Goal: Task Accomplishment & Management: Use online tool/utility

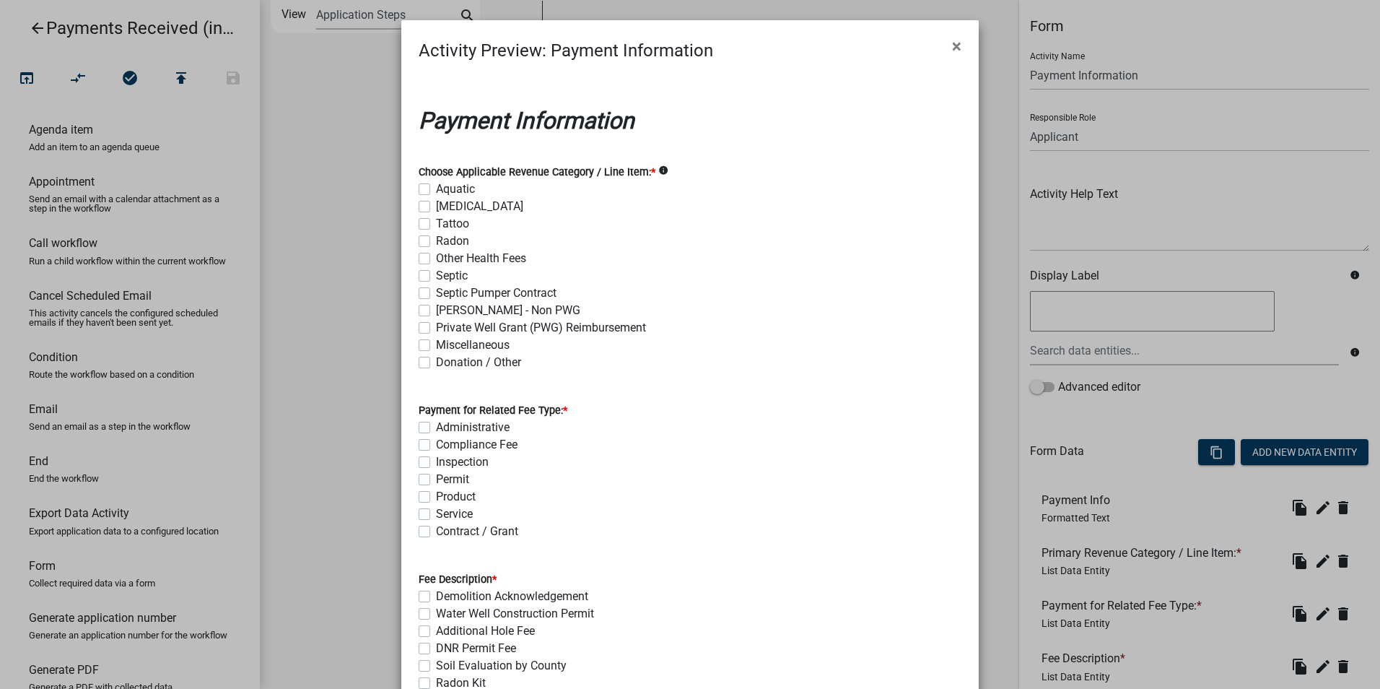
scroll to position [72, 0]
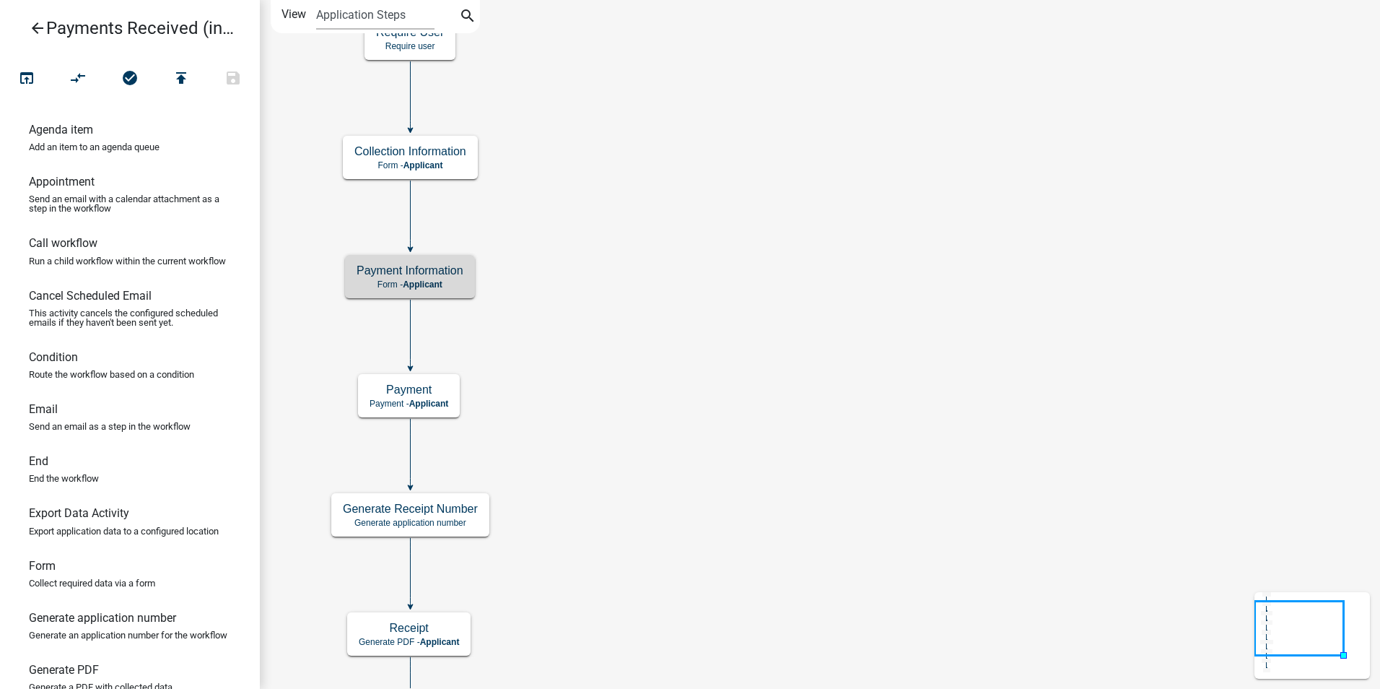
click at [720, 345] on icon "Start Start - Applicant End End - Applicant Payment Payment - Applicant Payment…" at bounding box center [820, 448] width 1119 height 894
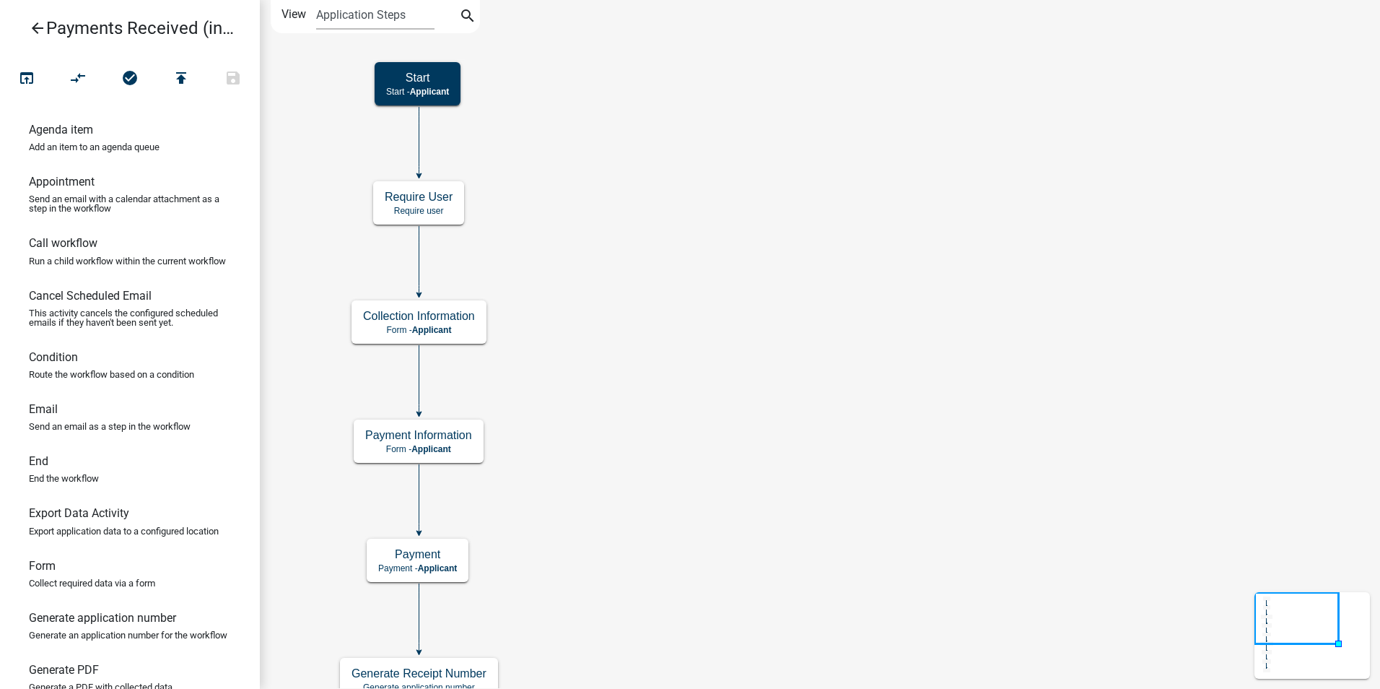
click at [638, 515] on icon "Start Start - Applicant End End - Applicant Payment Payment - Applicant Payment…" at bounding box center [820, 530] width 1119 height 1059
click at [612, 253] on icon "Start Start - Applicant End End - Applicant Payment Payment - Applicant Payment…" at bounding box center [820, 530] width 1119 height 1059
click at [699, 428] on icon "Start Start - Applicant End End - Applicant Payment Payment - Applicant Payment…" at bounding box center [820, 530] width 1119 height 1059
click at [435, 446] on span "Applicant" at bounding box center [431, 449] width 40 height 10
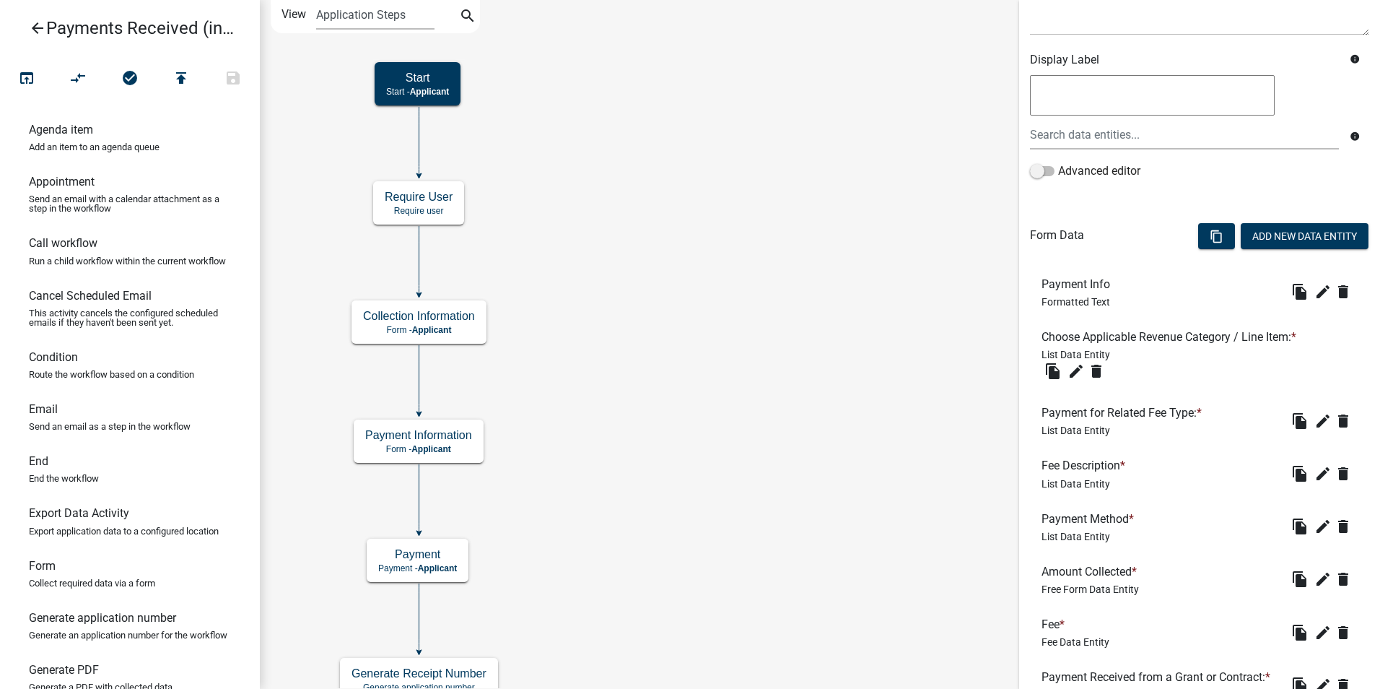
scroll to position [217, 0]
click at [1314, 418] on icon "edit" at bounding box center [1322, 419] width 17 height 17
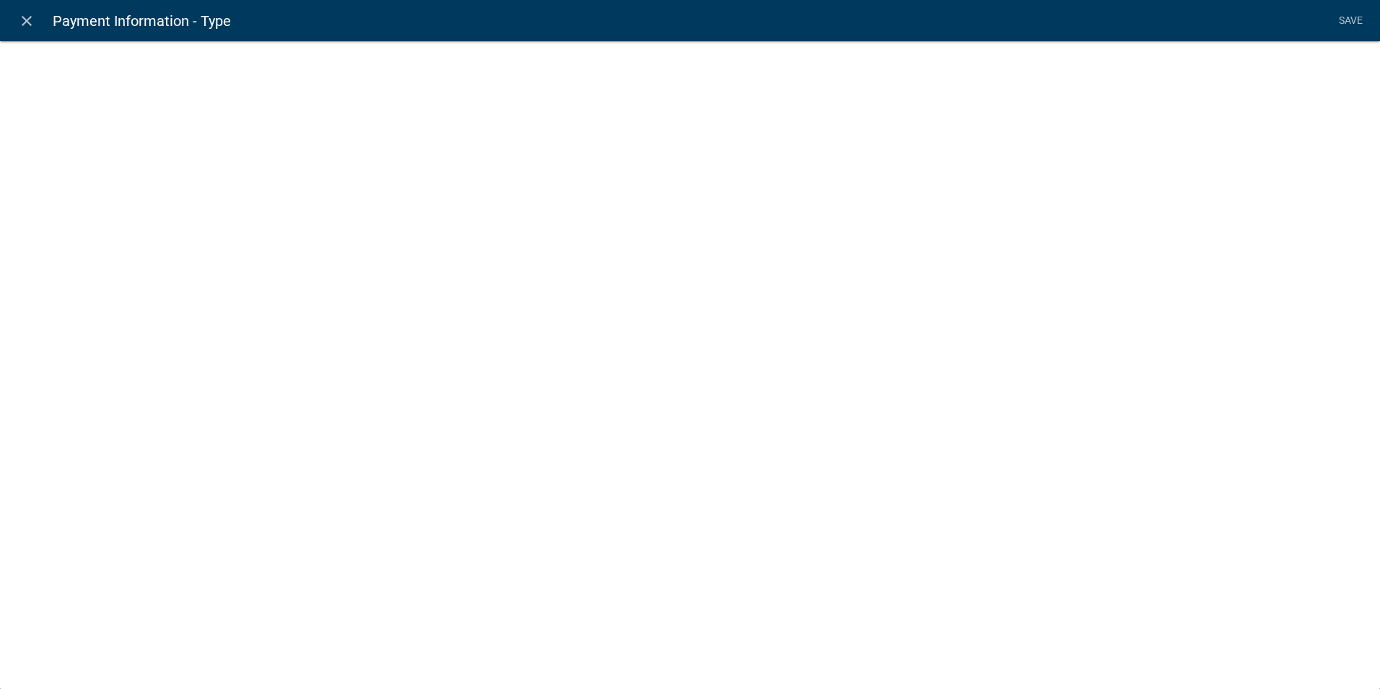
select select "list-data"
select select "custom-list-d55d1e7b-34b8-4681-9f47-60ba77762c0a"
select select
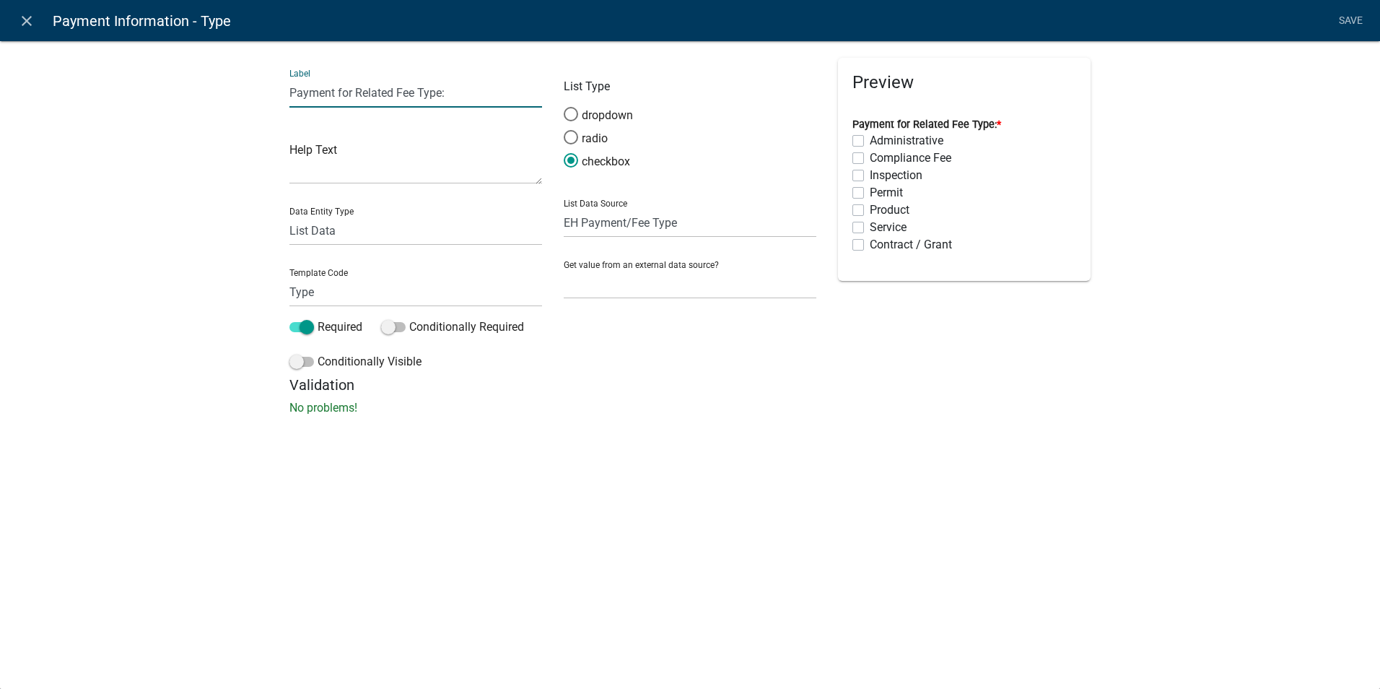
drag, startPoint x: 398, startPoint y: 95, endPoint x: 336, endPoint y: 93, distance: 62.1
click at [336, 93] on input "Payment for Related Fee Type:" at bounding box center [415, 93] width 253 height 30
type input "Payment/Fee Type:"
click at [1343, 19] on link "Save" at bounding box center [1351, 20] width 36 height 27
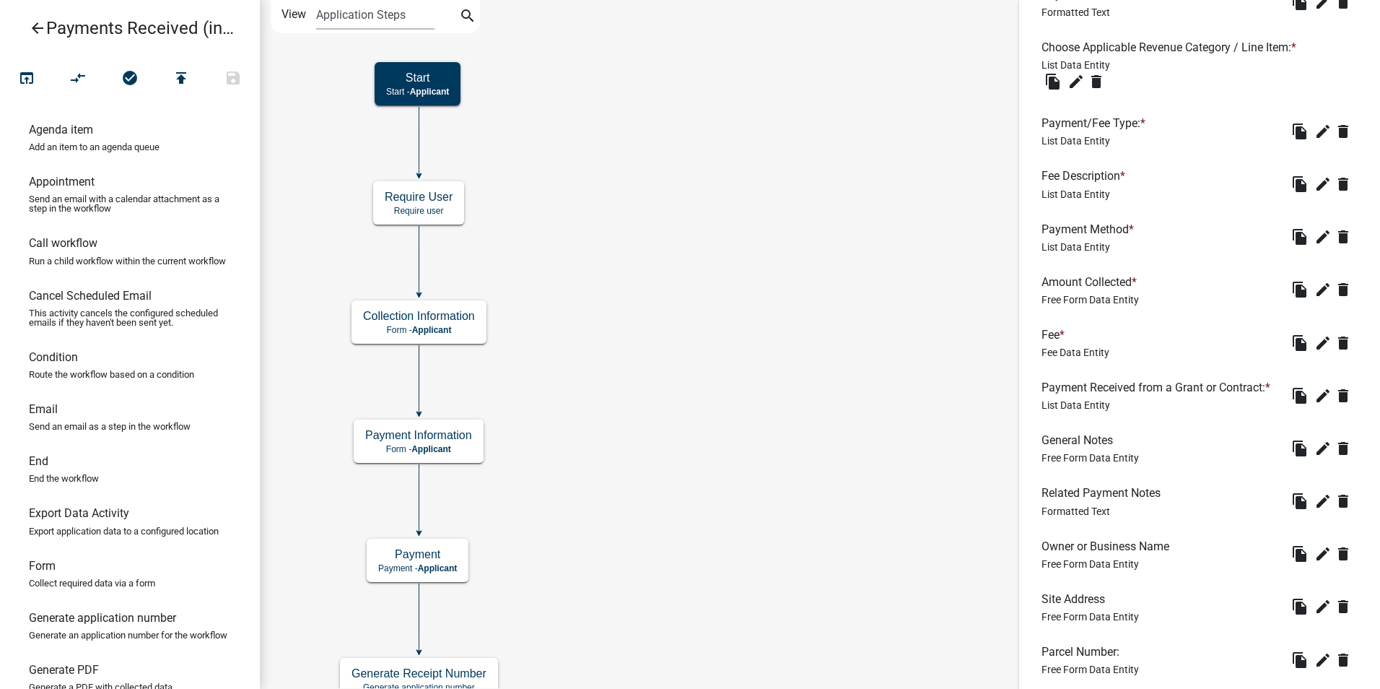
scroll to position [884, 0]
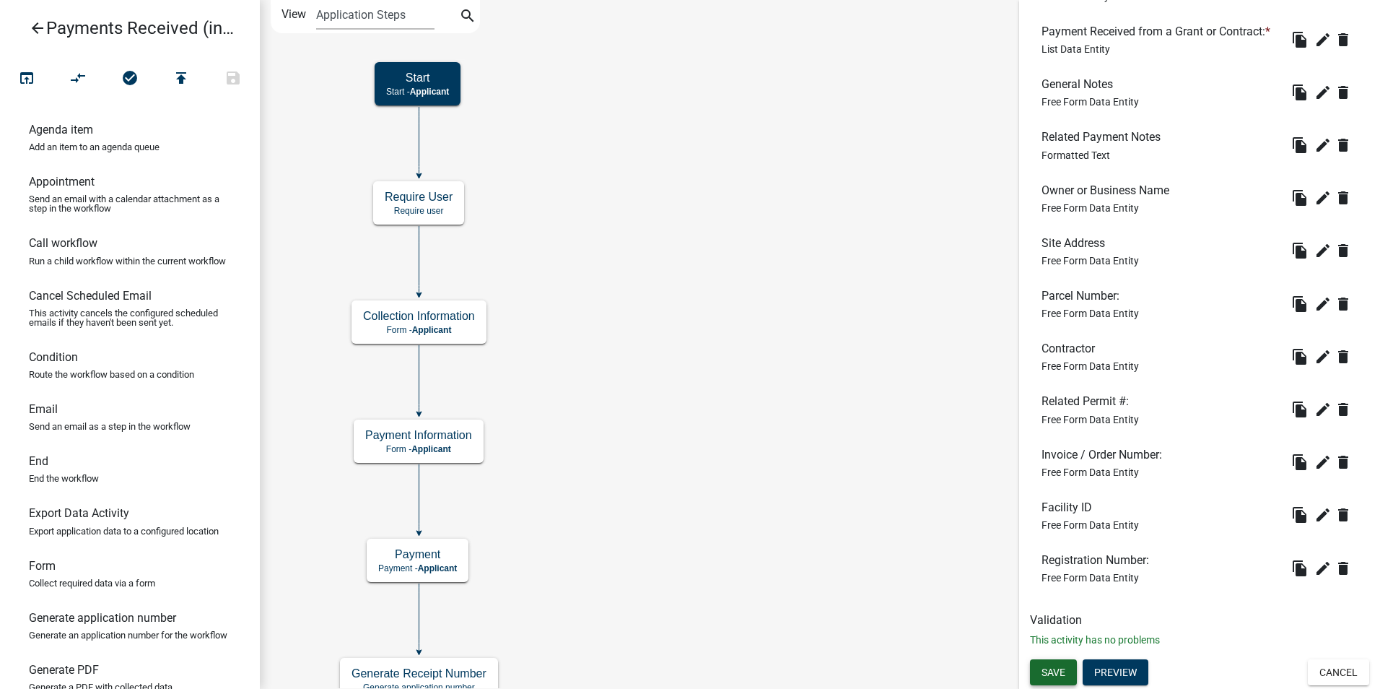
click at [1052, 667] on span "Save" at bounding box center [1054, 672] width 24 height 12
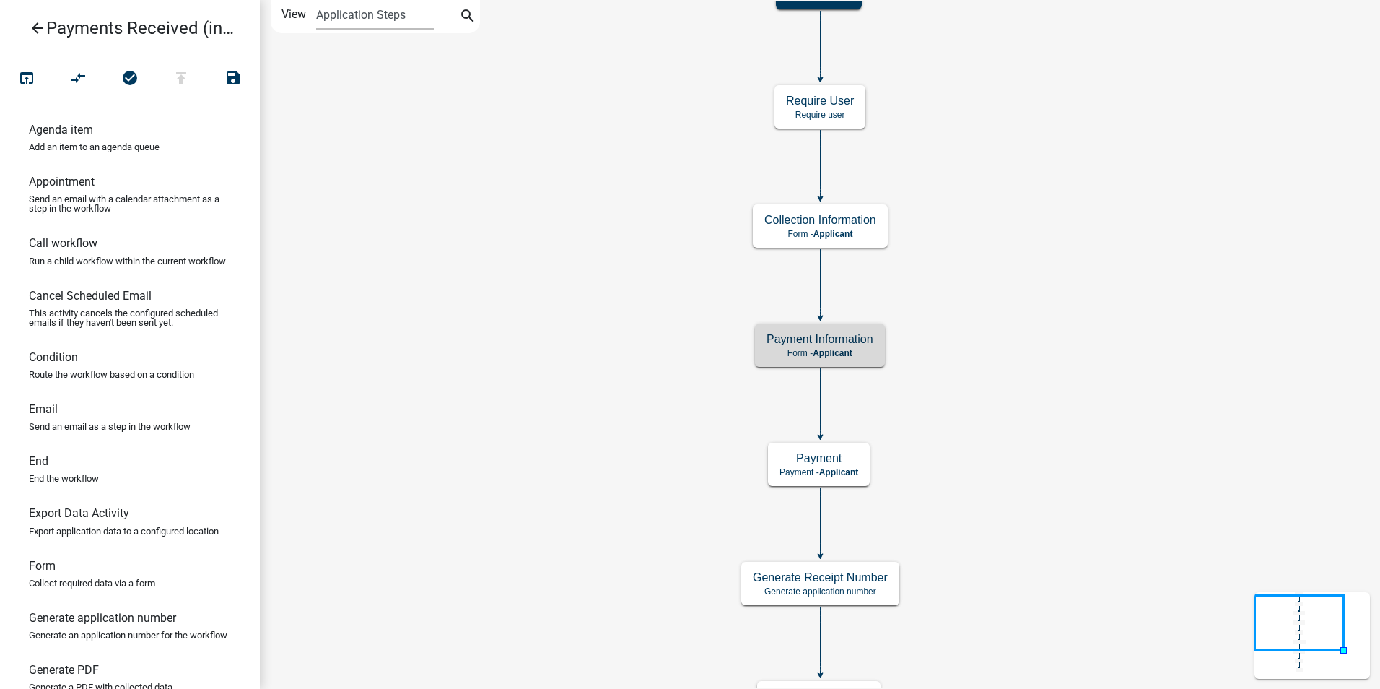
scroll to position [0, 0]
click at [879, 330] on div "Payment Information Form - Applicant" at bounding box center [820, 344] width 130 height 43
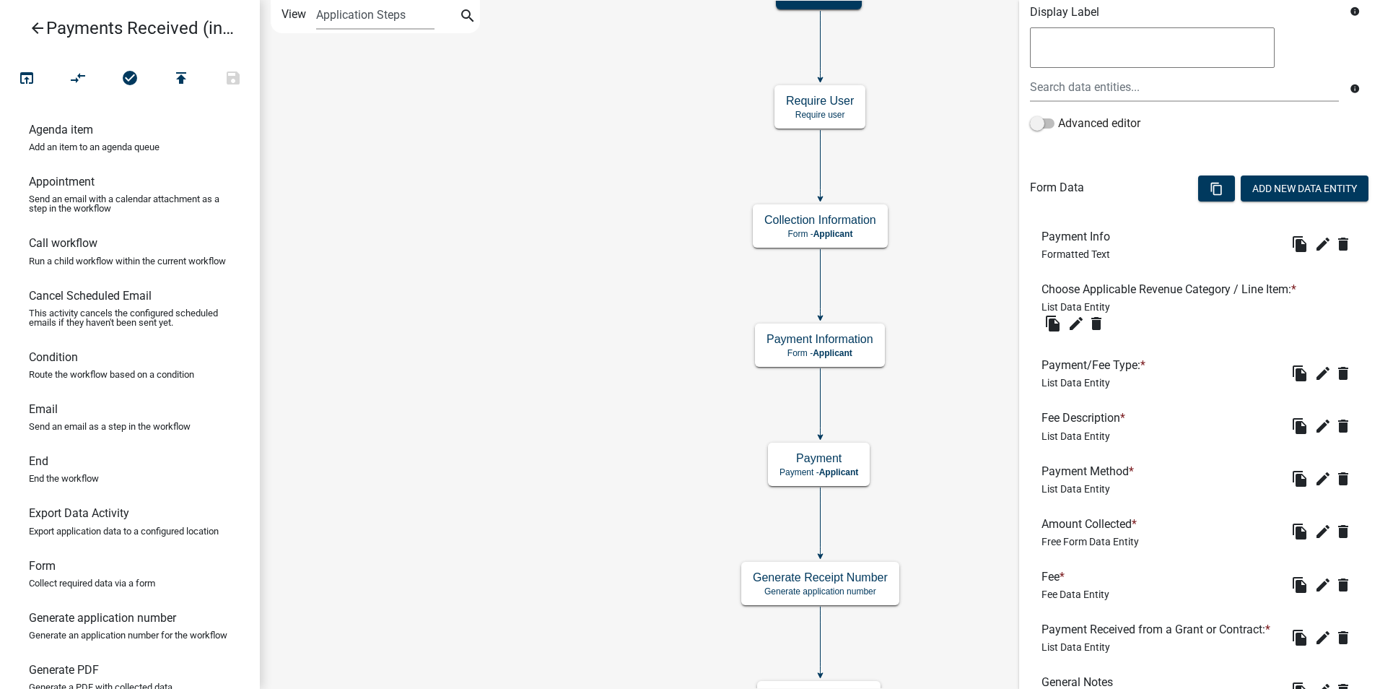
scroll to position [361, 0]
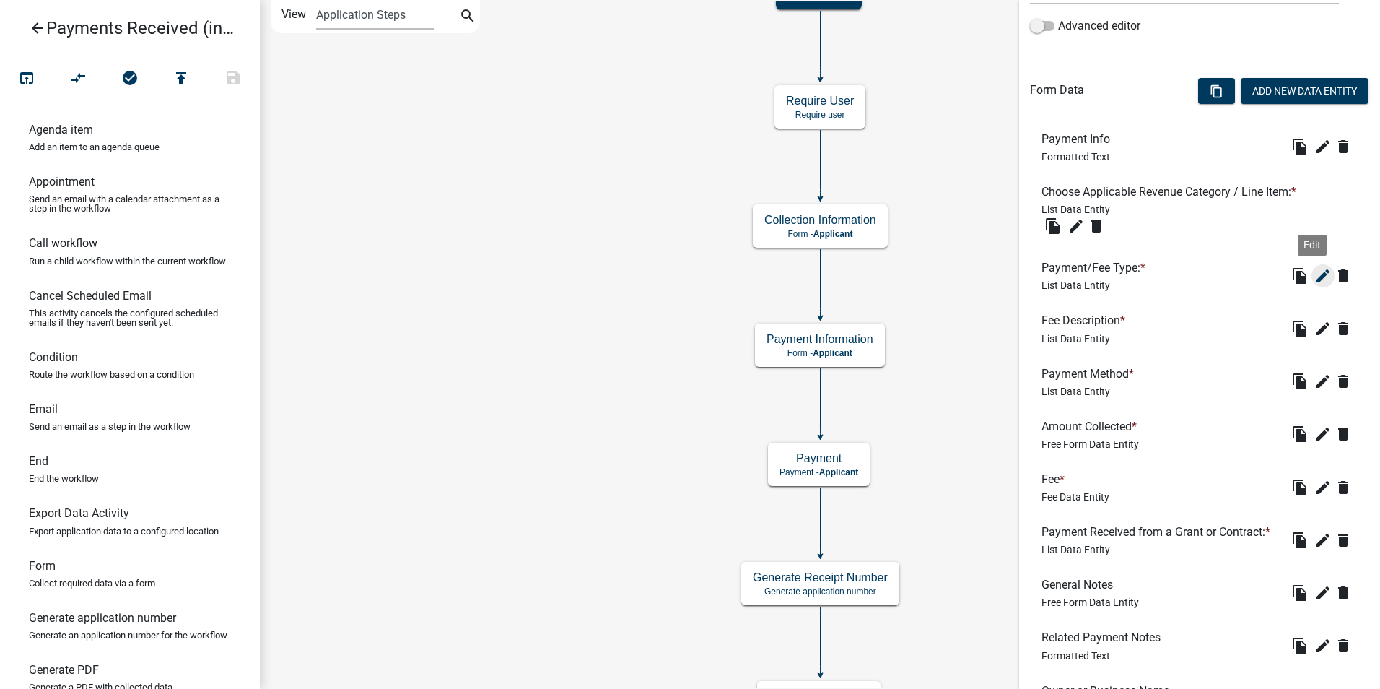
click at [1314, 275] on icon "edit" at bounding box center [1322, 275] width 17 height 17
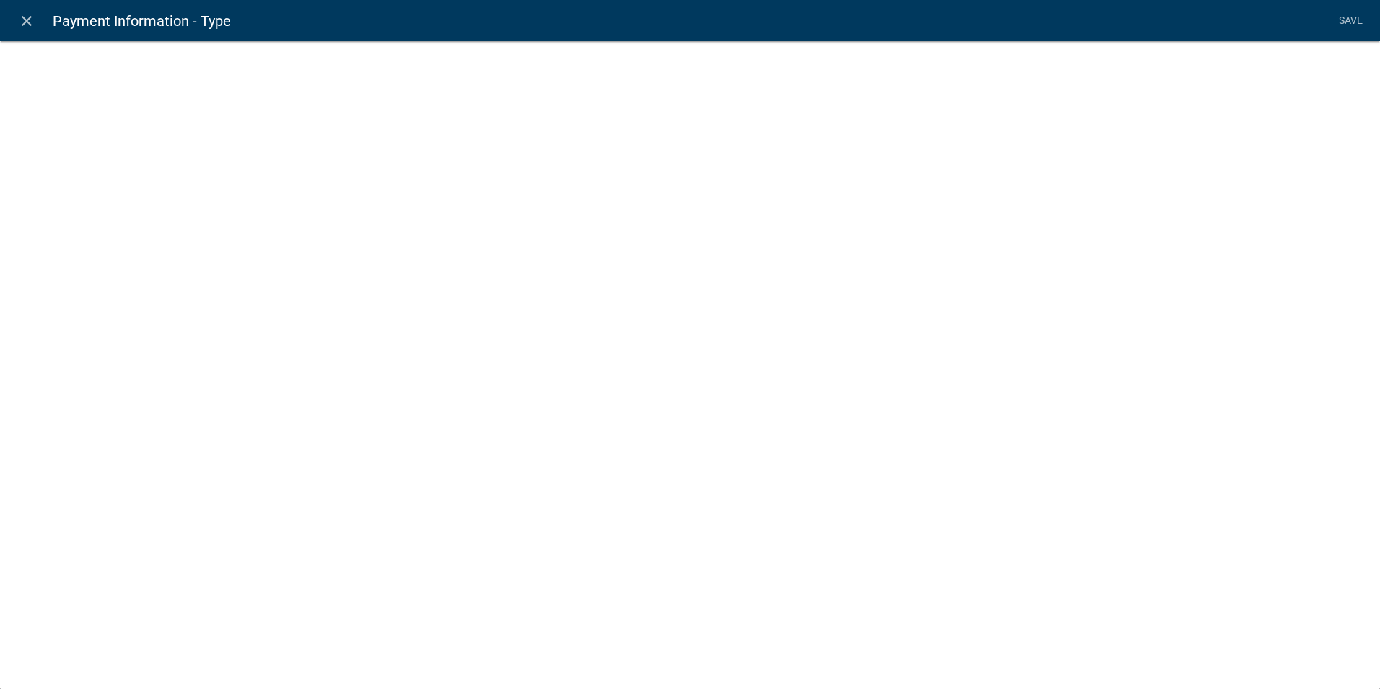
select select "list-data"
select select "custom-list-d55d1e7b-34b8-4681-9f47-60ba77762c0a"
select select
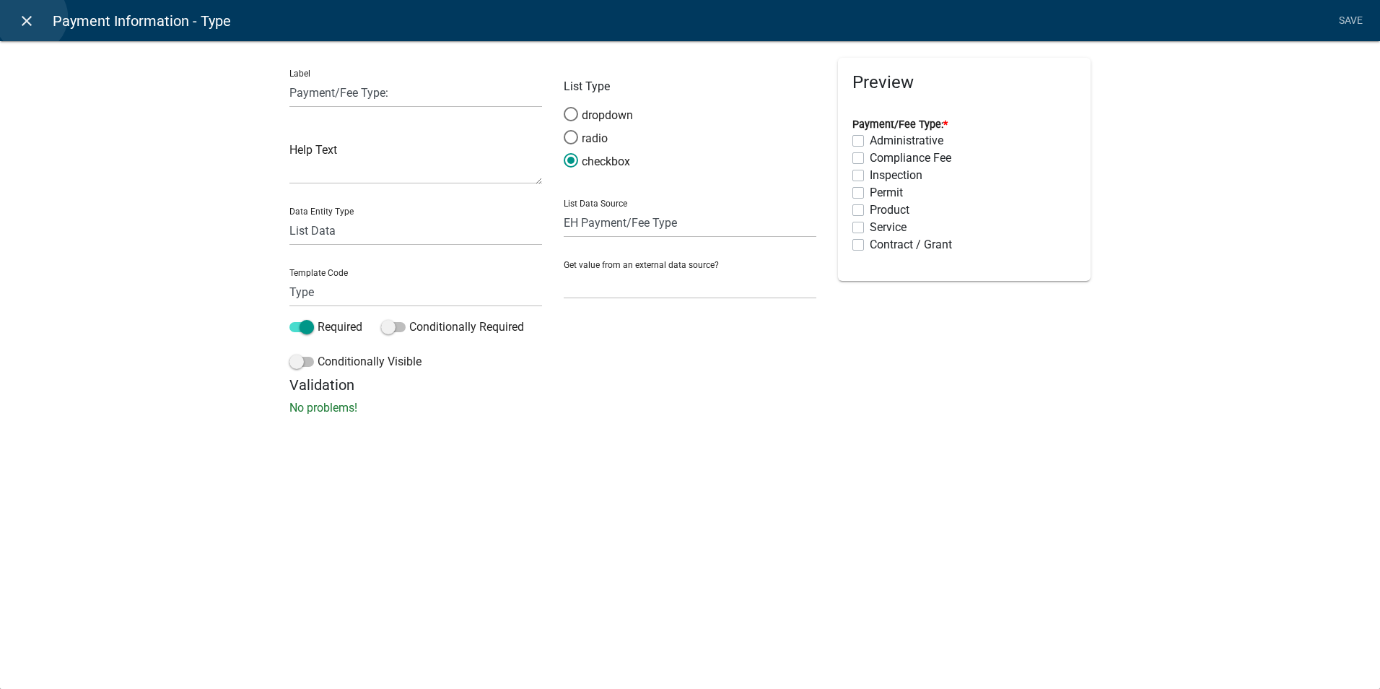
click at [31, 17] on icon "close" at bounding box center [26, 20] width 17 height 17
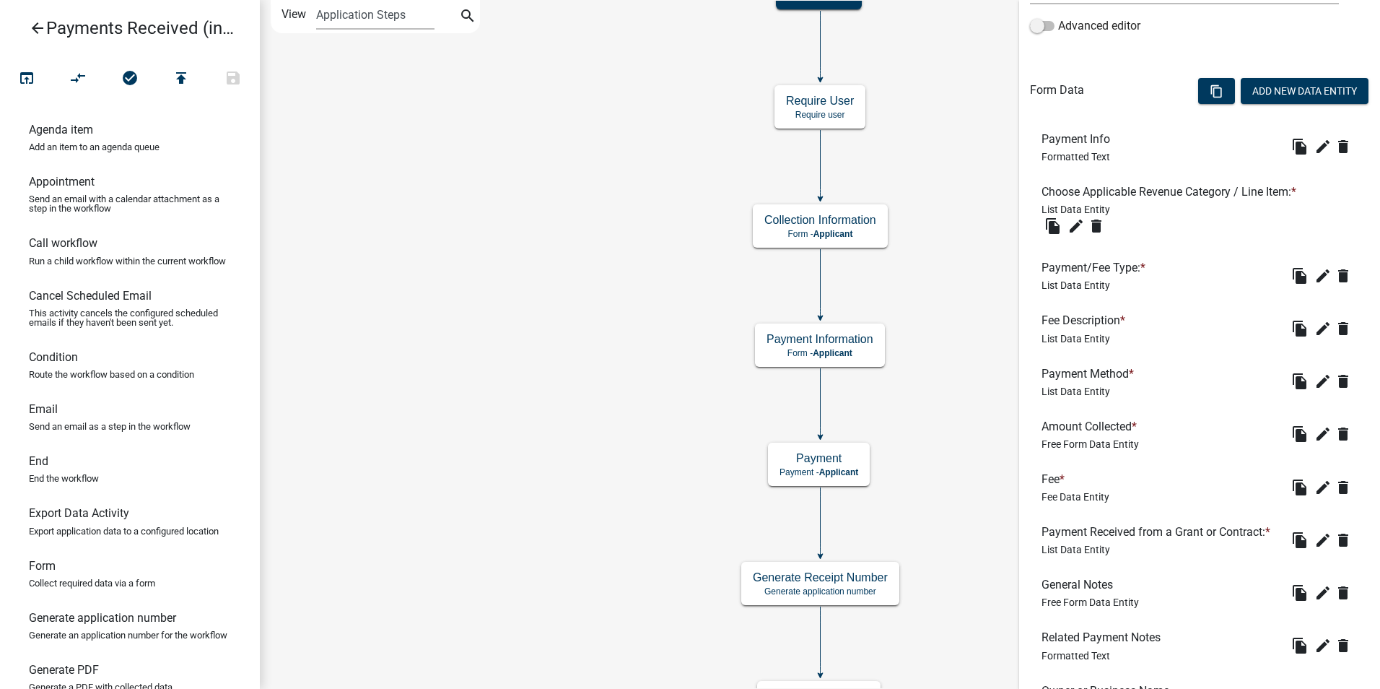
scroll to position [850, 0]
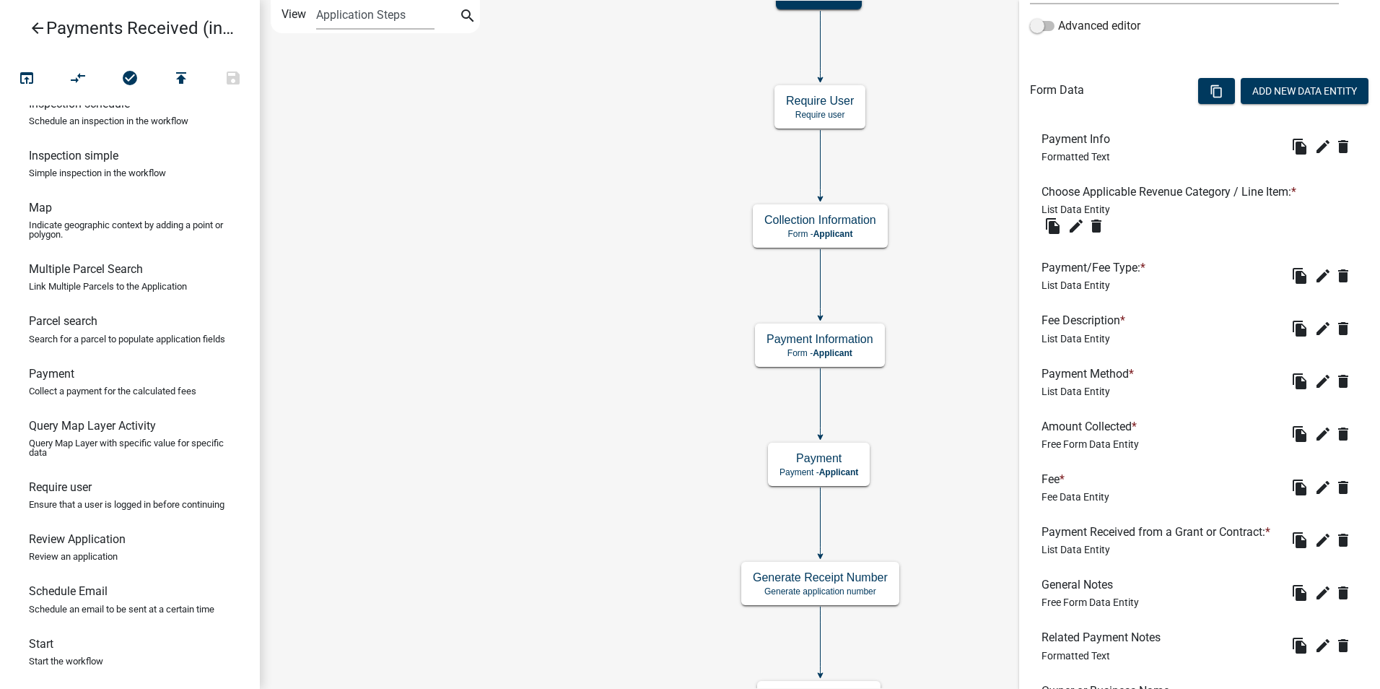
click at [32, 22] on icon "arrow_back" at bounding box center [37, 29] width 17 height 20
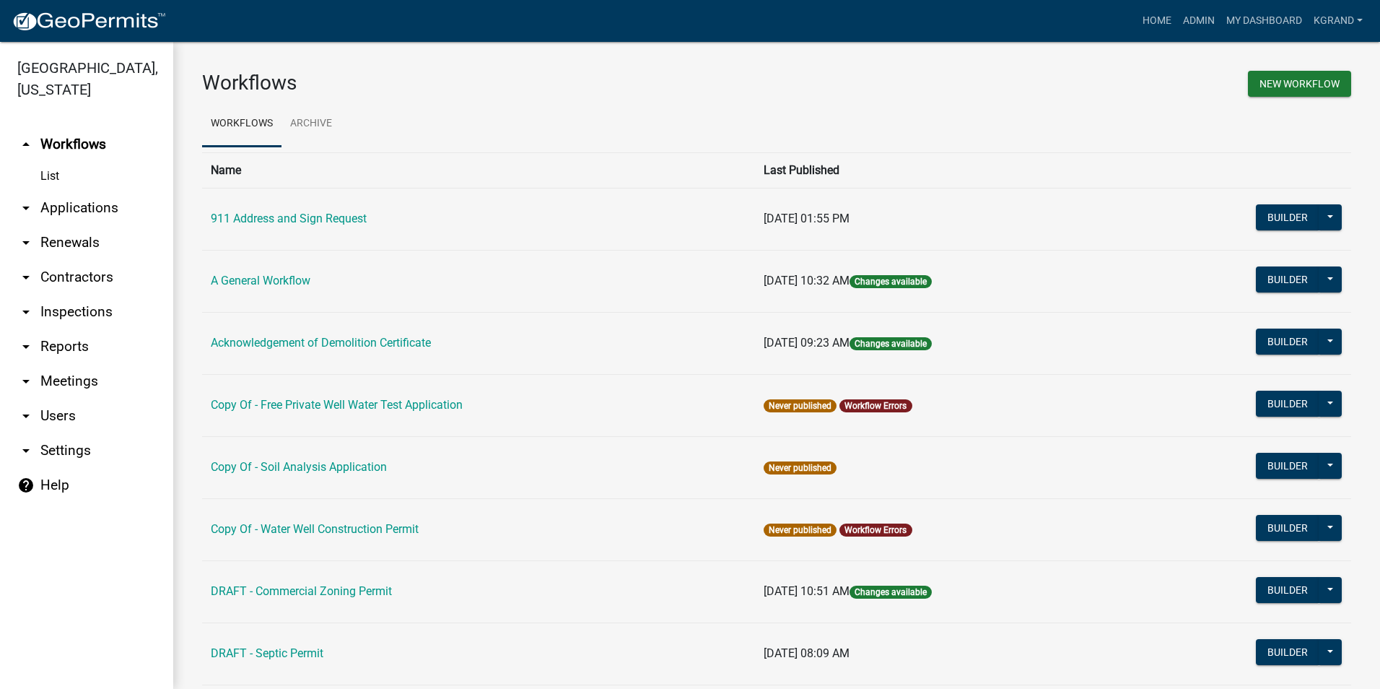
click at [59, 433] on link "arrow_drop_down Settings" at bounding box center [86, 450] width 173 height 35
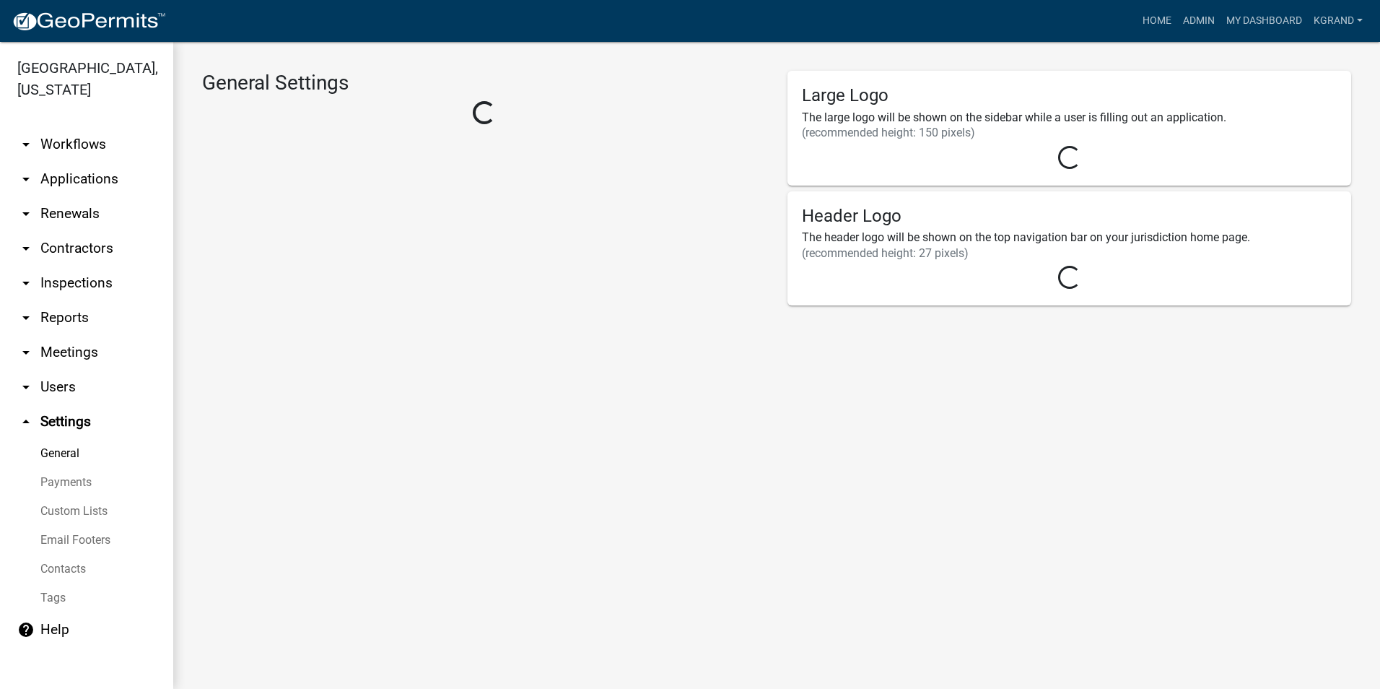
select select "IA"
select select "Central Standard Time"
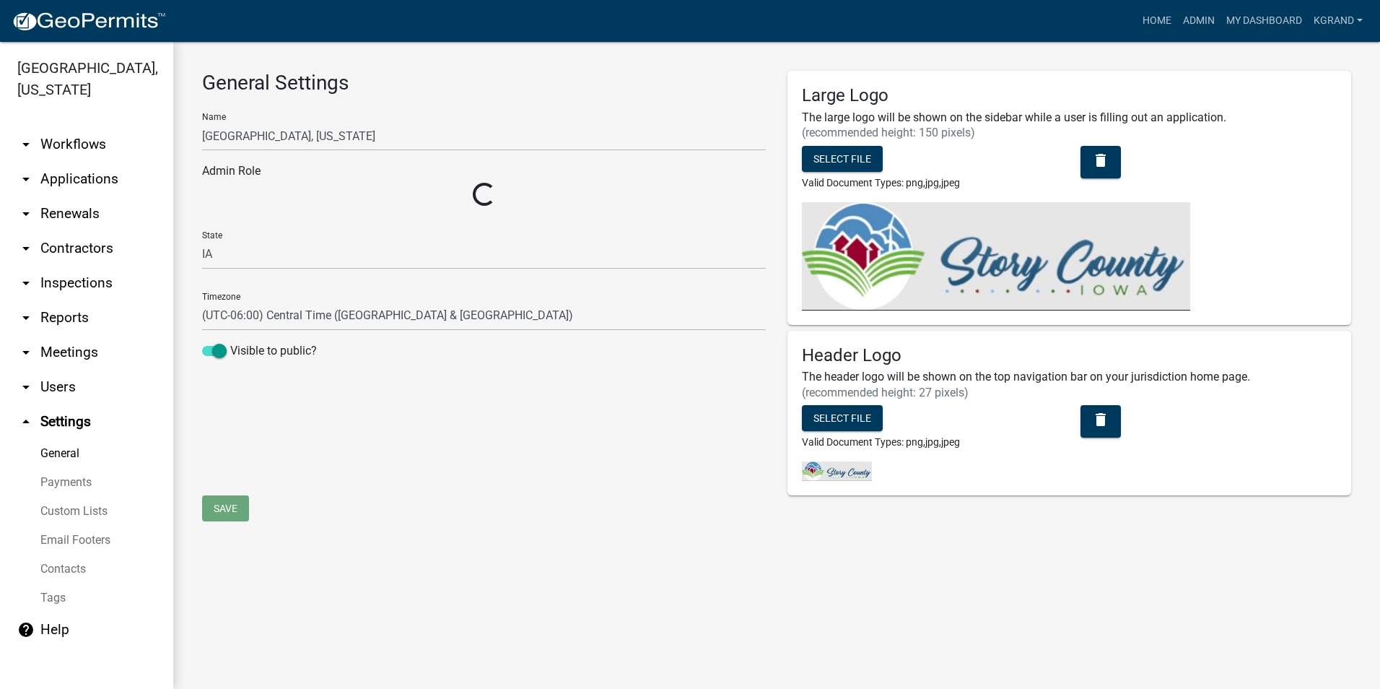
select select "03540cc7-cae6-4ec5-9df4-19164d3ec826"
click at [90, 497] on link "Custom Lists" at bounding box center [86, 511] width 173 height 29
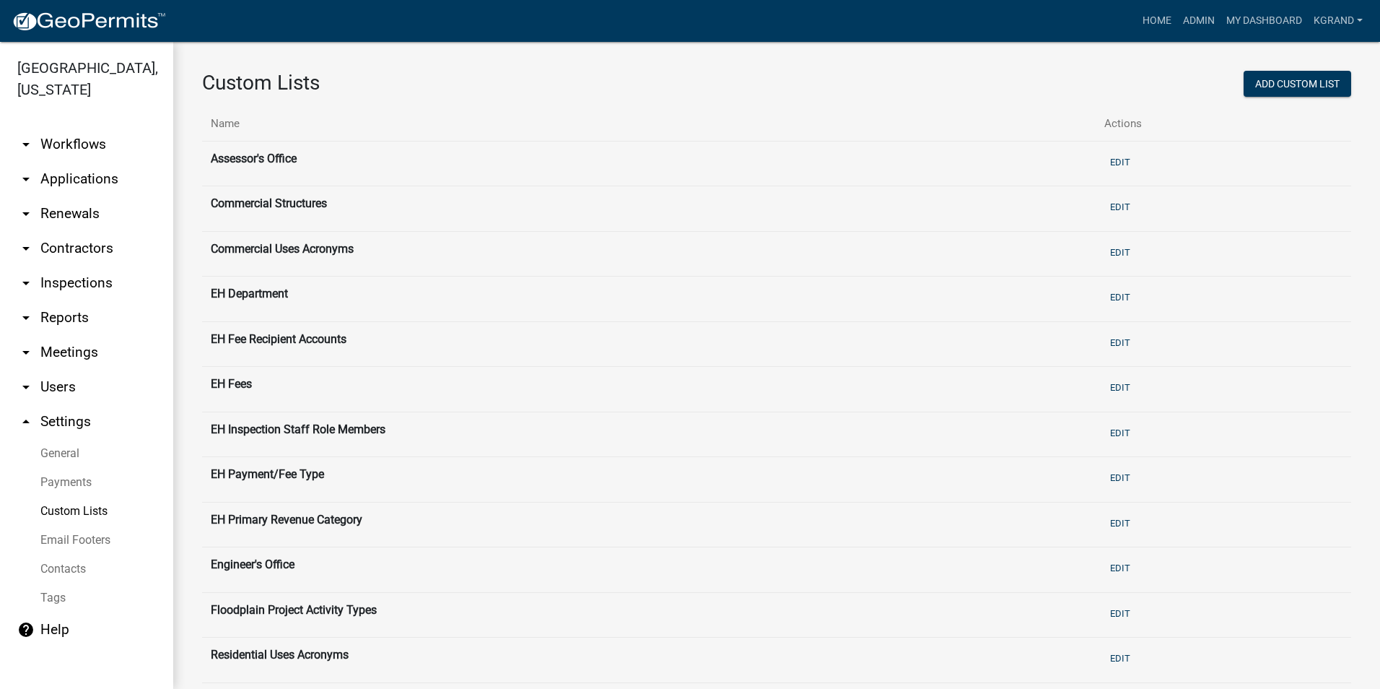
click at [272, 479] on th "EH Payment/Fee Type" at bounding box center [649, 479] width 894 height 45
click at [1120, 484] on button "Edit" at bounding box center [1120, 478] width 32 height 24
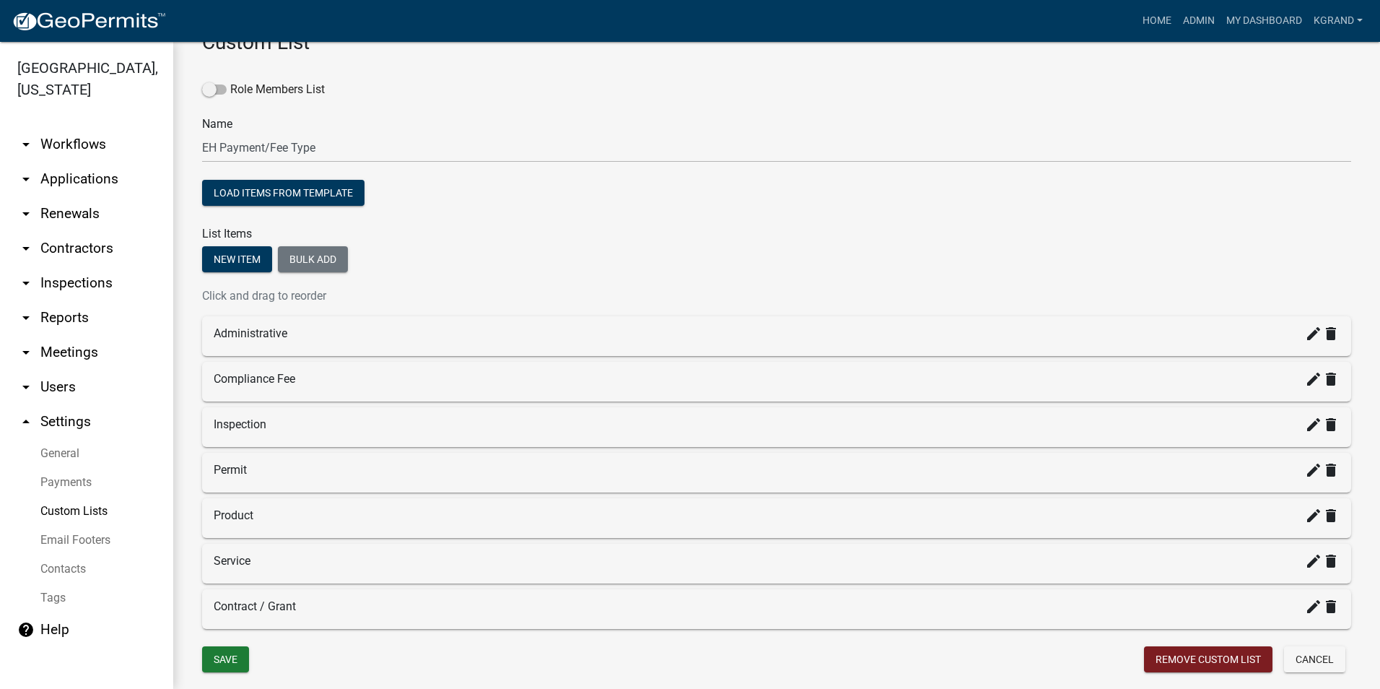
scroll to position [72, 0]
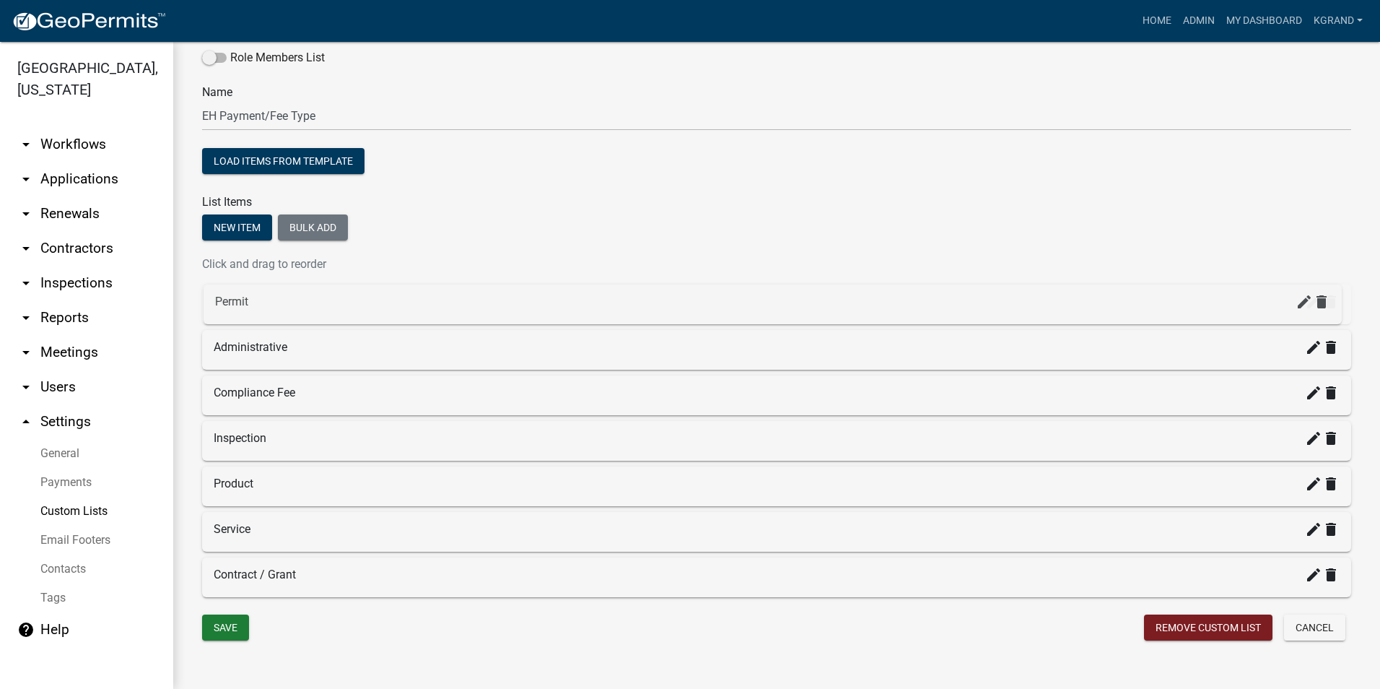
drag, startPoint x: 222, startPoint y: 440, endPoint x: 224, endPoint y: 300, distance: 140.0
drag, startPoint x: 236, startPoint y: 448, endPoint x: 233, endPoint y: 350, distance: 98.2
drag, startPoint x: 235, startPoint y: 393, endPoint x: 239, endPoint y: 343, distance: 50.7
drag, startPoint x: 230, startPoint y: 535, endPoint x: 228, endPoint y: 394, distance: 140.8
drag, startPoint x: 236, startPoint y: 538, endPoint x: 237, endPoint y: 439, distance: 99.6
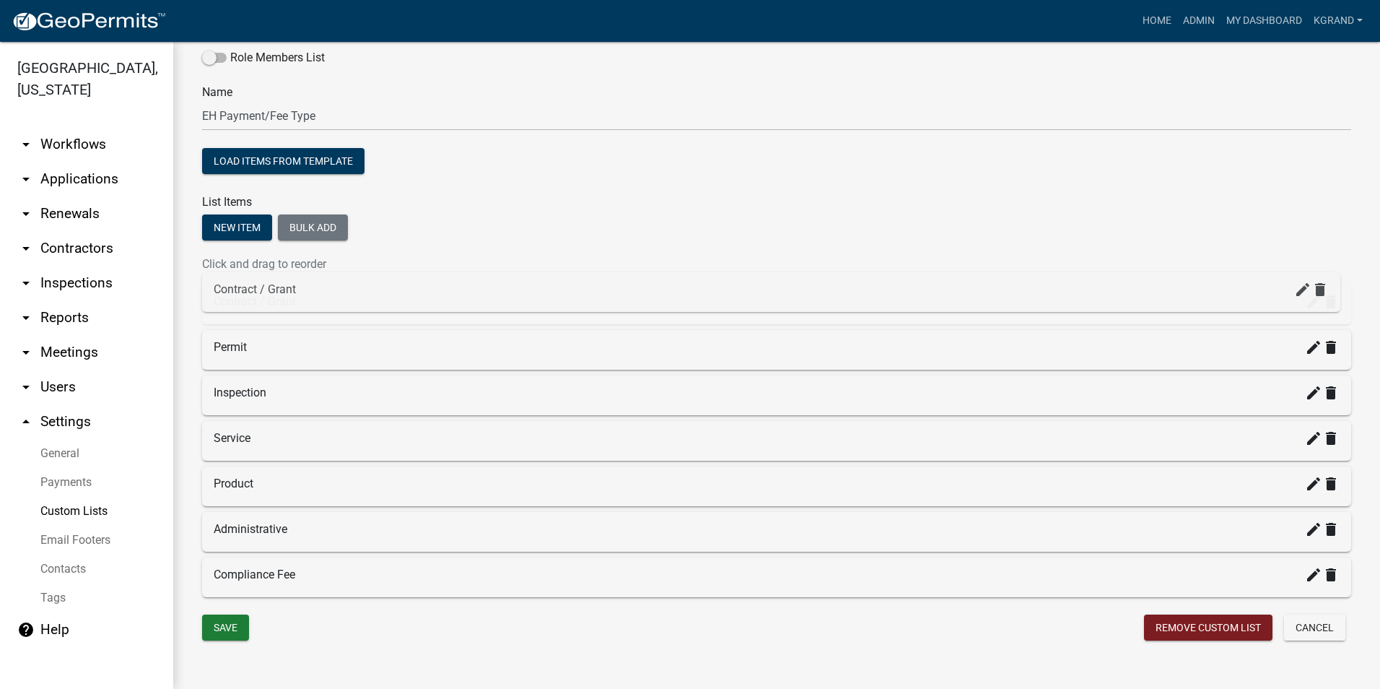
drag, startPoint x: 224, startPoint y: 580, endPoint x: 224, endPoint y: 293, distance: 286.6
click at [232, 627] on button "Save" at bounding box center [225, 627] width 47 height 26
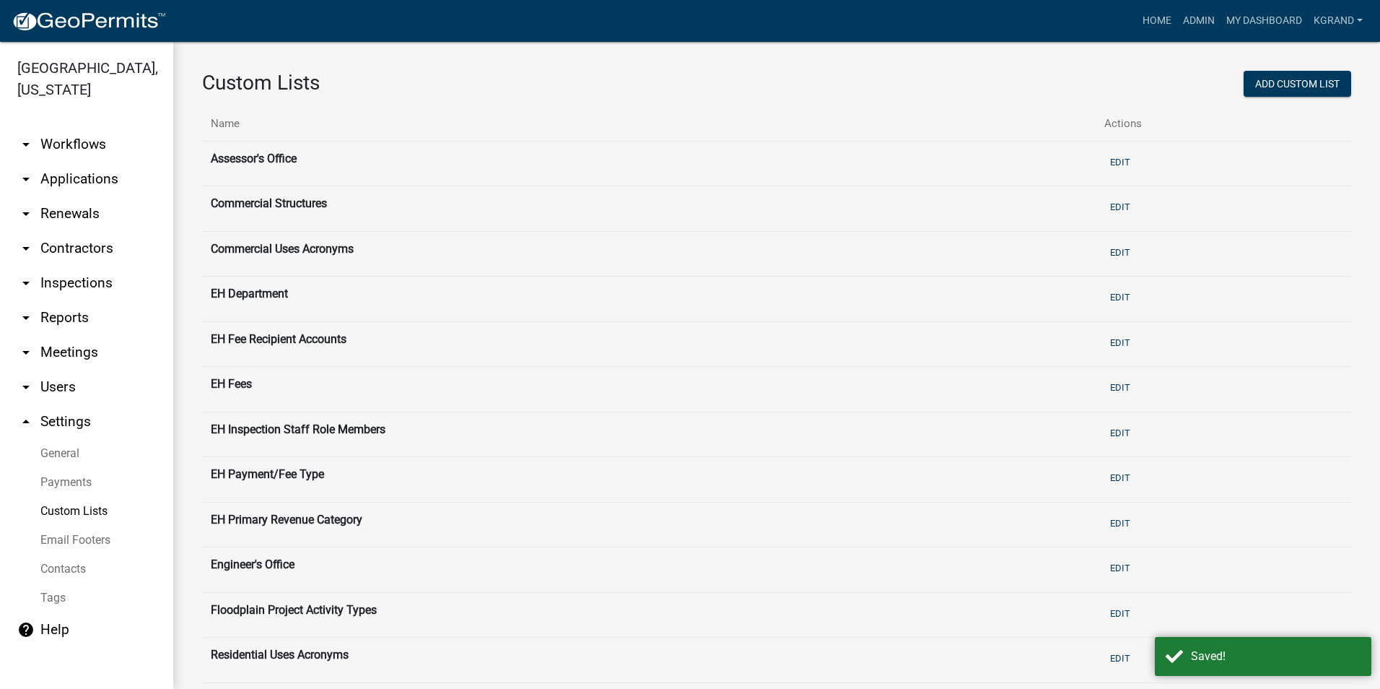
click at [66, 127] on link "arrow_drop_down Workflows" at bounding box center [86, 144] width 173 height 35
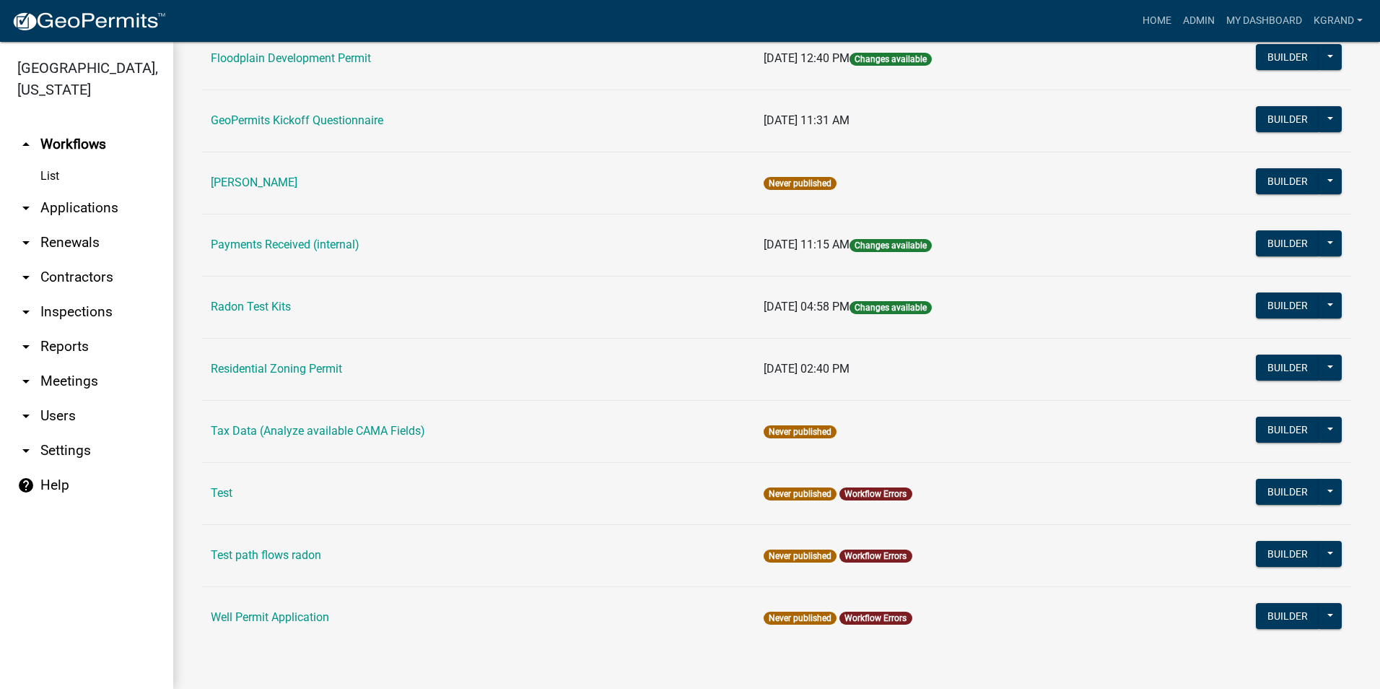
scroll to position [585, 0]
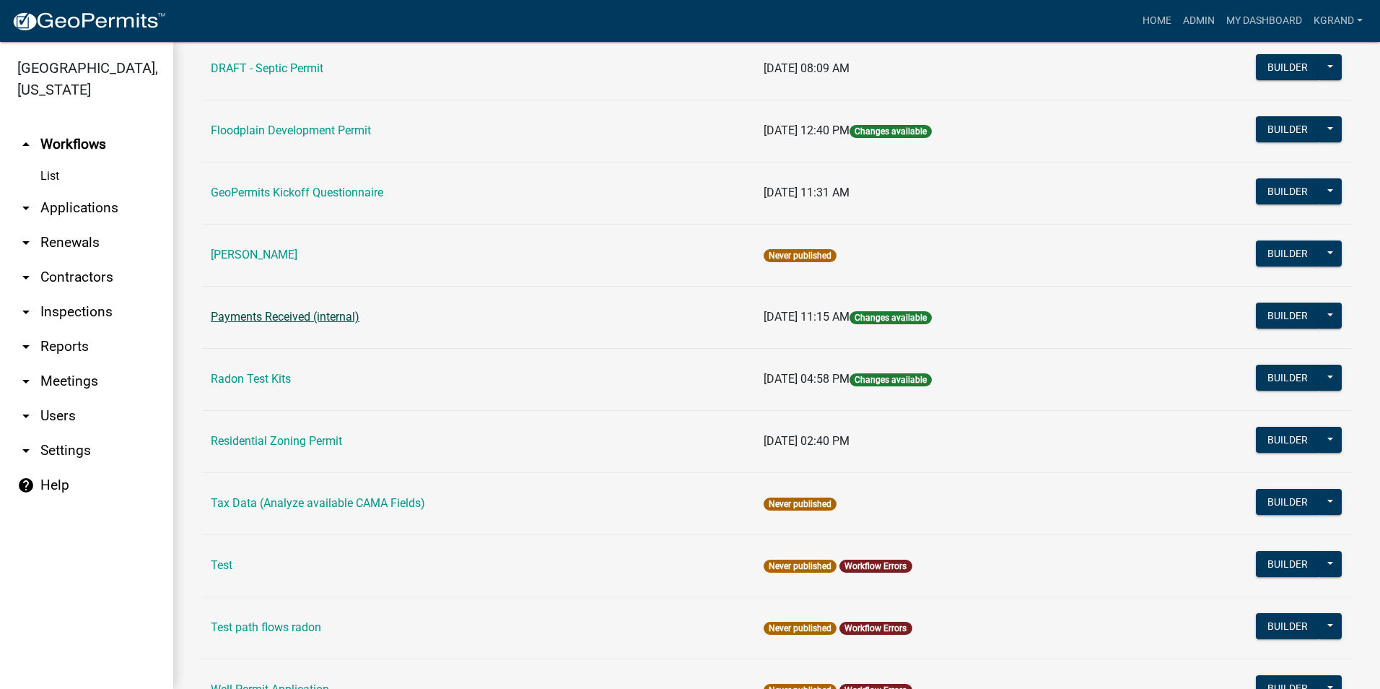
click at [240, 323] on link "Payments Received (internal)" at bounding box center [285, 317] width 149 height 14
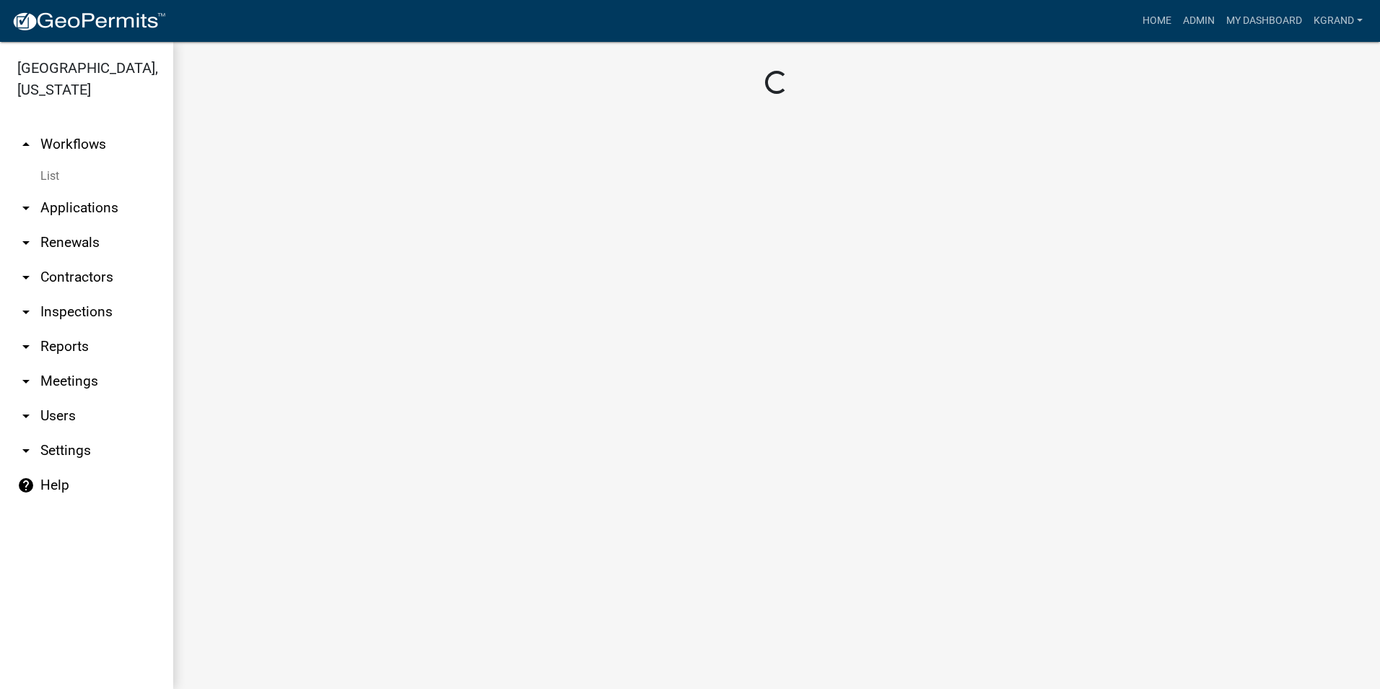
click at [240, 322] on main "Loading..." at bounding box center [776, 365] width 1207 height 647
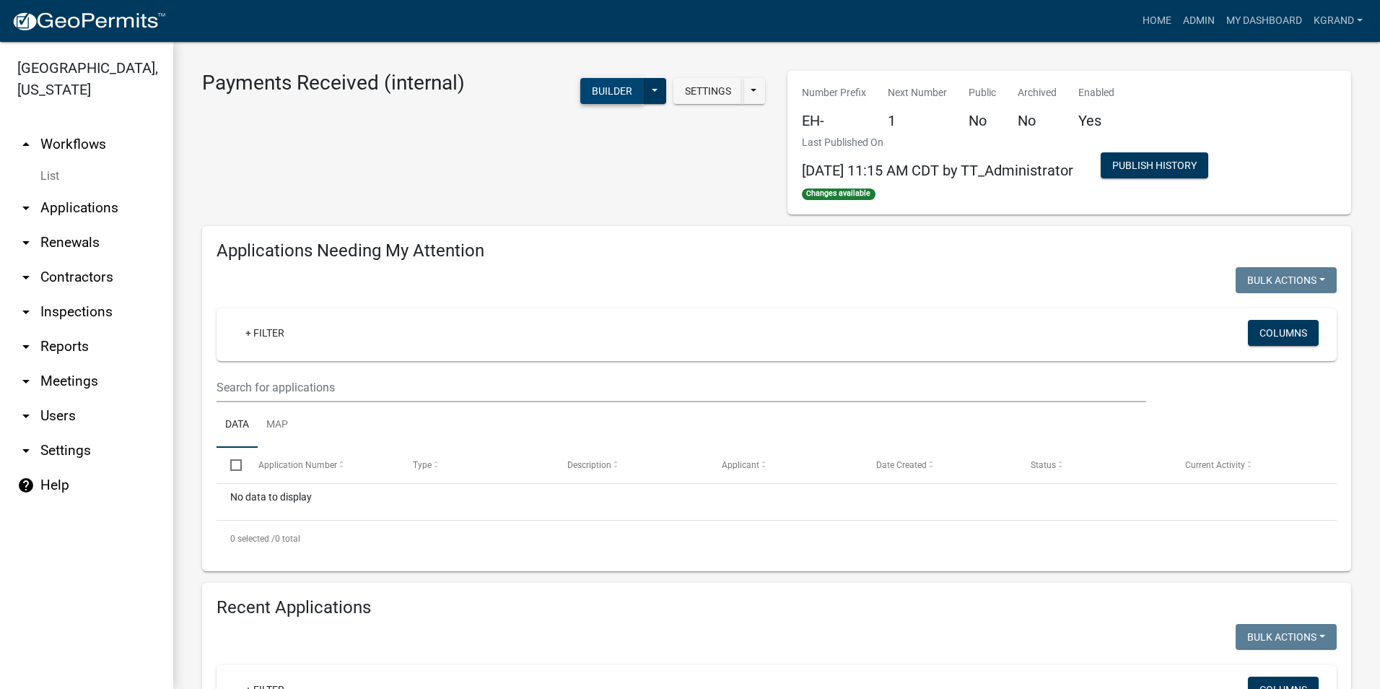
click at [588, 90] on button "Builder" at bounding box center [612, 91] width 64 height 26
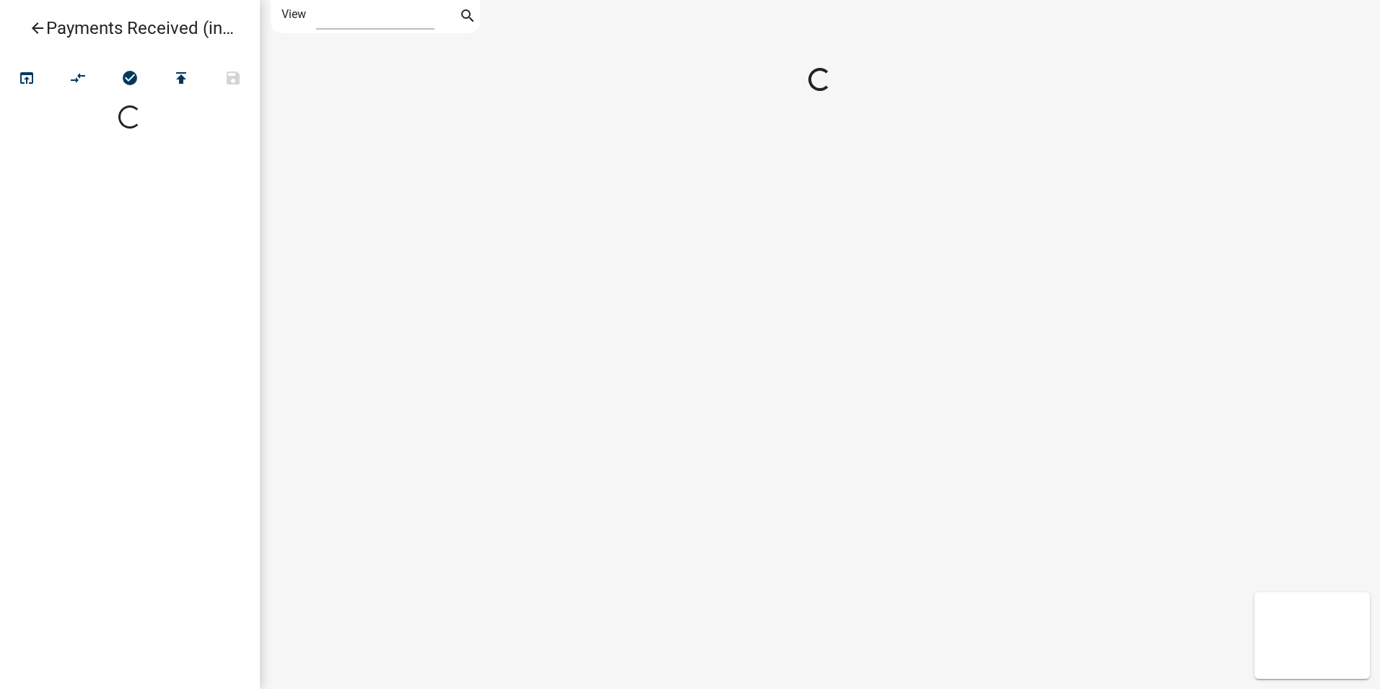
select select "1"
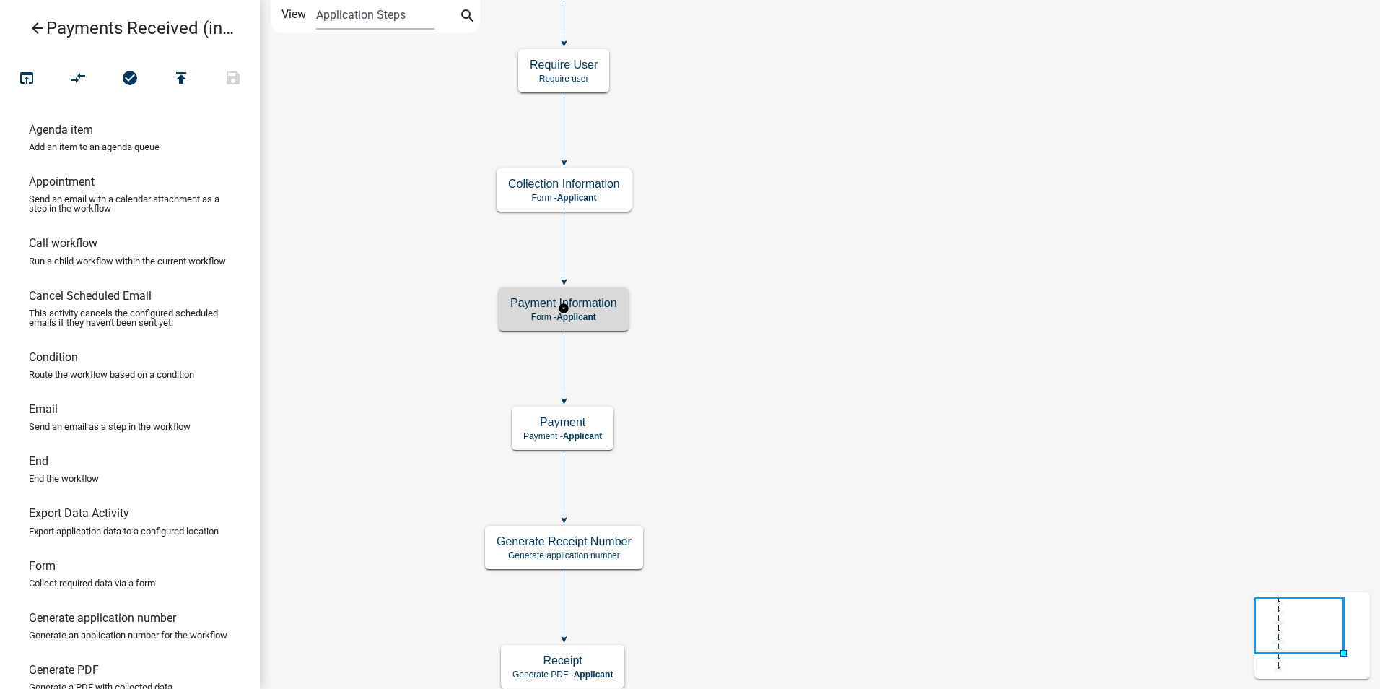
click at [508, 310] on div "Payment Information Form - Applicant" at bounding box center [564, 308] width 130 height 43
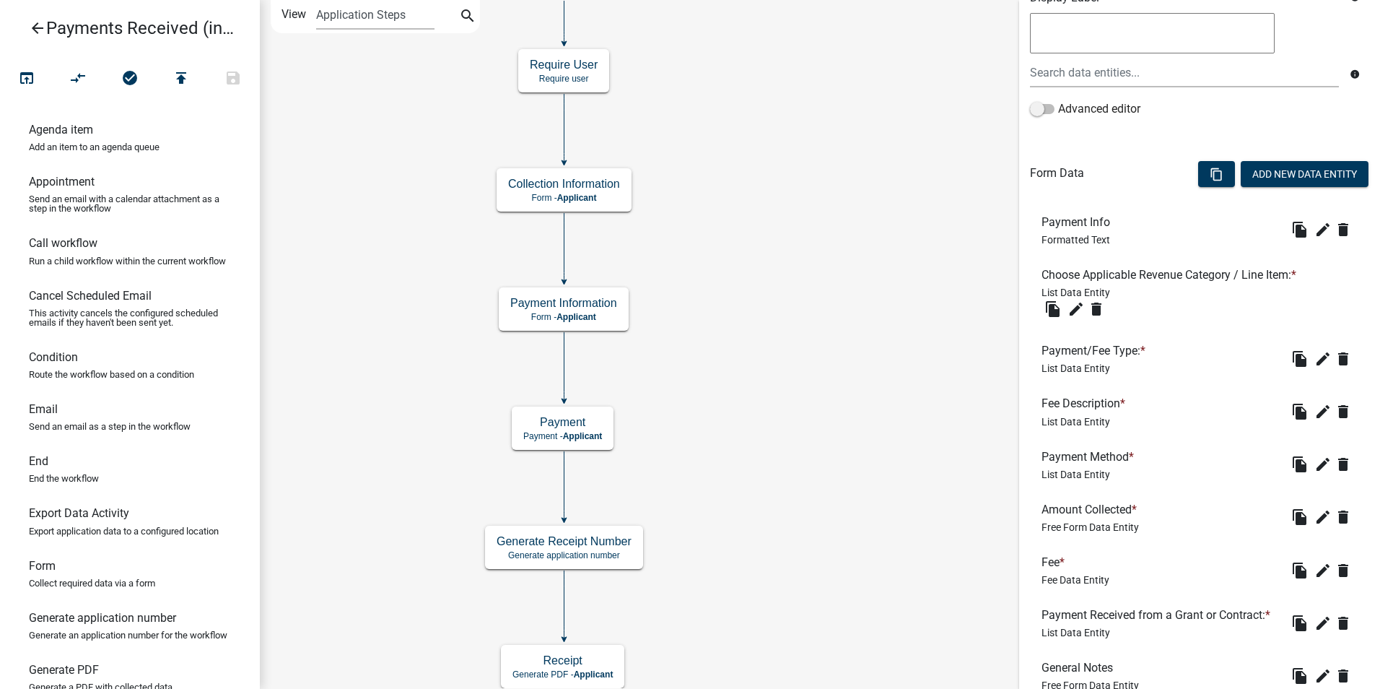
scroll to position [289, 0]
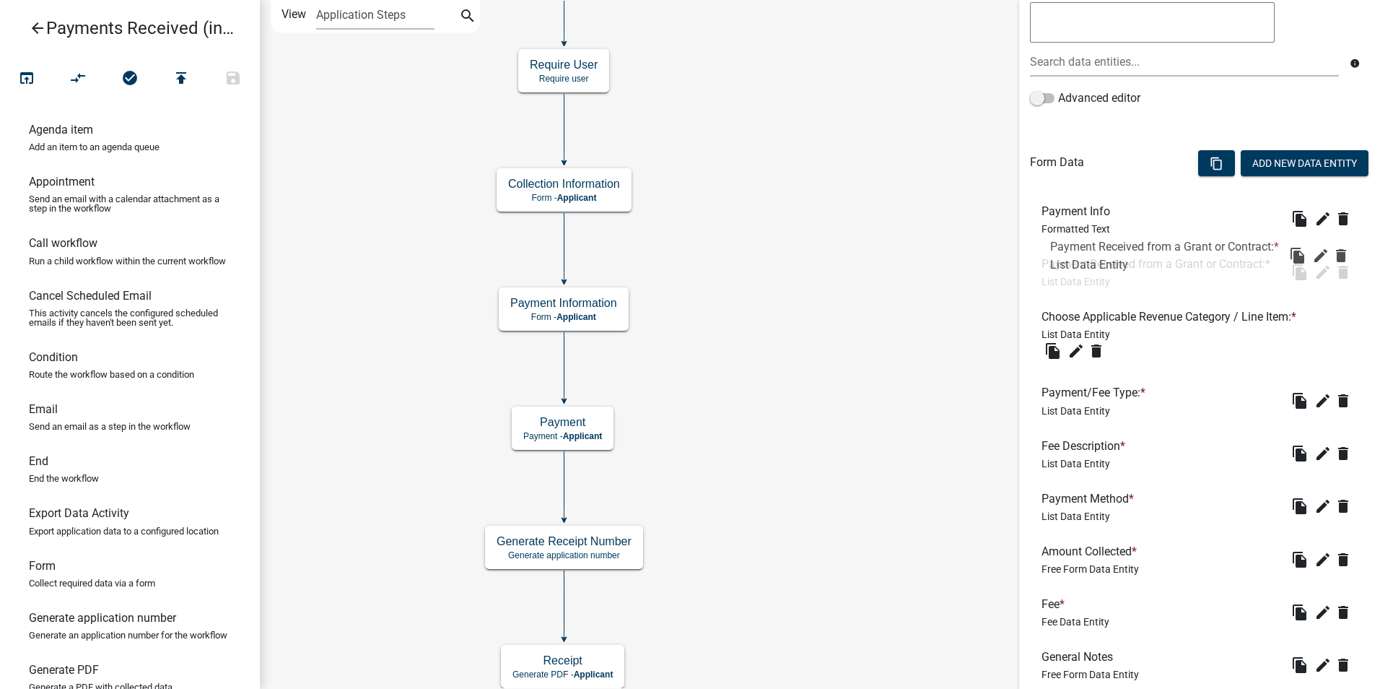
drag, startPoint x: 1071, startPoint y: 606, endPoint x: 1068, endPoint y: 263, distance: 343.6
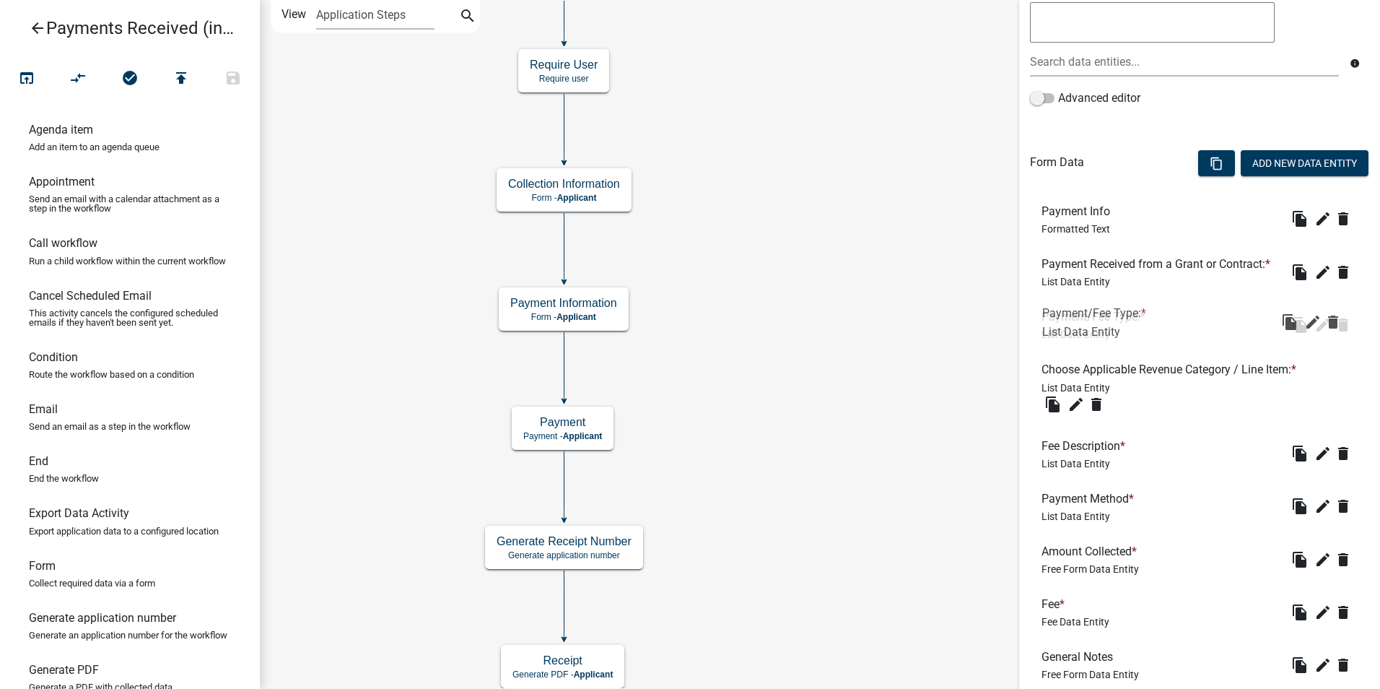
drag, startPoint x: 1065, startPoint y: 418, endPoint x: 1065, endPoint y: 315, distance: 103.2
click at [966, 347] on icon "Start Start - Applicant End End - Applicant Payment Payment - Applicant Payment…" at bounding box center [820, 464] width 1119 height 927
click at [1314, 333] on icon "edit" at bounding box center [1322, 324] width 17 height 17
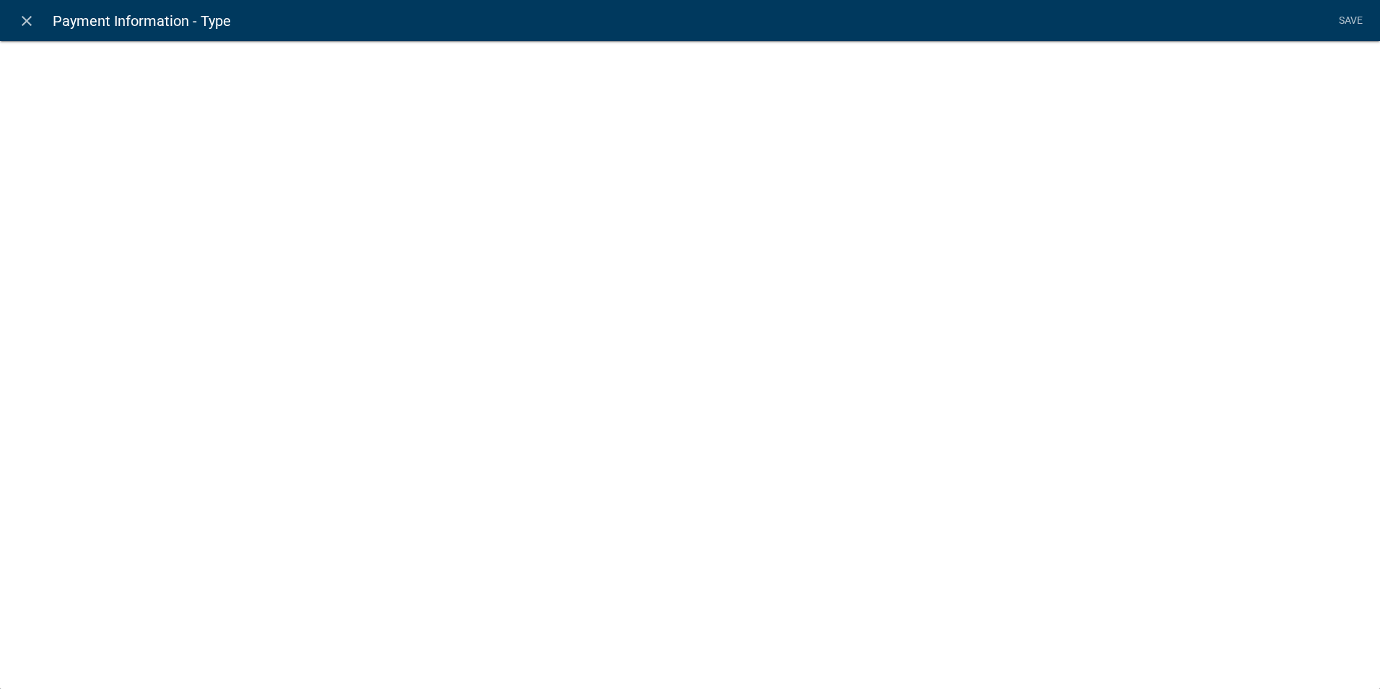
select select "list-data"
select select "custom-list-d55d1e7b-34b8-4681-9f47-60ba77762c0a"
select select
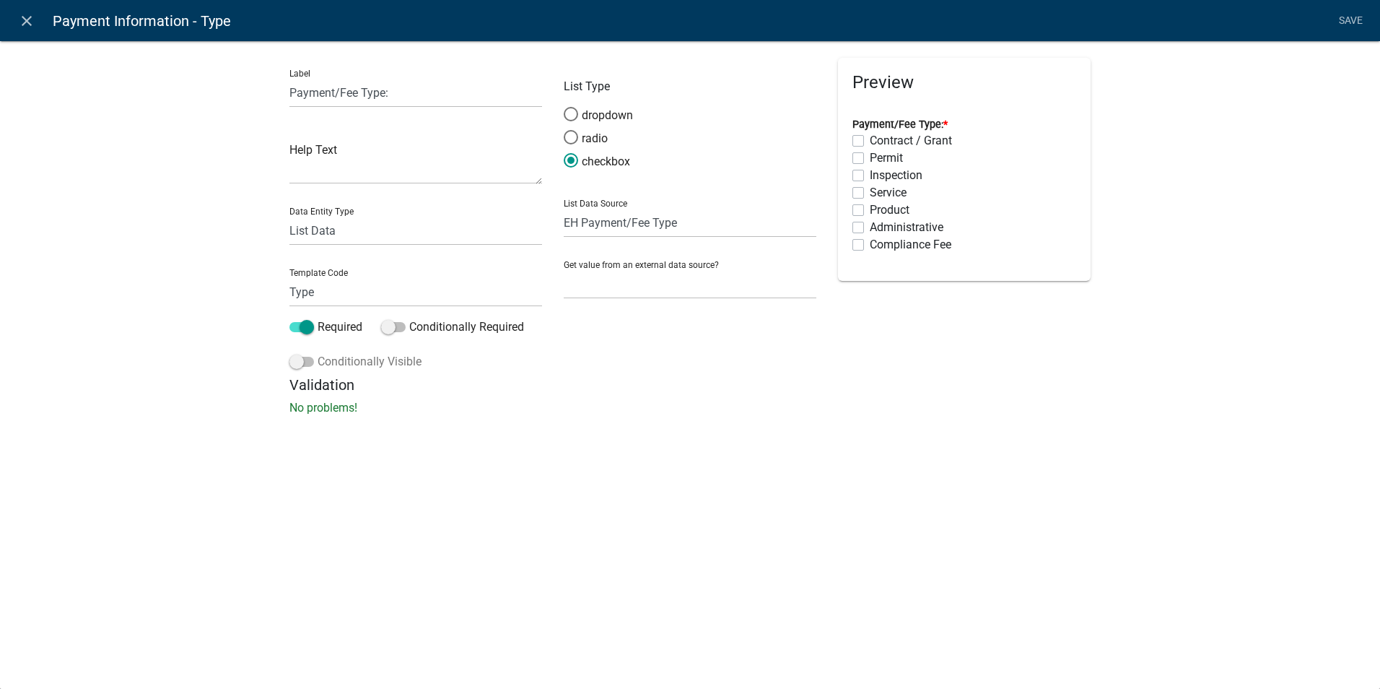
click at [305, 367] on label "Conditionally Visible" at bounding box center [355, 361] width 132 height 17
click at [318, 353] on input "Conditionally Visible" at bounding box center [318, 353] width 0 height 0
click at [314, 473] on button "button" at bounding box center [319, 469] width 29 height 29
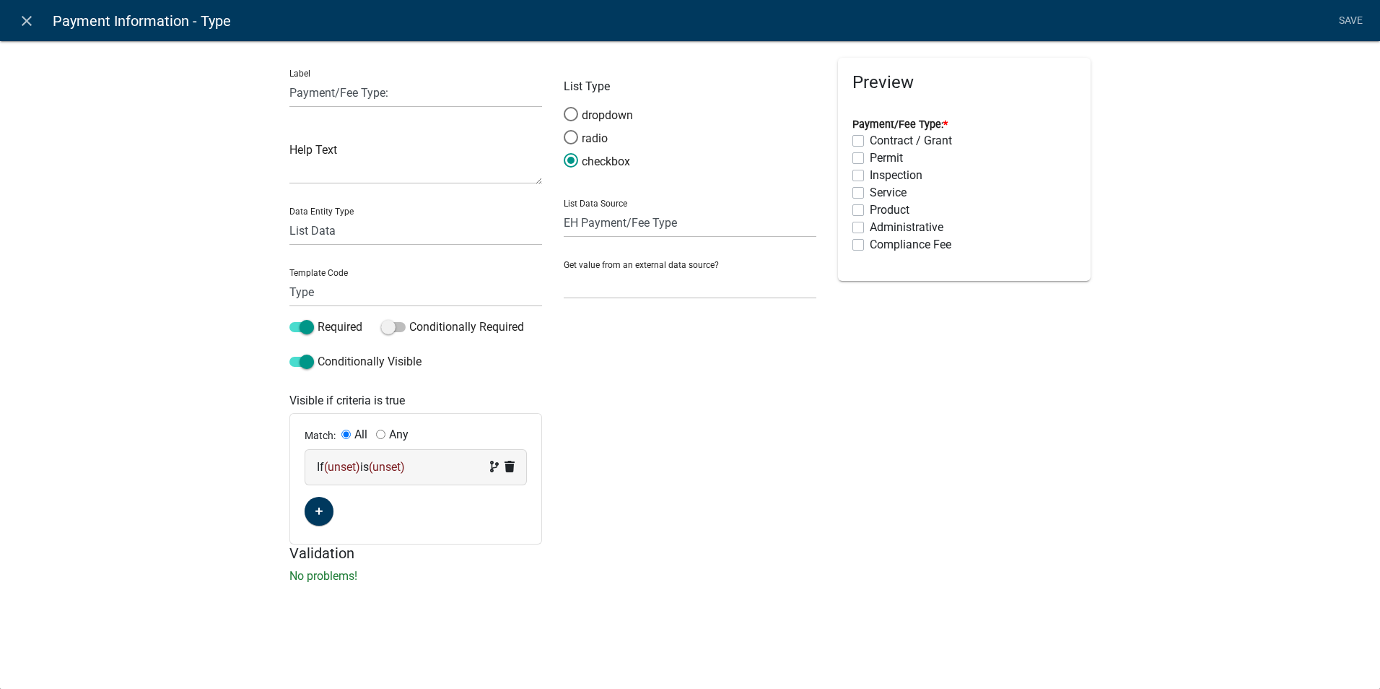
click at [339, 468] on span "(unset)" at bounding box center [342, 467] width 36 height 14
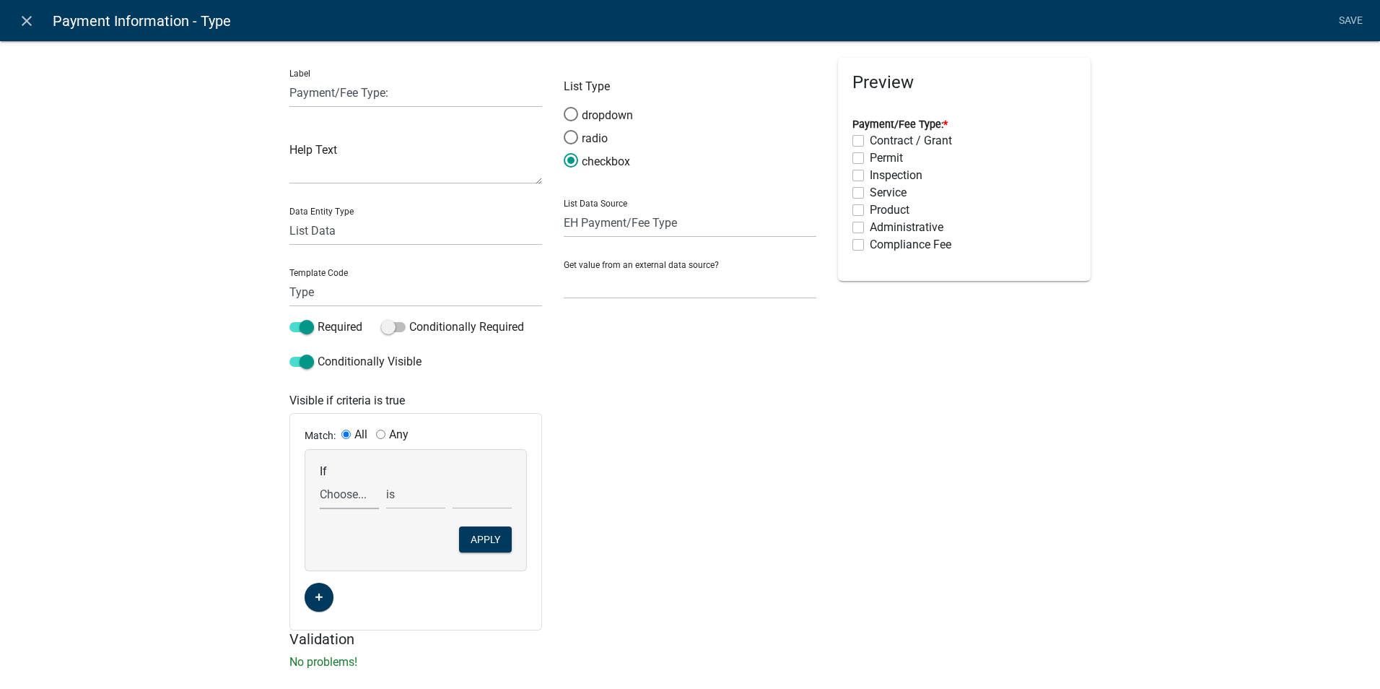
click at [322, 489] on select "Choose... ALL_FEE_RECIPIENTS AmtCollected APPLICANT_CITY APPLICANT_EMAIL_ADDRES…" at bounding box center [349, 494] width 59 height 30
select select "32: PaymentGrantYN"
click at [320, 479] on select "Choose... ALL_FEE_RECIPIENTS AmtCollected APPLICANT_CITY APPLICANT_EMAIL_ADDRES…" at bounding box center [349, 494] width 59 height 30
click at [474, 491] on select "Choose... No Yes" at bounding box center [482, 494] width 59 height 30
select select "2: Yes"
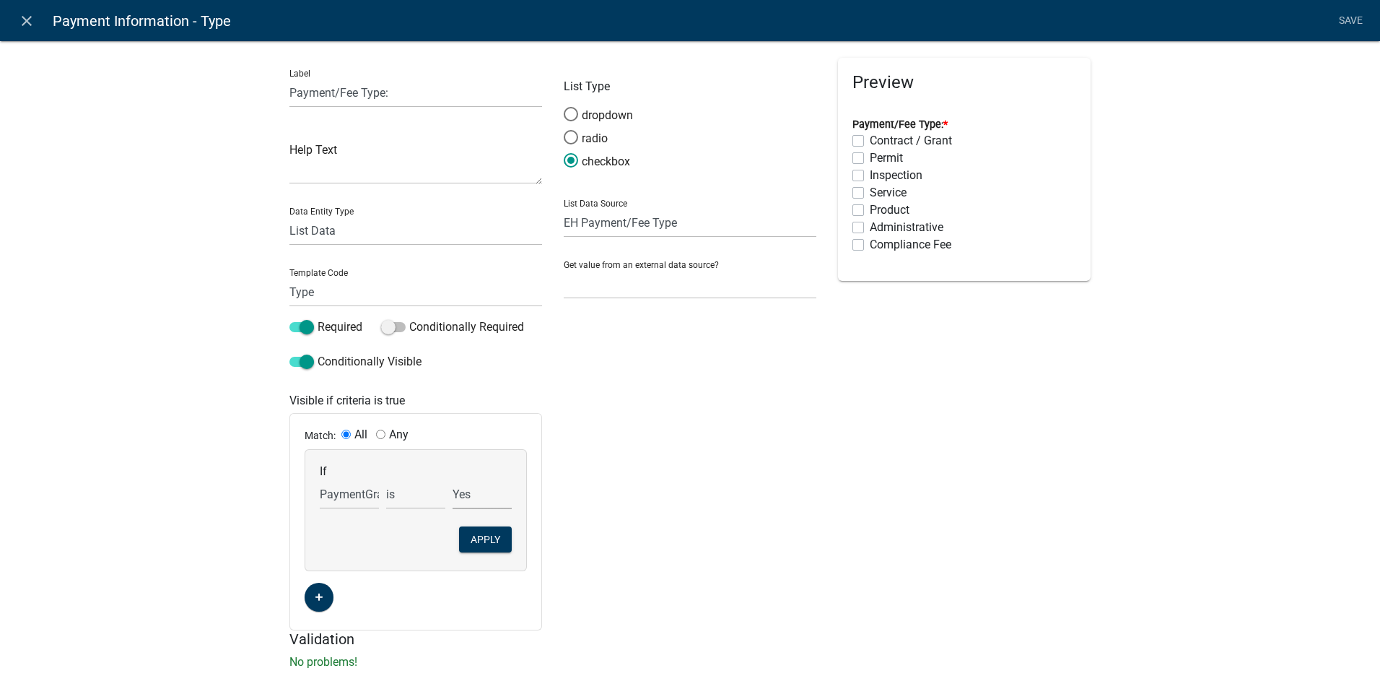
click at [453, 479] on select "Choose... No Yes" at bounding box center [482, 494] width 59 height 30
click at [477, 541] on button "Apply" at bounding box center [485, 539] width 53 height 26
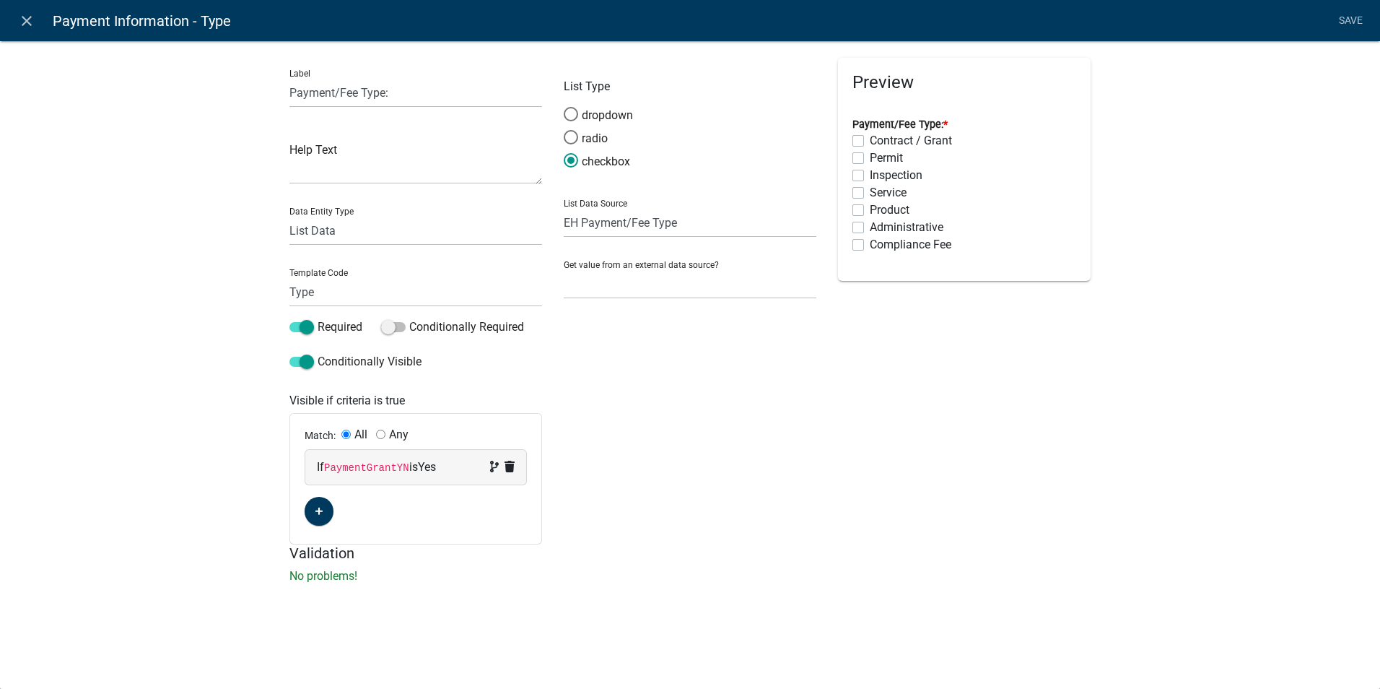
click at [517, 469] on div "If PaymentGrantYN is Yes" at bounding box center [415, 467] width 221 height 35
select select "32: PaymentGrantYN"
select select "1: Yes"
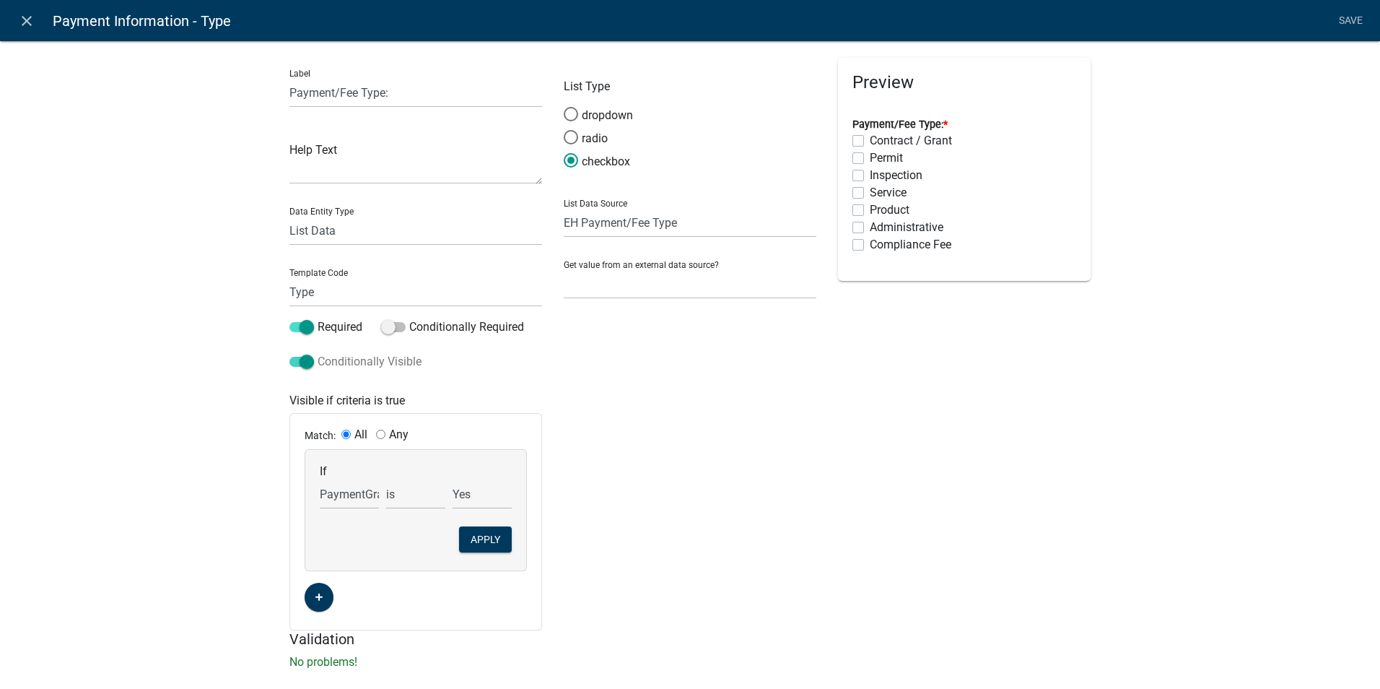
click at [297, 360] on span at bounding box center [301, 362] width 25 height 10
click at [318, 353] on input "Conditionally Visible" at bounding box center [318, 353] width 0 height 0
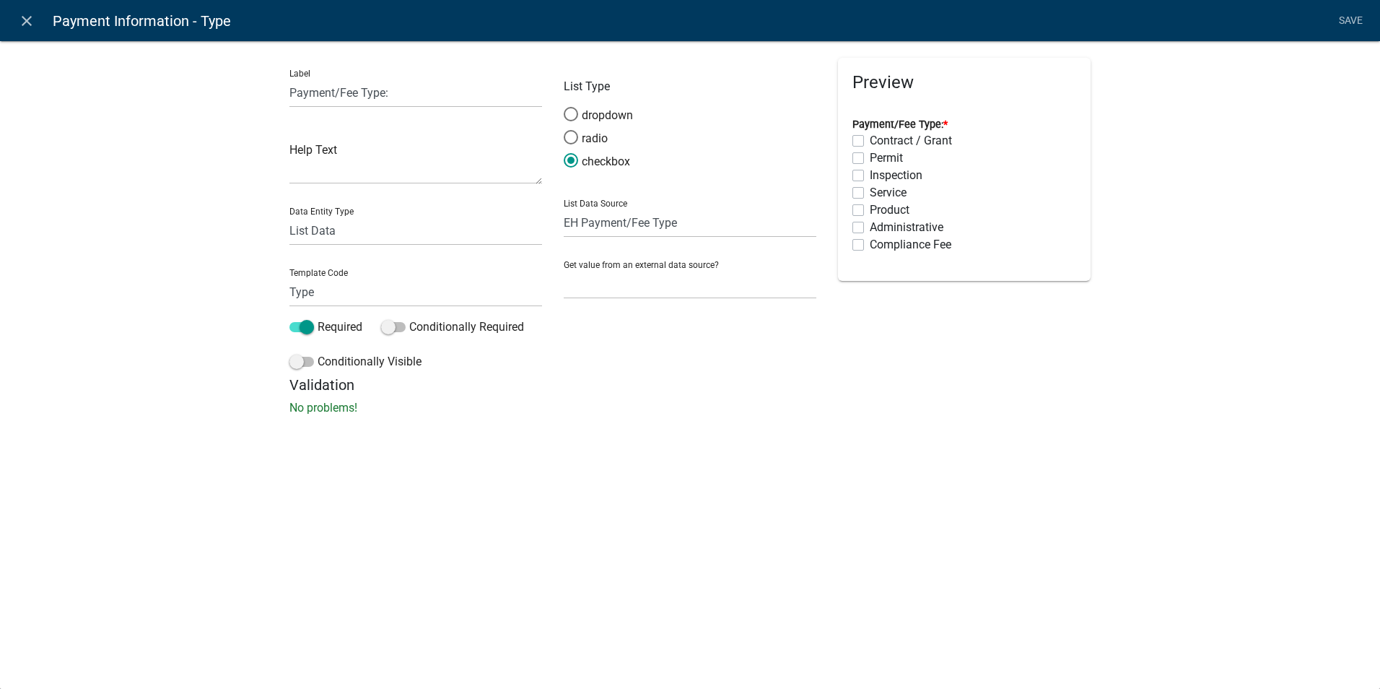
click at [371, 520] on div "close Payment Information - Type Save Label Payment/Fee Type: Help Text Data En…" at bounding box center [690, 344] width 1380 height 689
click at [355, 517] on div "close Payment Information - Type Save Label Payment/Fee Type: Help Text Data En…" at bounding box center [690, 344] width 1380 height 689
click at [218, 538] on div "close Payment Information - Type Save Label Payment/Fee Type: Help Text Data En…" at bounding box center [690, 344] width 1380 height 689
click at [22, 22] on icon "close" at bounding box center [26, 20] width 17 height 17
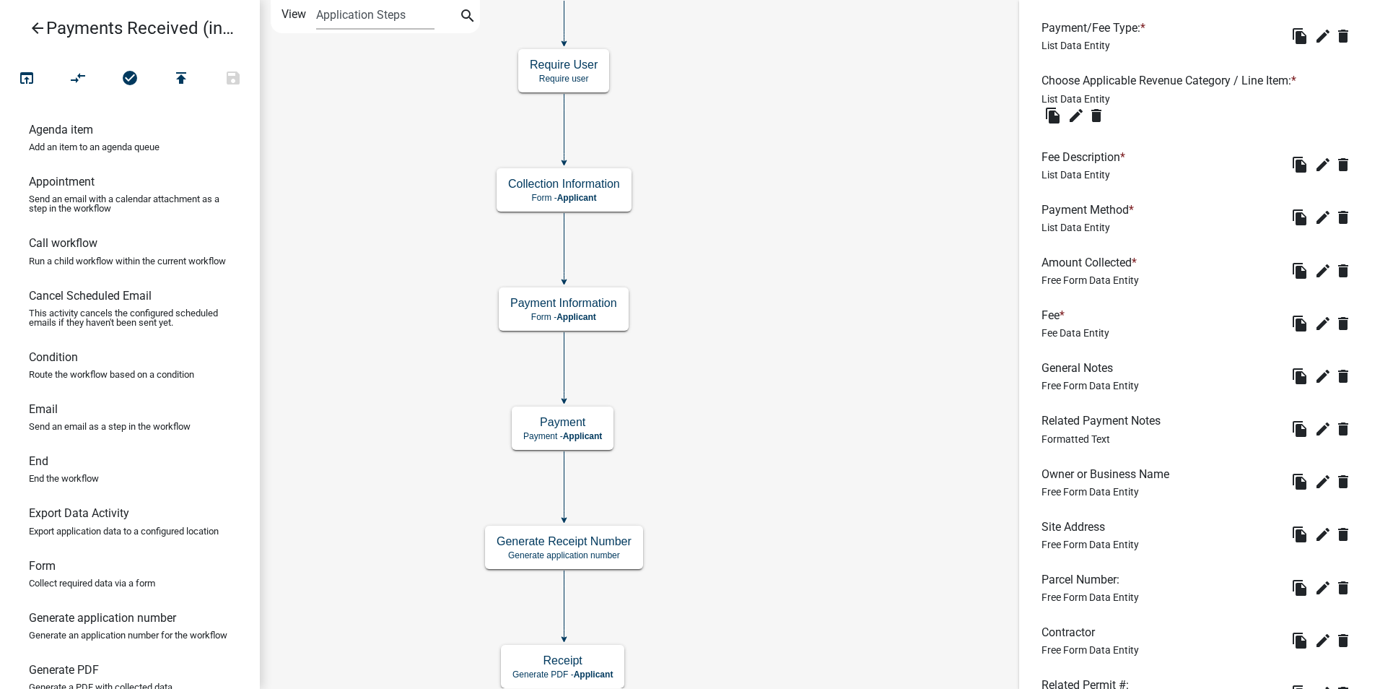
scroll to position [884, 0]
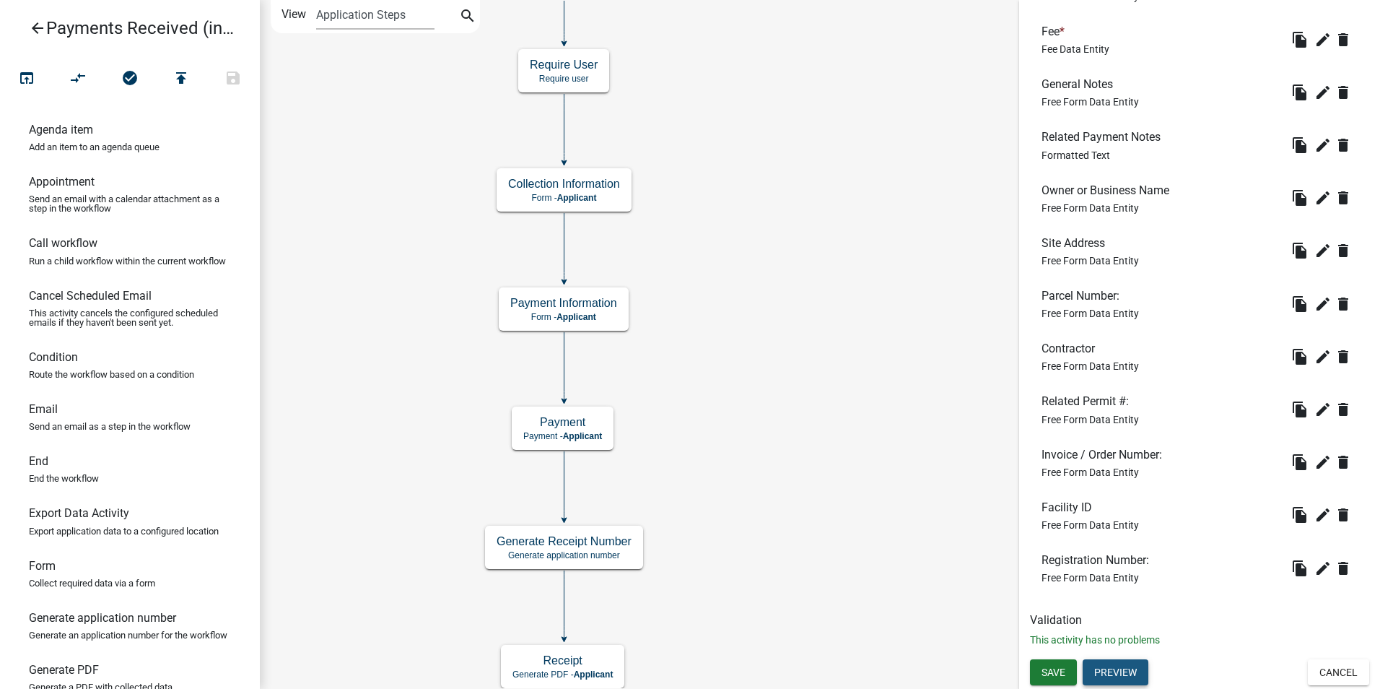
click at [1113, 663] on button "Preview" at bounding box center [1116, 672] width 66 height 26
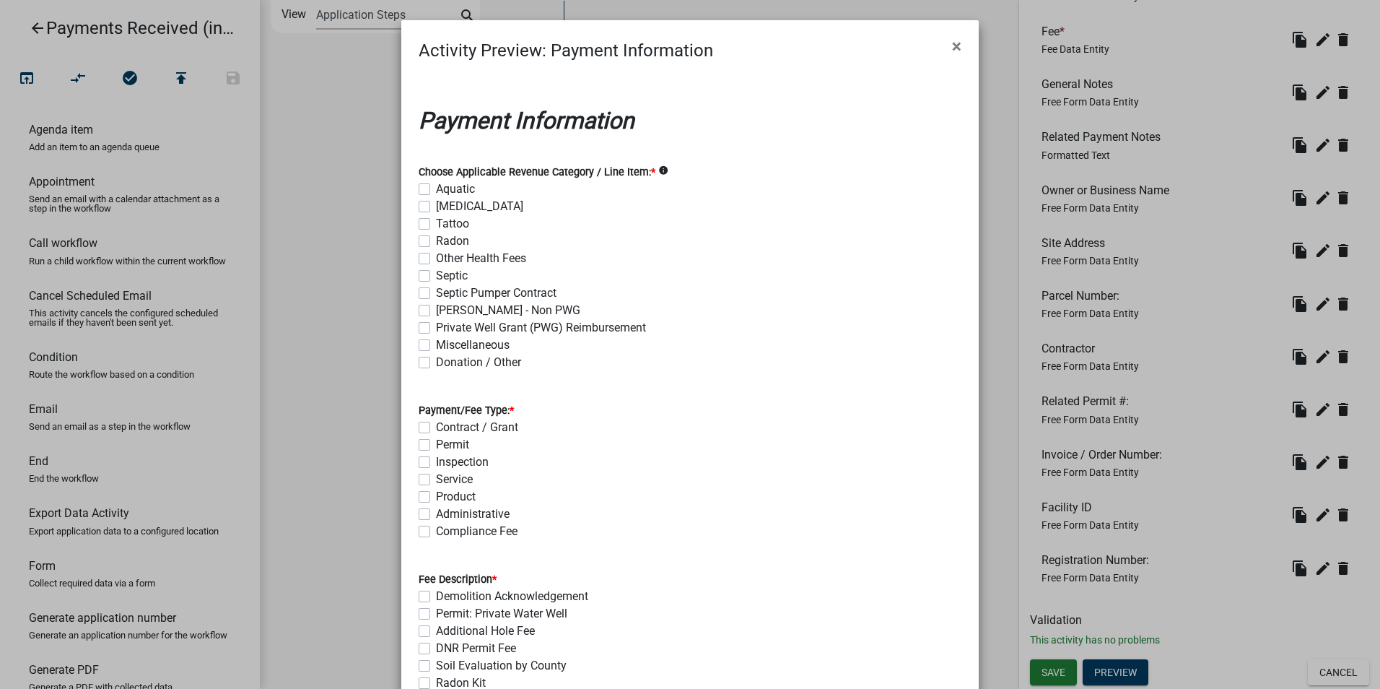
scroll to position [72, 0]
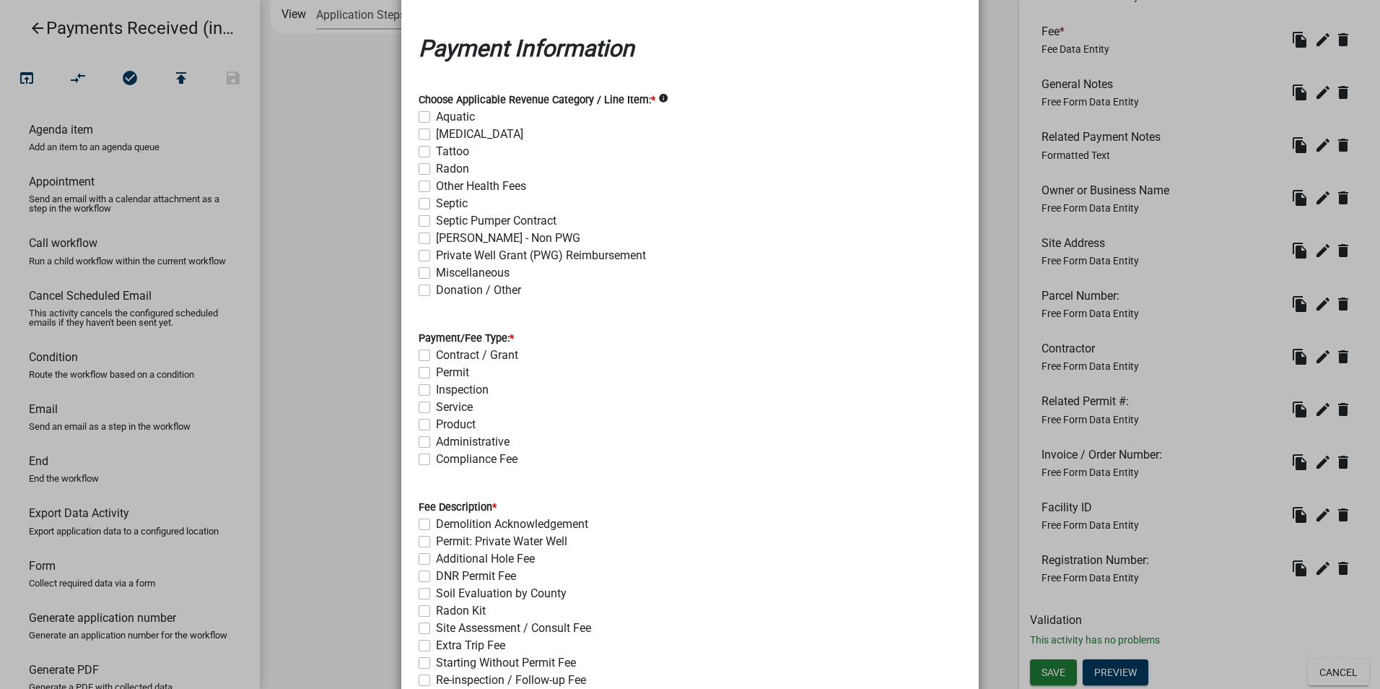
click at [647, 414] on div "Service" at bounding box center [690, 406] width 543 height 17
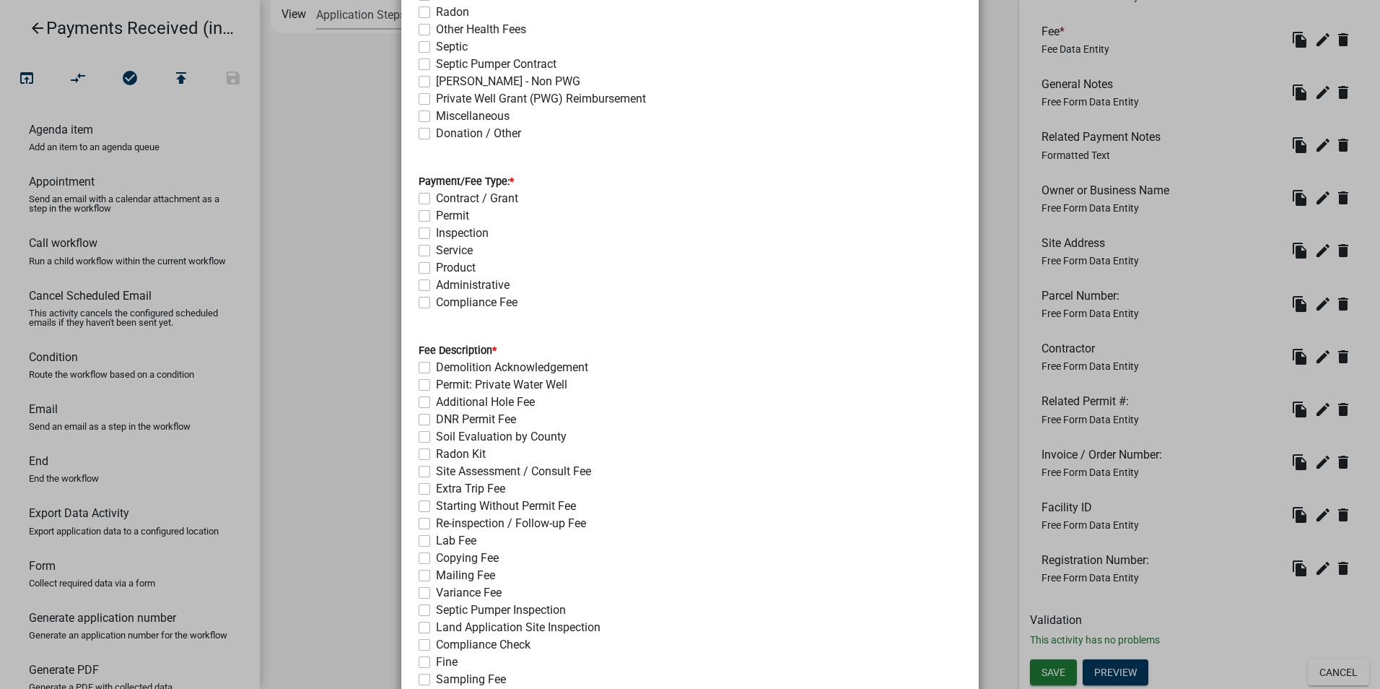
scroll to position [577, 0]
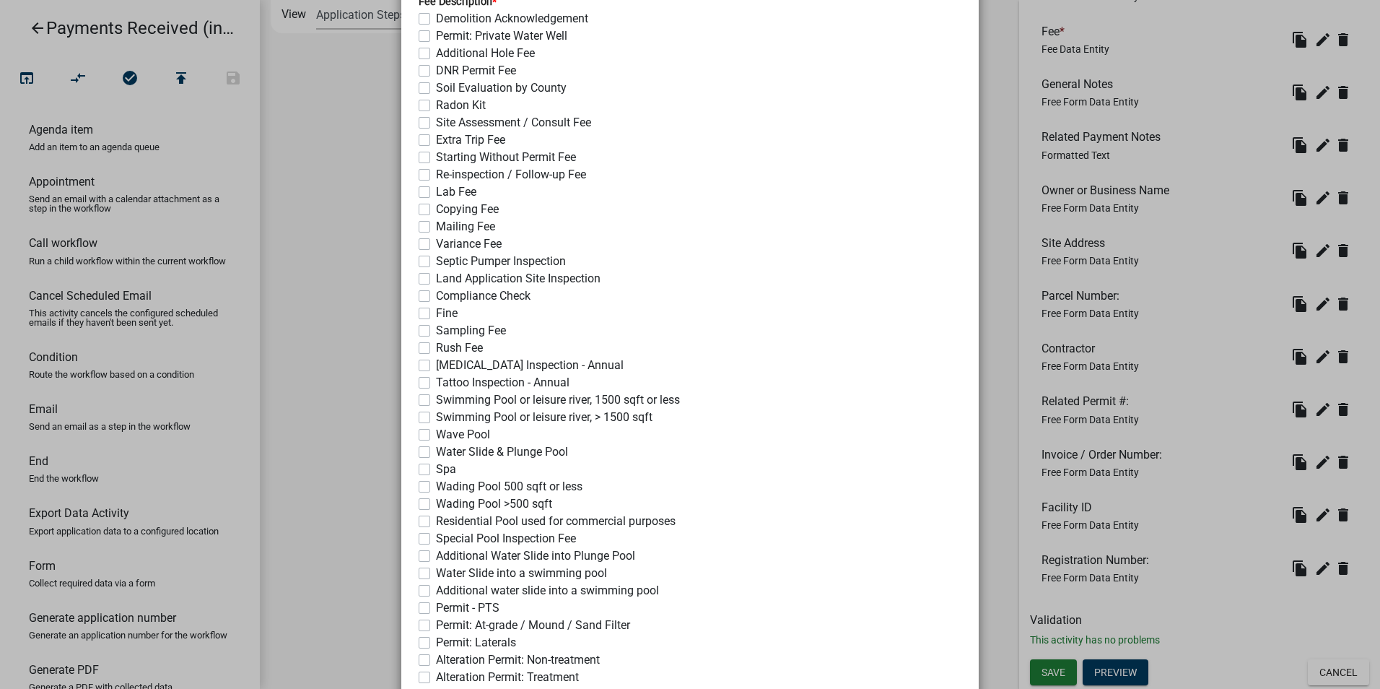
click at [1024, 442] on ngb-modal-window "Activity Preview : Payment Information × Payment Information Choose Applicable …" at bounding box center [690, 344] width 1380 height 689
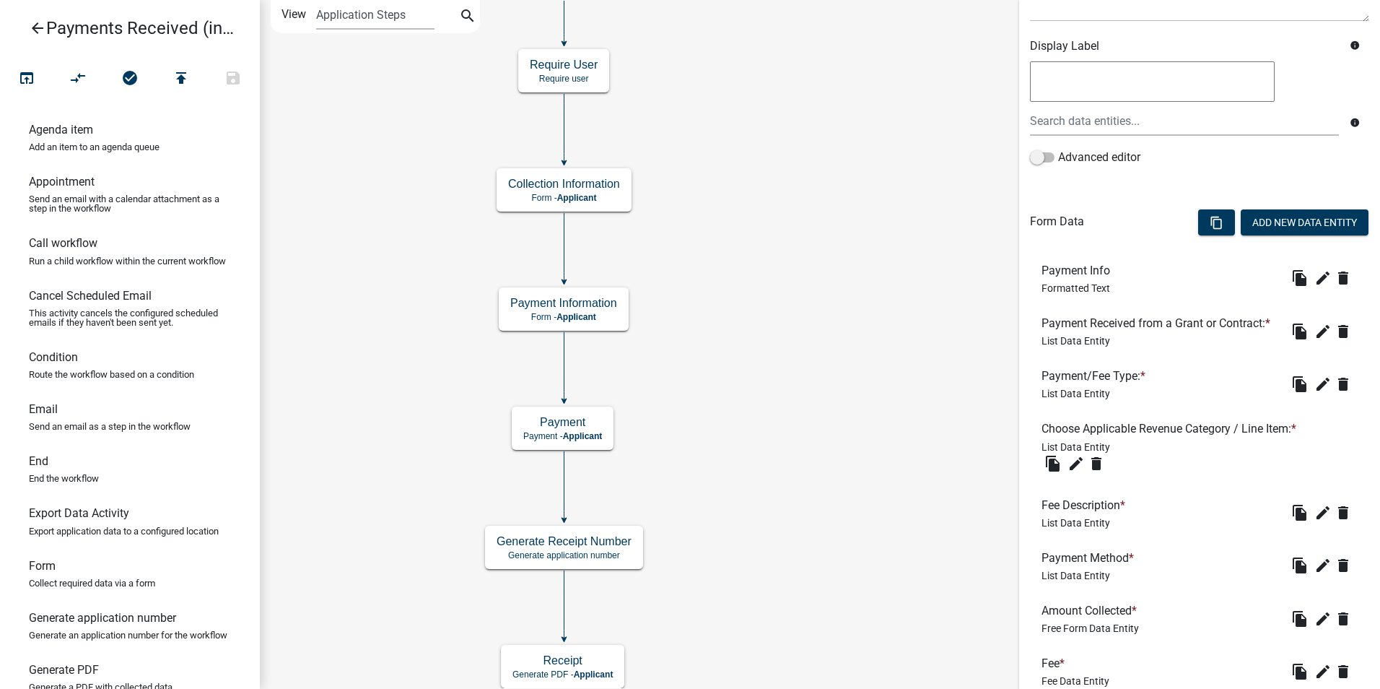
scroll to position [289, 0]
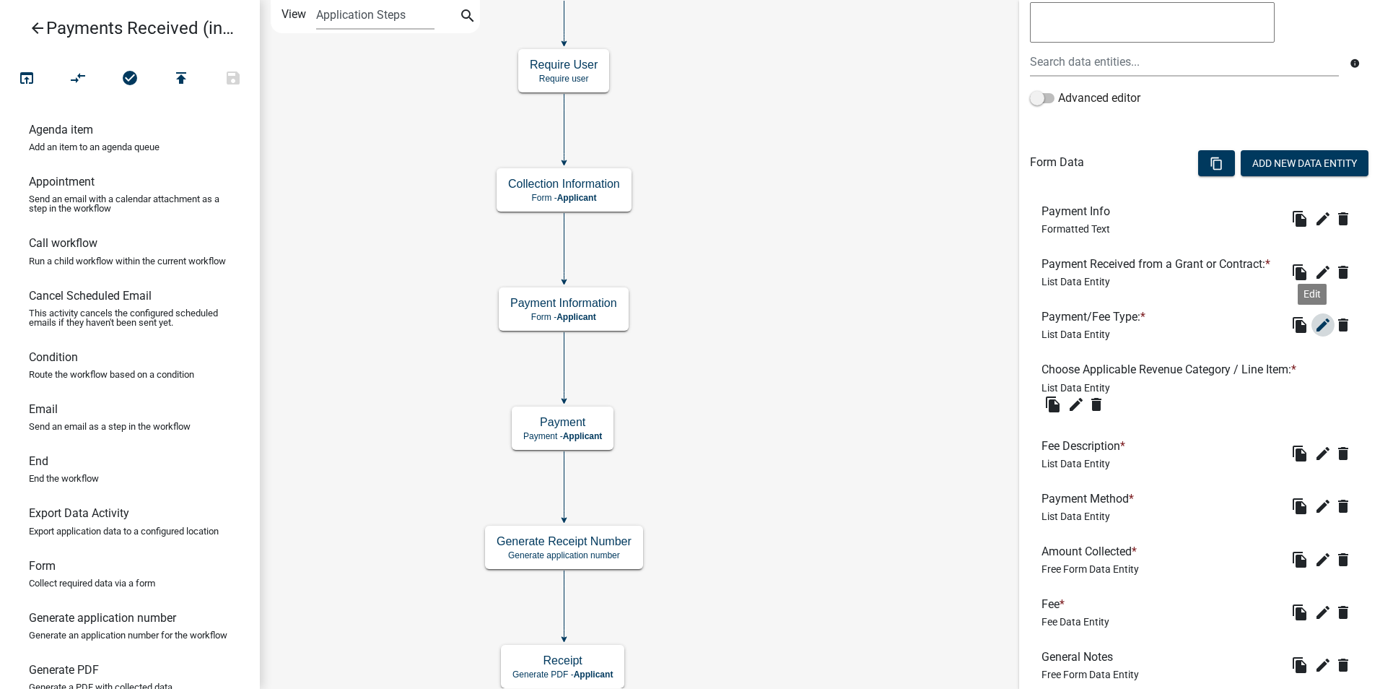
click at [1314, 333] on icon "edit" at bounding box center [1322, 324] width 17 height 17
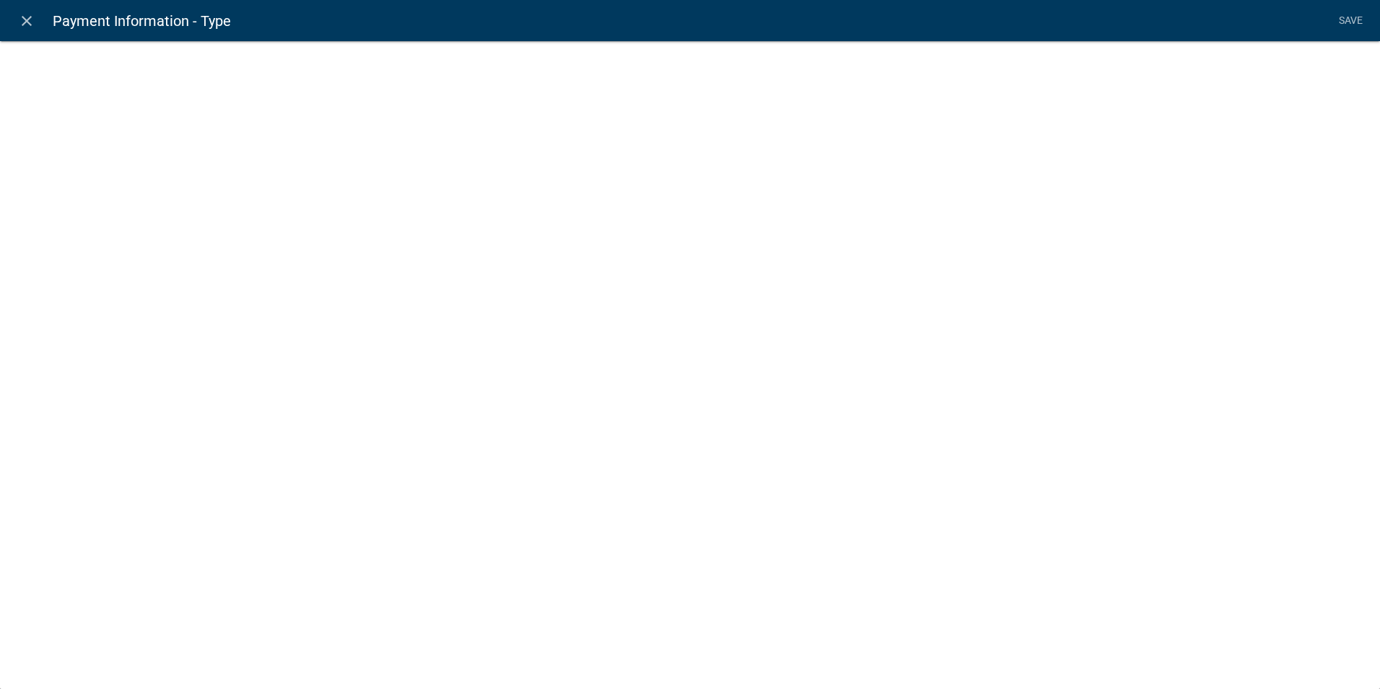
select select "list-data"
select select "custom-list-d55d1e7b-34b8-4681-9f47-60ba77762c0a"
select select
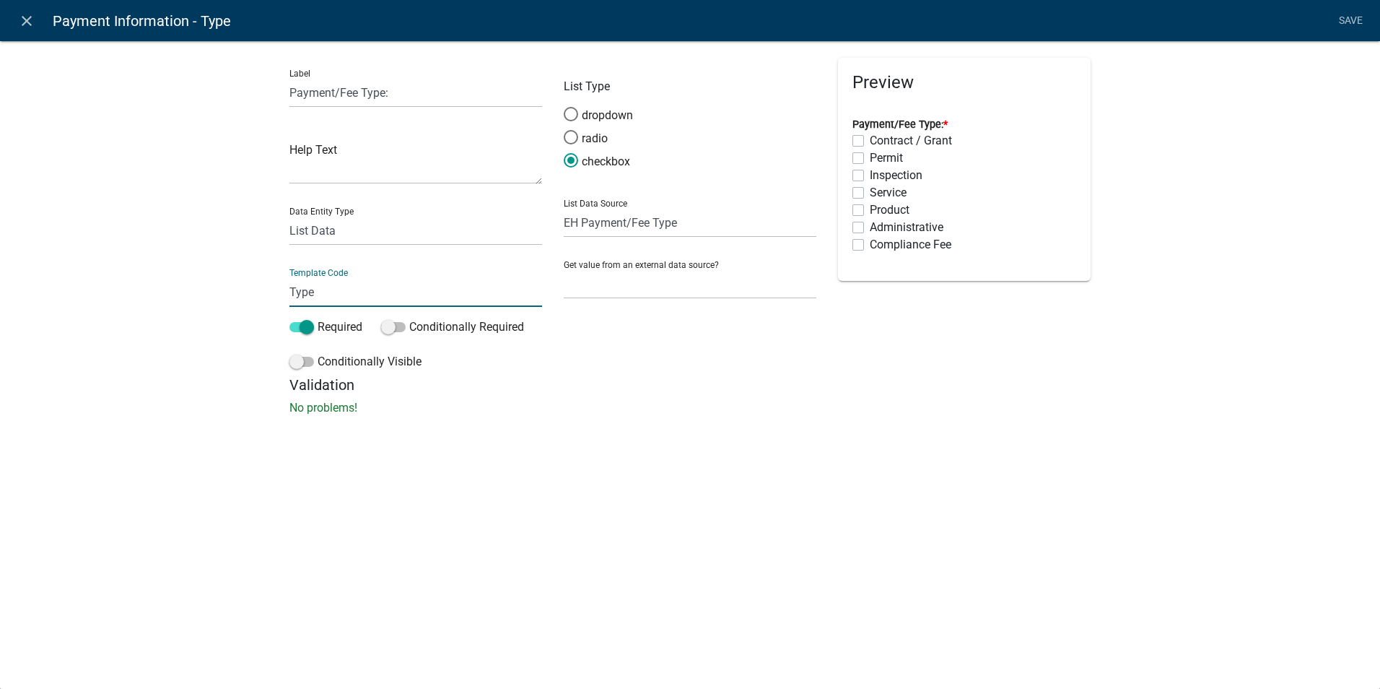
click at [292, 296] on input "Type" at bounding box center [415, 292] width 253 height 30
click at [25, 17] on icon "close" at bounding box center [26, 20] width 17 height 17
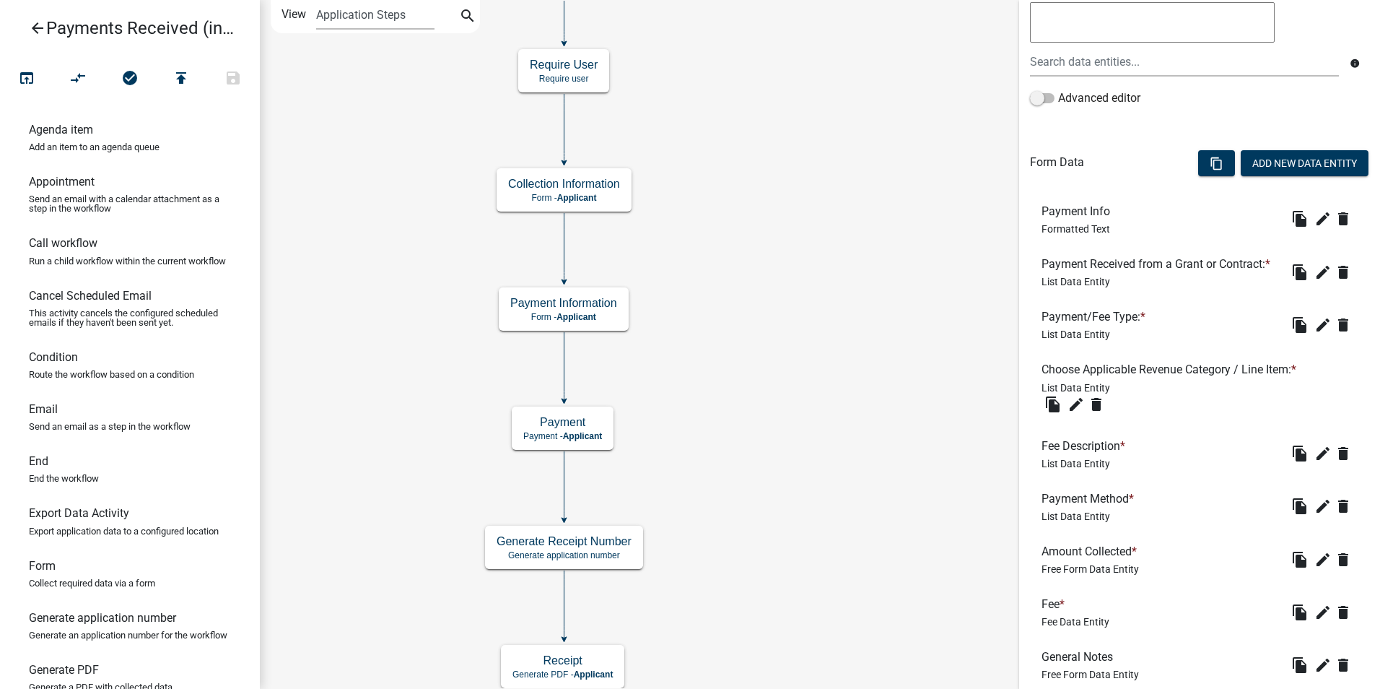
scroll to position [884, 0]
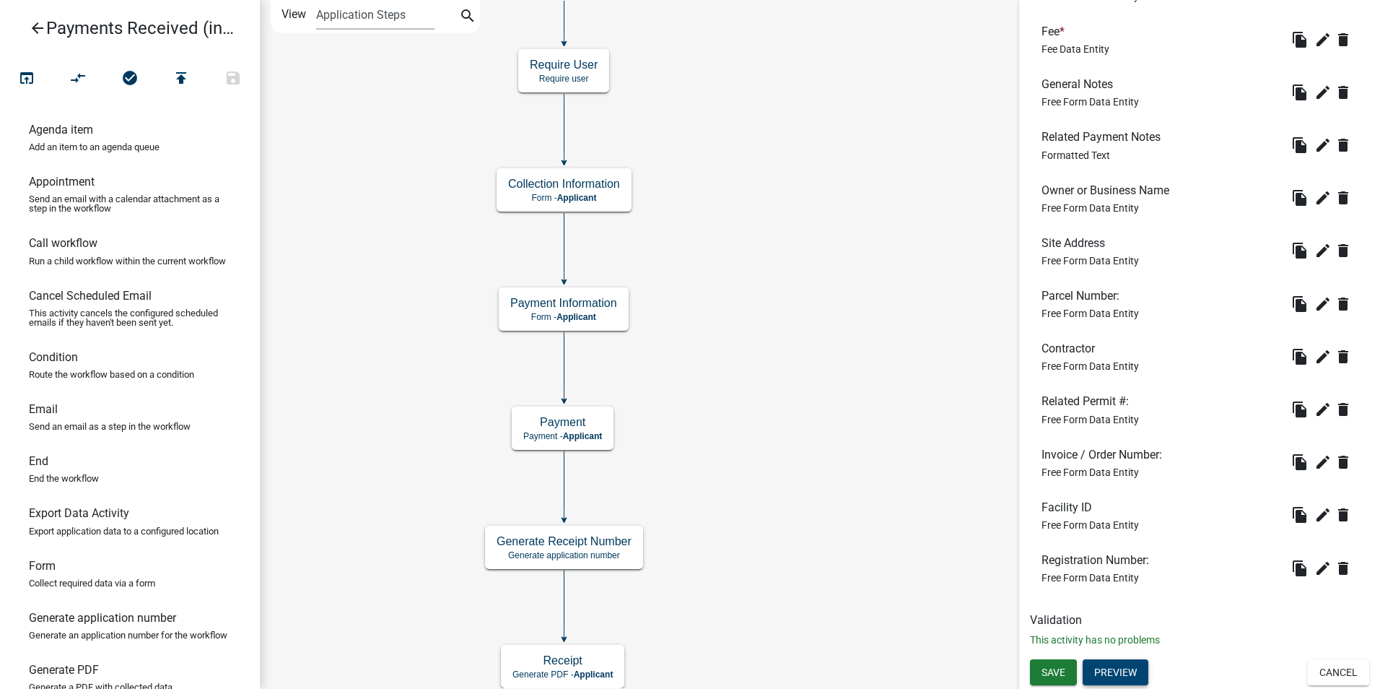
click at [1107, 673] on button "Preview" at bounding box center [1116, 672] width 66 height 26
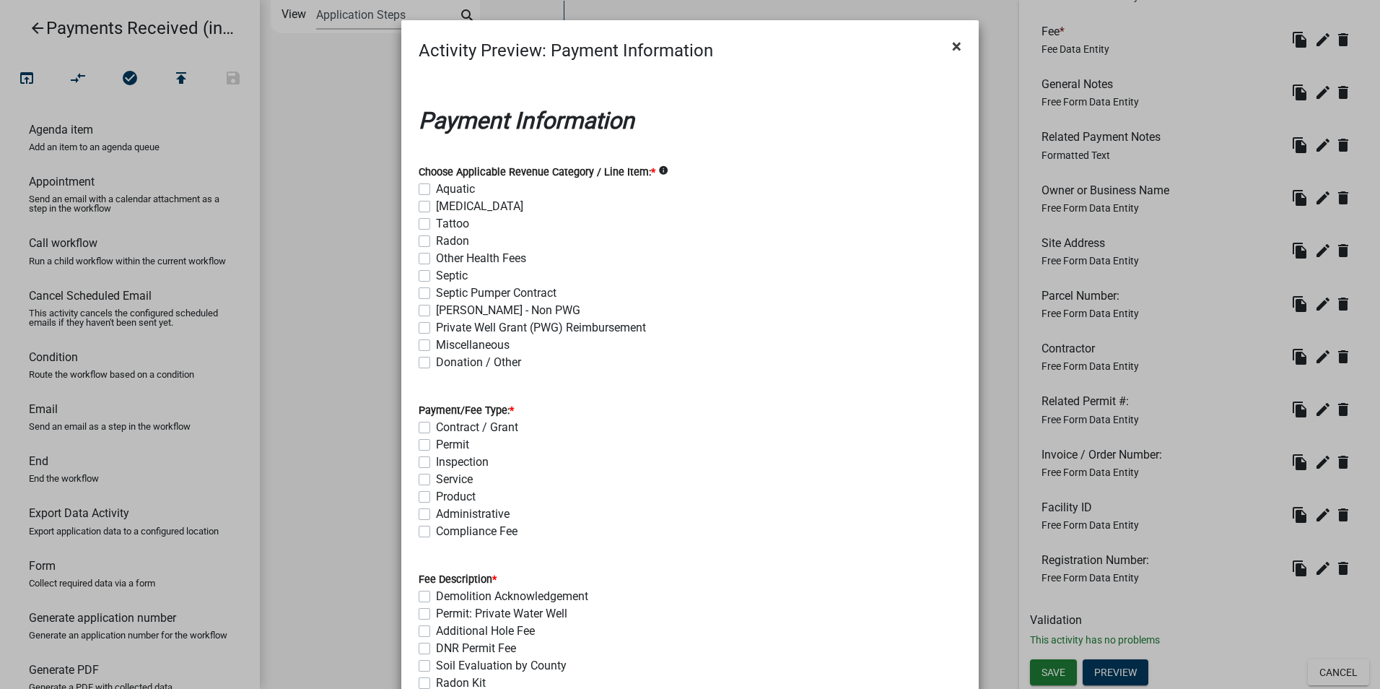
click at [952, 45] on span "×" at bounding box center [956, 46] width 9 height 20
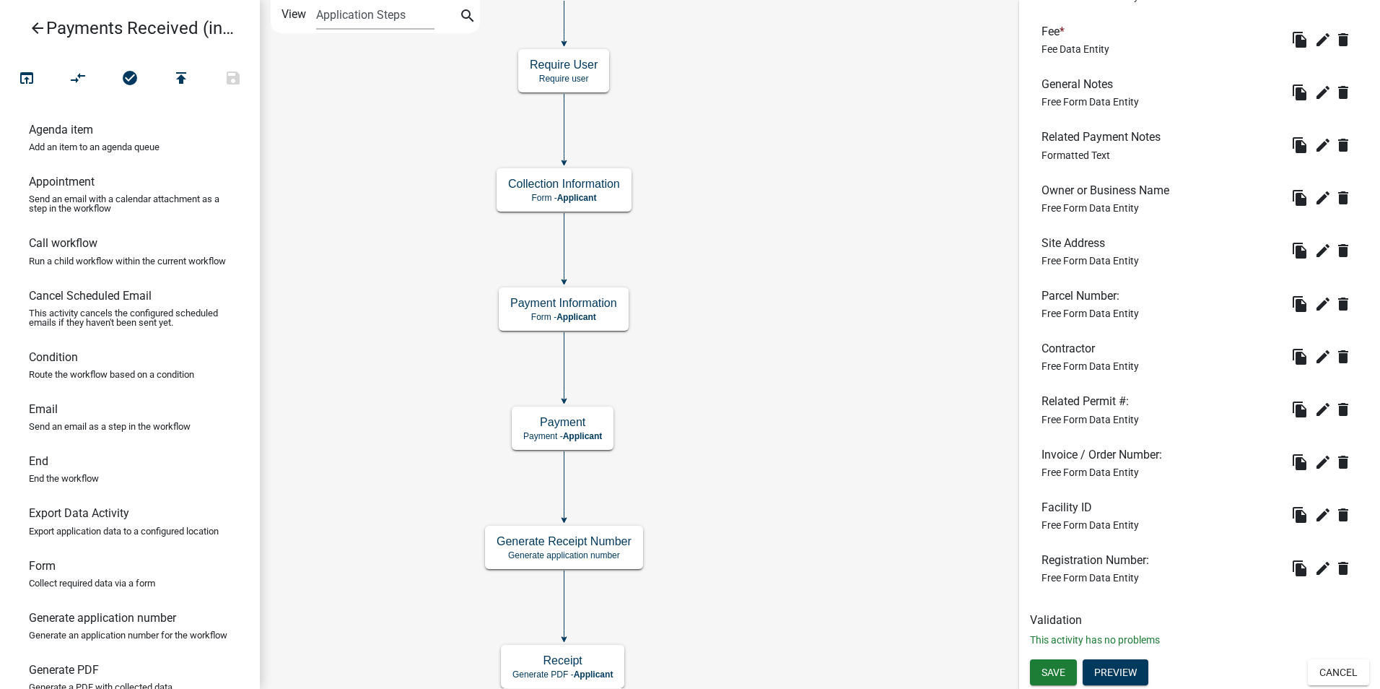
click at [38, 33] on icon "arrow_back" at bounding box center [37, 29] width 17 height 20
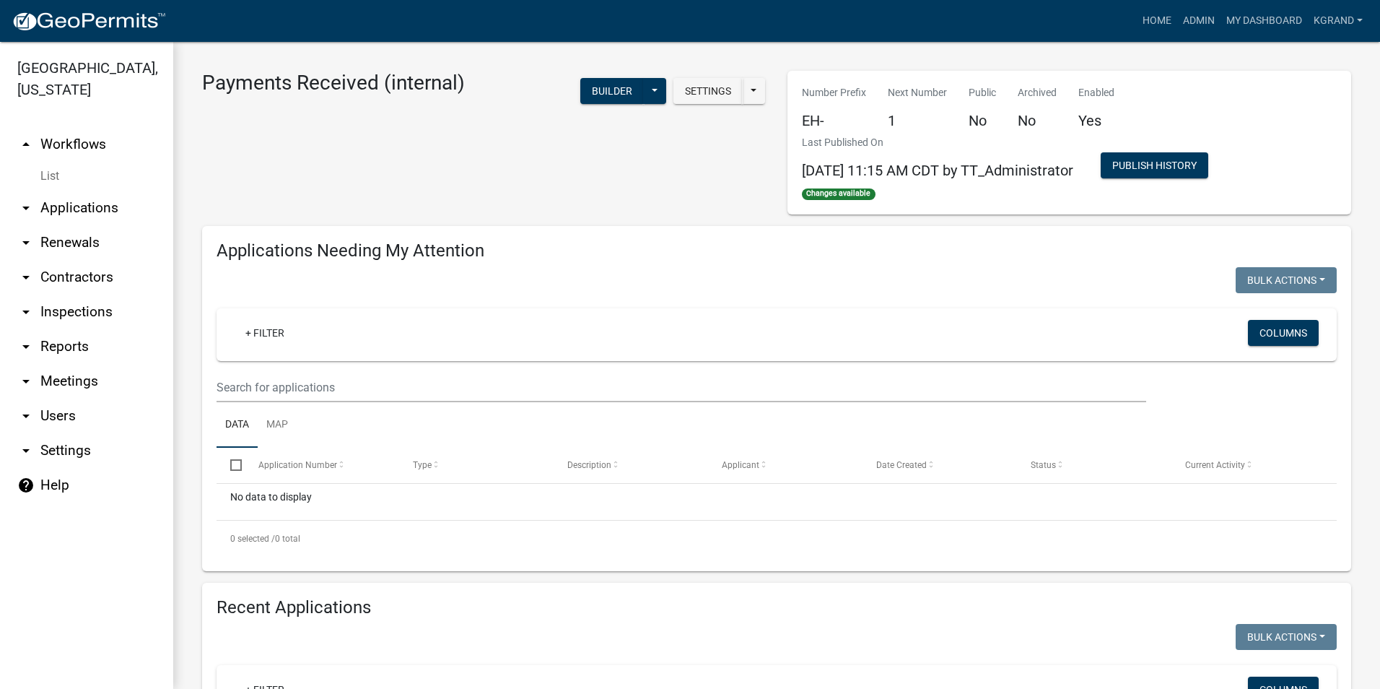
click at [269, 185] on div "Payments Received (internal) Settings Start Application URL Start Application U…" at bounding box center [483, 143] width 585 height 144
click at [246, 188] on div "Payments Received (internal) Settings Start Application URL Start Application U…" at bounding box center [483, 143] width 585 height 144
click at [37, 433] on link "arrow_drop_down Settings" at bounding box center [86, 450] width 173 height 35
select select "IA"
select select "Central Standard Time"
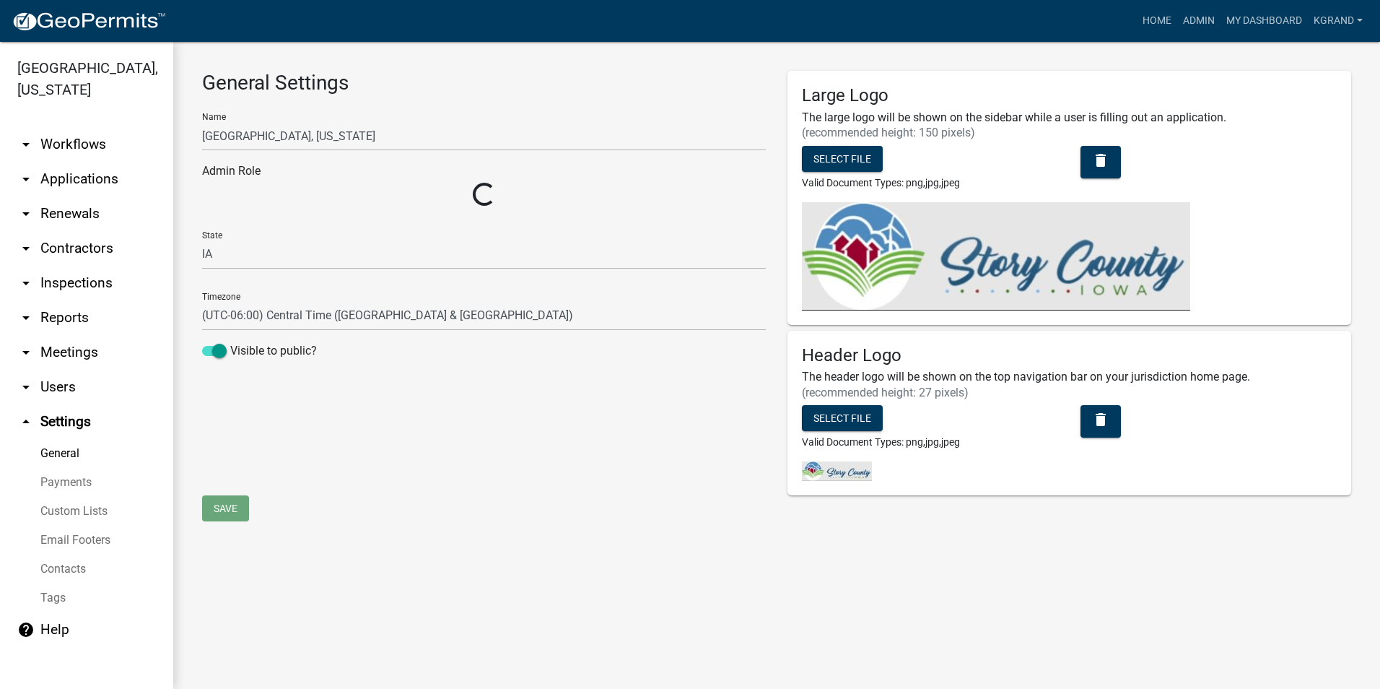
select select "03540cc7-cae6-4ec5-9df4-19164d3ec826"
click at [53, 497] on link "Custom Lists" at bounding box center [86, 511] width 173 height 29
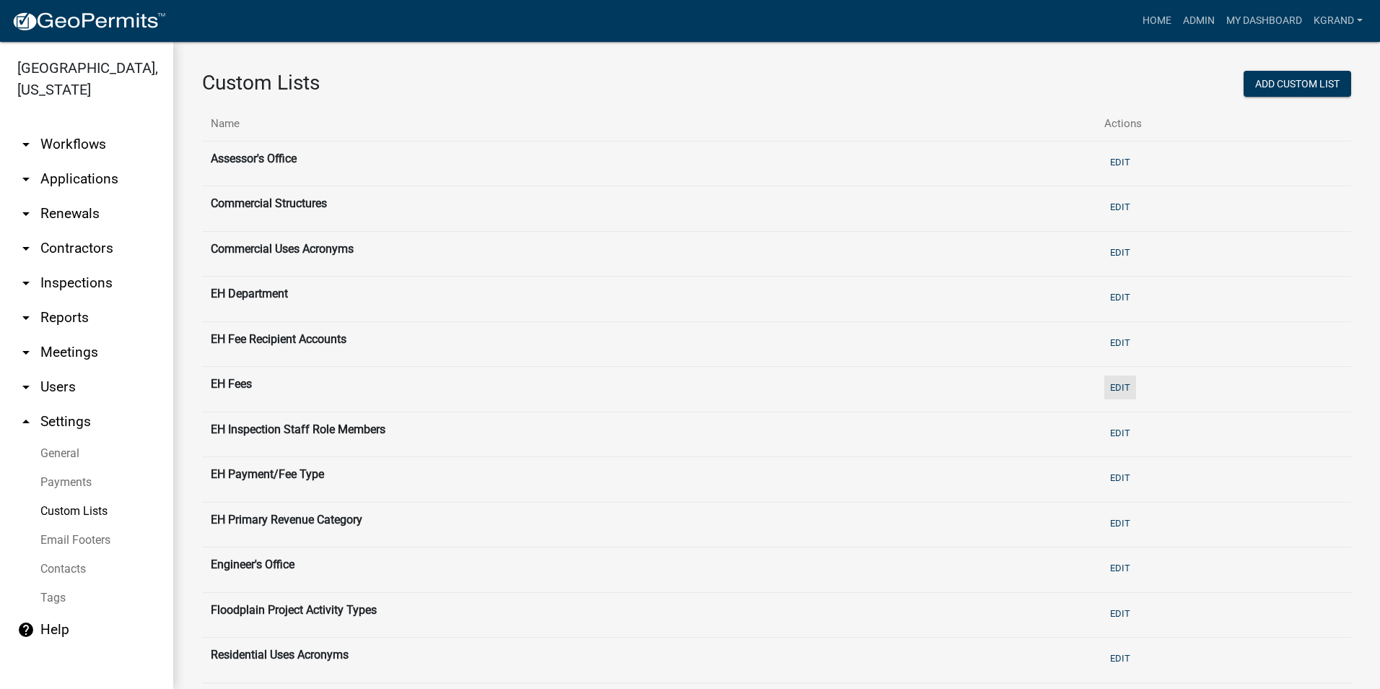
click at [1122, 385] on button "Edit" at bounding box center [1120, 387] width 32 height 24
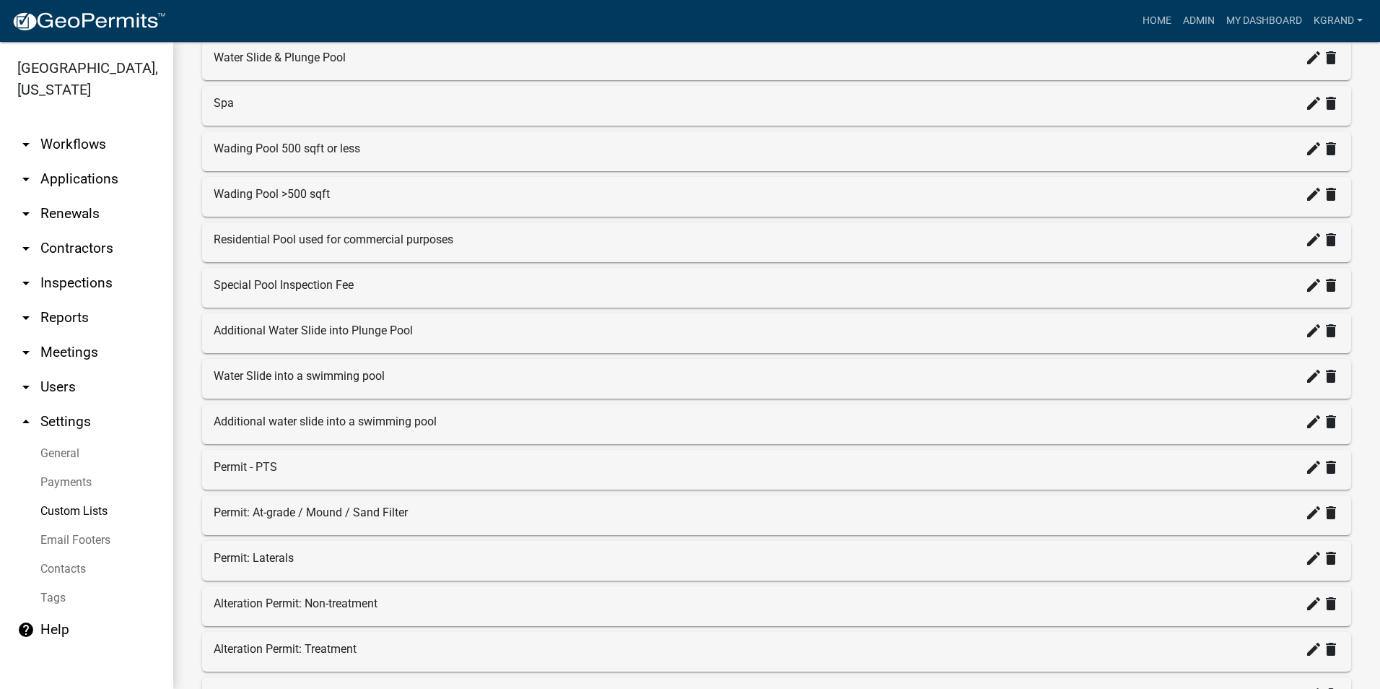
scroll to position [1769, 0]
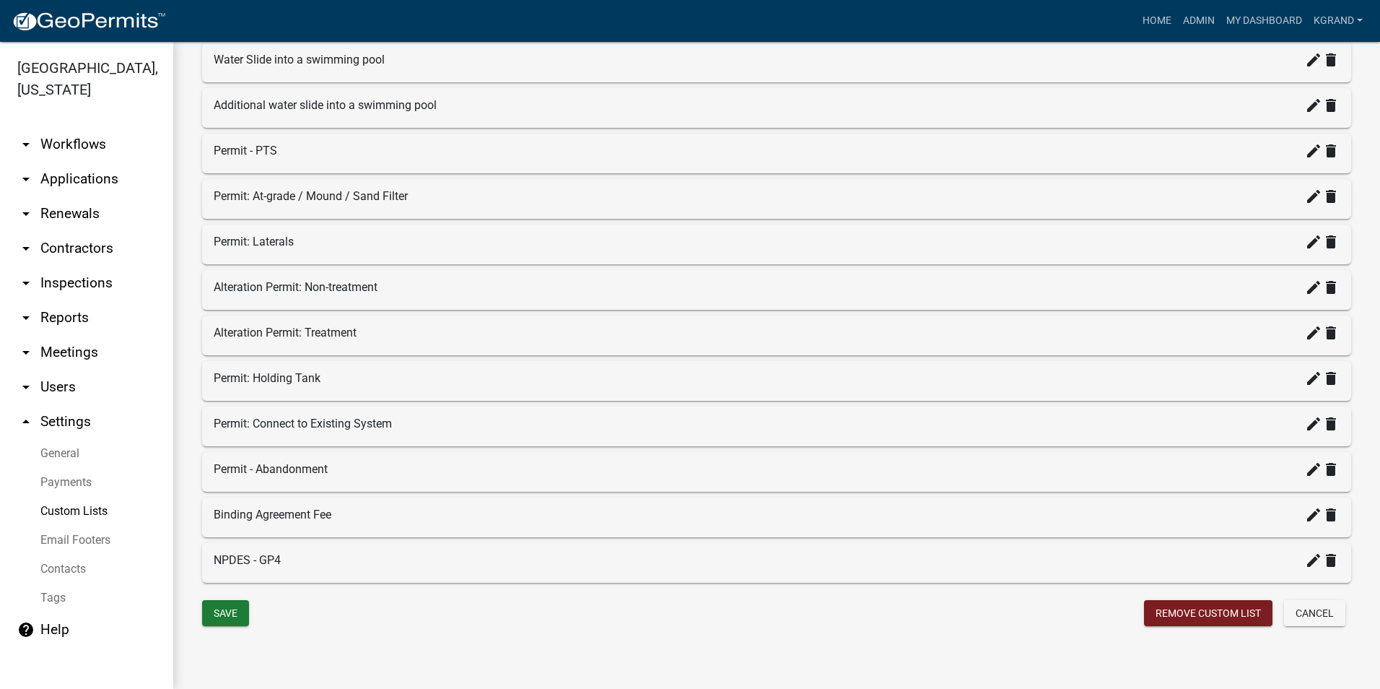
click at [745, 627] on div "Save" at bounding box center [483, 615] width 585 height 30
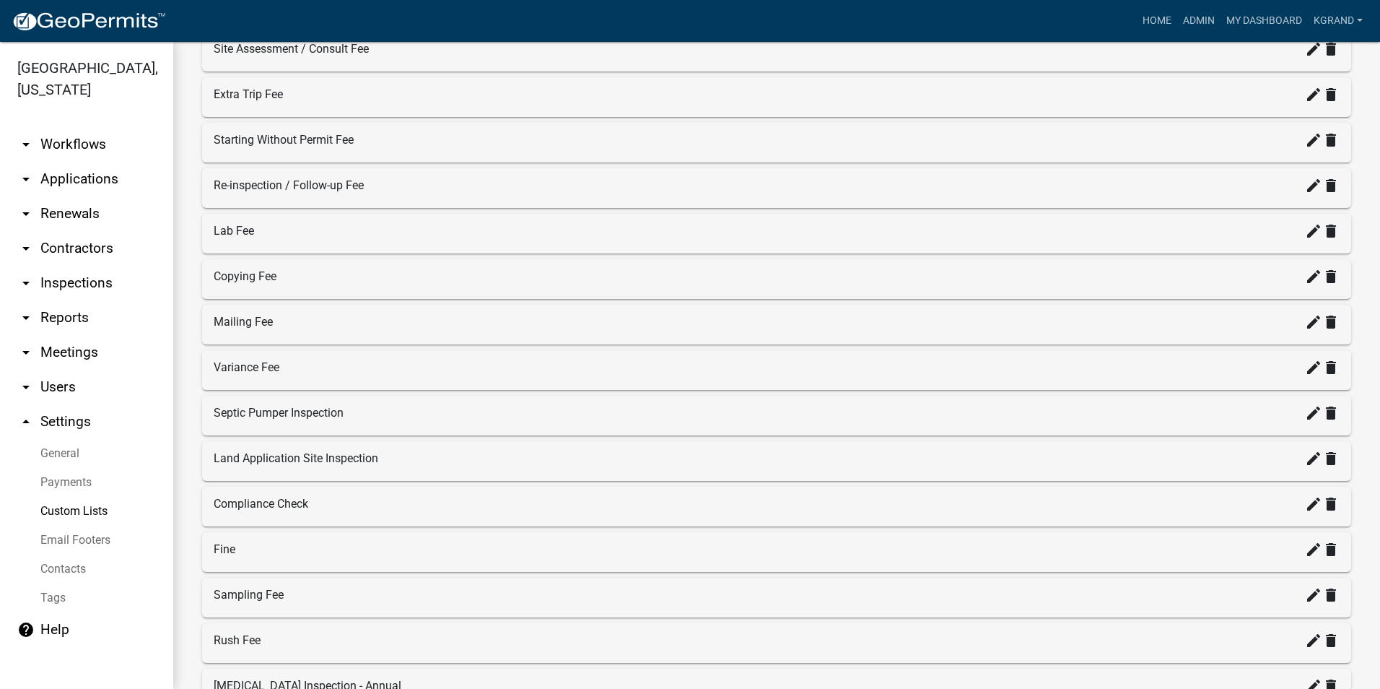
scroll to position [614, 0]
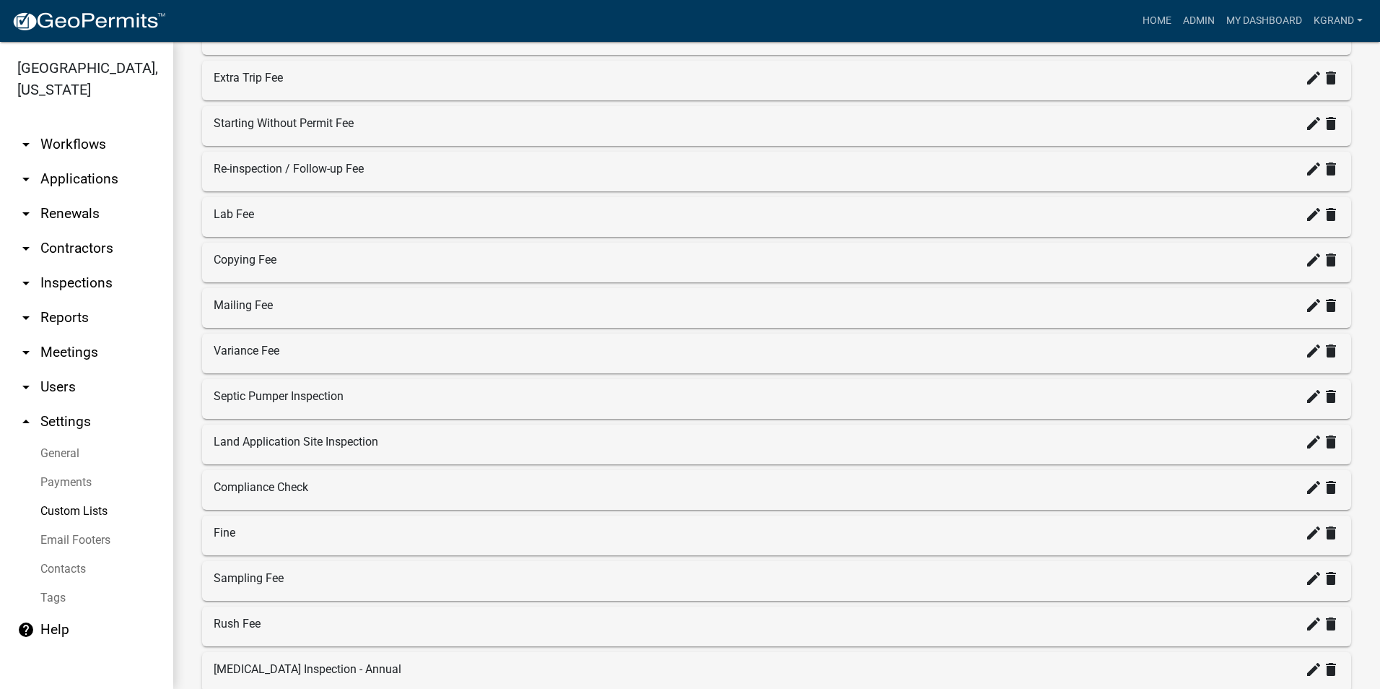
click at [370, 357] on div "Variance Fee create delete" at bounding box center [777, 350] width 1126 height 17
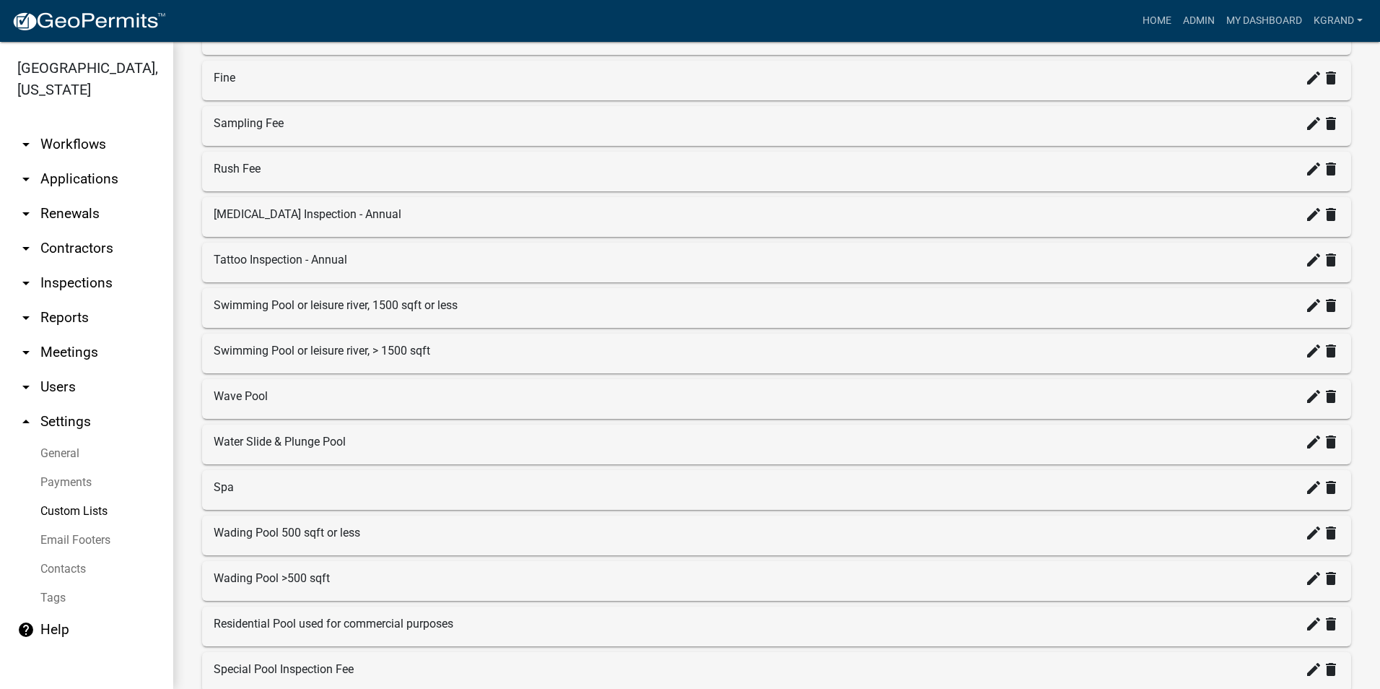
scroll to position [1083, 0]
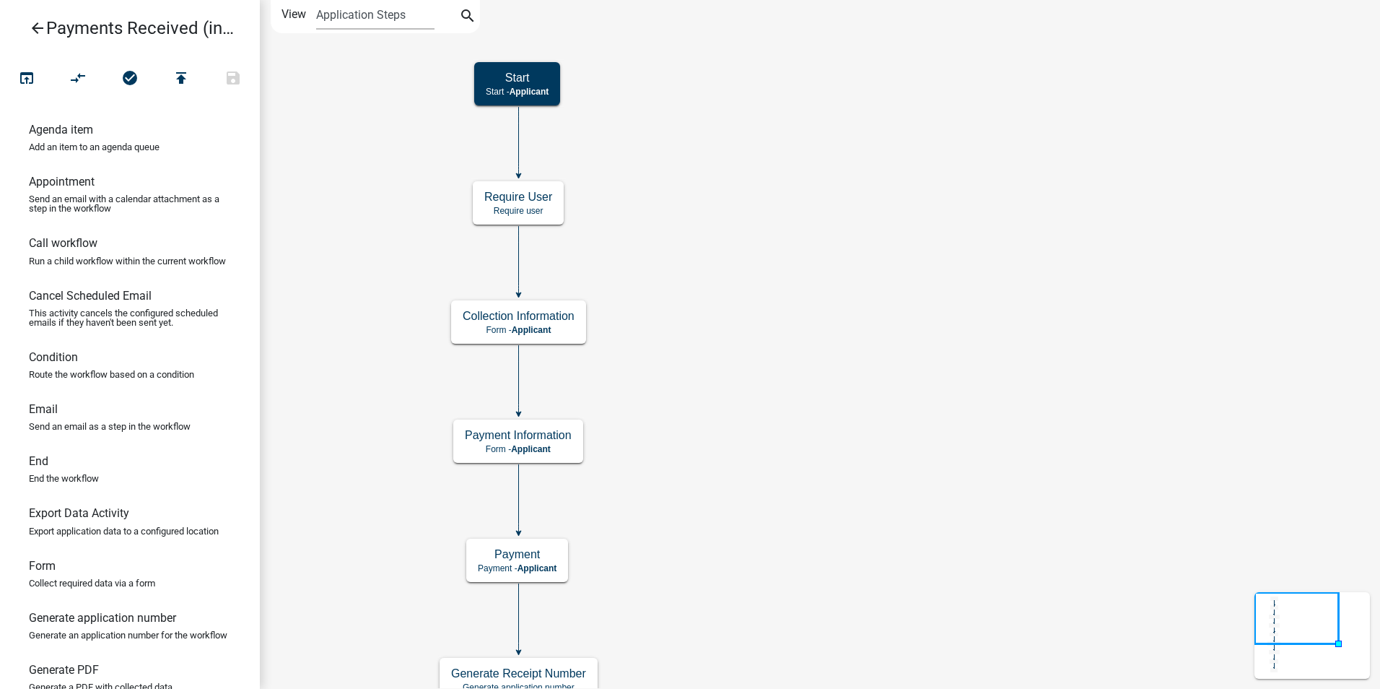
click at [899, 495] on icon "Start Start - Applicant End End - Applicant Payment Payment - Applicant Payment…" at bounding box center [820, 530] width 1119 height 1059
click at [791, 289] on icon "Start Start - Applicant End End - Applicant Payment Payment - Applicant Payment…" at bounding box center [820, 530] width 1119 height 1059
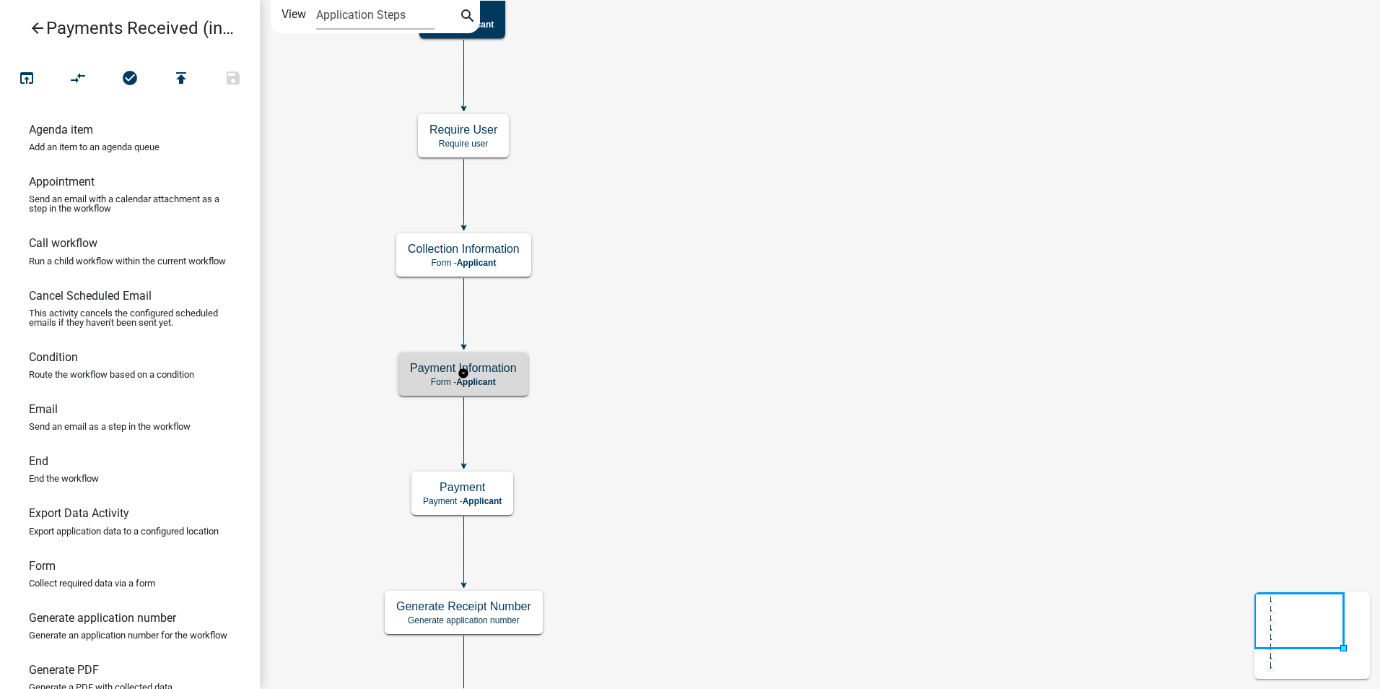
click at [507, 362] on h5 "Payment Information" at bounding box center [463, 368] width 107 height 14
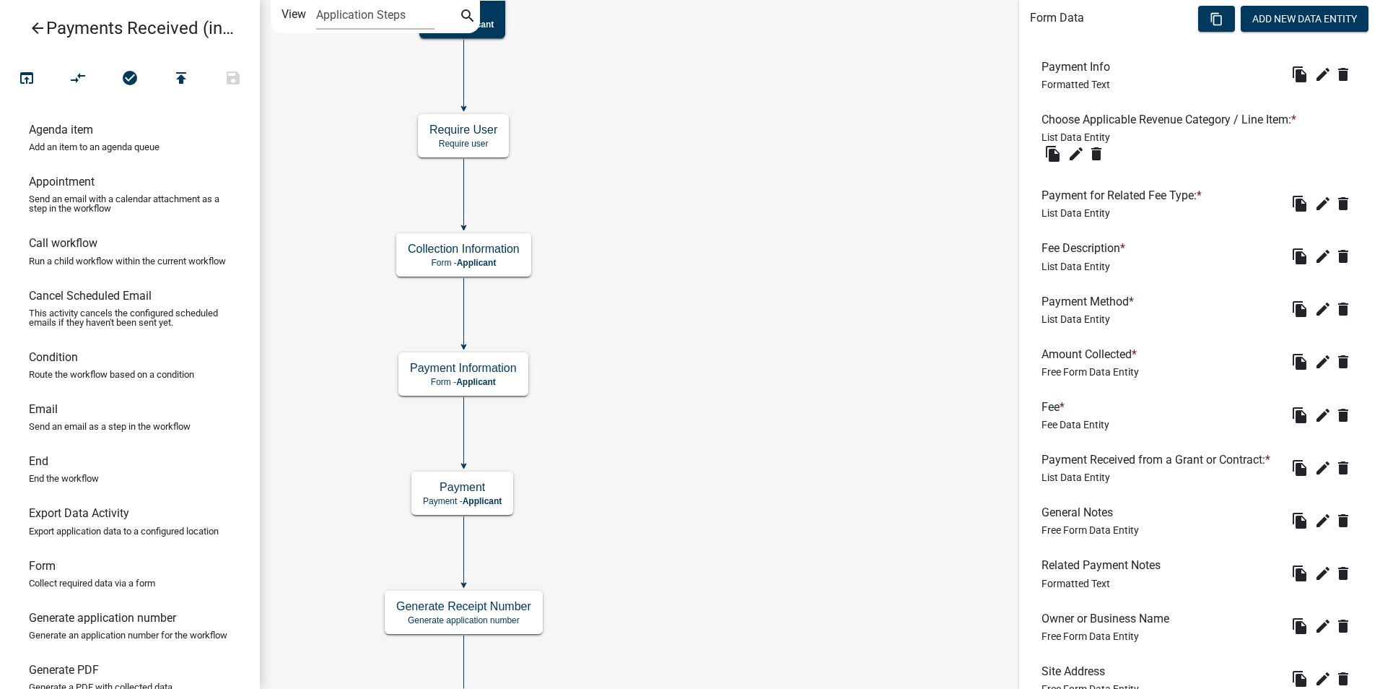
scroll to position [884, 0]
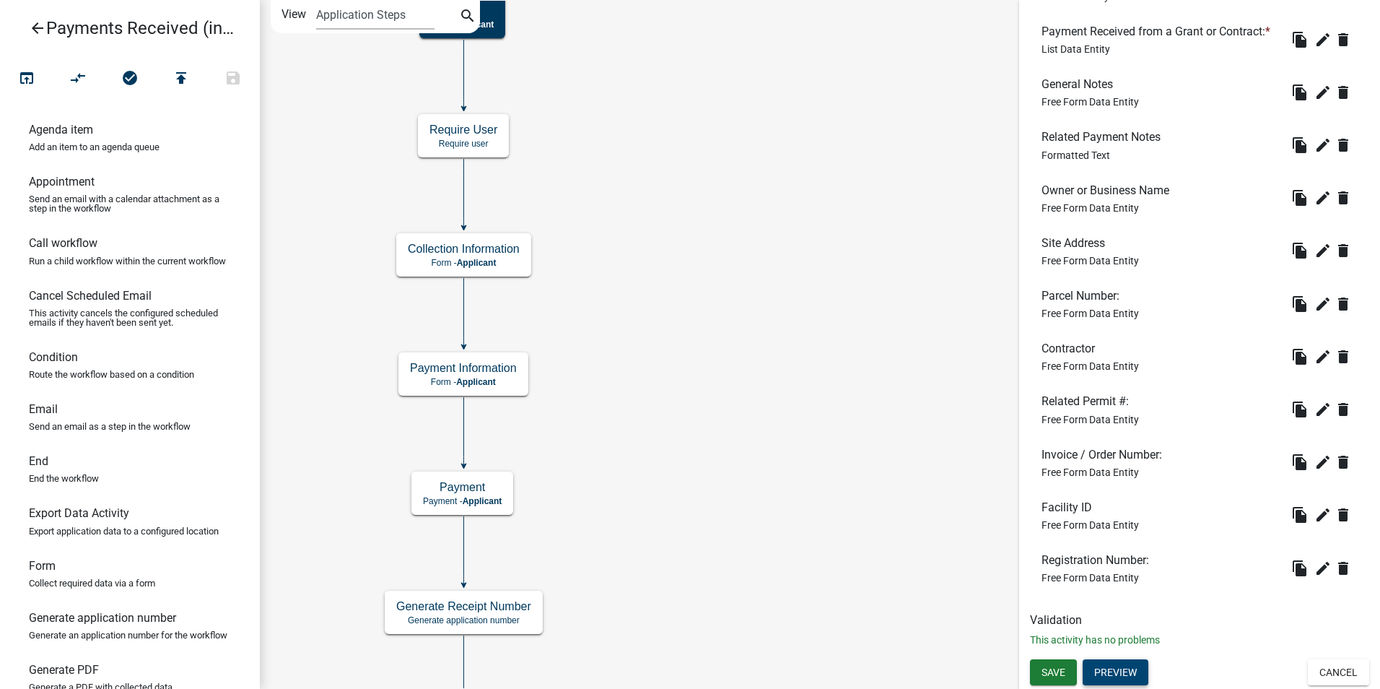
click at [1132, 663] on button "Preview" at bounding box center [1116, 672] width 66 height 26
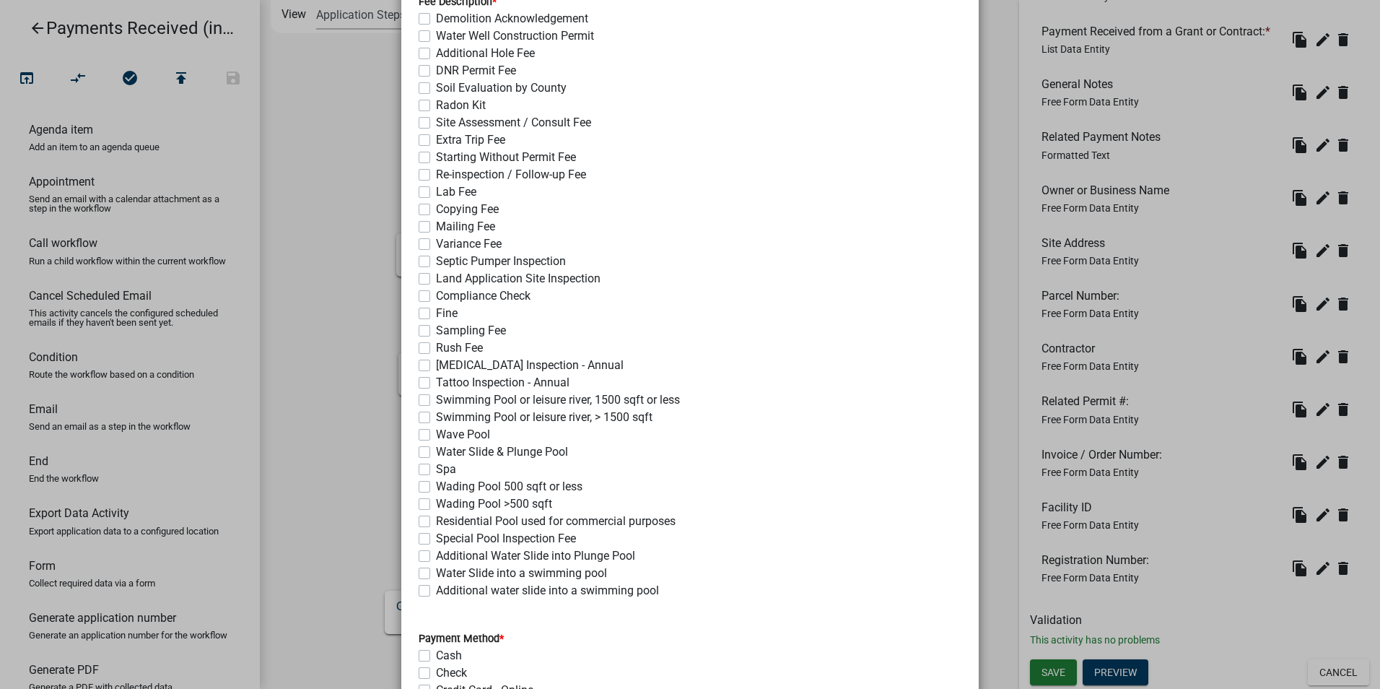
scroll to position [505, 0]
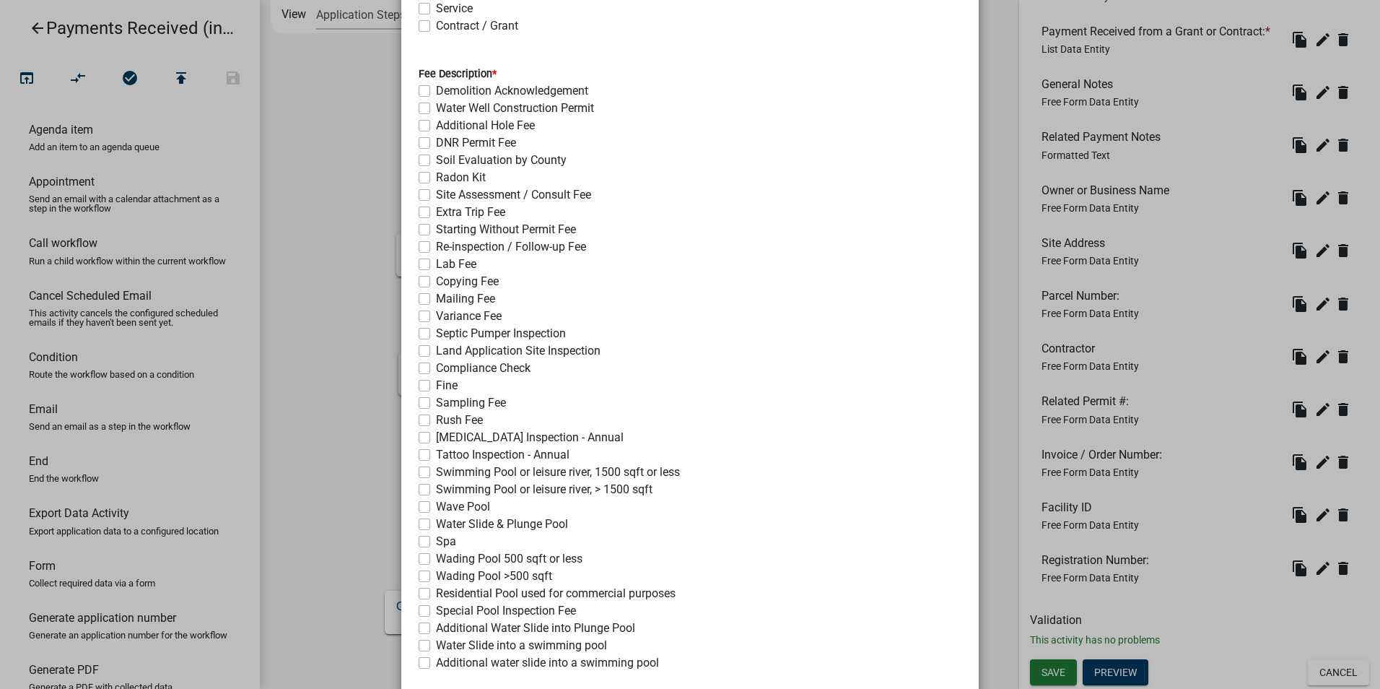
click at [622, 493] on label "Swimming Pool or leisure river, > 1500 sqft" at bounding box center [544, 489] width 217 height 17
click at [445, 490] on input "Swimming Pool or leisure river, > 1500 sqft" at bounding box center [440, 485] width 9 height 9
checkbox input "true"
checkbox input "false"
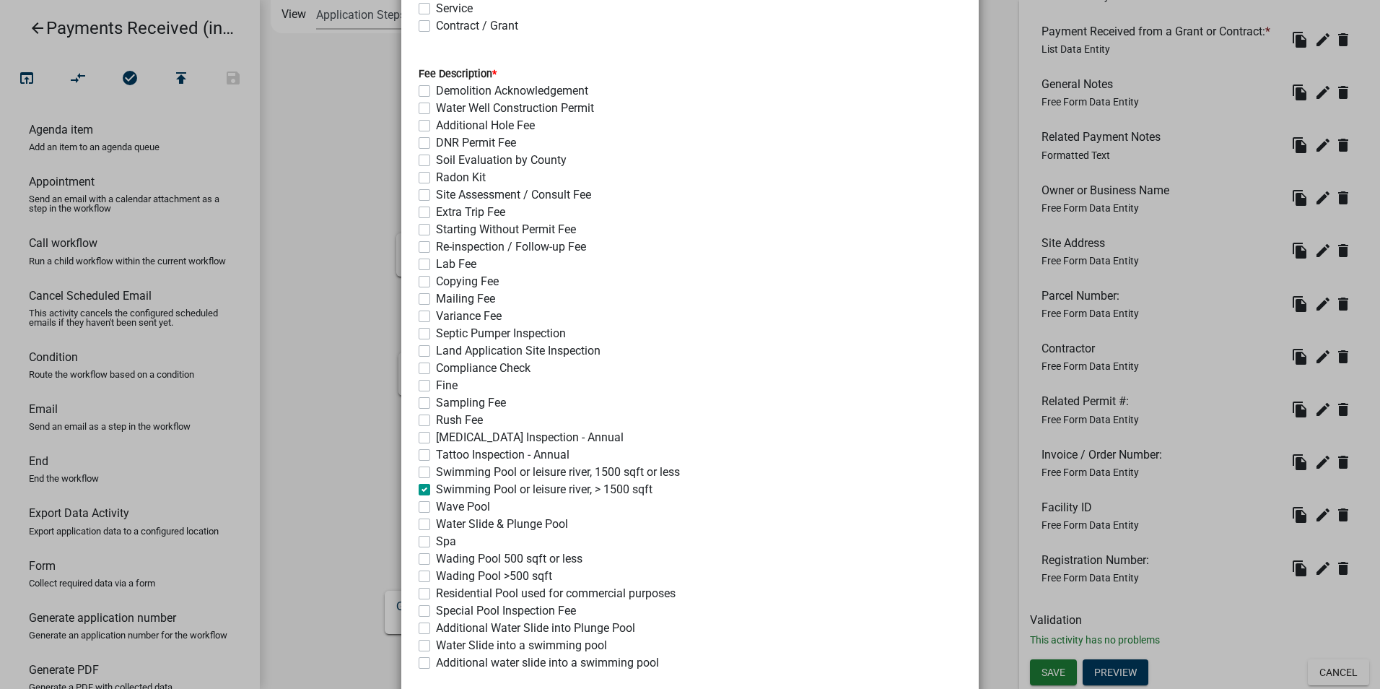
checkbox input "false"
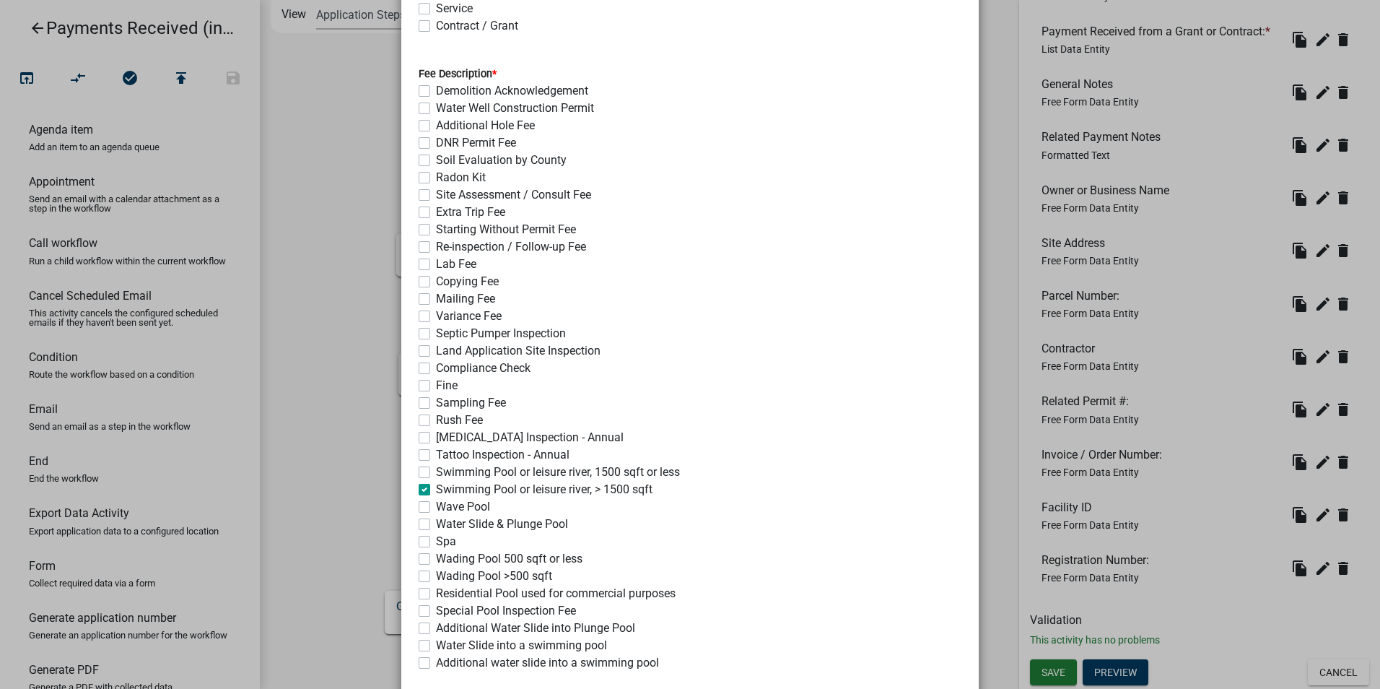
checkbox input "false"
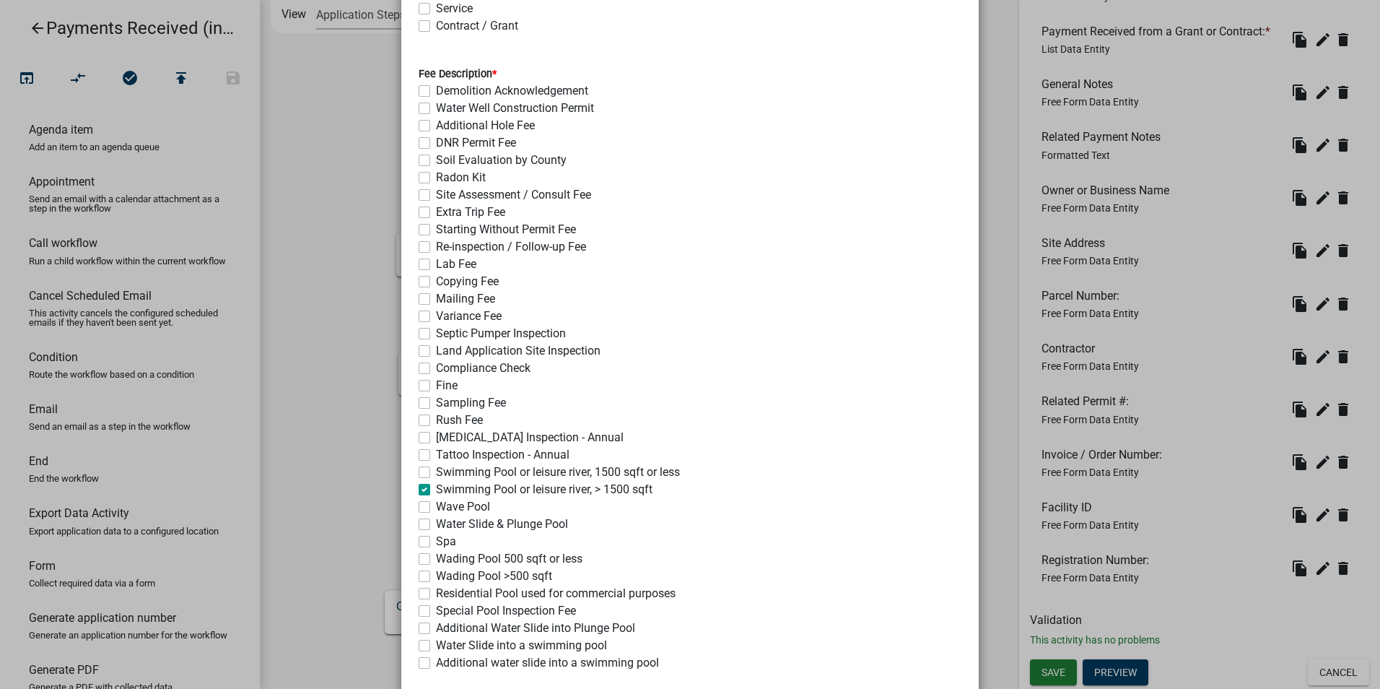
checkbox input "false"
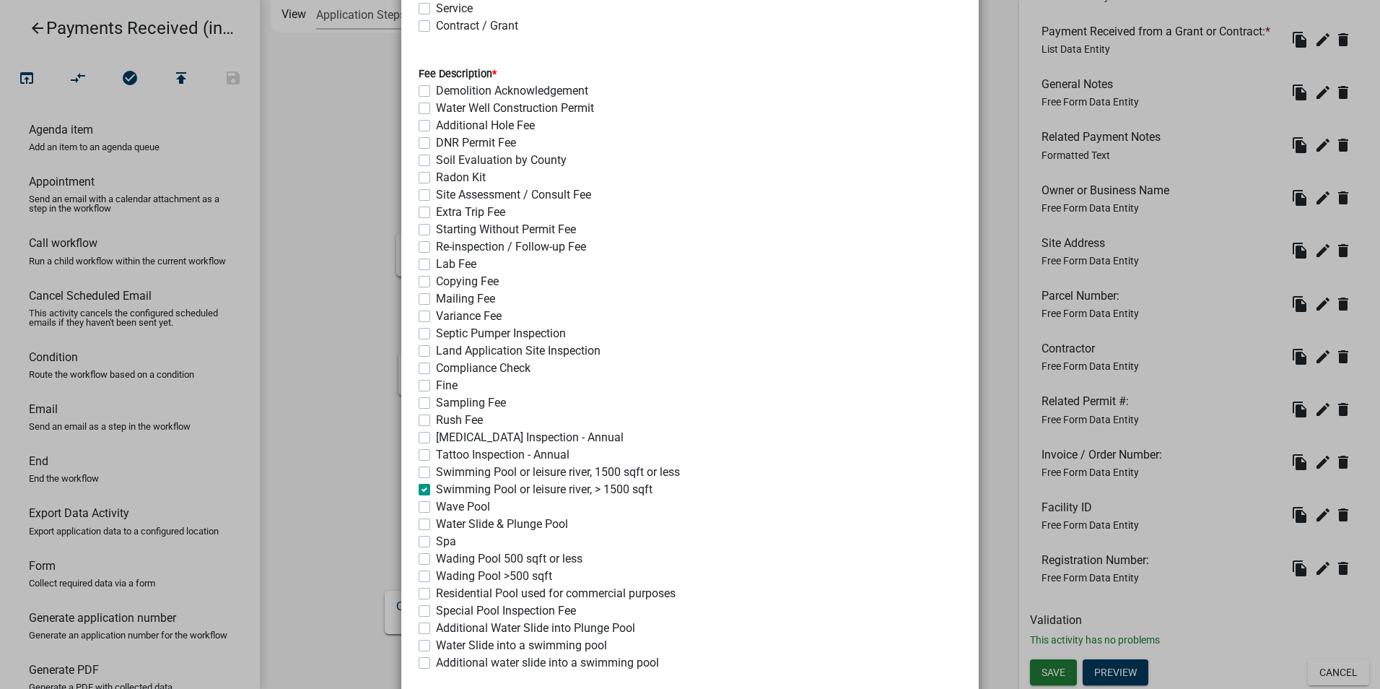
checkbox input "false"
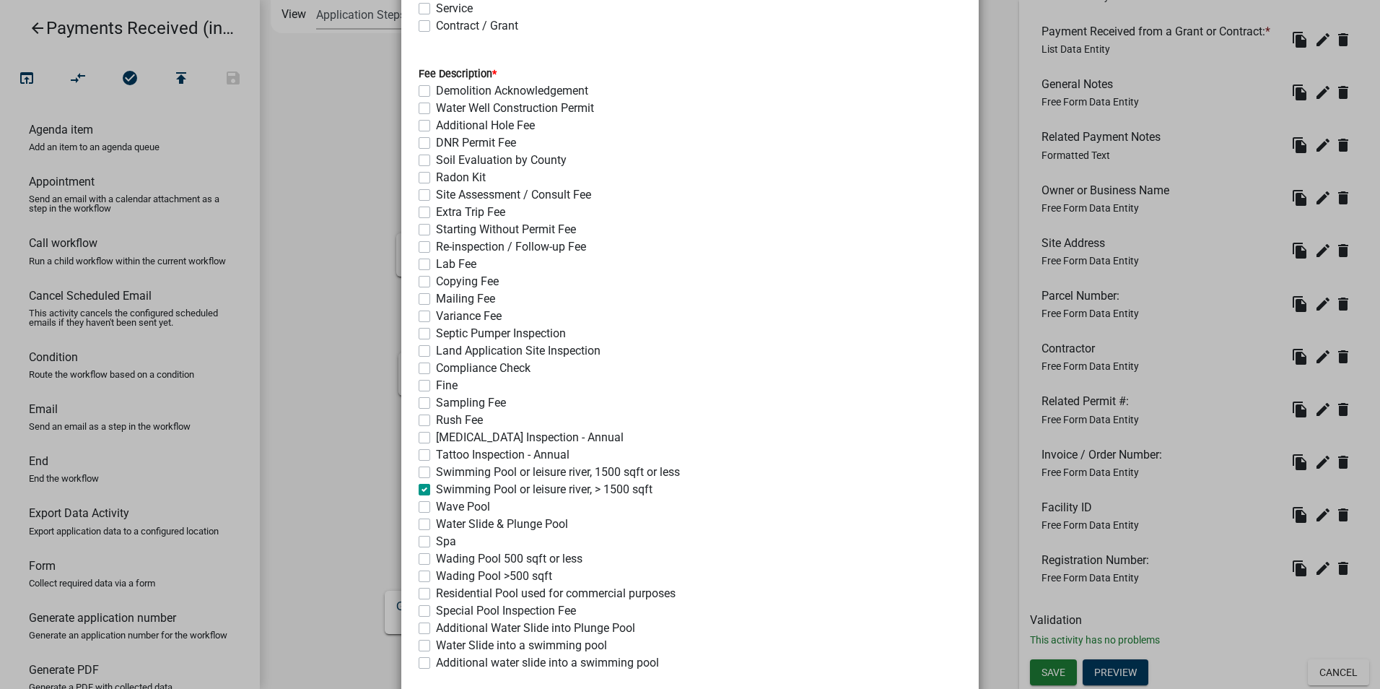
checkbox input "false"
checkbox input "true"
checkbox input "false"
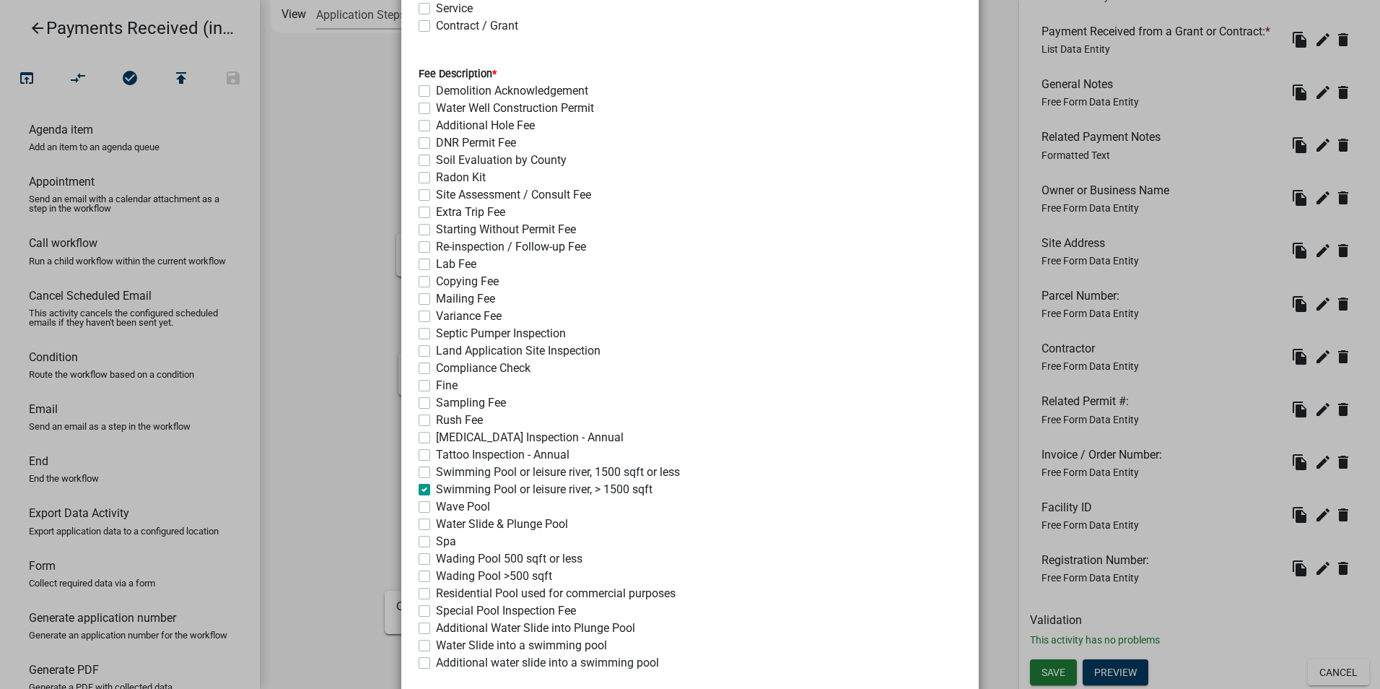
checkbox input "false"
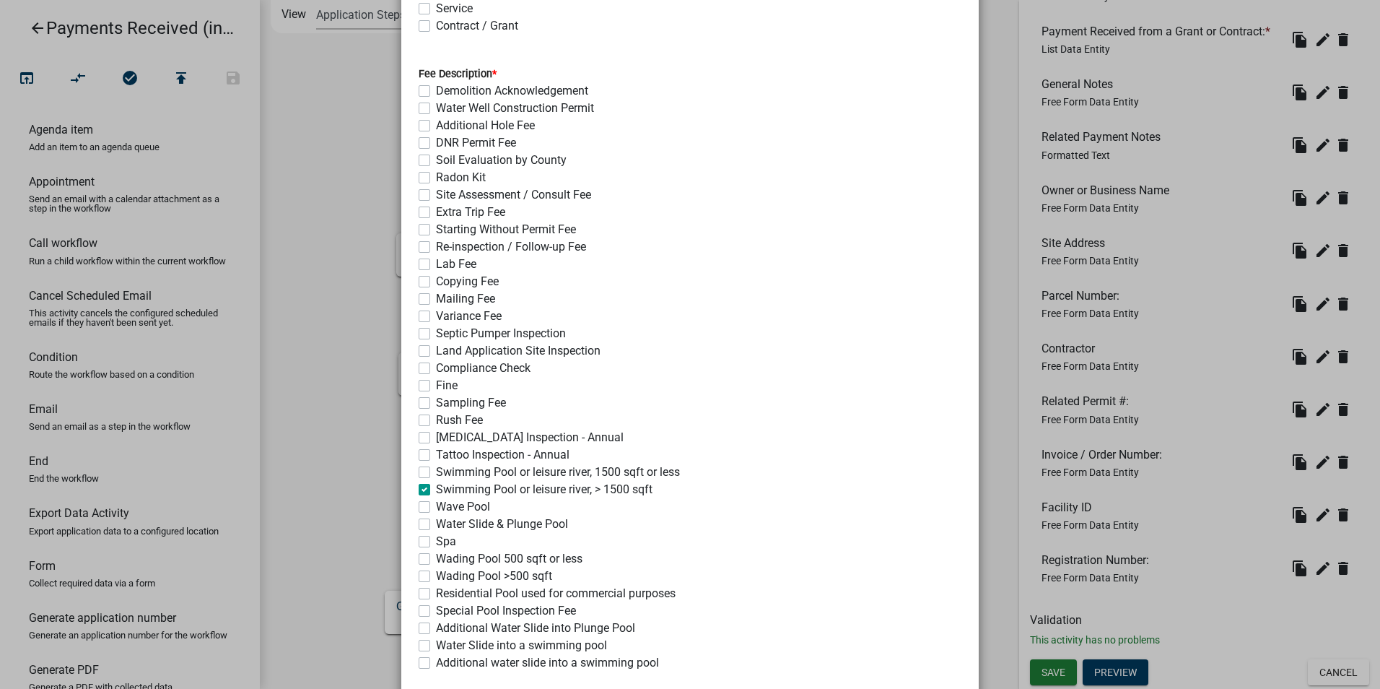
checkbox input "false"
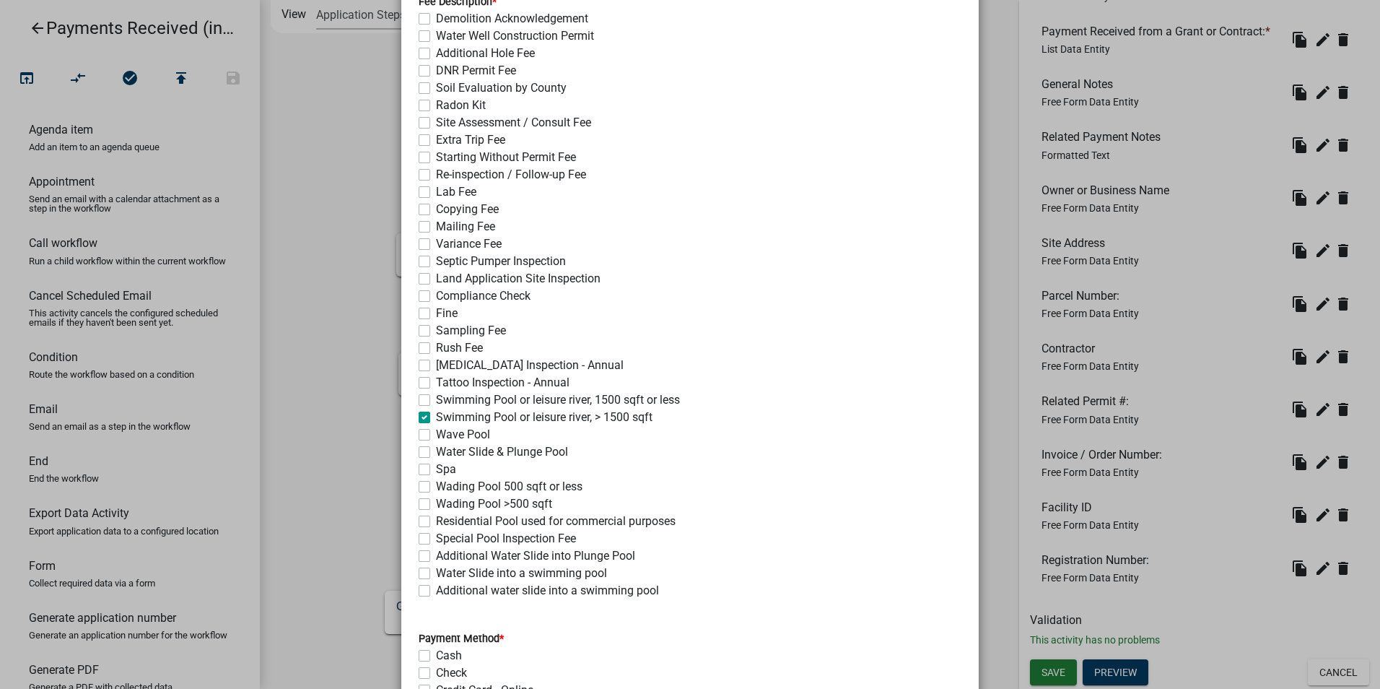
scroll to position [0, 0]
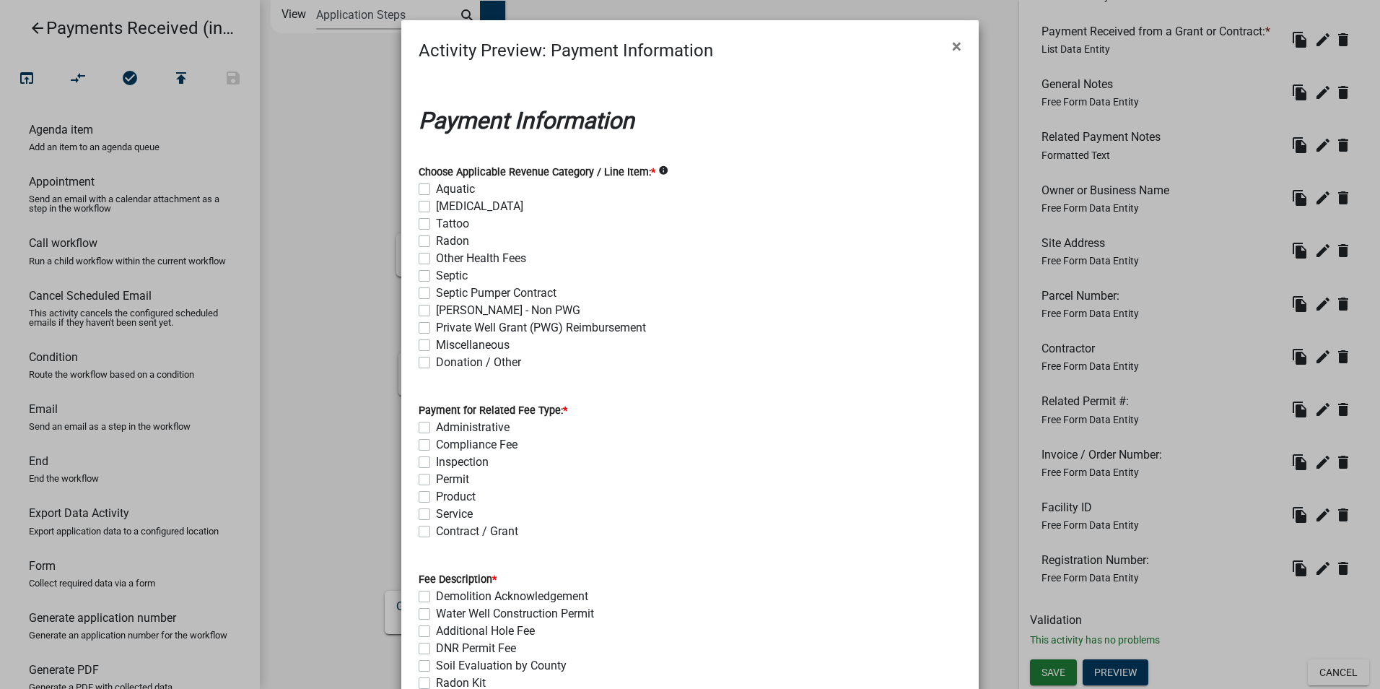
click at [661, 495] on div "Product" at bounding box center [690, 496] width 543 height 17
click at [945, 45] on button "×" at bounding box center [957, 46] width 32 height 40
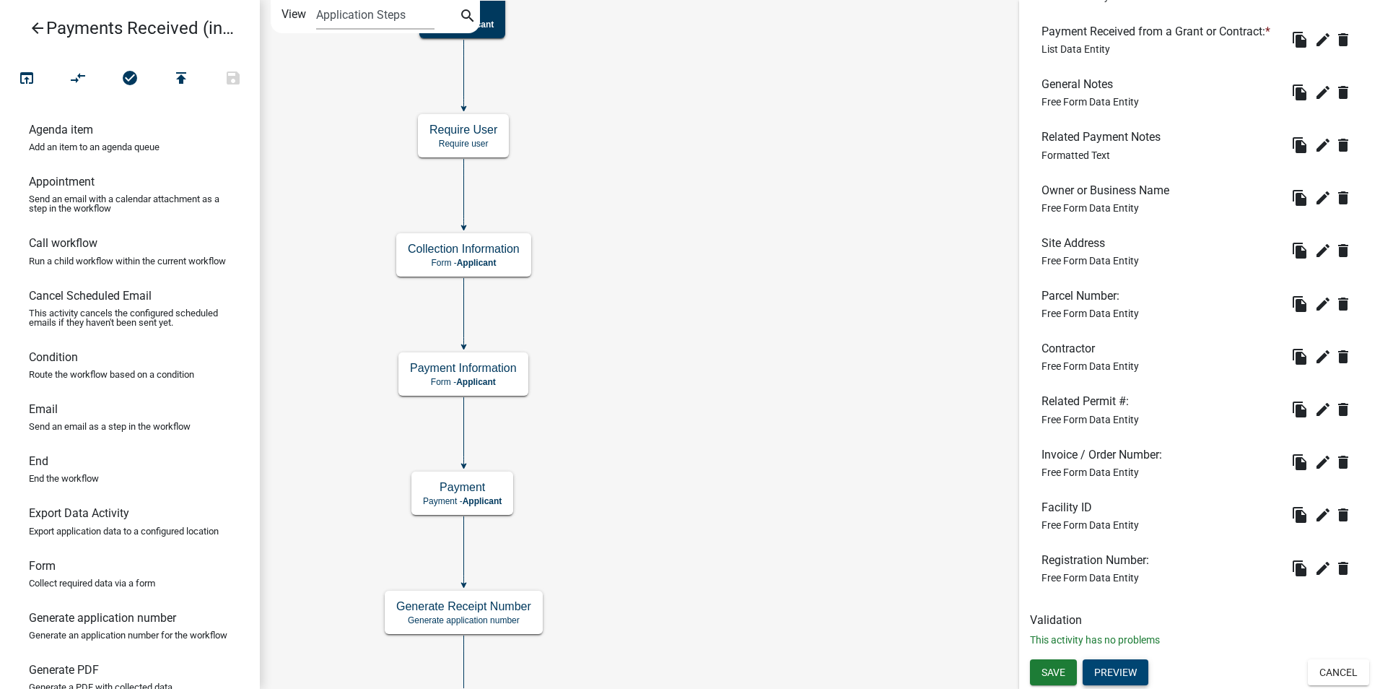
click at [1125, 671] on button "Preview" at bounding box center [1116, 672] width 66 height 26
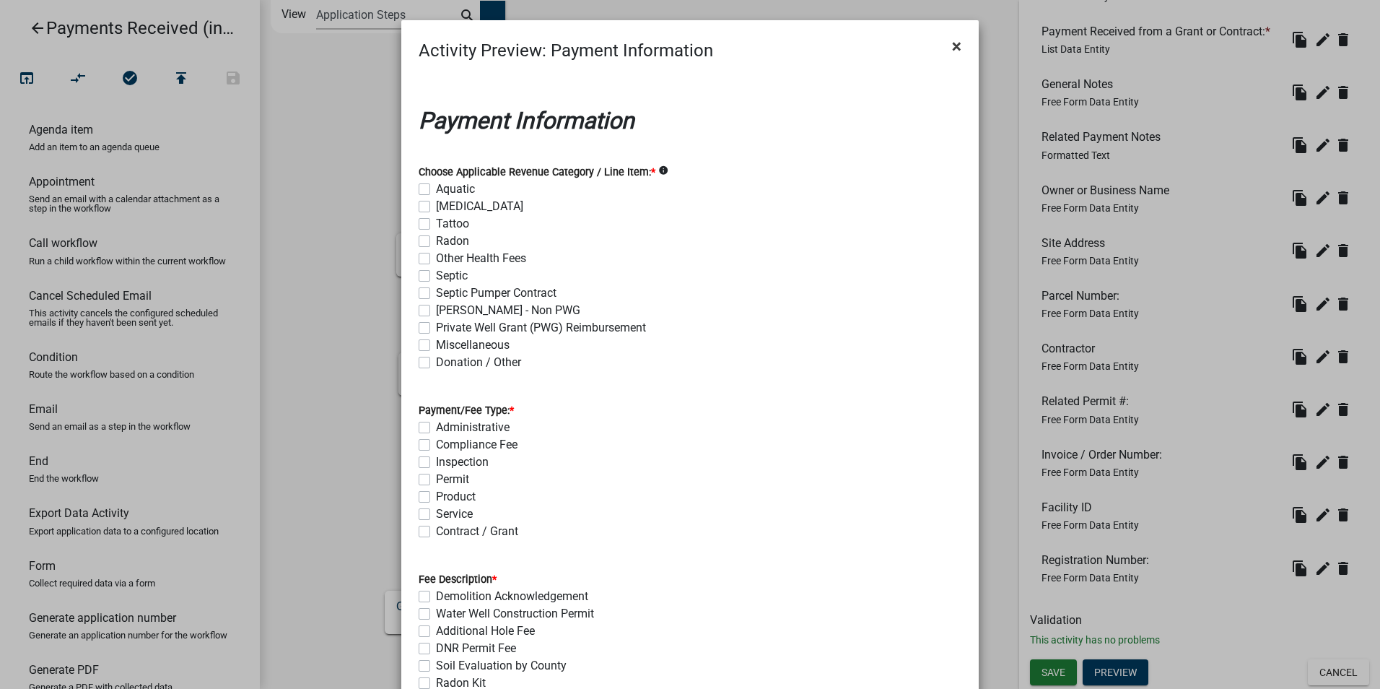
click at [952, 47] on span "×" at bounding box center [956, 46] width 9 height 20
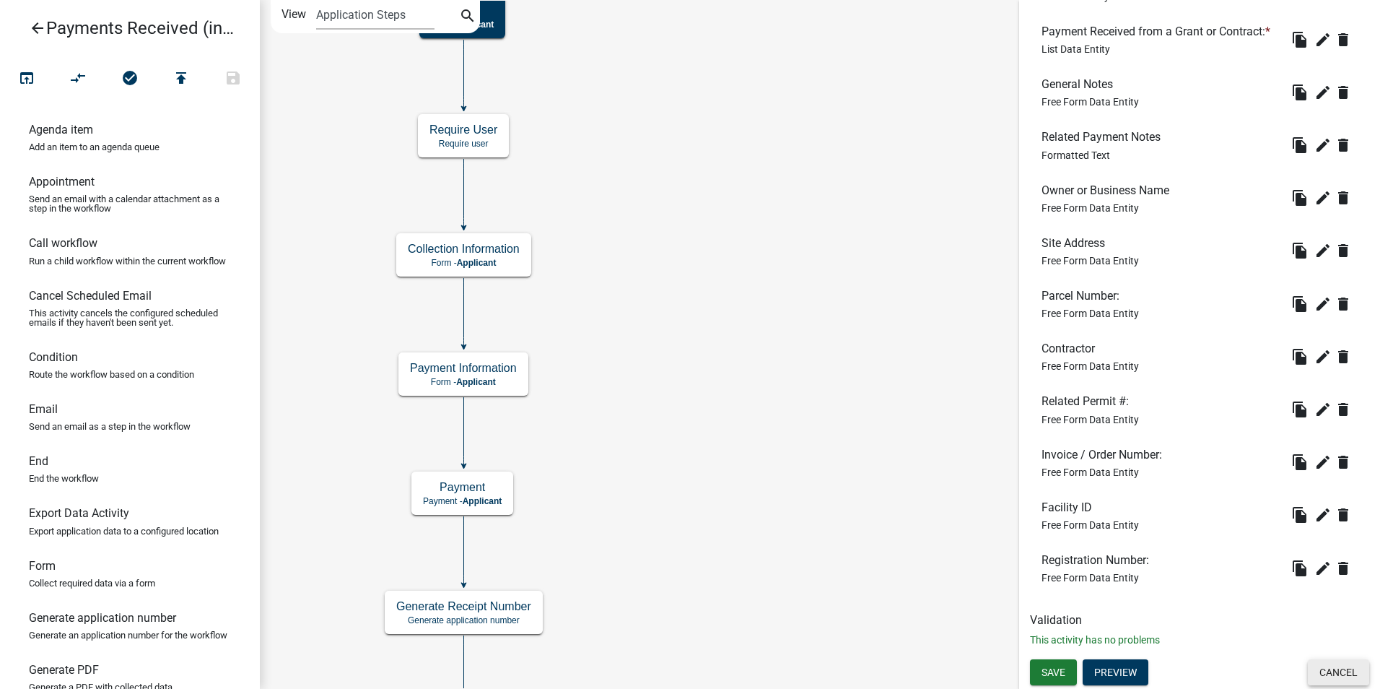
click at [1349, 670] on button "Cancel" at bounding box center [1338, 672] width 61 height 26
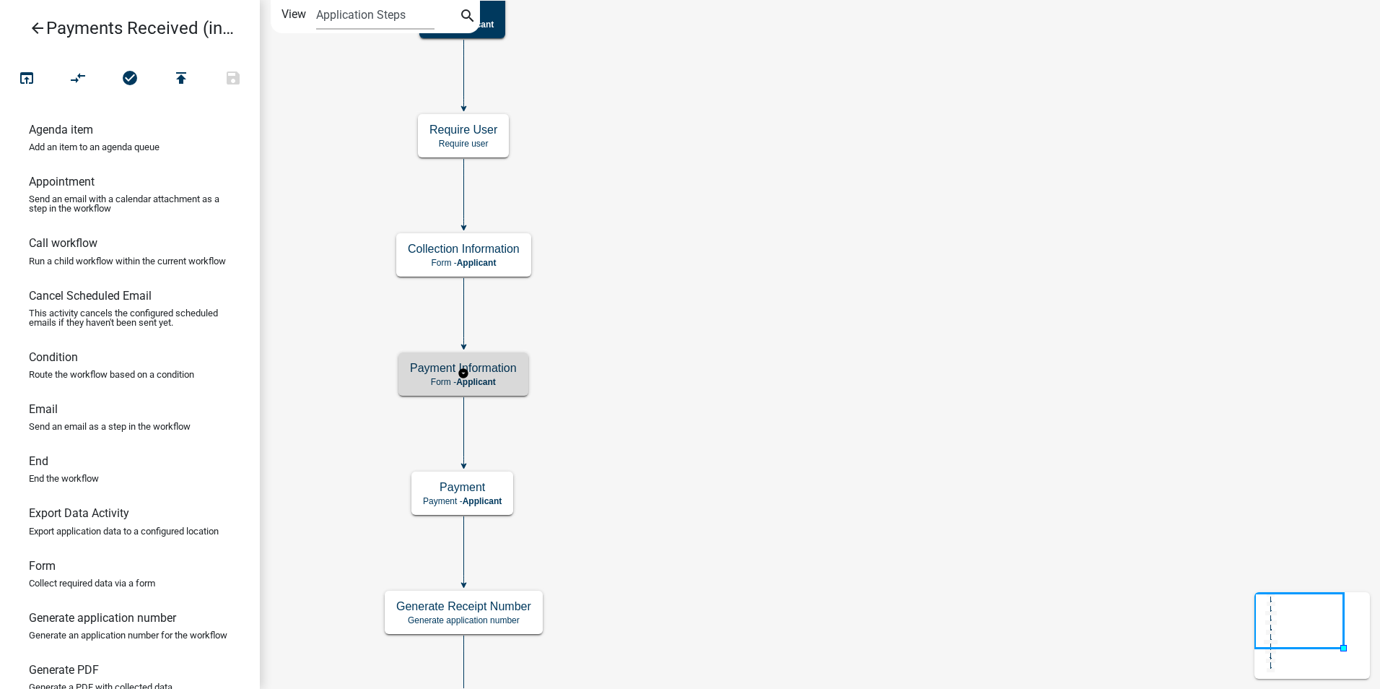
click at [416, 368] on h5 "Payment Information" at bounding box center [463, 368] width 107 height 14
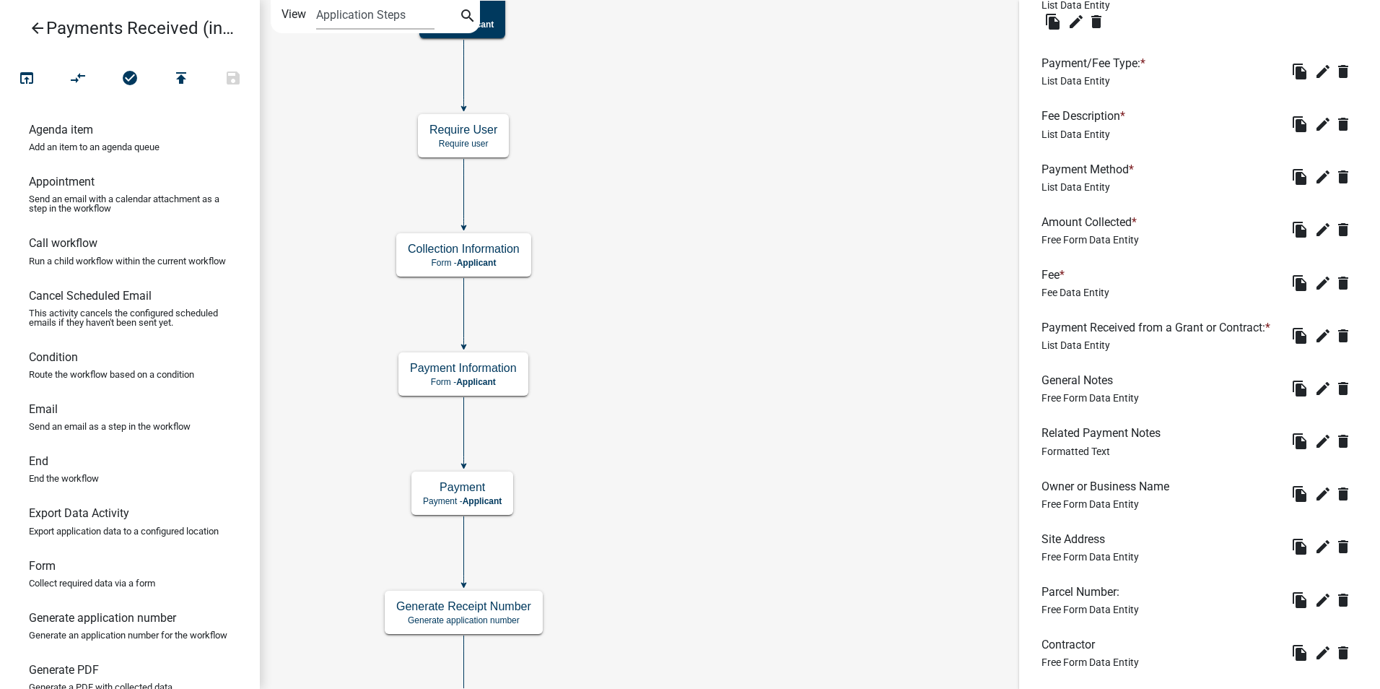
scroll to position [884, 0]
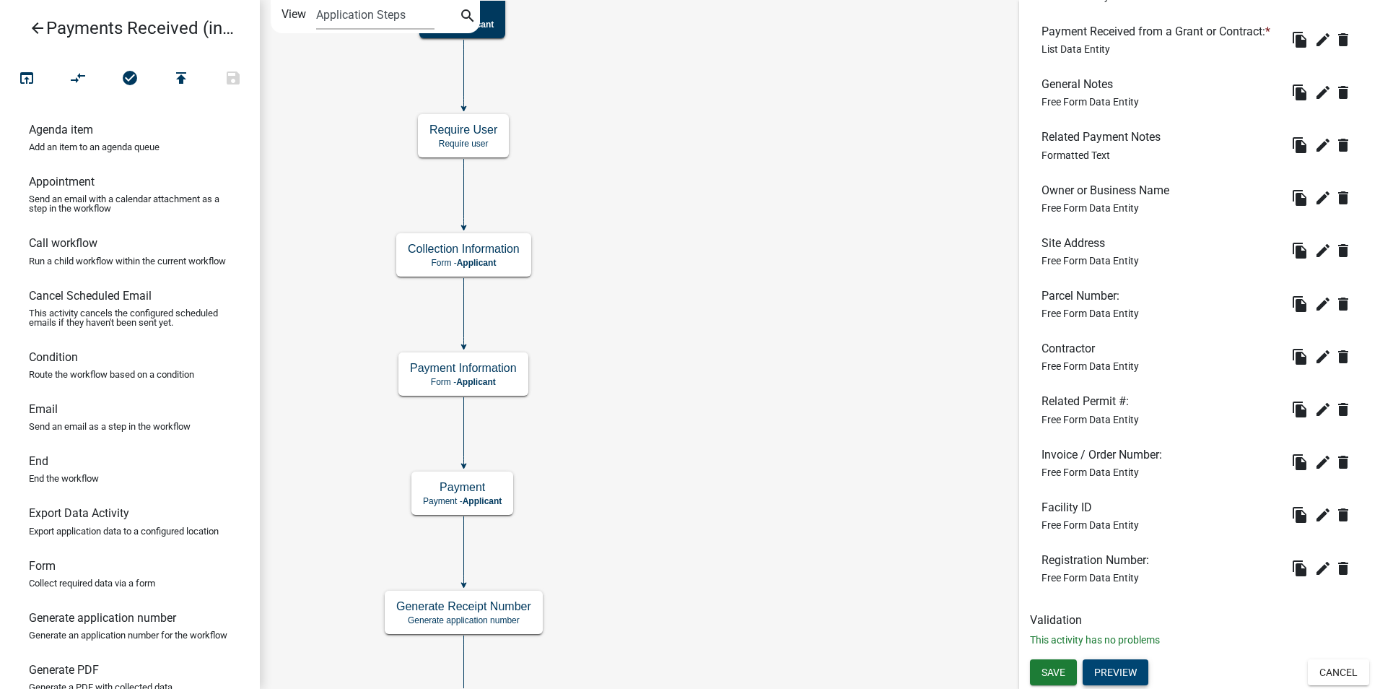
click at [1119, 662] on button "Preview" at bounding box center [1116, 672] width 66 height 26
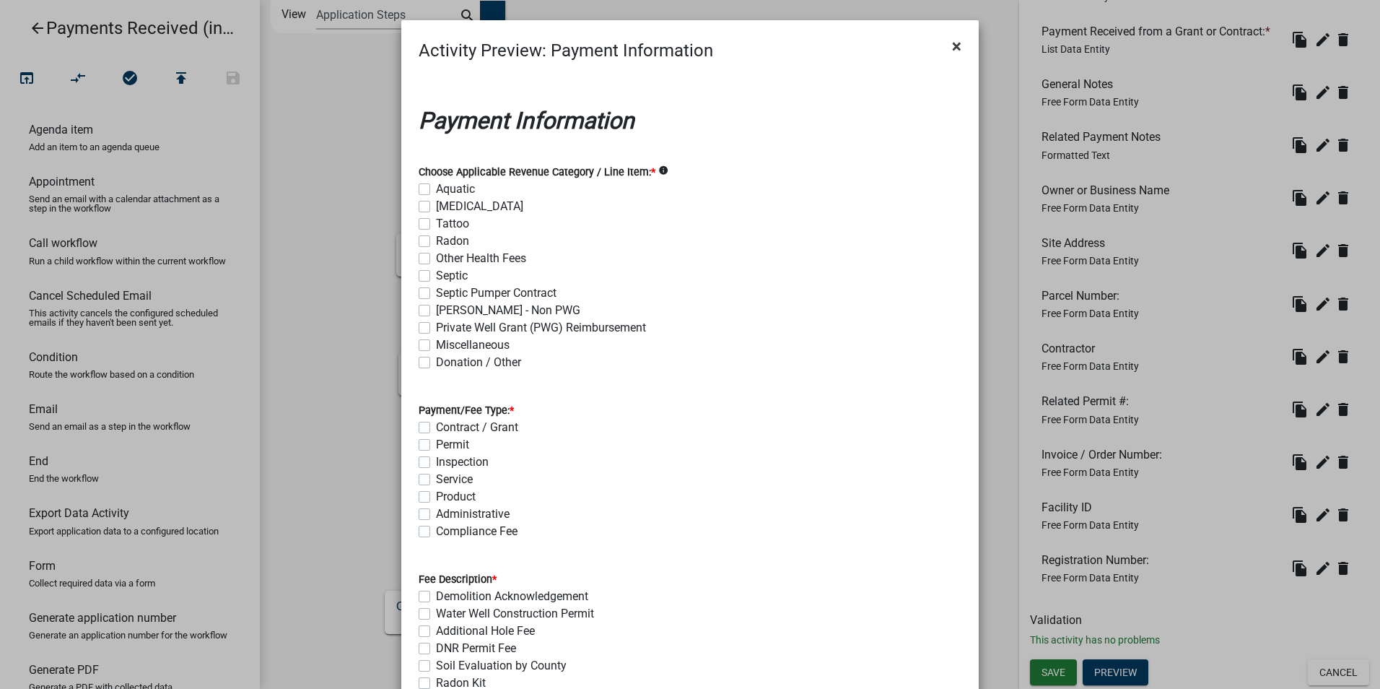
click at [952, 46] on span "×" at bounding box center [956, 46] width 9 height 20
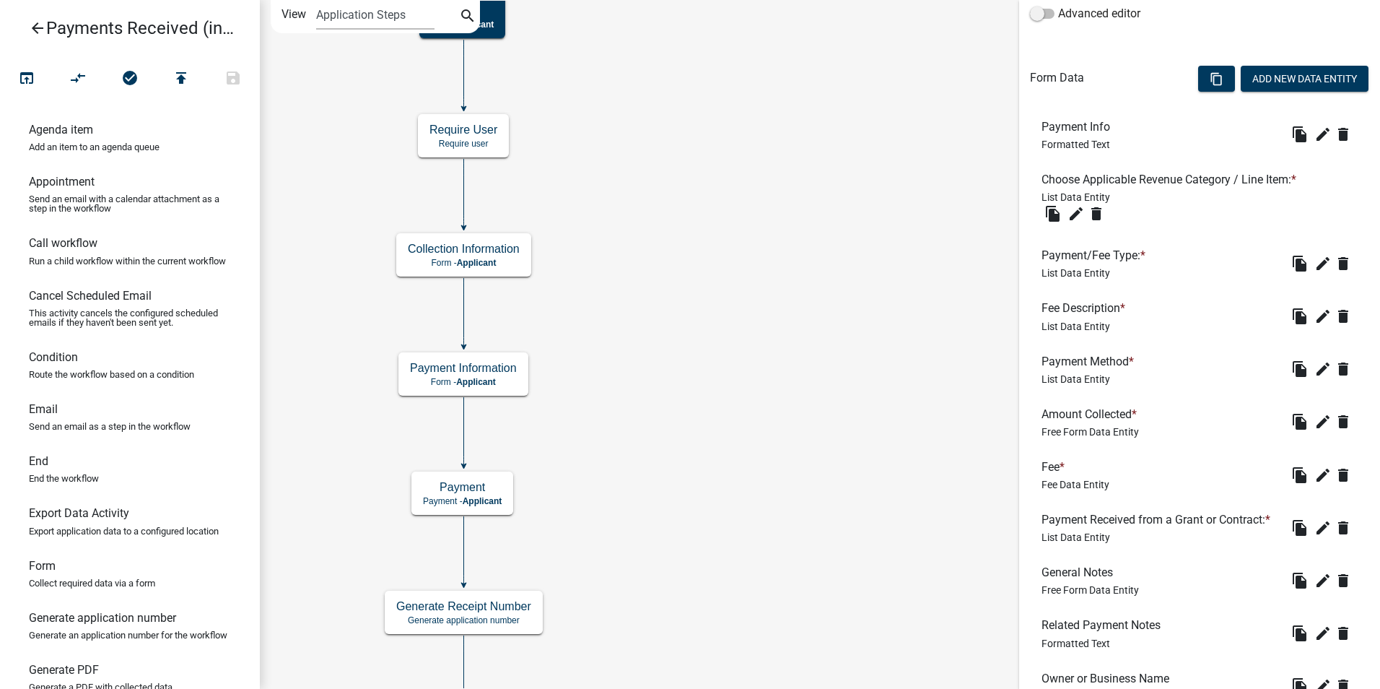
scroll to position [379, 0]
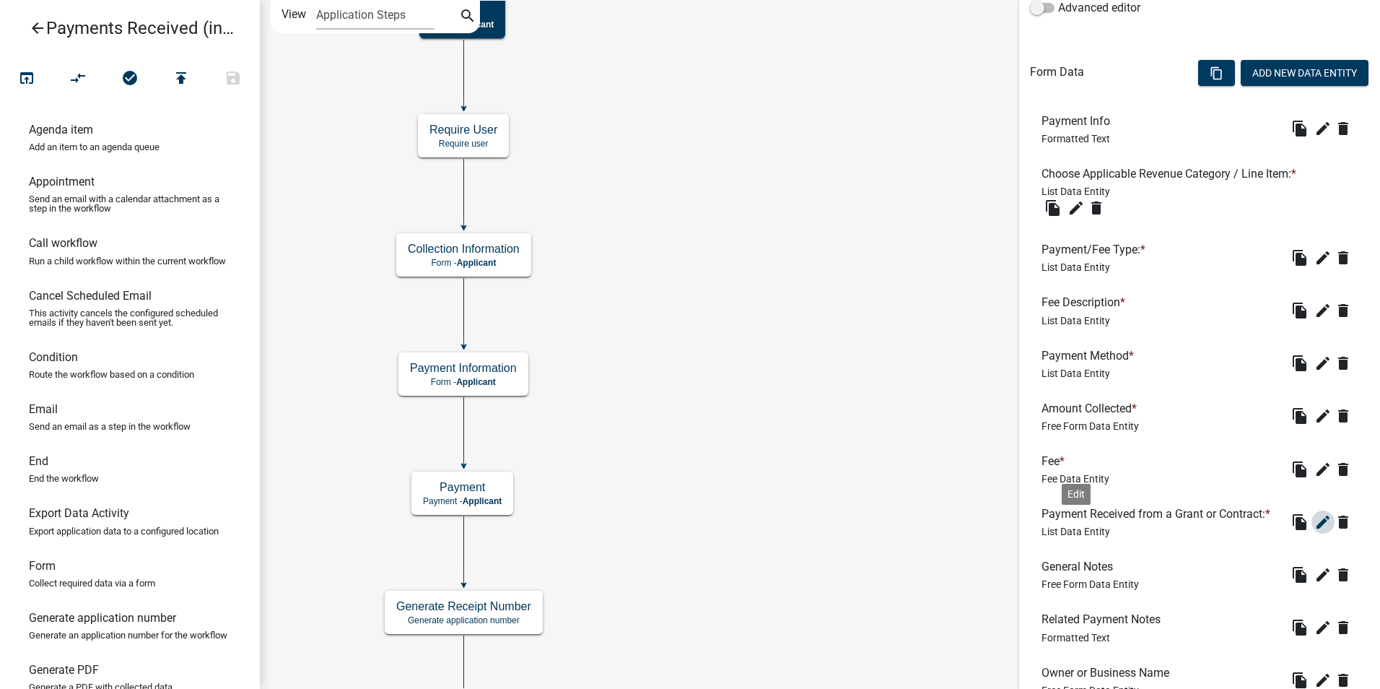
click at [1314, 531] on icon "edit" at bounding box center [1322, 521] width 17 height 17
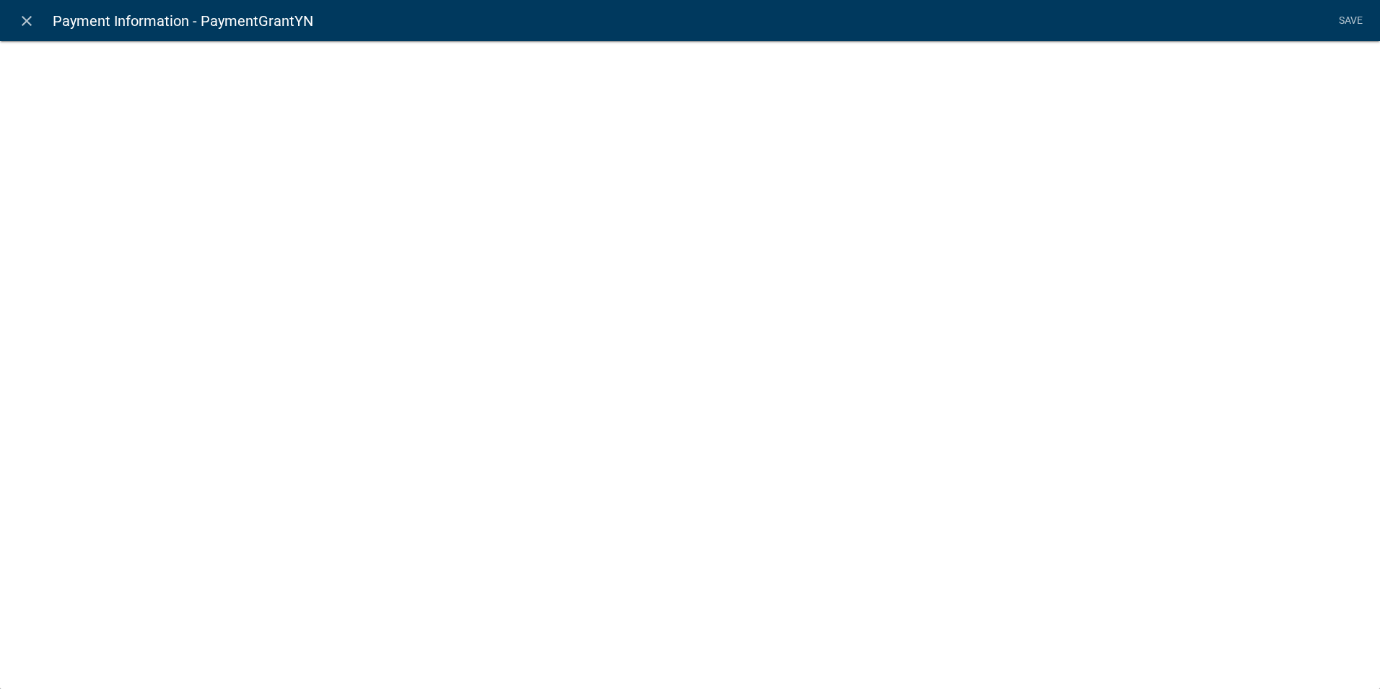
select select "list-data"
select select "custom-list-8fbead59-5e31-40d0-aec1-d38d61a6a57e"
select select
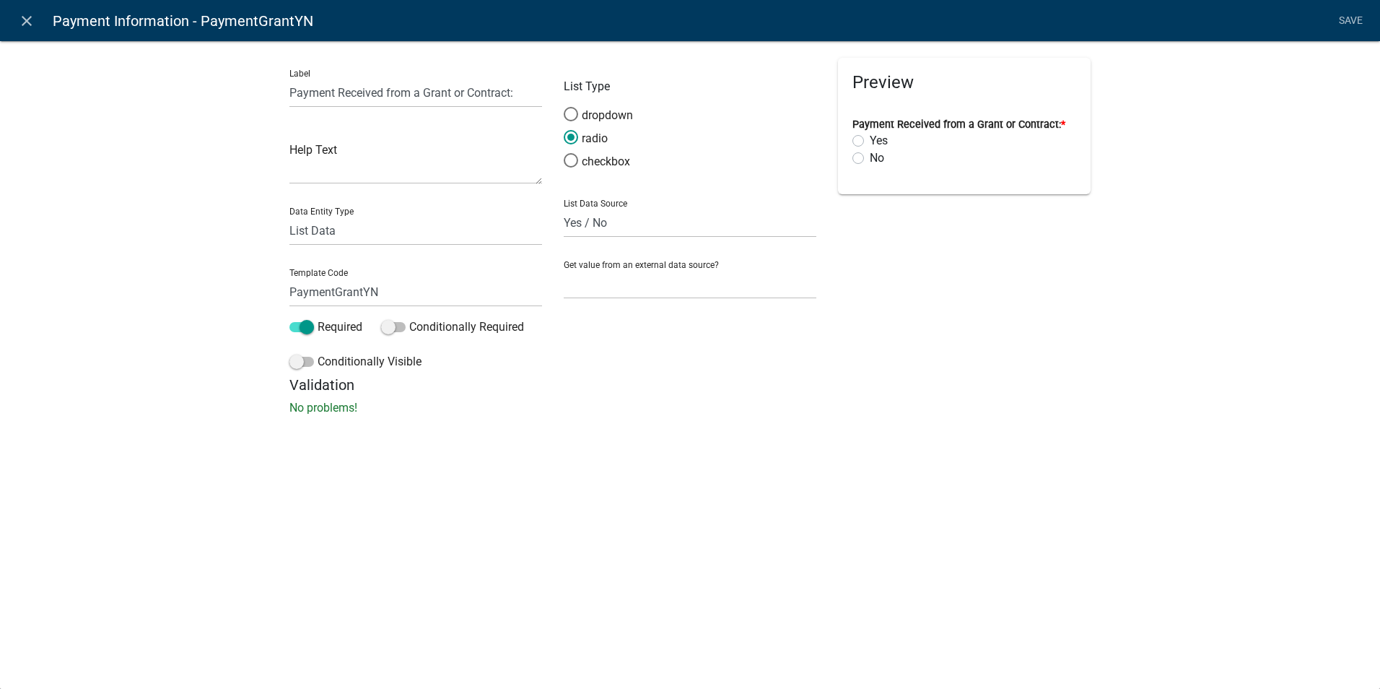
drag, startPoint x: 34, startPoint y: 17, endPoint x: 34, endPoint y: 36, distance: 18.8
click at [34, 17] on icon "close" at bounding box center [26, 20] width 17 height 17
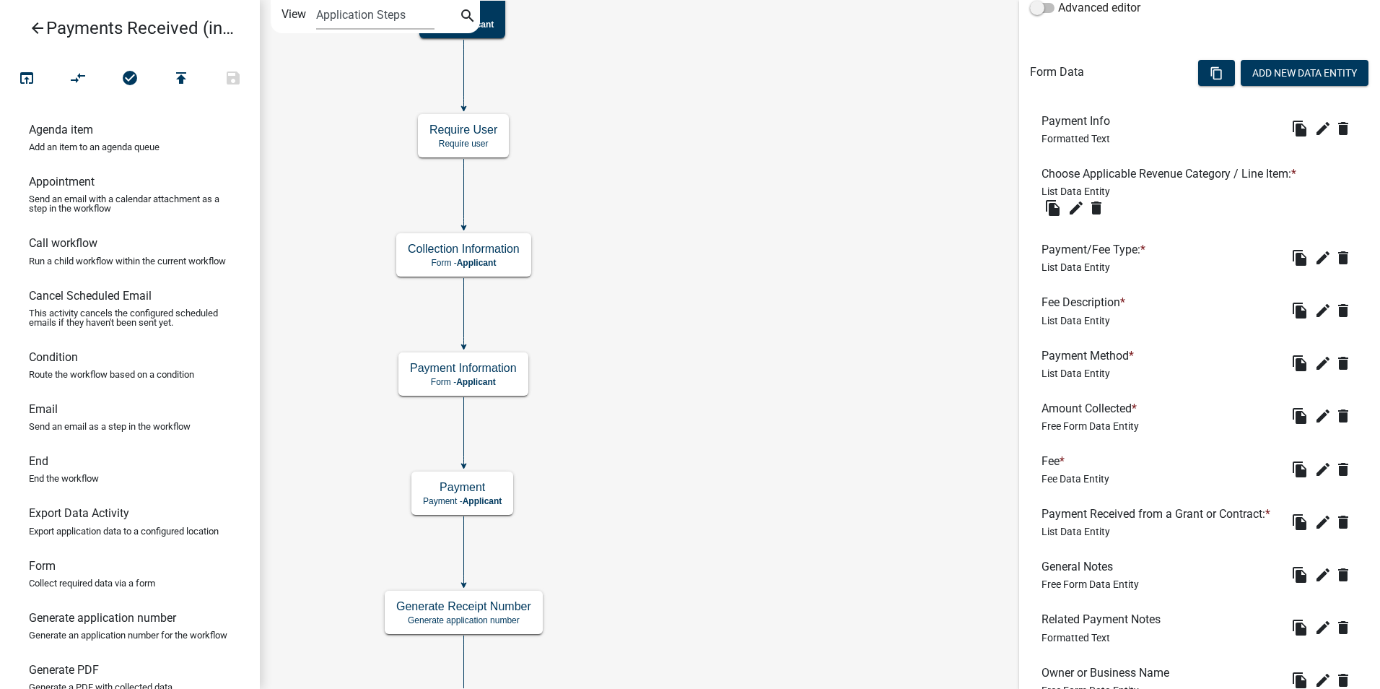
scroll to position [884, 0]
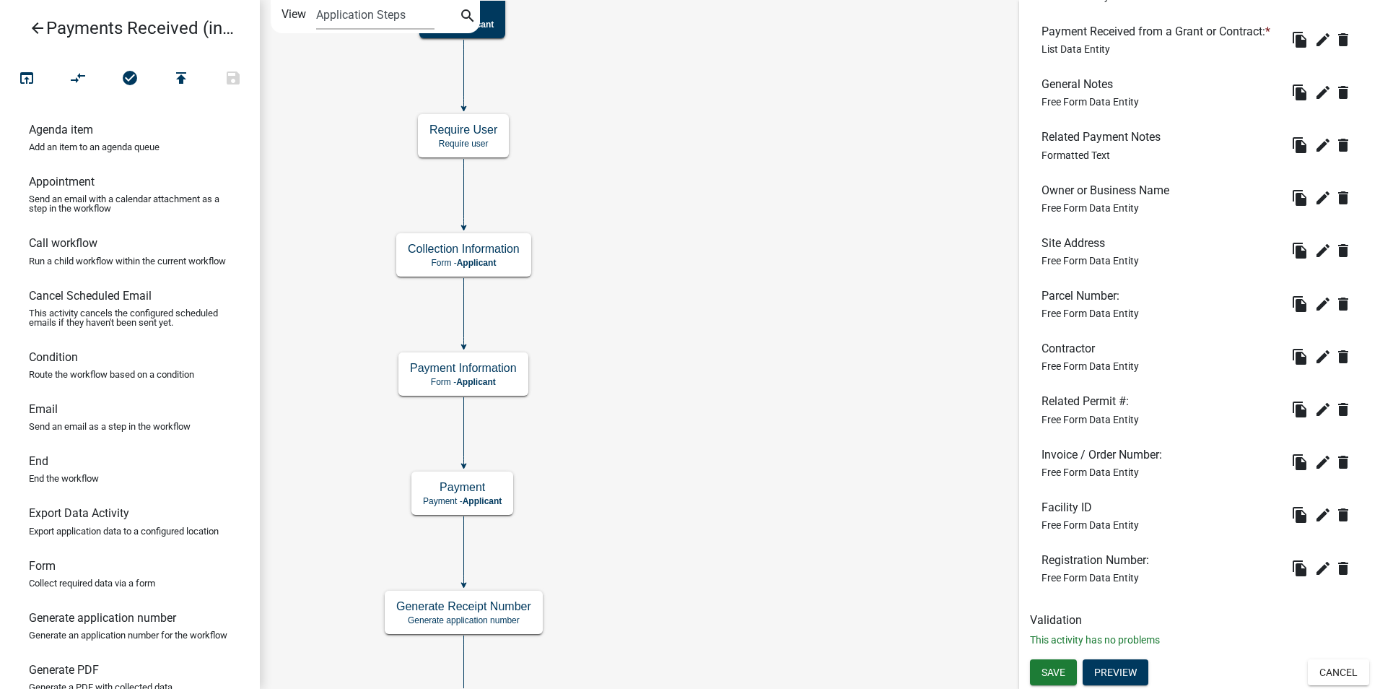
click at [622, 292] on icon "Start Start - Applicant End End - Applicant Payment Payment - Applicant Payment…" at bounding box center [820, 497] width 1119 height 992
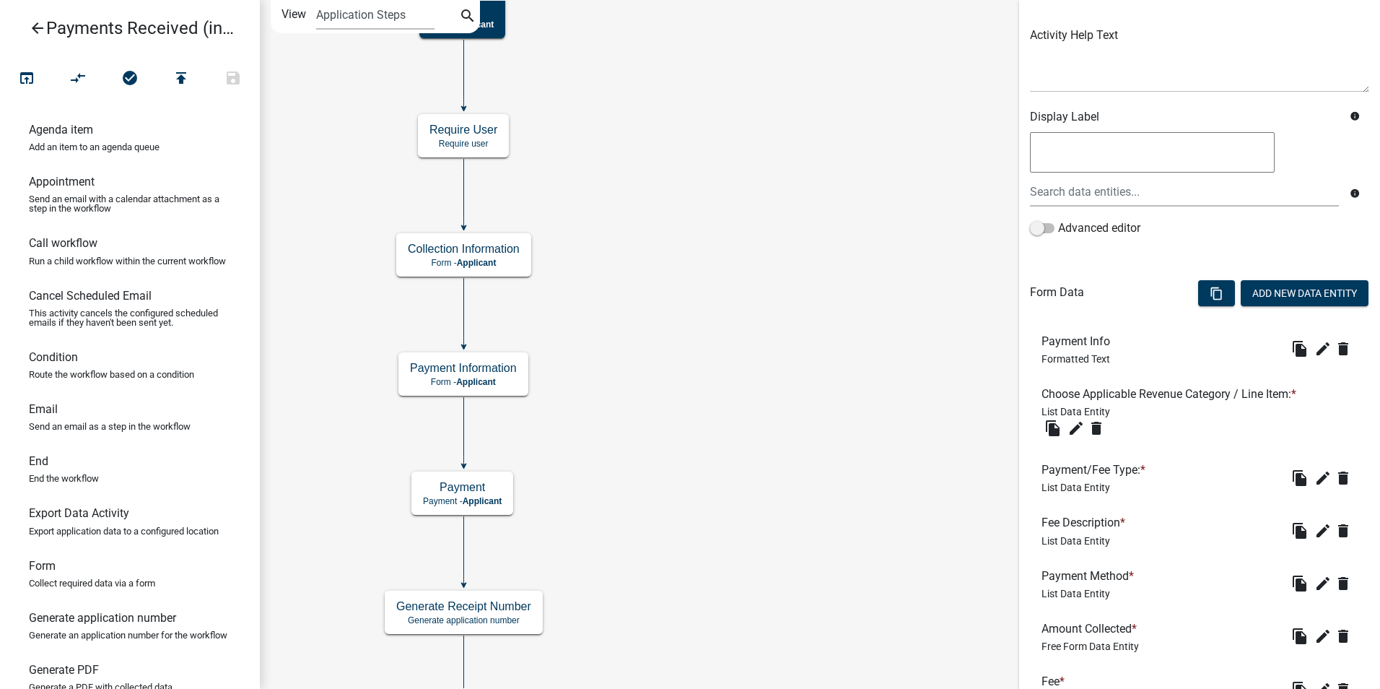
scroll to position [361, 0]
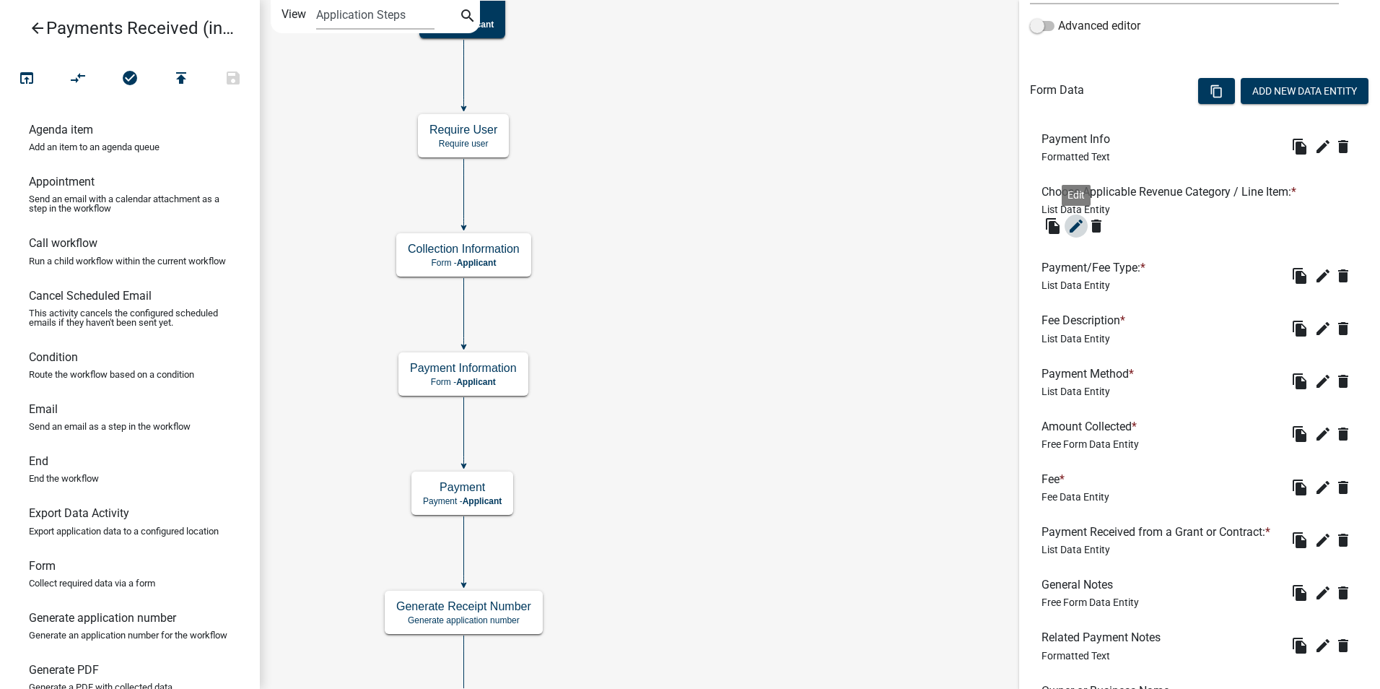
click at [1073, 233] on icon "edit" at bounding box center [1076, 225] width 17 height 17
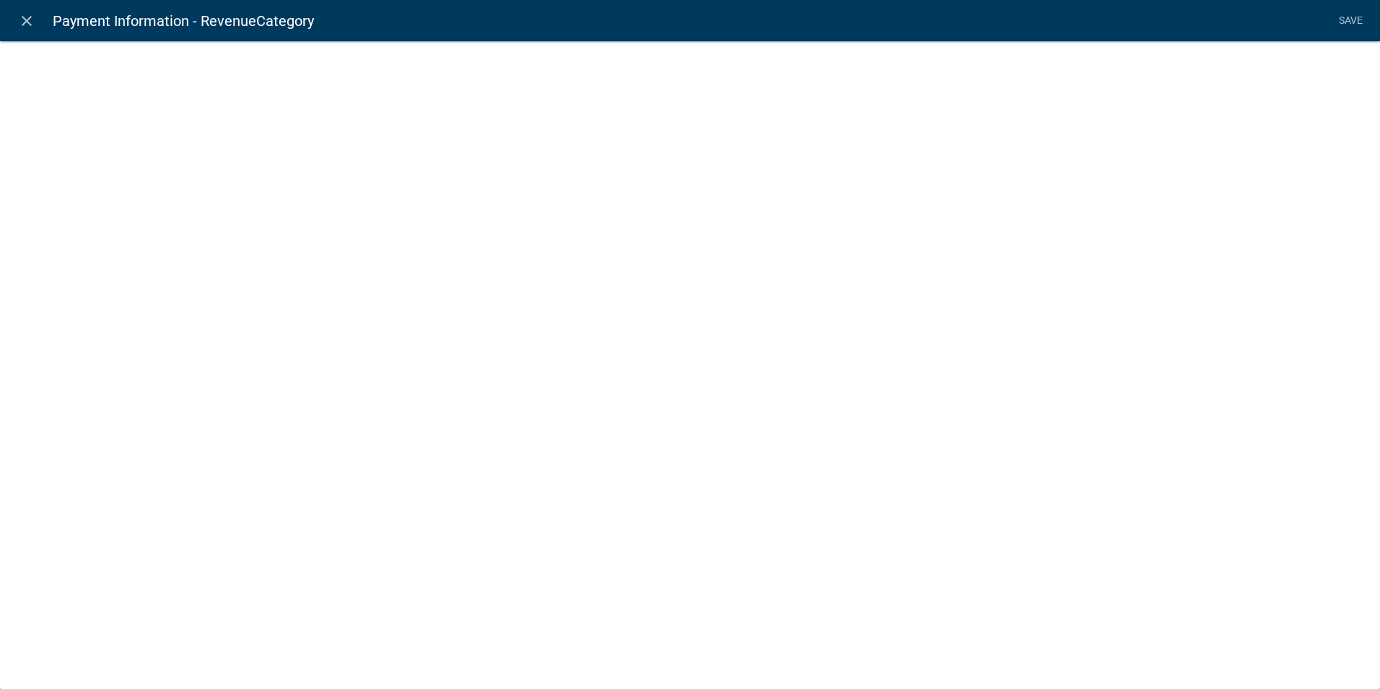
select select "list-data"
select select "custom-list-6b8724ae-86b8-4cd6-a61d-dc5adcf4b6fa"
select select
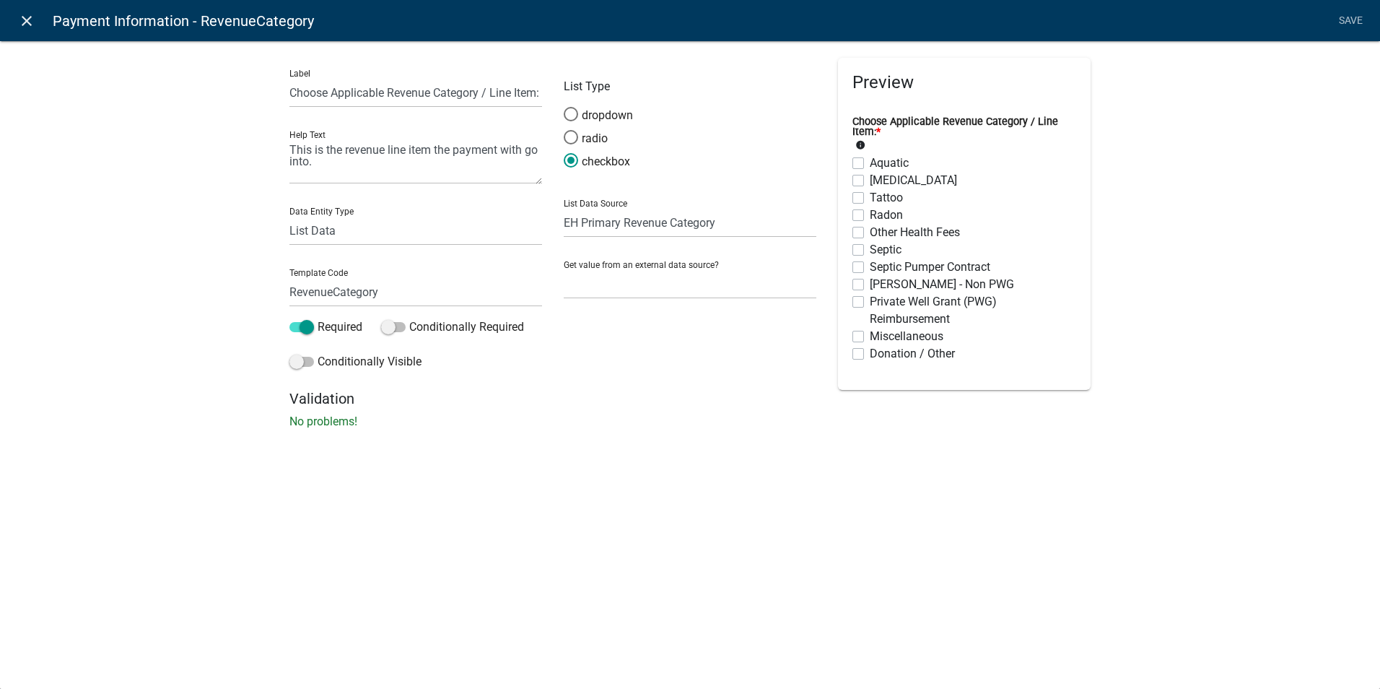
click at [29, 21] on icon "close" at bounding box center [26, 20] width 17 height 17
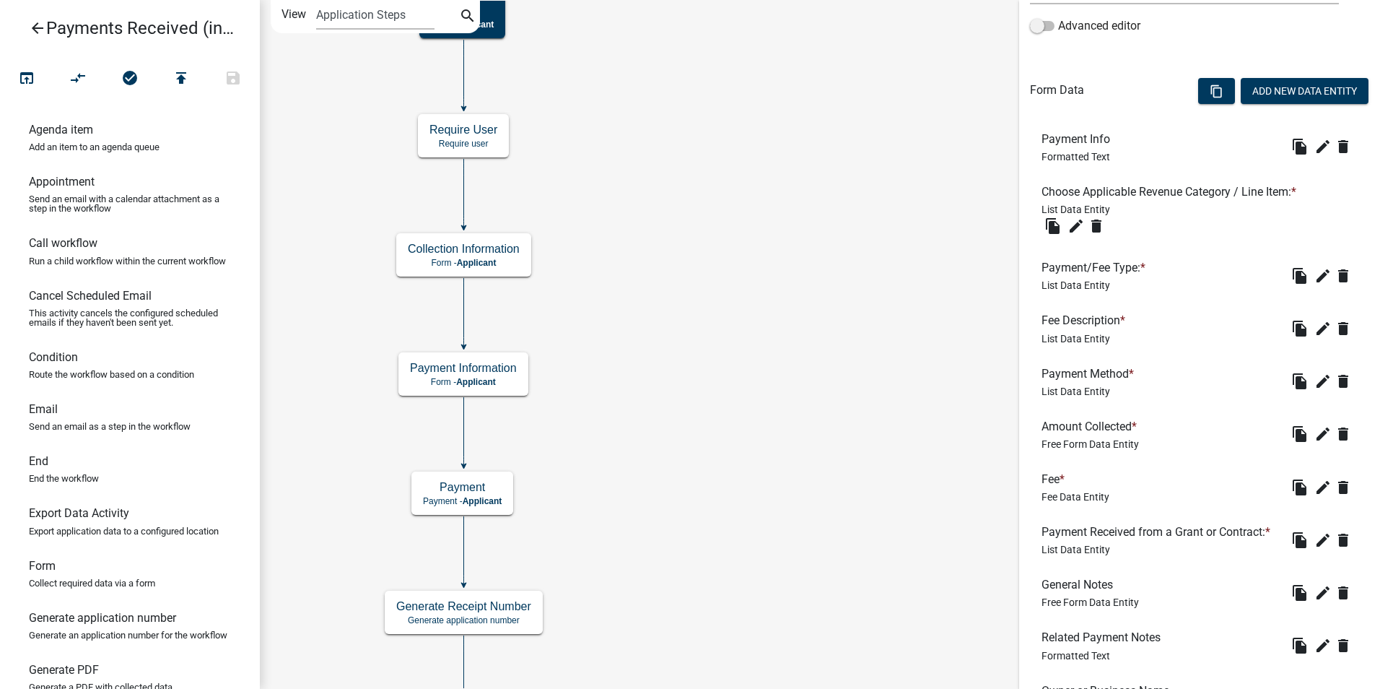
click at [664, 383] on icon "Start Start - Applicant End End - Applicant Payment Payment - Applicant Payment…" at bounding box center [820, 497] width 1119 height 992
click at [702, 276] on icon "Start Start - Applicant End End - Applicant Payment Payment - Applicant Payment…" at bounding box center [820, 497] width 1119 height 992
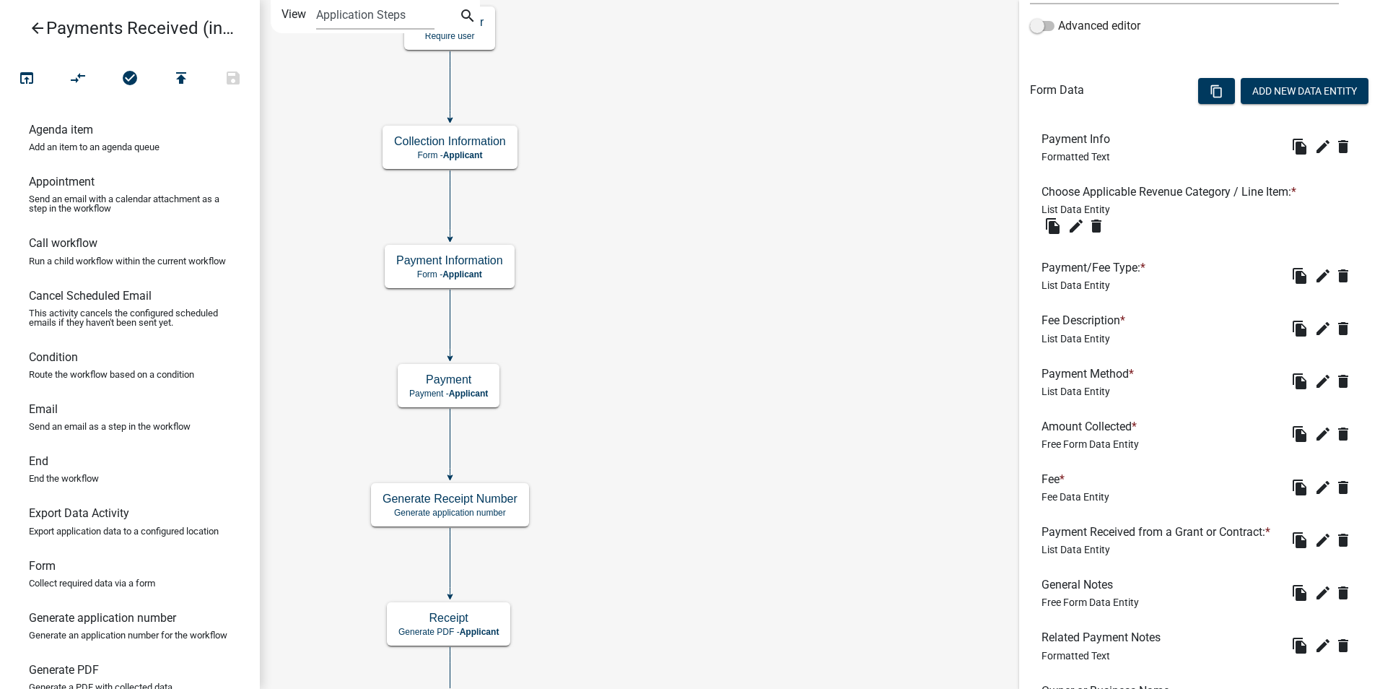
click at [40, 32] on icon "arrow_back" at bounding box center [37, 29] width 17 height 20
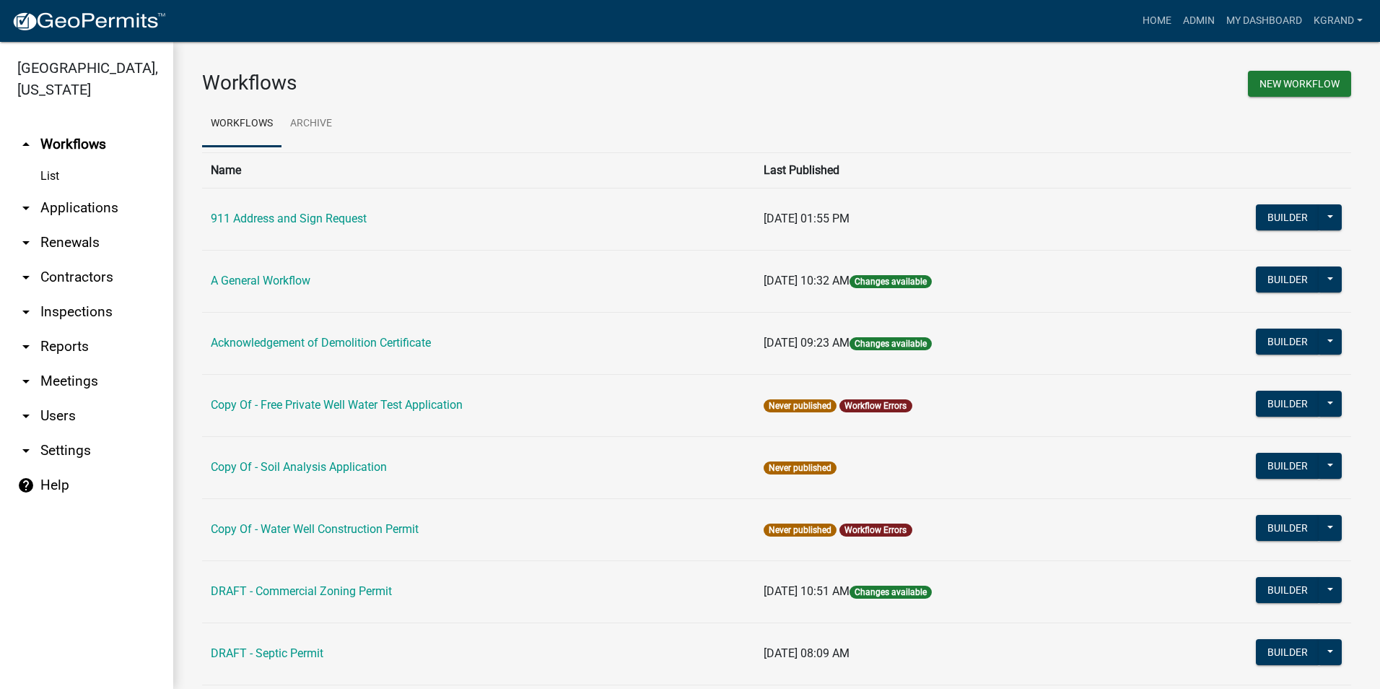
click at [66, 433] on link "arrow_drop_down Settings" at bounding box center [86, 450] width 173 height 35
select select "IA"
select select "Central Standard Time"
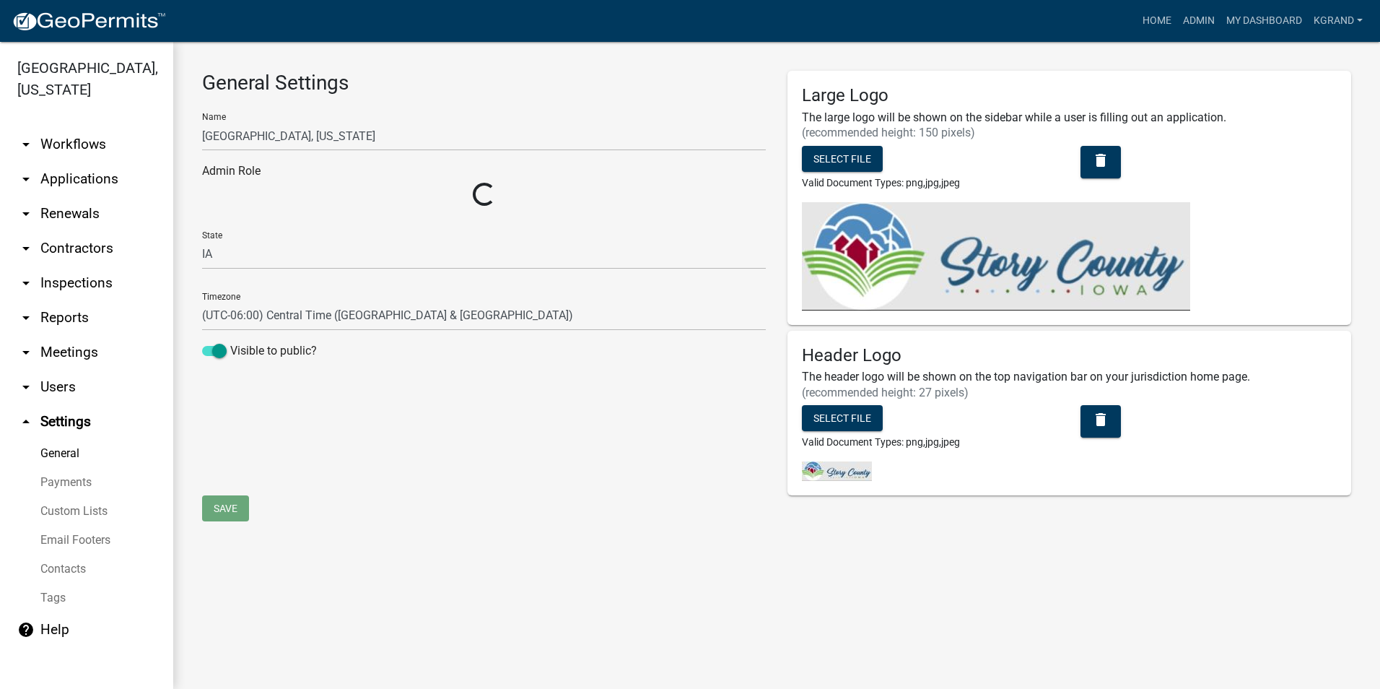
select select "03540cc7-cae6-4ec5-9df4-19164d3ec826"
click at [67, 497] on link "Custom Lists" at bounding box center [86, 511] width 173 height 29
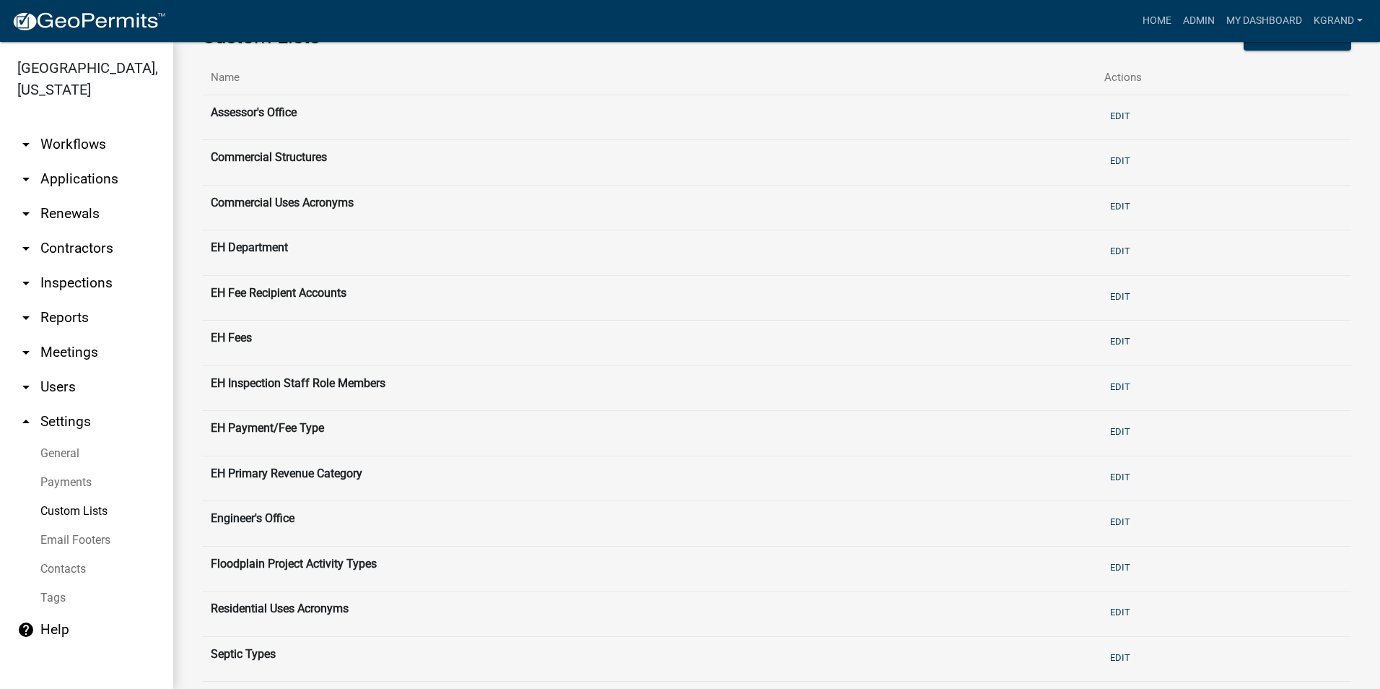
scroll to position [72, 0]
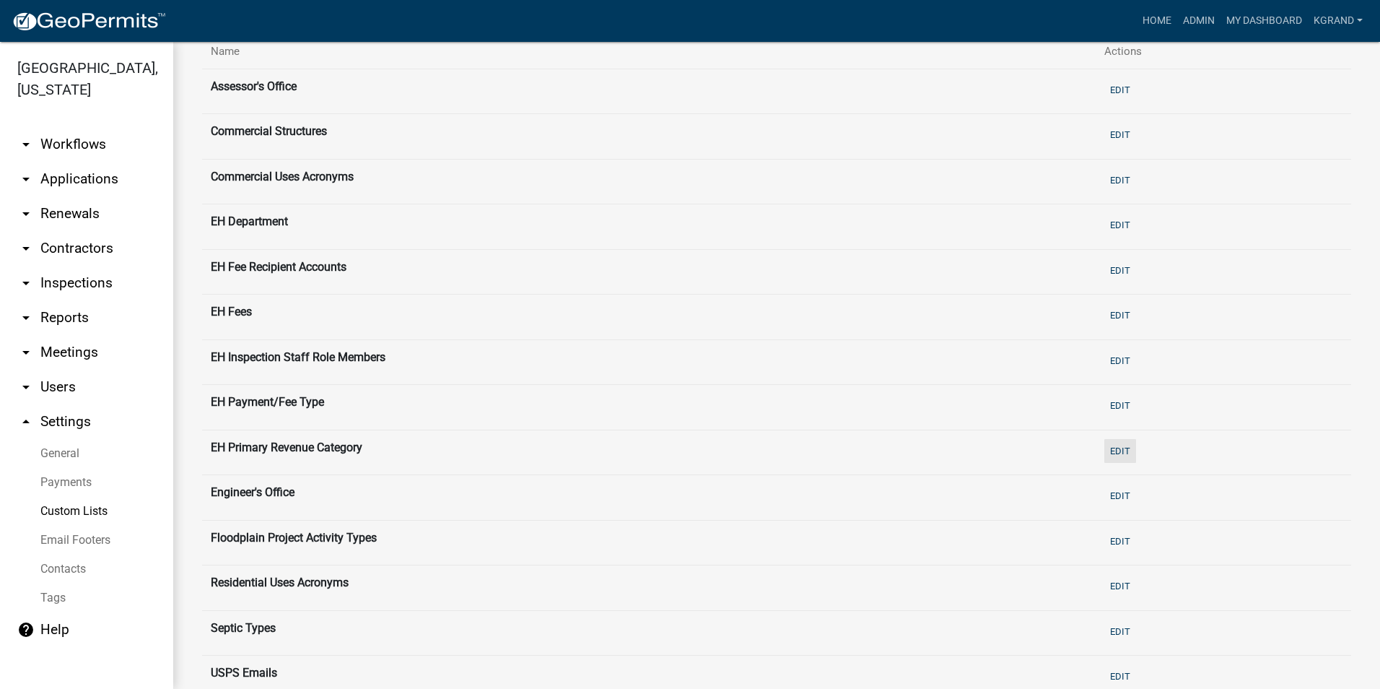
click at [1107, 451] on button "Edit" at bounding box center [1120, 451] width 32 height 24
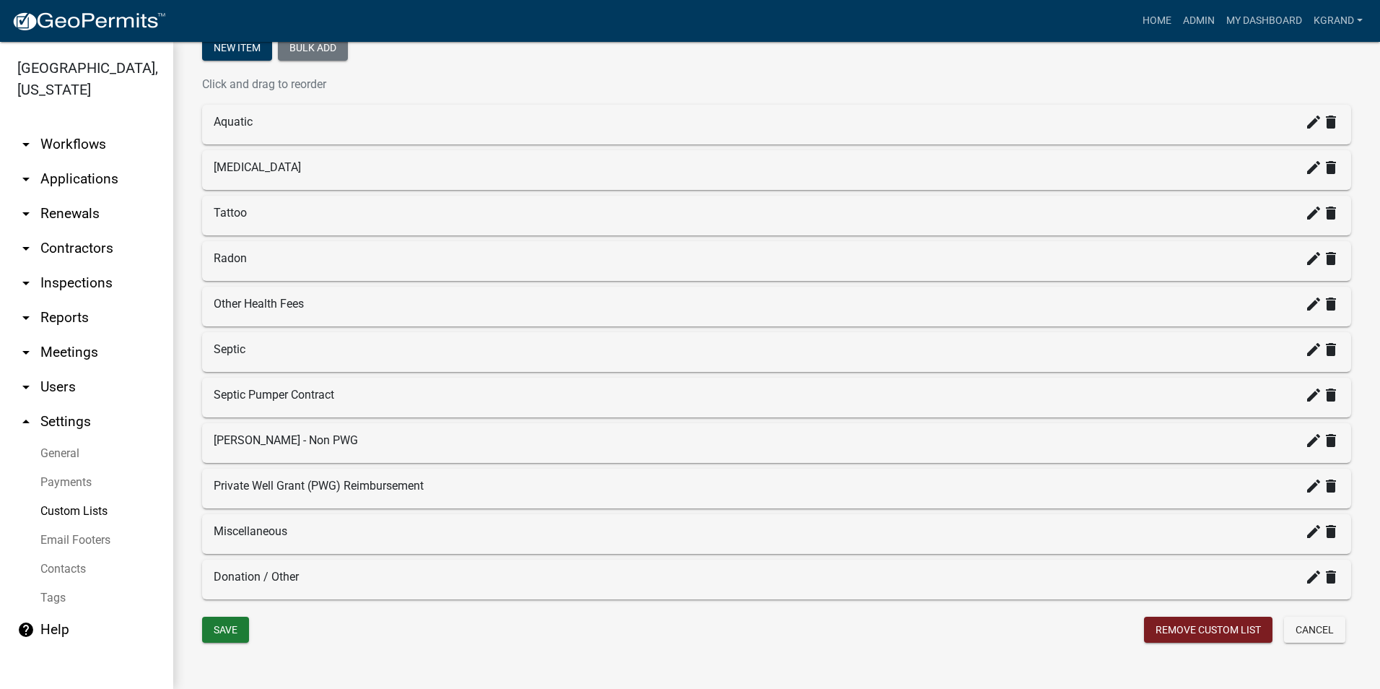
scroll to position [269, 0]
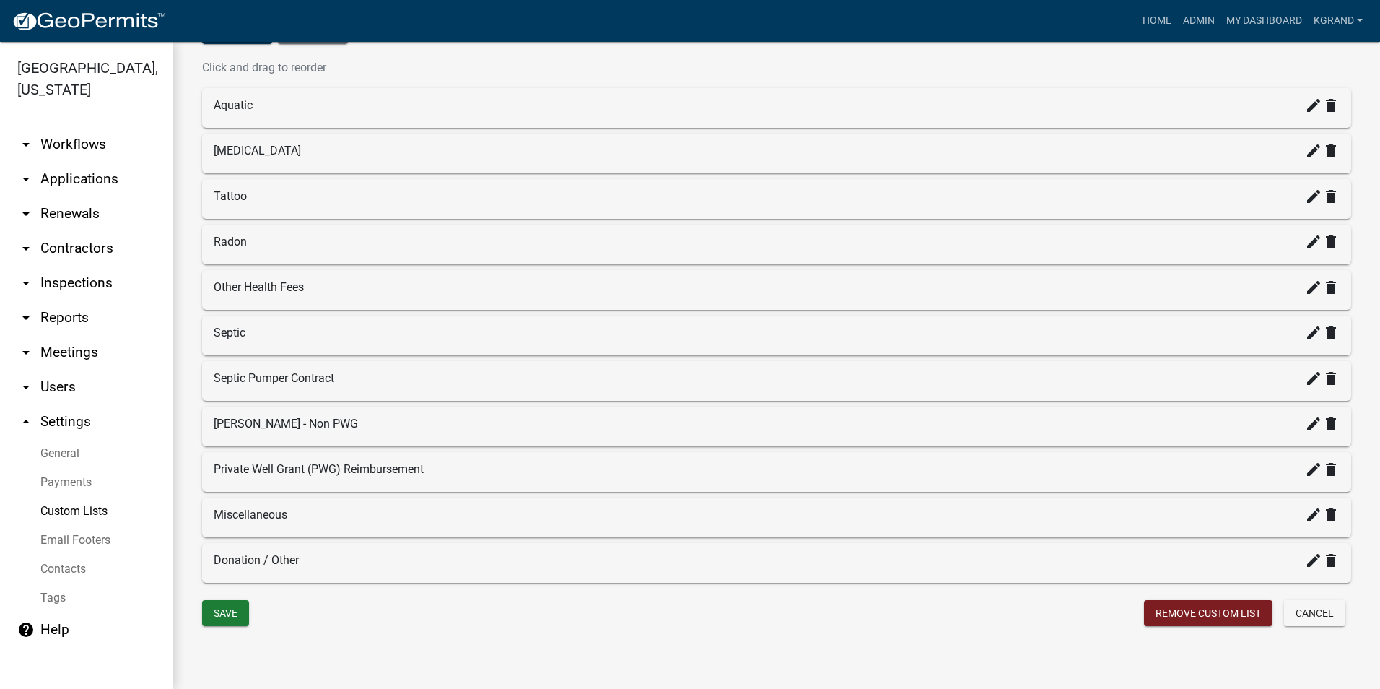
click at [50, 497] on link "Custom Lists" at bounding box center [86, 511] width 173 height 29
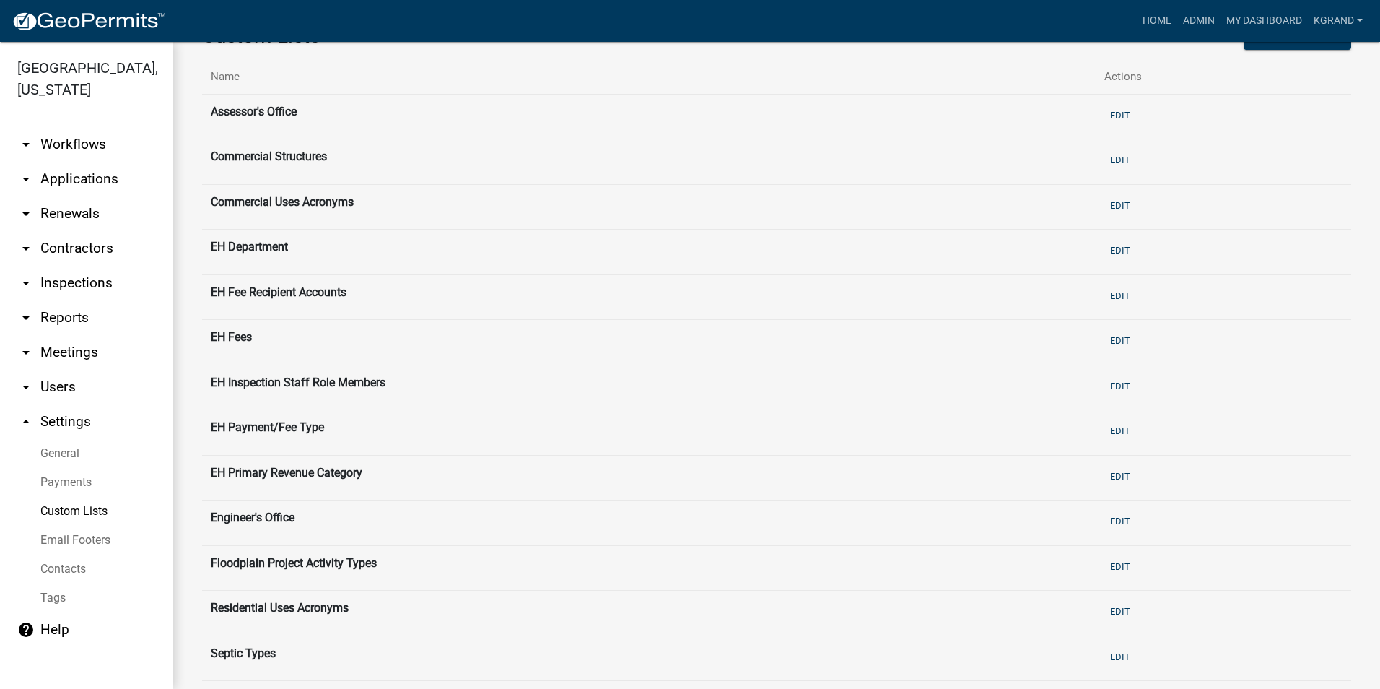
scroll to position [72, 0]
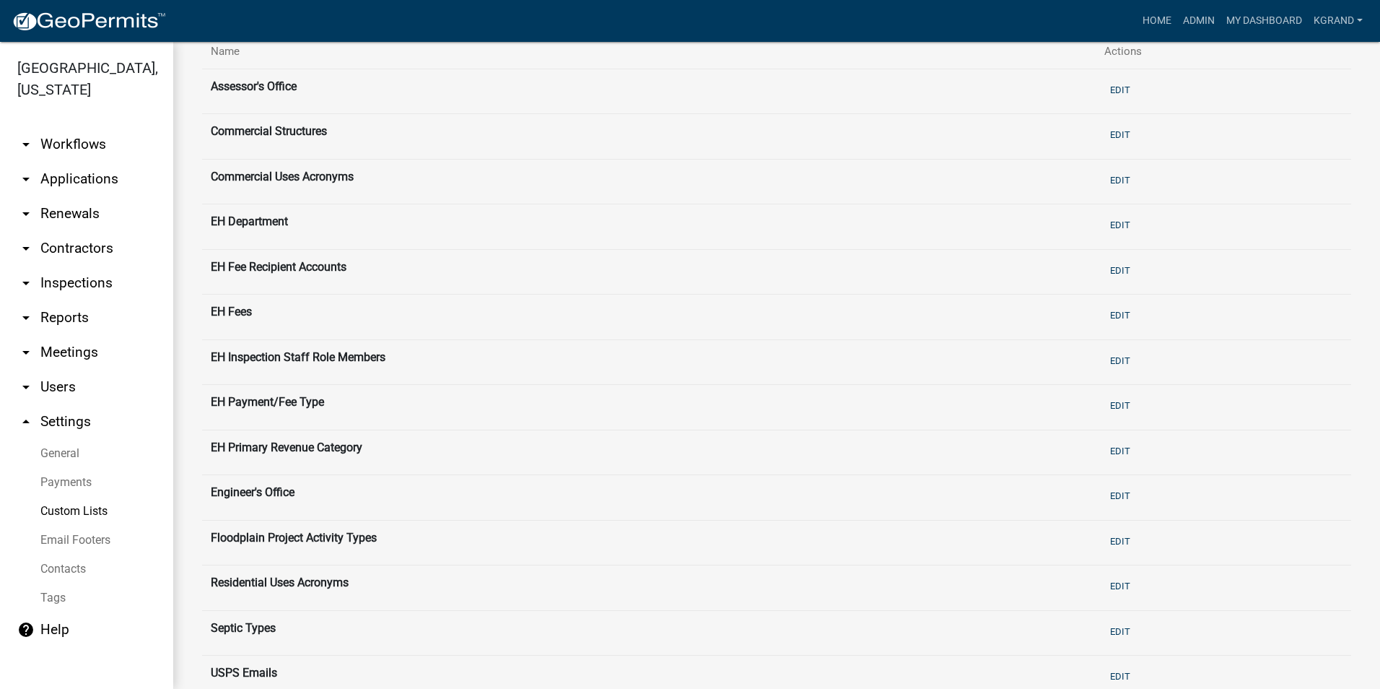
click at [258, 400] on th "EH Payment/Fee Type" at bounding box center [649, 407] width 894 height 45
click at [1109, 314] on button "Edit" at bounding box center [1120, 315] width 32 height 24
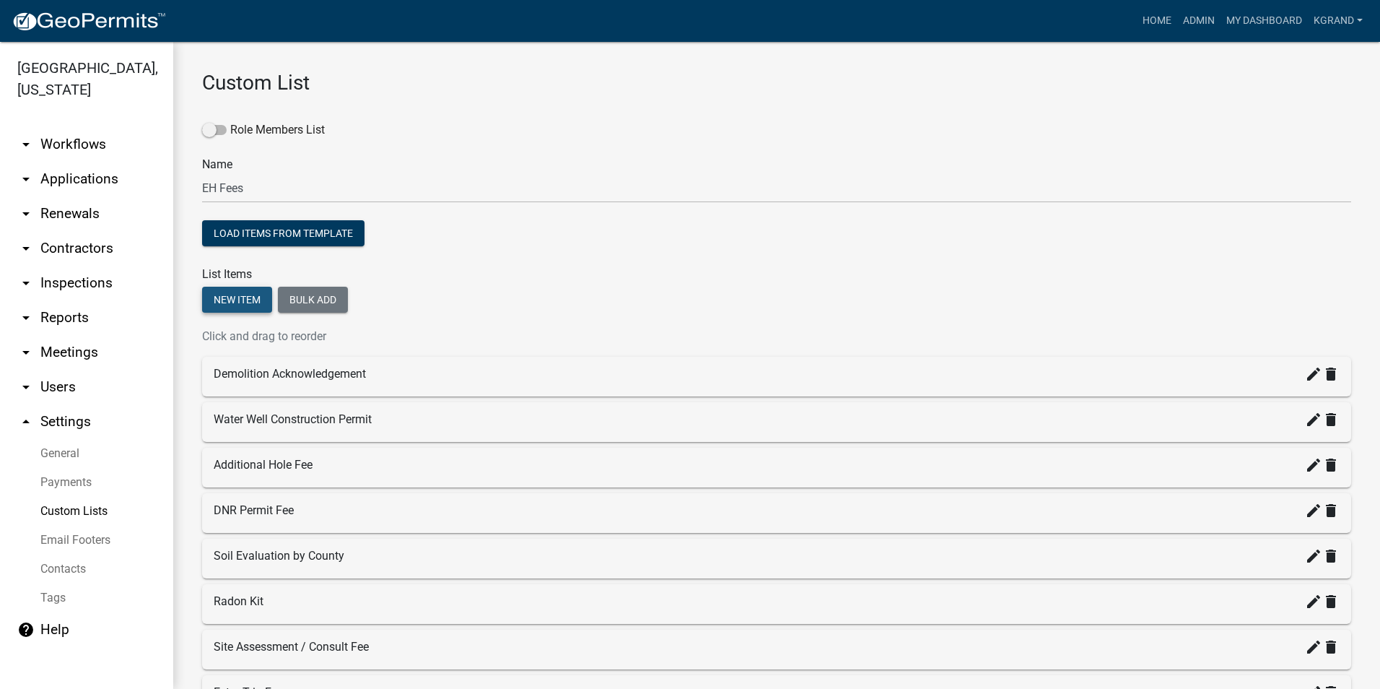
click at [248, 296] on button "New item" at bounding box center [237, 300] width 70 height 26
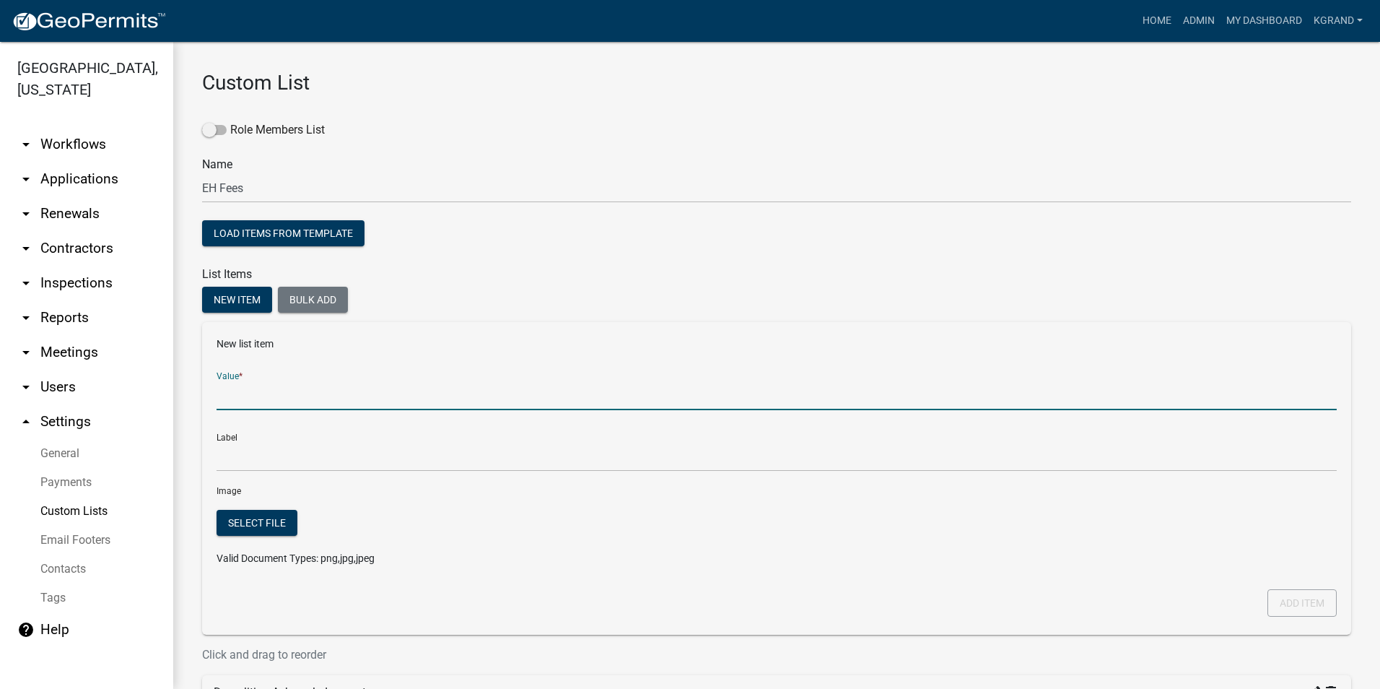
click at [244, 398] on input "Value *" at bounding box center [777, 395] width 1120 height 30
type input "Septic Permit - PTS"
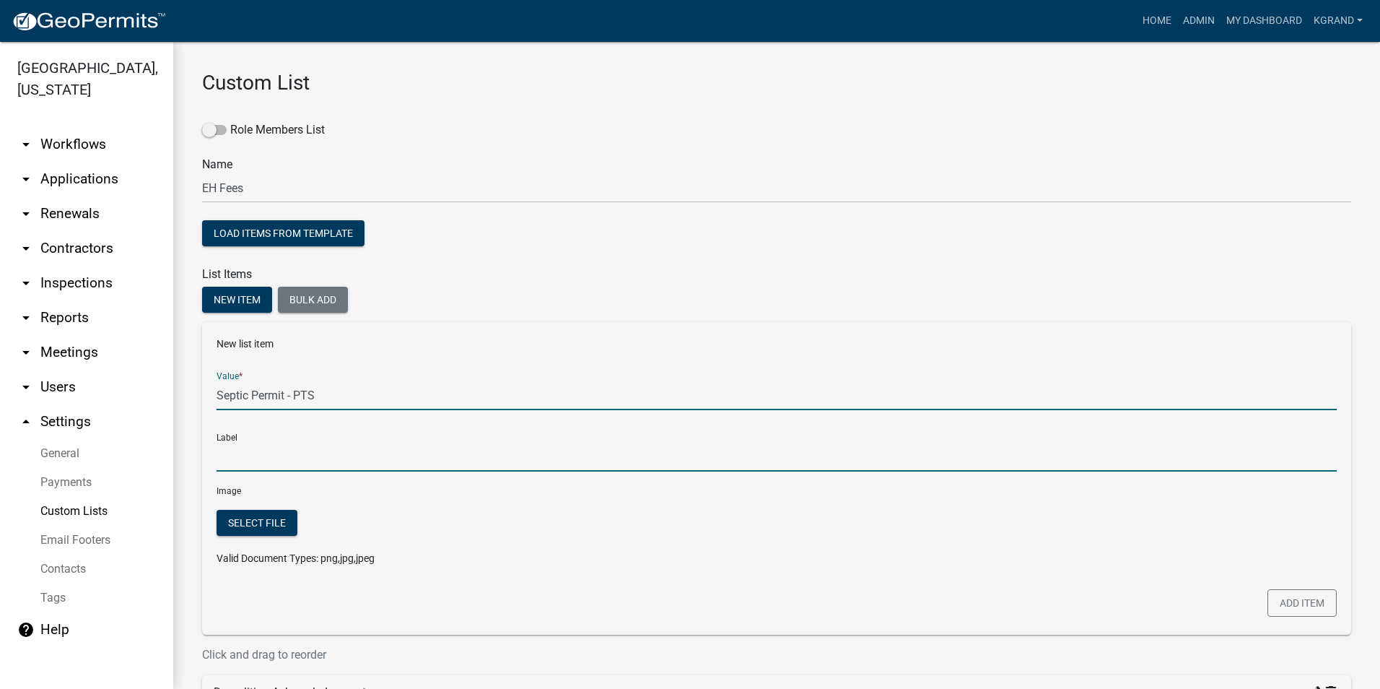
type input "Septic Permit - PTS"
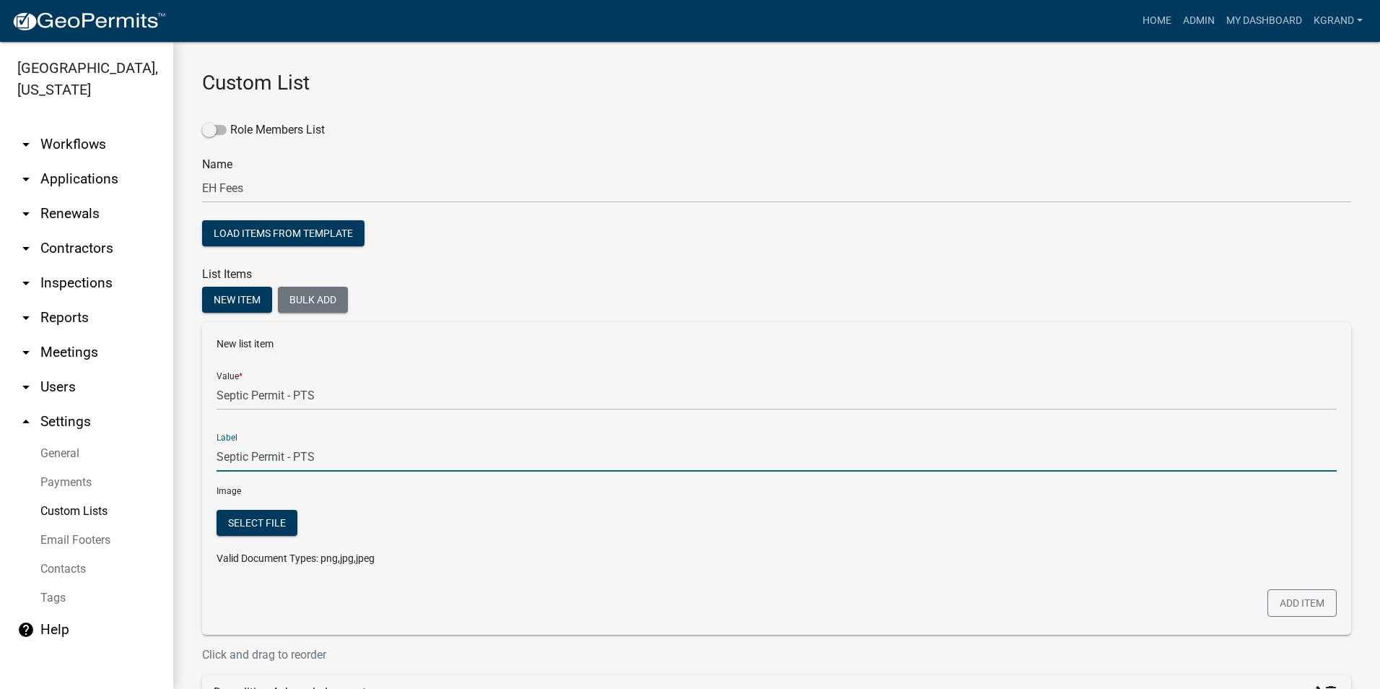
click at [230, 463] on input "Septic Permit - PTS" at bounding box center [777, 457] width 1120 height 30
click at [1270, 598] on button "Add item" at bounding box center [1302, 602] width 69 height 27
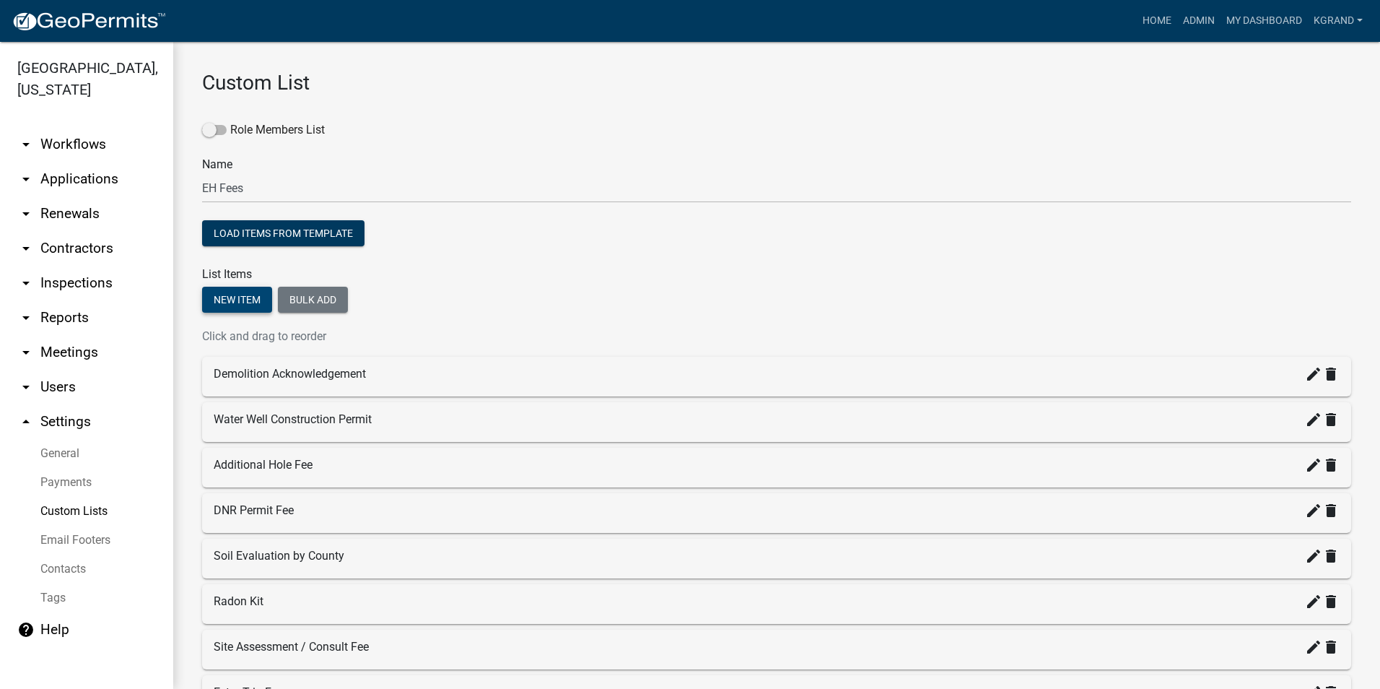
click at [235, 302] on button "New item" at bounding box center [237, 300] width 70 height 26
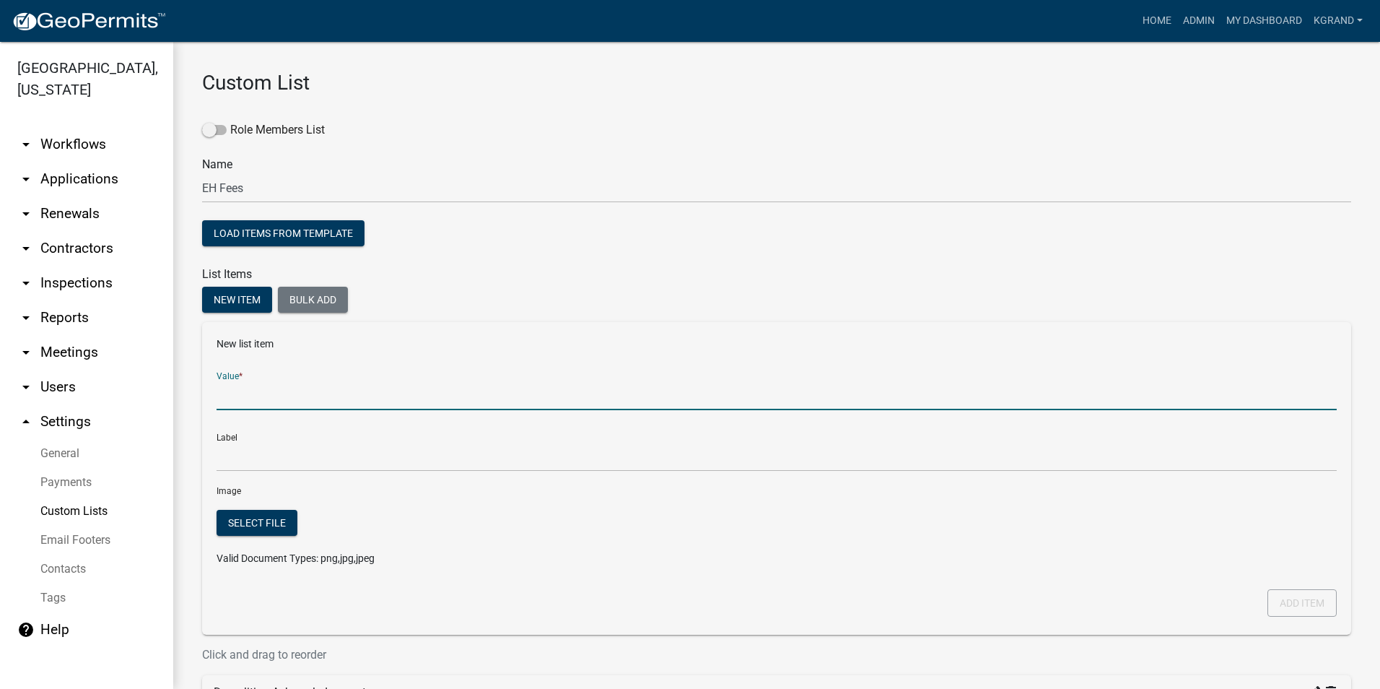
click at [270, 396] on input "Value *" at bounding box center [777, 395] width 1120 height 30
type input "Septic Permit: At-grade / Mound / Sand Filter"
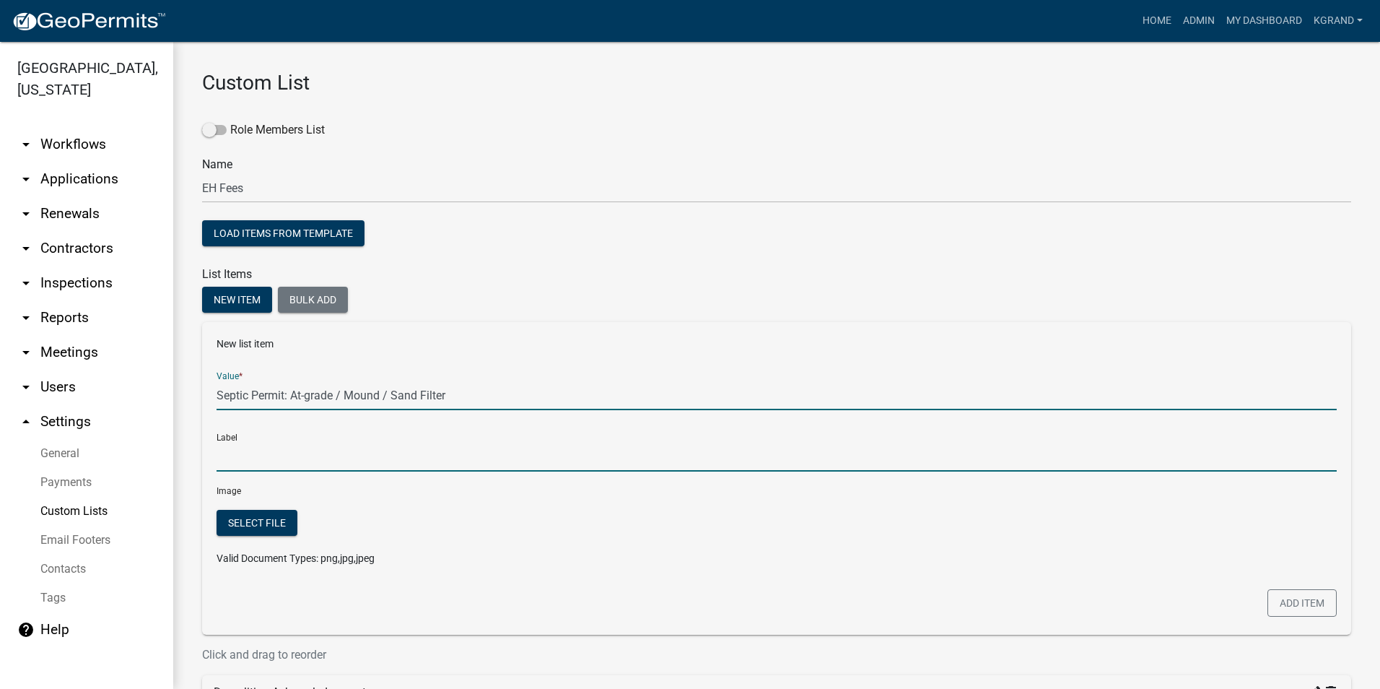
type input "Septic Permit: At-grade / Mound / Sand Filter"
click at [353, 454] on input "Septic Permit: At-grade / Mound / Sand Filter" at bounding box center [777, 457] width 1120 height 30
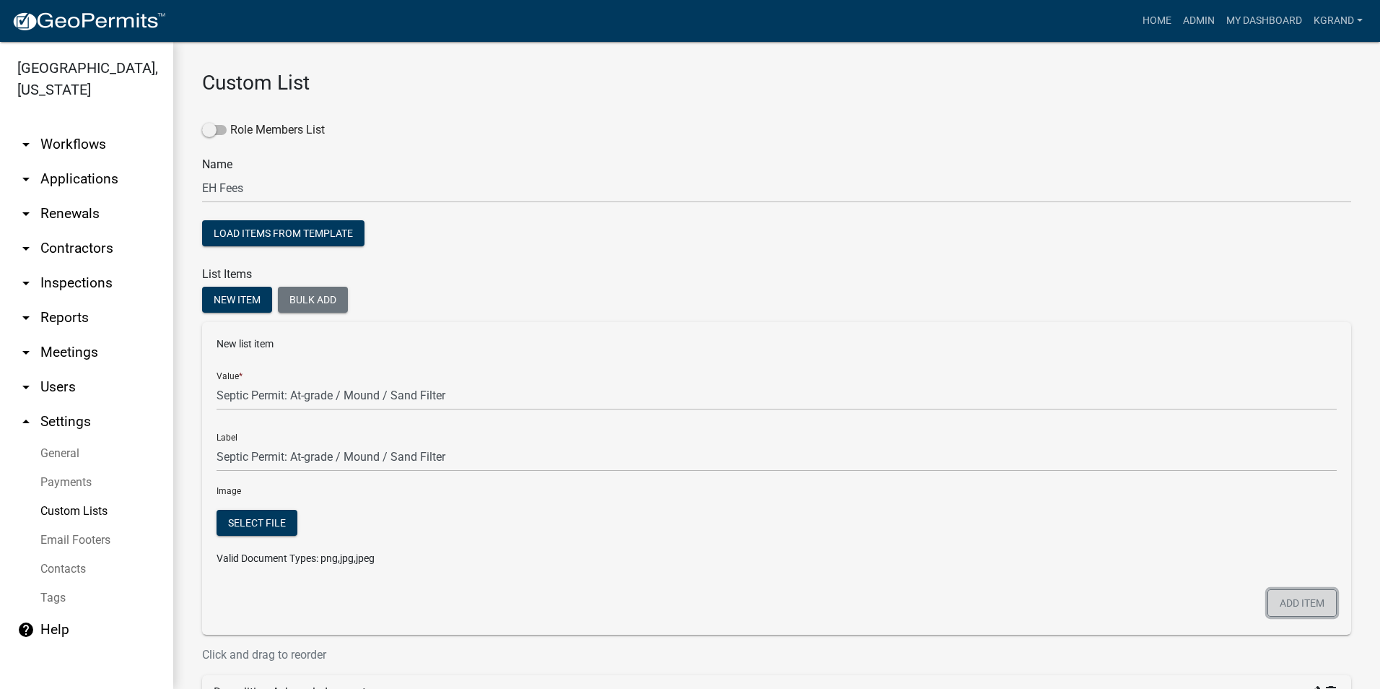
click at [1283, 598] on button "Add item" at bounding box center [1302, 602] width 69 height 27
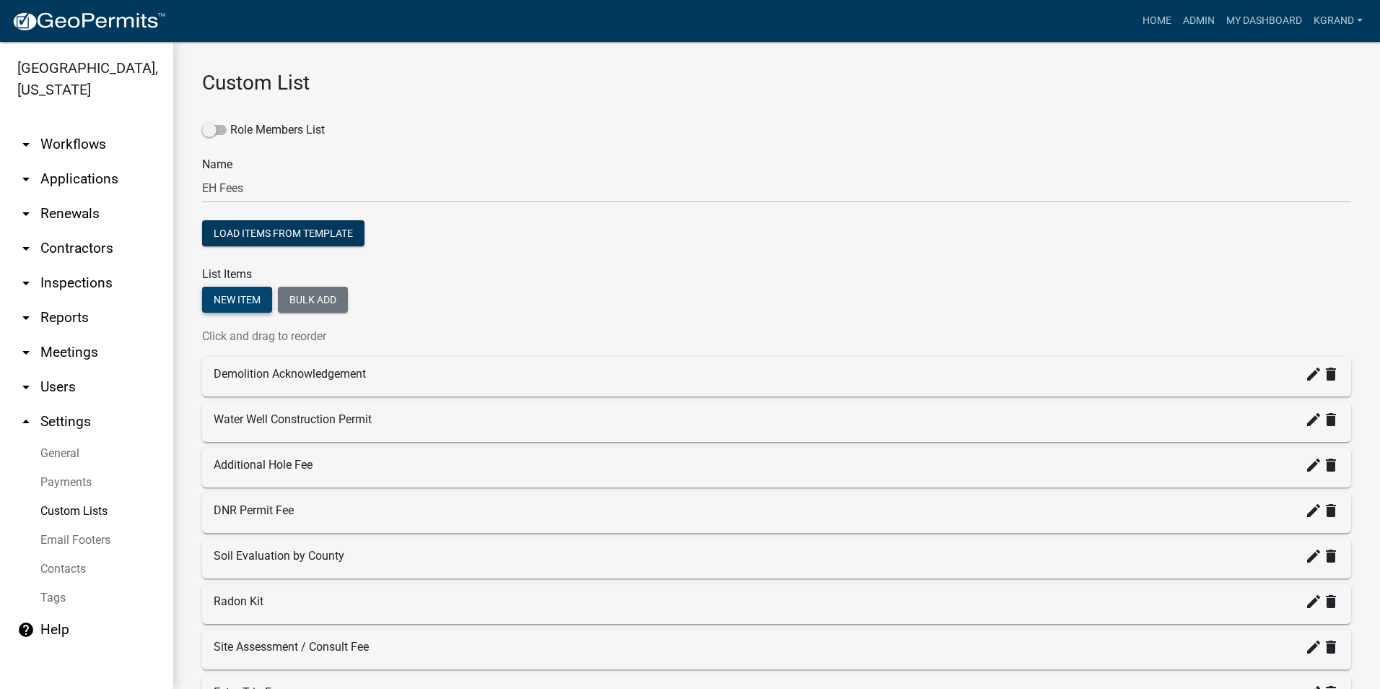
click at [236, 298] on button "New item" at bounding box center [237, 300] width 70 height 26
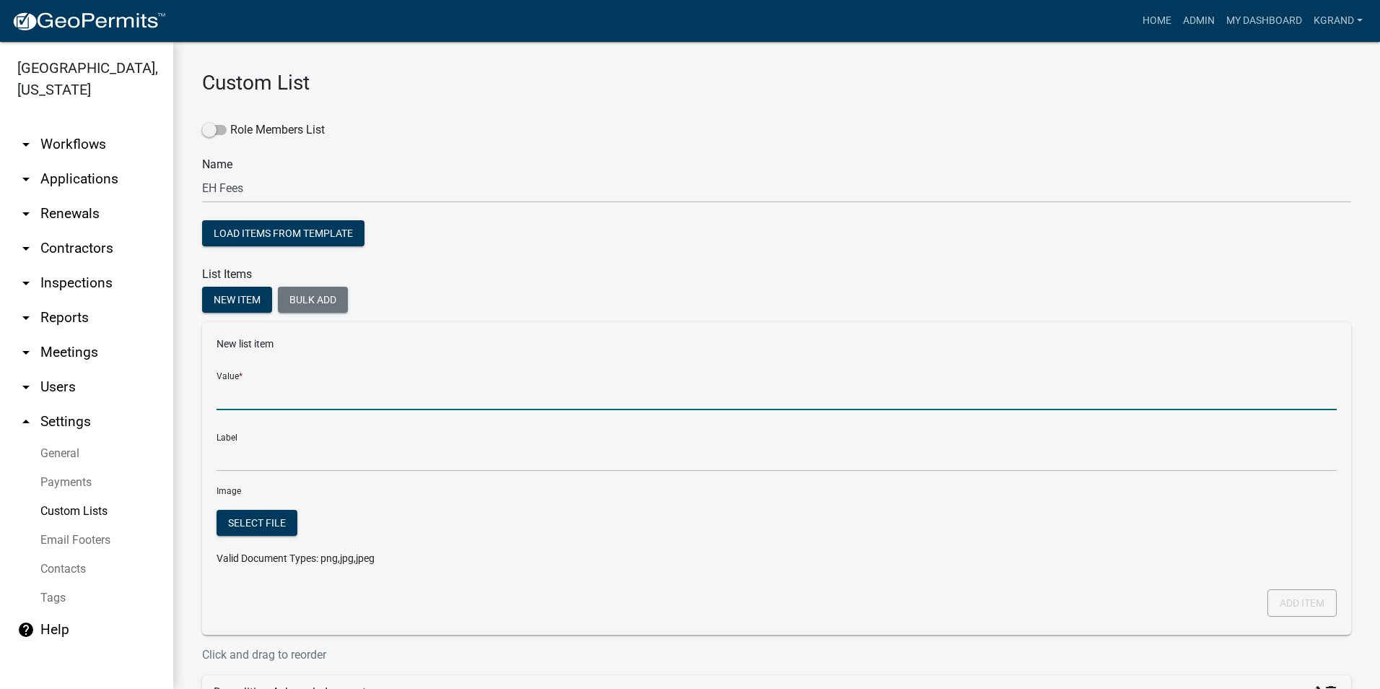
click at [243, 397] on input "Value *" at bounding box center [777, 395] width 1120 height 30
type input "Septic Permit: Laterals"
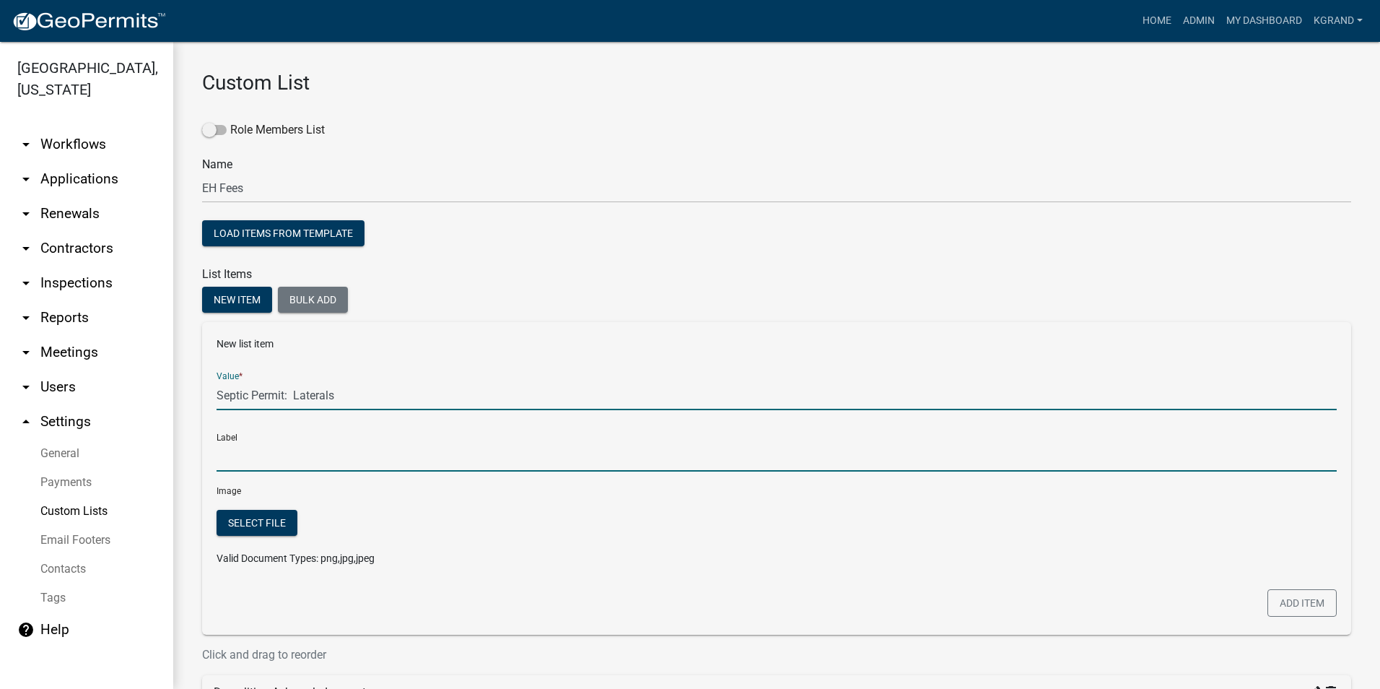
type input "Septic Permit: Laterals"
click at [334, 462] on input "Septic Permit: Laterals" at bounding box center [777, 457] width 1120 height 30
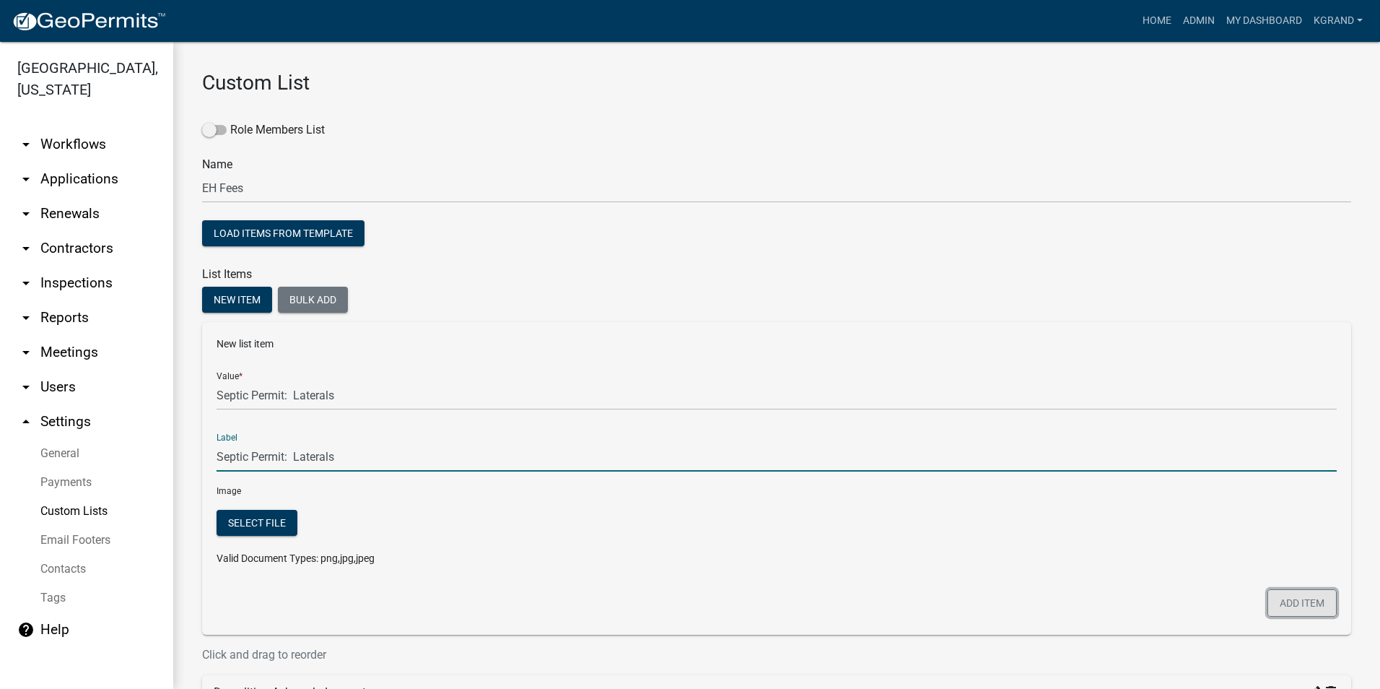
click at [1268, 598] on button "Add item" at bounding box center [1302, 602] width 69 height 27
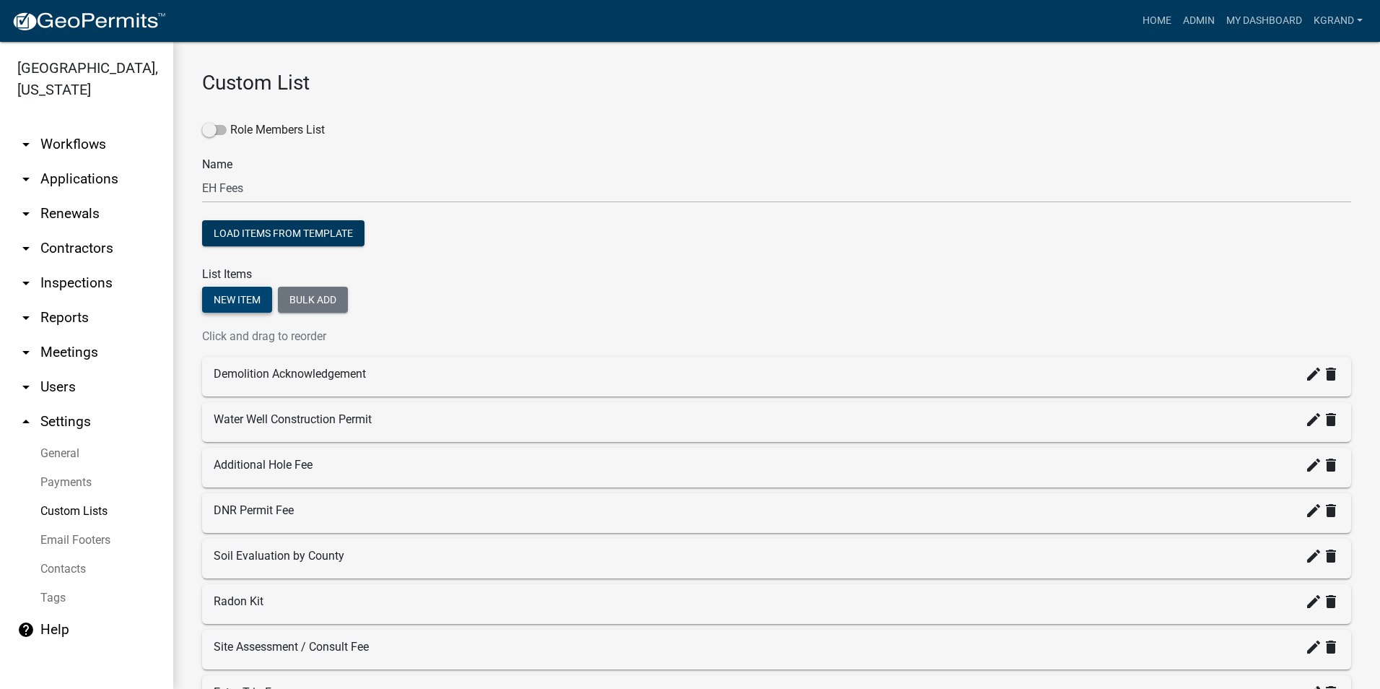
click at [233, 297] on button "New item" at bounding box center [237, 300] width 70 height 26
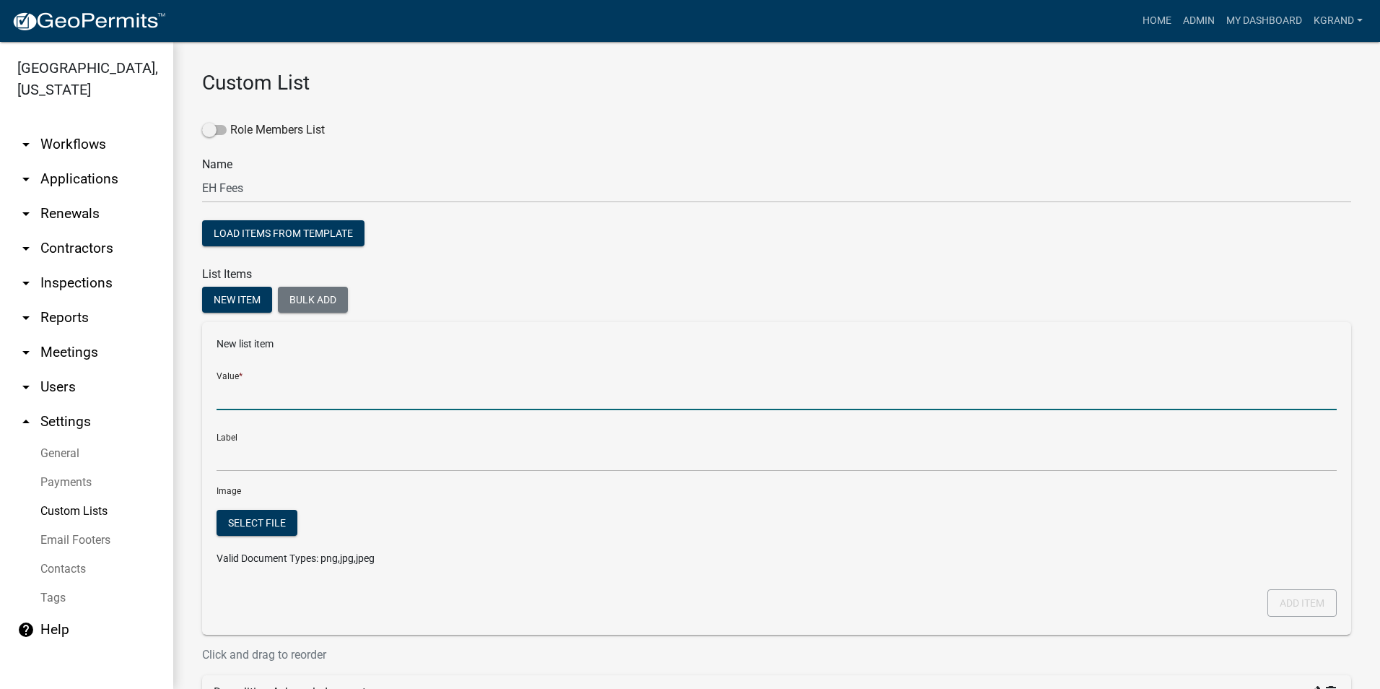
click at [288, 405] on input "Value *" at bounding box center [777, 395] width 1120 height 30
type input "Alteration Permit - Non-treatment"
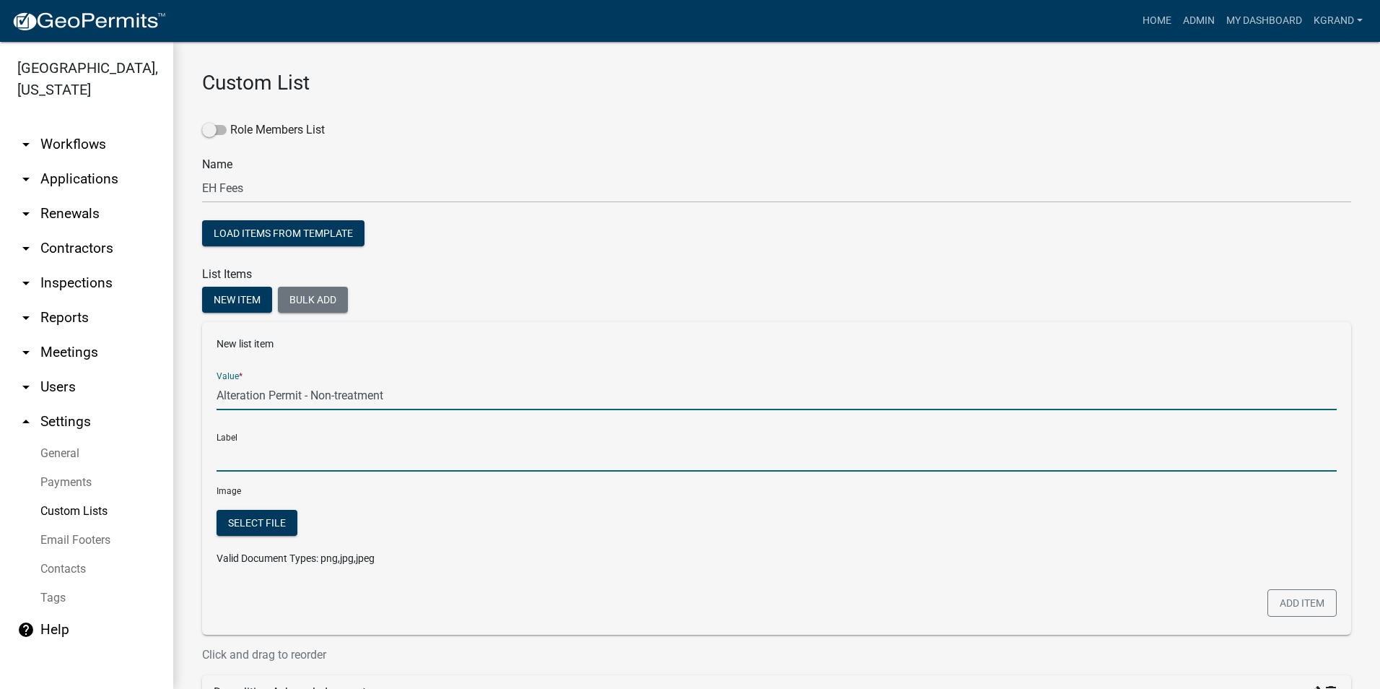
type input "Alteration Permit - Non-treatment"
click at [579, 447] on input "Alteration Permit - Non-treatment" at bounding box center [777, 457] width 1120 height 30
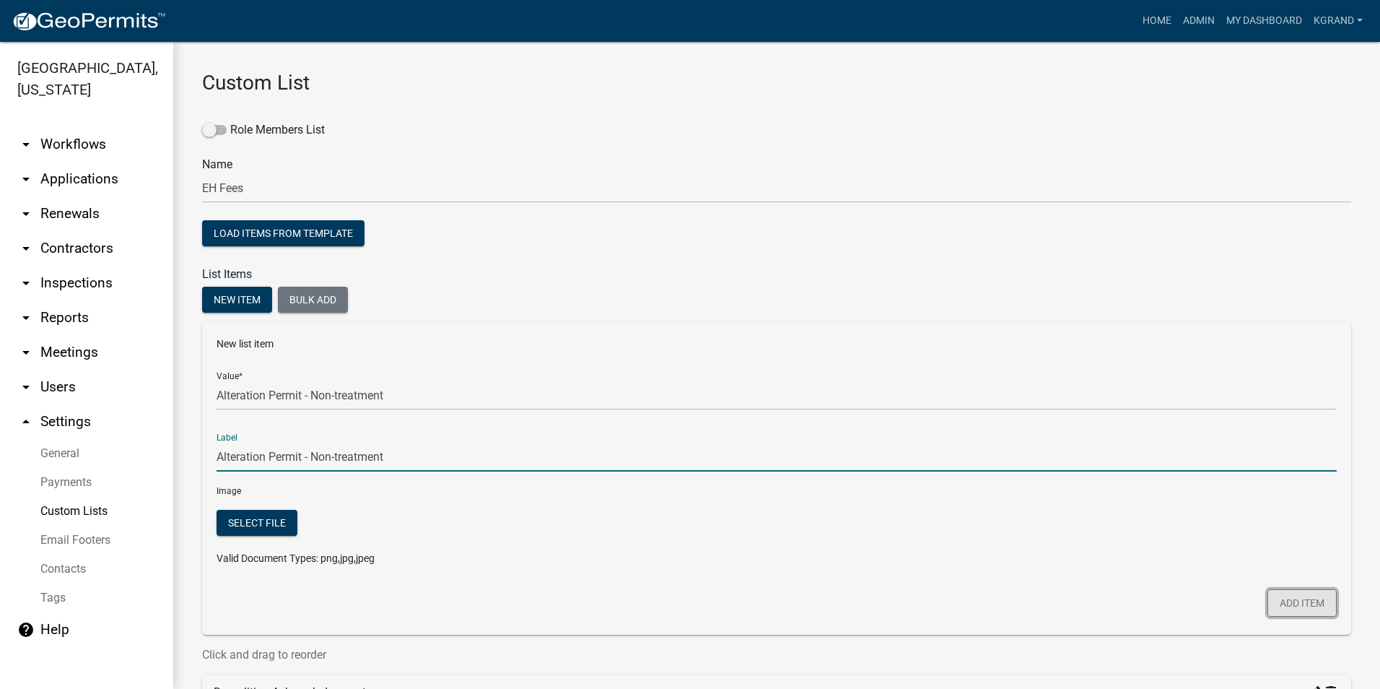
click at [1275, 606] on button "Add item" at bounding box center [1302, 602] width 69 height 27
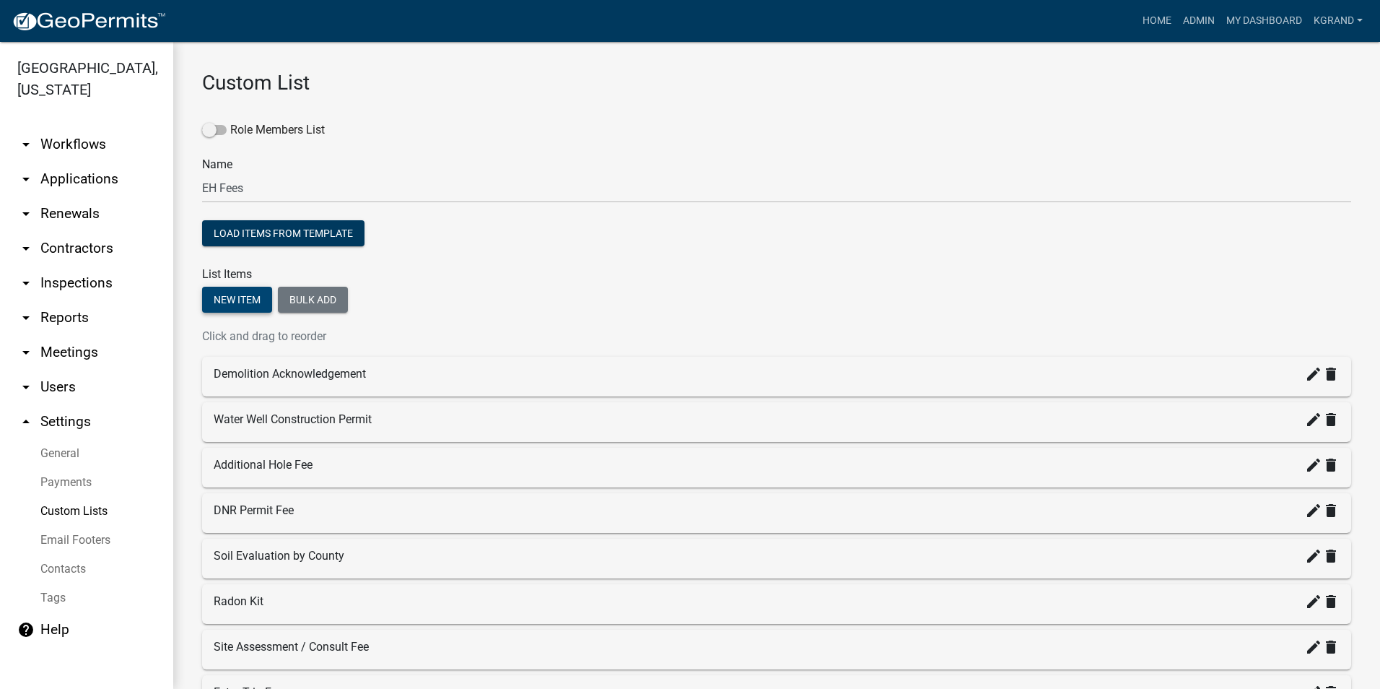
click at [225, 295] on button "New item" at bounding box center [237, 300] width 70 height 26
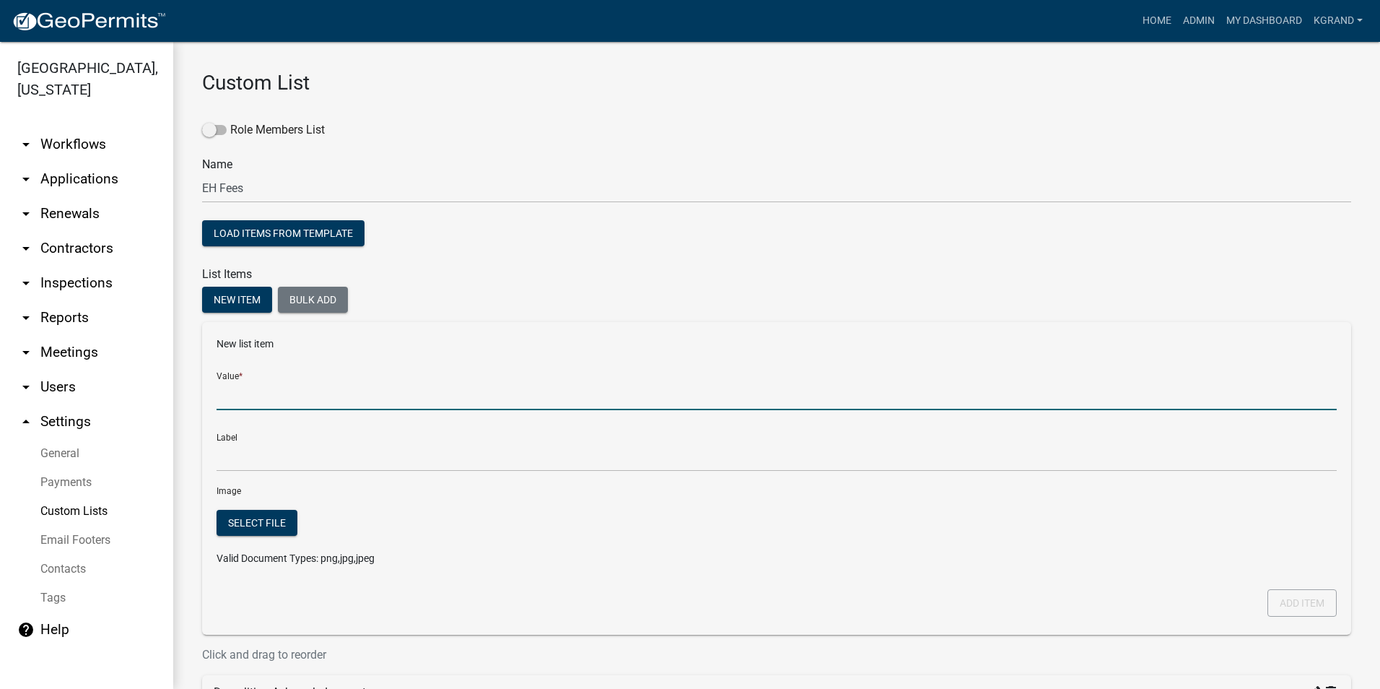
click at [251, 394] on input "Value *" at bounding box center [777, 395] width 1120 height 30
type input "Alteration Permit: Treatment"
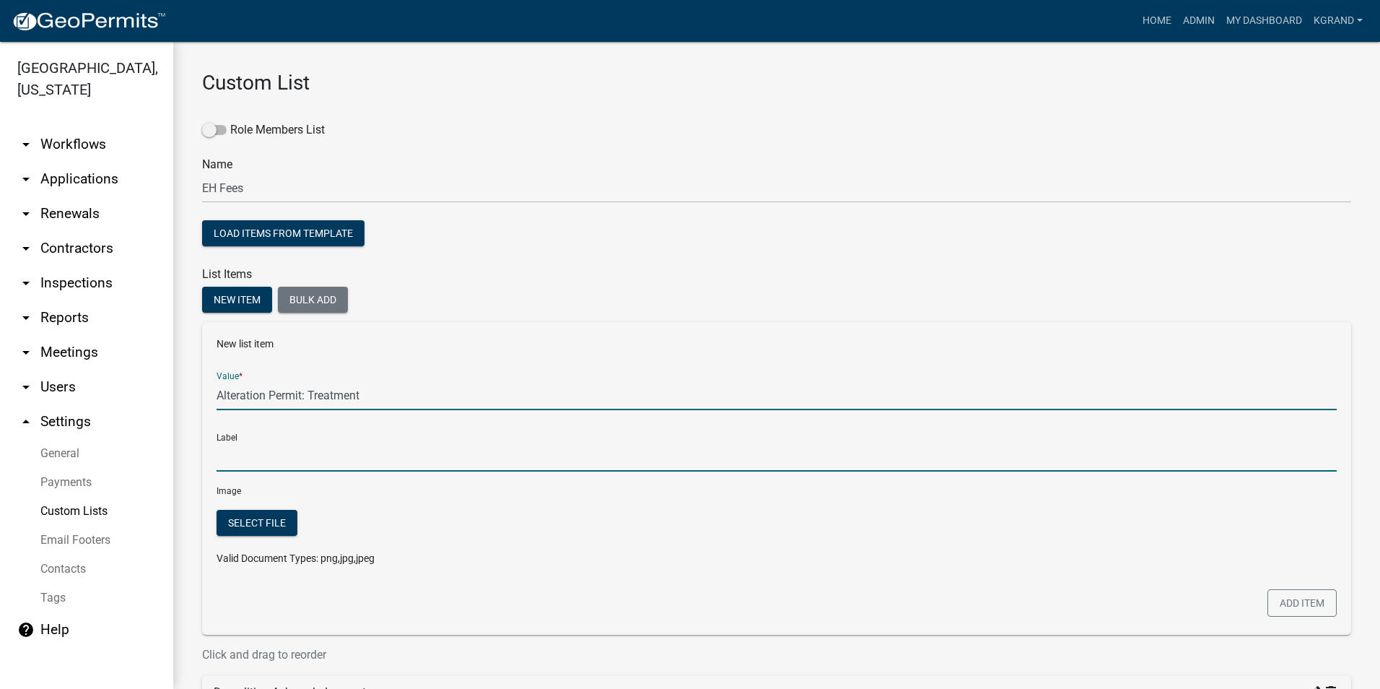
type input "Alteration Permit: Treatment"
click at [271, 458] on input "Alteration Permit: Treatment" at bounding box center [777, 457] width 1120 height 30
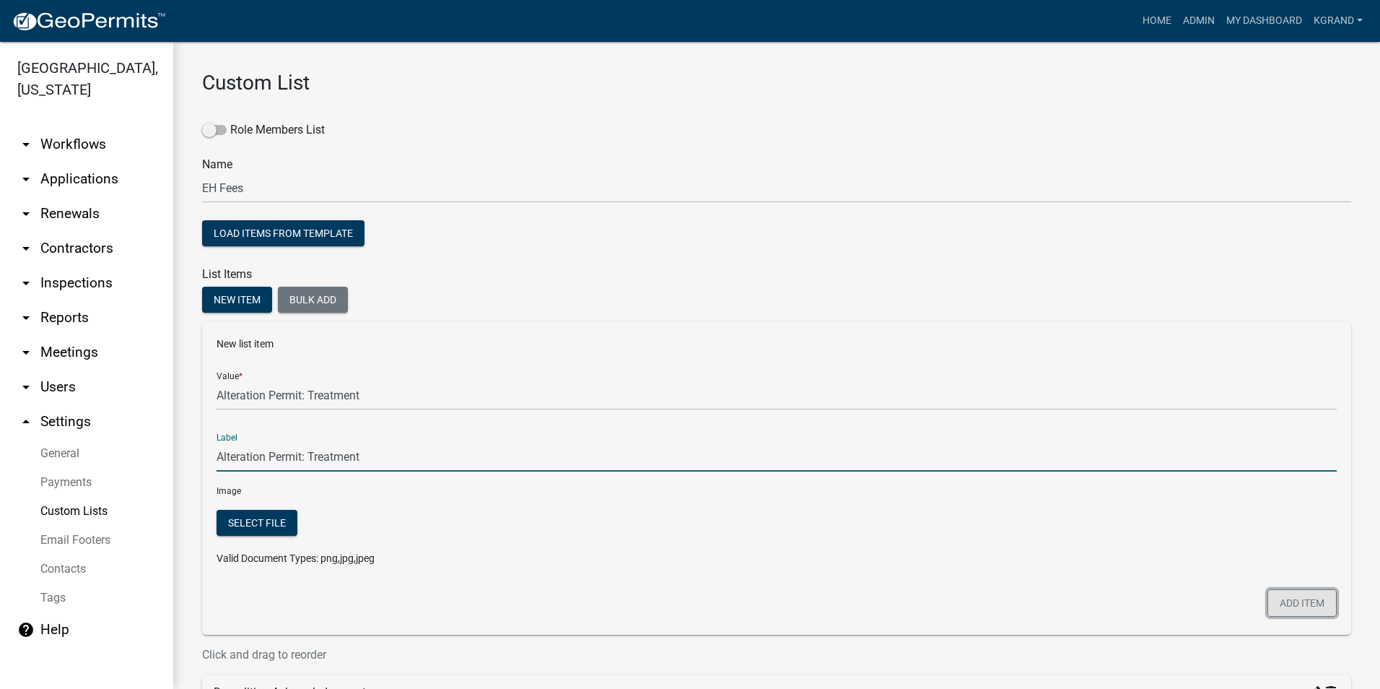
click at [1301, 606] on button "Add item" at bounding box center [1302, 602] width 69 height 27
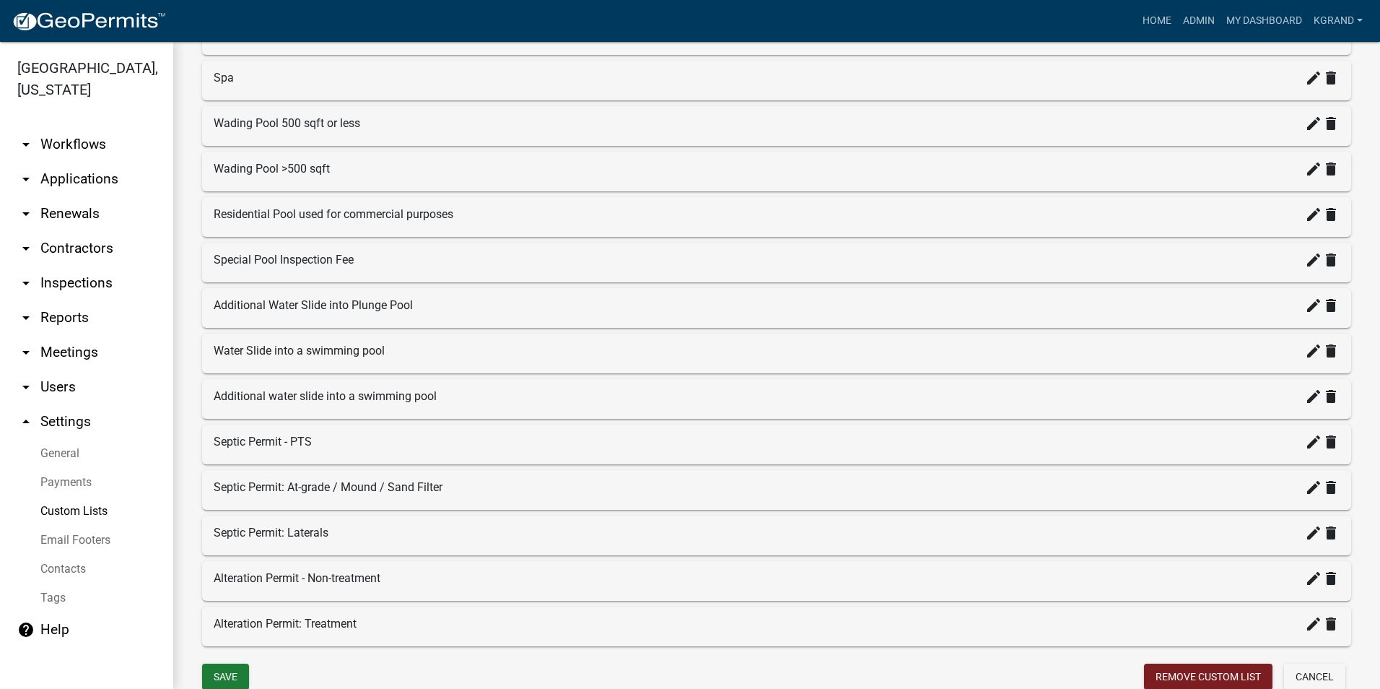
scroll to position [1542, 0]
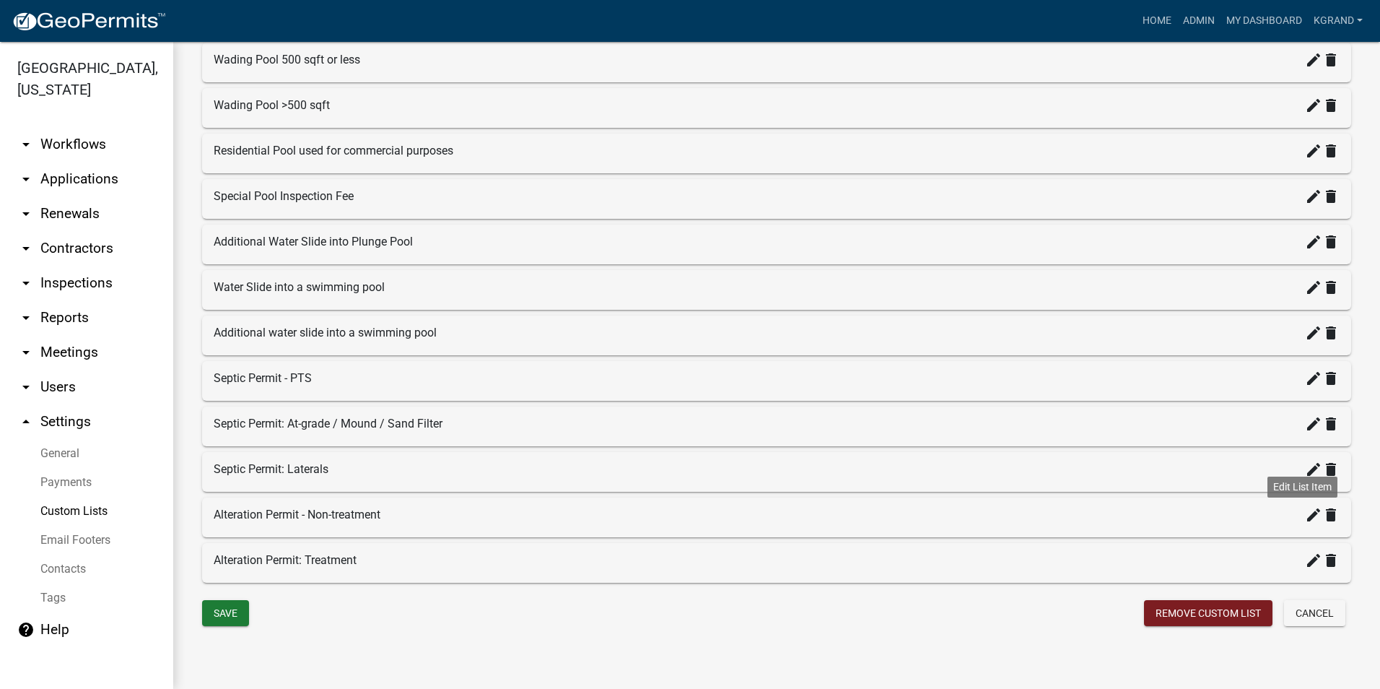
click at [1305, 515] on icon "create" at bounding box center [1313, 514] width 17 height 17
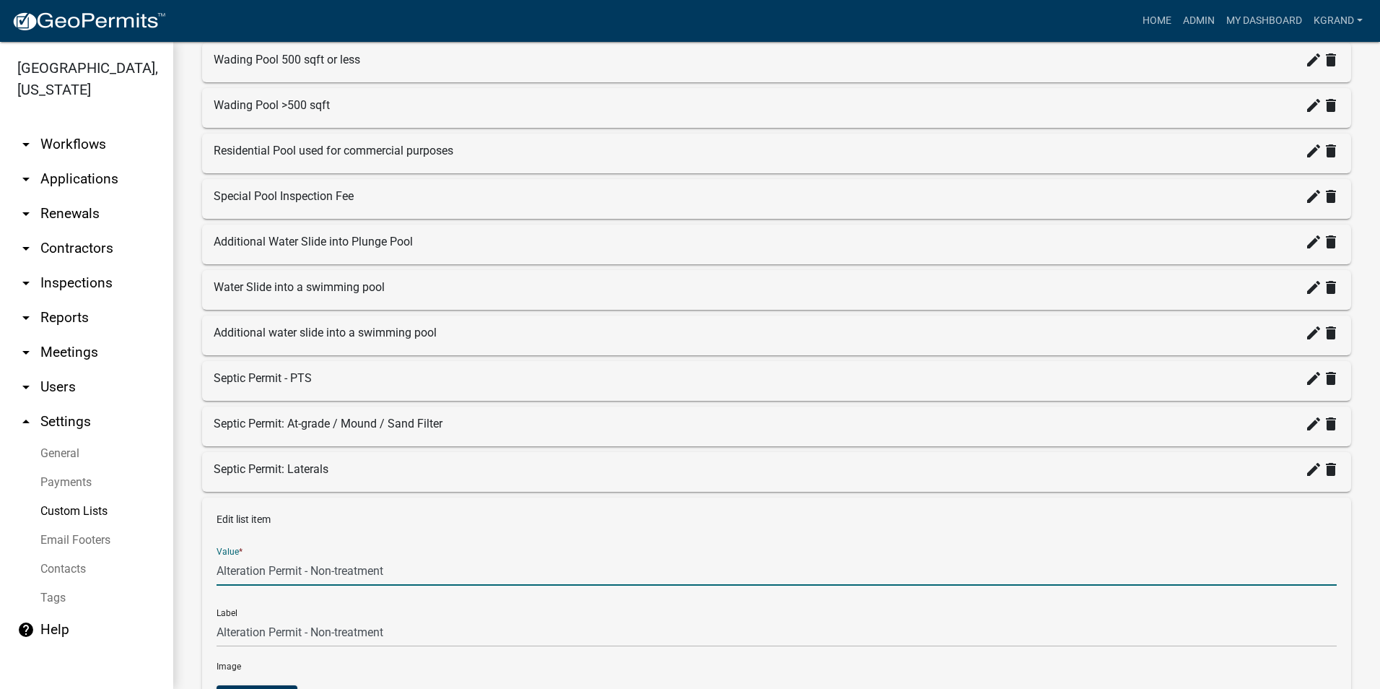
click at [308, 572] on input "Alteration Permit - Non-treatment" at bounding box center [777, 571] width 1120 height 30
type input "Alteration Permit: Non-treatment"
click at [479, 589] on form "Edit list item Value * Alteration Permit: Non-treatment Label Alteration Permit…" at bounding box center [777, 632] width 1120 height 241
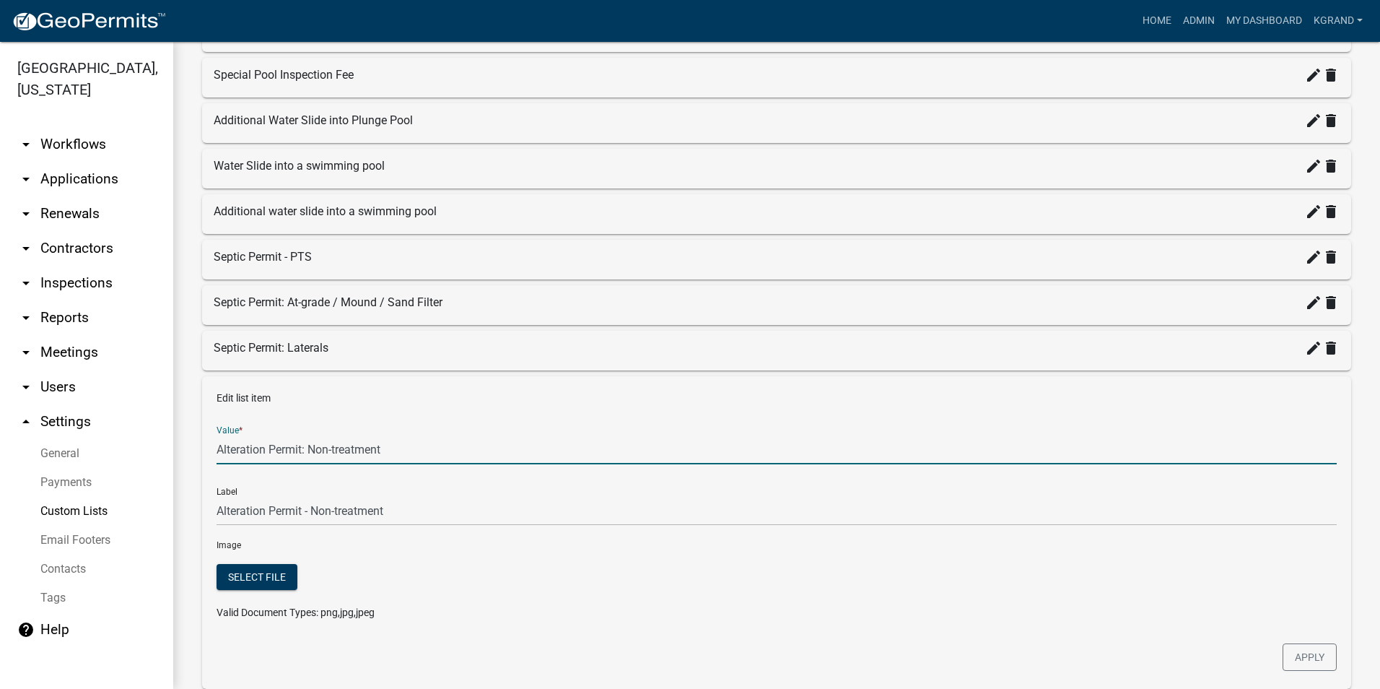
scroll to position [1815, 0]
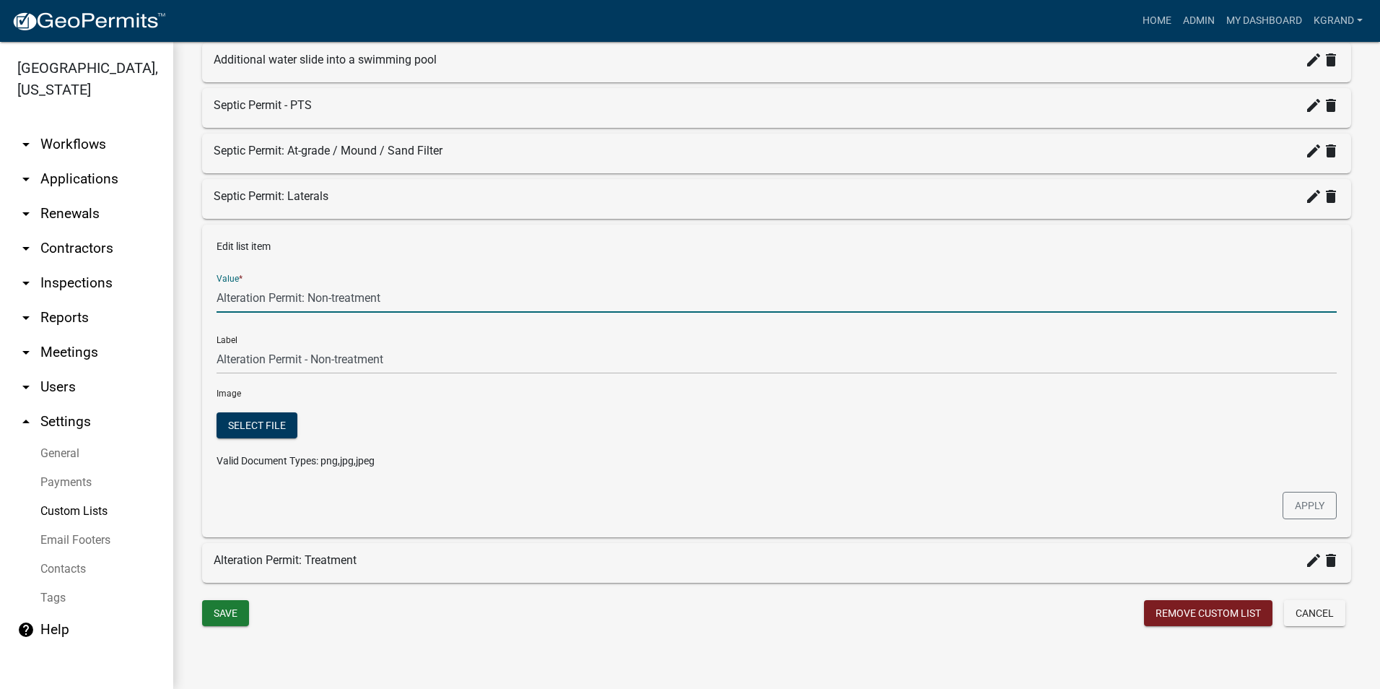
click at [820, 508] on div "Edit list item Value * Alteration Permit: Non-treatment Label Alteration Permit…" at bounding box center [776, 380] width 1149 height 313
click at [1283, 502] on button "Apply" at bounding box center [1310, 505] width 54 height 27
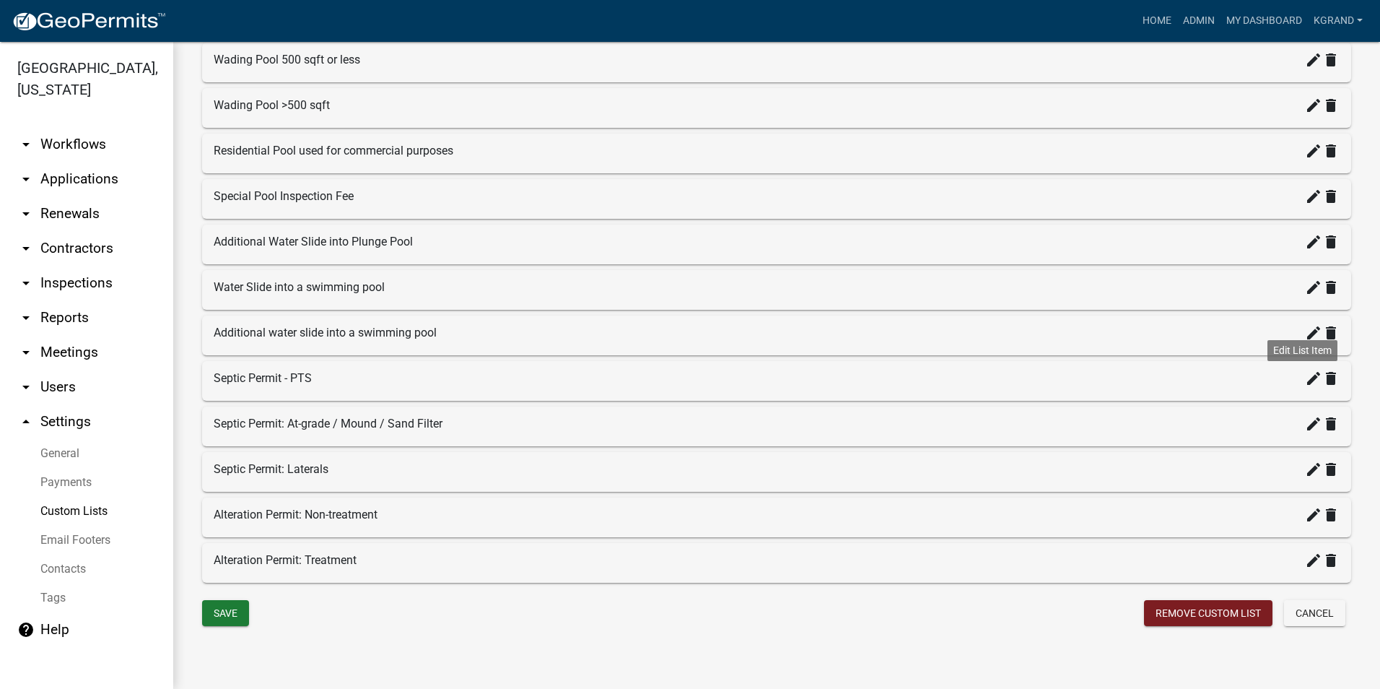
click at [1305, 384] on icon "create" at bounding box center [1313, 378] width 17 height 17
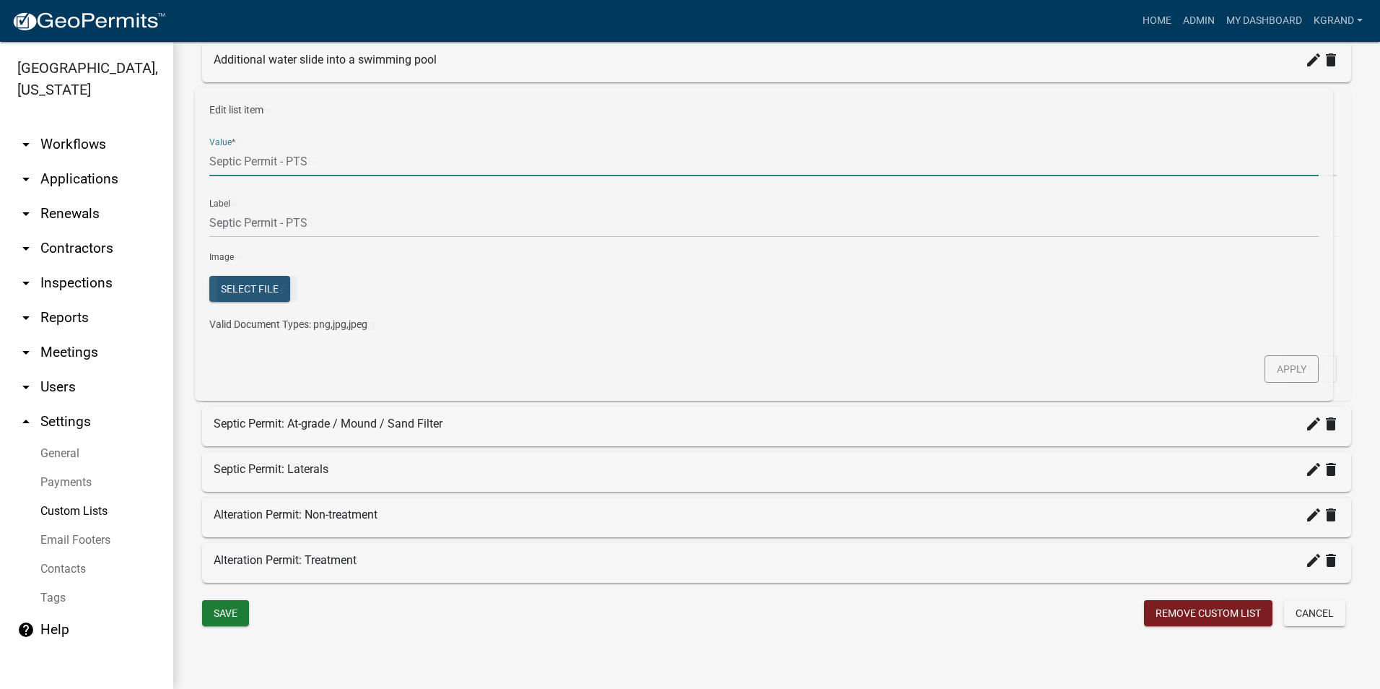
drag, startPoint x: 250, startPoint y: 163, endPoint x: 207, endPoint y: 161, distance: 43.4
click at [207, 161] on div "Edit list item Value * Septic Permit - PTS Label Septic Permit - PTS Image Sele…" at bounding box center [776, 244] width 1149 height 313
click at [597, 315] on div at bounding box center [920, 310] width 857 height 68
click at [552, 365] on div "Edit list item Value * Septic Permit - PTS Label Septic Permit - PTS Image Sele…" at bounding box center [776, 244] width 1149 height 313
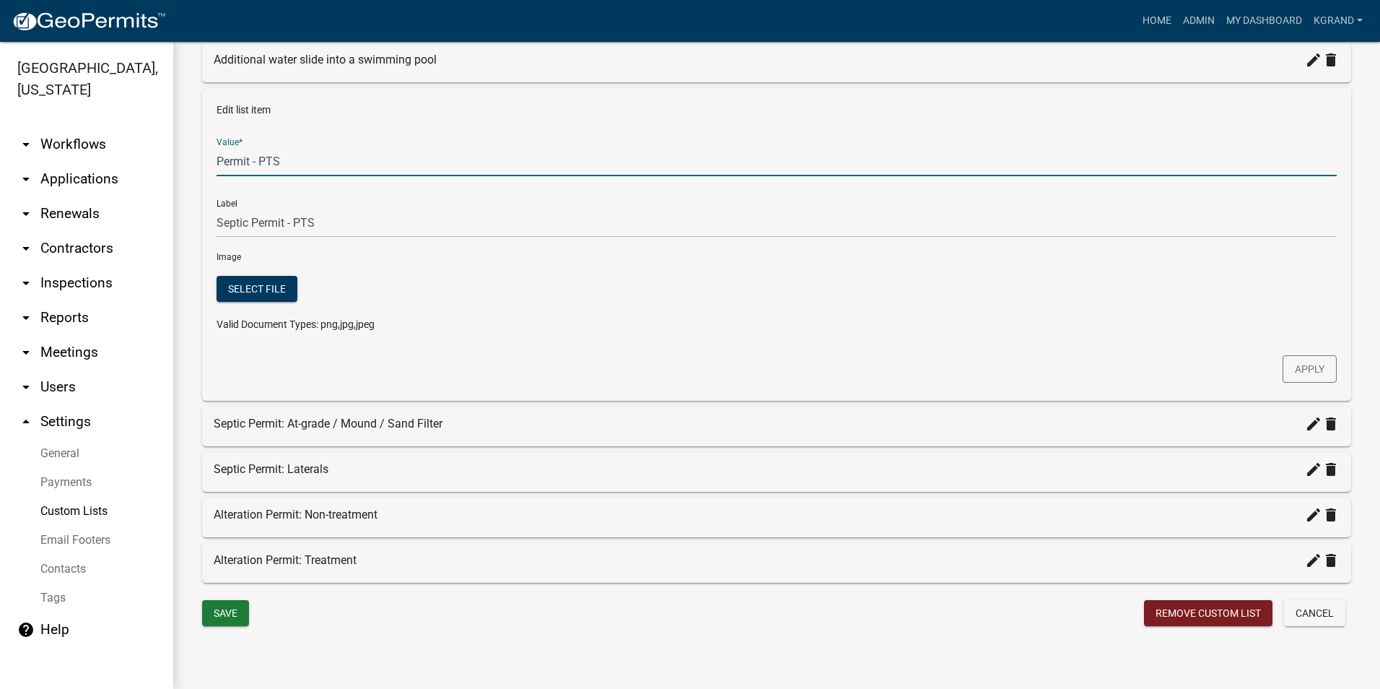
type input "Permit - PTS"
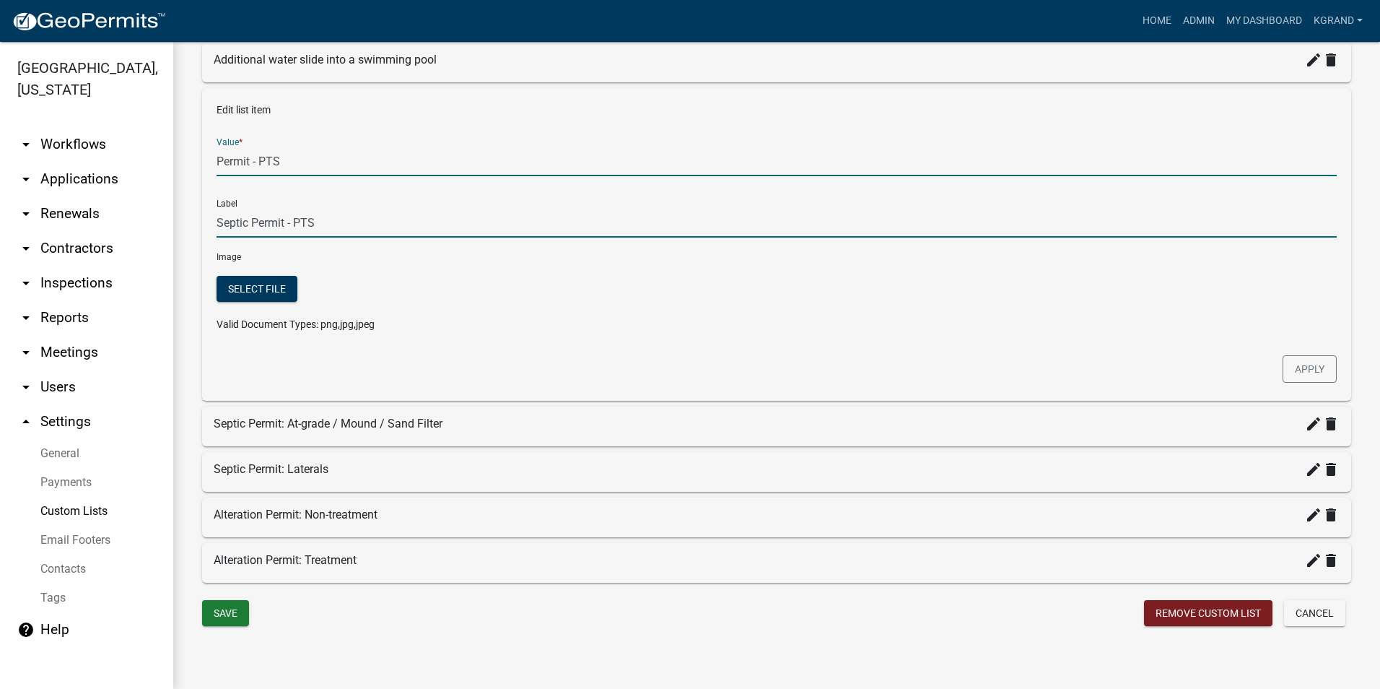
type input "Permit - PTS"
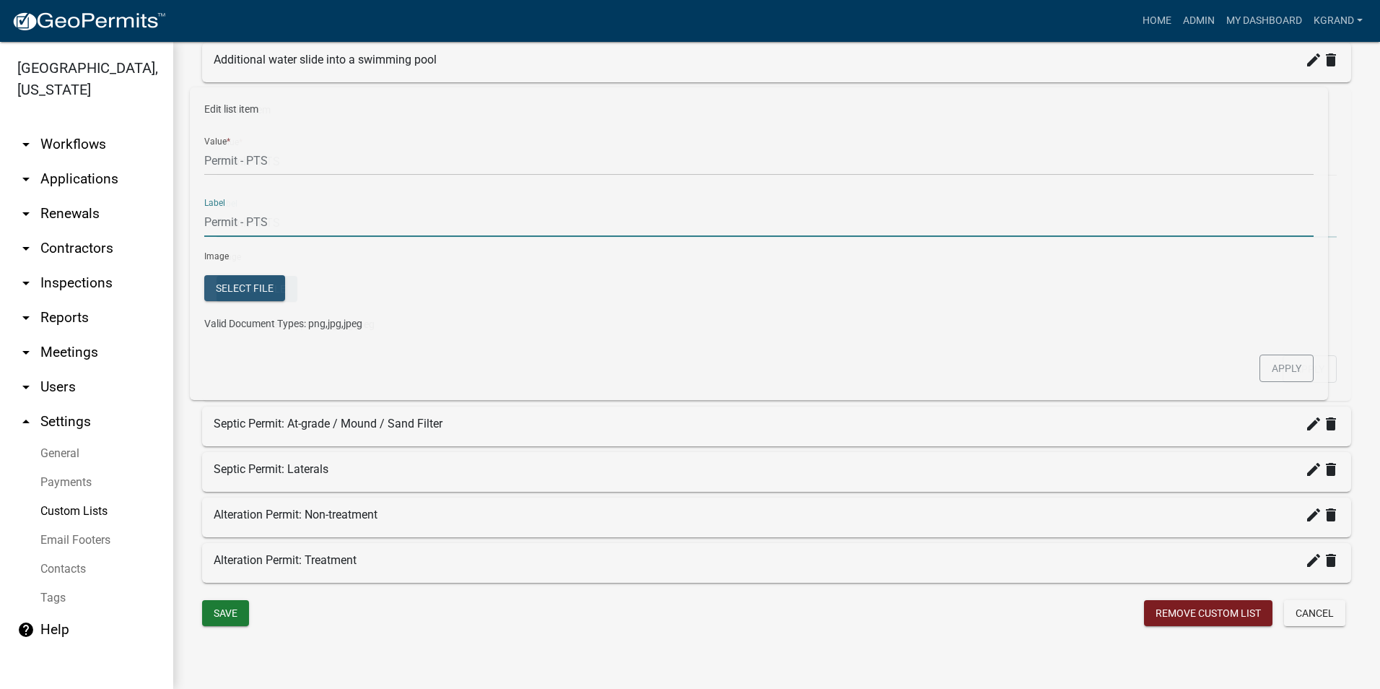
drag, startPoint x: 250, startPoint y: 220, endPoint x: 202, endPoint y: 219, distance: 47.7
click at [202, 219] on div "Edit list item Value * Permit - PTS Label Permit - PTS Image Select file Valid …" at bounding box center [776, 244] width 1149 height 313
click at [449, 257] on div "Image" at bounding box center [777, 256] width 1142 height 15
click at [1299, 366] on button "Apply" at bounding box center [1310, 368] width 54 height 27
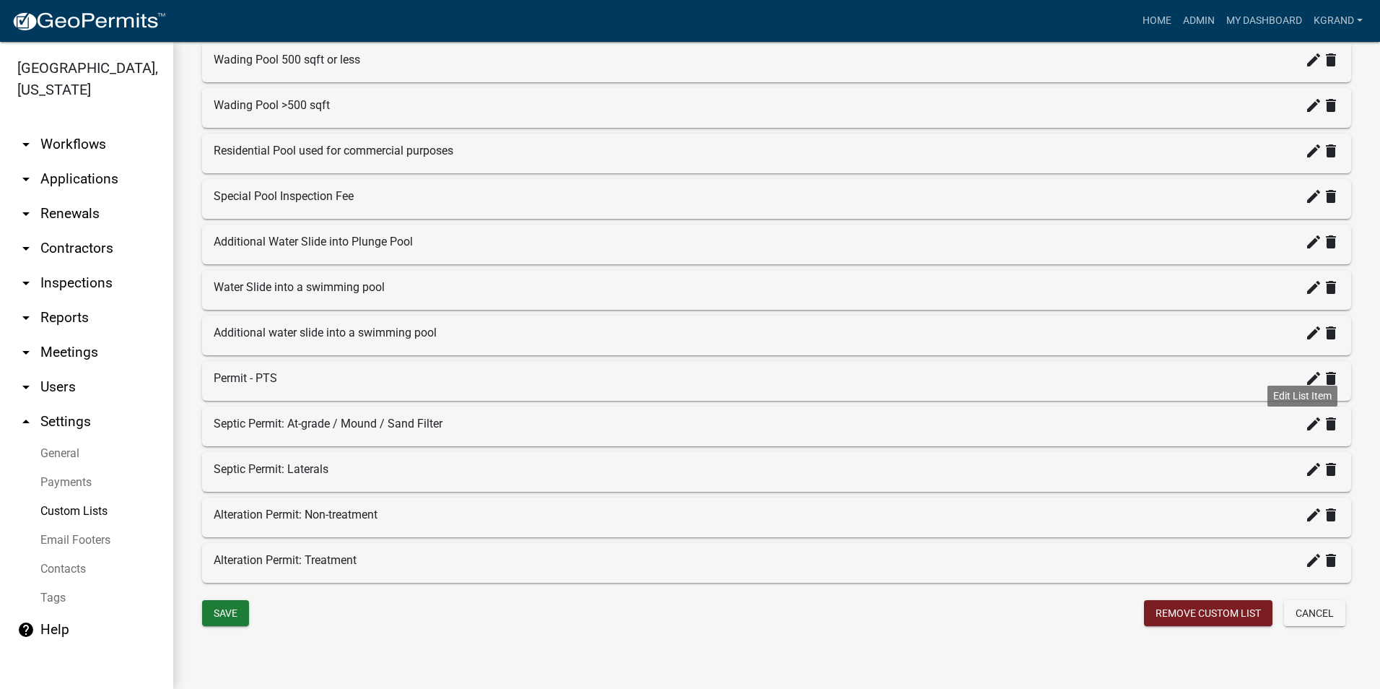
click at [1305, 429] on icon "create" at bounding box center [1313, 423] width 17 height 17
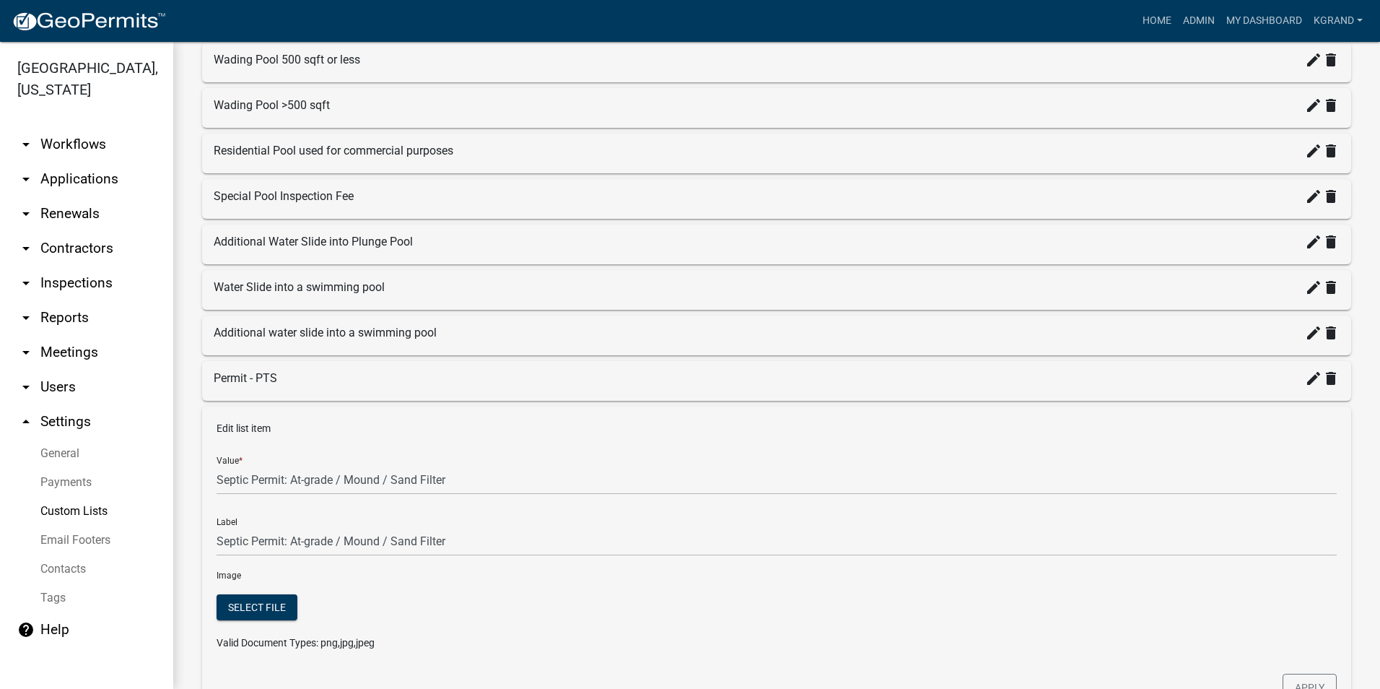
scroll to position [1815, 0]
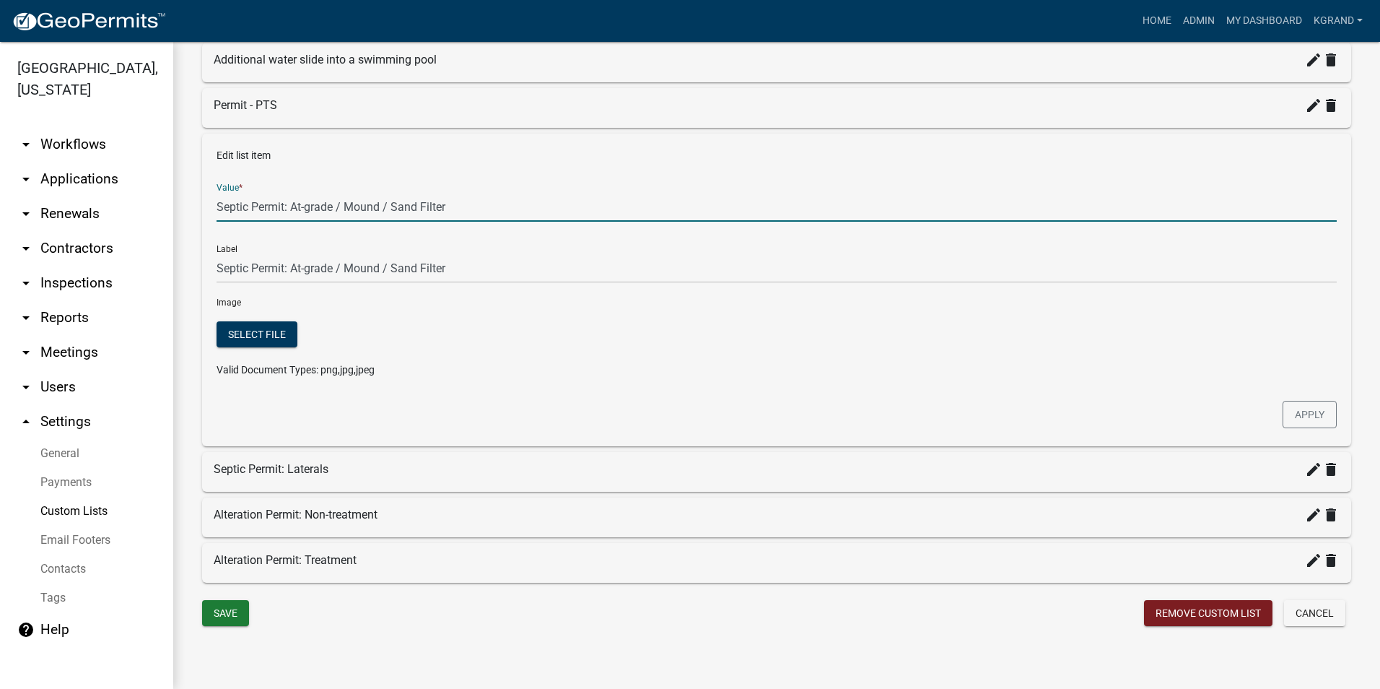
drag, startPoint x: 251, startPoint y: 206, endPoint x: 217, endPoint y: 205, distance: 34.0
click at [217, 205] on input "Septic Permit: At-grade / Mound / Sand Filter" at bounding box center [777, 207] width 1120 height 30
type input "Permit: At-grade / Mound / Sand Filter"
click at [430, 201] on input "Permit: At-grade / Mound / Sand Filter" at bounding box center [777, 207] width 1120 height 30
click at [1299, 417] on button "Apply" at bounding box center [1310, 414] width 54 height 27
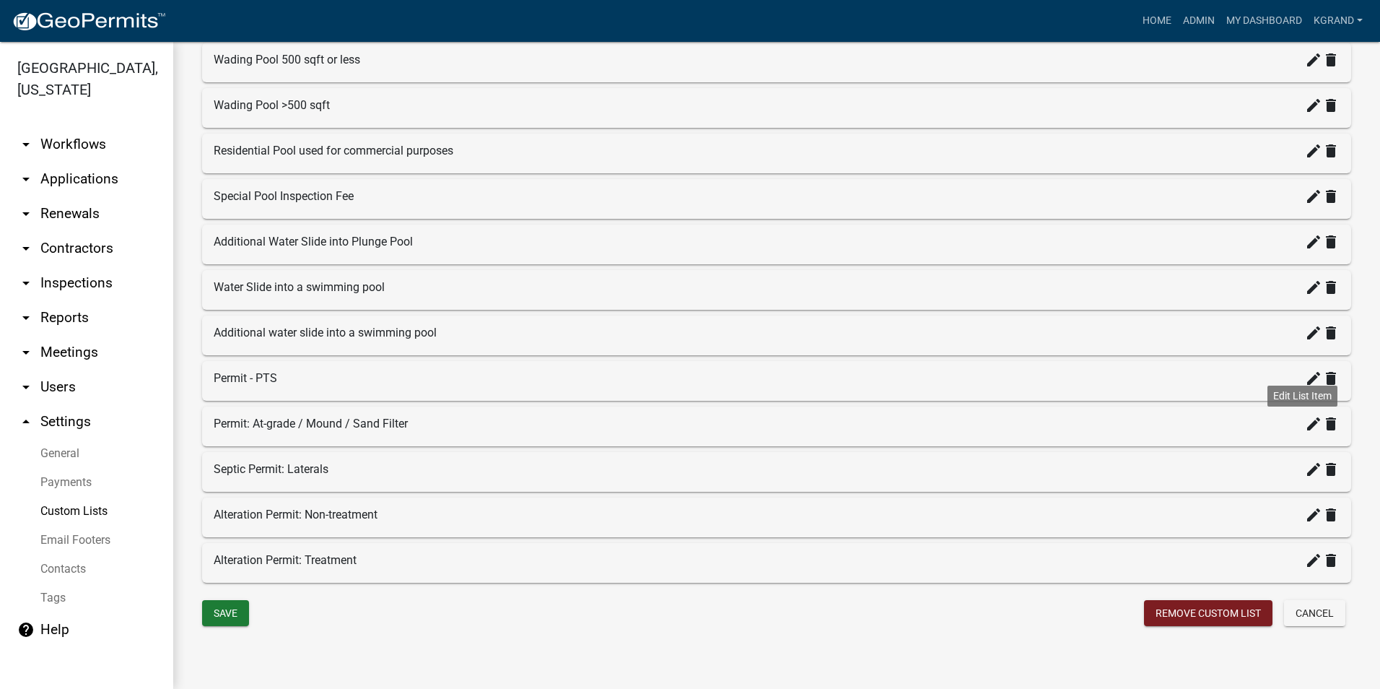
scroll to position [1542, 0]
click at [1305, 468] on icon "create" at bounding box center [1313, 469] width 17 height 17
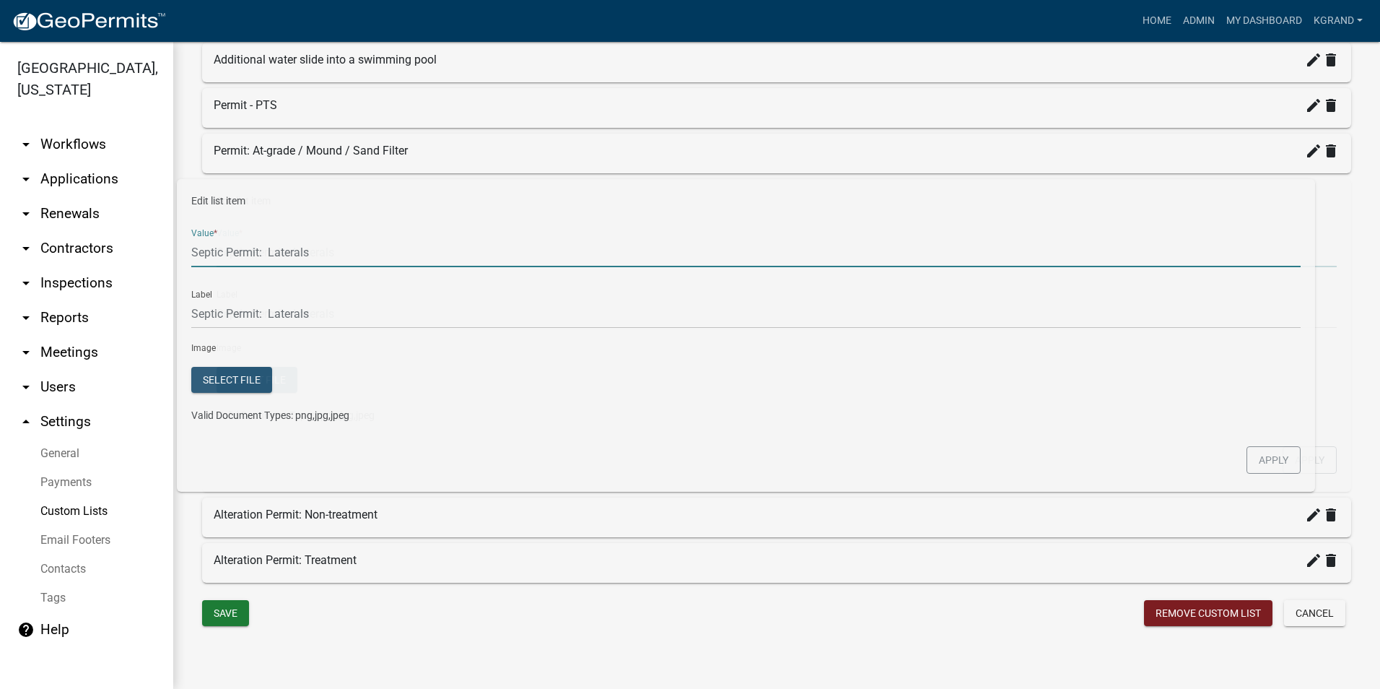
drag, startPoint x: 250, startPoint y: 248, endPoint x: 186, endPoint y: 246, distance: 64.3
click at [323, 260] on input "Permit: Laterals" at bounding box center [777, 252] width 1120 height 30
type input "Permit: Laterals"
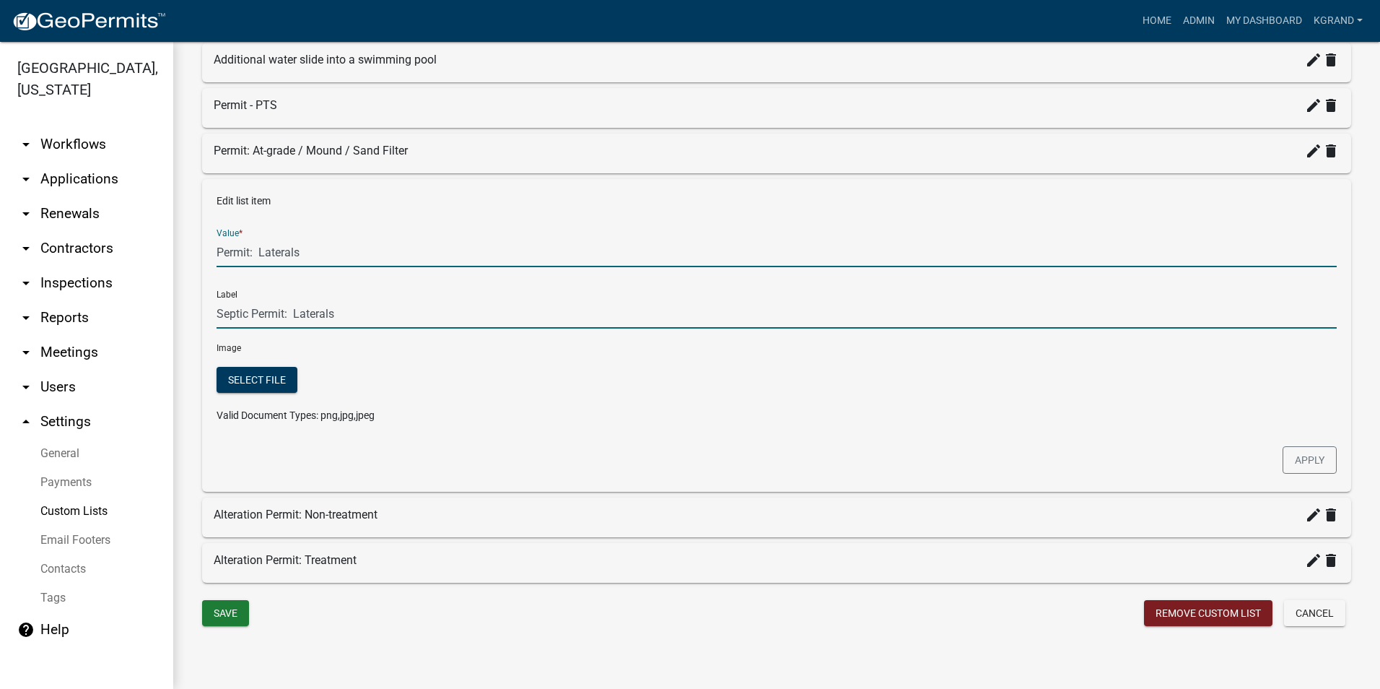
type input "Permit: Laterals"
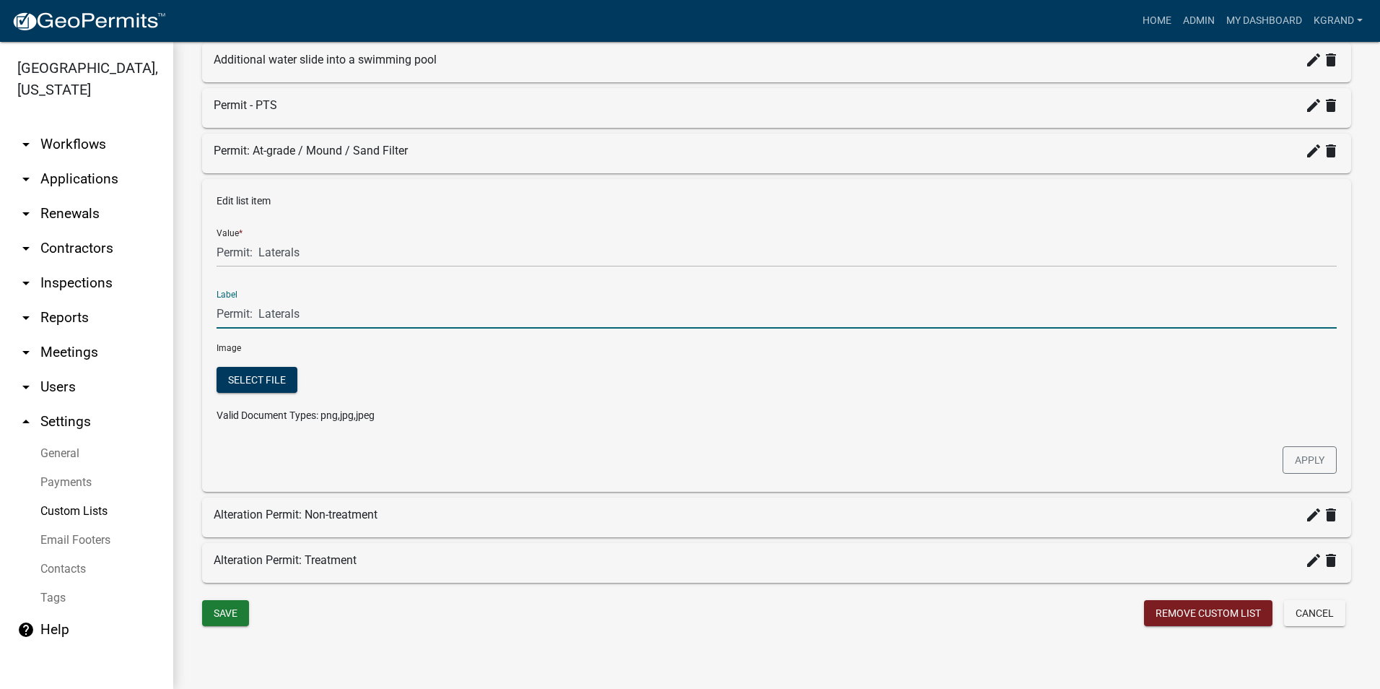
click at [424, 308] on input "Permit: Laterals" at bounding box center [777, 314] width 1120 height 30
click at [1285, 463] on button "Apply" at bounding box center [1310, 459] width 54 height 27
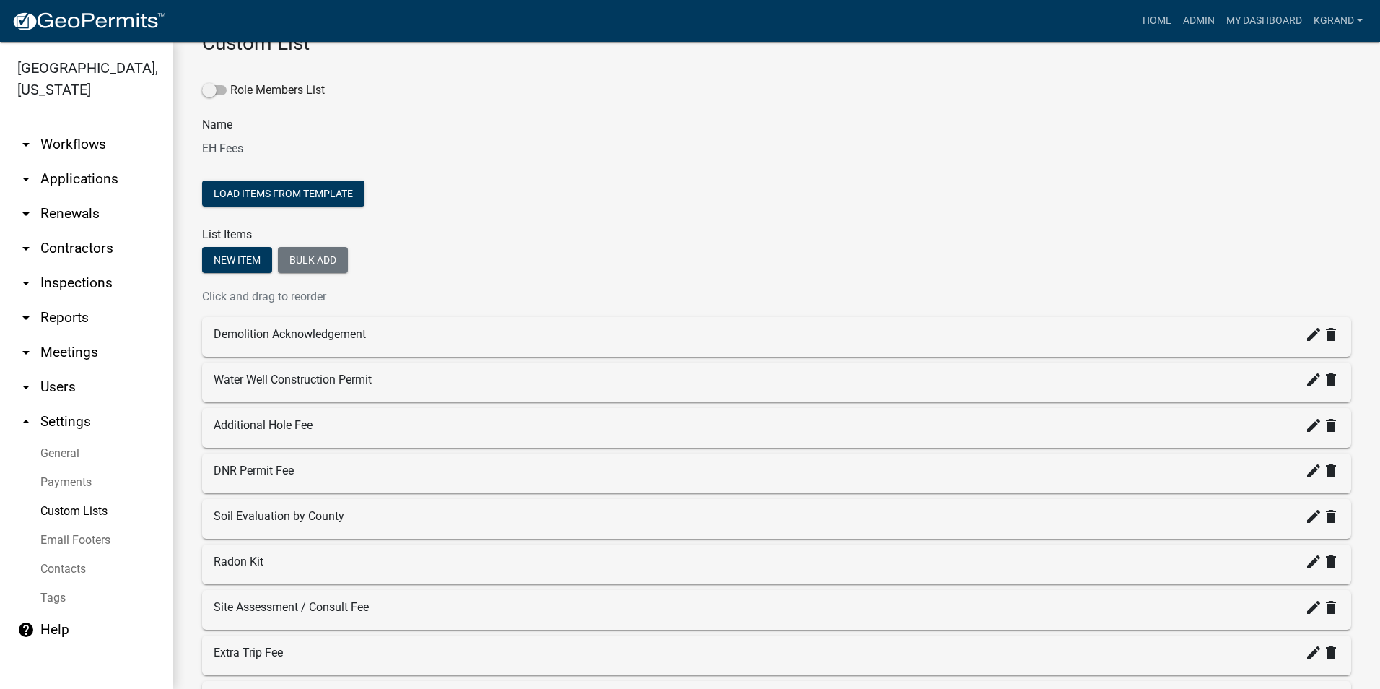
scroll to position [0, 0]
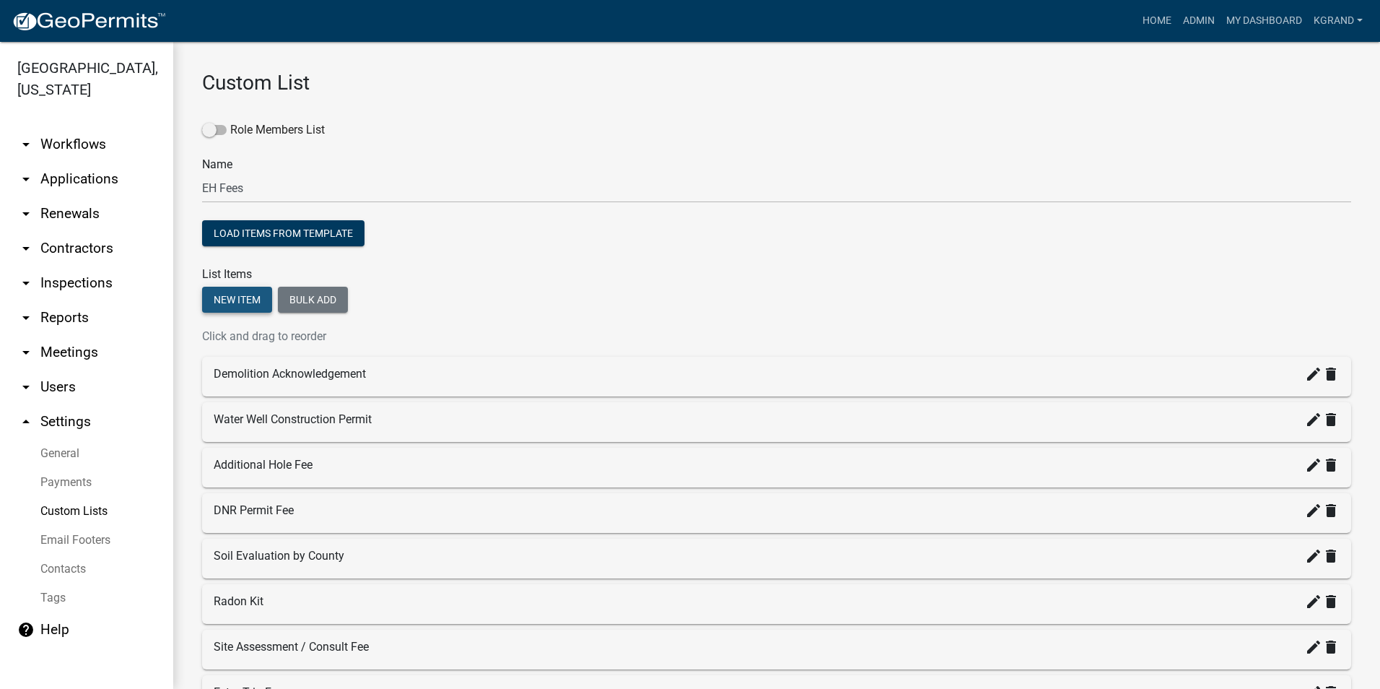
click at [222, 292] on button "New item" at bounding box center [237, 300] width 70 height 26
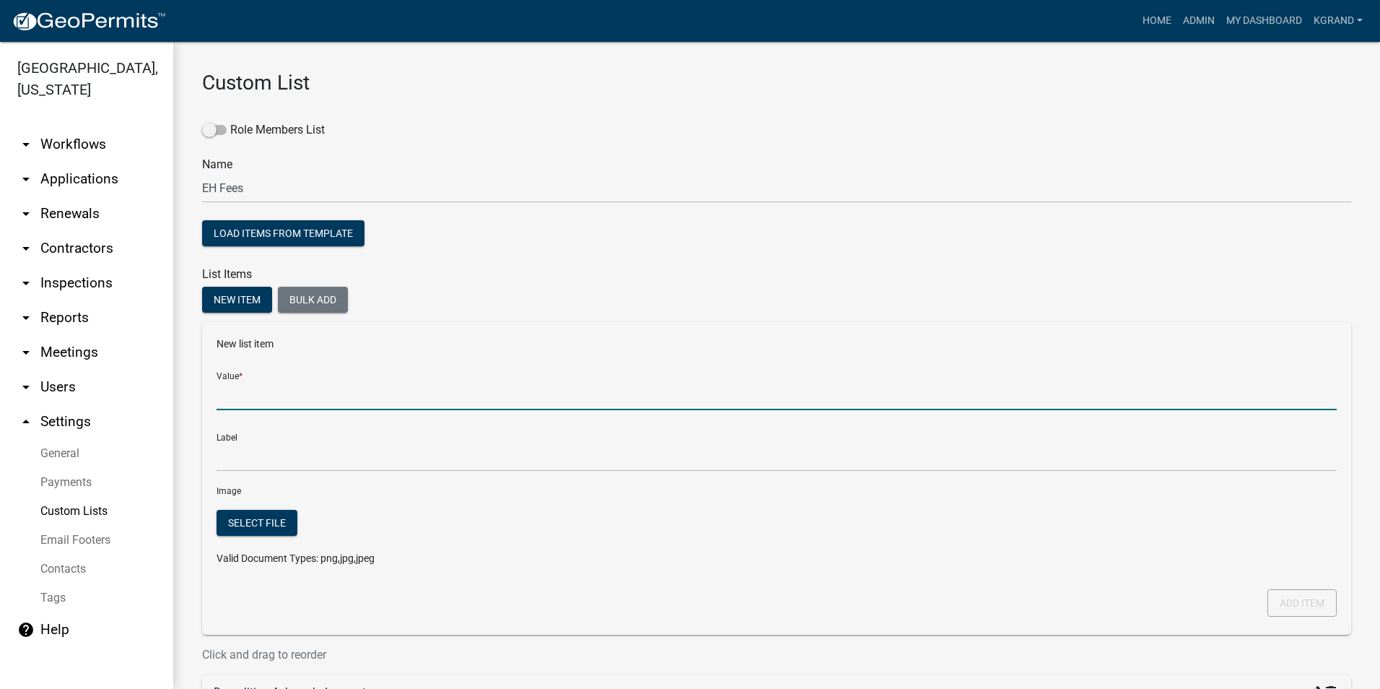
click at [271, 393] on input "Value *" at bounding box center [777, 395] width 1120 height 30
type input "Permit: Holding Tank"
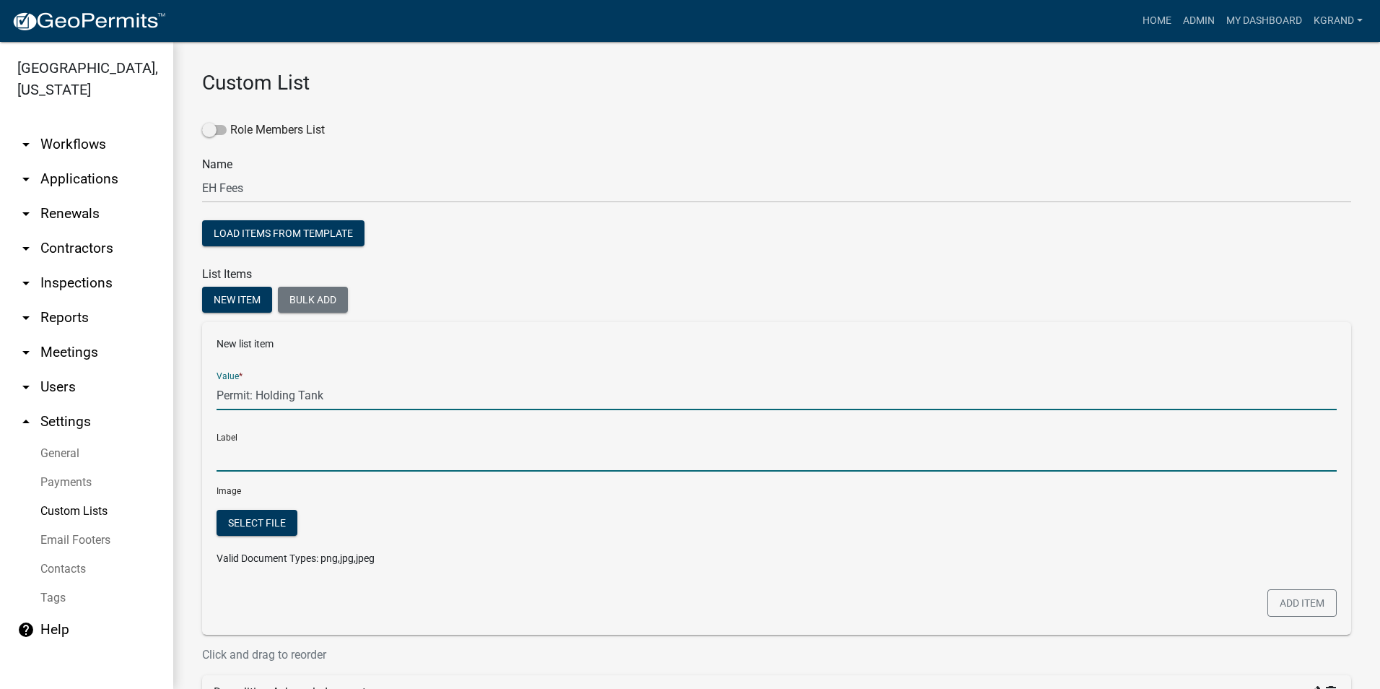
type input "Permit: Holding Tank"
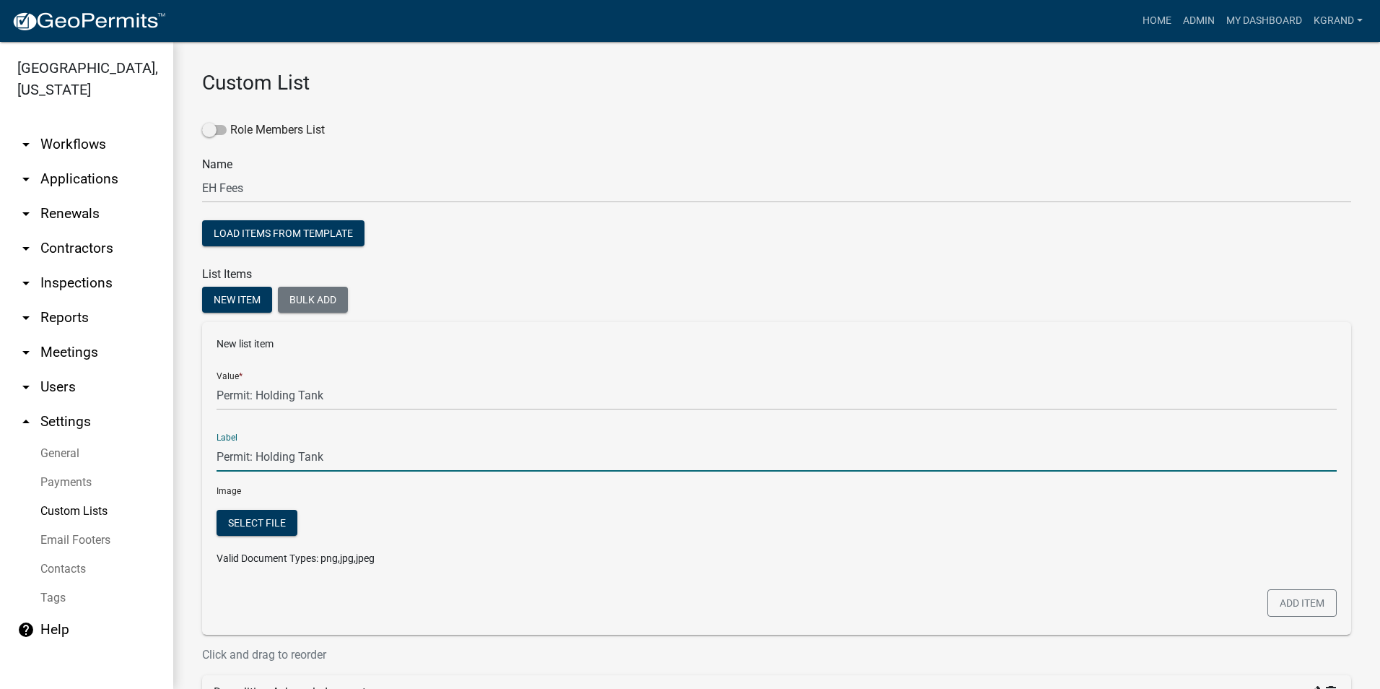
click at [279, 452] on input "Permit: Holding Tank" at bounding box center [777, 457] width 1120 height 30
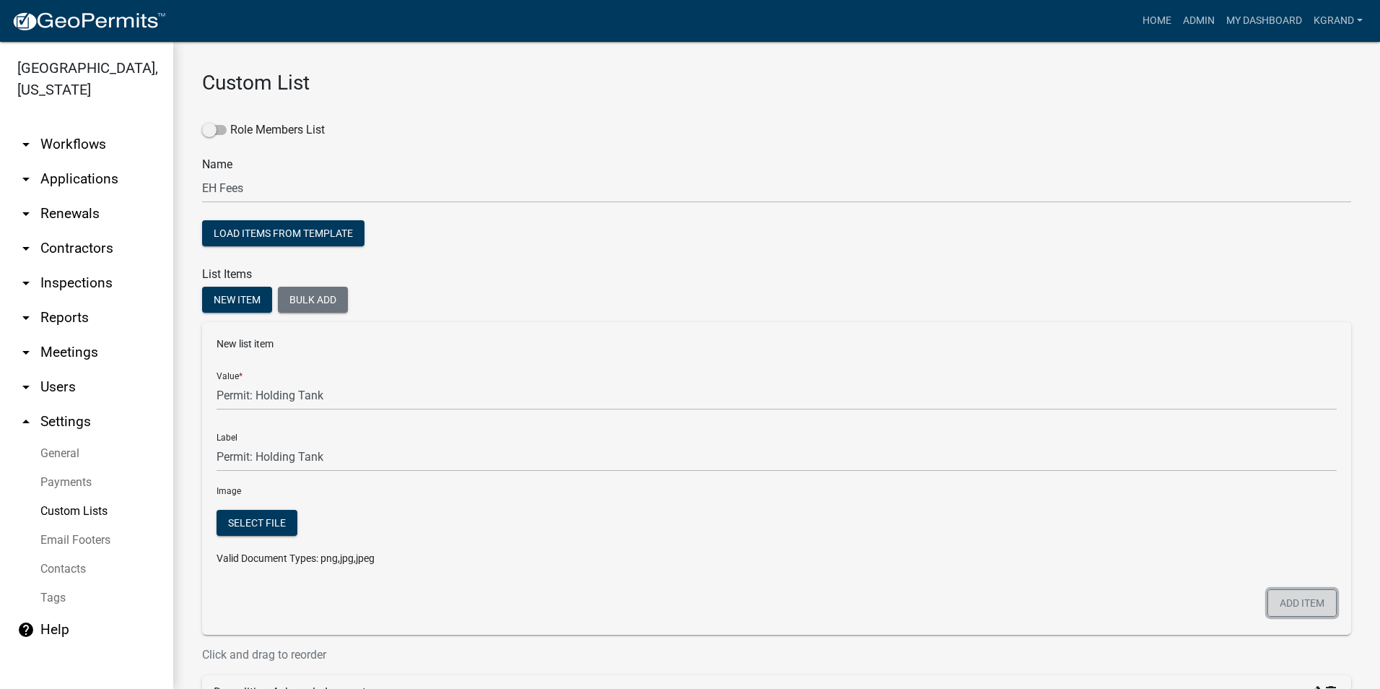
click at [1276, 596] on button "Add item" at bounding box center [1302, 602] width 69 height 27
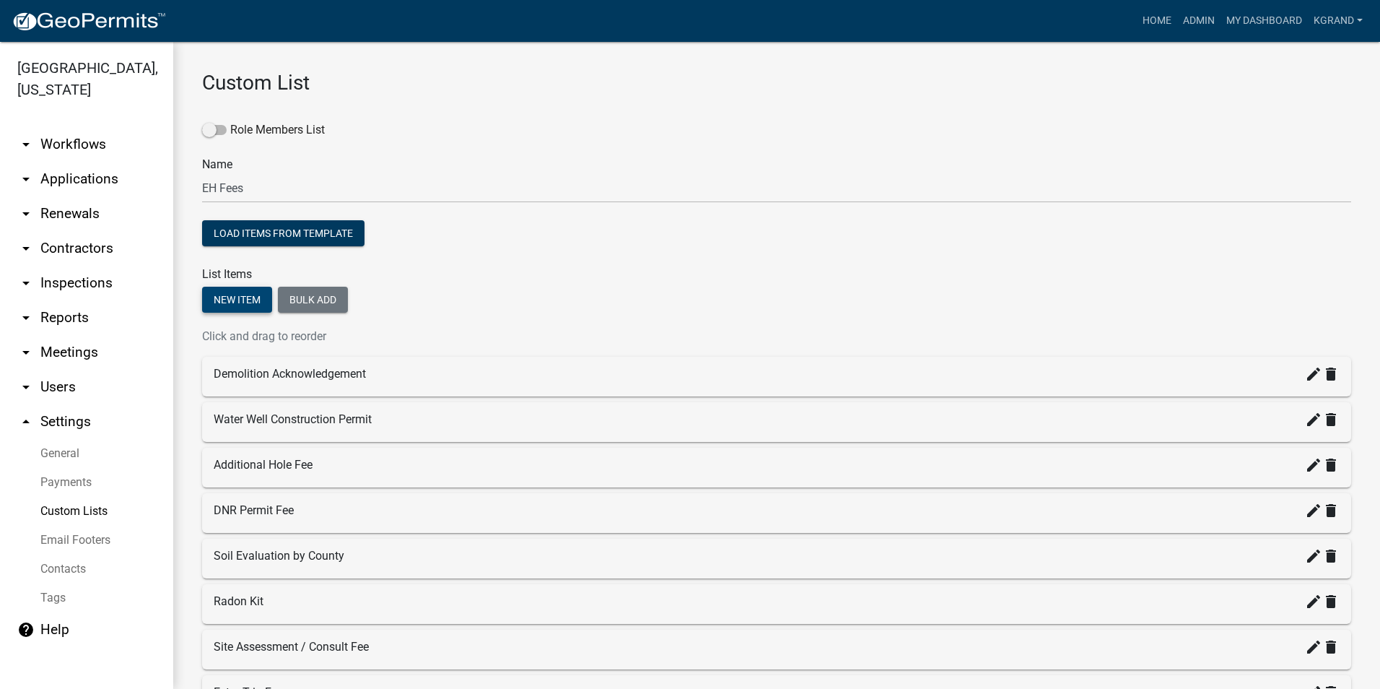
click at [222, 302] on button "New item" at bounding box center [237, 300] width 70 height 26
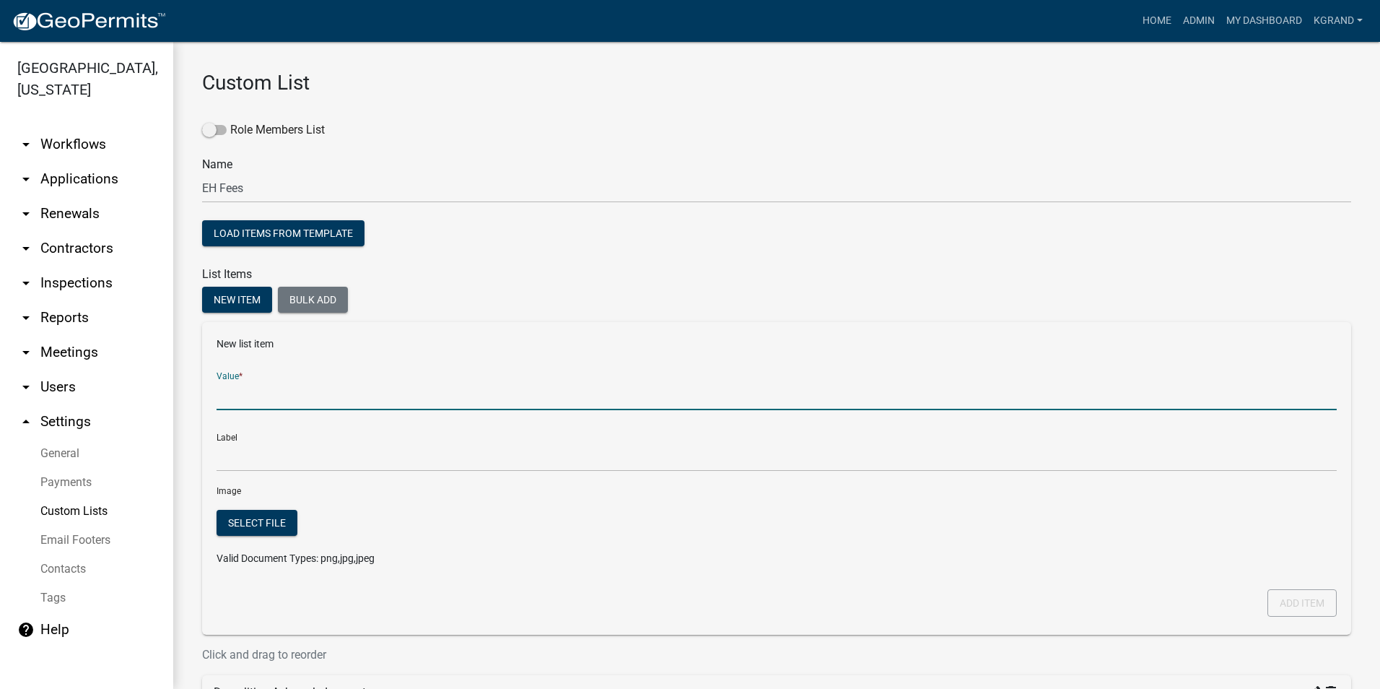
click at [259, 393] on input "Value *" at bounding box center [777, 395] width 1120 height 30
type input "Permit: Connect to Existing System"
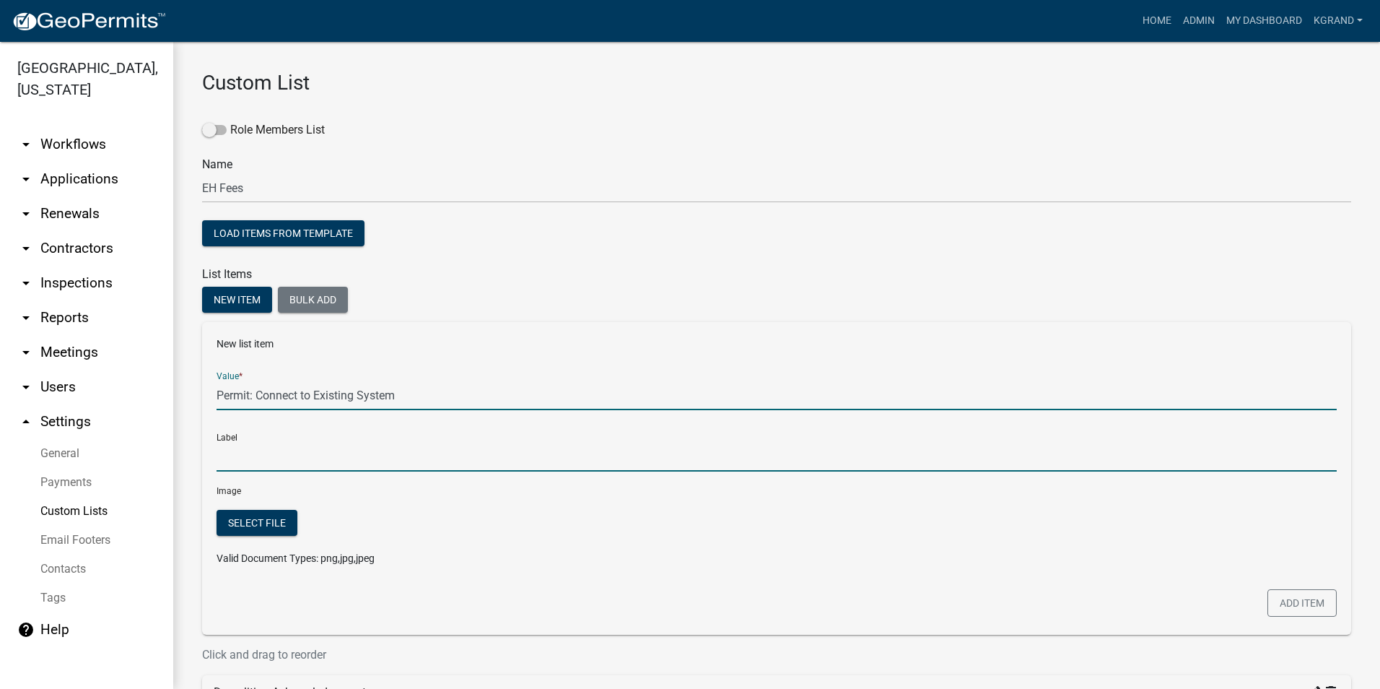
type input "Permit: Connect to Existing System"
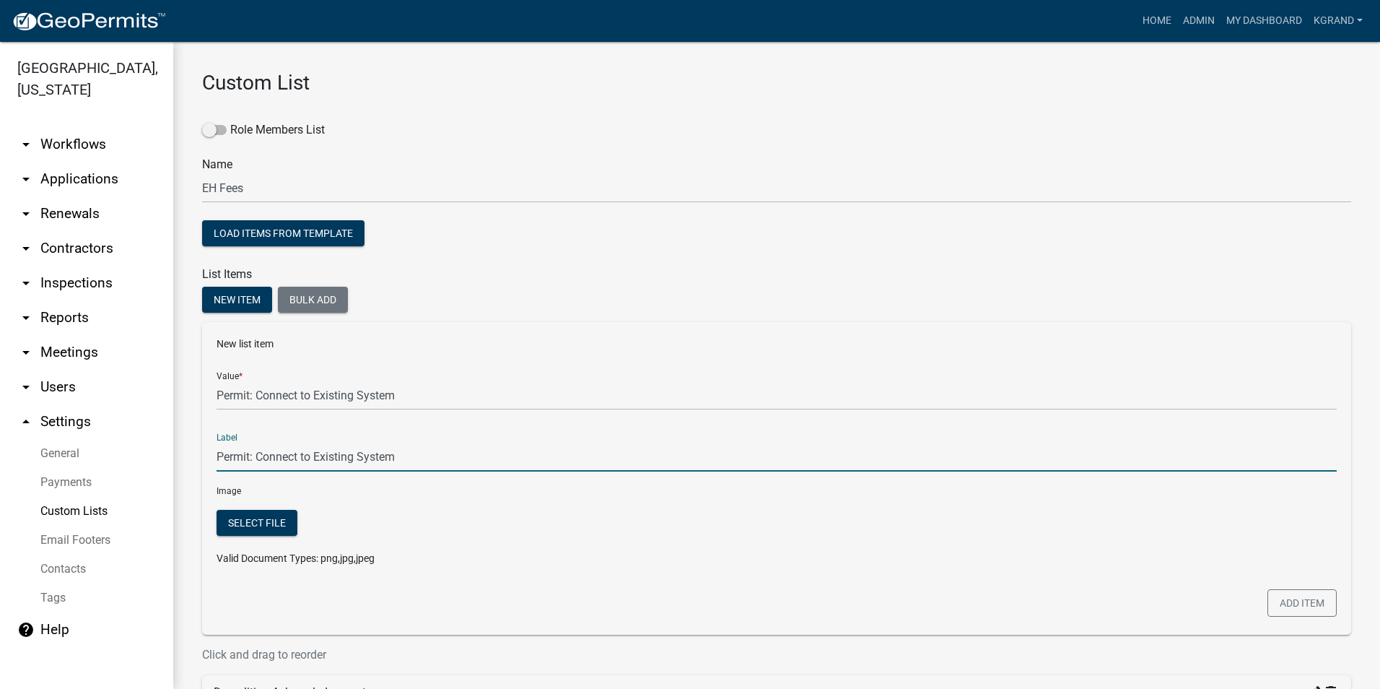
click at [274, 455] on input "Permit: Connect to Existing System" at bounding box center [777, 457] width 1120 height 30
click at [1307, 598] on button "Add item" at bounding box center [1302, 602] width 69 height 27
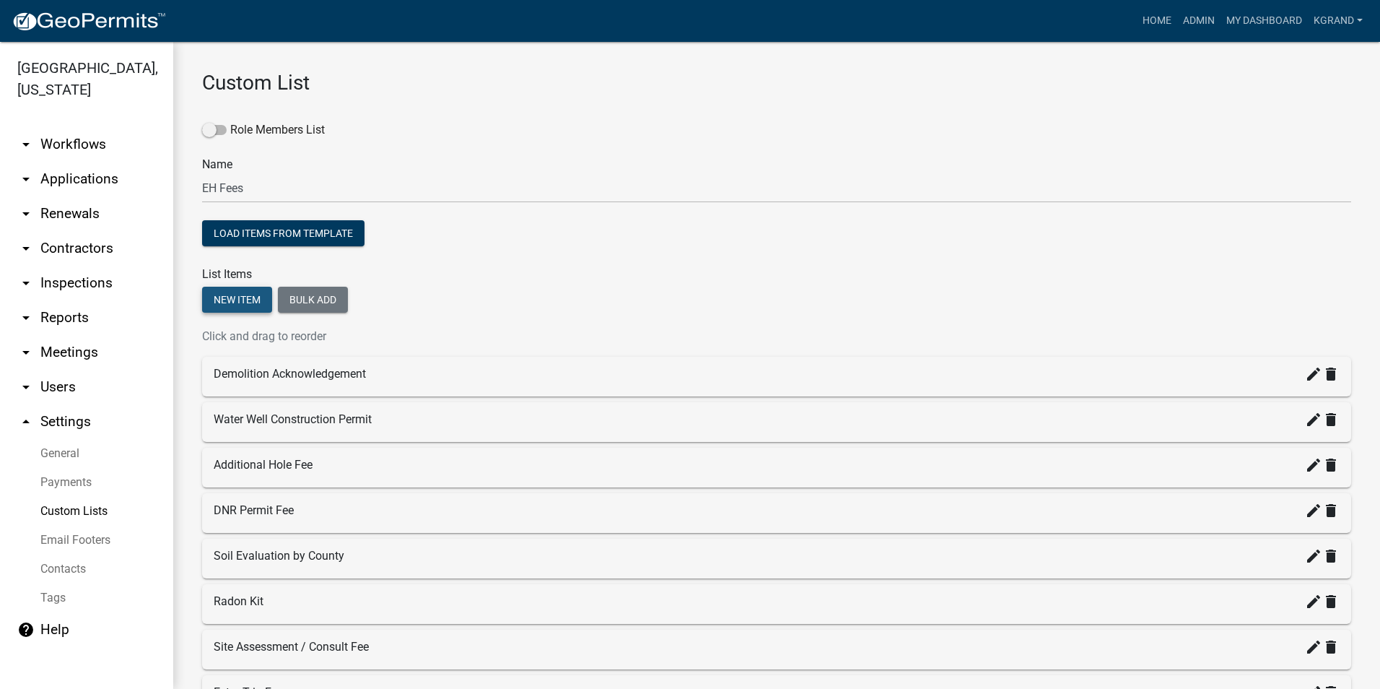
click at [224, 296] on button "New item" at bounding box center [237, 300] width 70 height 26
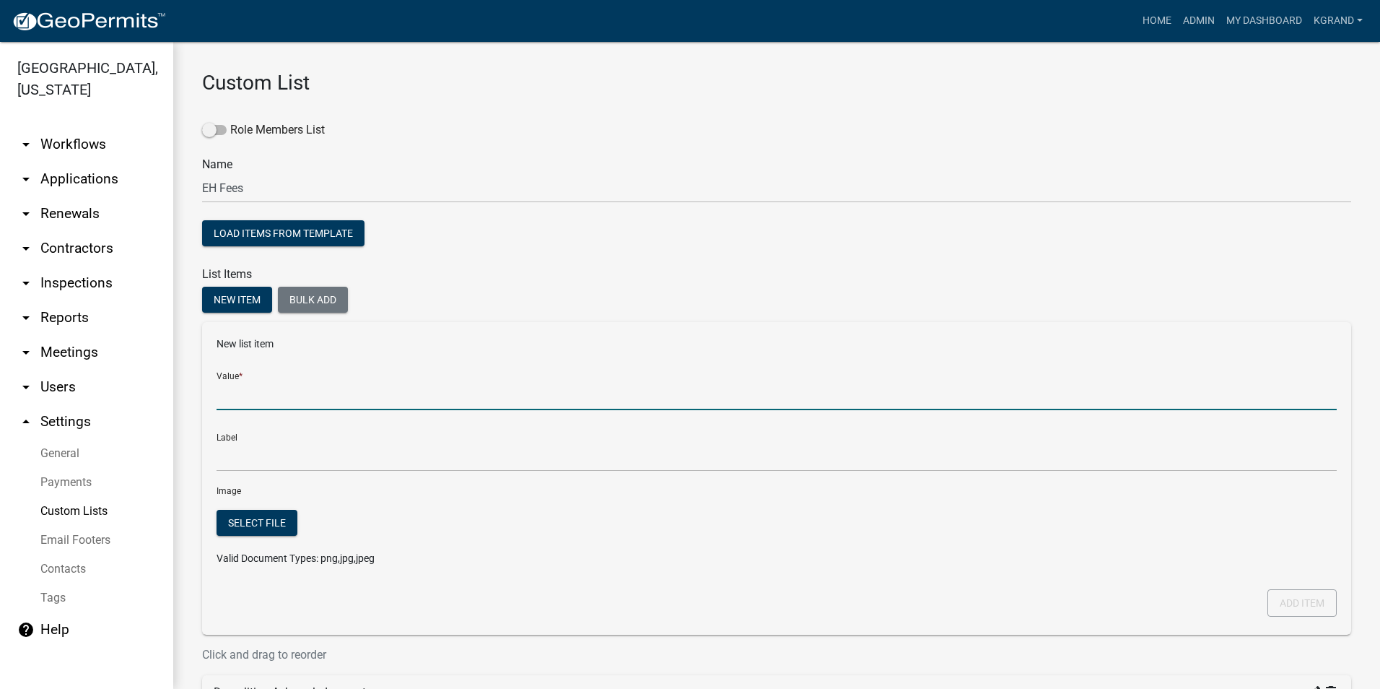
click at [235, 396] on input "Value *" at bounding box center [777, 395] width 1120 height 30
click at [386, 392] on input "Permit - Abandonment" at bounding box center [777, 395] width 1120 height 30
type input "Permit - Abandonment"
click at [342, 441] on div "Label Permit - Abandonment" at bounding box center [777, 447] width 1120 height 50
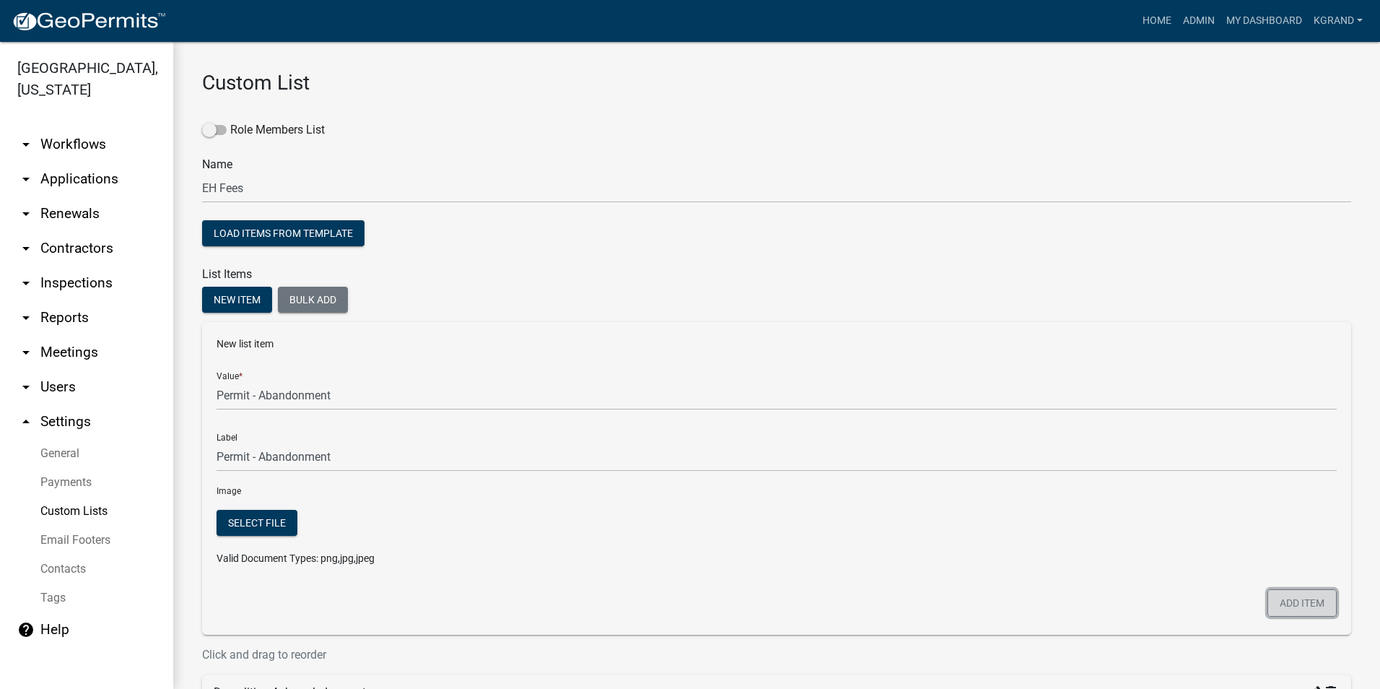
click at [1273, 609] on button "Add item" at bounding box center [1302, 602] width 69 height 27
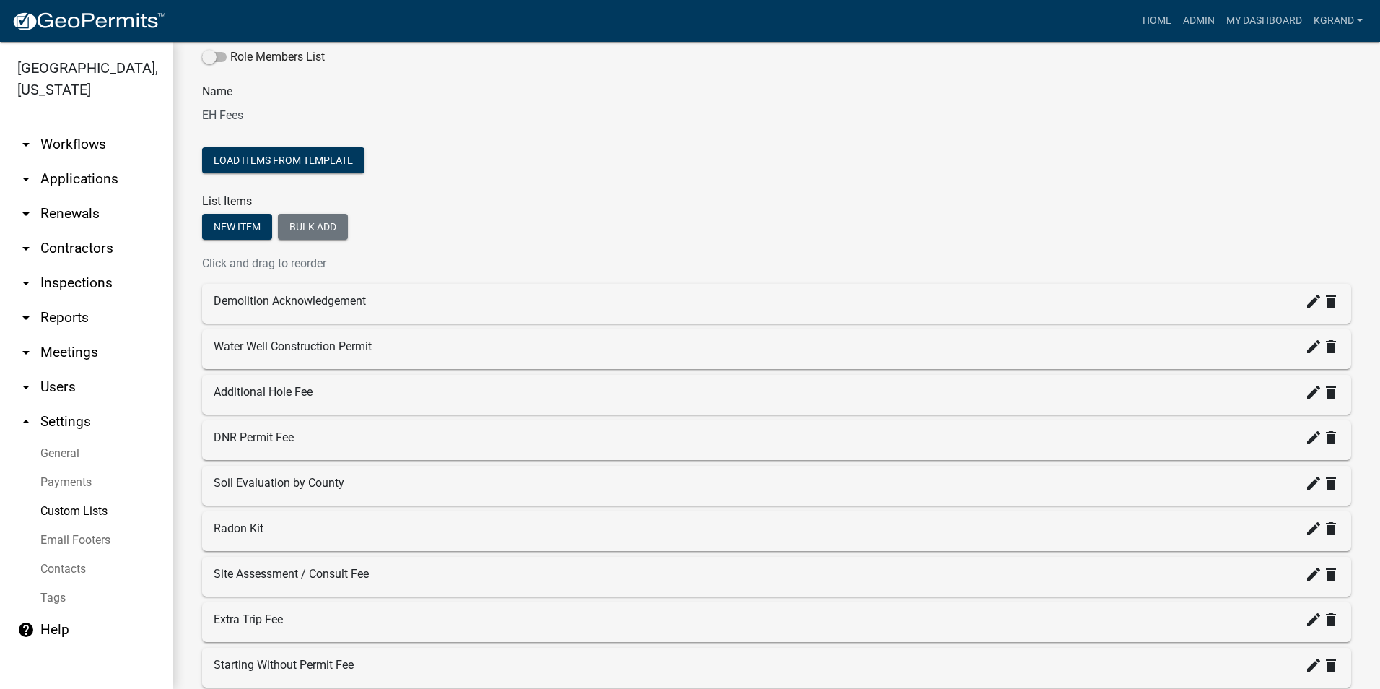
scroll to position [72, 0]
click at [237, 224] on button "New item" at bounding box center [237, 227] width 70 height 26
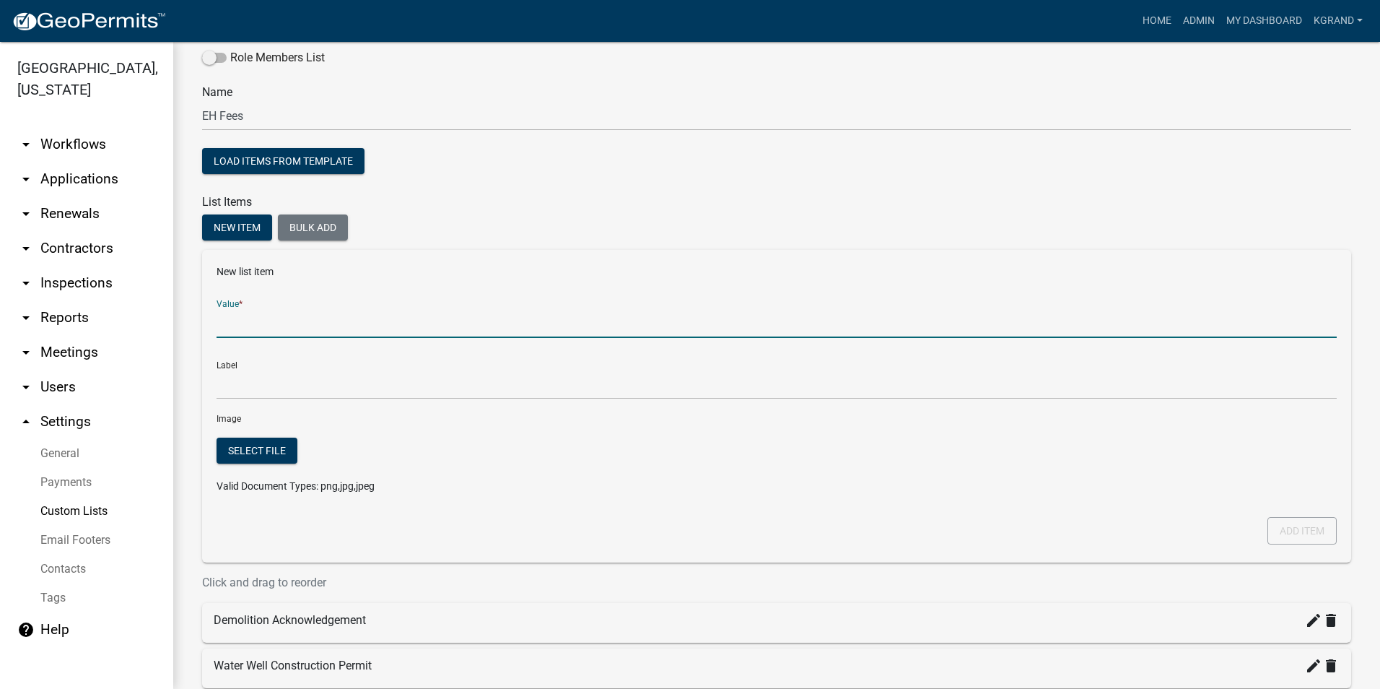
drag, startPoint x: 243, startPoint y: 338, endPoint x: 236, endPoint y: 333, distance: 8.4
click at [243, 338] on input "Value *" at bounding box center [777, 323] width 1120 height 30
type input "Binding Agreement Fee"
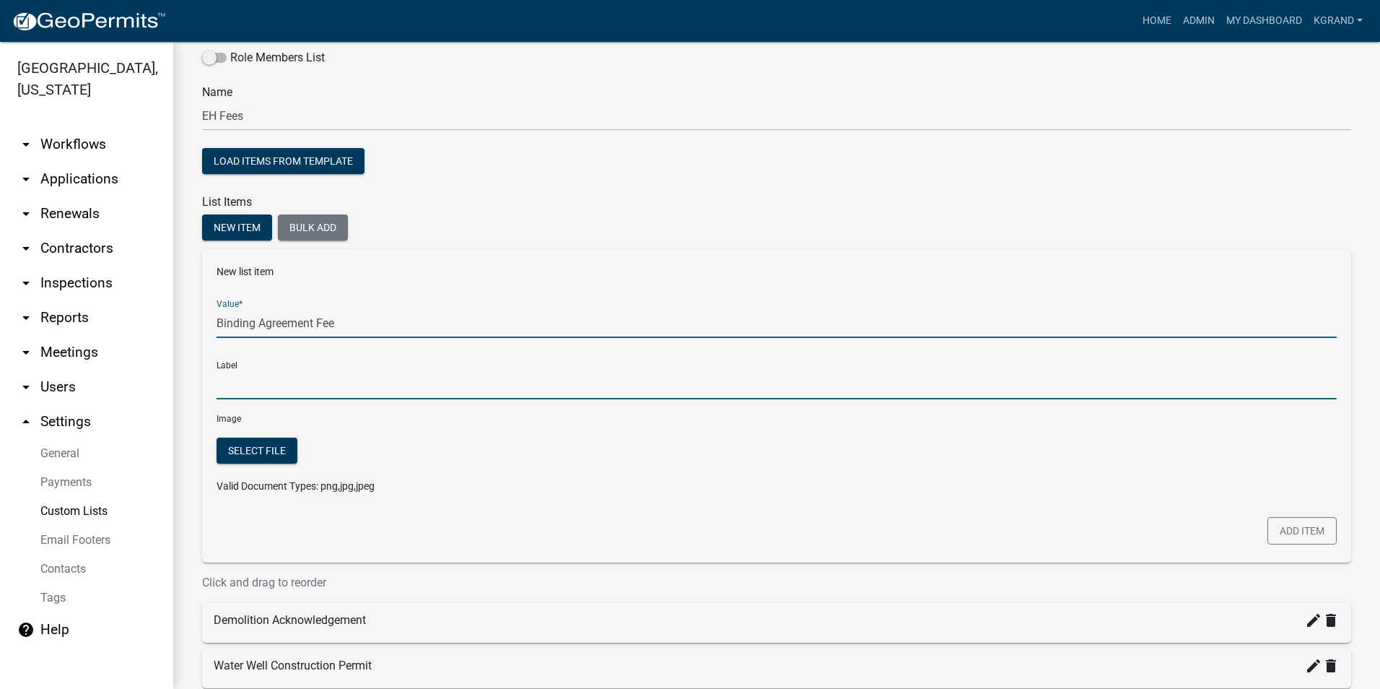
type input "Binding Agreement Fee"
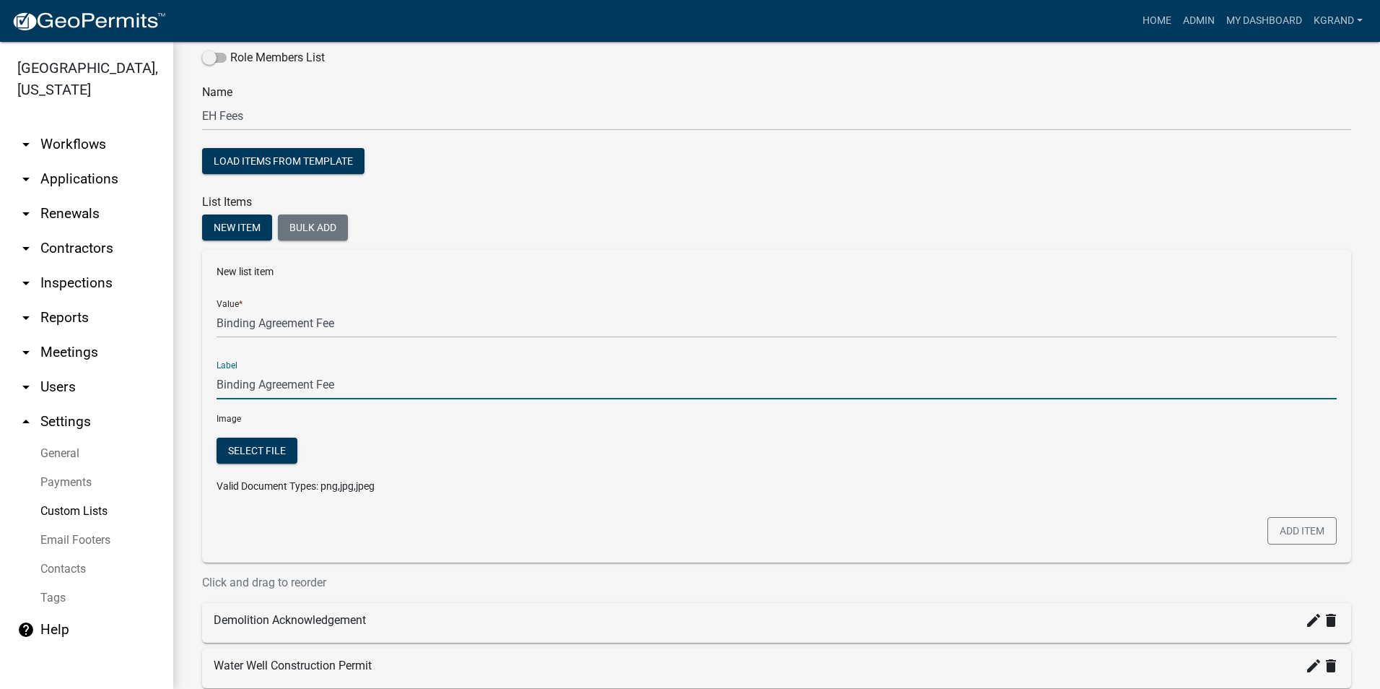
click at [264, 391] on input "Binding Agreement Fee" at bounding box center [777, 385] width 1120 height 30
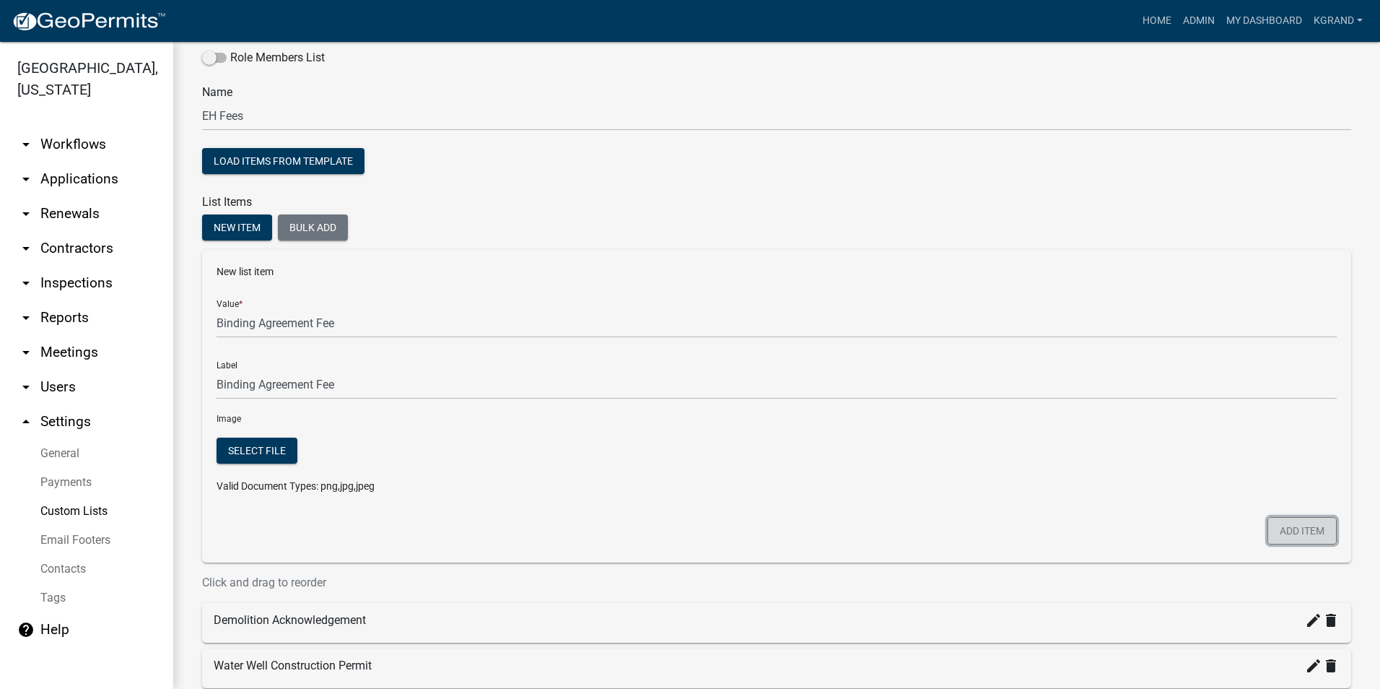
click at [1300, 531] on button "Add item" at bounding box center [1302, 530] width 69 height 27
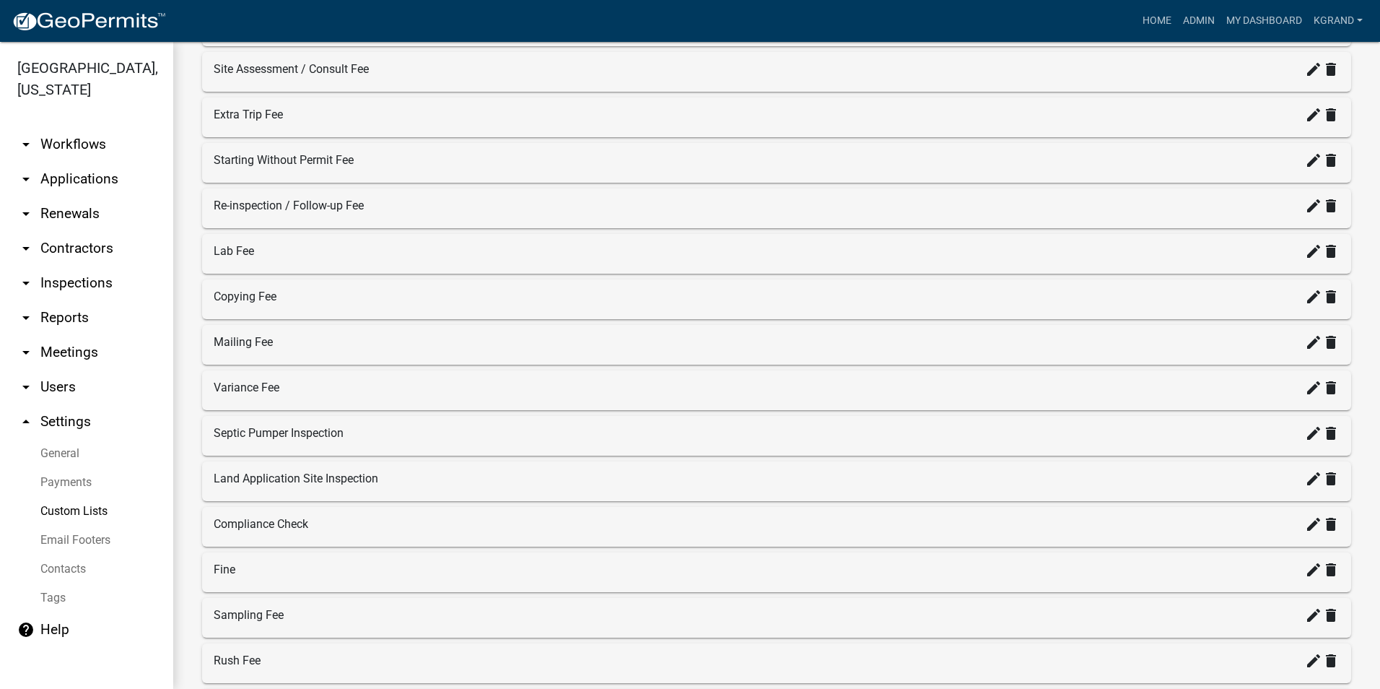
scroll to position [0, 0]
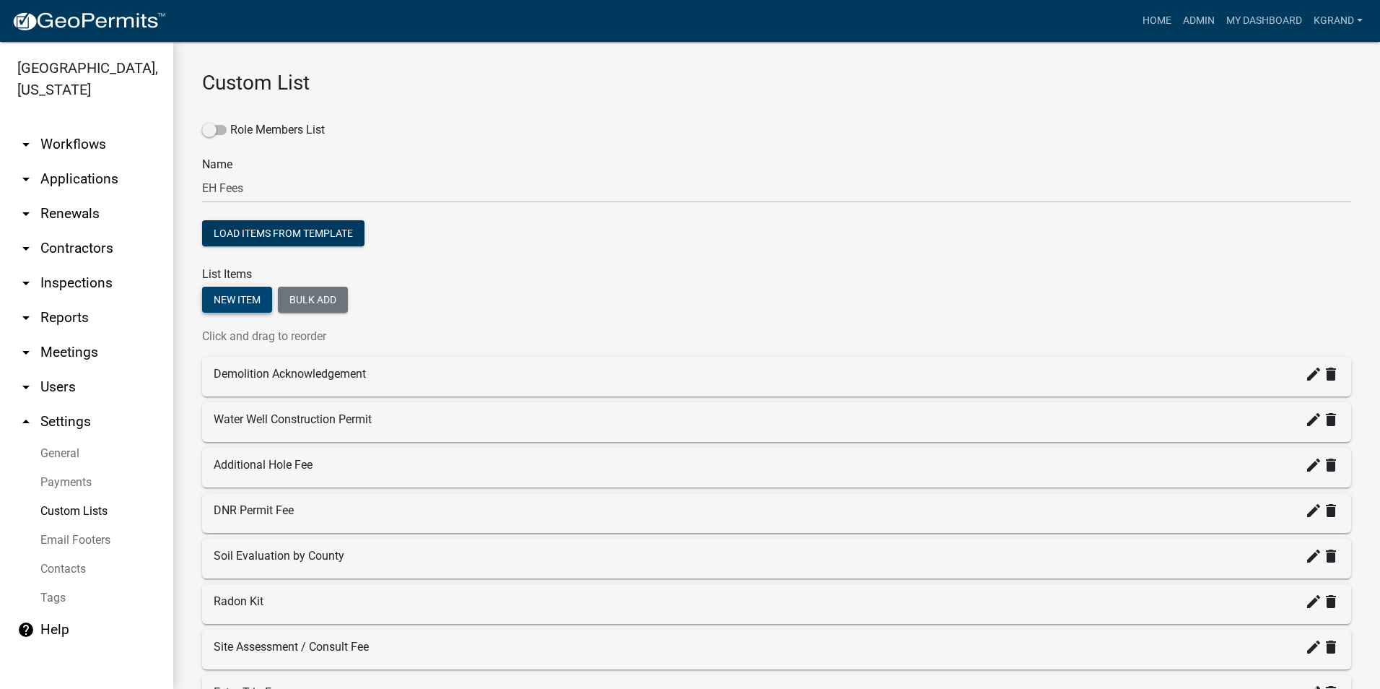
click at [247, 296] on button "New item" at bounding box center [237, 300] width 70 height 26
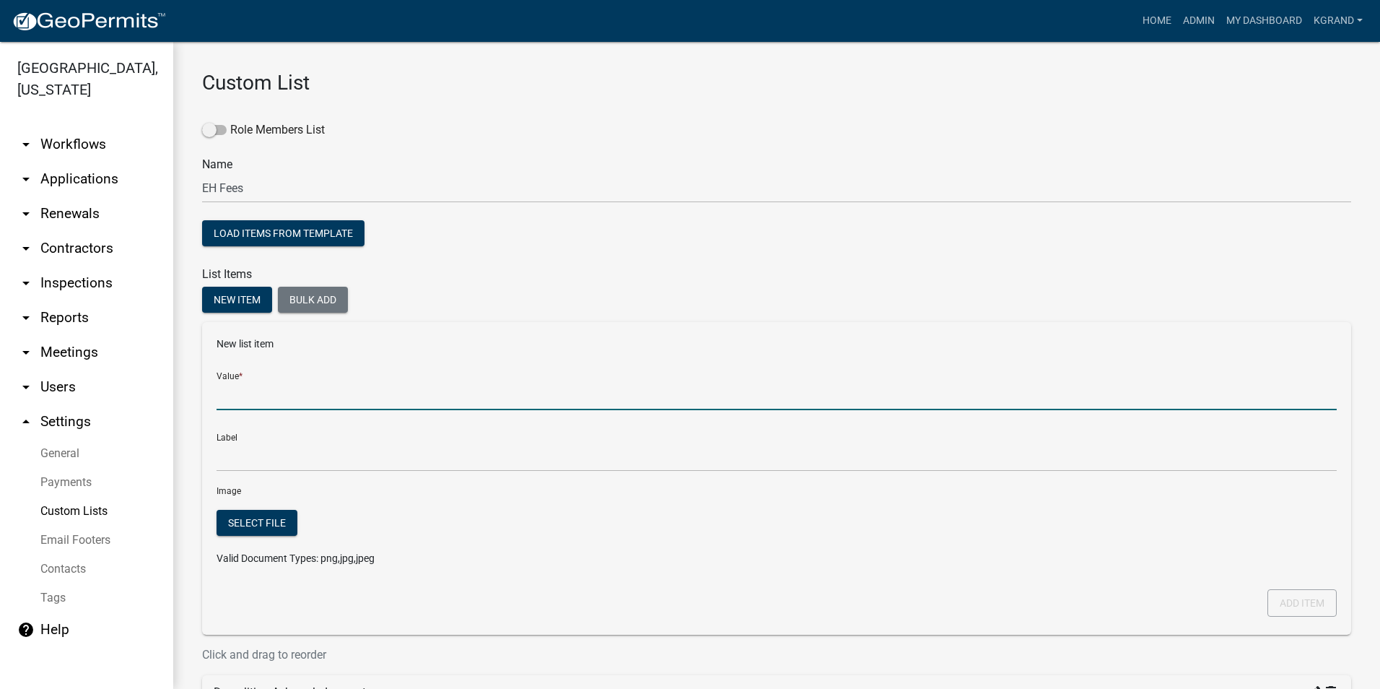
click at [264, 387] on input "Value *" at bounding box center [777, 395] width 1120 height 30
type input "NPDES - GP4 Fee"
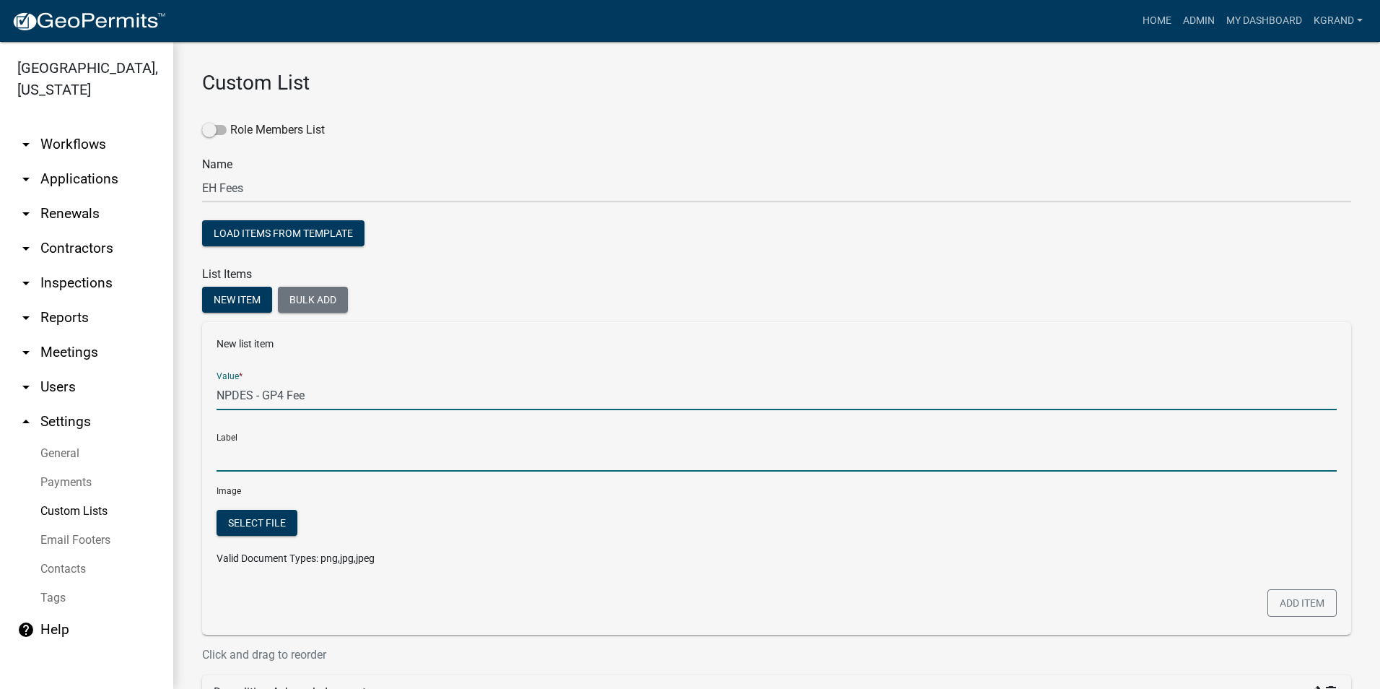
type input "NPDES - GP4 Fee"
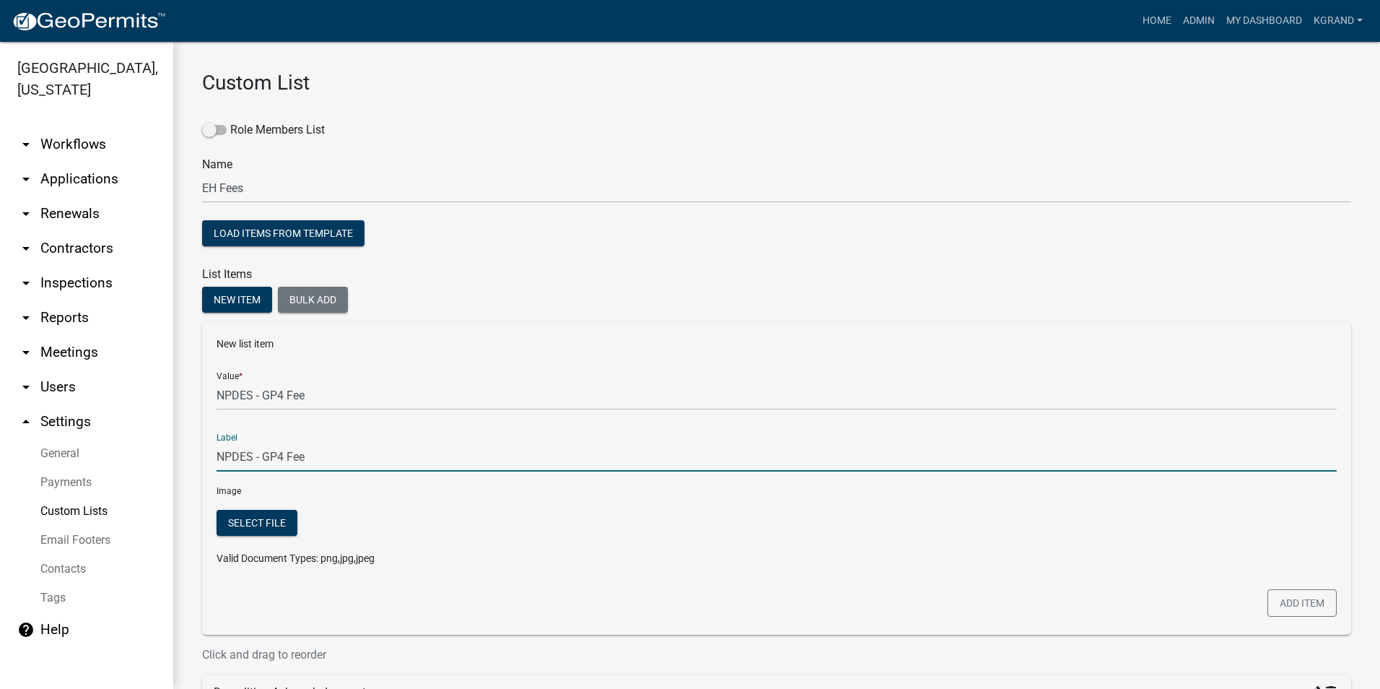
click at [272, 455] on input "NPDES - GP4 Fee" at bounding box center [777, 457] width 1120 height 30
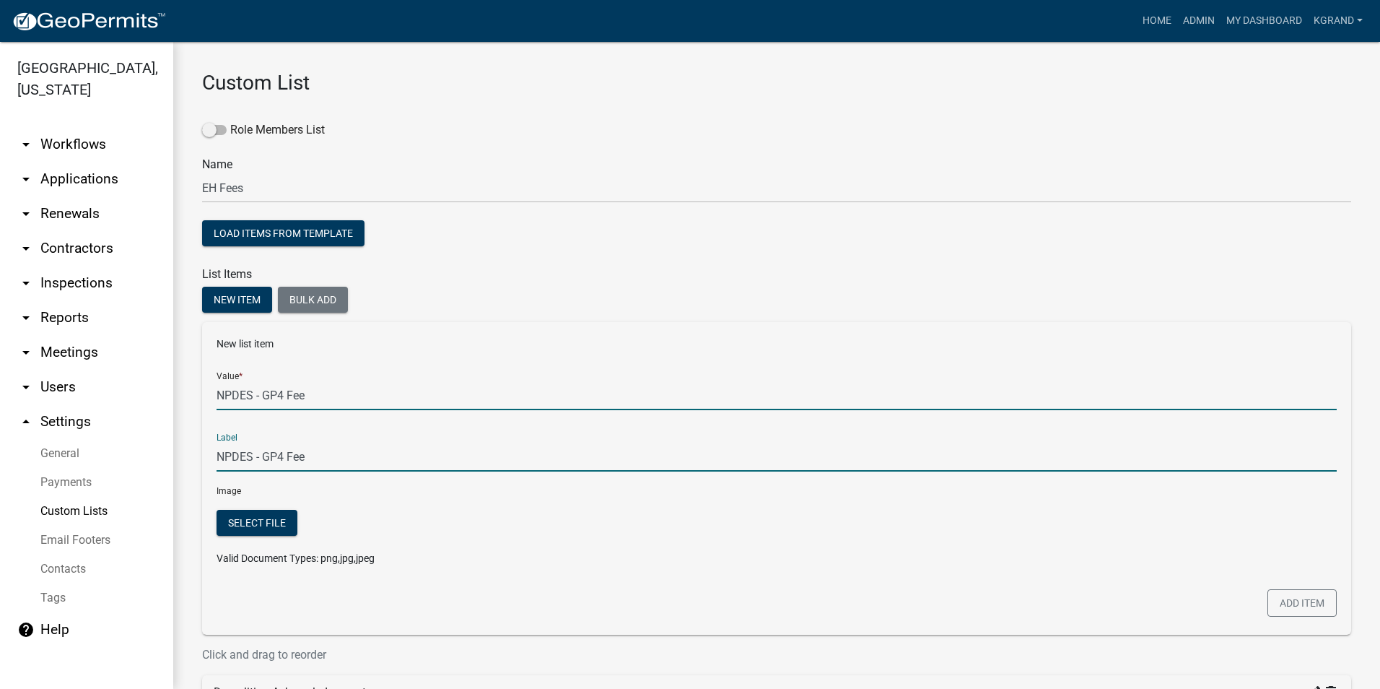
click at [311, 393] on input "NPDES - GP4 Fee" at bounding box center [777, 395] width 1120 height 30
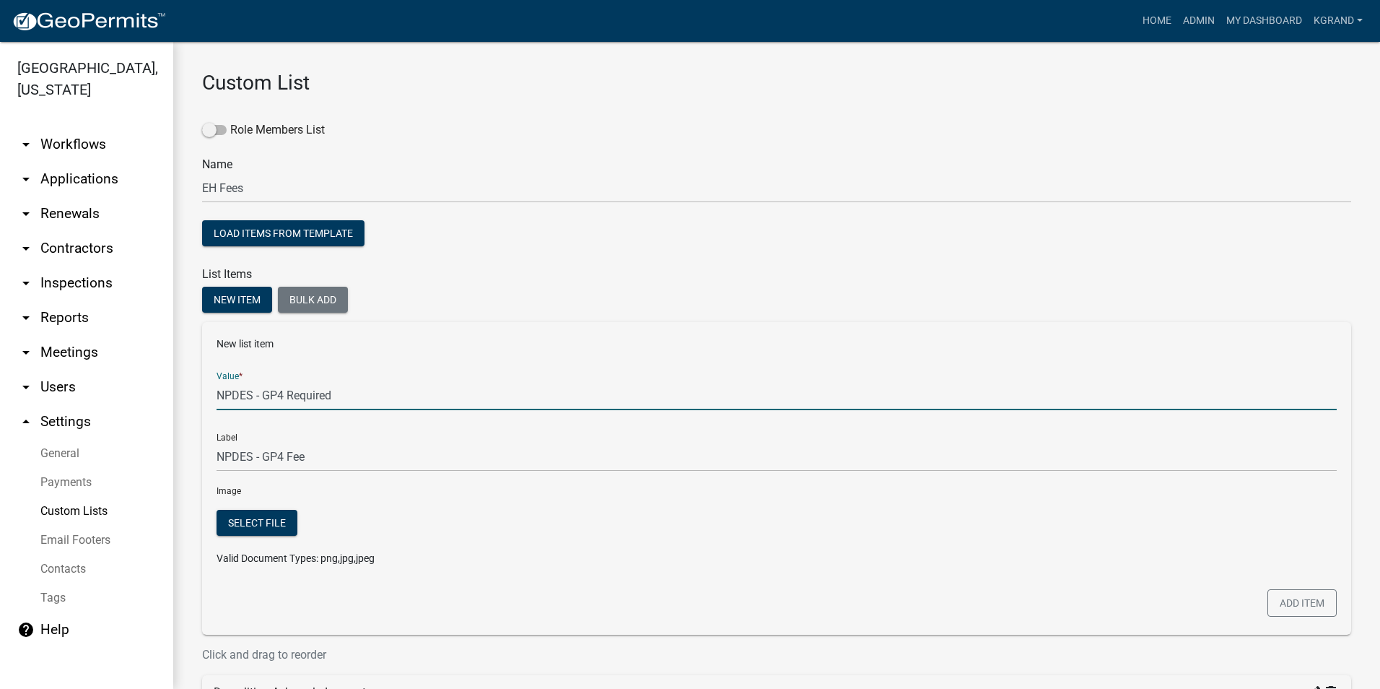
type input "NPDES - GP4 Required"
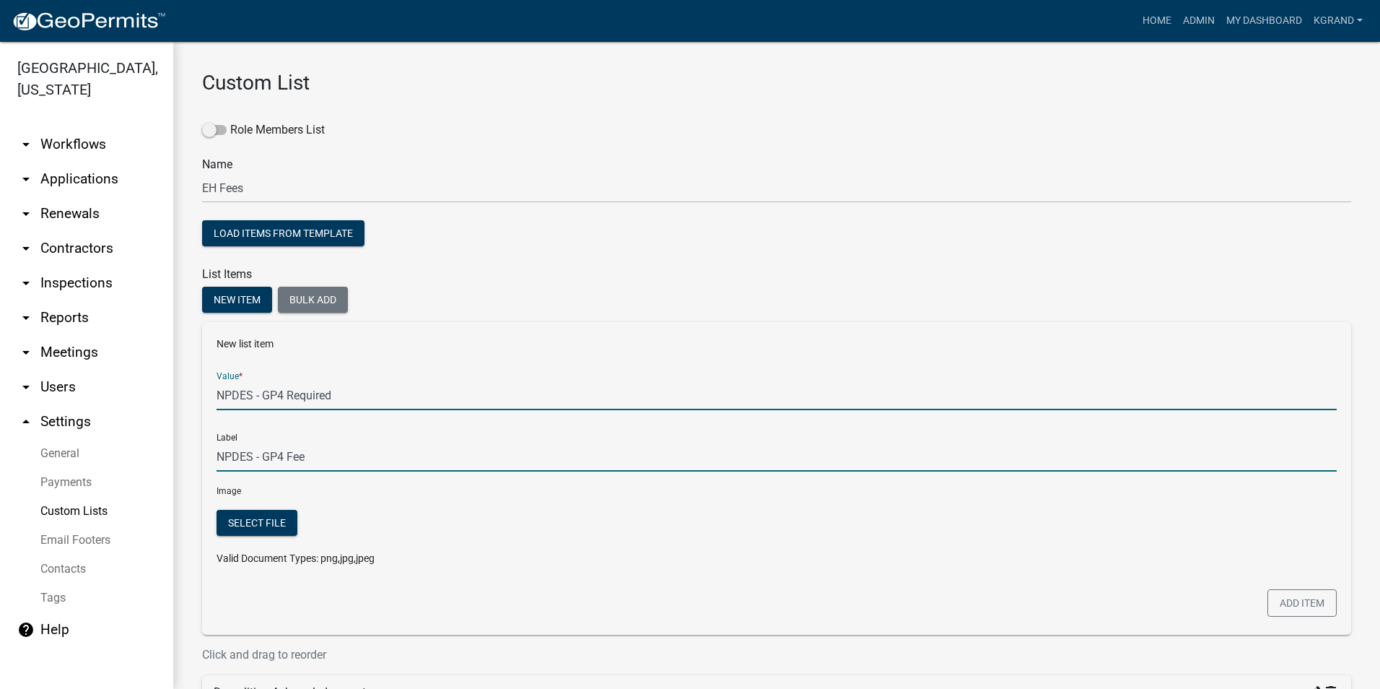
type input "NPDES - GP4 Required"
click at [365, 460] on input "NPDES - GP4 Required" at bounding box center [777, 457] width 1120 height 30
click at [338, 391] on input "NPDES - GP4 Required" at bounding box center [777, 395] width 1120 height 30
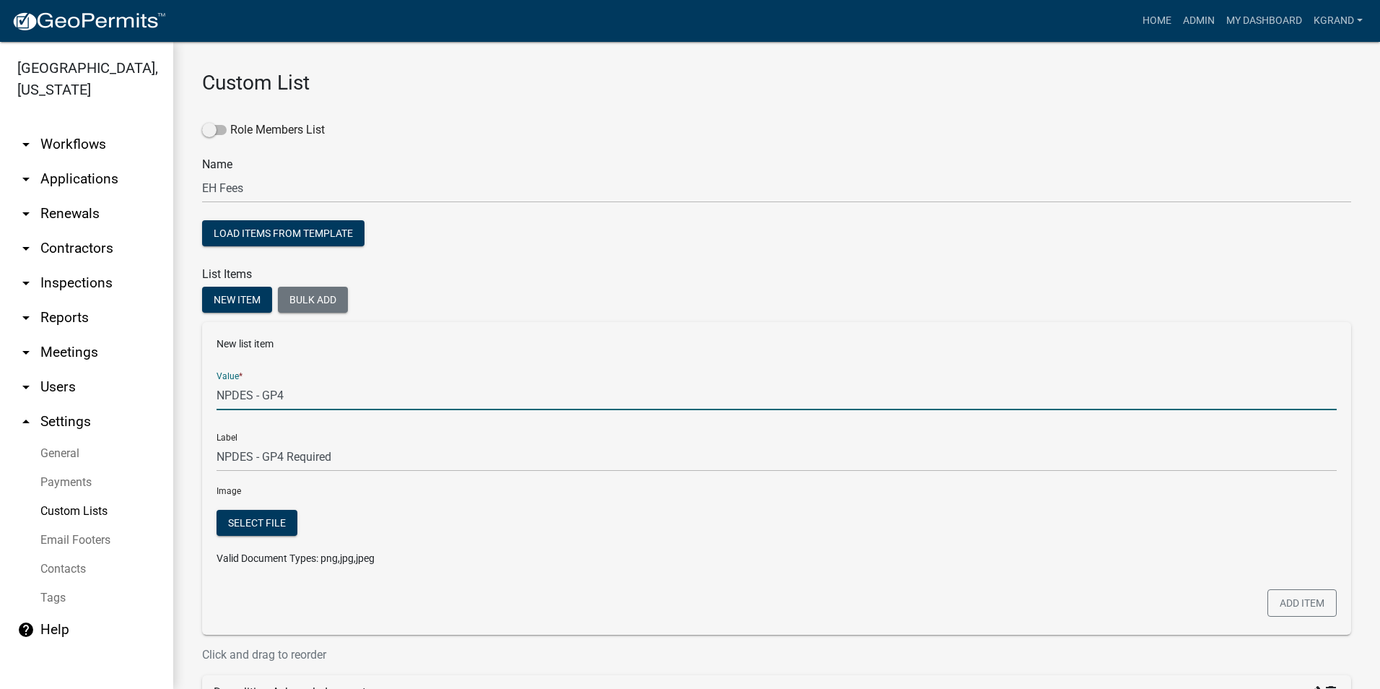
scroll to position [72, 0]
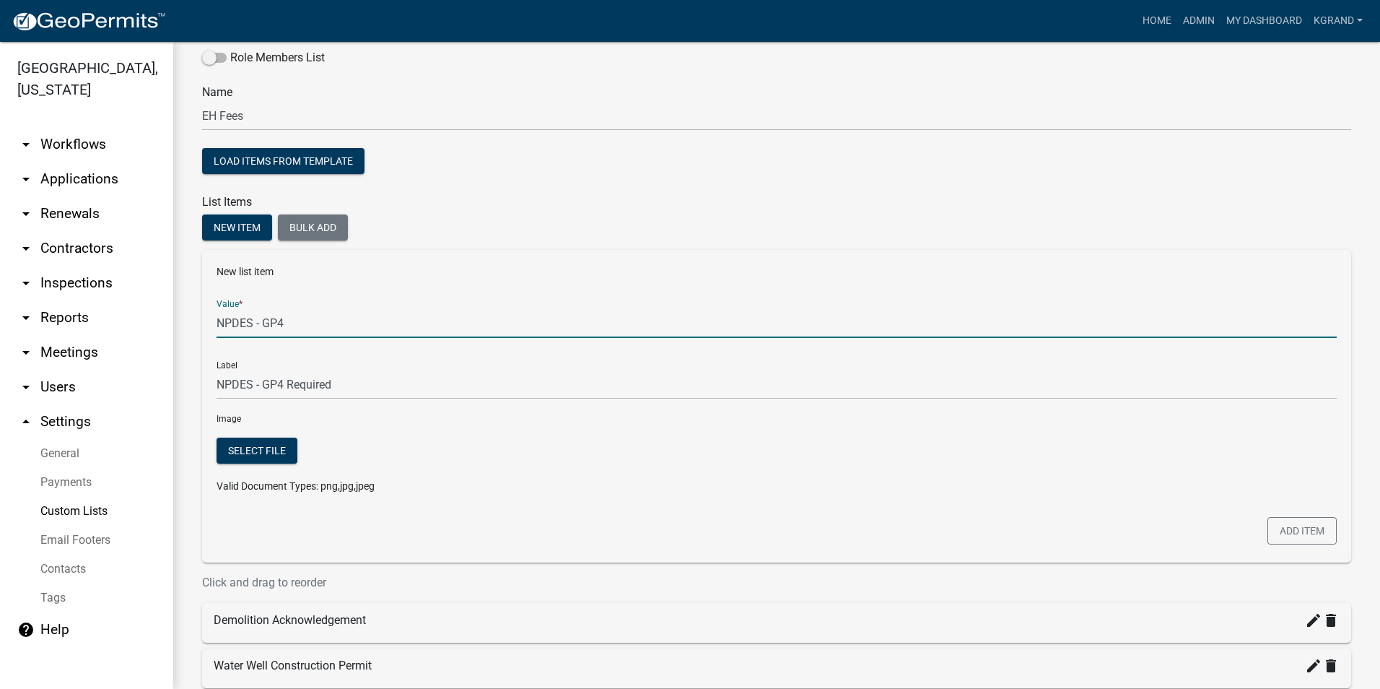
type input "NPDES - GP4"
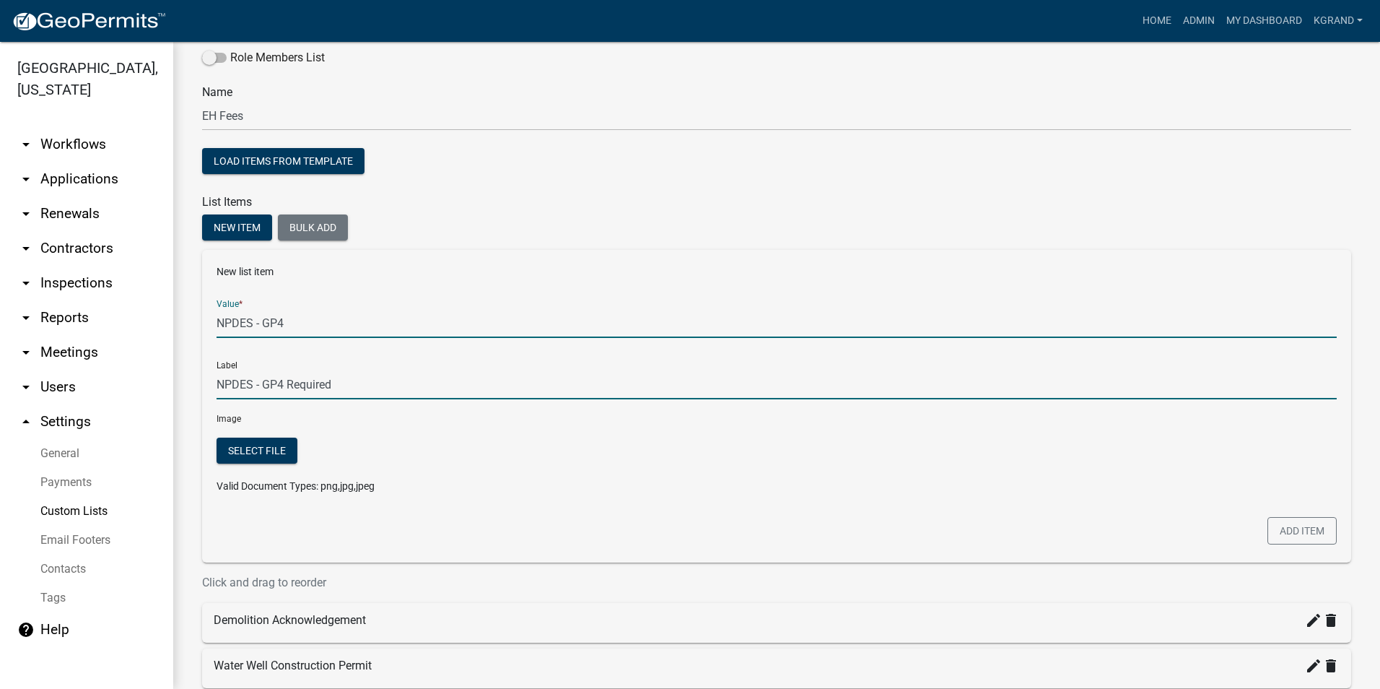
type input "NPDES - GP4"
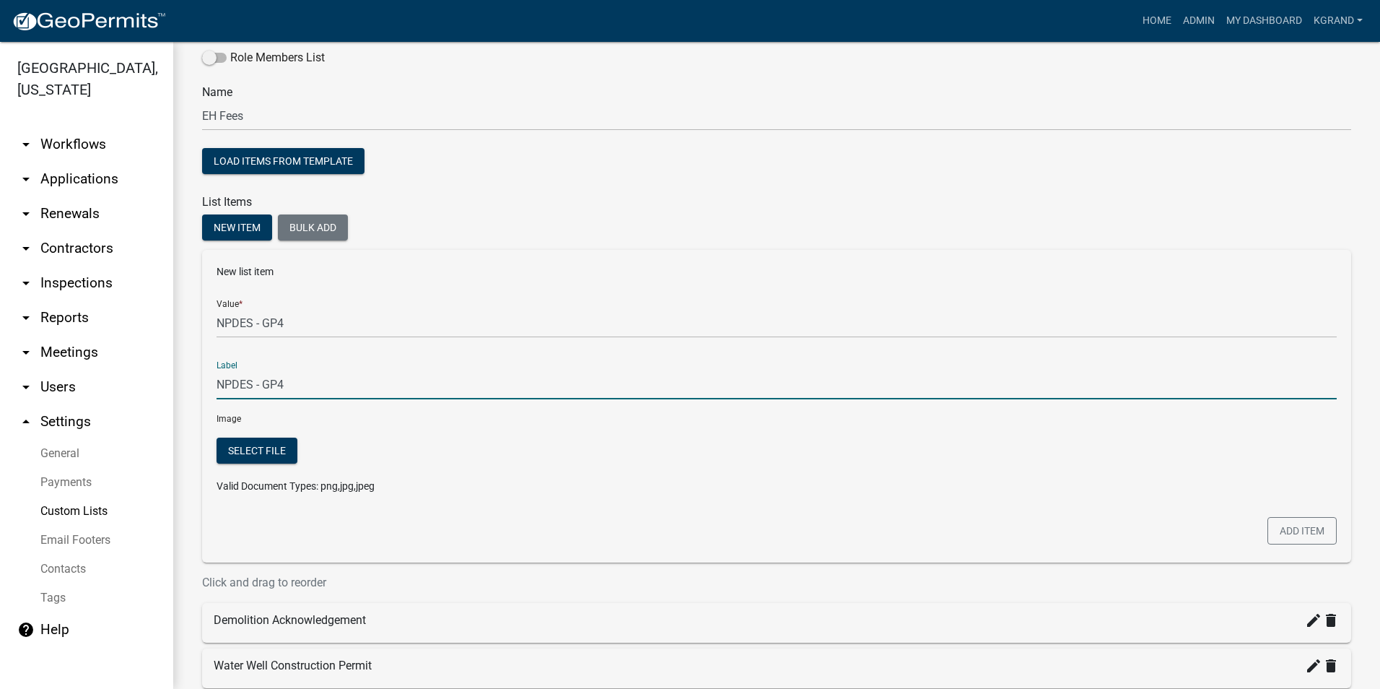
click at [372, 370] on input "NPDES - GP4" at bounding box center [777, 385] width 1120 height 30
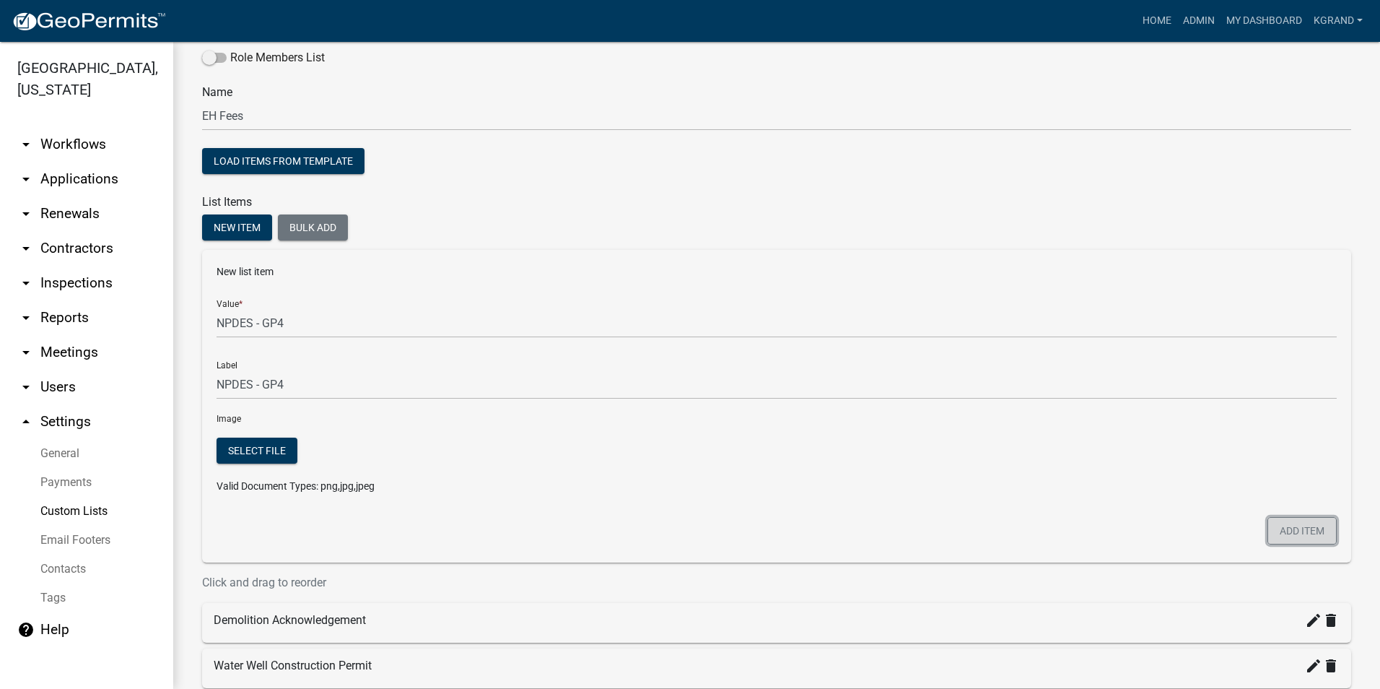
click at [1284, 527] on button "Add item" at bounding box center [1302, 530] width 69 height 27
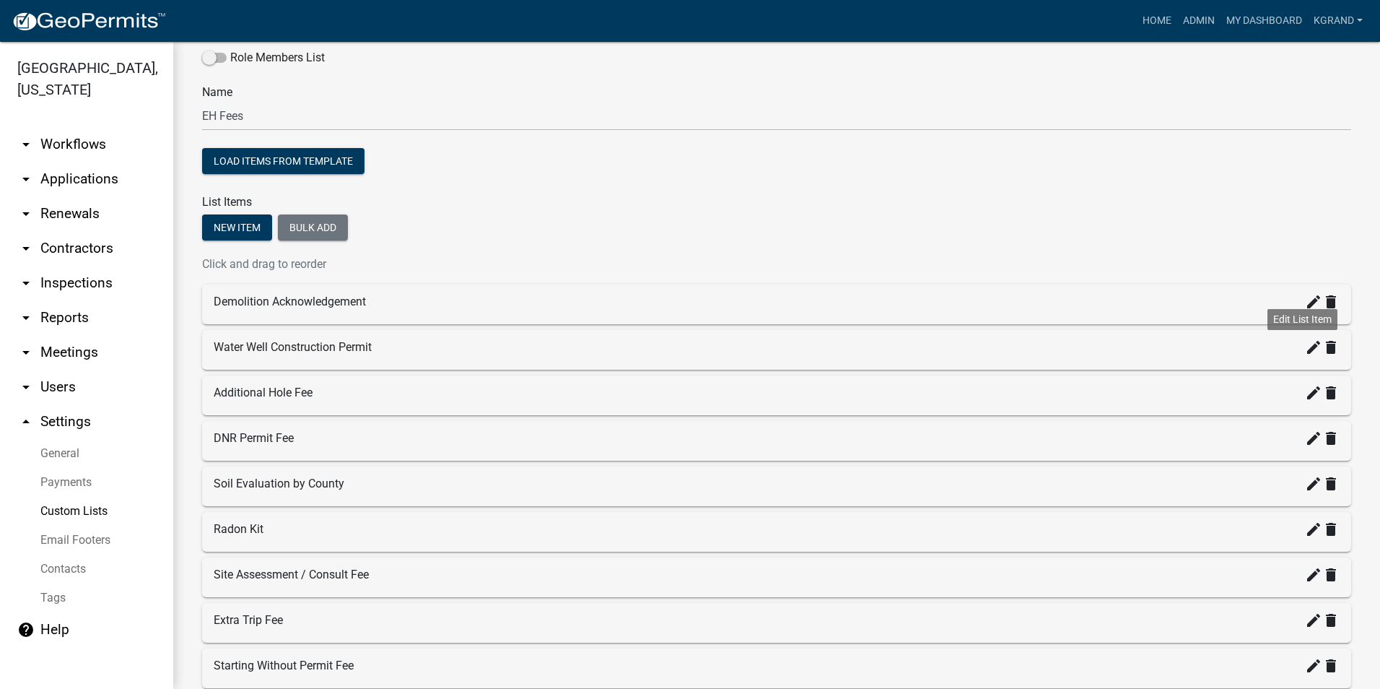
click at [1305, 352] on icon "create" at bounding box center [1313, 347] width 17 height 17
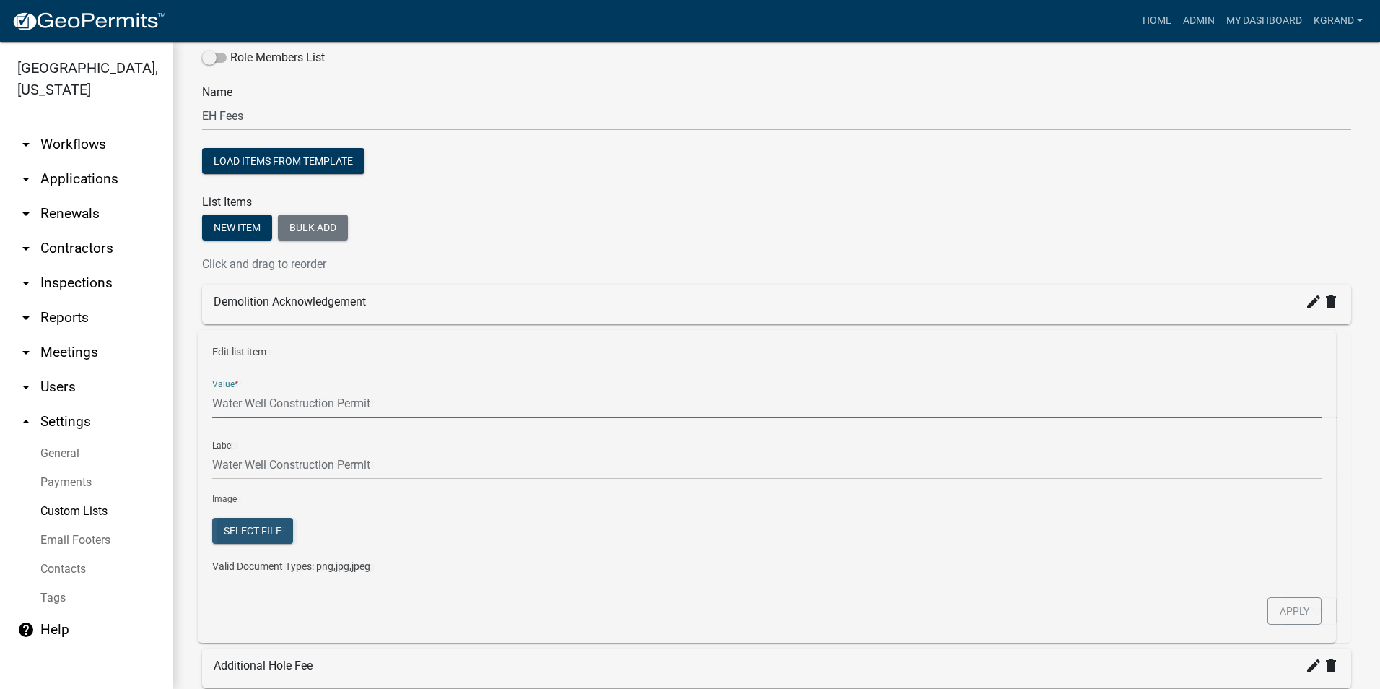
drag, startPoint x: 341, startPoint y: 401, endPoint x: 211, endPoint y: 406, distance: 130.8
click at [211, 406] on div "Edit list item Value * Water Well Construction Permit Label Water Well Construc…" at bounding box center [776, 486] width 1149 height 313
click at [261, 401] on input "Permit : Water Well" at bounding box center [777, 403] width 1120 height 30
type input "Permit : Private Water Well"
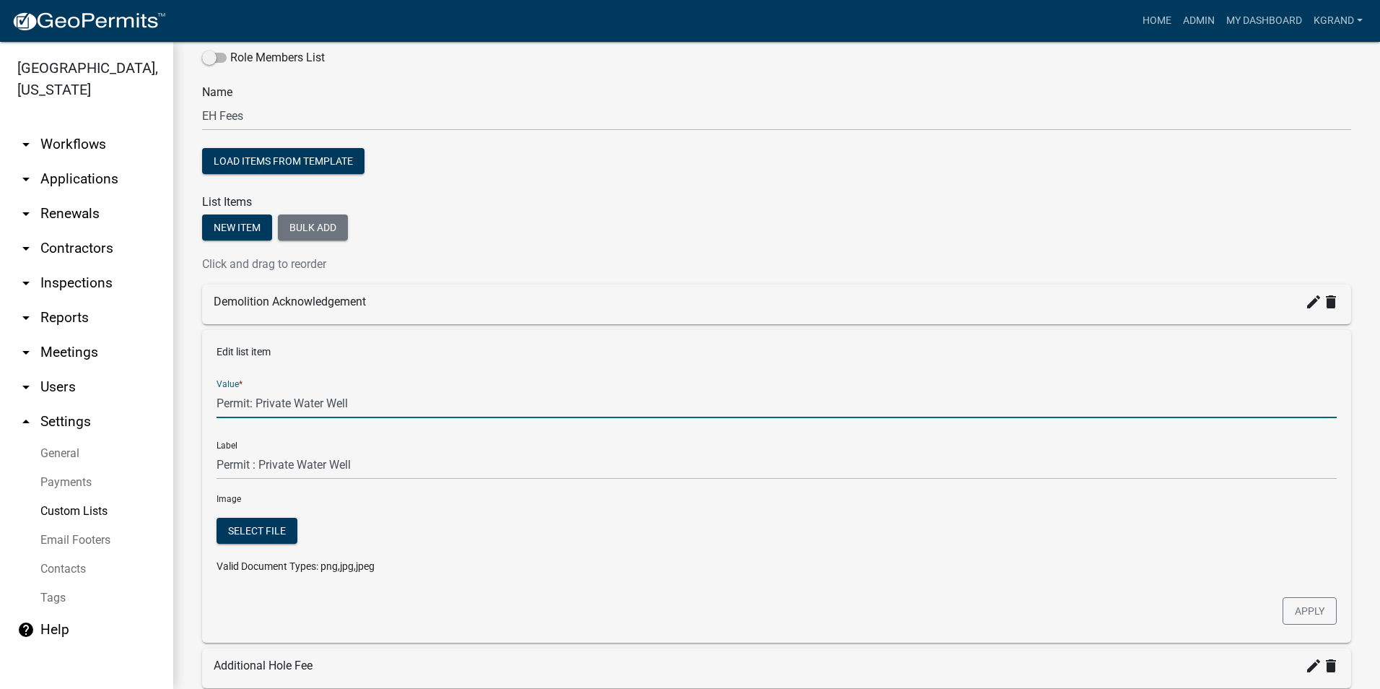
type input "Permit: Private Water Well"
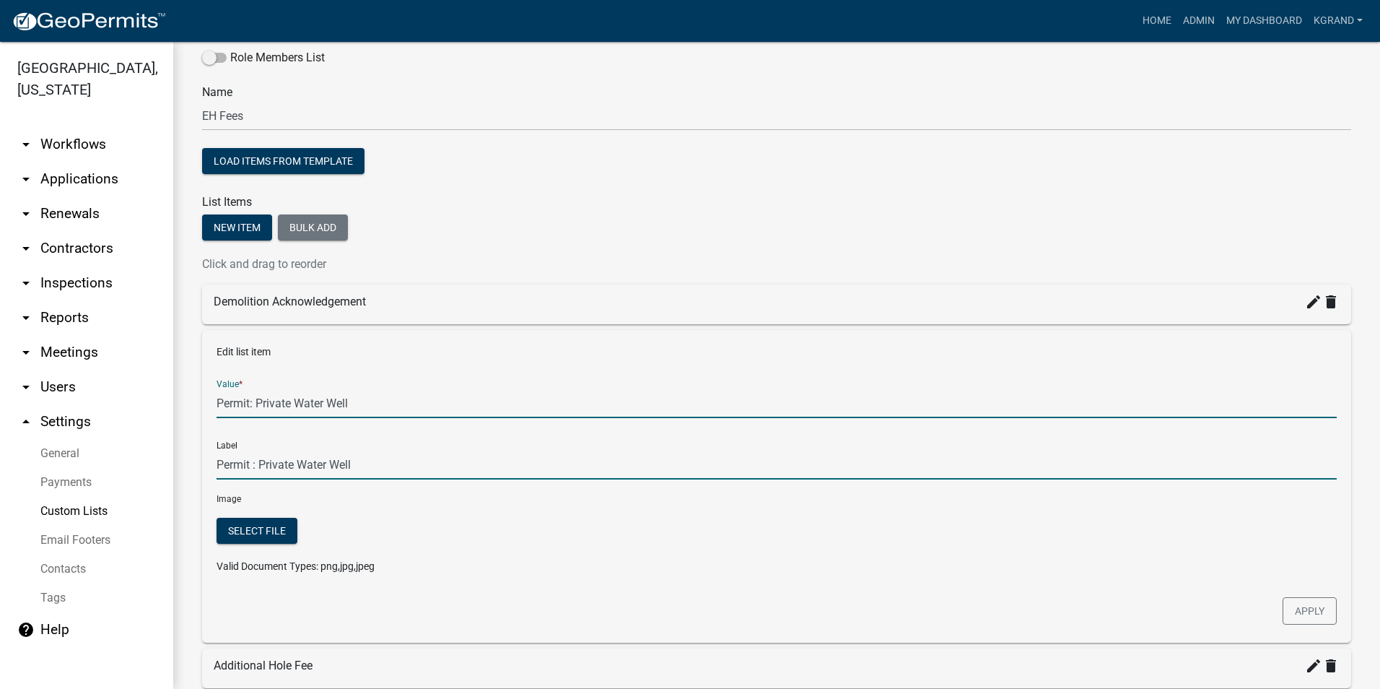
type input "Permit: Private Water Well"
click at [408, 463] on input "Permit: Private Water Well" at bounding box center [777, 465] width 1120 height 30
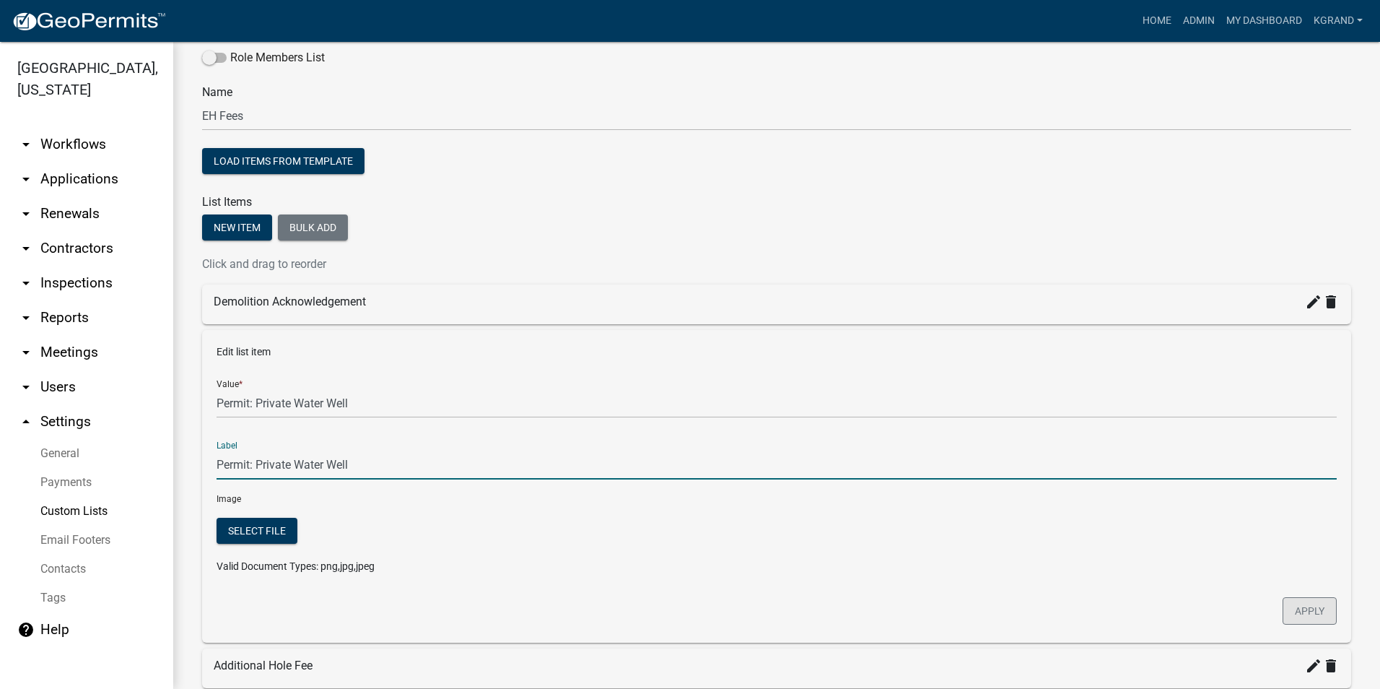
click at [1283, 611] on button "Apply" at bounding box center [1310, 610] width 54 height 27
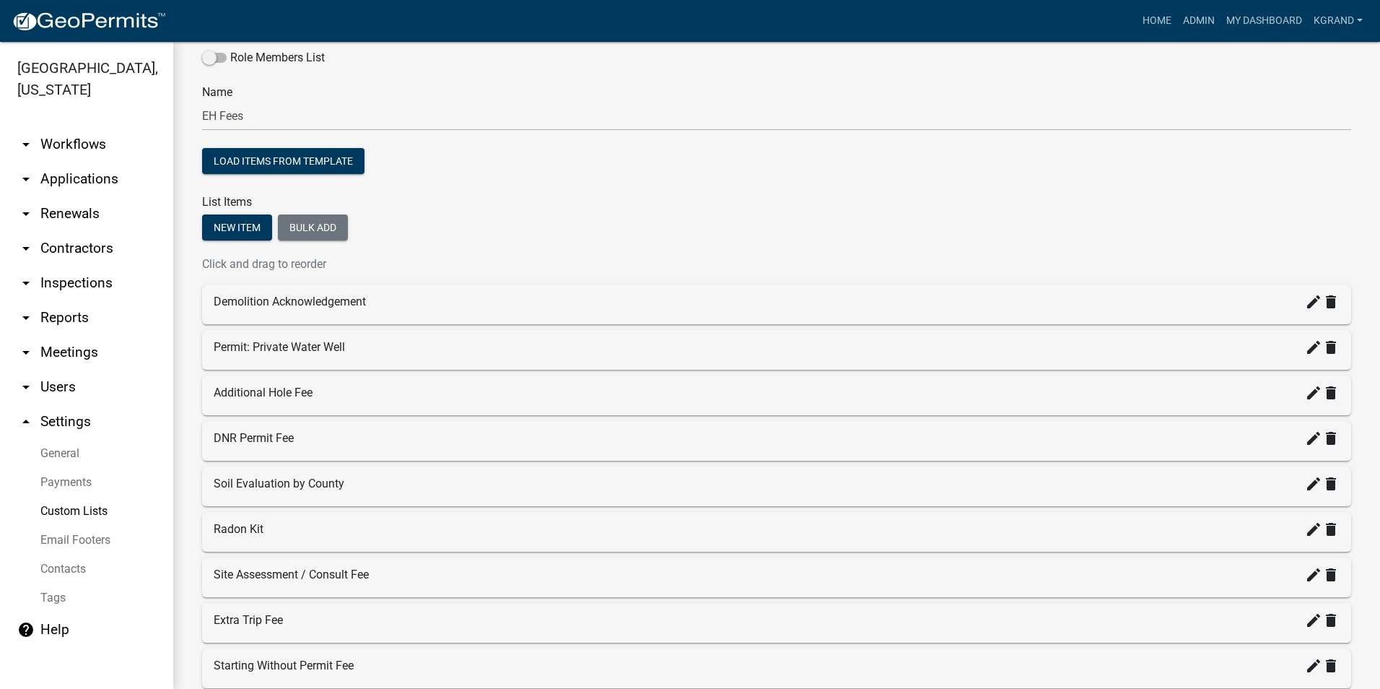
click at [500, 319] on div "Demolition Acknowledgement create delete" at bounding box center [776, 304] width 1149 height 40
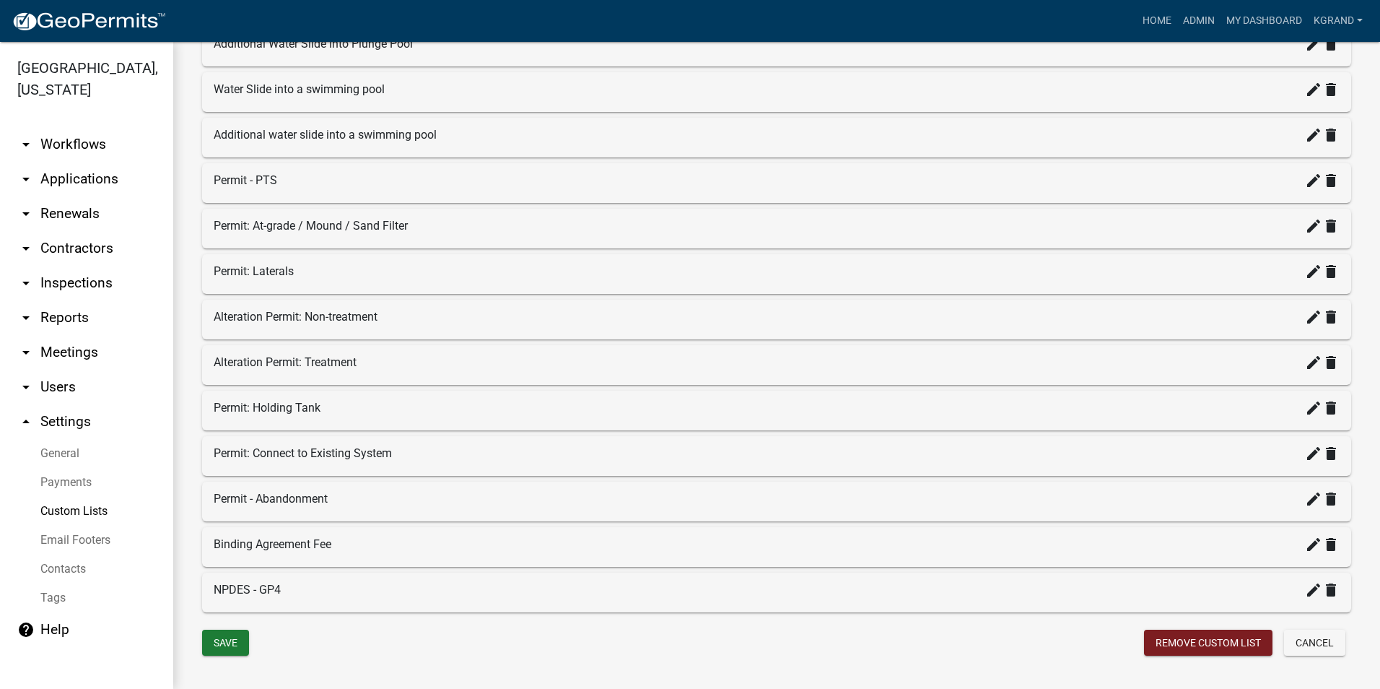
scroll to position [1769, 0]
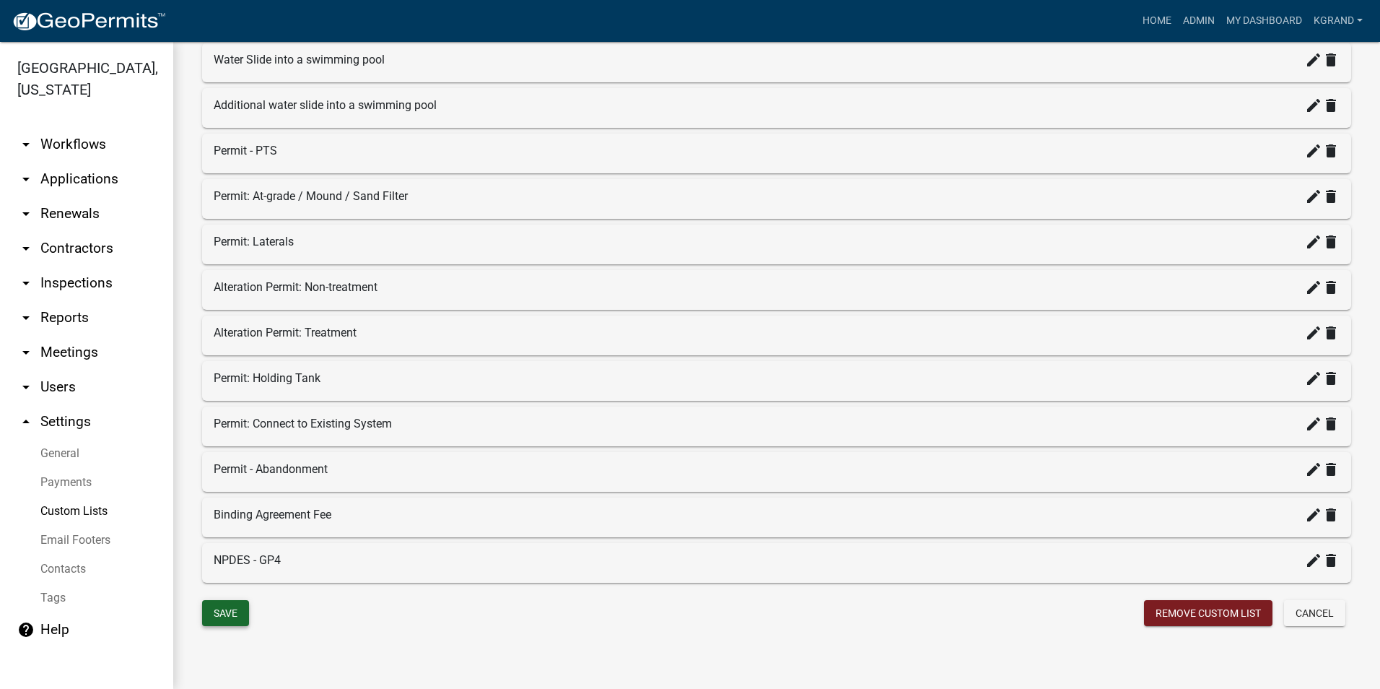
click at [226, 612] on button "Save" at bounding box center [225, 613] width 47 height 26
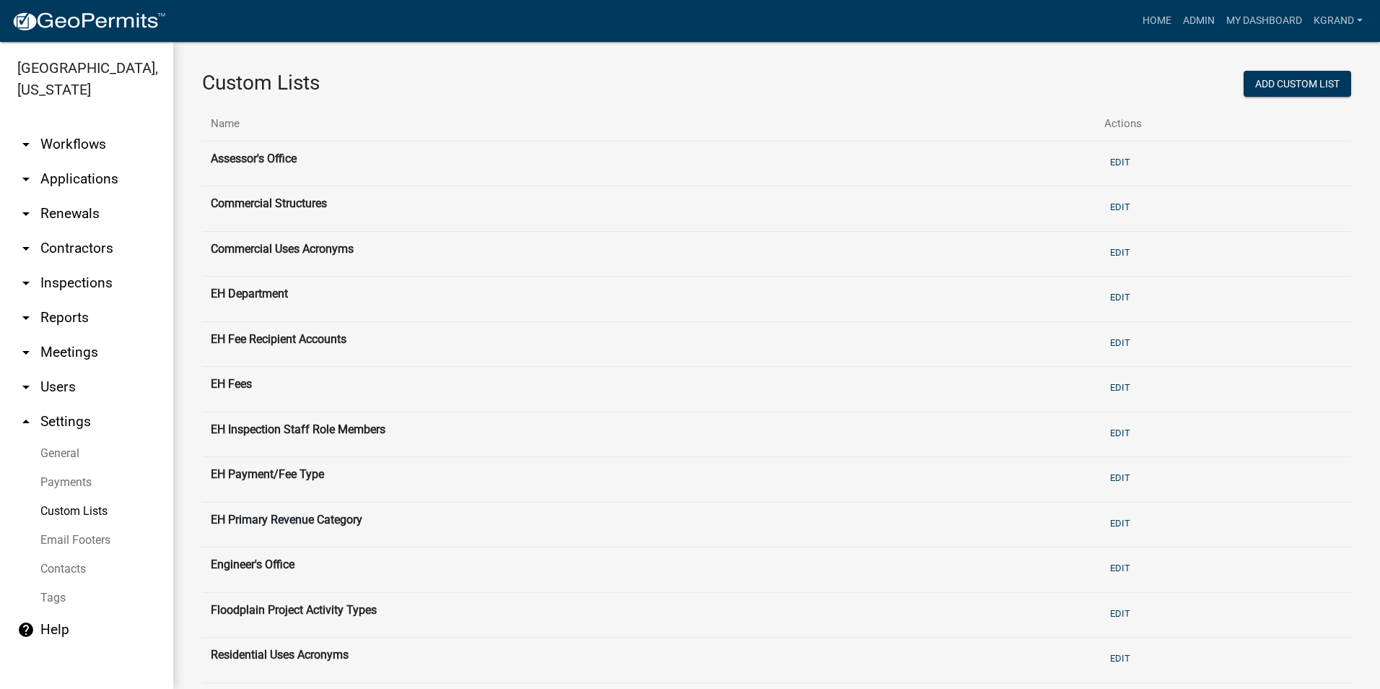
click at [429, 284] on th "EH Department" at bounding box center [649, 298] width 894 height 45
click at [61, 612] on link "help Help" at bounding box center [86, 629] width 173 height 35
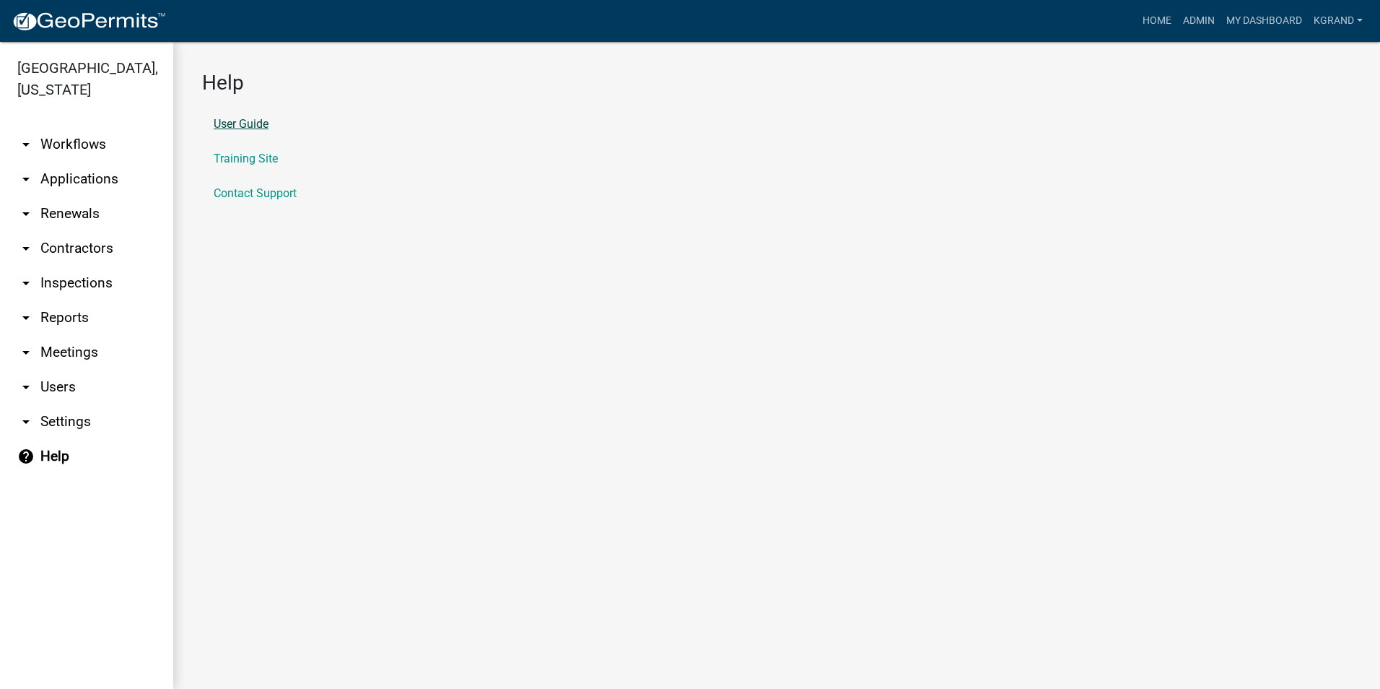
click at [259, 126] on link "User Guide" at bounding box center [241, 124] width 55 height 12
click at [67, 127] on link "arrow_drop_down Workflows" at bounding box center [86, 144] width 173 height 35
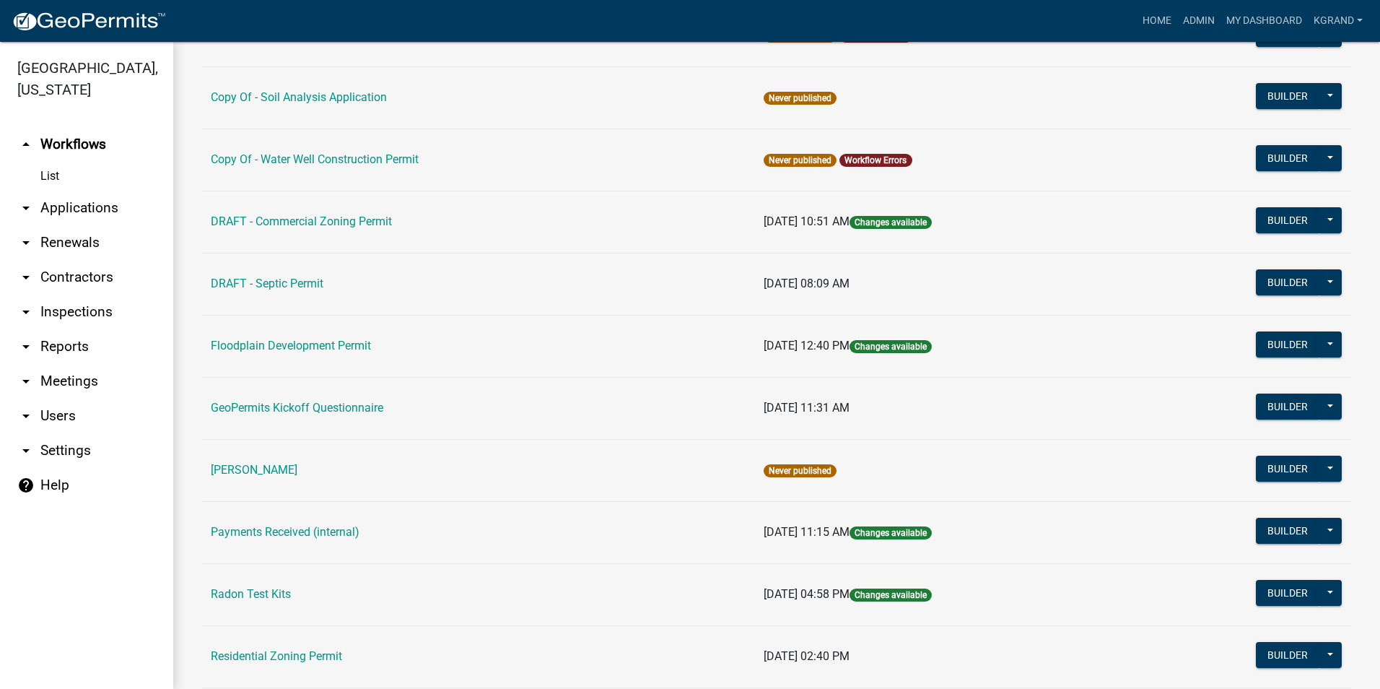
scroll to position [368, 0]
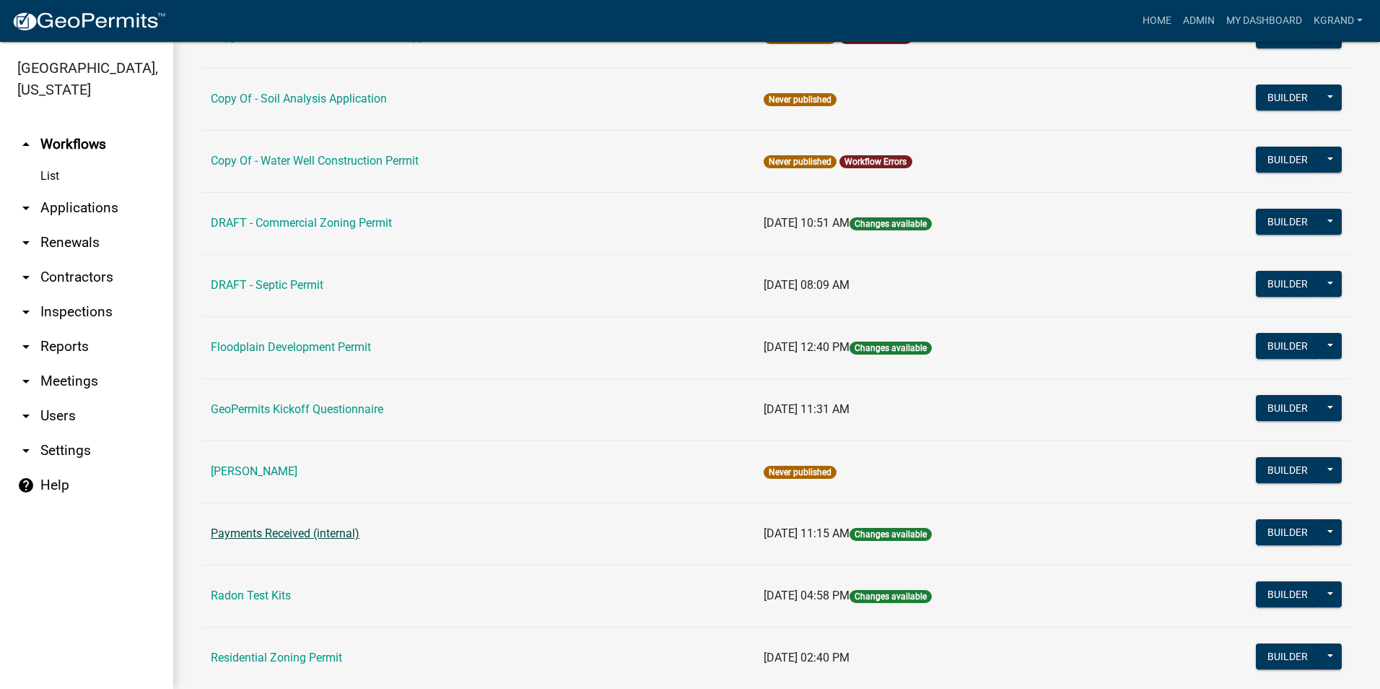
click at [263, 539] on link "Payments Received (internal)" at bounding box center [285, 533] width 149 height 14
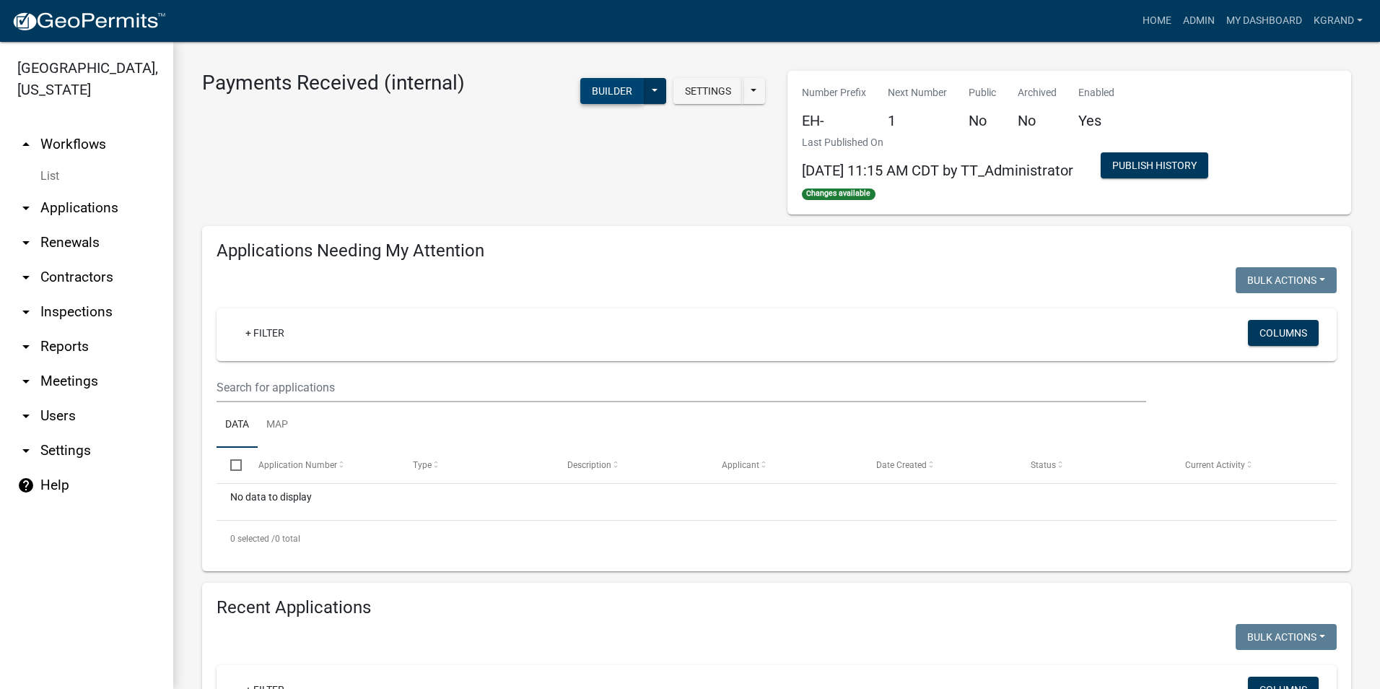
click at [605, 95] on button "Builder" at bounding box center [612, 91] width 64 height 26
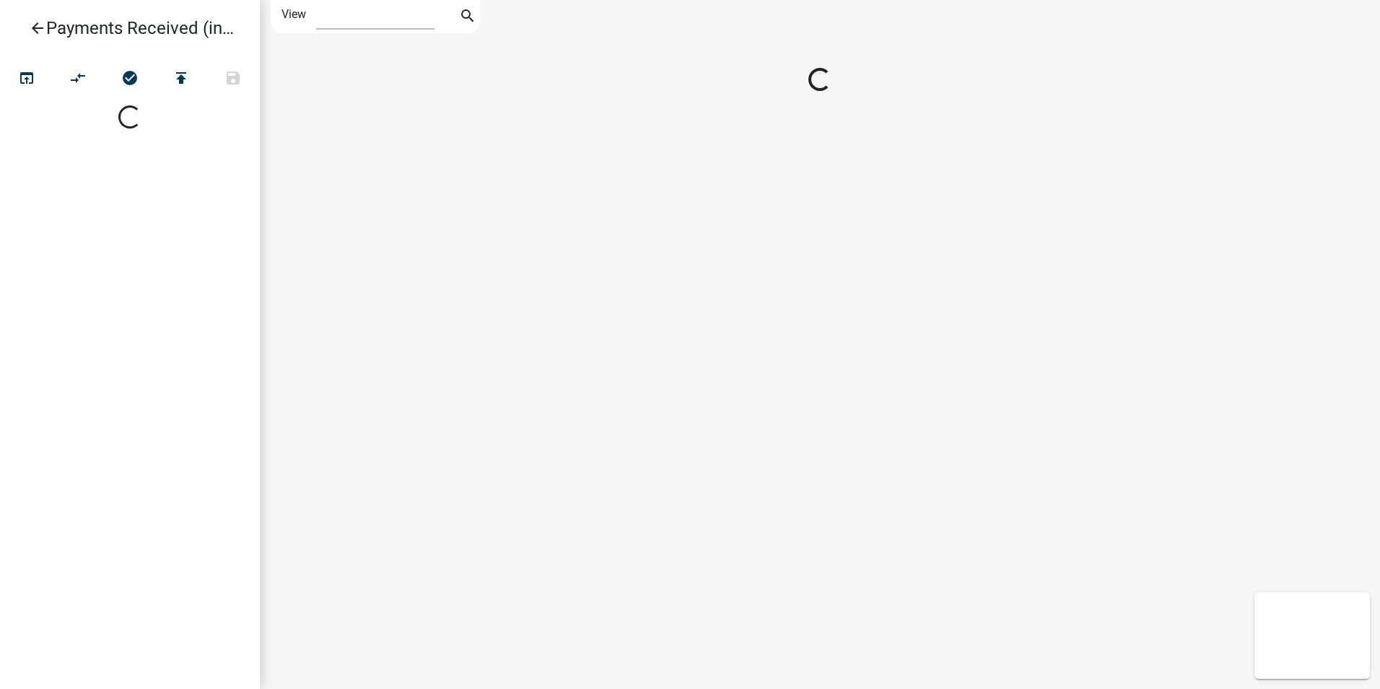
select select "1"
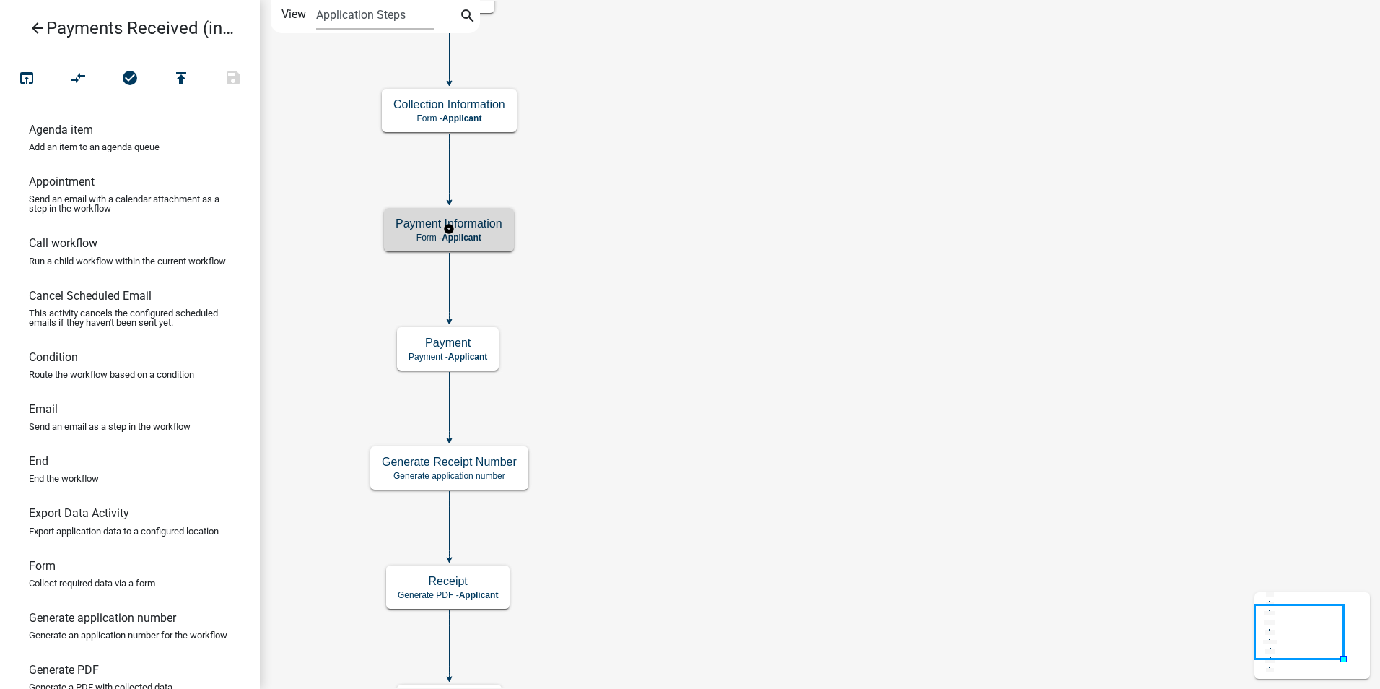
click at [472, 233] on span "Applicant" at bounding box center [462, 237] width 40 height 10
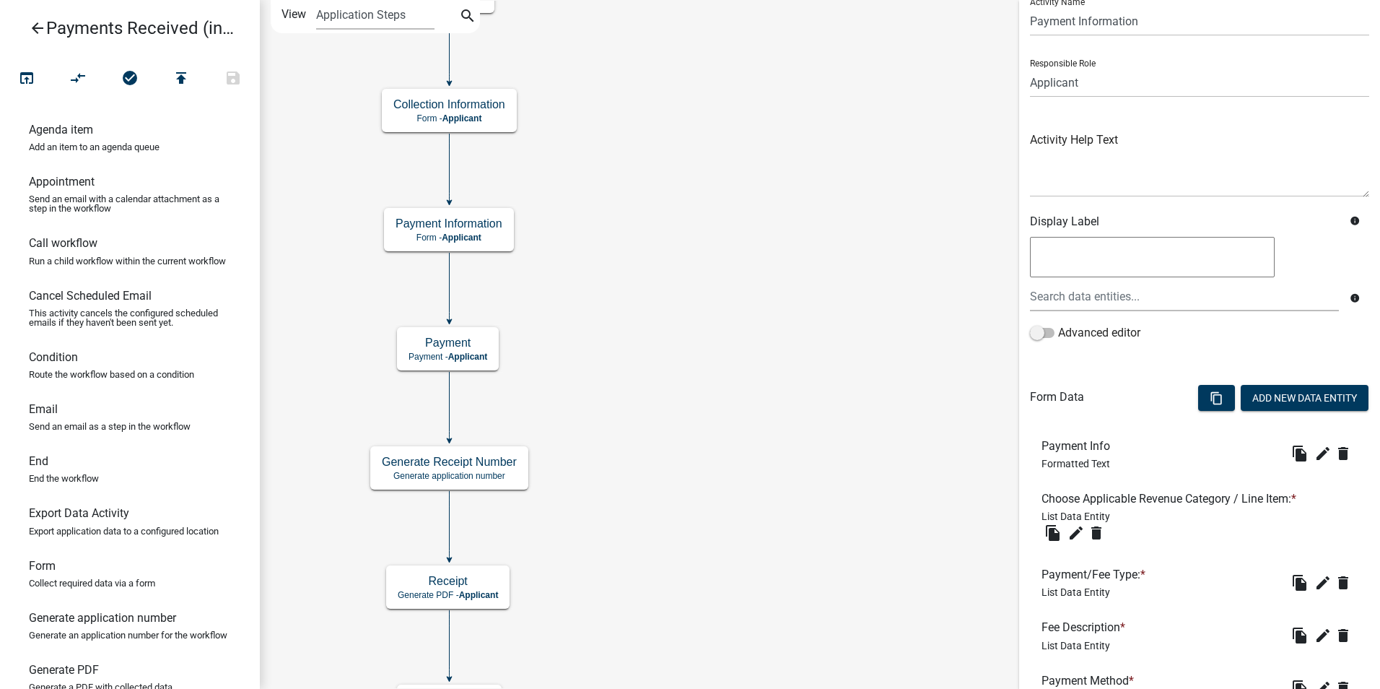
scroll to position [217, 0]
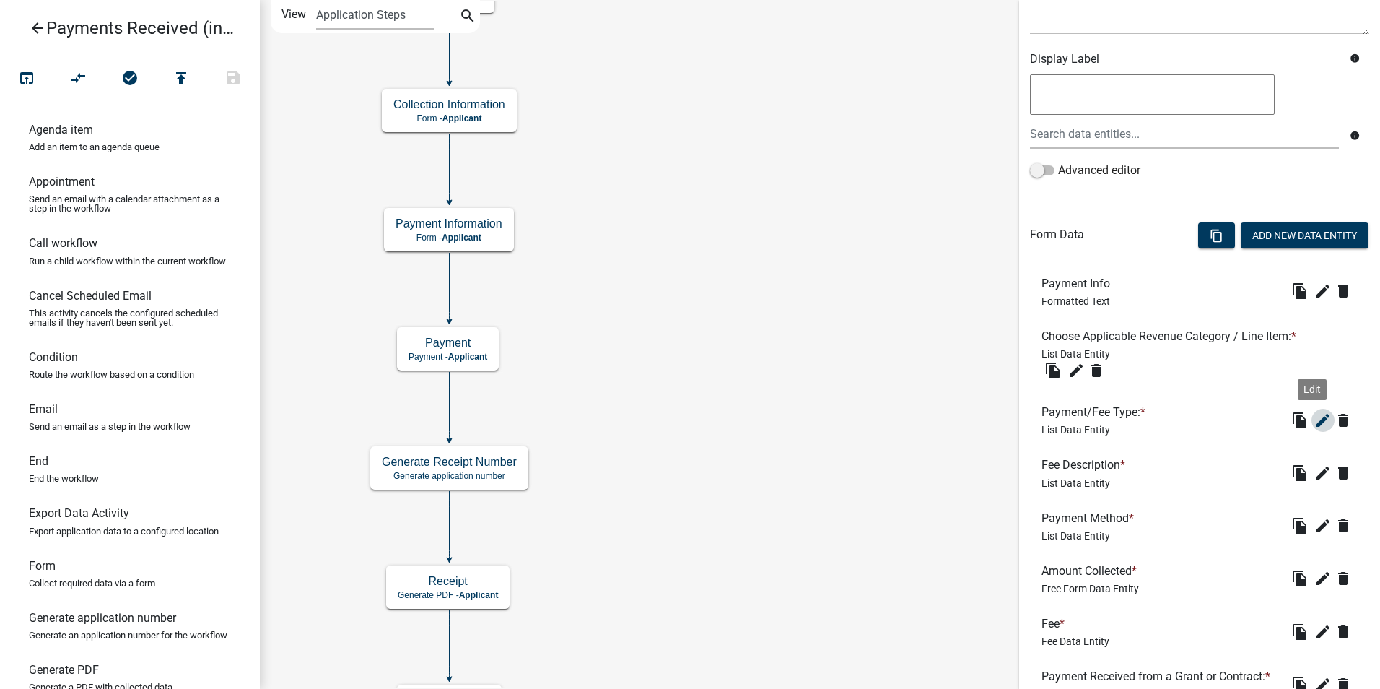
click at [1314, 420] on icon "edit" at bounding box center [1322, 419] width 17 height 17
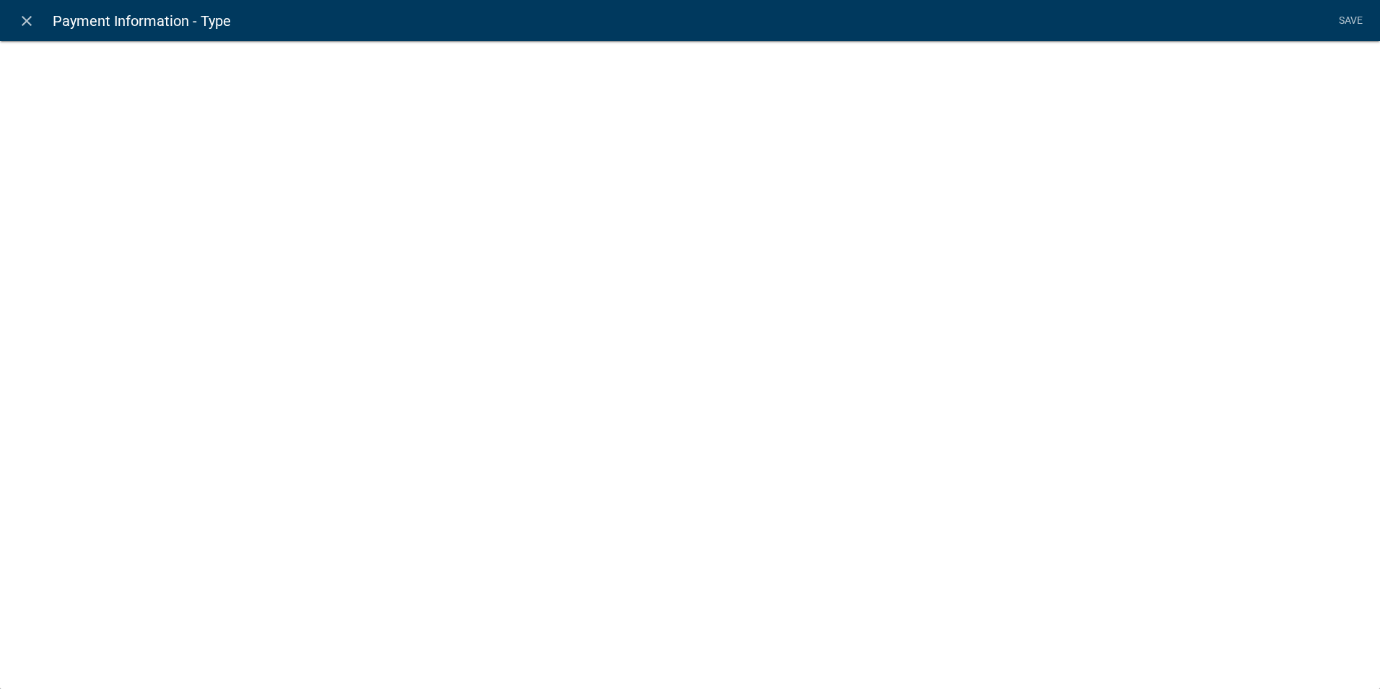
select select "list-data"
select select "custom-list-d55d1e7b-34b8-4681-9f47-60ba77762c0a"
select select
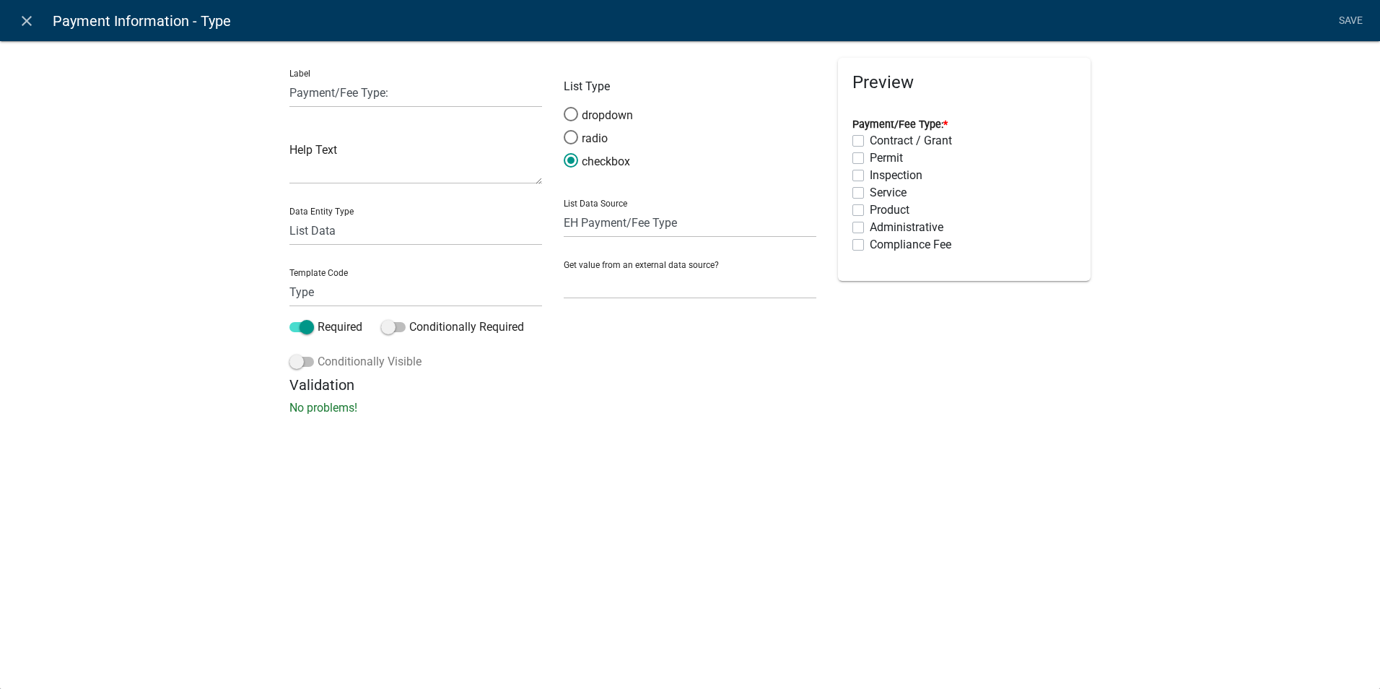
click at [304, 365] on span at bounding box center [301, 362] width 25 height 10
click at [318, 353] on input "Conditionally Visible" at bounding box center [318, 353] width 0 height 0
click at [379, 434] on input "Any" at bounding box center [380, 433] width 9 height 9
radio input "true"
click at [313, 468] on button "button" at bounding box center [319, 469] width 29 height 29
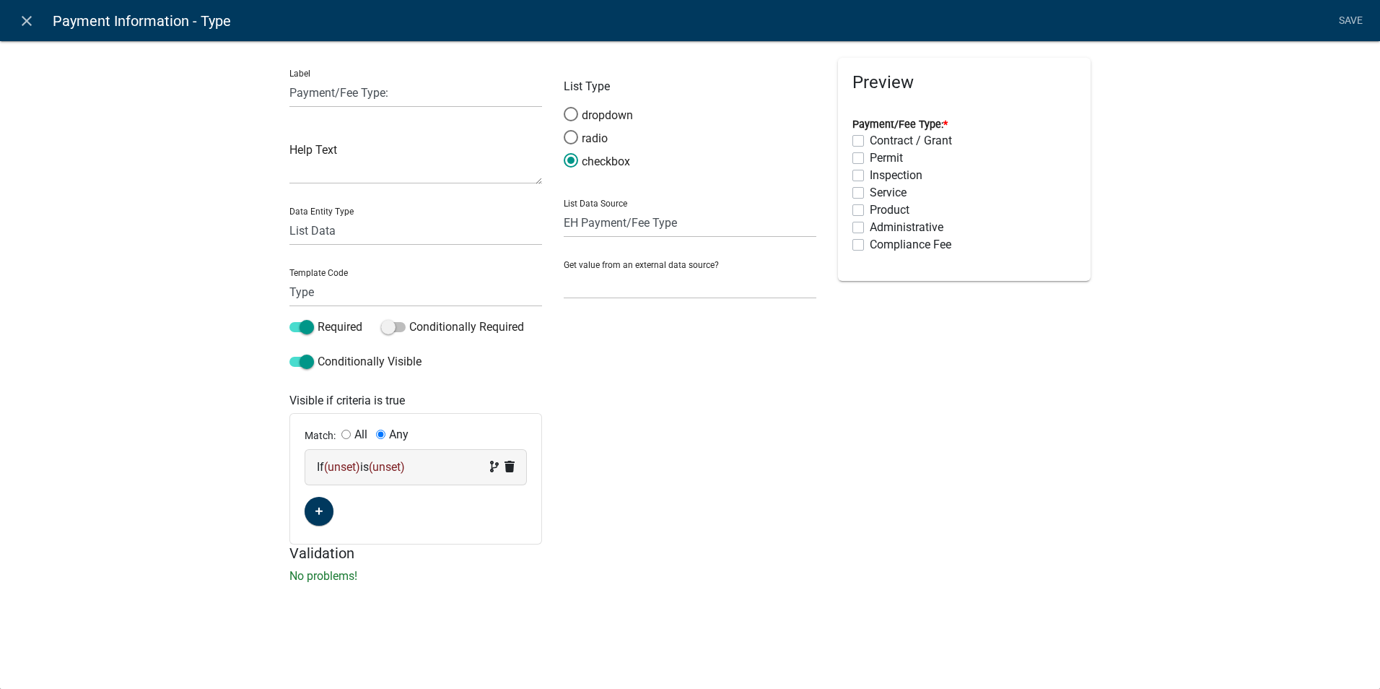
click at [349, 434] on input "All" at bounding box center [345, 433] width 9 height 9
radio input "true"
radio input "false"
click at [349, 466] on span "(unset)" at bounding box center [342, 467] width 36 height 14
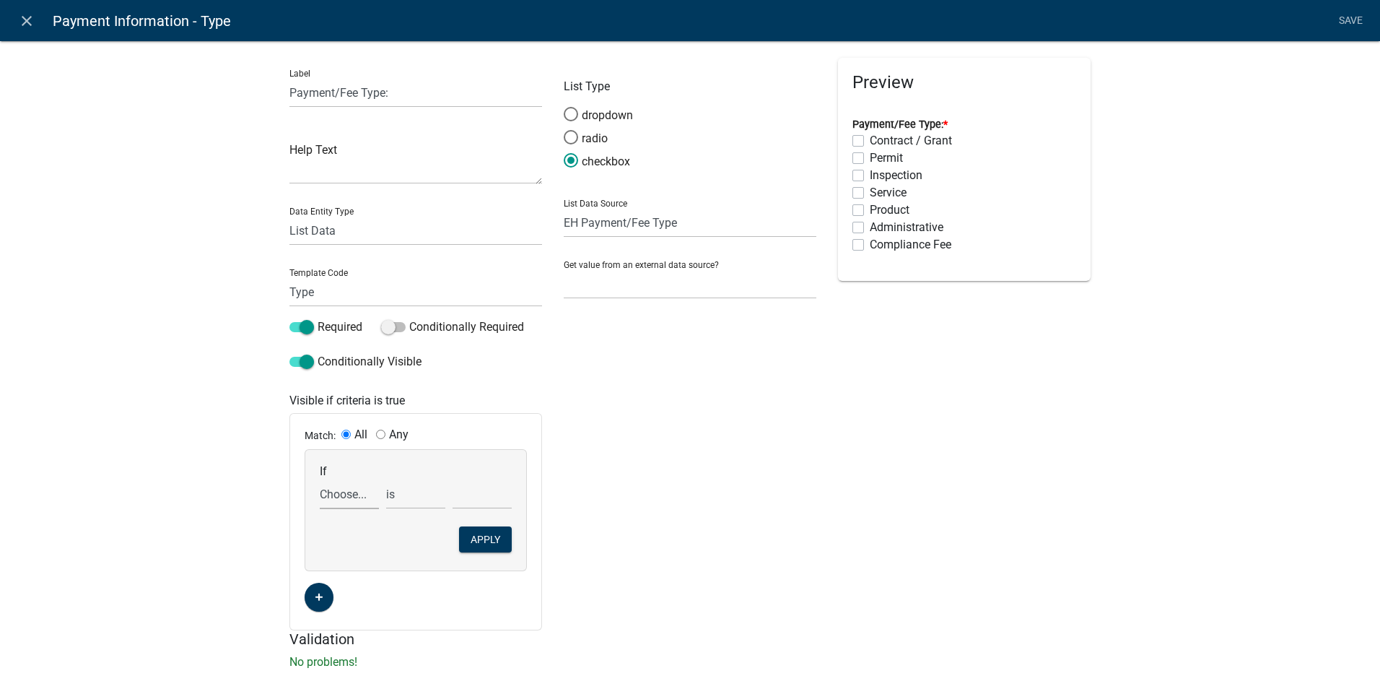
click at [341, 495] on select "Choose... ALL_FEE_RECIPIENTS AmtCollected APPLICANT_CITY APPLICANT_EMAIL_ADDRES…" at bounding box center [349, 494] width 59 height 30
click at [390, 496] on select "is is not is greater than is less than exists does not exist contains does not …" at bounding box center [415, 494] width 59 height 30
click at [627, 505] on div "List Type dropdown radio checkbox List Data Source State List Assessor's Office…" at bounding box center [690, 344] width 274 height 572
click at [484, 501] on input "text" at bounding box center [482, 494] width 59 height 30
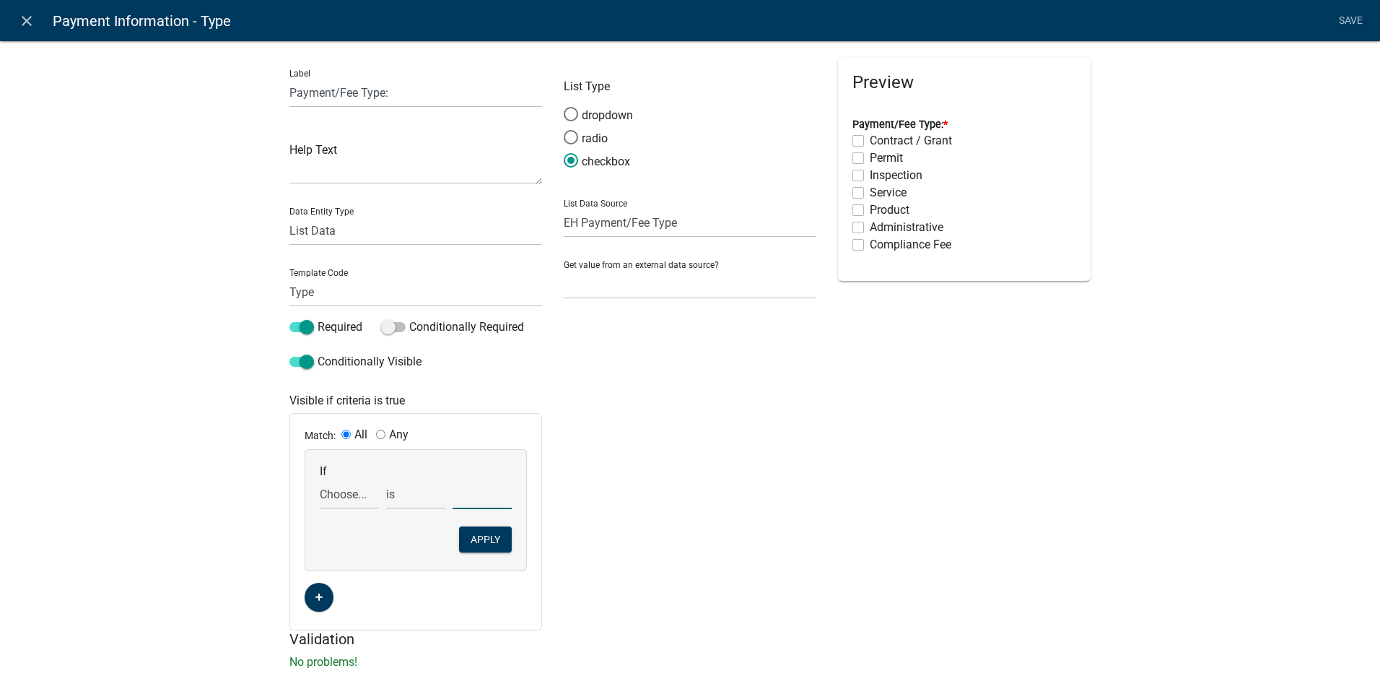
click at [583, 514] on div "List Type dropdown radio checkbox List Data Source State List Assessor's Office…" at bounding box center [690, 344] width 274 height 572
click at [315, 593] on icon "button" at bounding box center [319, 597] width 8 height 9
click at [343, 594] on span "(unset)" at bounding box center [342, 595] width 36 height 14
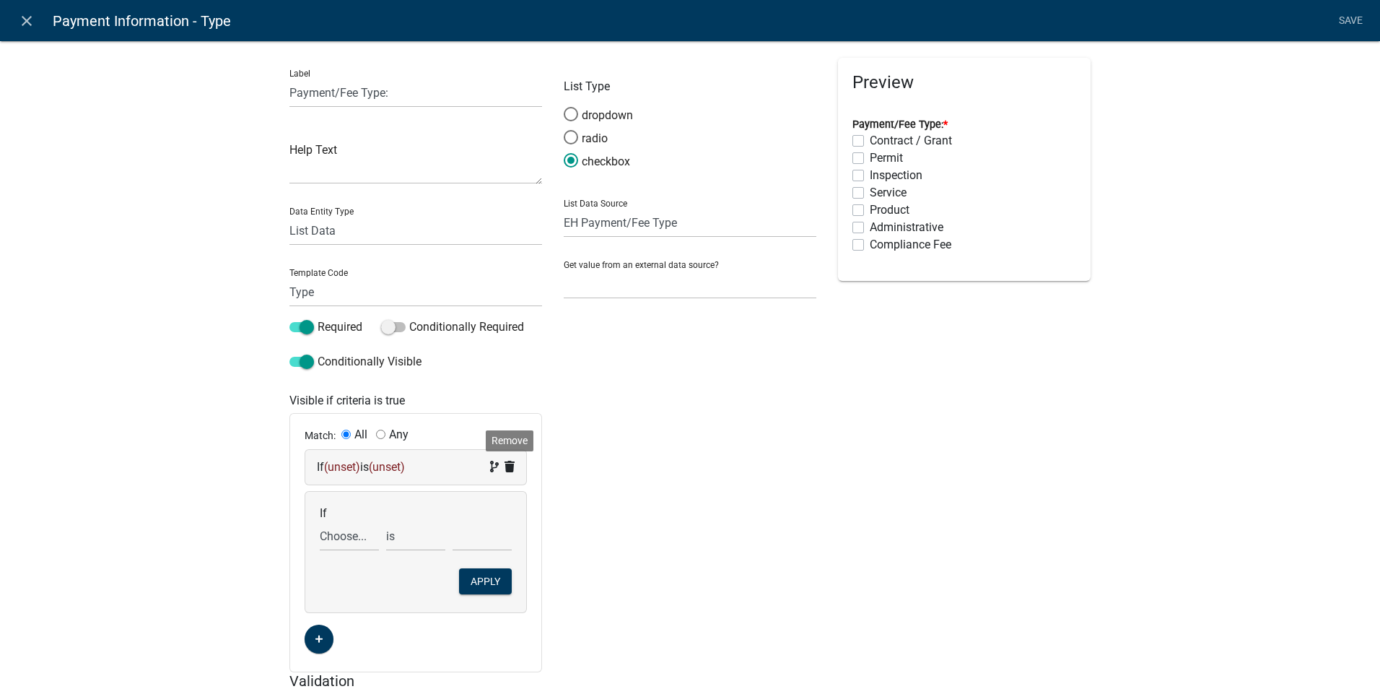
click at [505, 462] on icon at bounding box center [510, 467] width 10 height 12
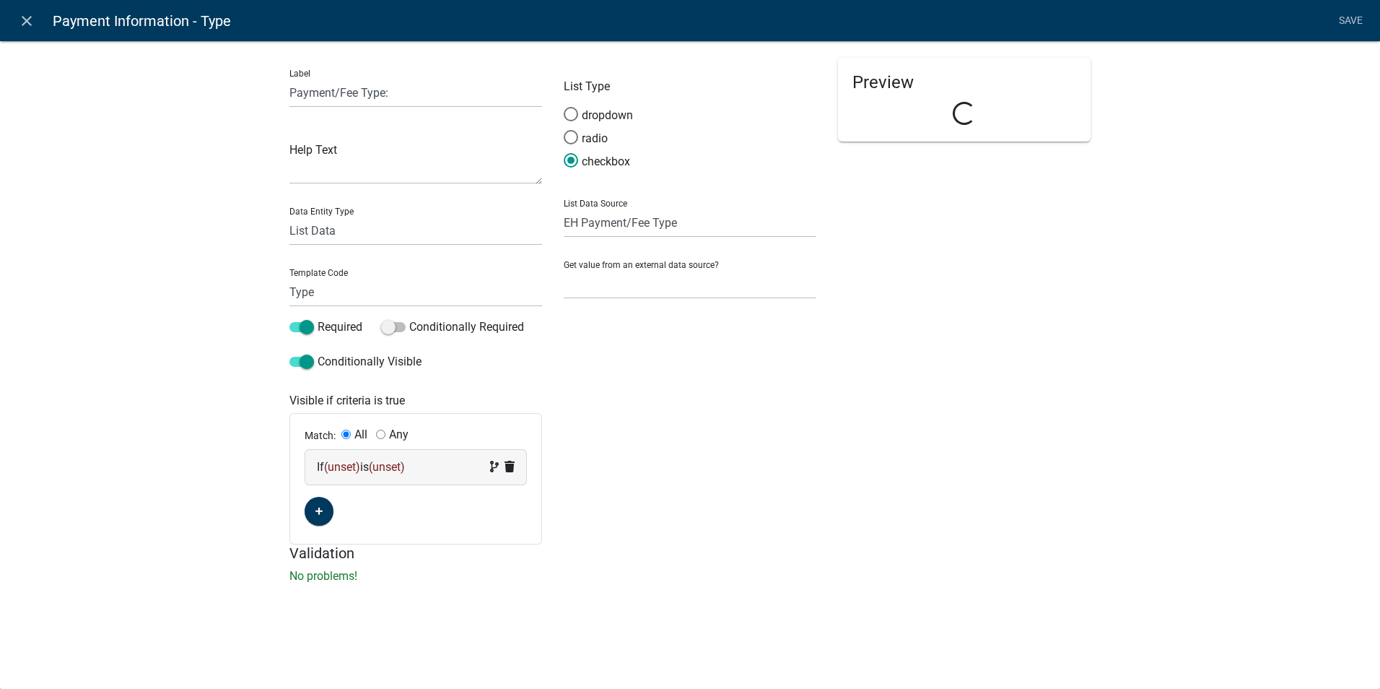
click at [506, 463] on icon at bounding box center [510, 467] width 10 height 12
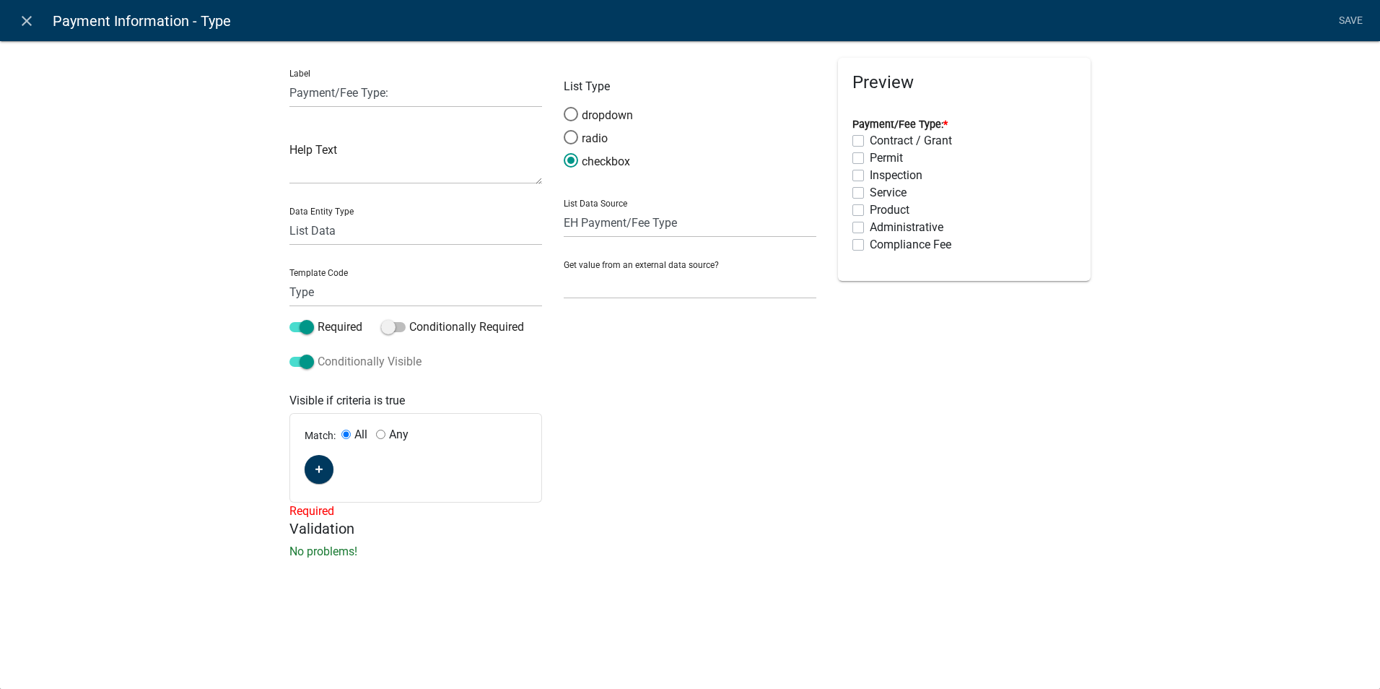
click at [298, 367] on label "Conditionally Visible" at bounding box center [355, 361] width 132 height 17
click at [318, 353] on input "Conditionally Visible" at bounding box center [318, 353] width 0 height 0
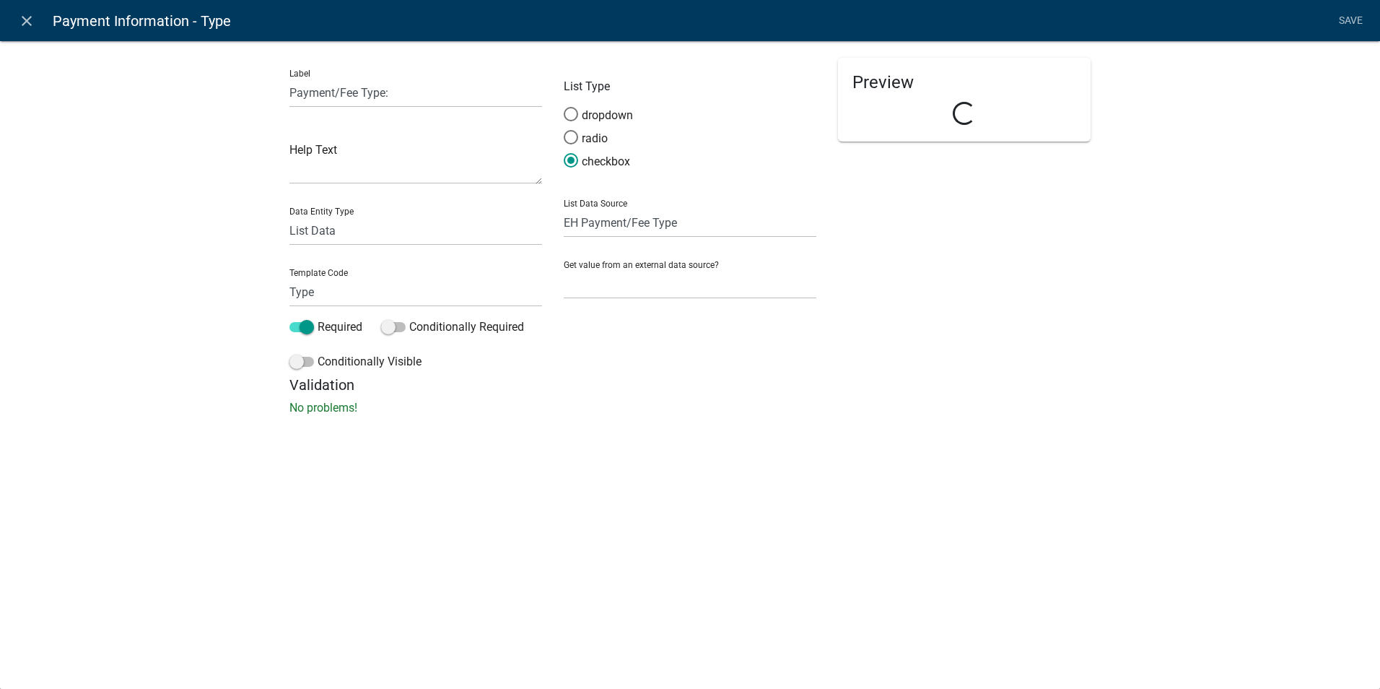
click at [643, 523] on div "close Payment Information - Type Save Label Payment/Fee Type: Help Text Data En…" at bounding box center [690, 344] width 1380 height 689
click at [18, 18] on icon "close" at bounding box center [26, 20] width 17 height 17
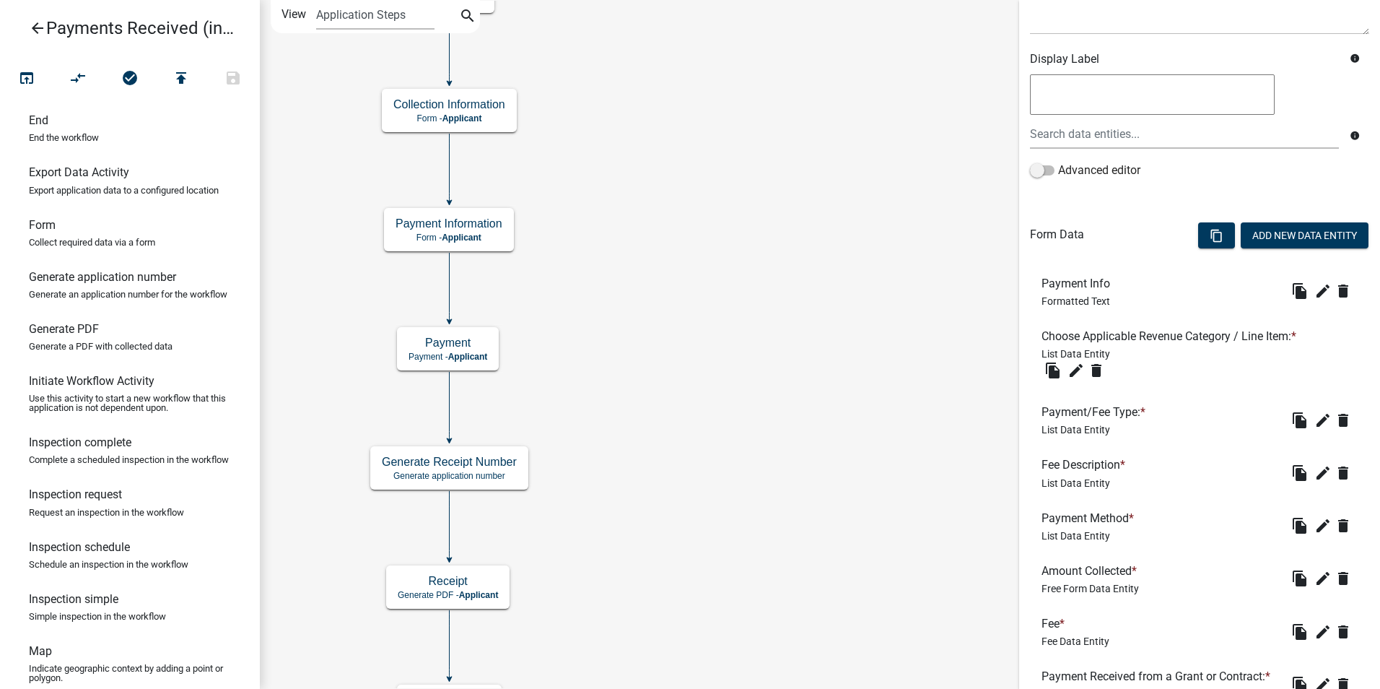
scroll to position [56, 0]
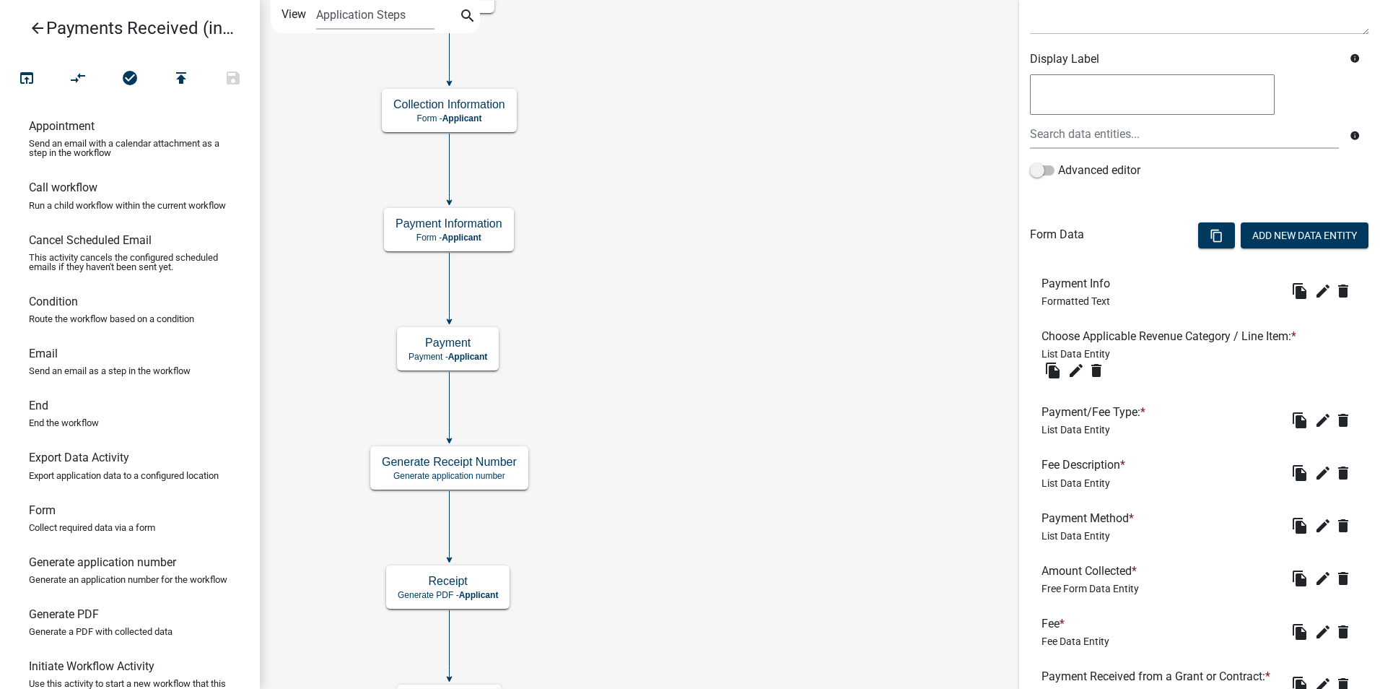
click at [34, 28] on icon "arrow_back" at bounding box center [37, 29] width 17 height 20
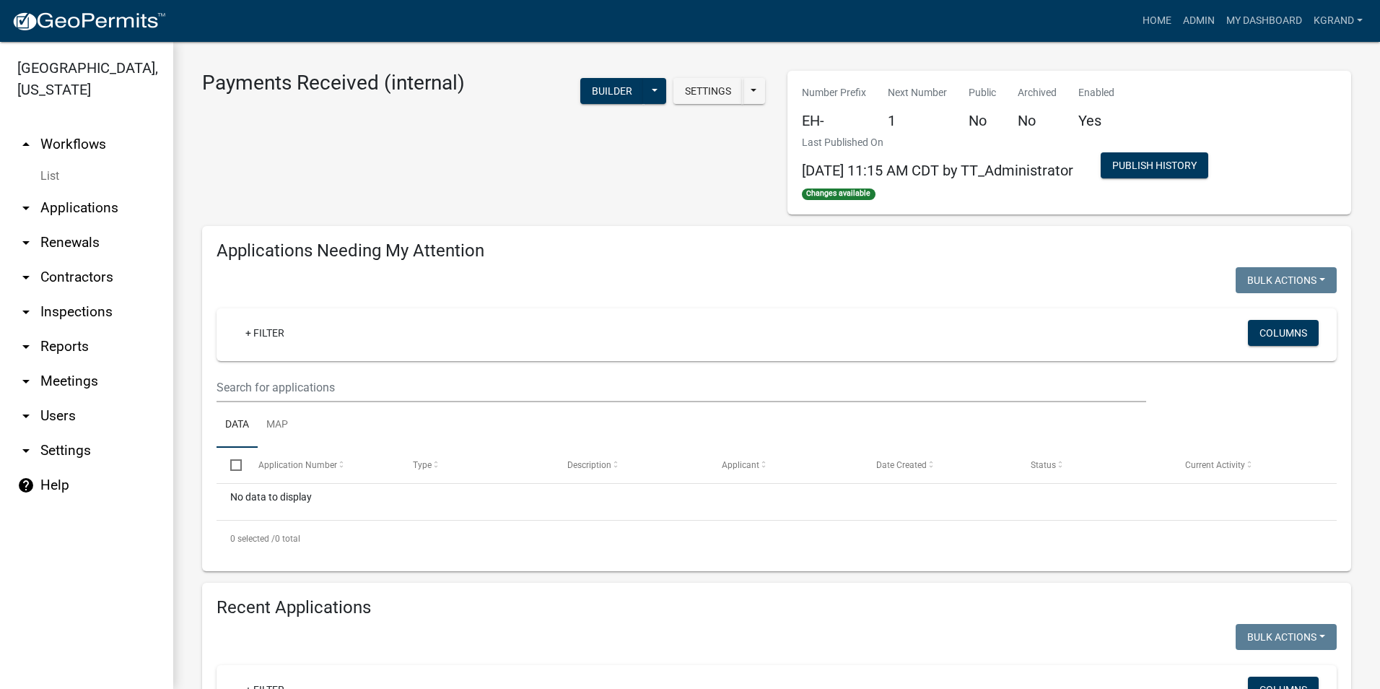
click at [56, 398] on link "arrow_drop_down Users" at bounding box center [86, 415] width 173 height 35
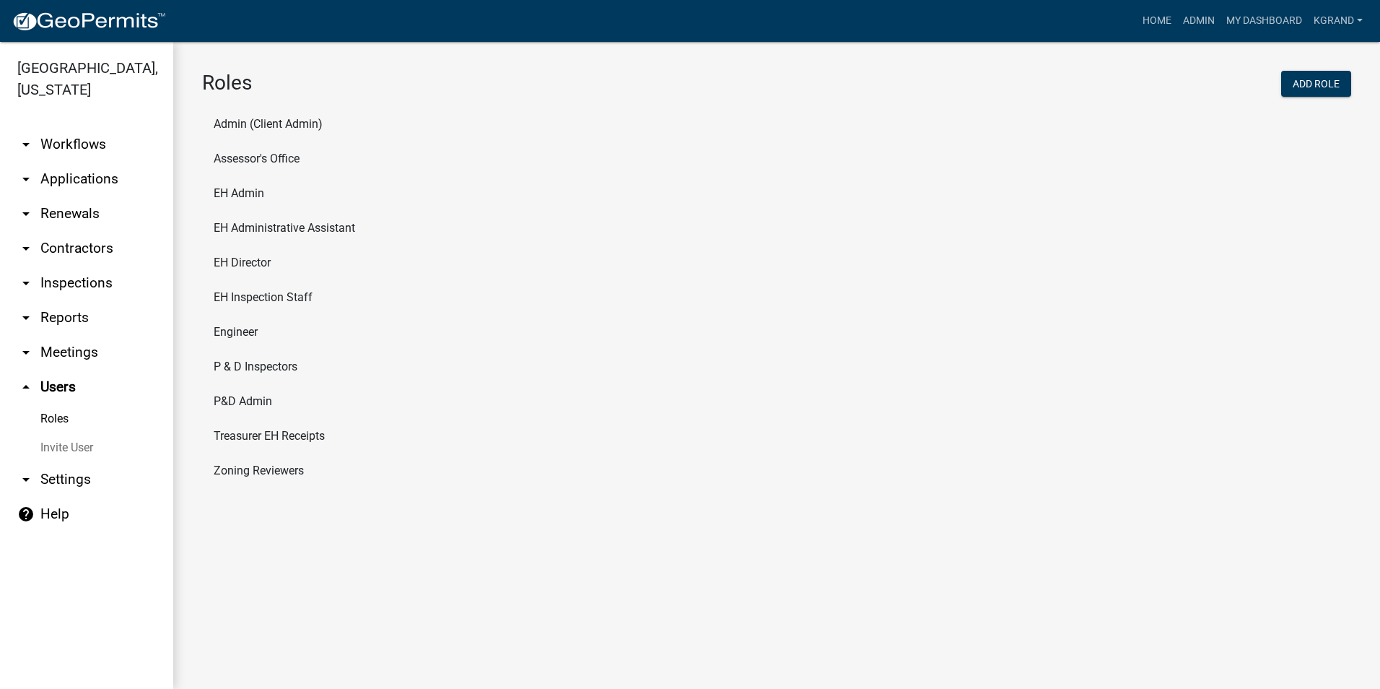
click at [53, 404] on link "Roles" at bounding box center [86, 418] width 173 height 29
click at [240, 263] on li "EH Director" at bounding box center [776, 262] width 1149 height 35
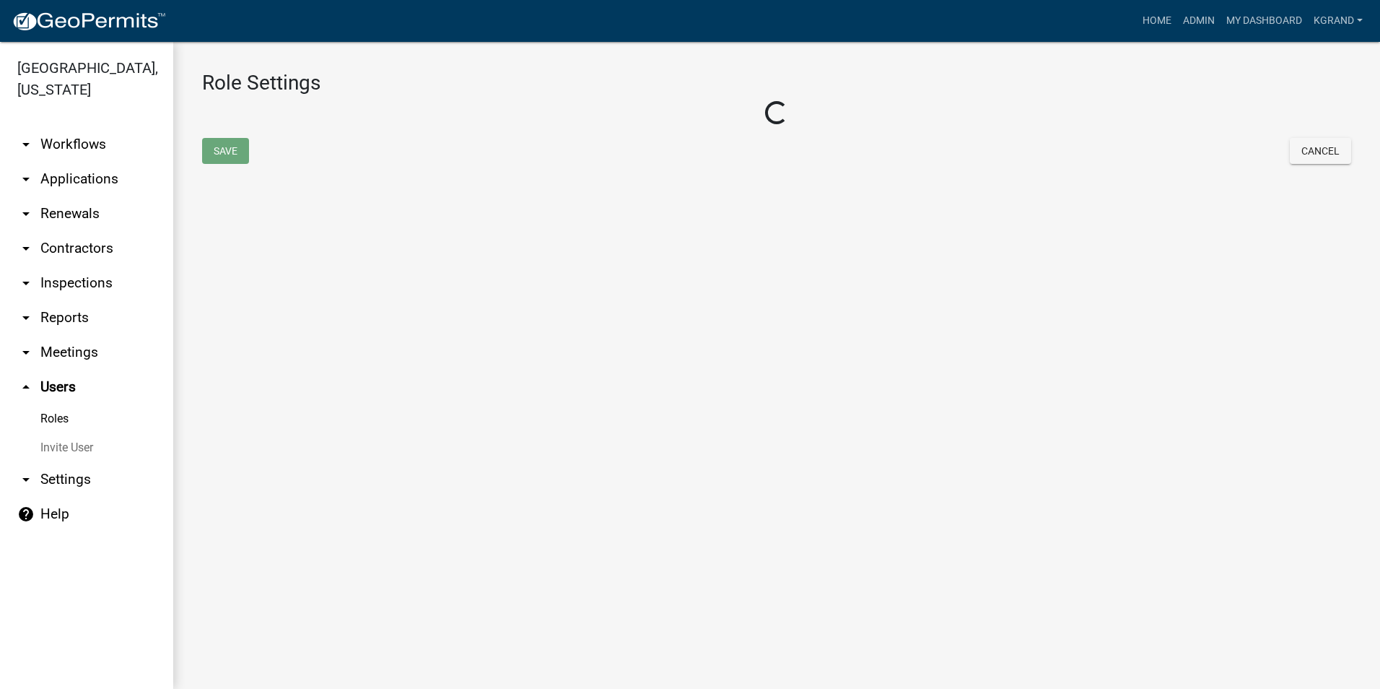
select select "4: red"
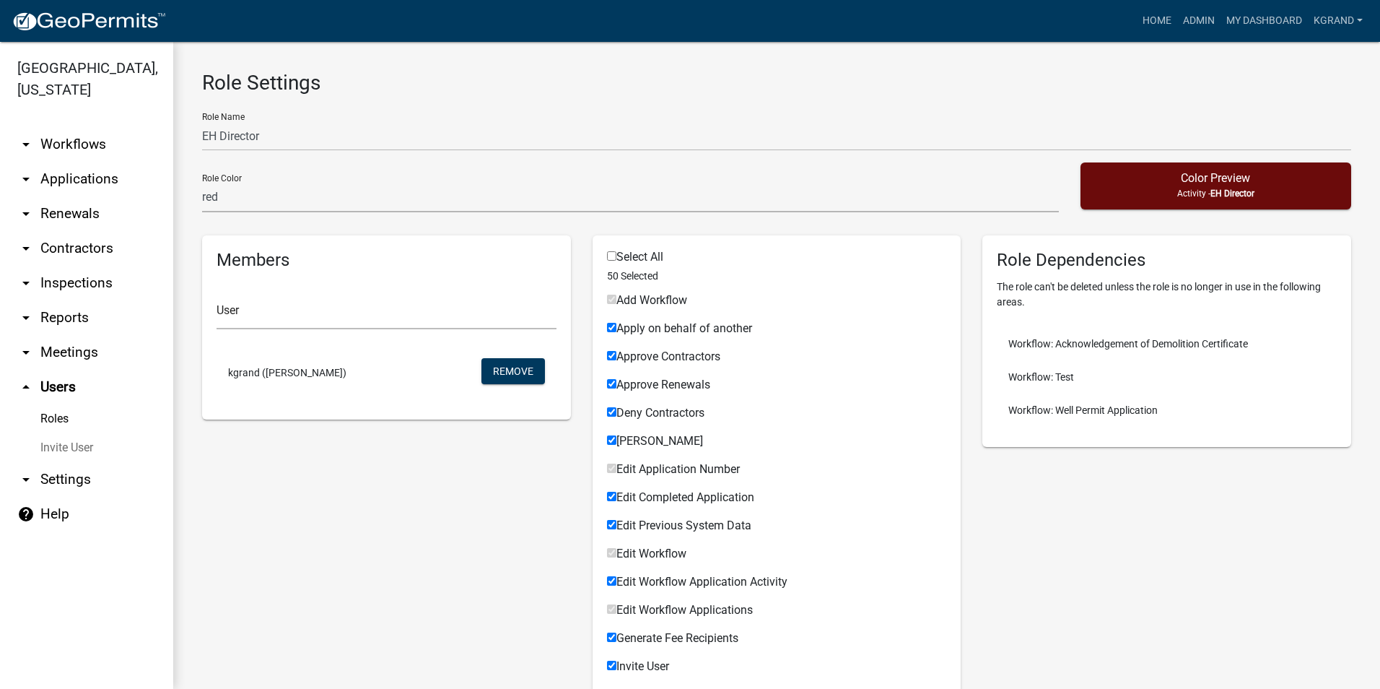
click at [609, 255] on input "Select All" at bounding box center [611, 255] width 9 height 9
checkbox input "true"
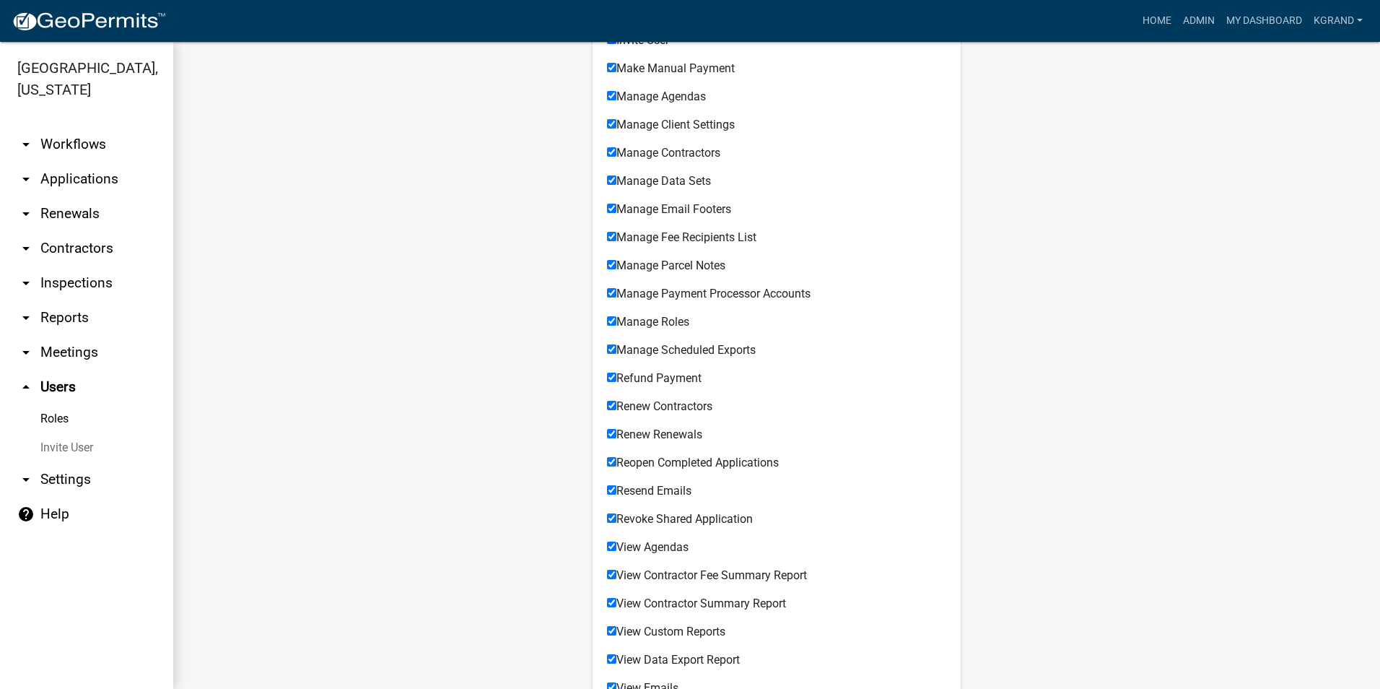
scroll to position [1100, 0]
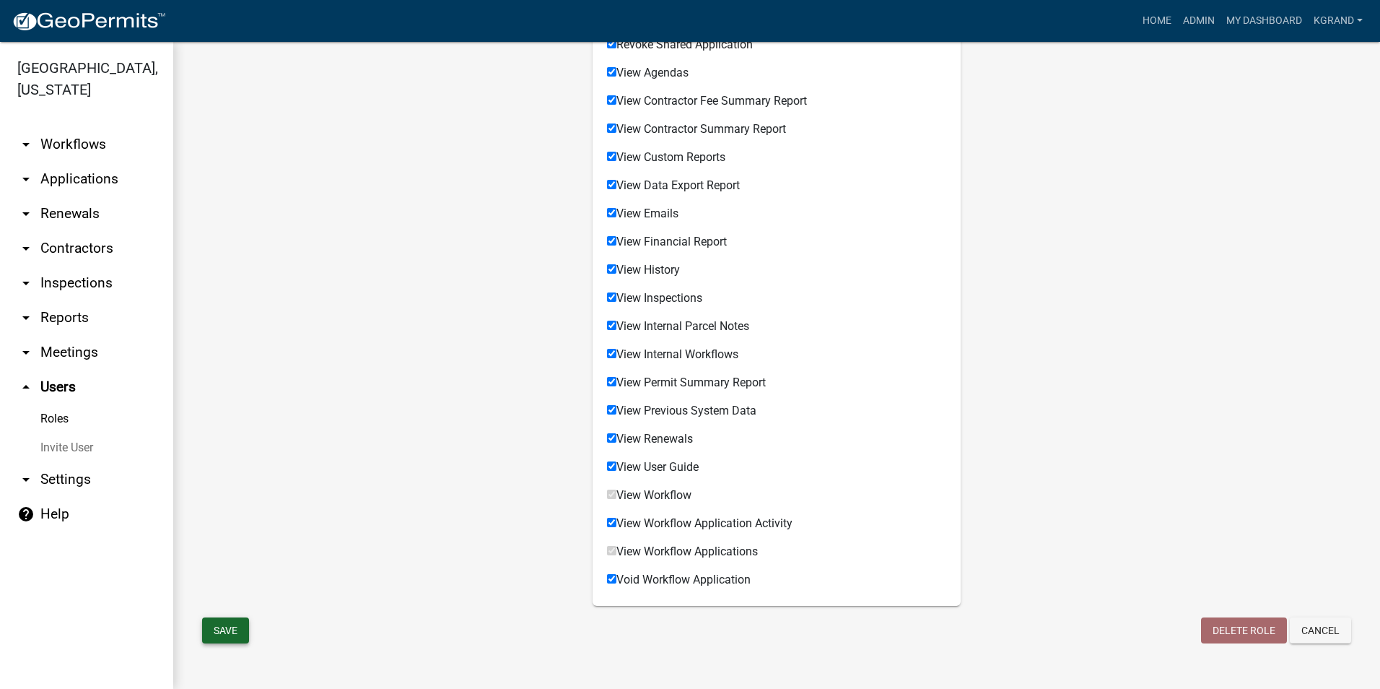
click at [242, 630] on button "Save" at bounding box center [225, 630] width 47 height 26
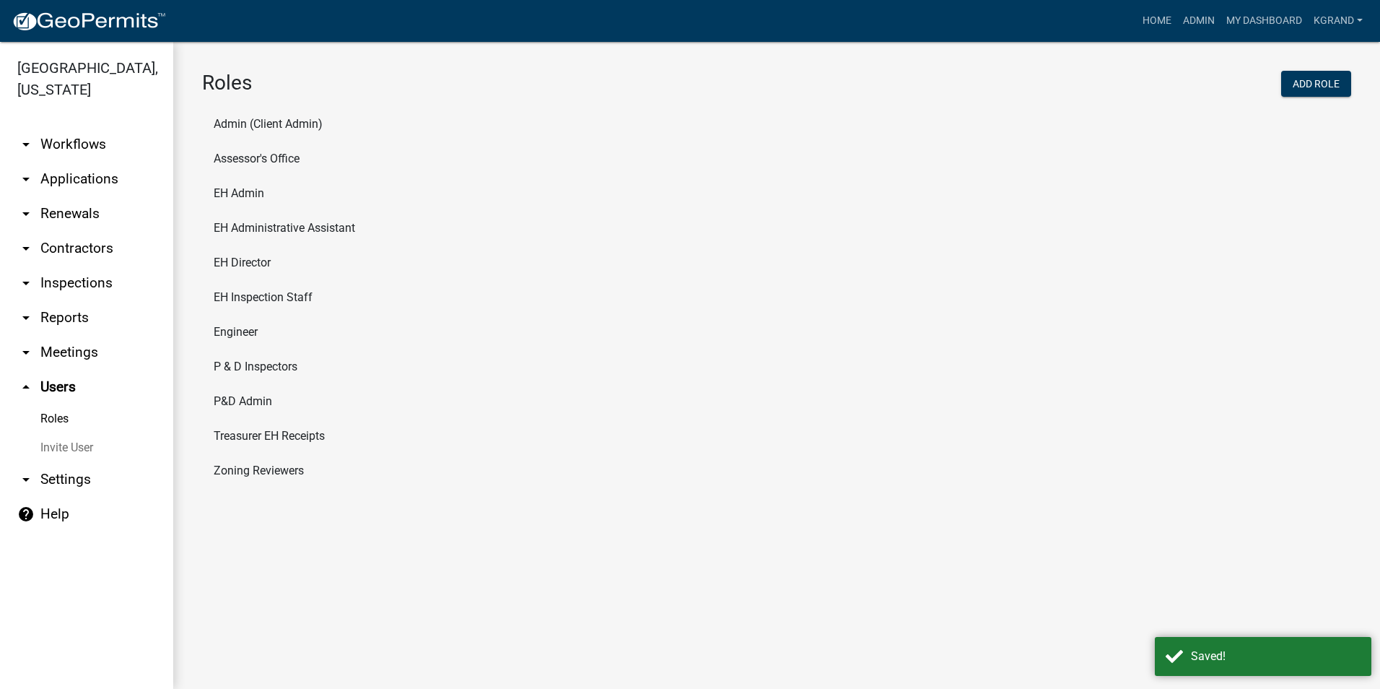
click at [238, 123] on li "Admin (Client Admin)" at bounding box center [776, 124] width 1149 height 35
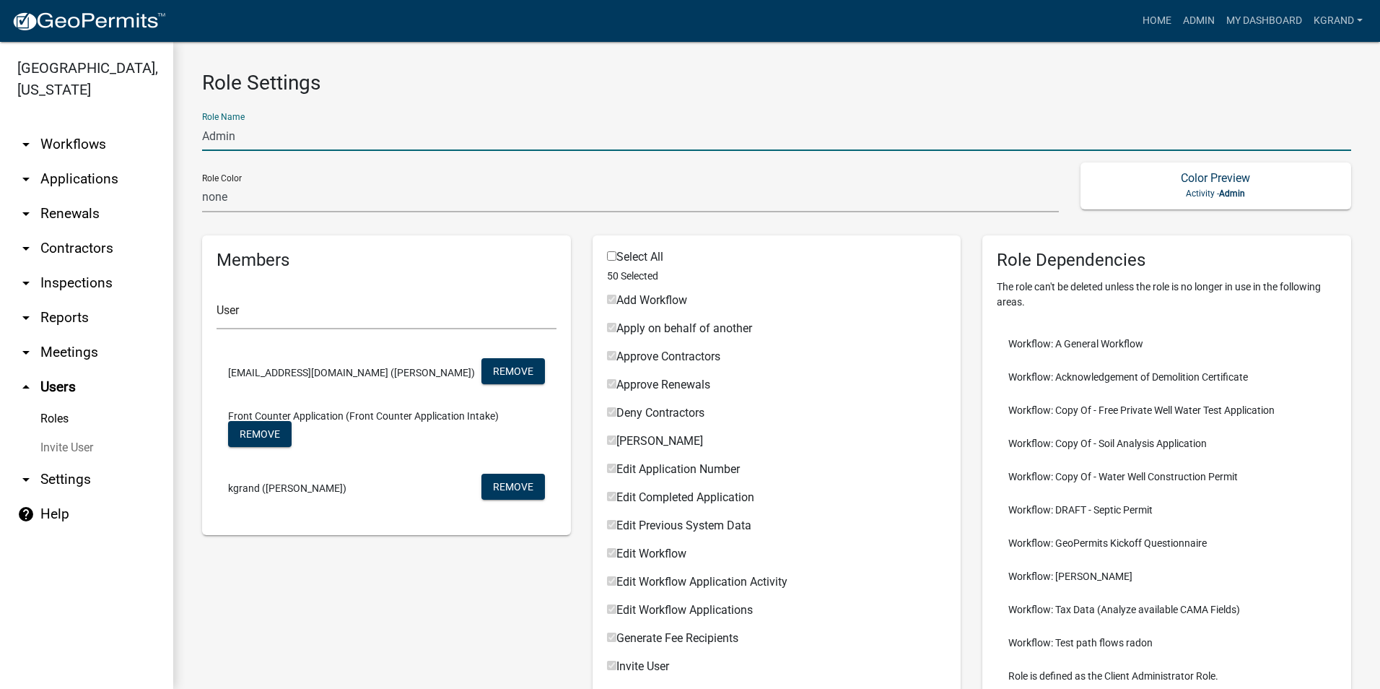
click at [389, 132] on input "Admin" at bounding box center [776, 136] width 1149 height 30
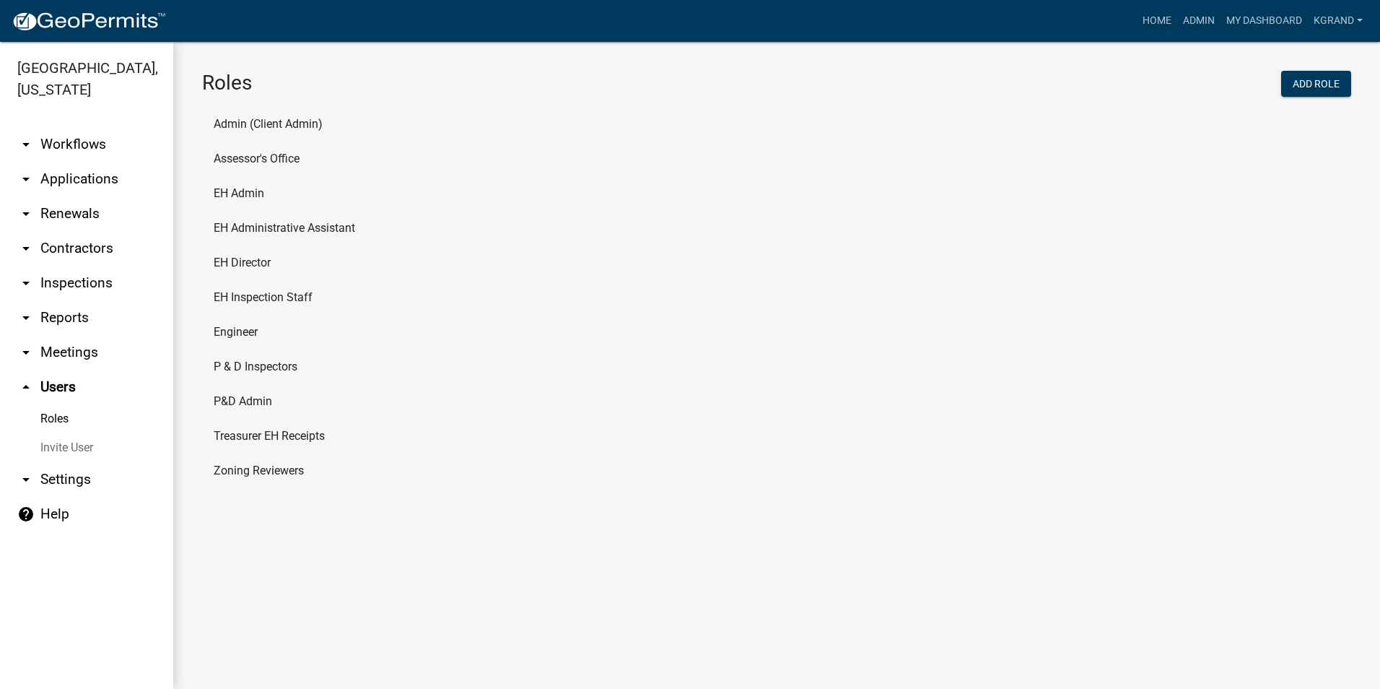
click at [50, 127] on link "arrow_drop_down Workflows" at bounding box center [86, 144] width 173 height 35
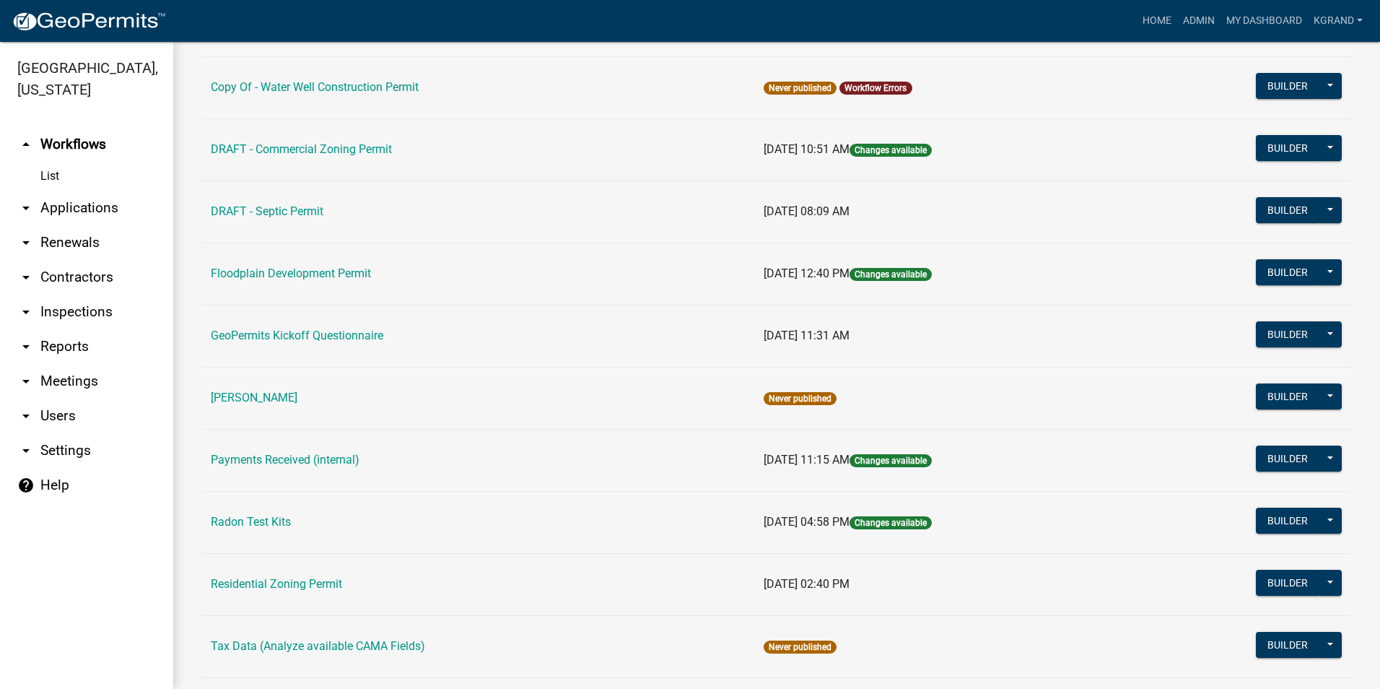
scroll to position [440, 0]
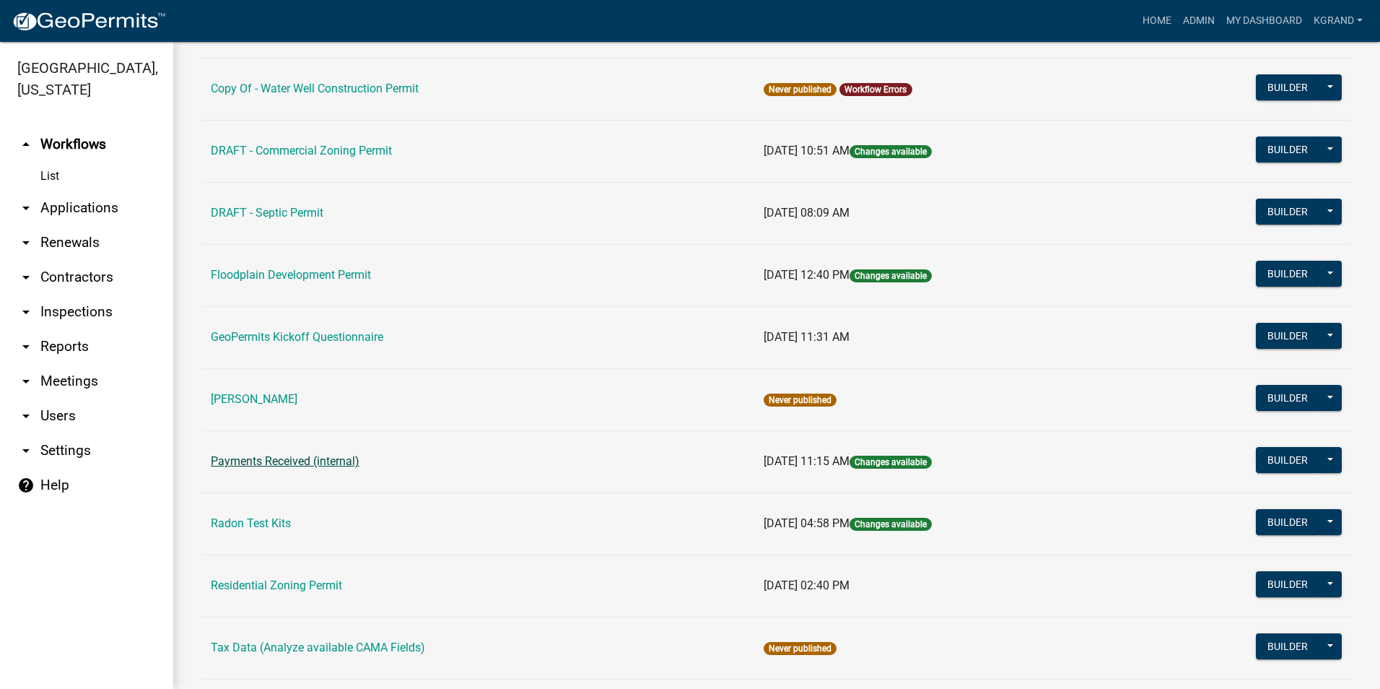
click at [240, 455] on link "Payments Received (internal)" at bounding box center [285, 461] width 149 height 14
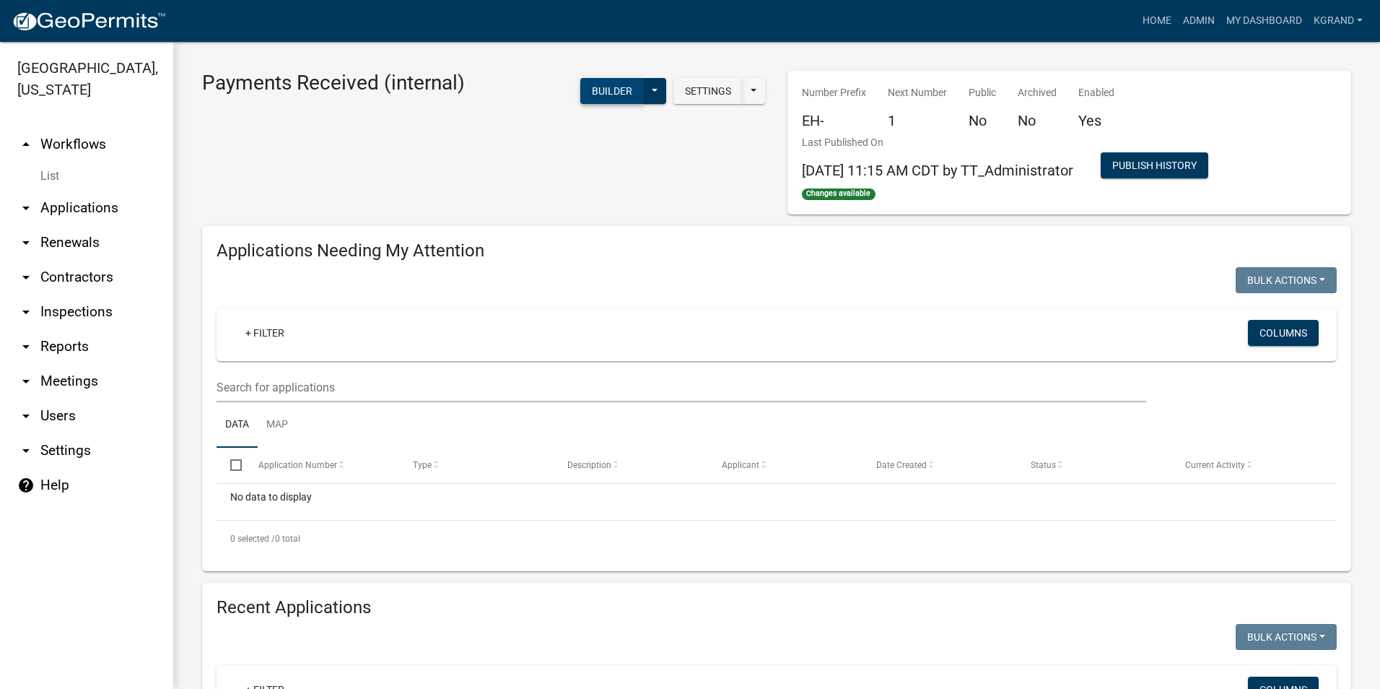
click at [592, 92] on button "Builder" at bounding box center [612, 91] width 64 height 26
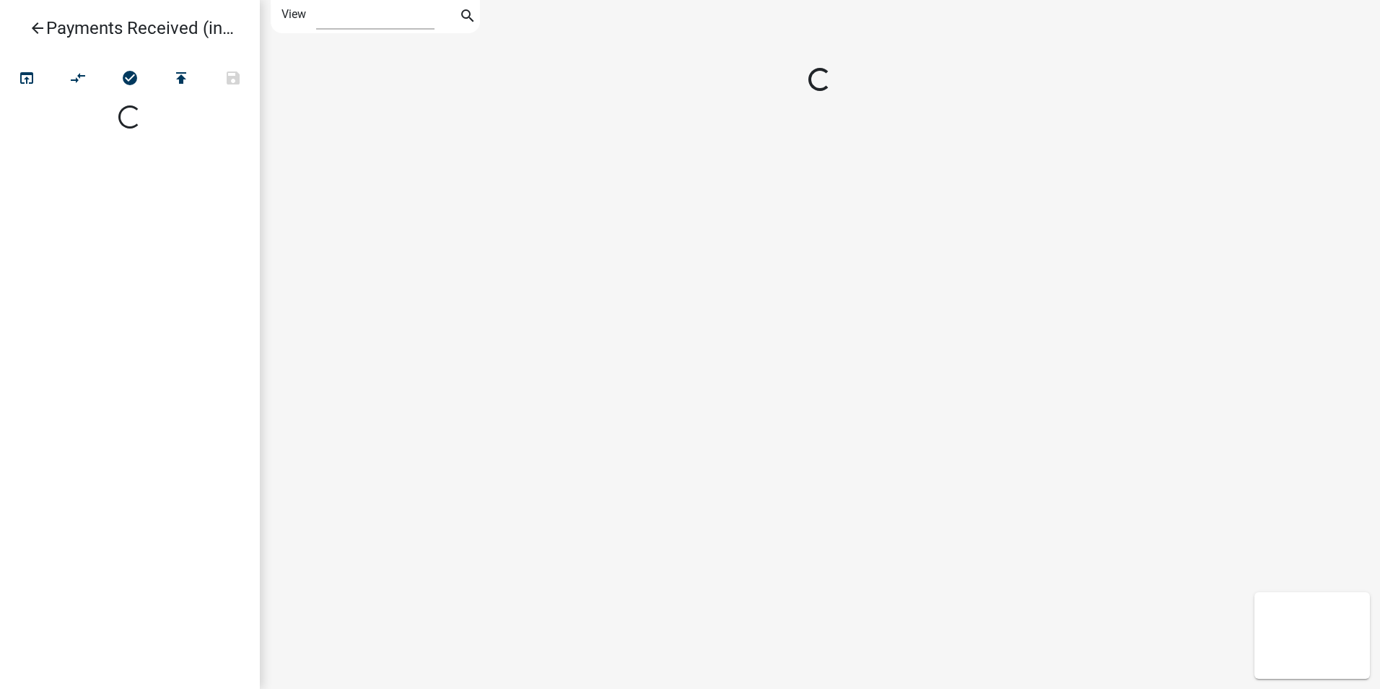
select select "1"
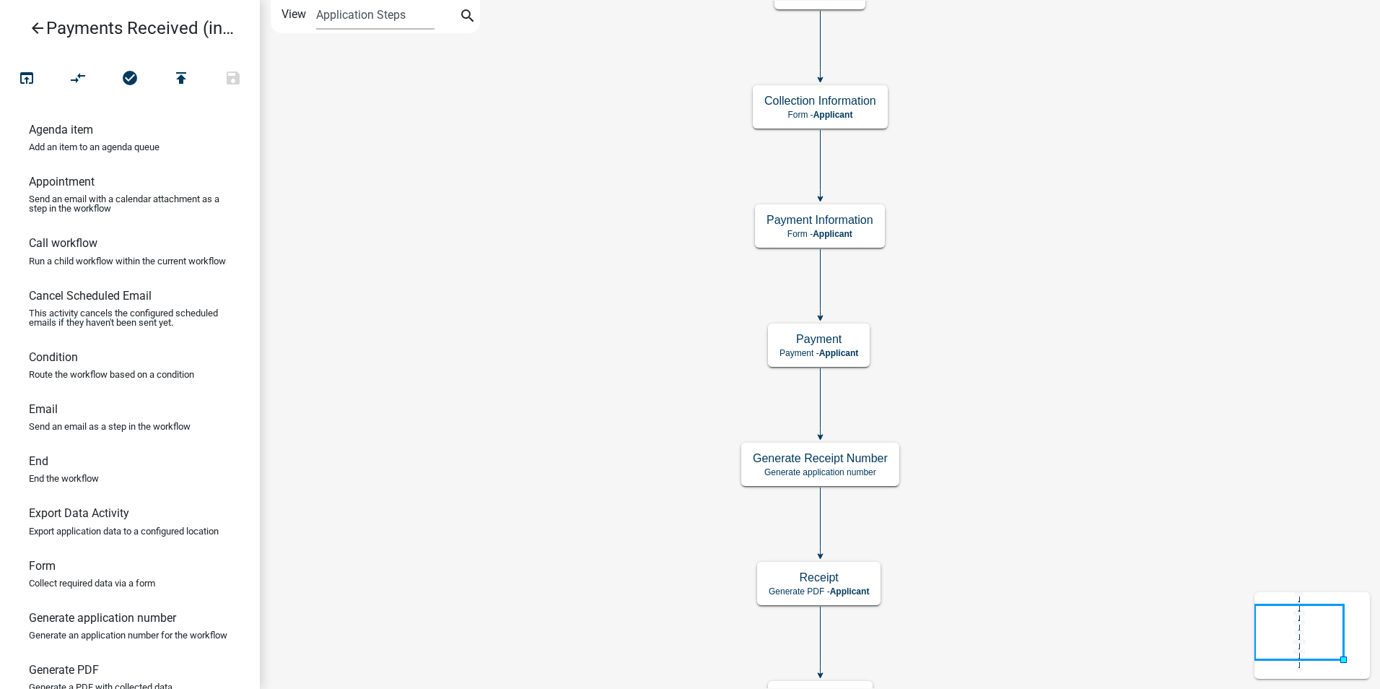
click at [55, 364] on h6 "Condition" at bounding box center [53, 357] width 49 height 14
click at [53, 364] on h6 "Condition" at bounding box center [53, 357] width 49 height 14
click at [986, 323] on icon "Start Start - Applicant End End - Applicant Payment Payment - Applicant Payment…" at bounding box center [820, 423] width 1119 height 844
click at [36, 27] on icon "arrow_back" at bounding box center [37, 29] width 17 height 20
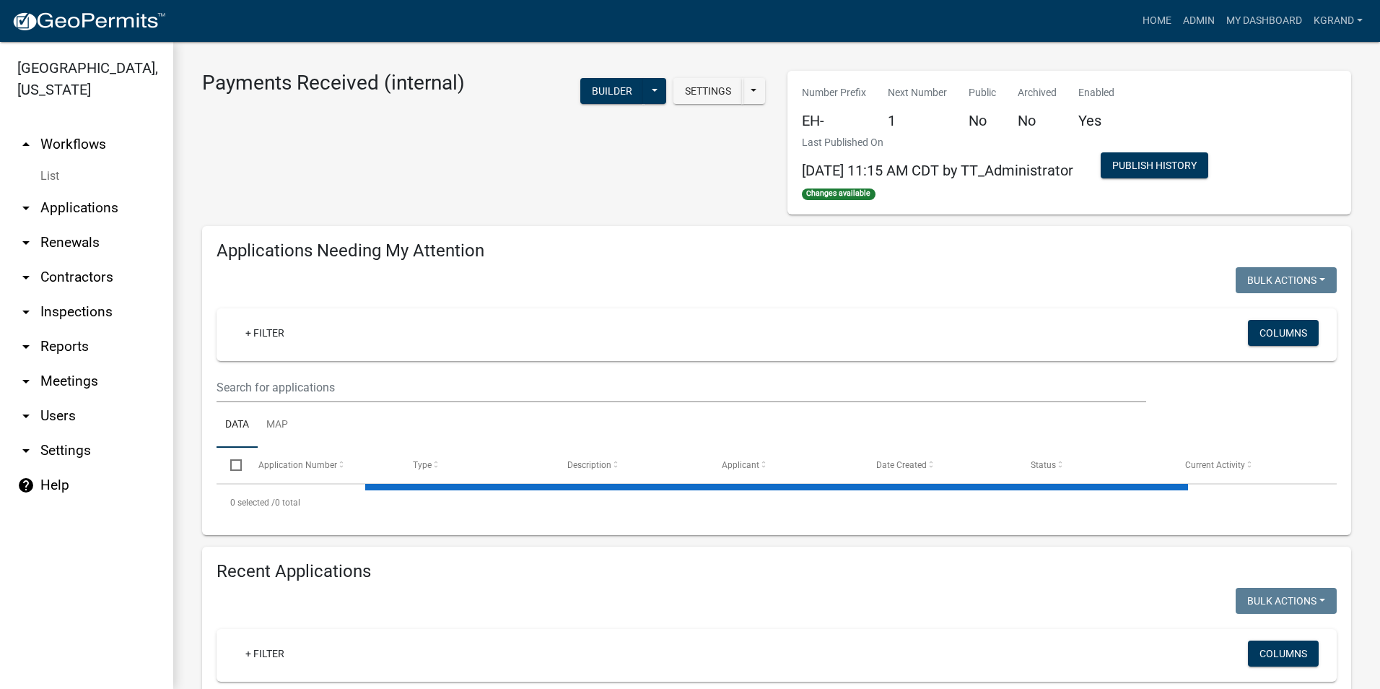
click at [37, 470] on link "help Help" at bounding box center [86, 485] width 173 height 35
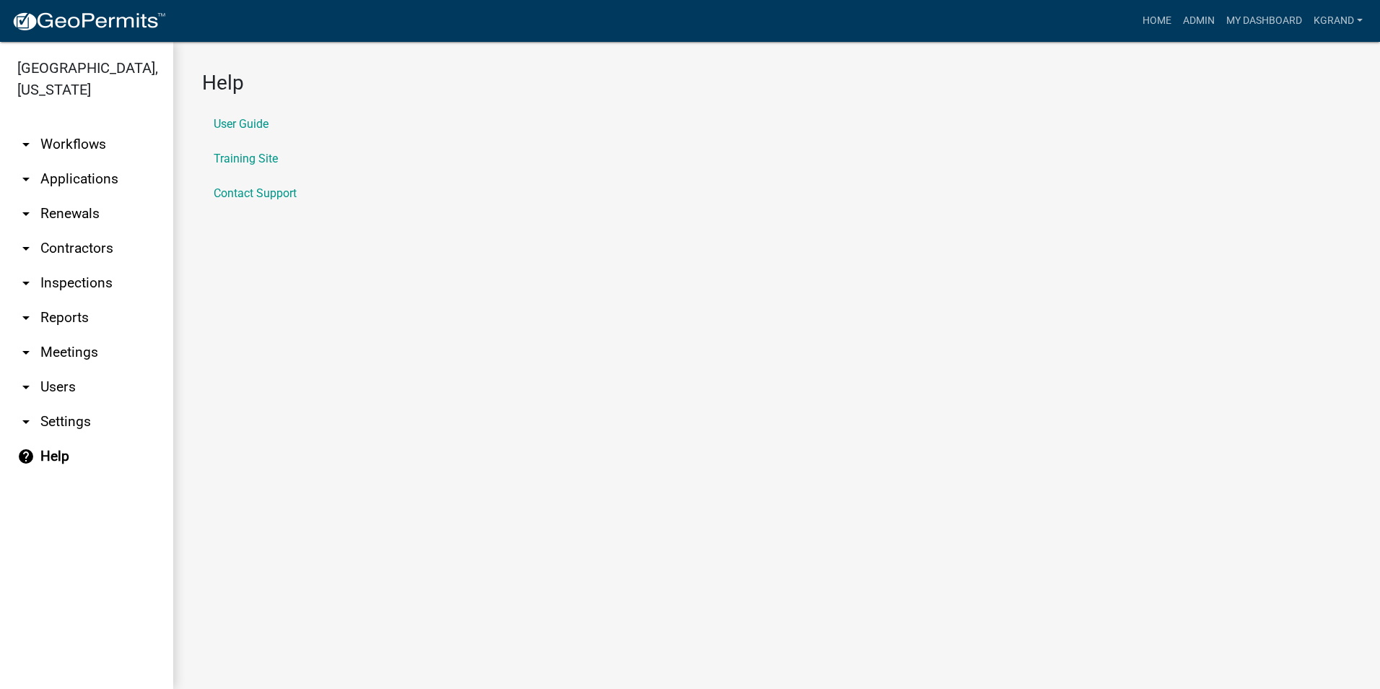
click at [241, 151] on li "Training Site" at bounding box center [776, 158] width 1149 height 35
click at [225, 160] on link "Training Site" at bounding box center [246, 159] width 64 height 12
click at [65, 127] on link "arrow_drop_down Workflows" at bounding box center [86, 144] width 173 height 35
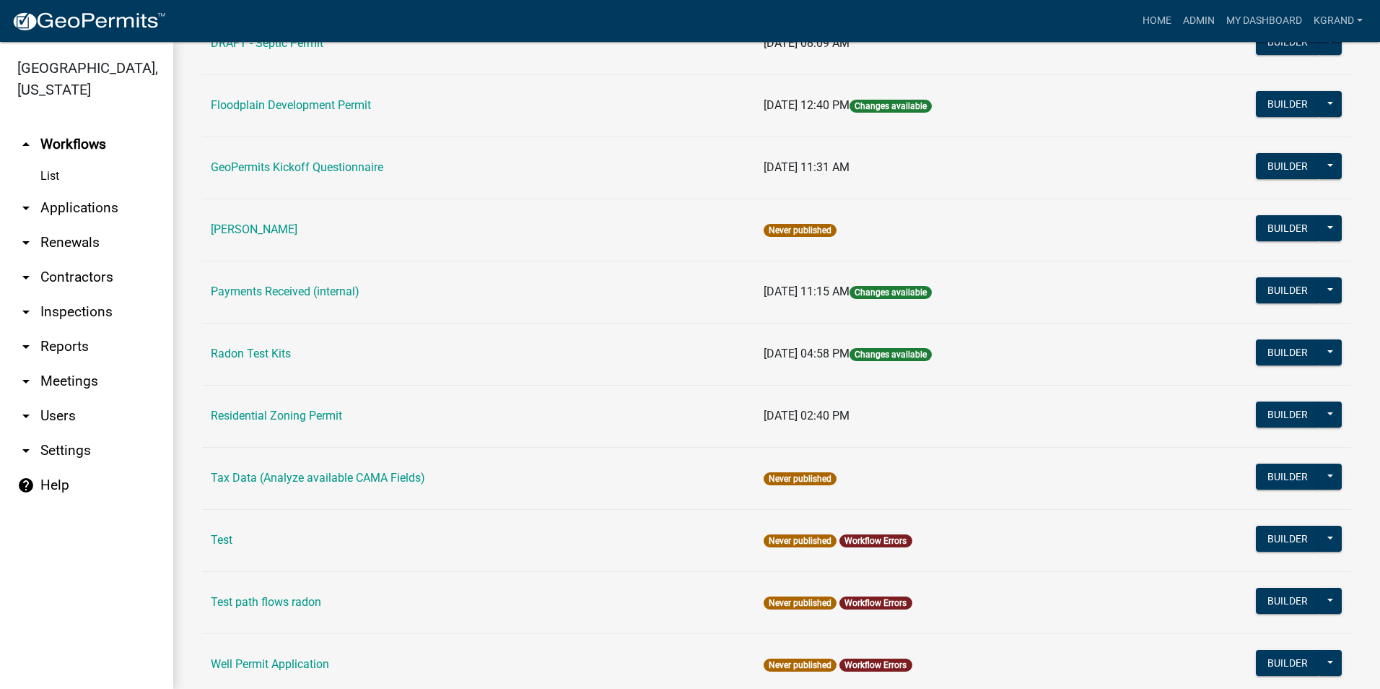
scroll to position [585, 0]
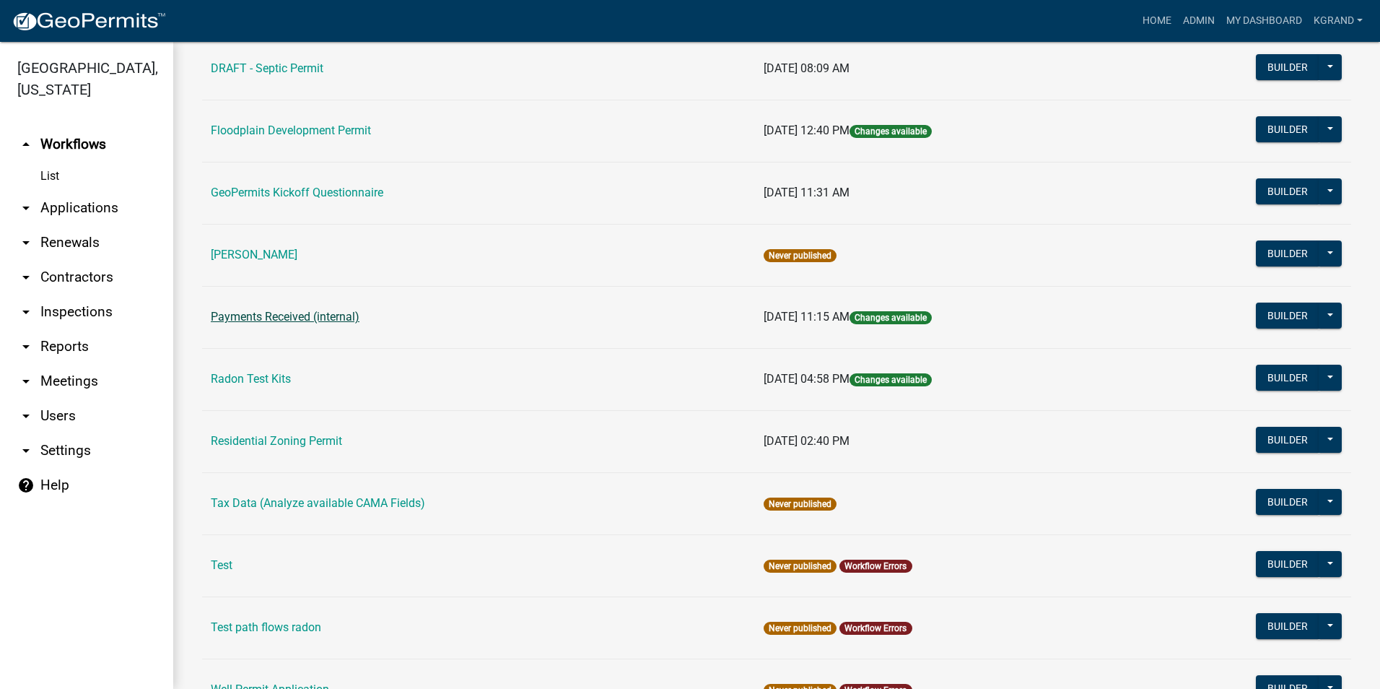
click at [263, 319] on link "Payments Received (internal)" at bounding box center [285, 317] width 149 height 14
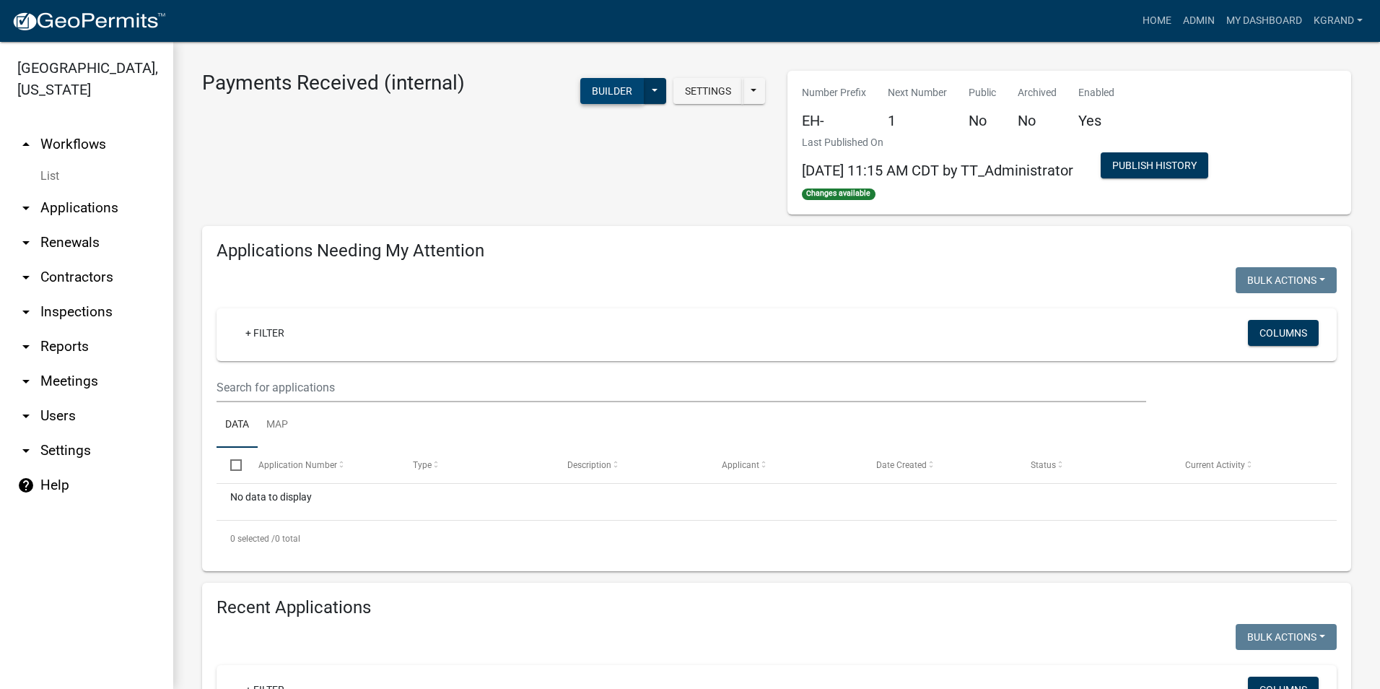
click at [599, 102] on button "Builder" at bounding box center [612, 91] width 64 height 26
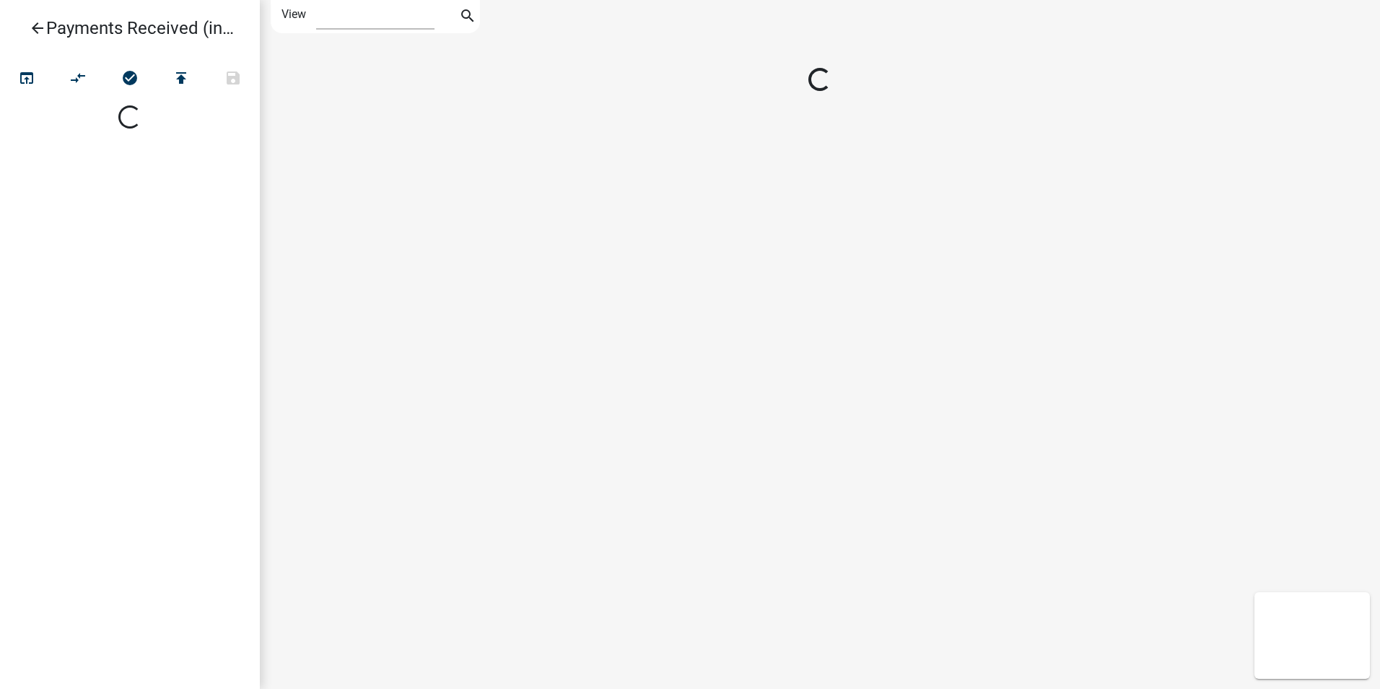
select select "1"
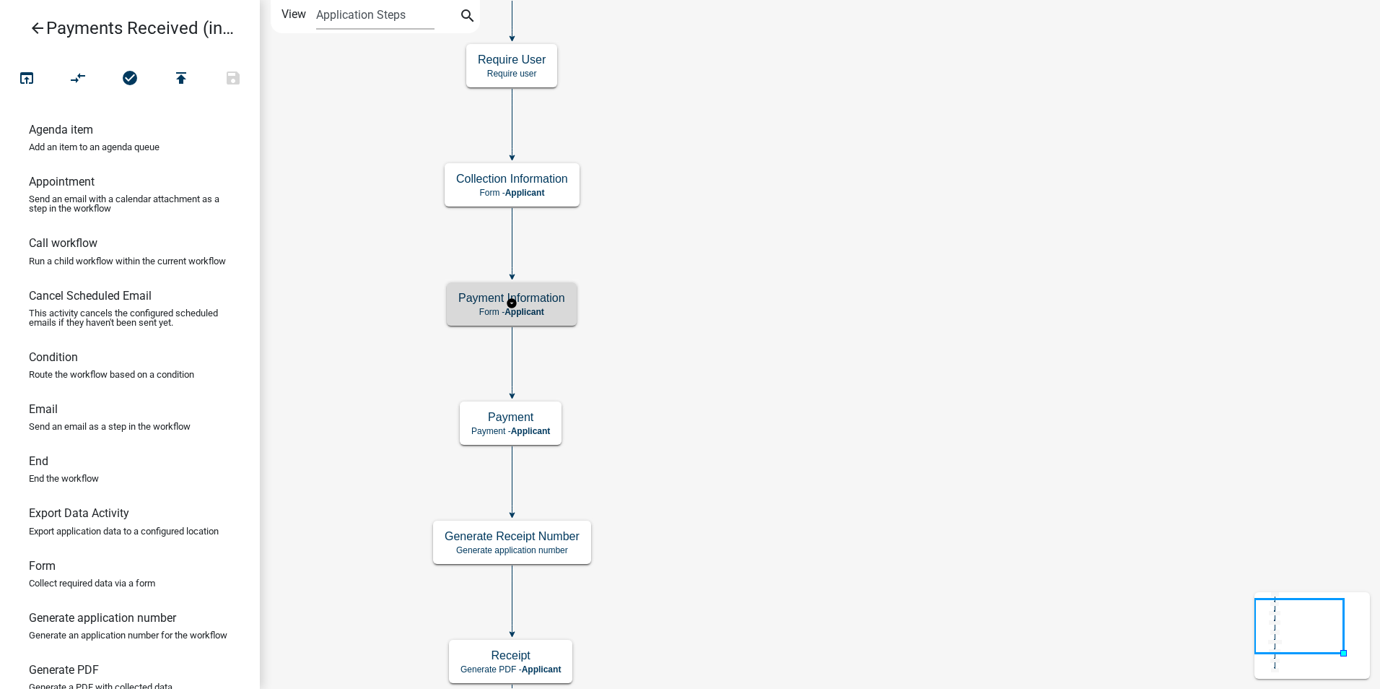
click at [543, 298] on h5 "Payment Information" at bounding box center [511, 298] width 107 height 14
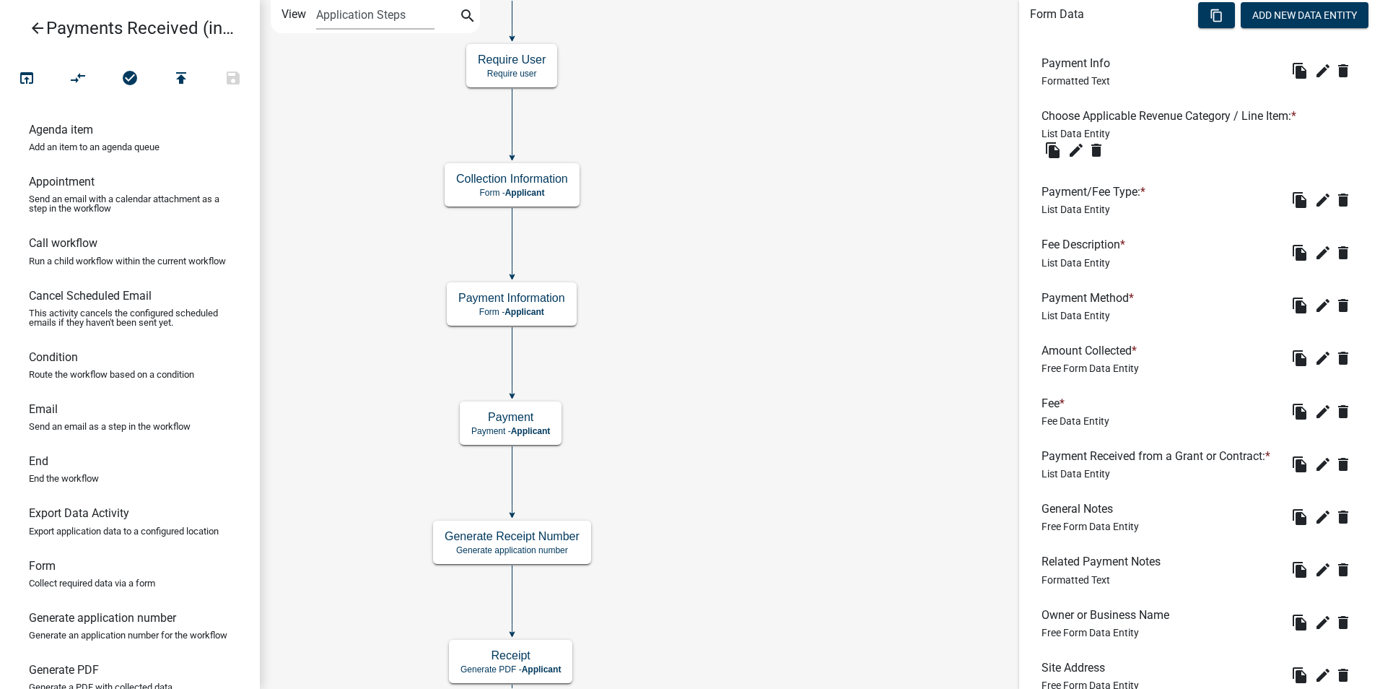
scroll to position [433, 0]
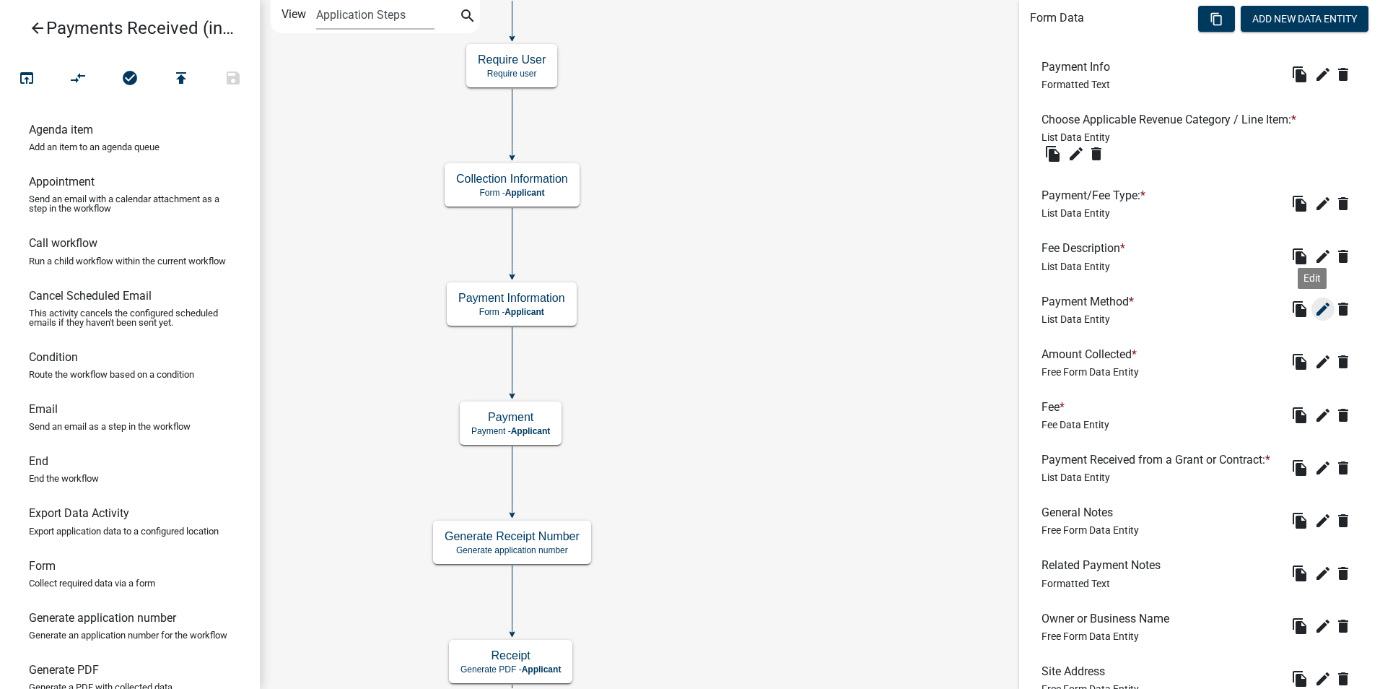
click at [1314, 310] on icon "edit" at bounding box center [1322, 308] width 17 height 17
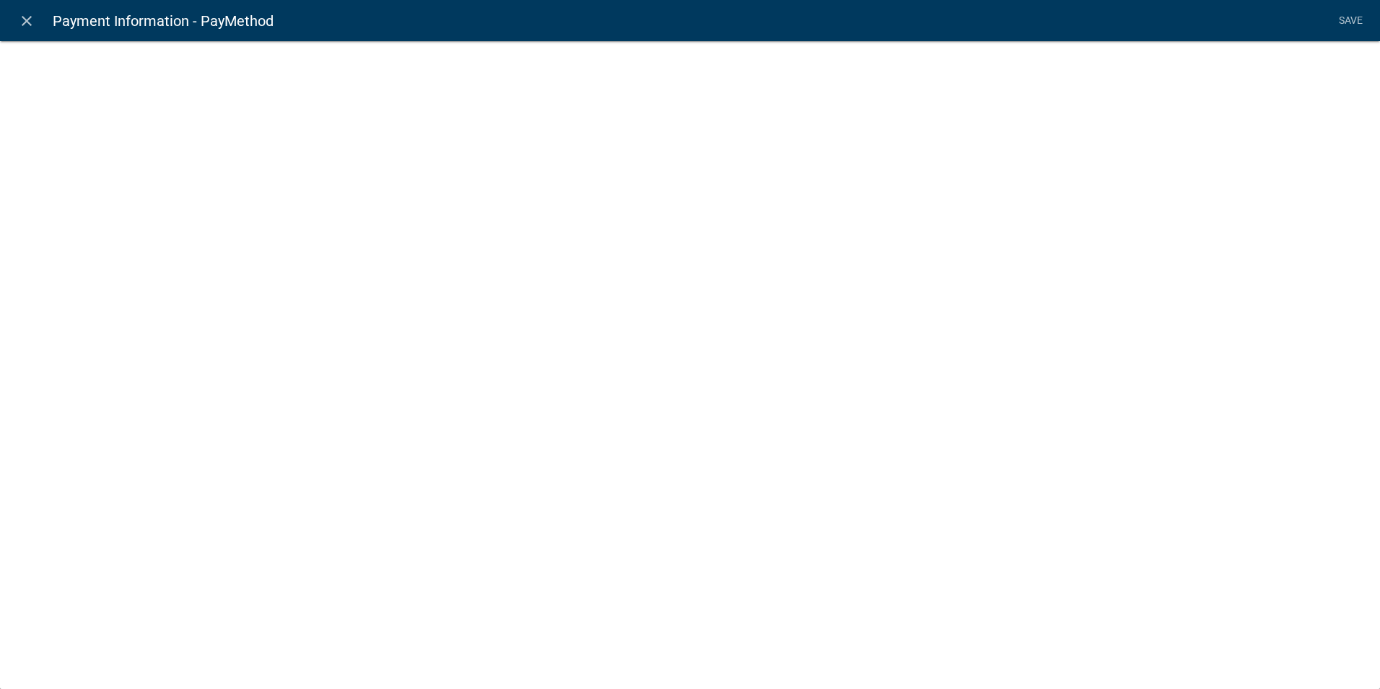
select select "list-data"
select select
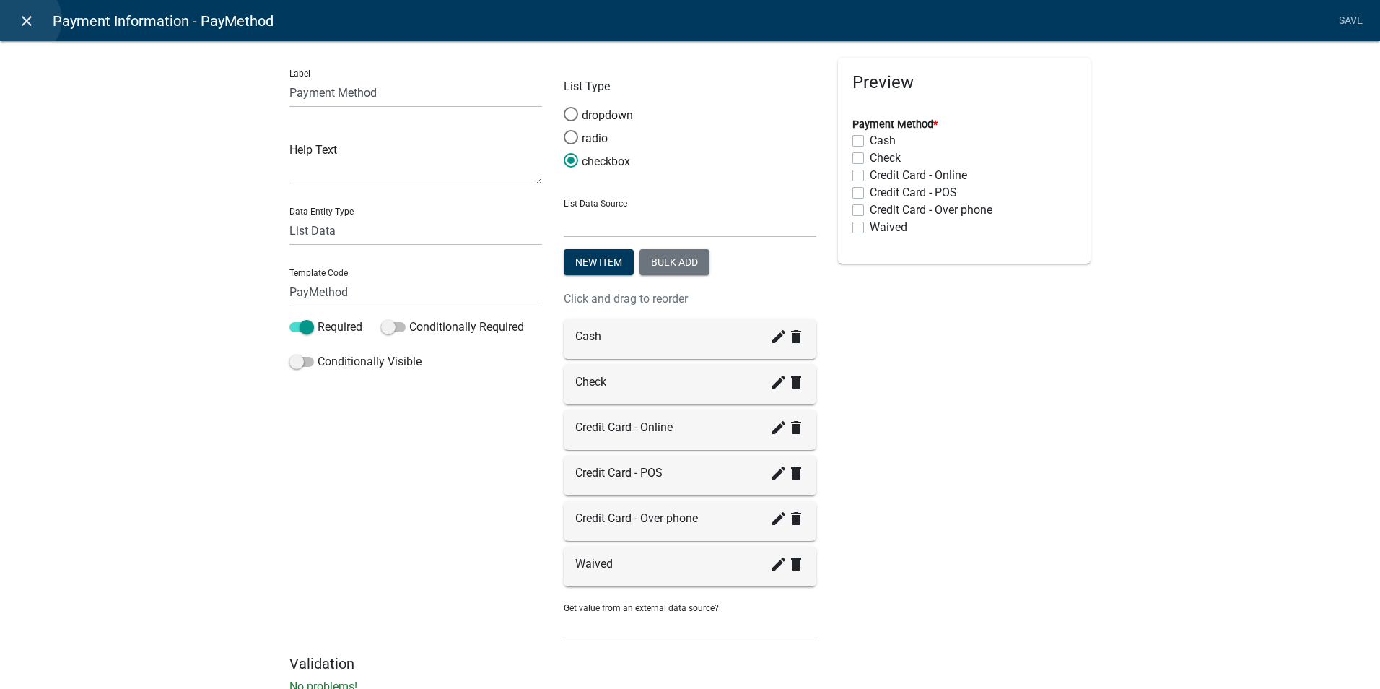
click at [25, 19] on icon "close" at bounding box center [26, 20] width 17 height 17
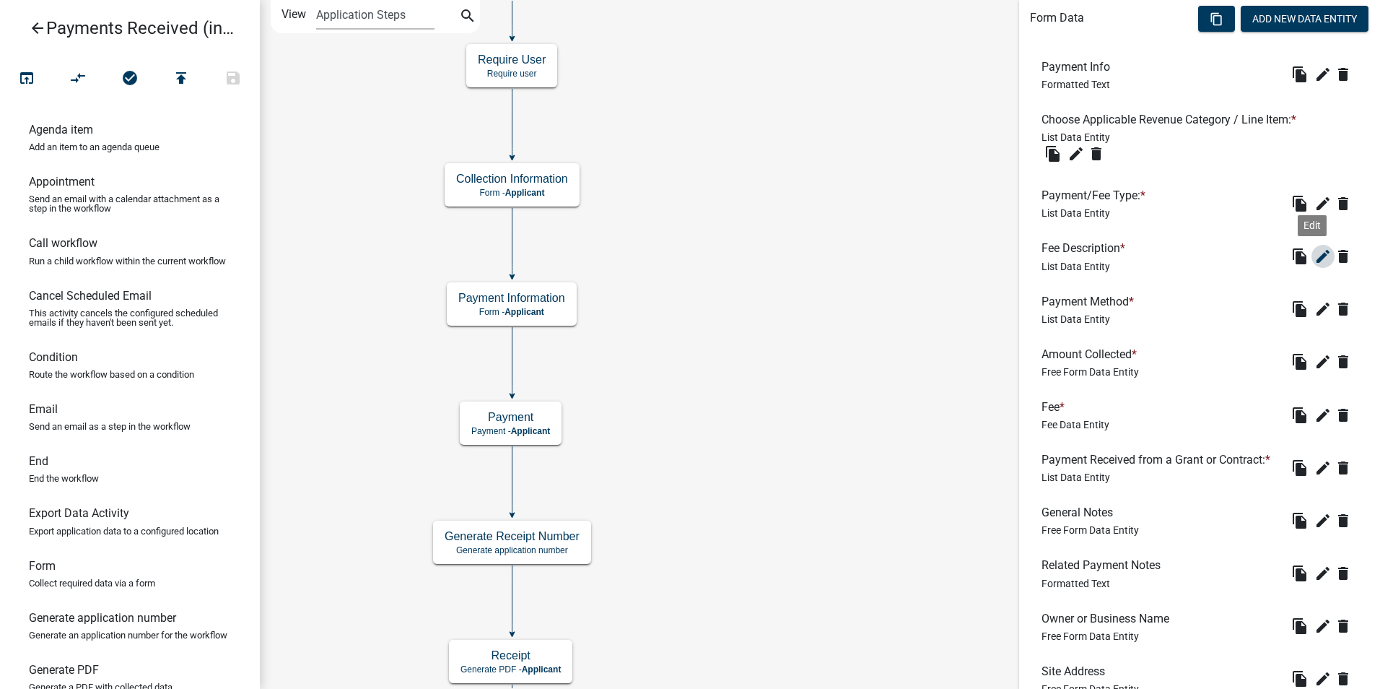
click at [1314, 252] on icon "edit" at bounding box center [1322, 256] width 17 height 17
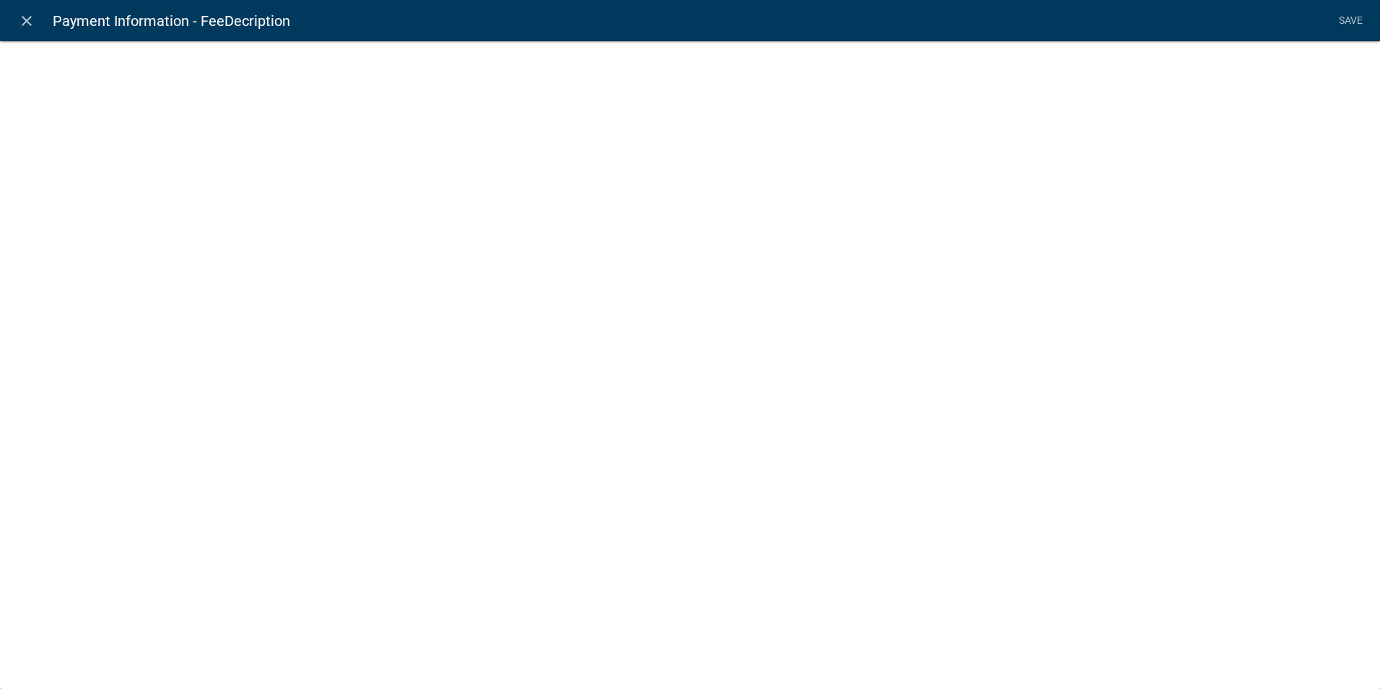
select select "list-data"
select select "custom-list-5a78d565-806f-4ab6-8339-38b2061274ce"
select select
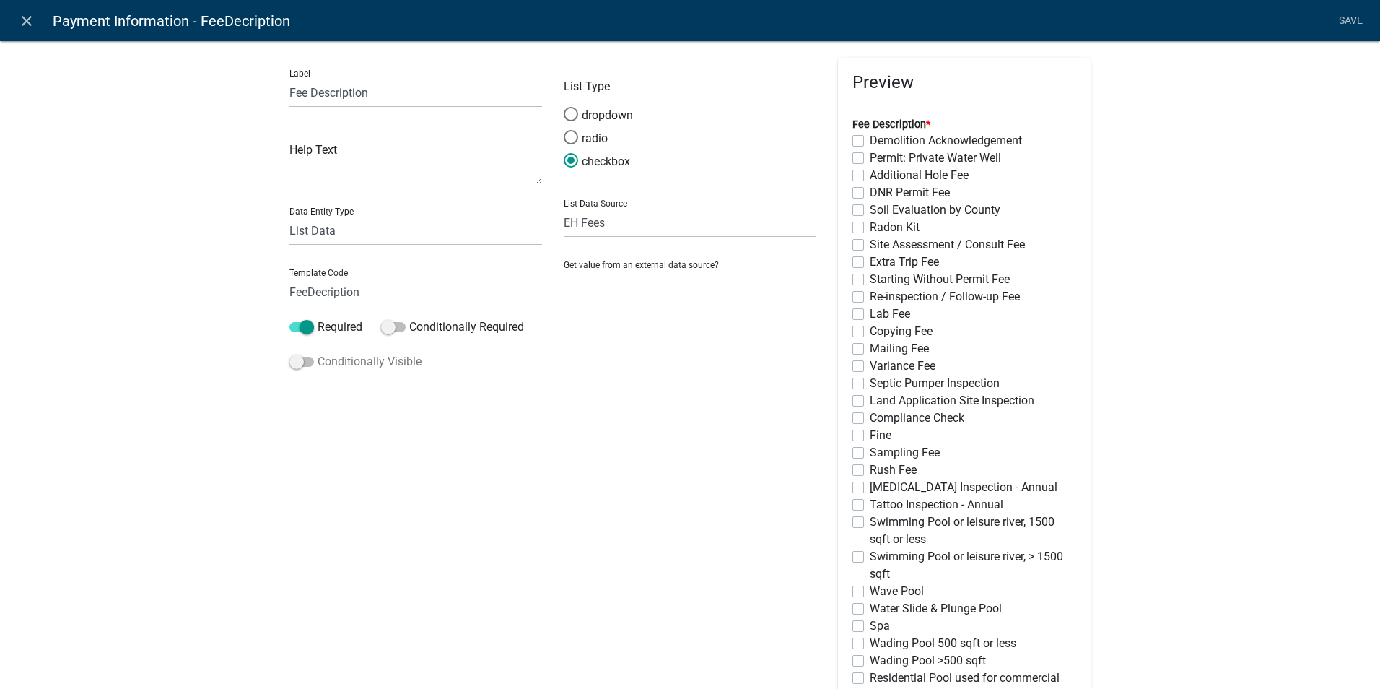
click at [292, 360] on span at bounding box center [301, 362] width 25 height 10
click at [318, 353] on input "Conditionally Visible" at bounding box center [318, 353] width 0 height 0
click at [382, 432] on div "Any" at bounding box center [392, 435] width 32 height 12
click at [377, 432] on input "Any" at bounding box center [380, 433] width 9 height 9
radio input "true"
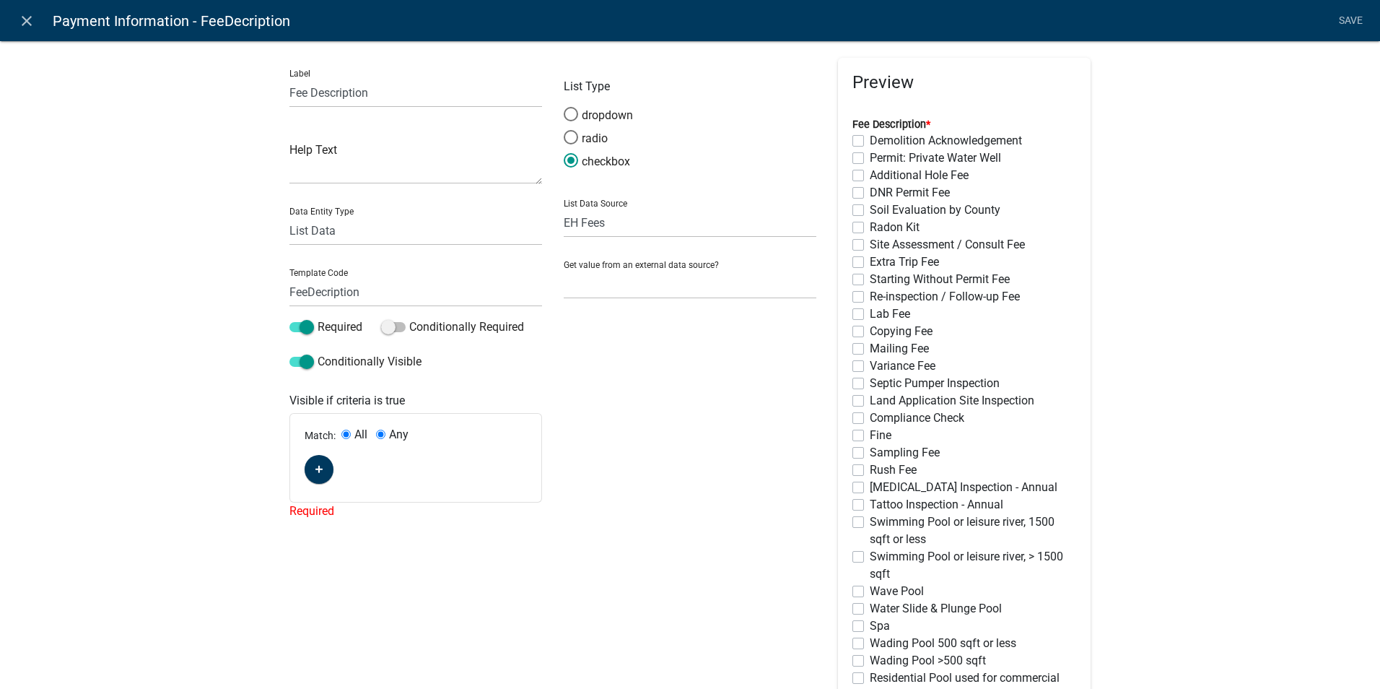
radio input "false"
click at [328, 464] on button "button" at bounding box center [319, 469] width 29 height 29
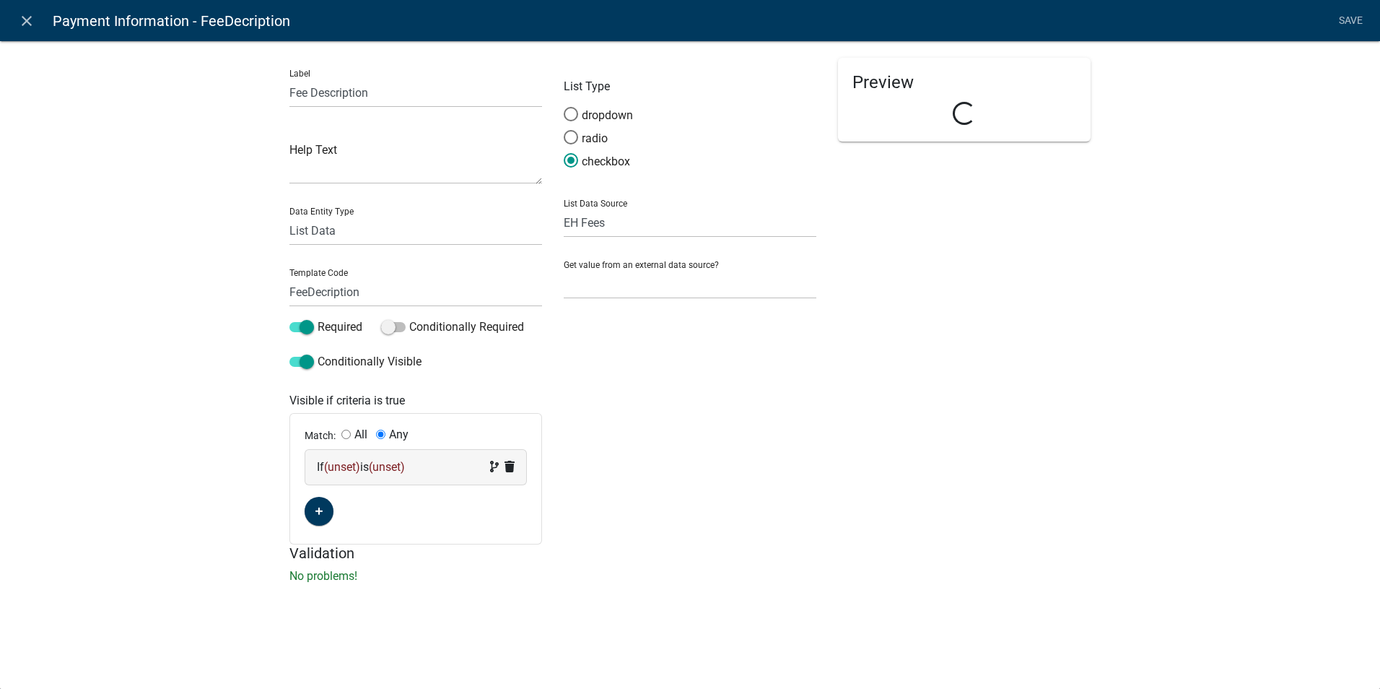
click at [328, 465] on span "(unset)" at bounding box center [342, 467] width 36 height 14
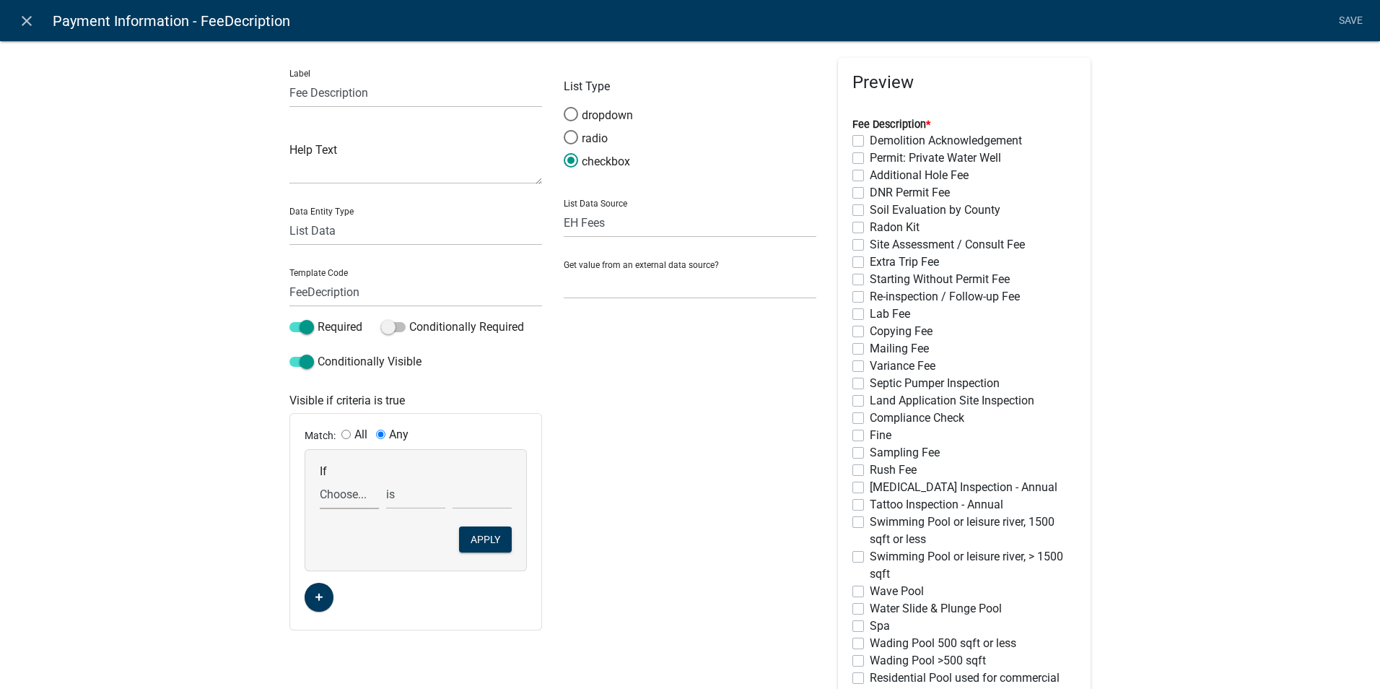
click at [333, 488] on select "Choose... ALL_FEE_RECIPIENTS AmtCollected APPLICANT_CITY APPLICANT_EMAIL_ADDRES…" at bounding box center [349, 494] width 59 height 30
click at [333, 489] on select "Choose... ALL_FEE_RECIPIENTS AmtCollected APPLICANT_CITY APPLICANT_EMAIL_ADDRES…" at bounding box center [349, 494] width 59 height 30
click at [391, 496] on select "is is not is greater than is less than exists does not exist contains does not …" at bounding box center [415, 494] width 59 height 30
click at [639, 497] on div "List Type dropdown radio checkbox List Data Source State List Assessor's Office…" at bounding box center [690, 524] width 274 height 933
click at [290, 365] on span at bounding box center [301, 362] width 25 height 10
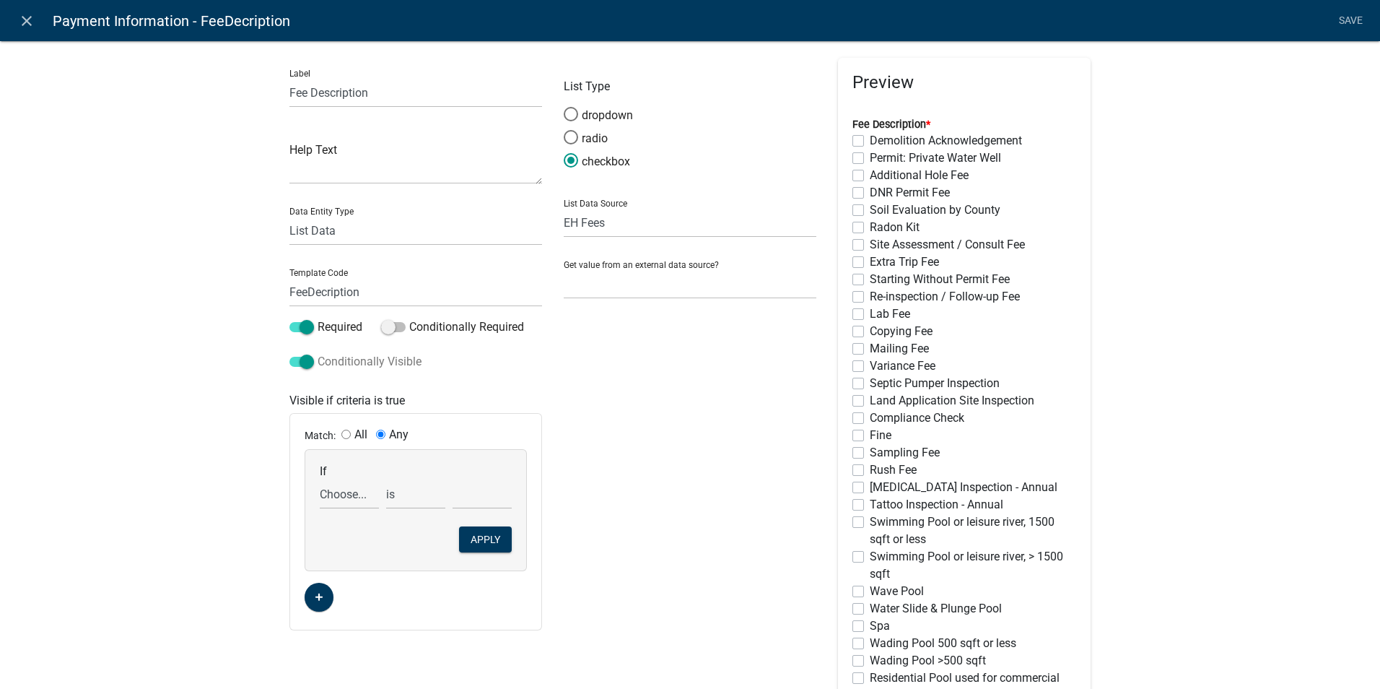
click at [318, 353] on input "Conditionally Visible" at bounding box center [318, 353] width 0 height 0
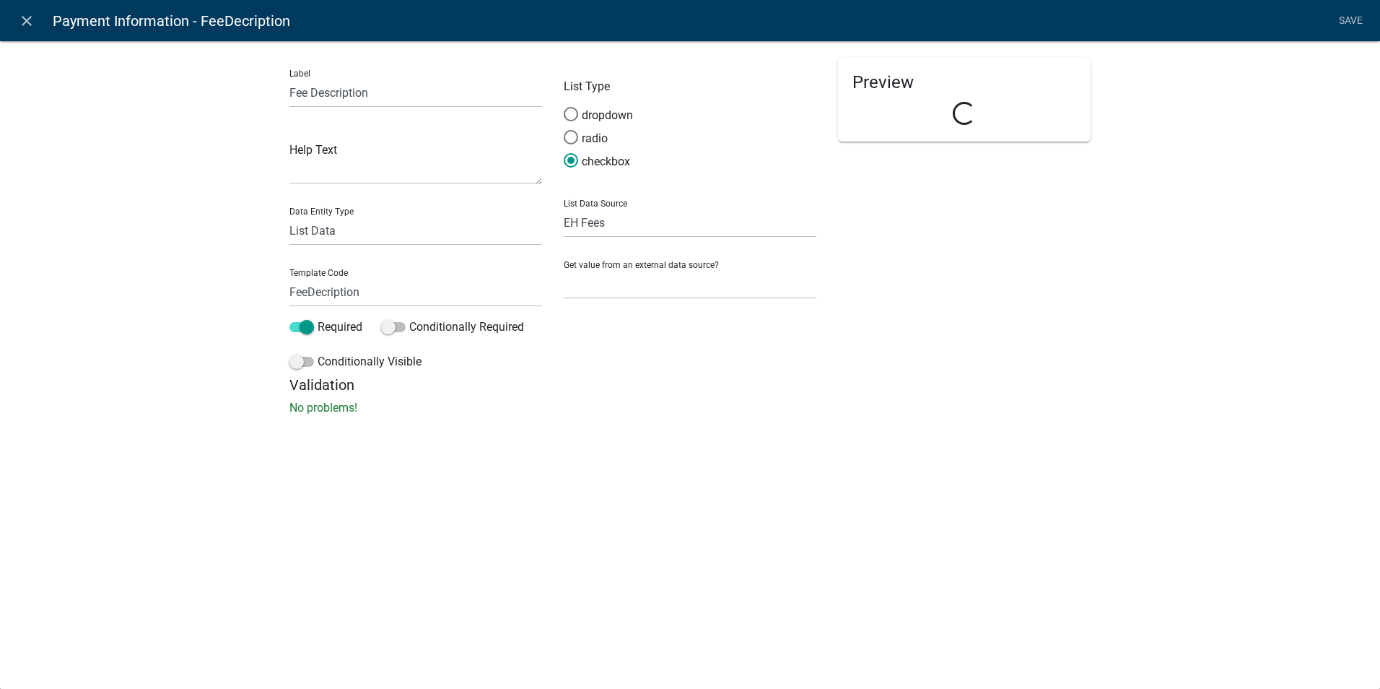
click at [684, 431] on div "Label Fee Description Help Text Data Entity Type Free Form Text Document Displa…" at bounding box center [690, 231] width 1380 height 429
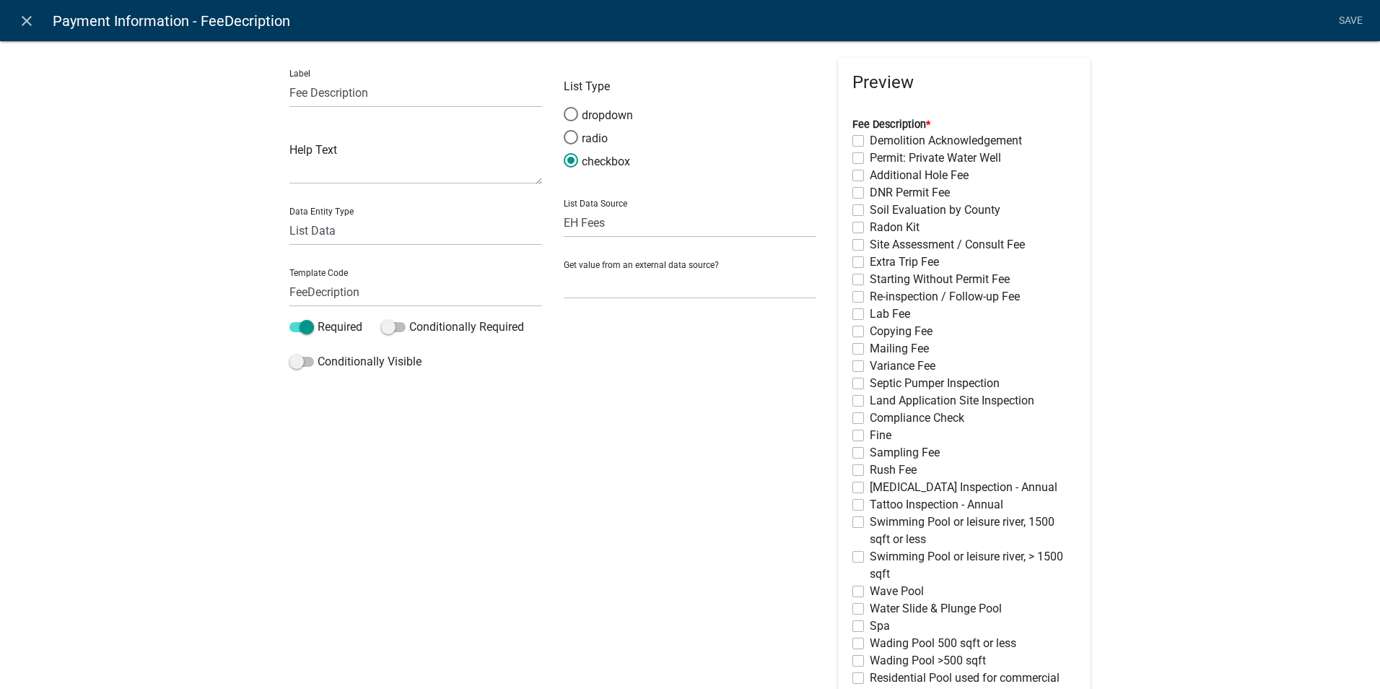
click at [580, 541] on div "List Type dropdown radio checkbox List Data Source State List Assessor's Office…" at bounding box center [690, 524] width 274 height 933
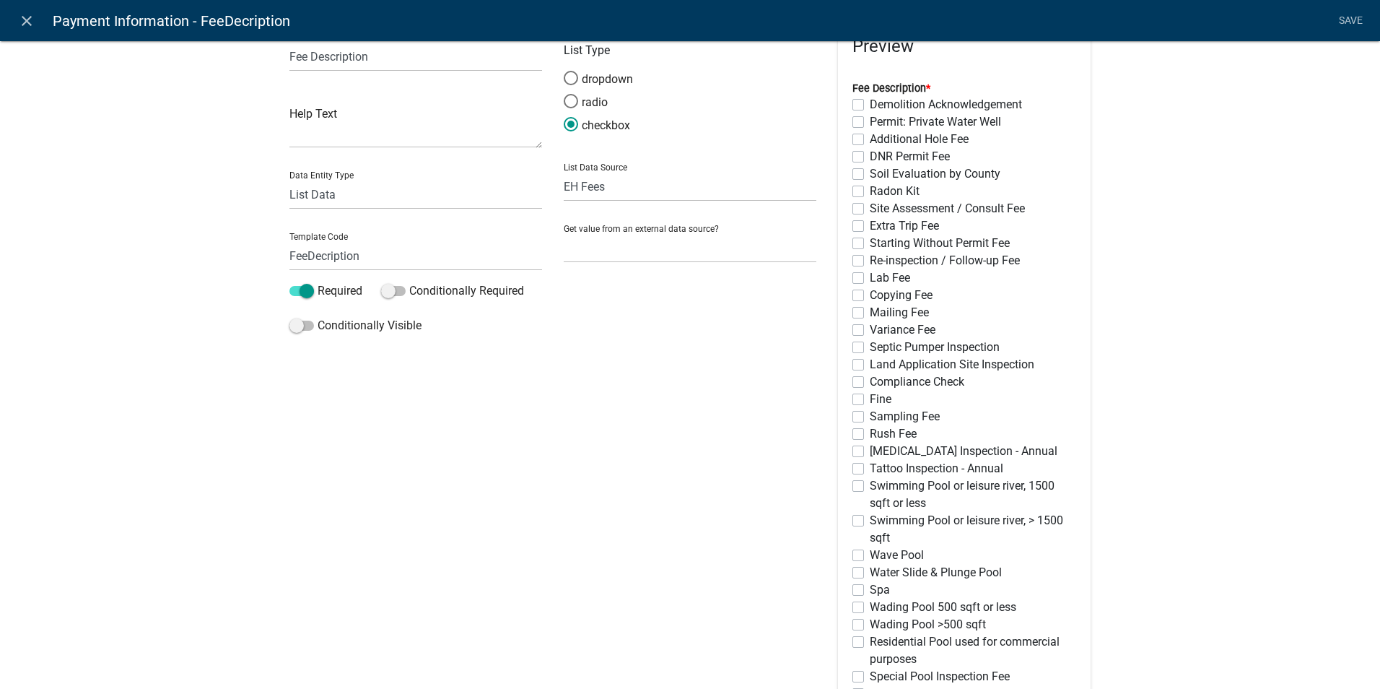
scroll to position [0, 0]
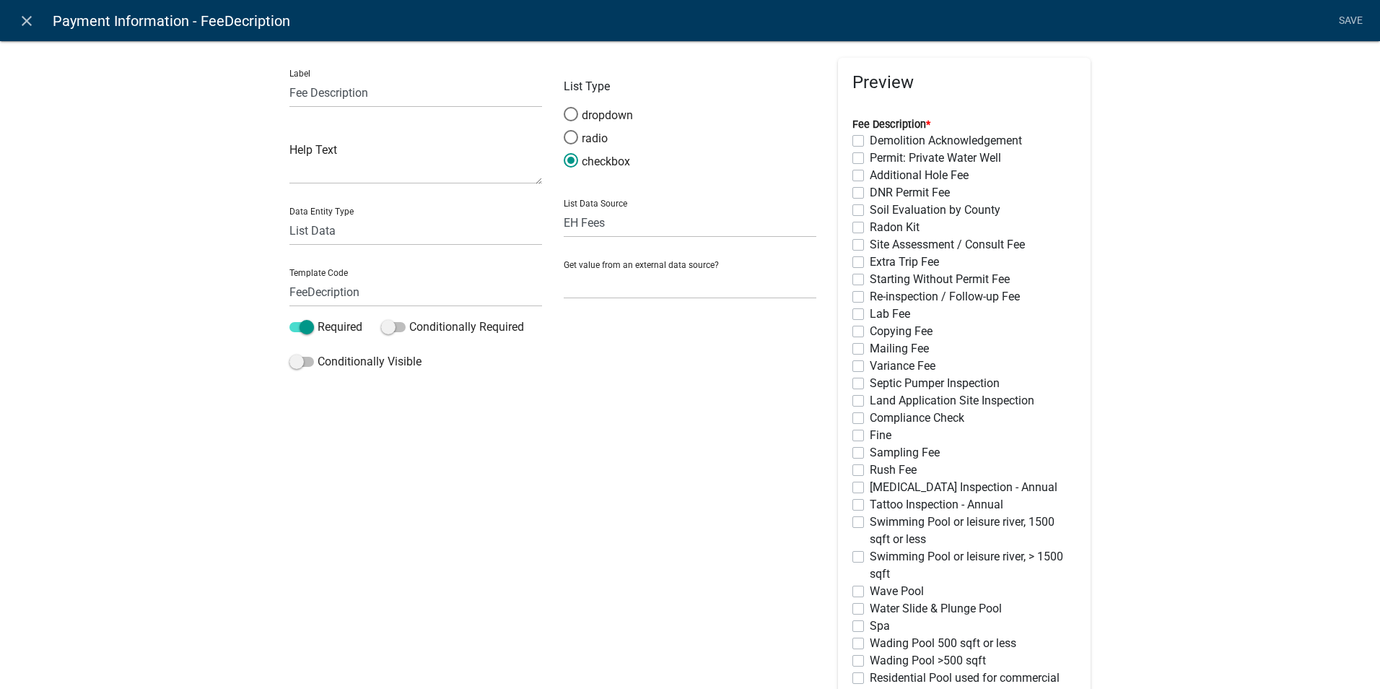
click at [1157, 417] on div "Label Fee Description Help Text Data Entity Type Free Form Text Document Displa…" at bounding box center [690, 539] width 1380 height 1045
click at [782, 436] on div "List Type dropdown radio checkbox List Data Source State List Assessor's Office…" at bounding box center [690, 524] width 274 height 933
click at [26, 19] on icon "close" at bounding box center [26, 20] width 17 height 17
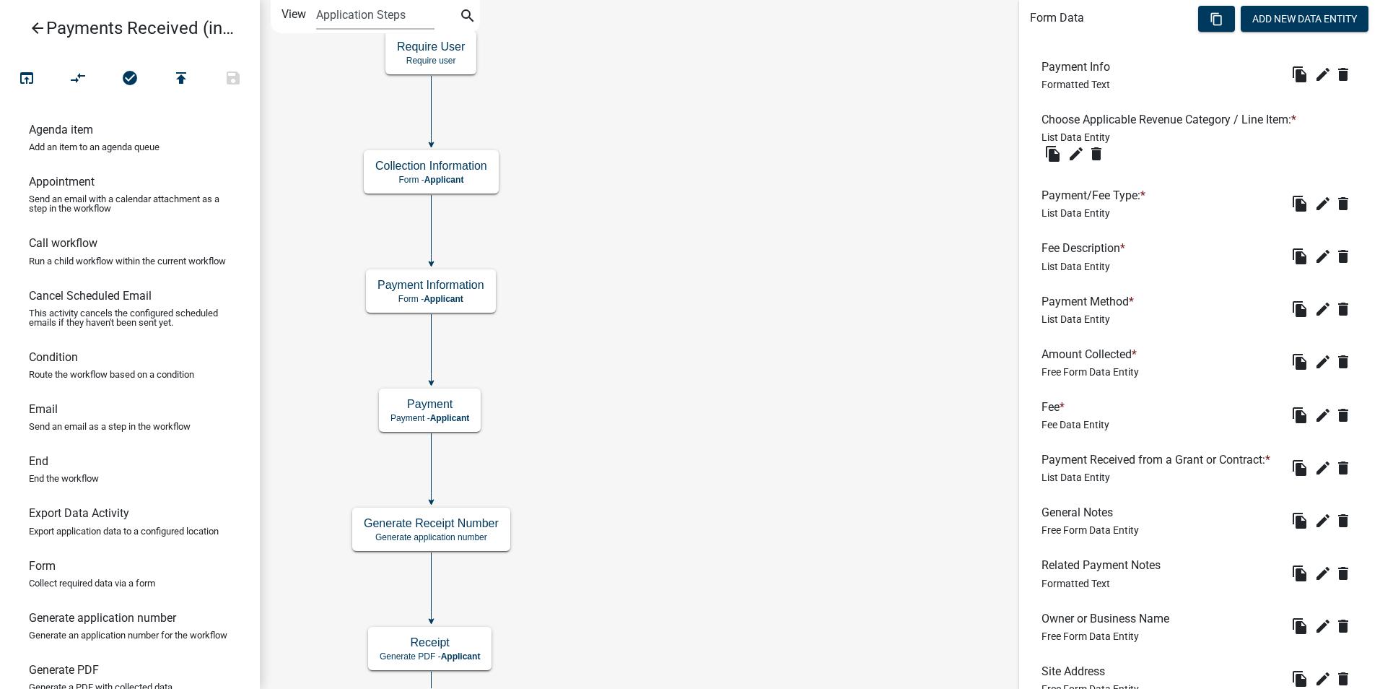
click at [32, 30] on icon "arrow_back" at bounding box center [37, 29] width 17 height 20
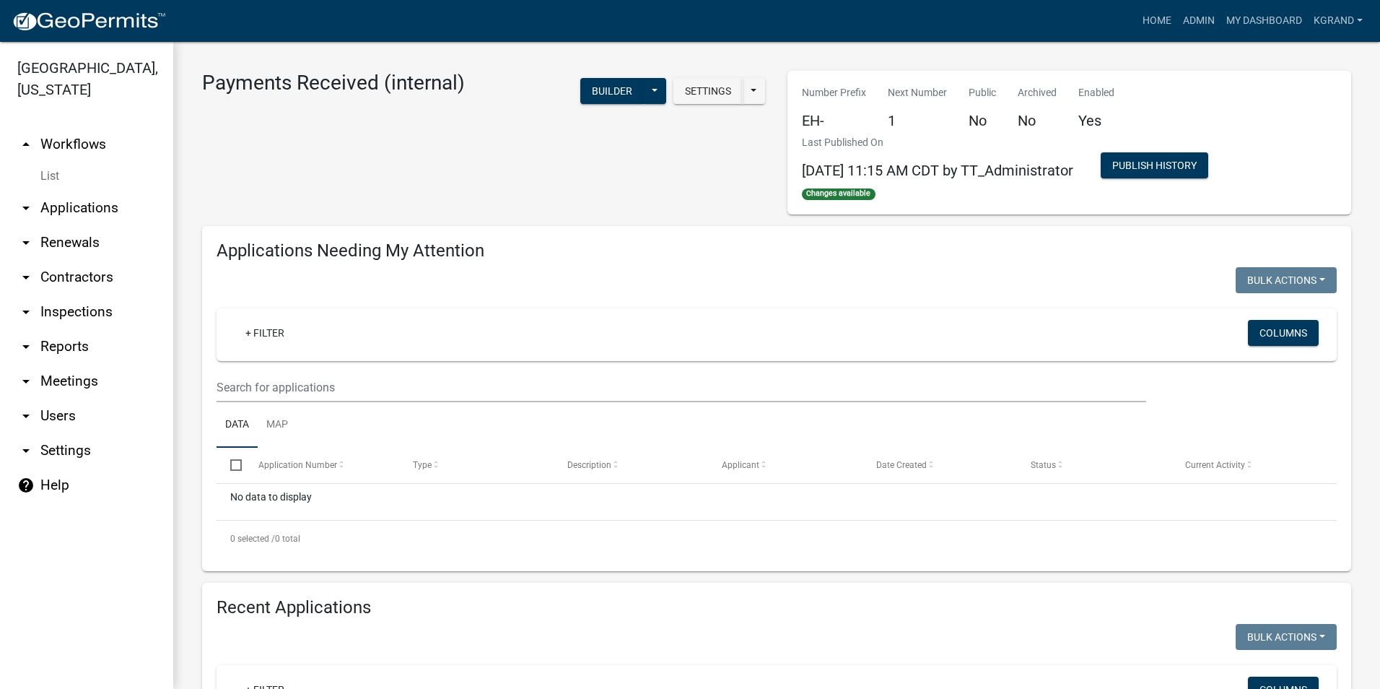
click at [92, 127] on link "arrow_drop_up Workflows" at bounding box center [86, 144] width 173 height 35
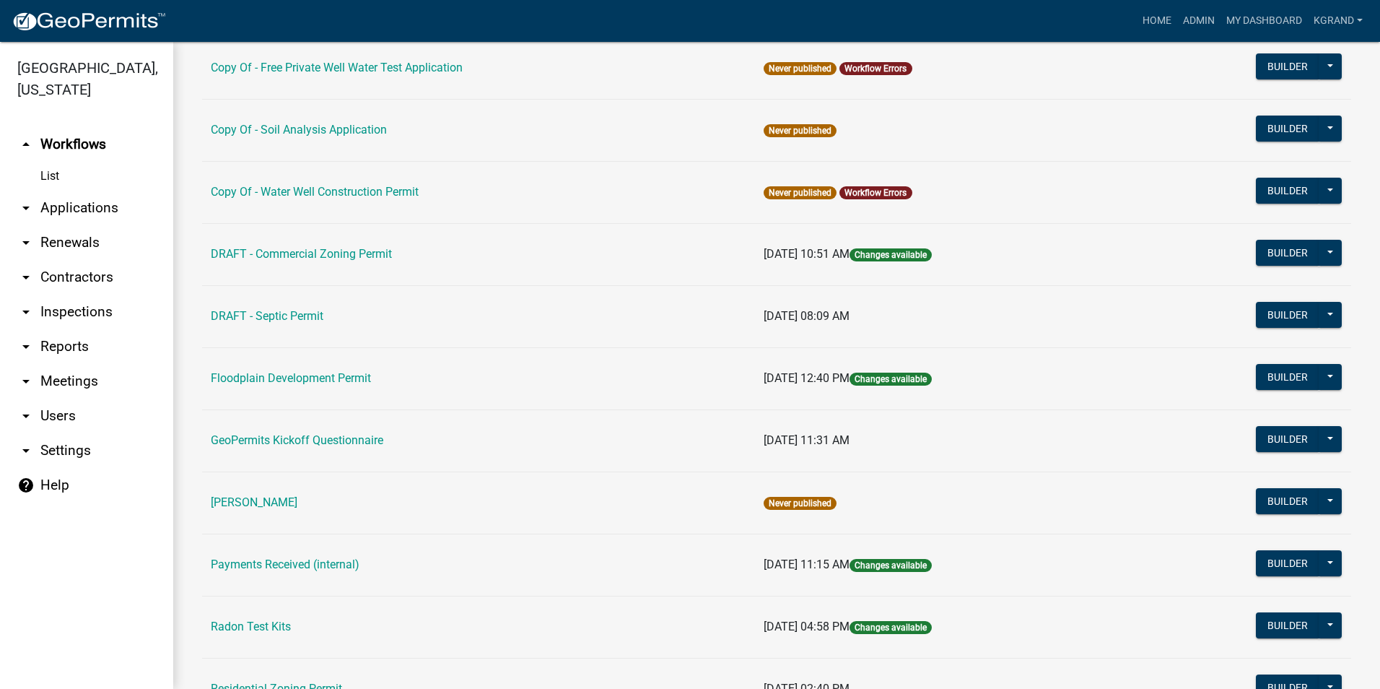
scroll to position [361, 0]
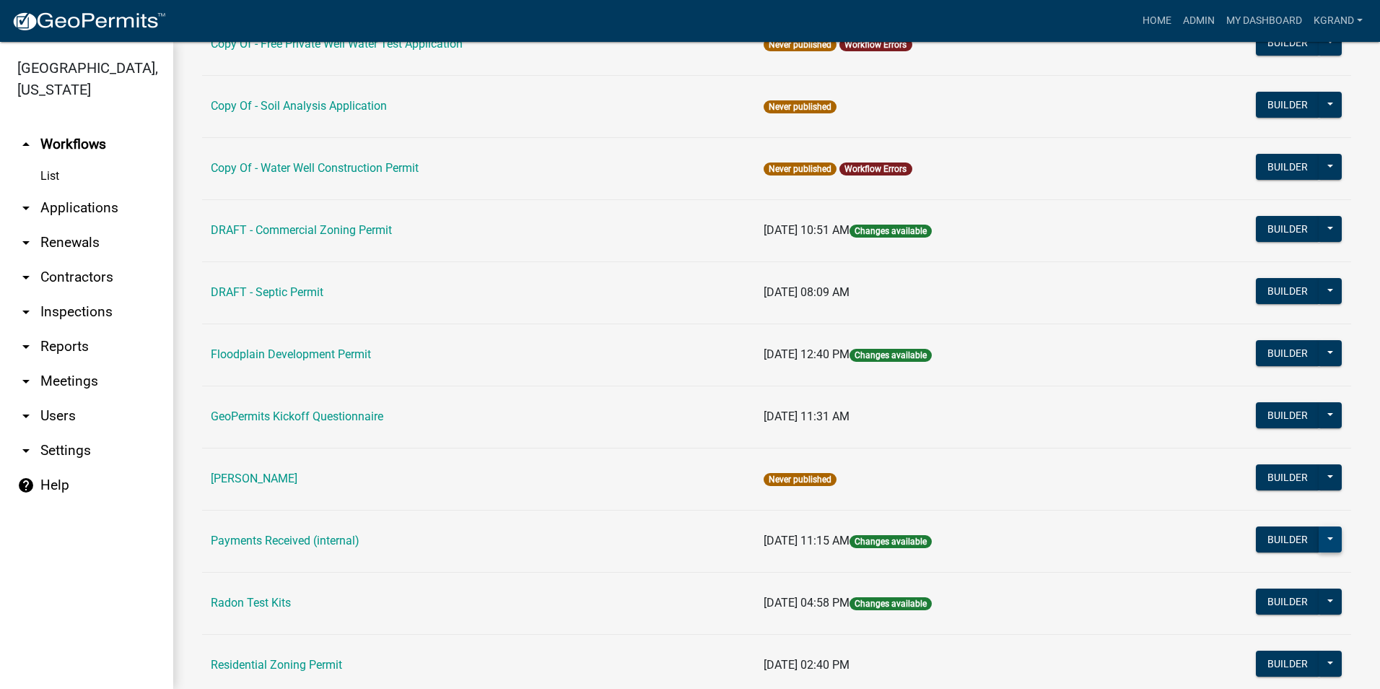
click at [1319, 538] on button at bounding box center [1330, 539] width 23 height 26
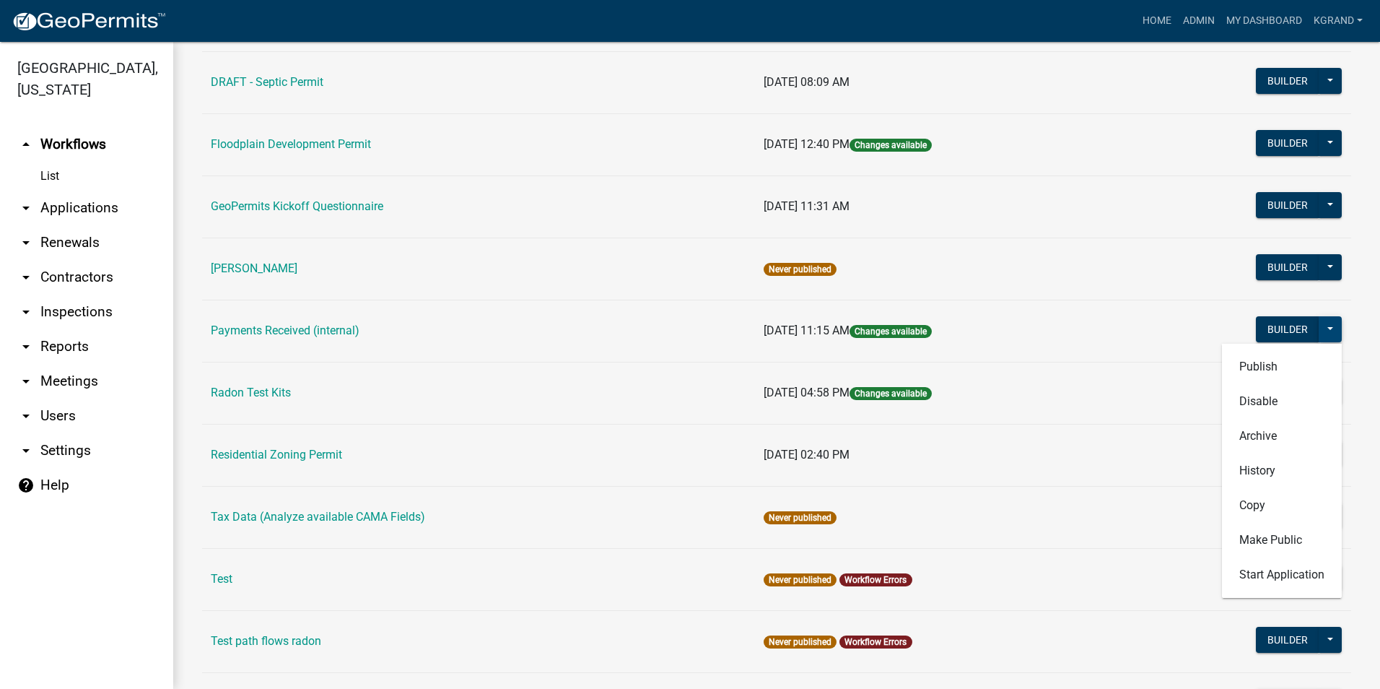
scroll to position [577, 0]
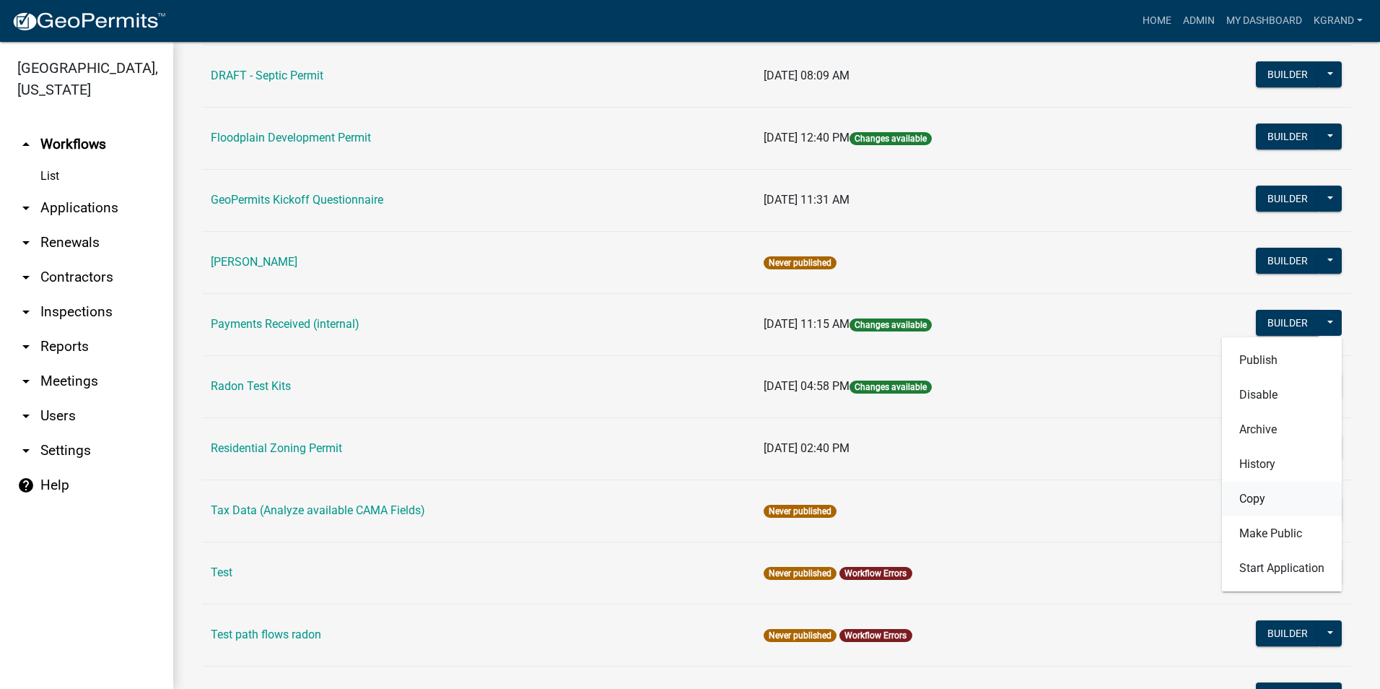
click at [1233, 500] on button "Copy" at bounding box center [1282, 498] width 120 height 35
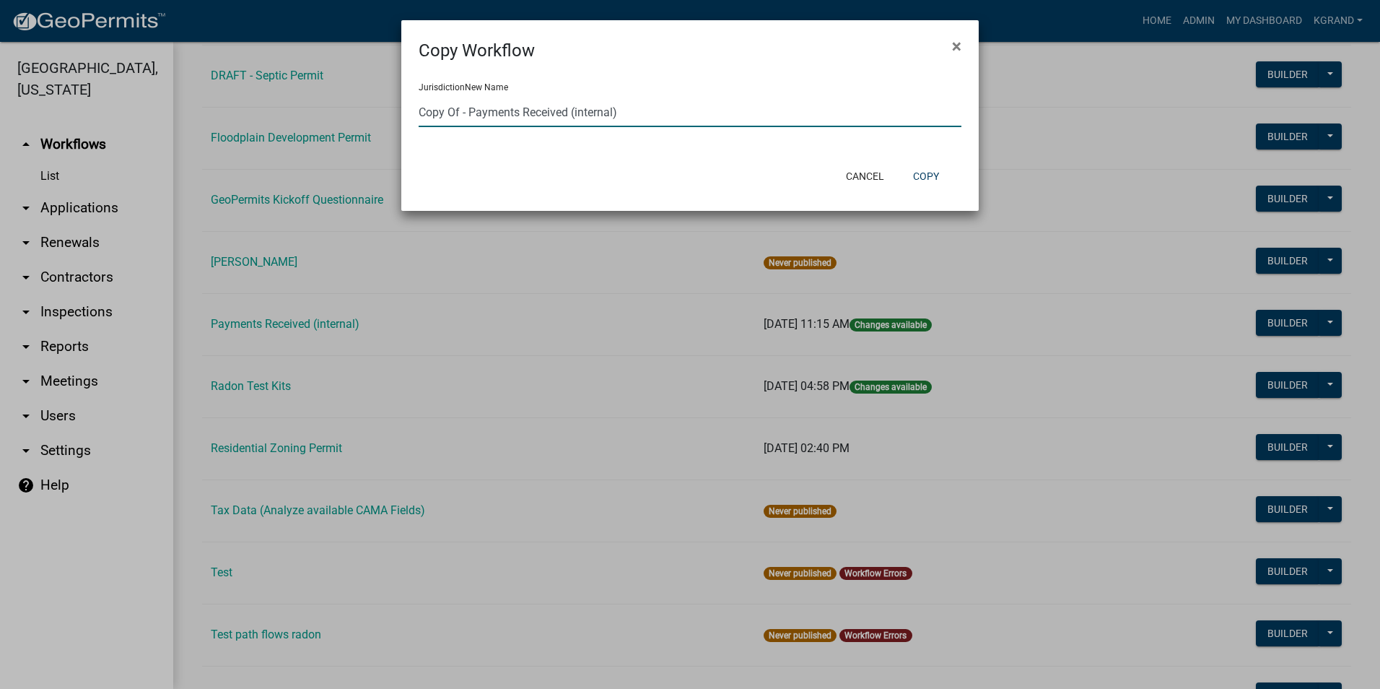
drag, startPoint x: 579, startPoint y: 113, endPoint x: 419, endPoint y: 117, distance: 159.6
click at [419, 117] on input "Copy Of - Payments Received (internal)" at bounding box center [690, 112] width 543 height 30
type input "Receipts Internal"
click at [917, 178] on button "Copy" at bounding box center [926, 176] width 49 height 26
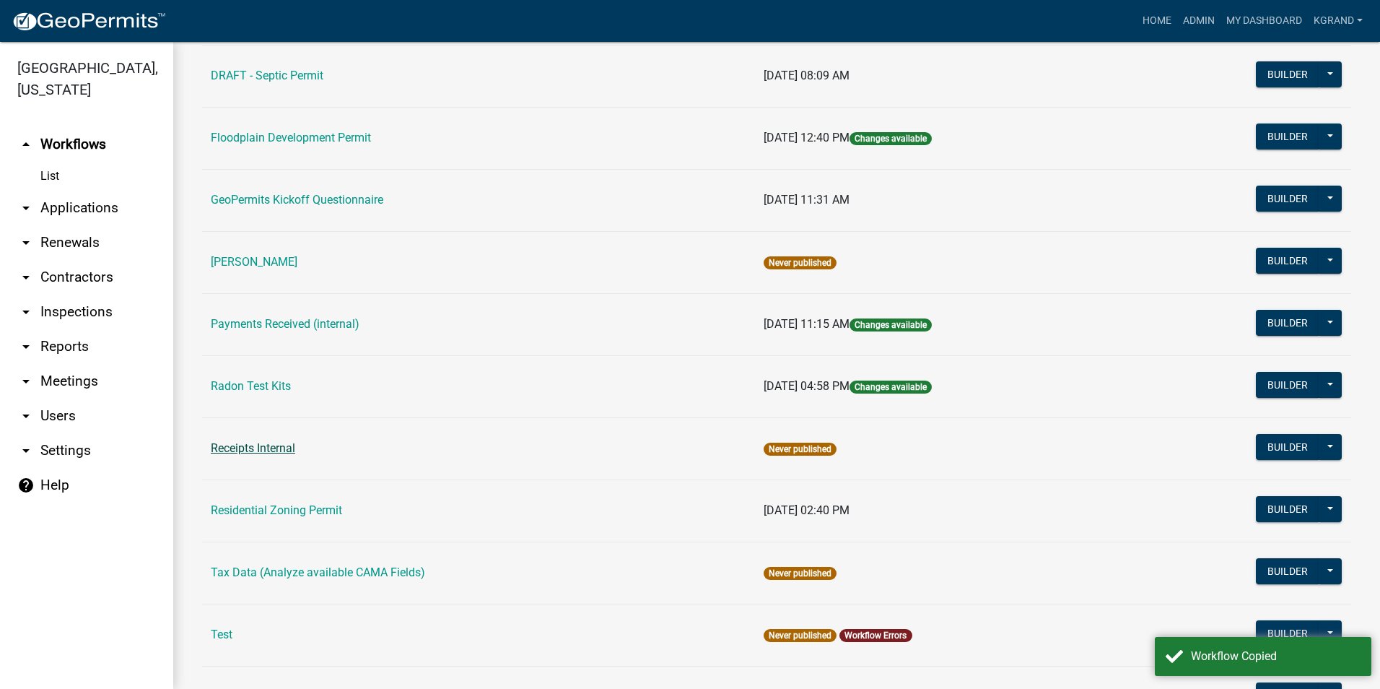
click at [265, 446] on link "Receipts Internal" at bounding box center [253, 448] width 84 height 14
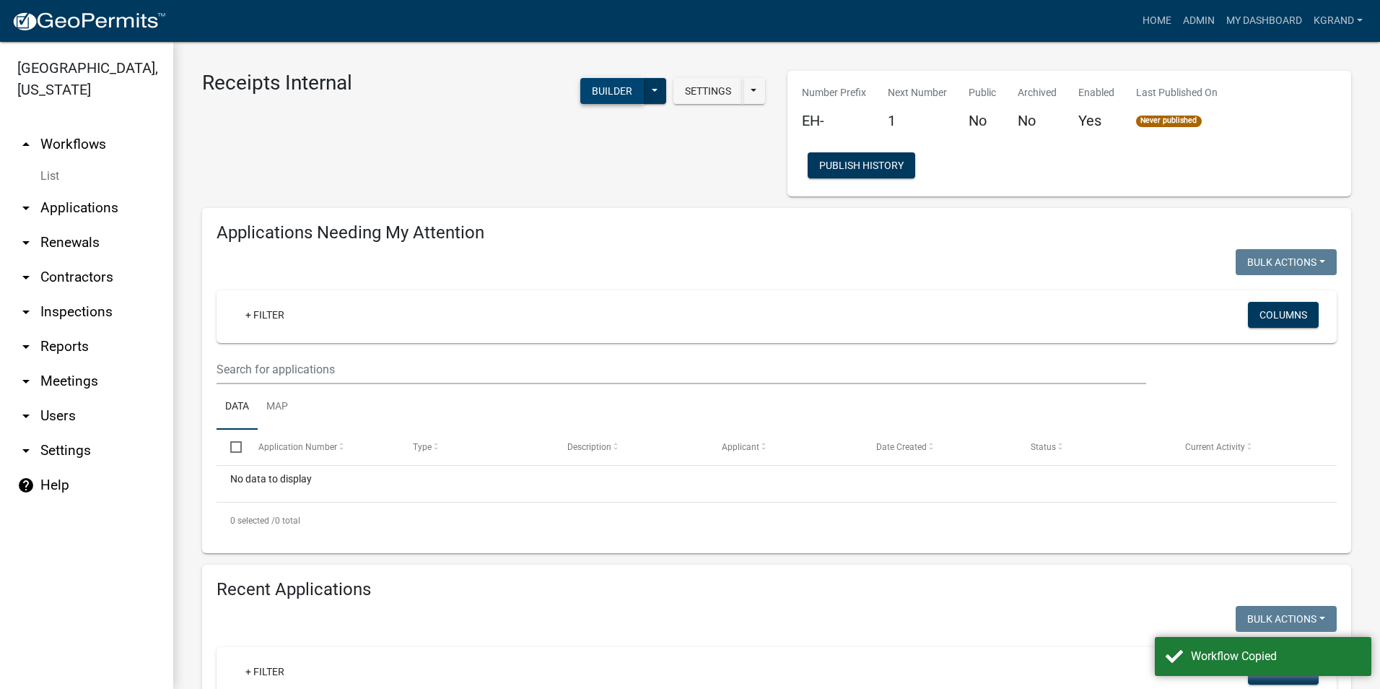
click at [607, 87] on button "Builder" at bounding box center [612, 91] width 64 height 26
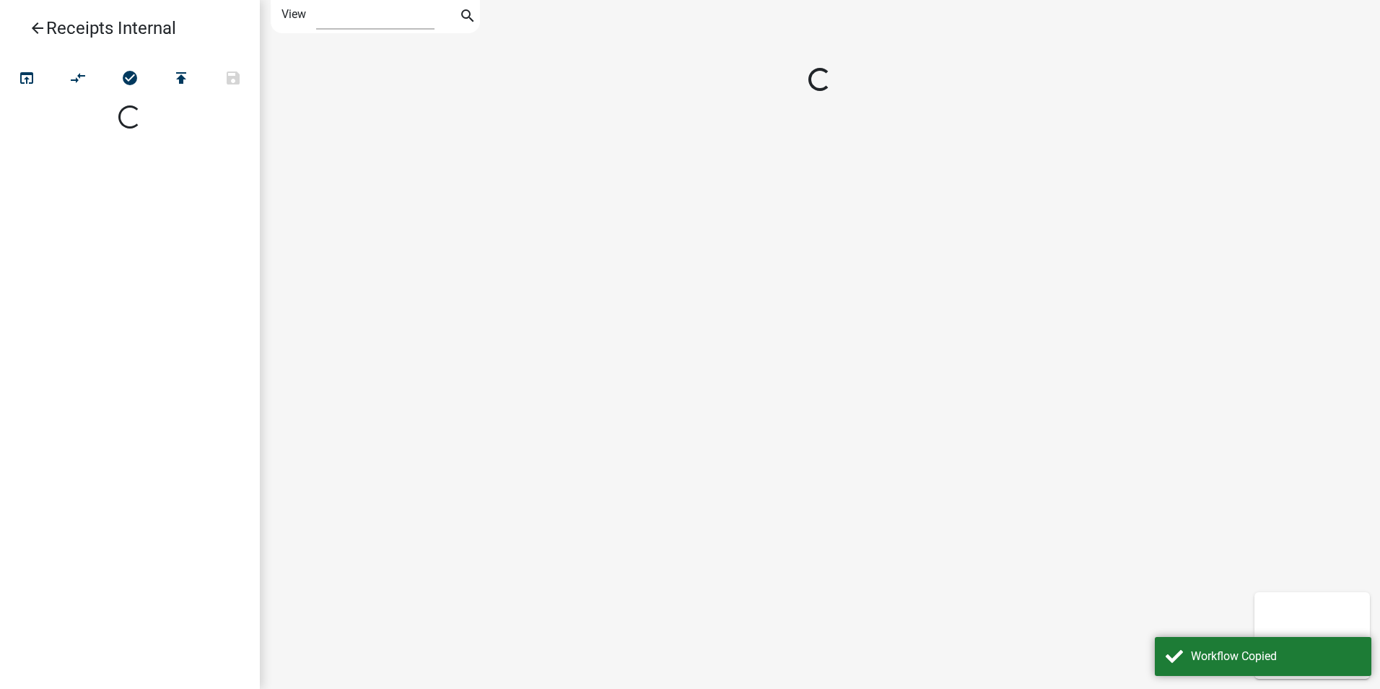
select select "1"
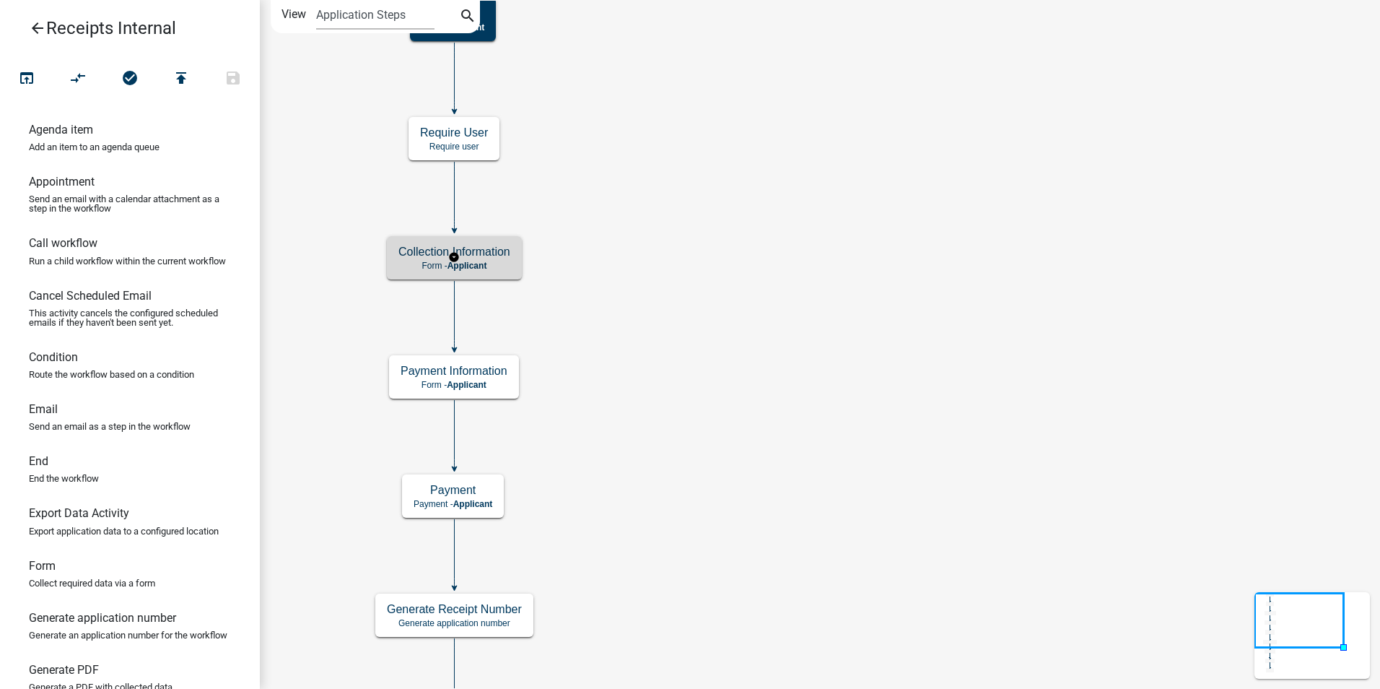
click at [471, 261] on span "Applicant" at bounding box center [468, 266] width 40 height 10
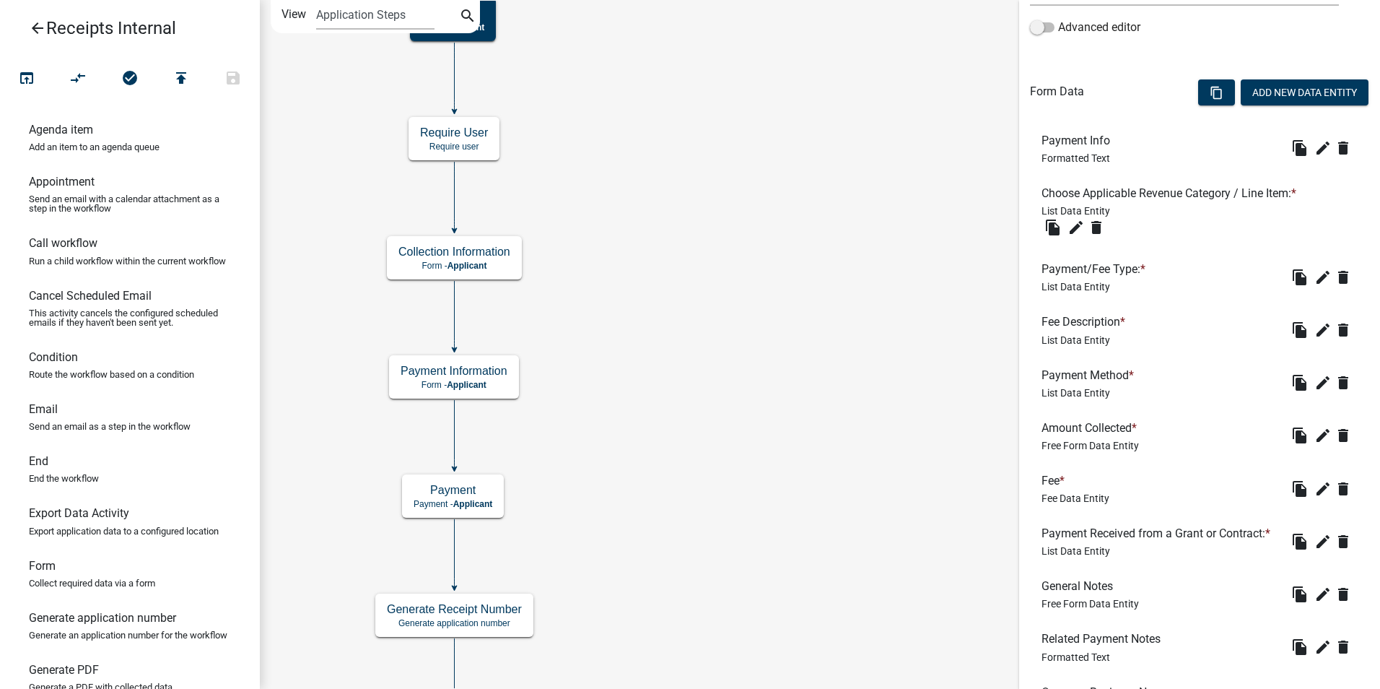
scroll to position [361, 0]
click at [1081, 230] on icon "edit" at bounding box center [1076, 225] width 17 height 17
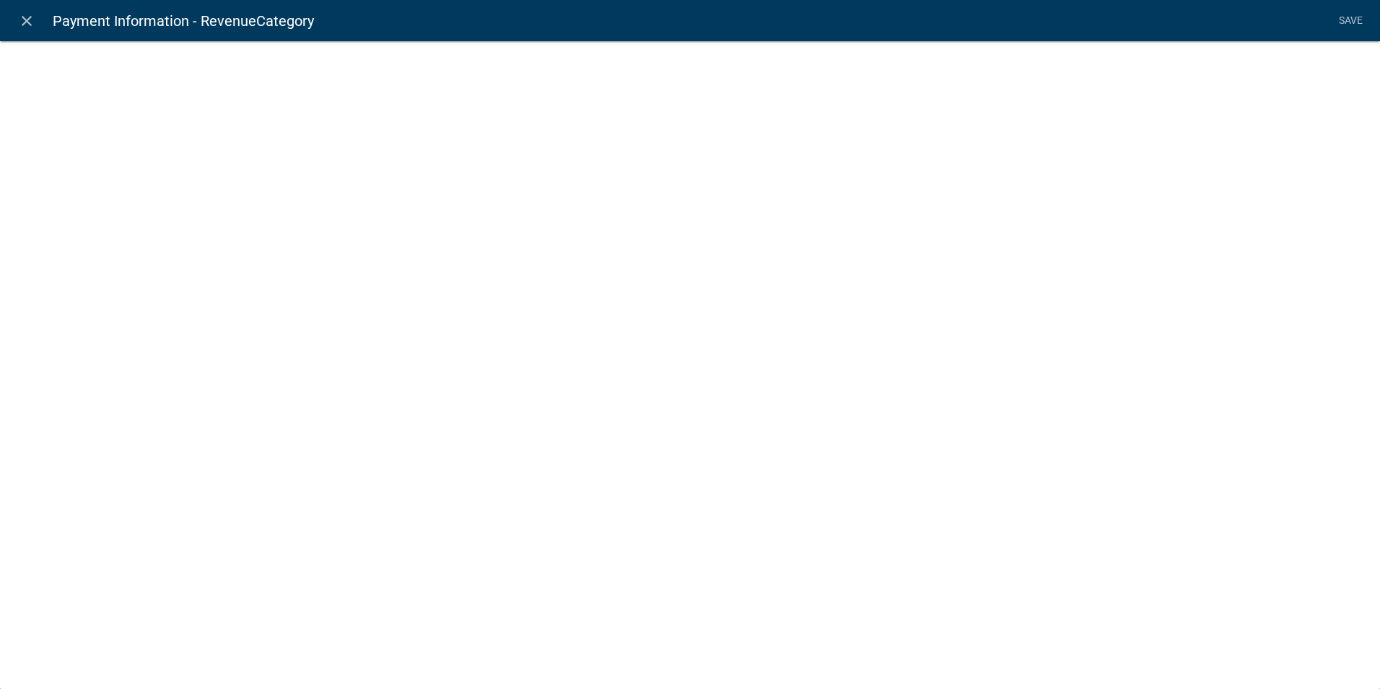
select select "list-data"
select select "custom-list-6b8724ae-86b8-4cd6-a61d-dc5adcf4b6fa"
select select
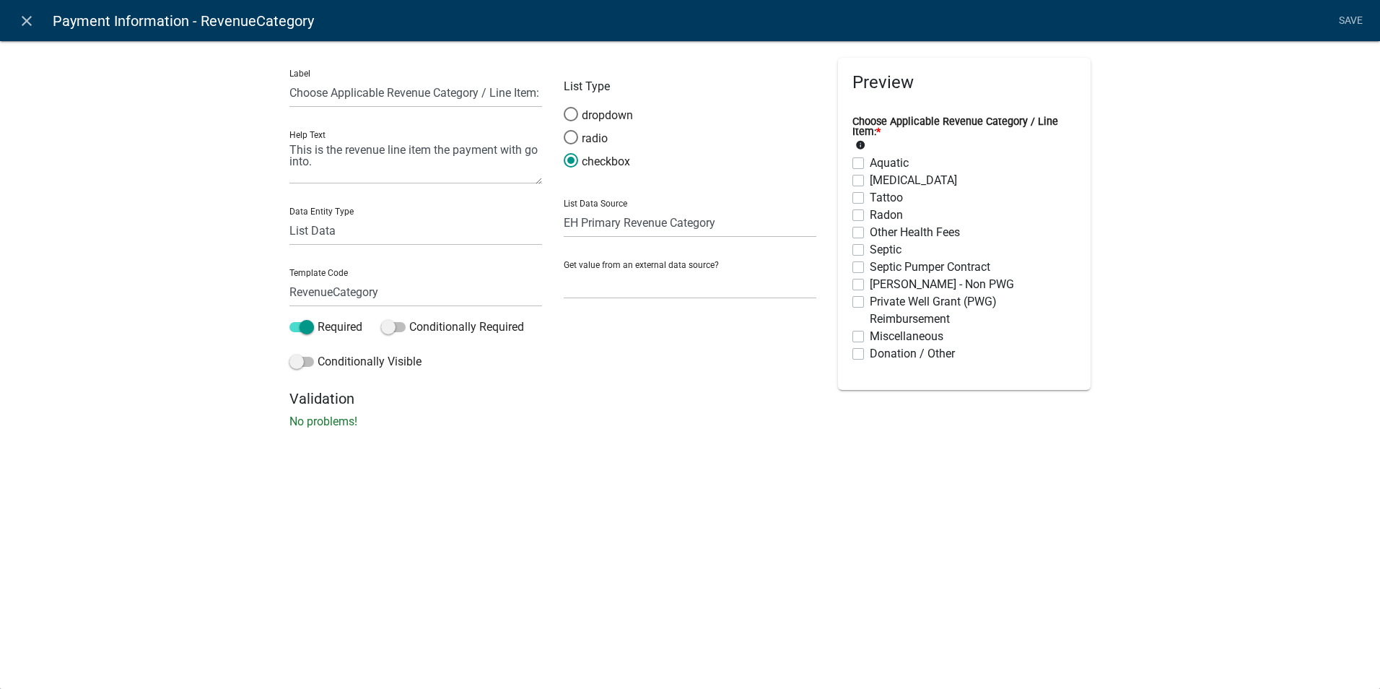
click at [741, 470] on div "close Payment Information - RevenueCategory Save Label Choose Applicable Revenu…" at bounding box center [690, 344] width 1380 height 689
click at [697, 465] on div "close Payment Information - RevenueCategory Save Label Choose Applicable Revenu…" at bounding box center [690, 344] width 1380 height 689
click at [22, 24] on icon "close" at bounding box center [26, 20] width 17 height 17
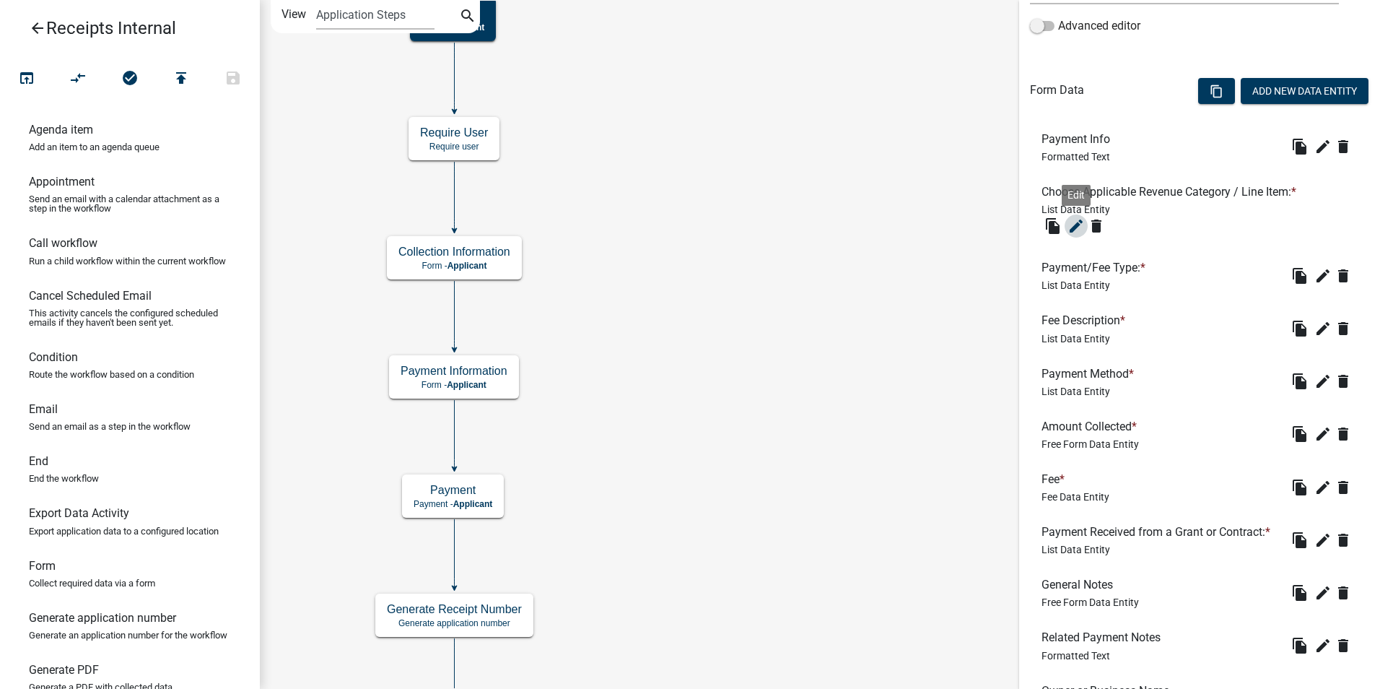
click at [1076, 223] on icon "edit" at bounding box center [1076, 225] width 17 height 17
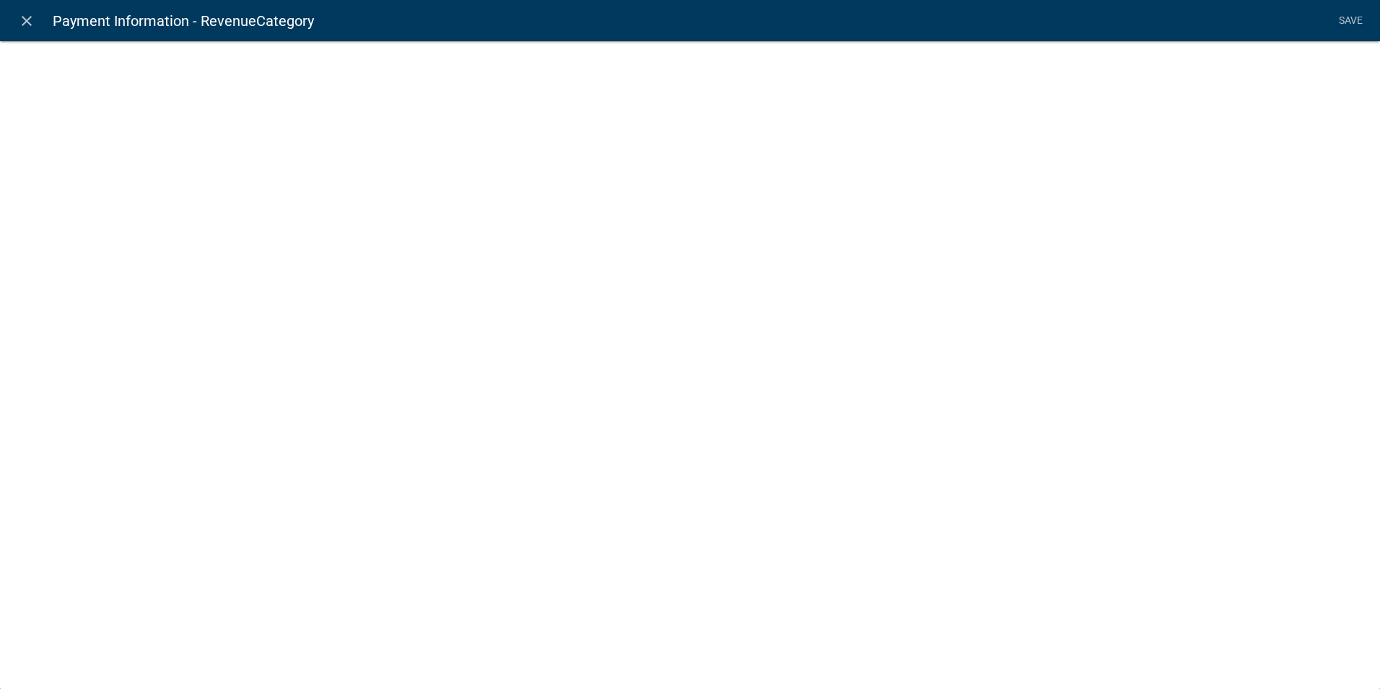
select select "list-data"
select select "custom-list-6b8724ae-86b8-4cd6-a61d-dc5adcf4b6fa"
select select
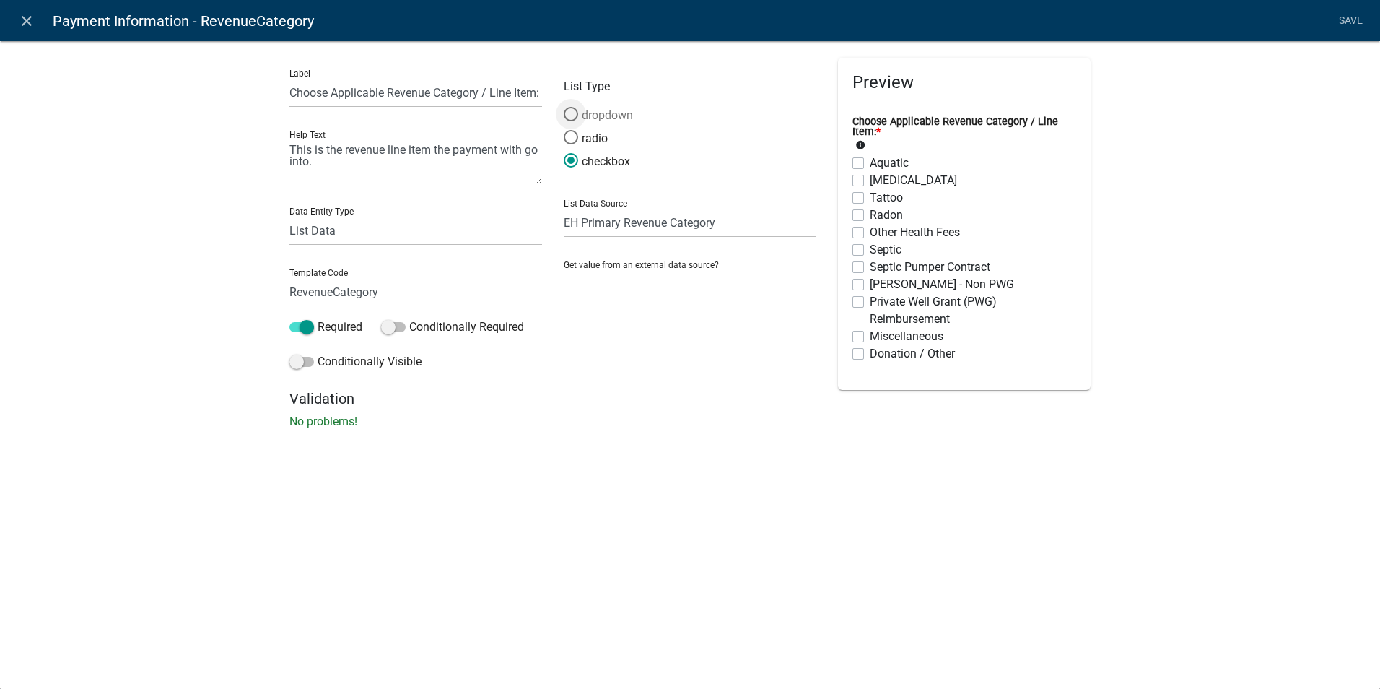
click at [570, 115] on span at bounding box center [571, 114] width 30 height 31
click at [564, 107] on input "dropdown" at bounding box center [564, 107] width 0 height 0
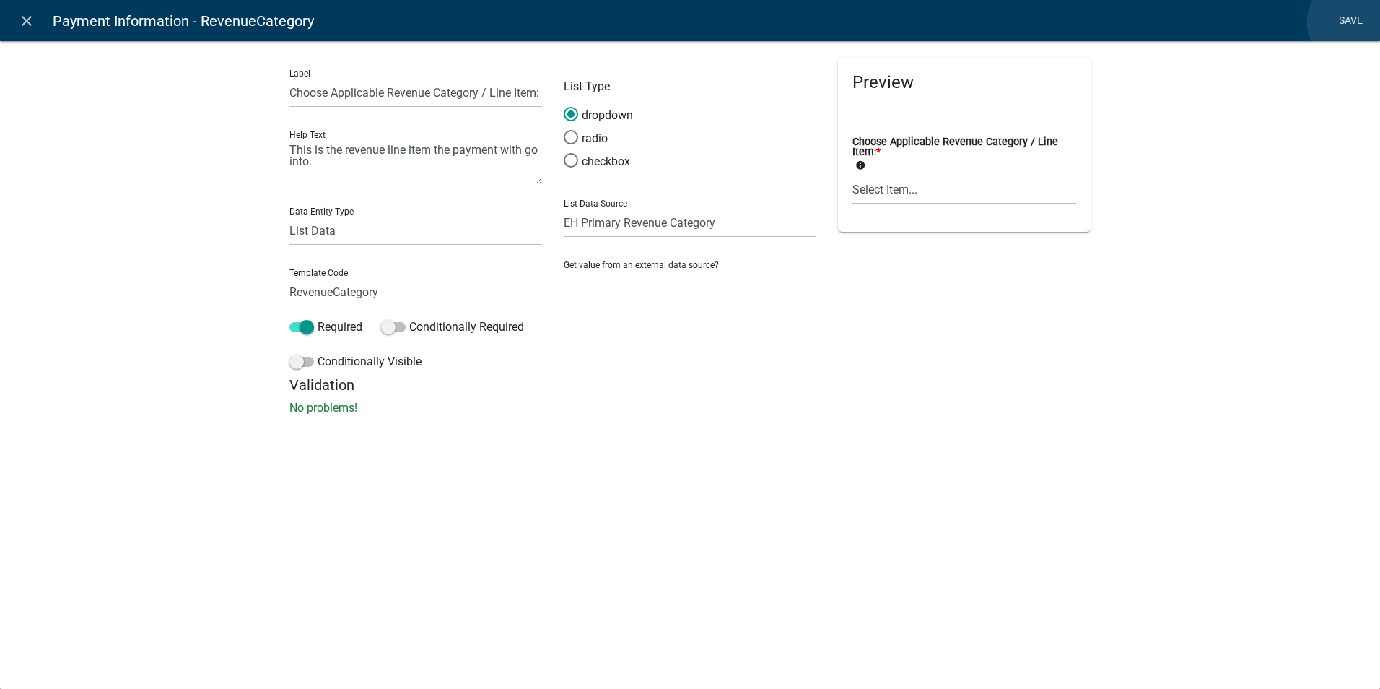
click at [1353, 22] on link "Save" at bounding box center [1351, 20] width 36 height 27
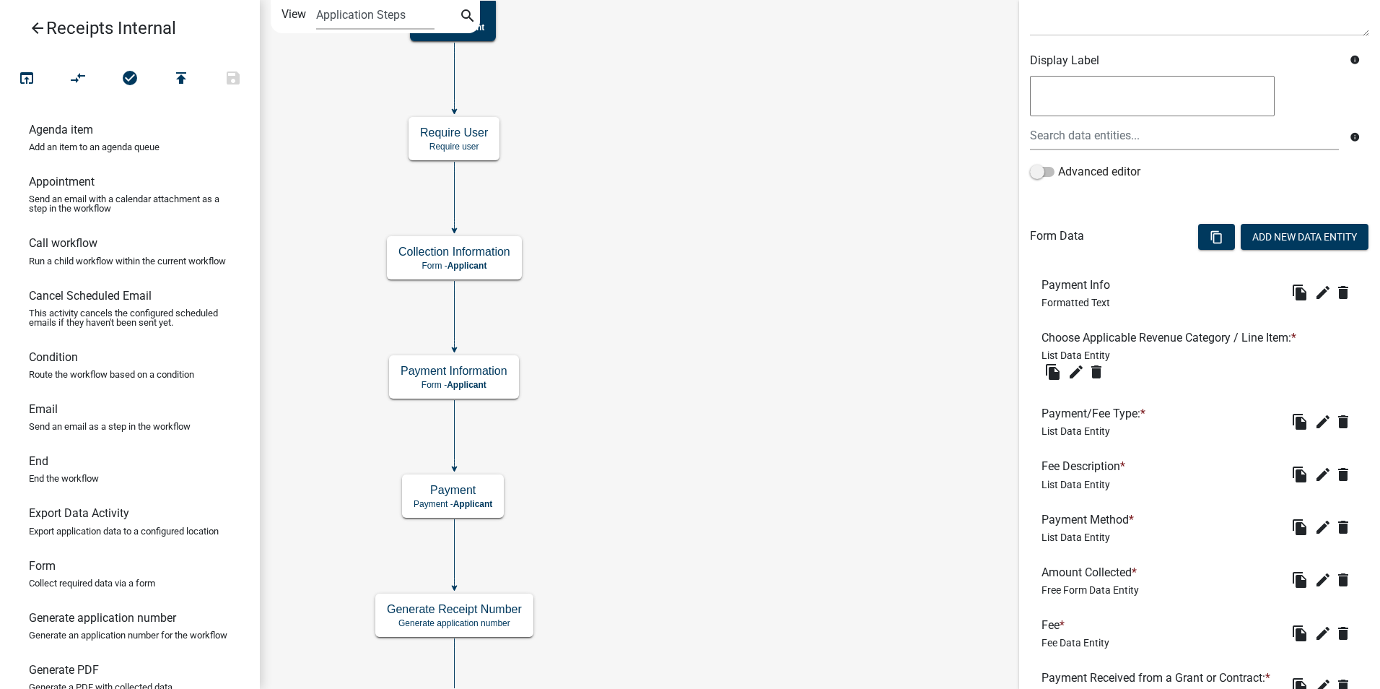
scroll to position [217, 0]
click at [893, 470] on icon "Start Start - Applicant End End - Applicant Payment Payment - Applicant Payment…" at bounding box center [820, 498] width 1119 height 995
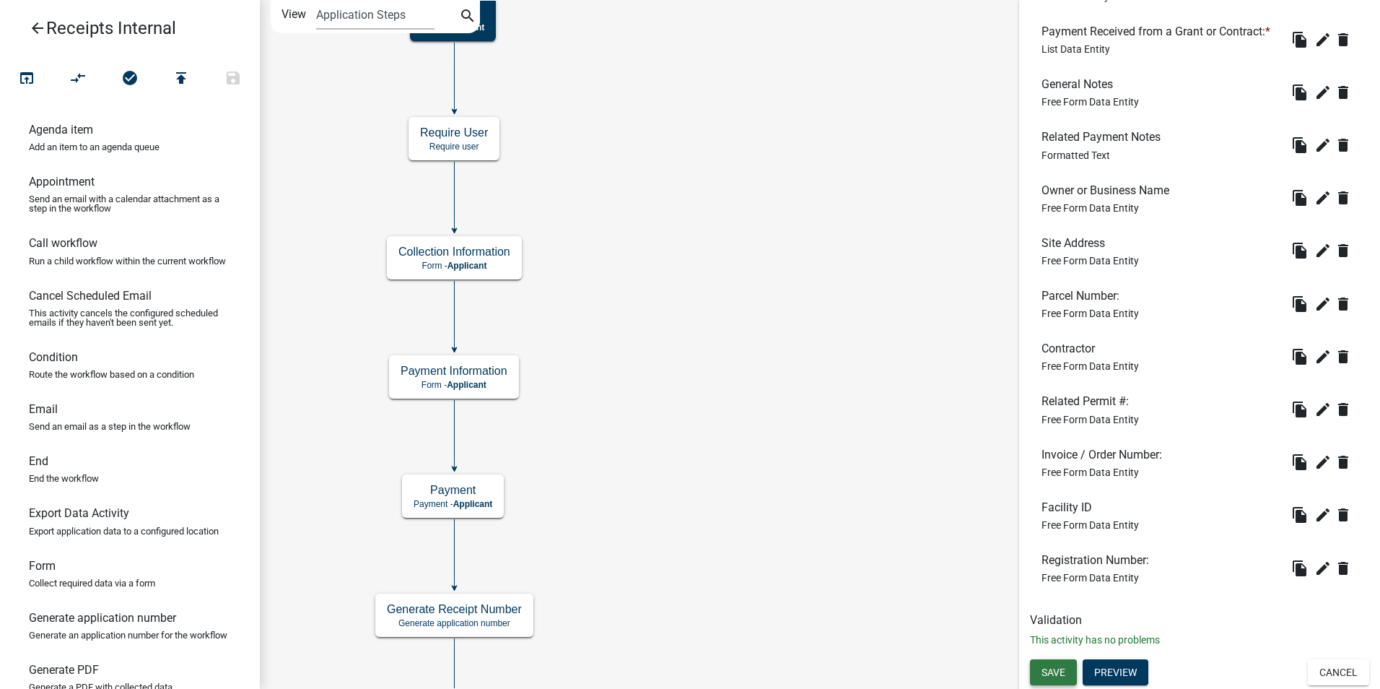
click at [1050, 673] on span "Save" at bounding box center [1054, 672] width 24 height 12
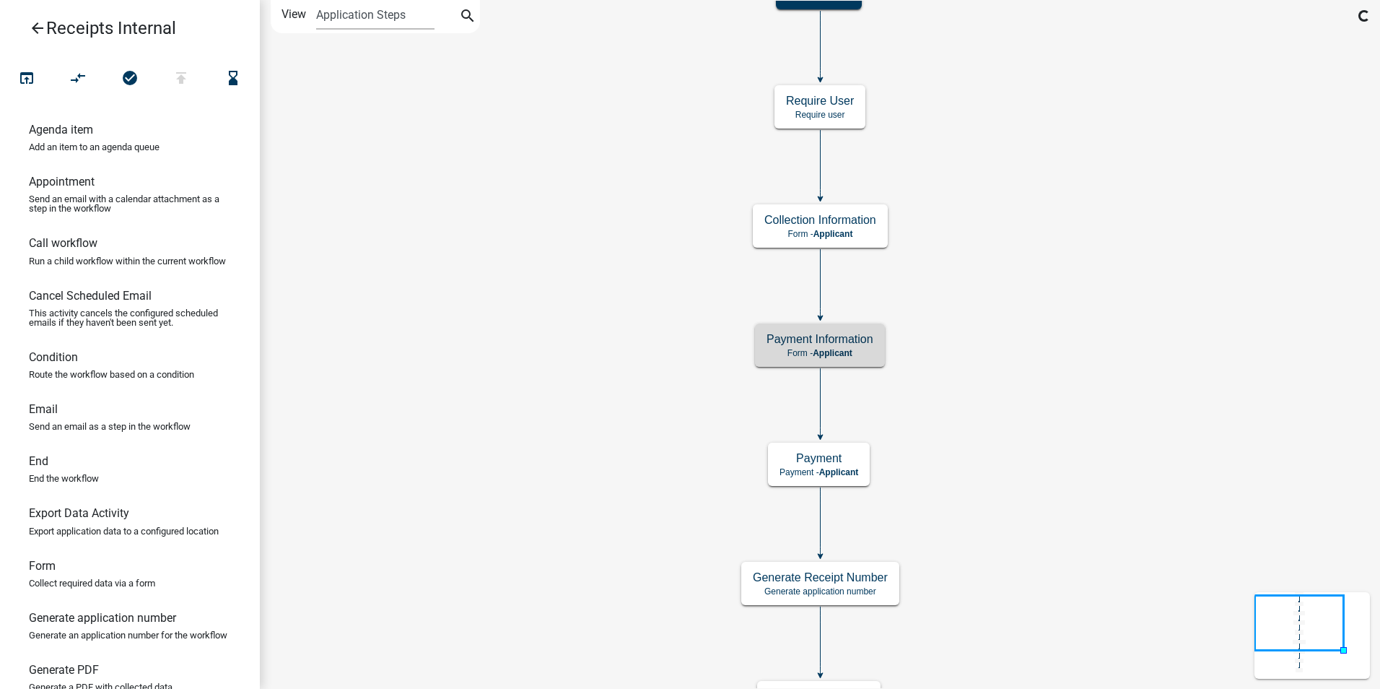
click at [1081, 383] on icon "Start Start - Applicant End End - Applicant Payment Payment - Applicant Payment…" at bounding box center [820, 482] width 1119 height 963
click at [860, 340] on h5 "Payment Information" at bounding box center [820, 339] width 107 height 14
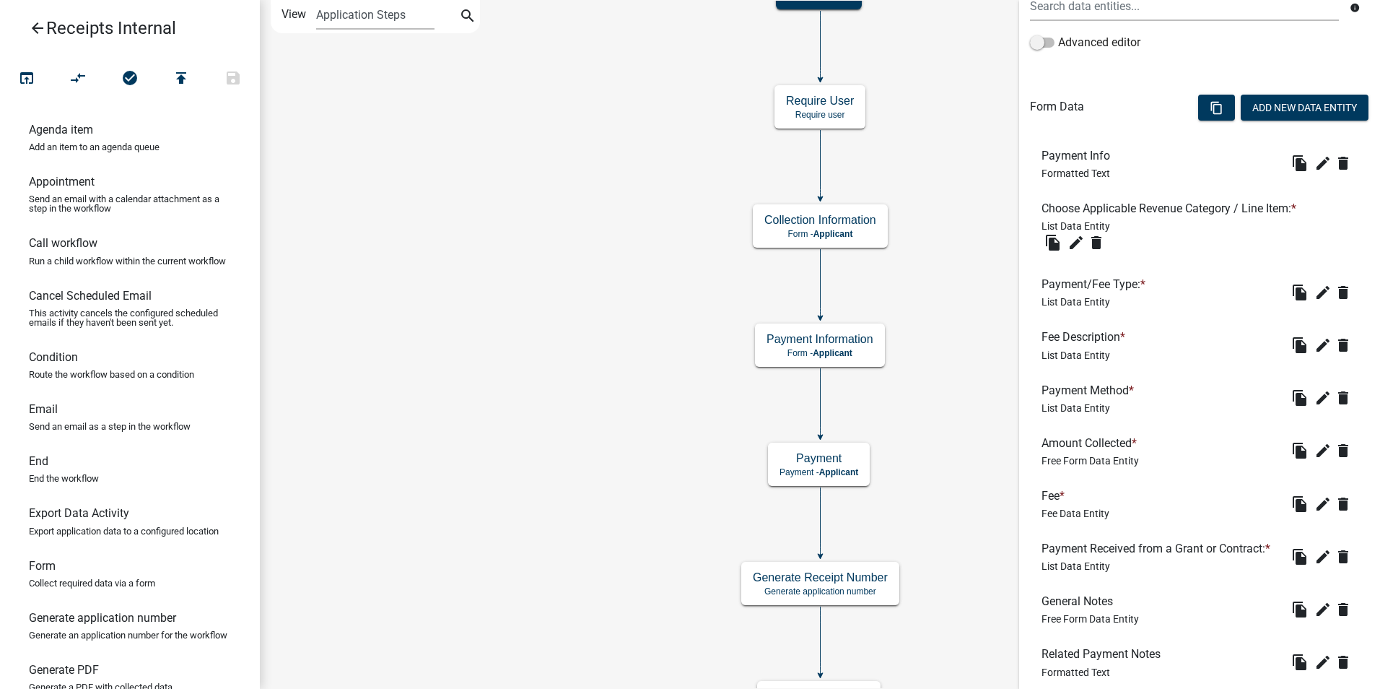
scroll to position [361, 0]
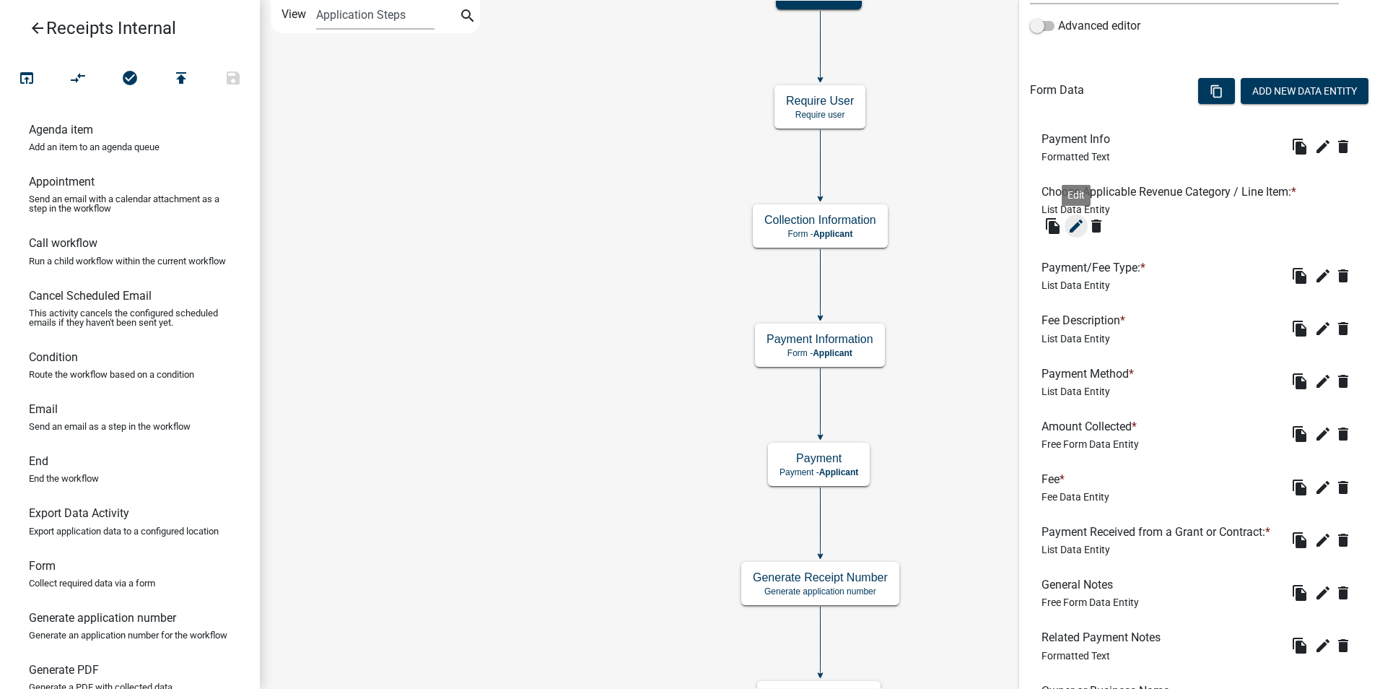
click at [1073, 222] on icon "edit" at bounding box center [1076, 225] width 17 height 17
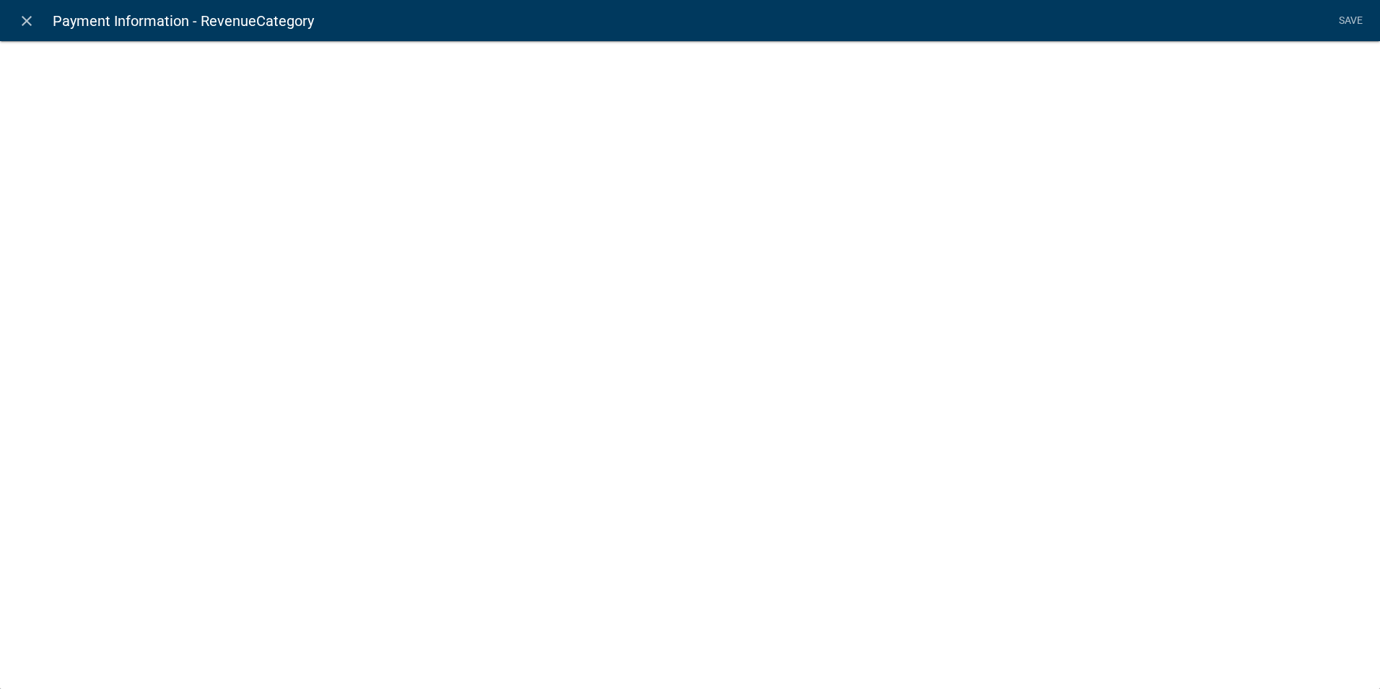
select select "list-data"
select select "custom-list-6b8724ae-86b8-4cd6-a61d-dc5adcf4b6fa"
select select
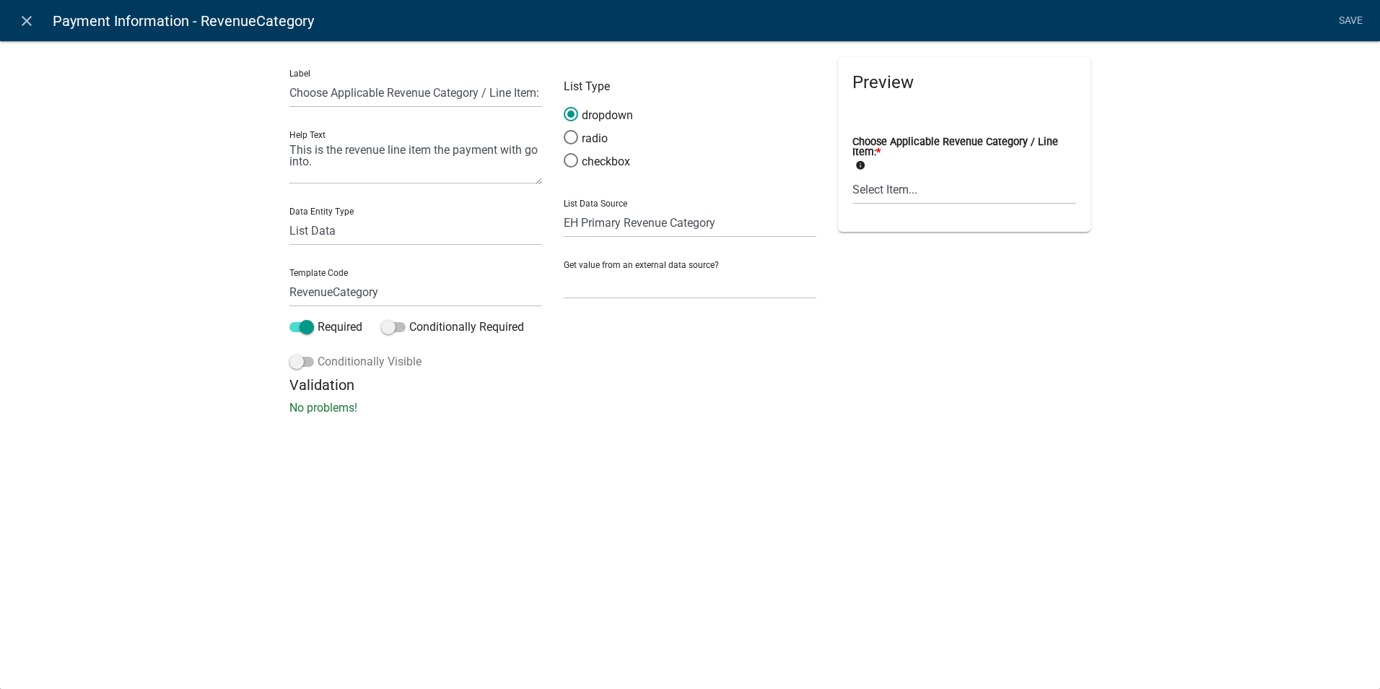
click at [302, 360] on span at bounding box center [301, 362] width 25 height 10
click at [318, 353] on input "Conditionally Visible" at bounding box center [318, 353] width 0 height 0
click at [318, 463] on fa-icon "button" at bounding box center [319, 470] width 8 height 14
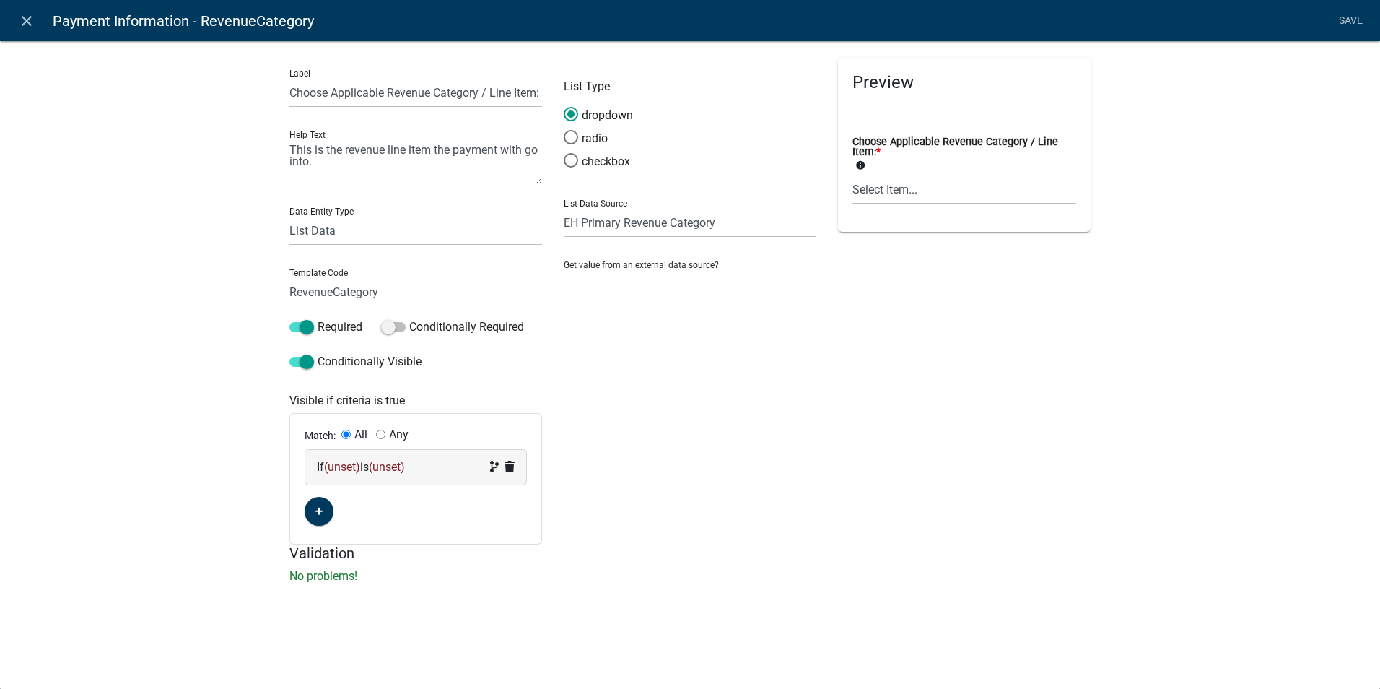
click at [335, 467] on span "(unset)" at bounding box center [342, 467] width 36 height 14
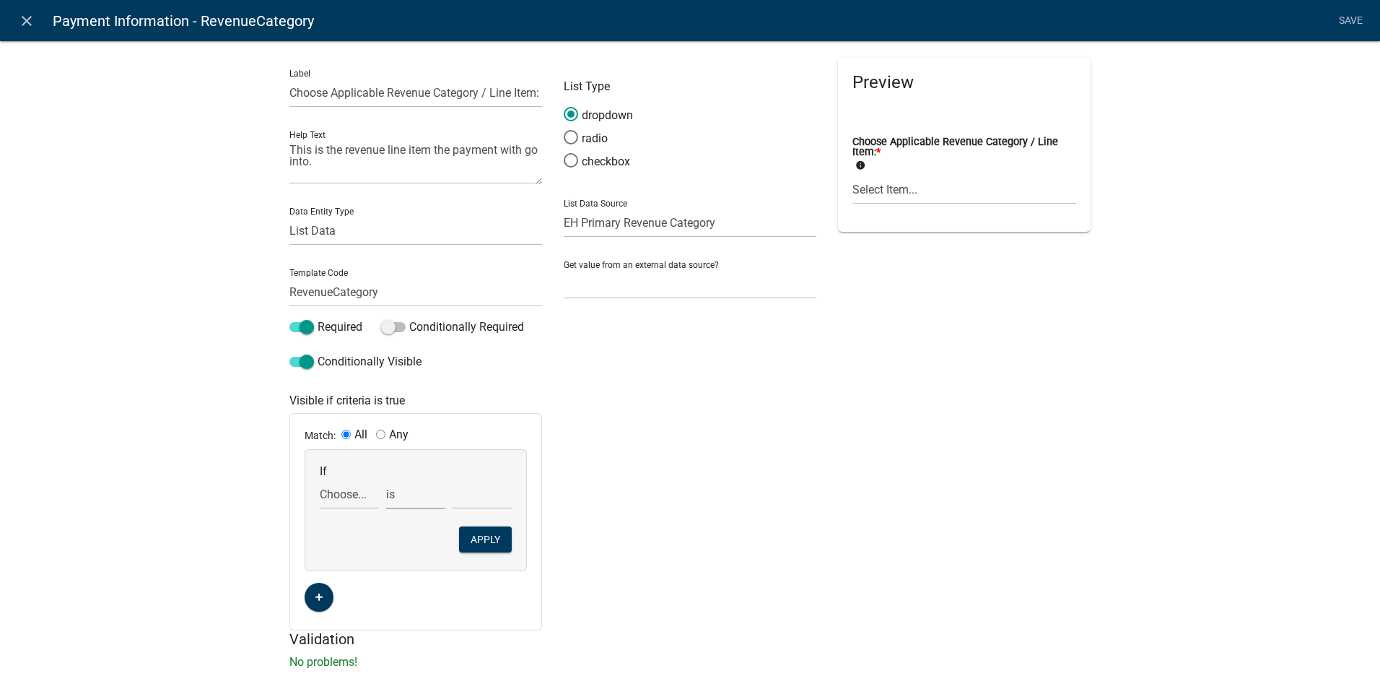
click at [415, 499] on select "is is not is greater than is less than exists does not exist contains does not …" at bounding box center [415, 494] width 59 height 30
click at [476, 504] on input "text" at bounding box center [482, 494] width 59 height 30
click at [321, 499] on select "Choose... ALL_FEE_RECIPIENTS AmtCollected APPLICANT_CITY APPLICANT_EMAIL_ADDRES…" at bounding box center [349, 494] width 59 height 30
click at [348, 497] on select "Choose... ALL_FEE_RECIPIENTS AmtCollected APPLICANT_CITY APPLICANT_EMAIL_ADDRES…" at bounding box center [349, 494] width 59 height 30
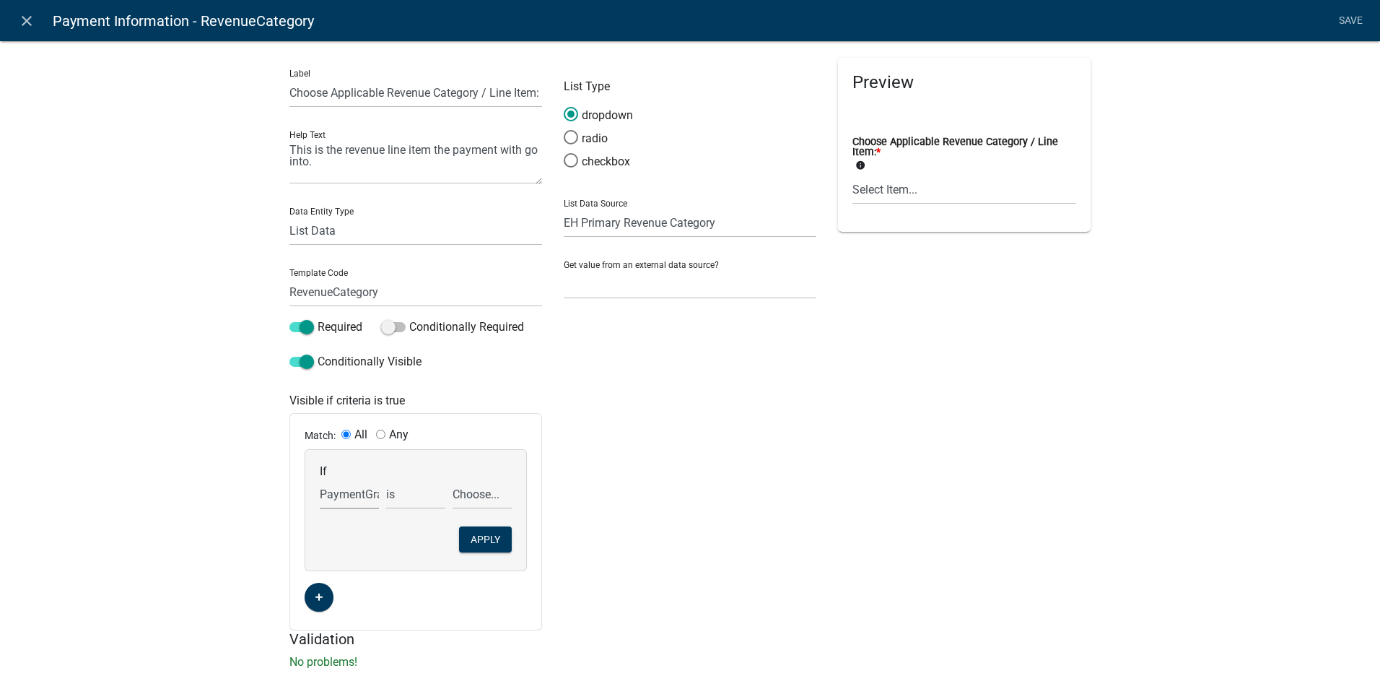
click at [1133, 497] on div "Label Choose Applicable Revenue Category / Line Item: Help Text This is the rev…" at bounding box center [690, 359] width 1380 height 684
click at [603, 435] on div "List Type dropdown radio checkbox List Data Source State List Assessor's Office…" at bounding box center [690, 344] width 274 height 572
click at [326, 494] on select "Choose... ALL_FEE_RECIPIENTS AmtCollected APPLICANT_CITY APPLICANT_EMAIL_ADDRES…" at bounding box center [349, 494] width 59 height 30
select select "60: Type"
click at [320, 479] on select "Choose... ALL_FEE_RECIPIENTS AmtCollected APPLICANT_CITY APPLICANT_EMAIL_ADDRES…" at bounding box center [349, 494] width 59 height 30
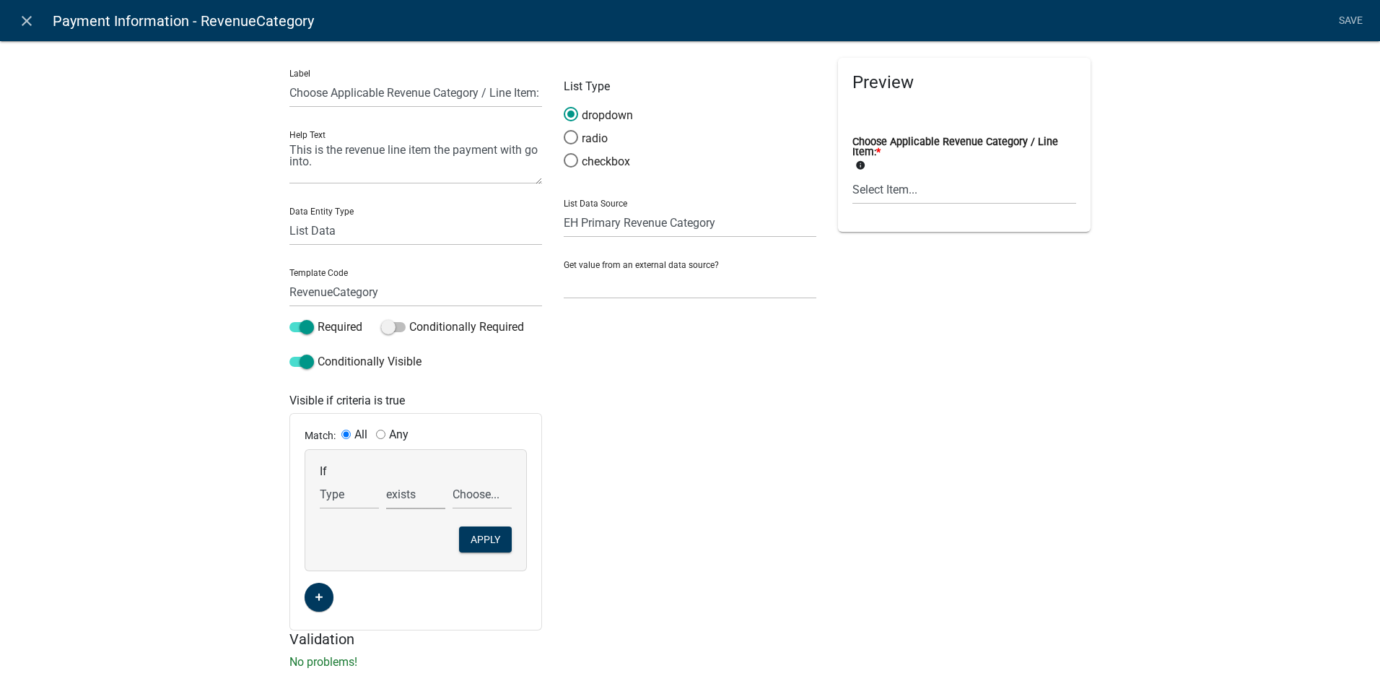
click at [417, 500] on select "exists does not exist contains does not contain" at bounding box center [415, 494] width 59 height 30
select select "6: ~"
click at [386, 479] on select "exists does not exist contains does not contain" at bounding box center [415, 494] width 59 height 30
click at [469, 496] on select "Choose... Administrative Compliance Fee Contract / Grant Inspection Permit Prod…" at bounding box center [482, 494] width 59 height 30
click at [704, 465] on div "List Type dropdown radio checkbox List Data Source State List Assessor's Office…" at bounding box center [690, 344] width 274 height 572
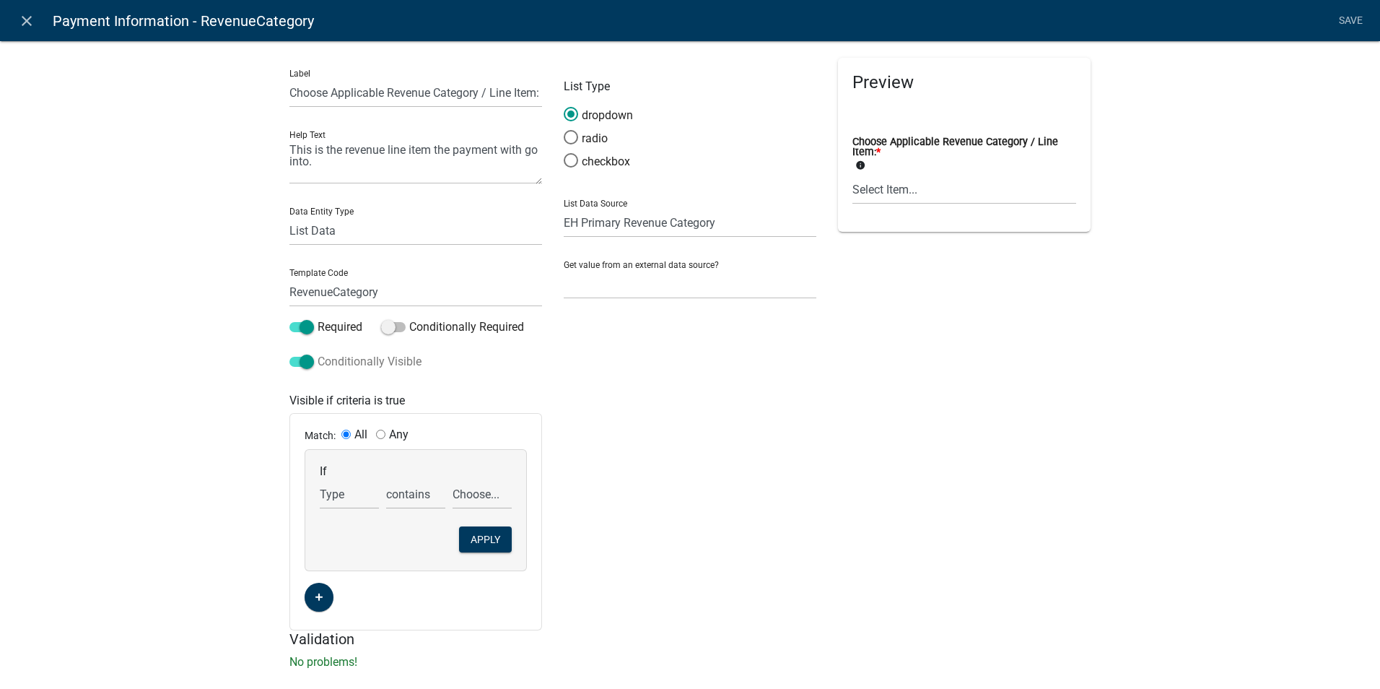
click at [301, 357] on span at bounding box center [301, 362] width 25 height 10
click at [318, 353] on input "Conditionally Visible" at bounding box center [318, 353] width 0 height 0
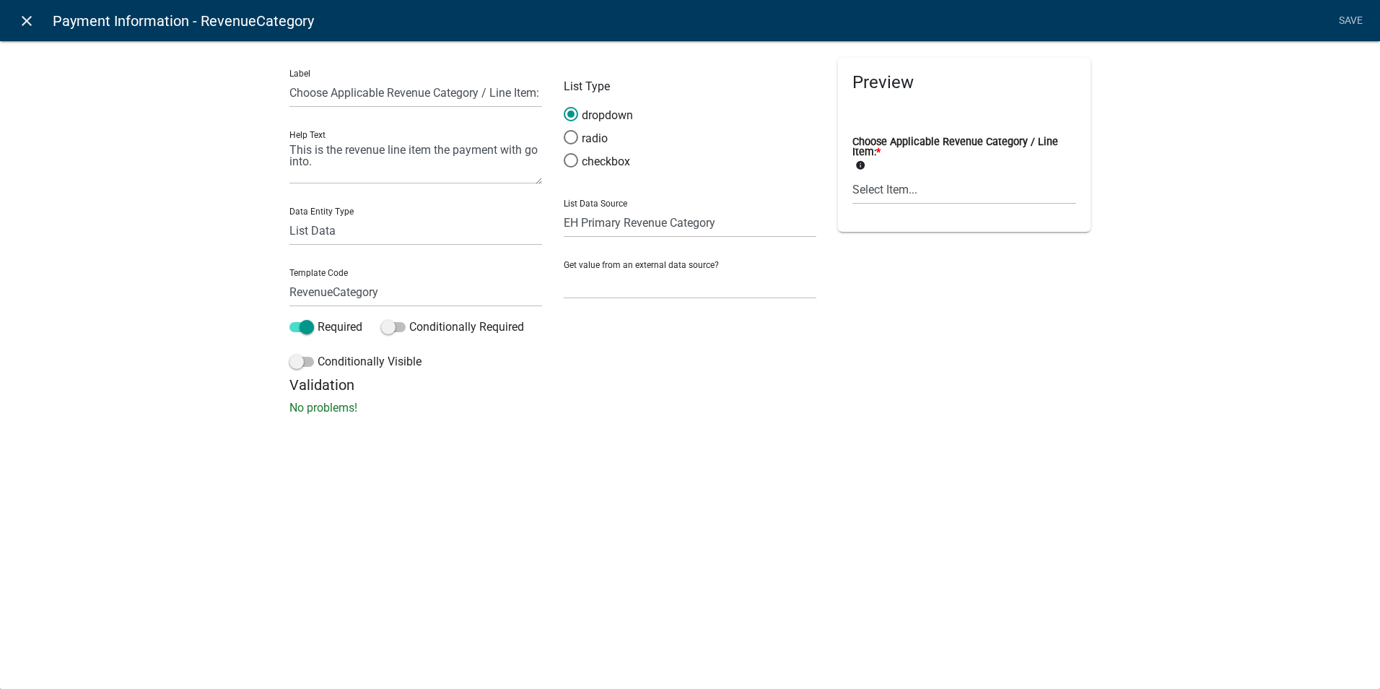
click at [25, 20] on icon "close" at bounding box center [26, 20] width 17 height 17
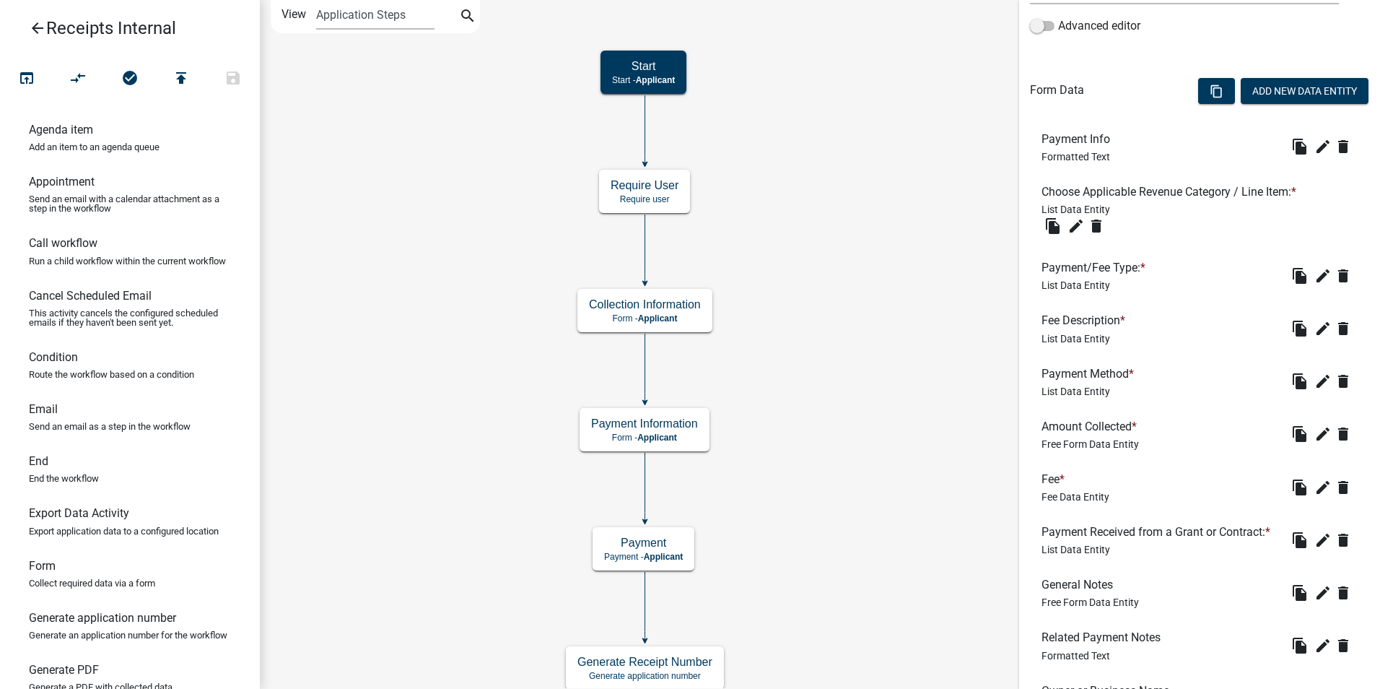
click at [868, 402] on icon "Start Start - Applicant End End - Applicant Payment Payment - Applicant Payment…" at bounding box center [820, 524] width 1119 height 1047
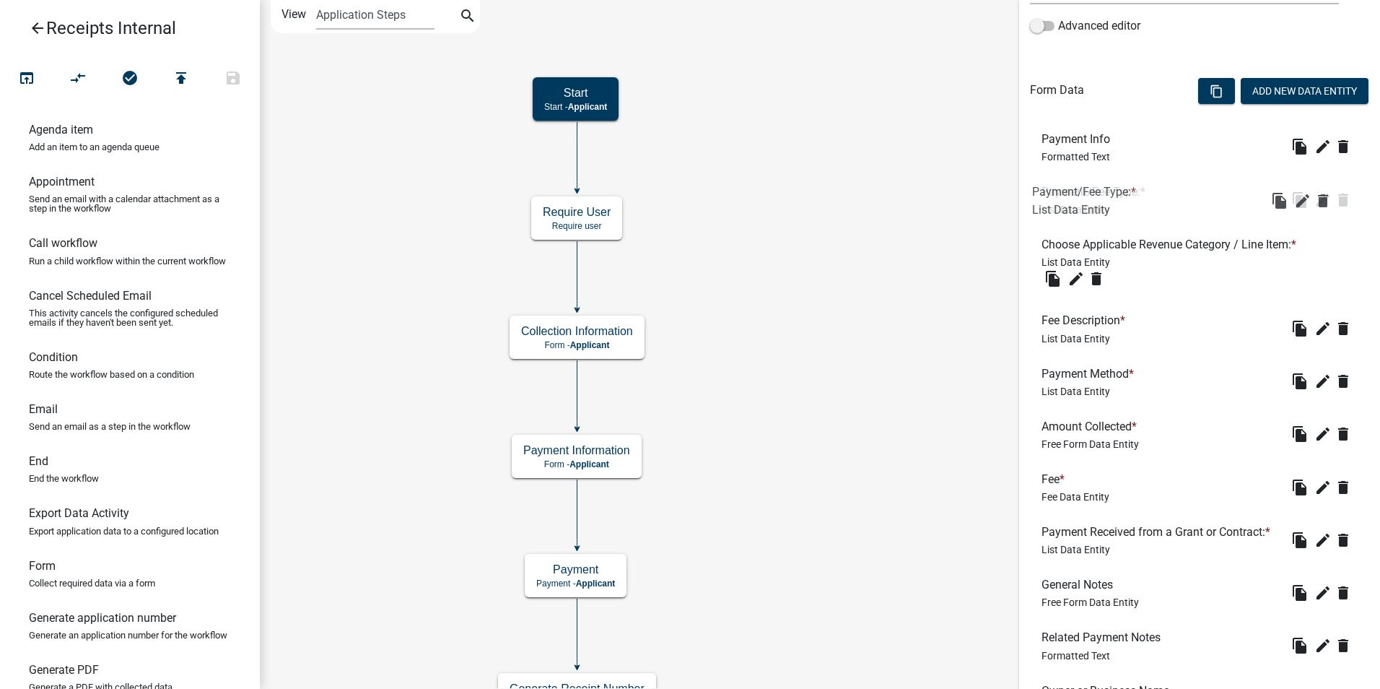
drag, startPoint x: 1068, startPoint y: 271, endPoint x: 1058, endPoint y: 189, distance: 82.2
click at [1077, 275] on icon "edit" at bounding box center [1076, 278] width 17 height 17
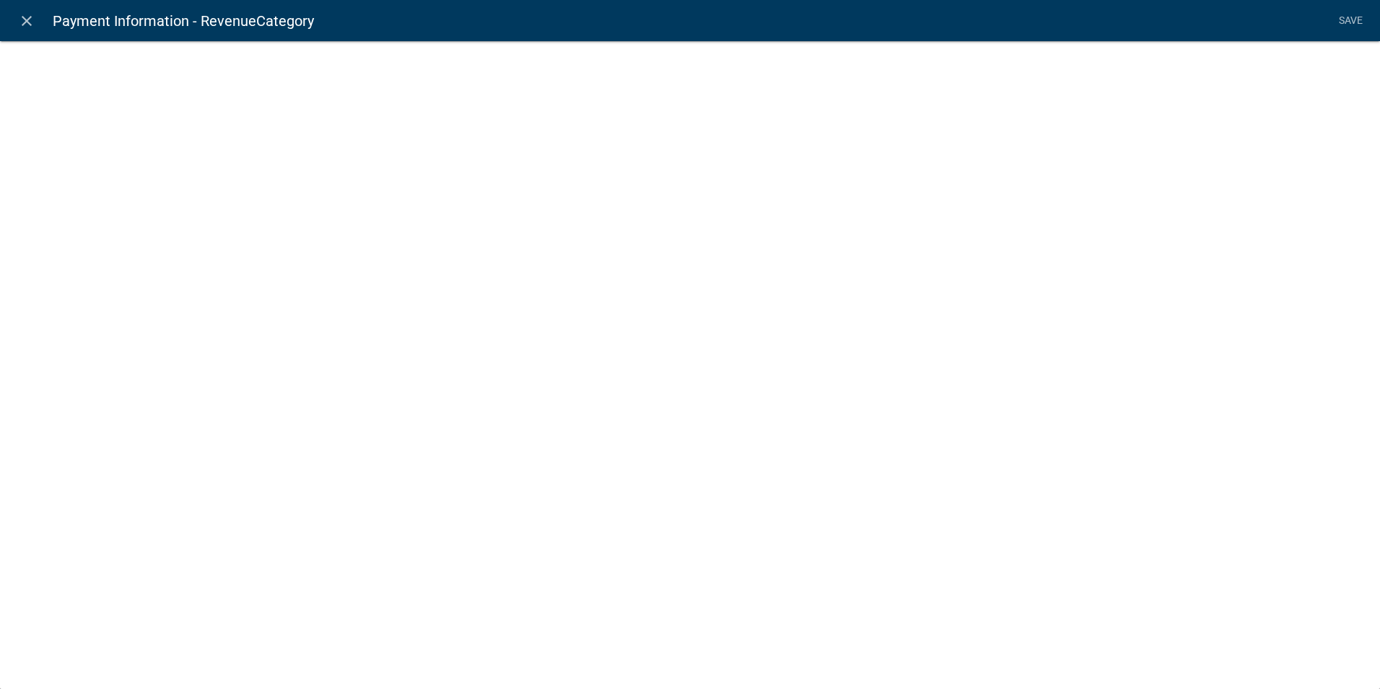
select select "list-data"
select select "custom-list-6b8724ae-86b8-4cd6-a61d-dc5adcf4b6fa"
select select
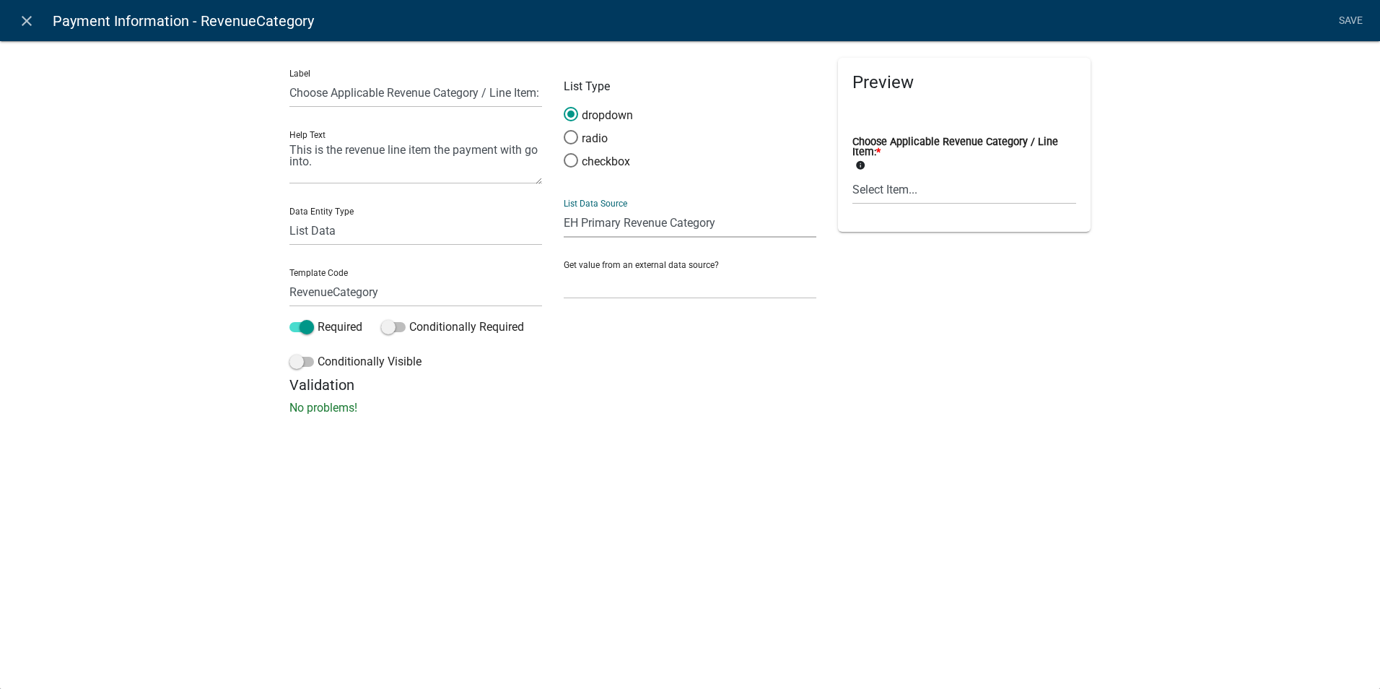
click at [732, 224] on select "State List Assessor's Office Assessor's Office Commercial Structures Commercial…" at bounding box center [690, 223] width 253 height 30
click at [729, 223] on select "State List Assessor's Office Assessor's Office Commercial Structures Commercial…" at bounding box center [690, 223] width 253 height 30
select select
click at [564, 208] on select "State List Assessor's Office Assessor's Office Commercial Structures Commercial…" at bounding box center [690, 223] width 253 height 30
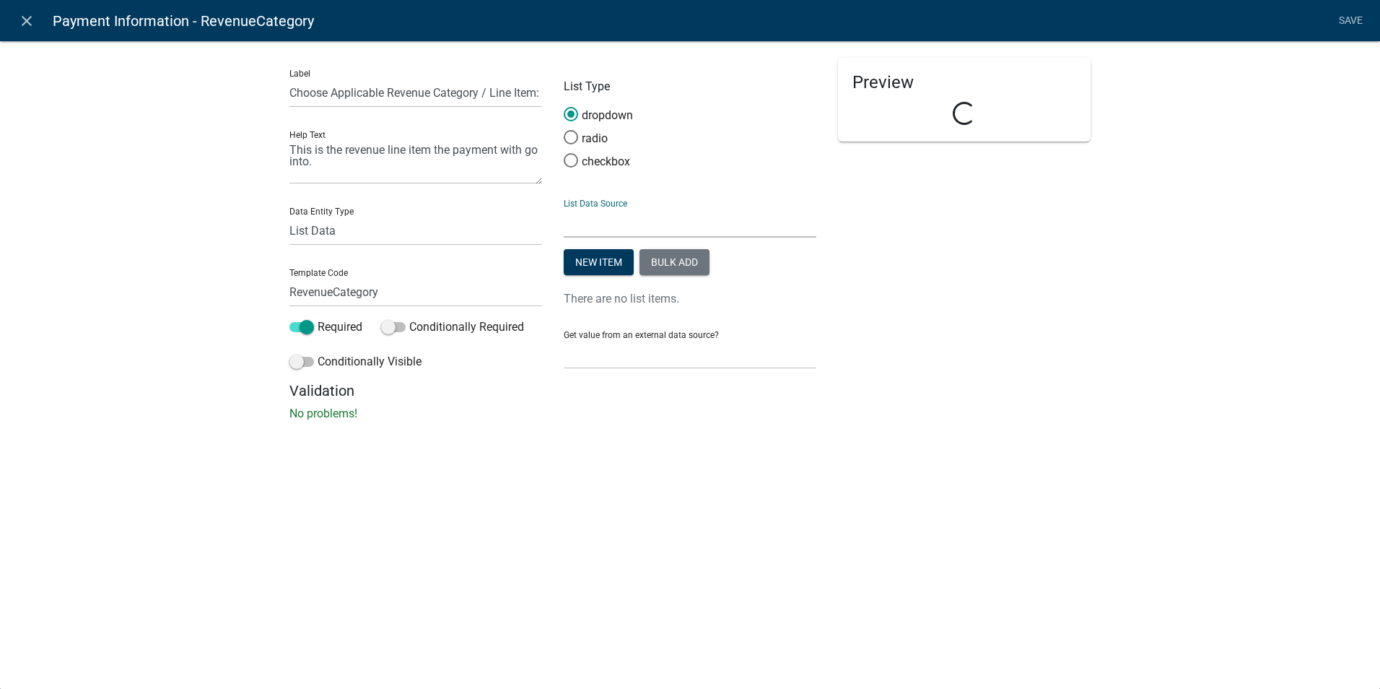
click at [570, 445] on div "Label Choose Applicable Revenue Category / Line Item: Help Text This is the rev…" at bounding box center [690, 234] width 1380 height 435
click at [582, 283] on div "New item Bulk add There are no list items." at bounding box center [690, 278] width 253 height 58
click at [586, 267] on button "New item" at bounding box center [599, 262] width 70 height 26
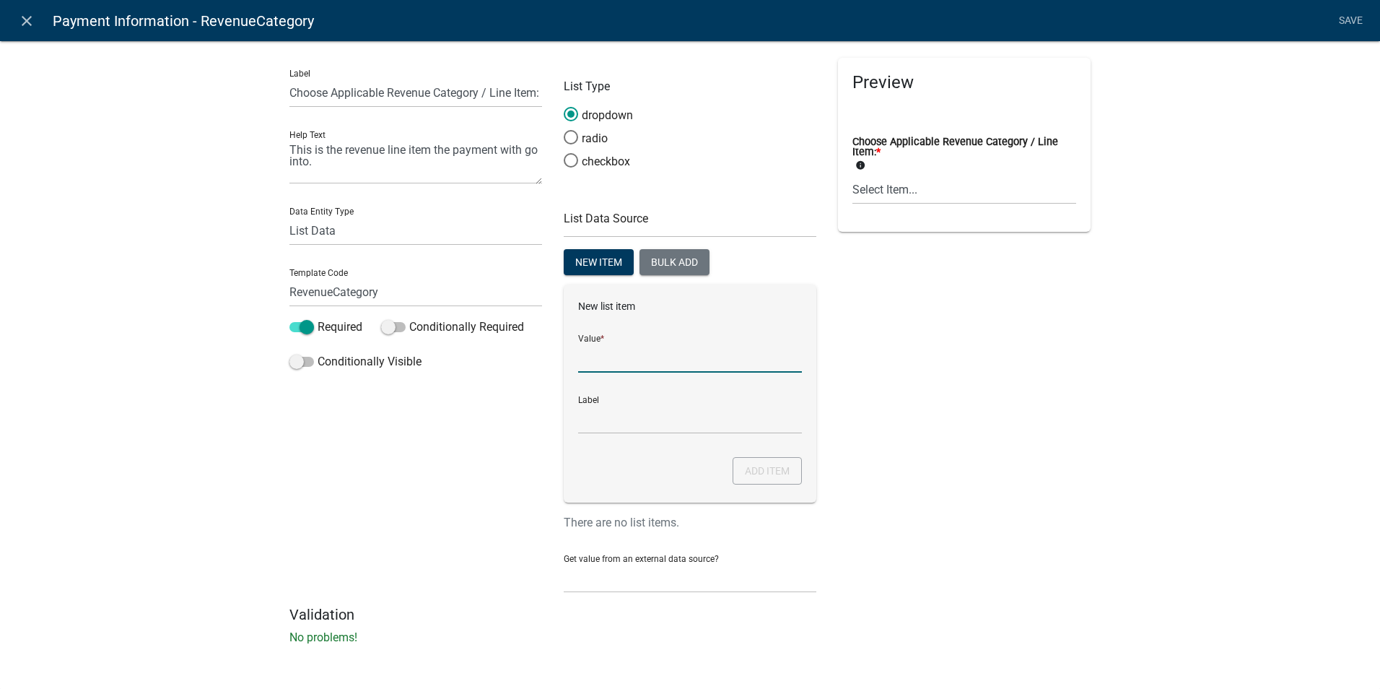
click at [598, 356] on input "List Data Source" at bounding box center [690, 358] width 224 height 30
type input "Aquatic"
click at [597, 419] on input "Aquatic" at bounding box center [690, 419] width 224 height 30
click at [616, 422] on input "Aquatic" at bounding box center [690, 419] width 224 height 30
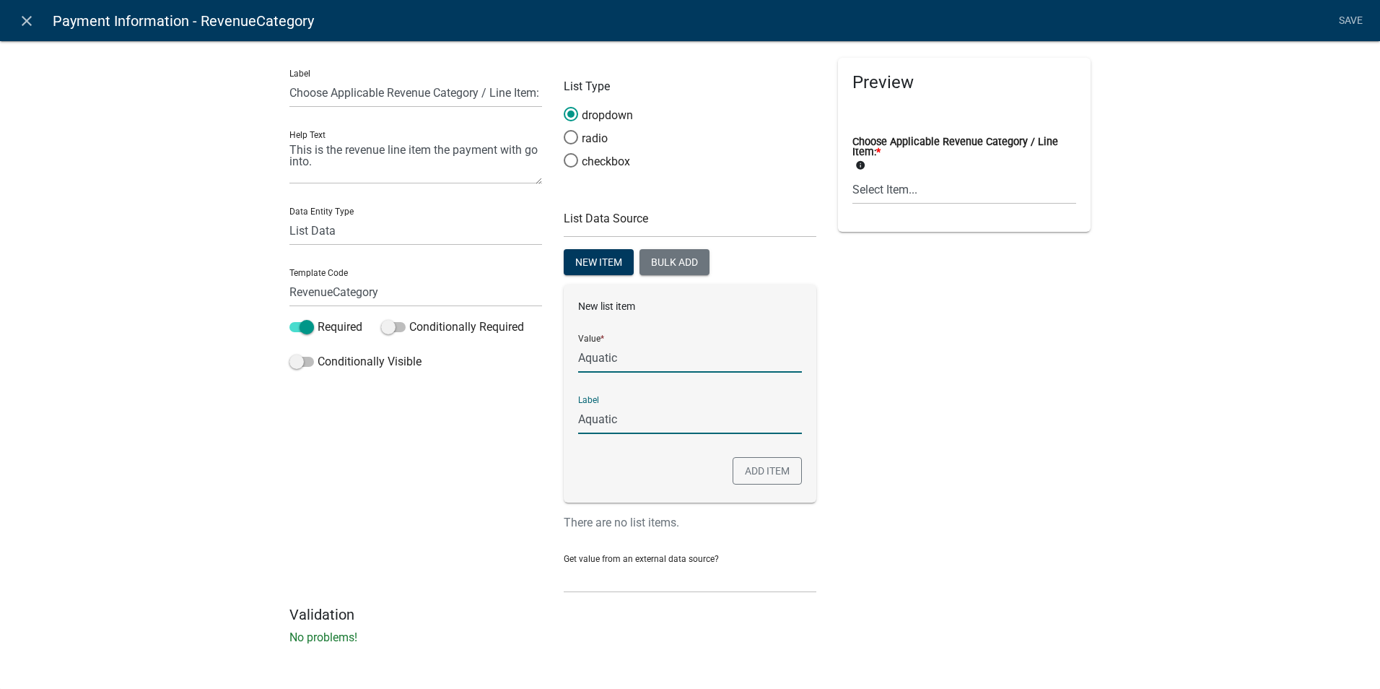
click at [612, 357] on input "Aquatic" at bounding box center [690, 358] width 224 height 30
type input "AquaticCategory"
click at [669, 416] on input "AquaticCategory" at bounding box center [690, 419] width 224 height 30
drag, startPoint x: 665, startPoint y: 418, endPoint x: 612, endPoint y: 416, distance: 52.7
click at [612, 416] on input "AquaticCategory" at bounding box center [690, 419] width 224 height 30
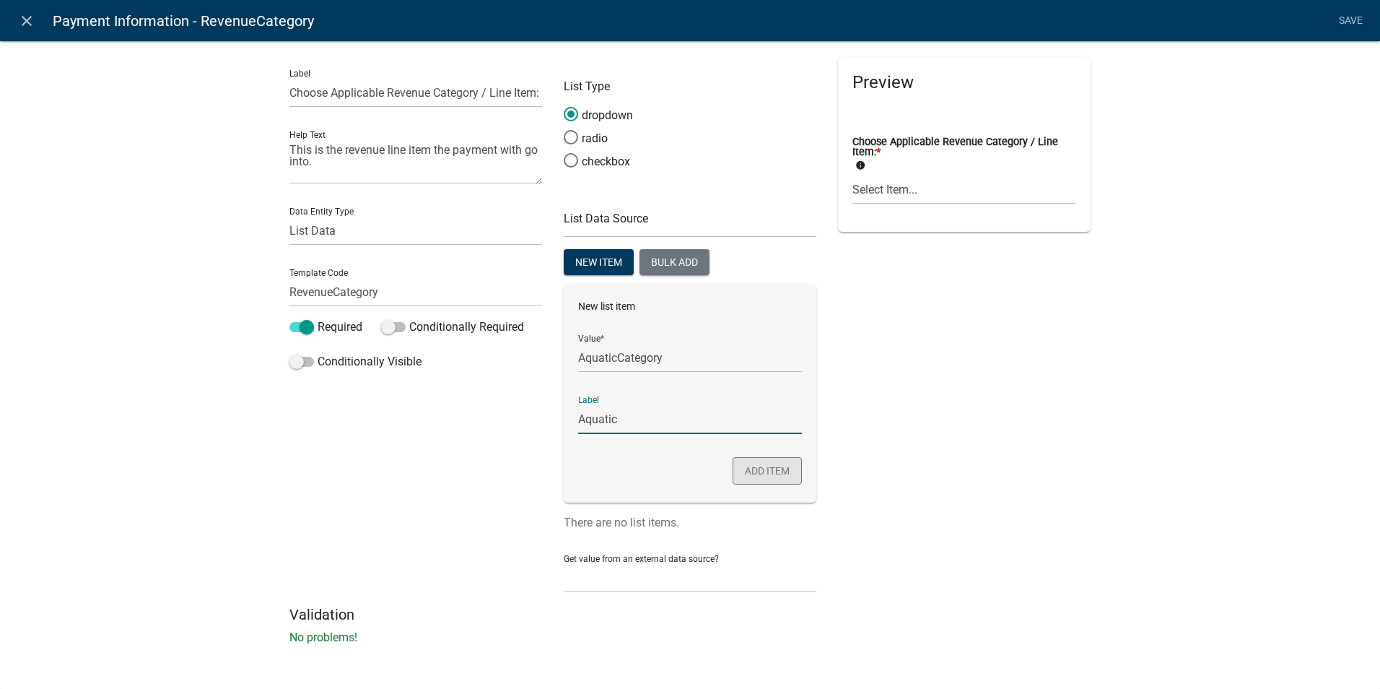
type input "Aquatic"
click at [747, 472] on button "Add item" at bounding box center [767, 470] width 69 height 27
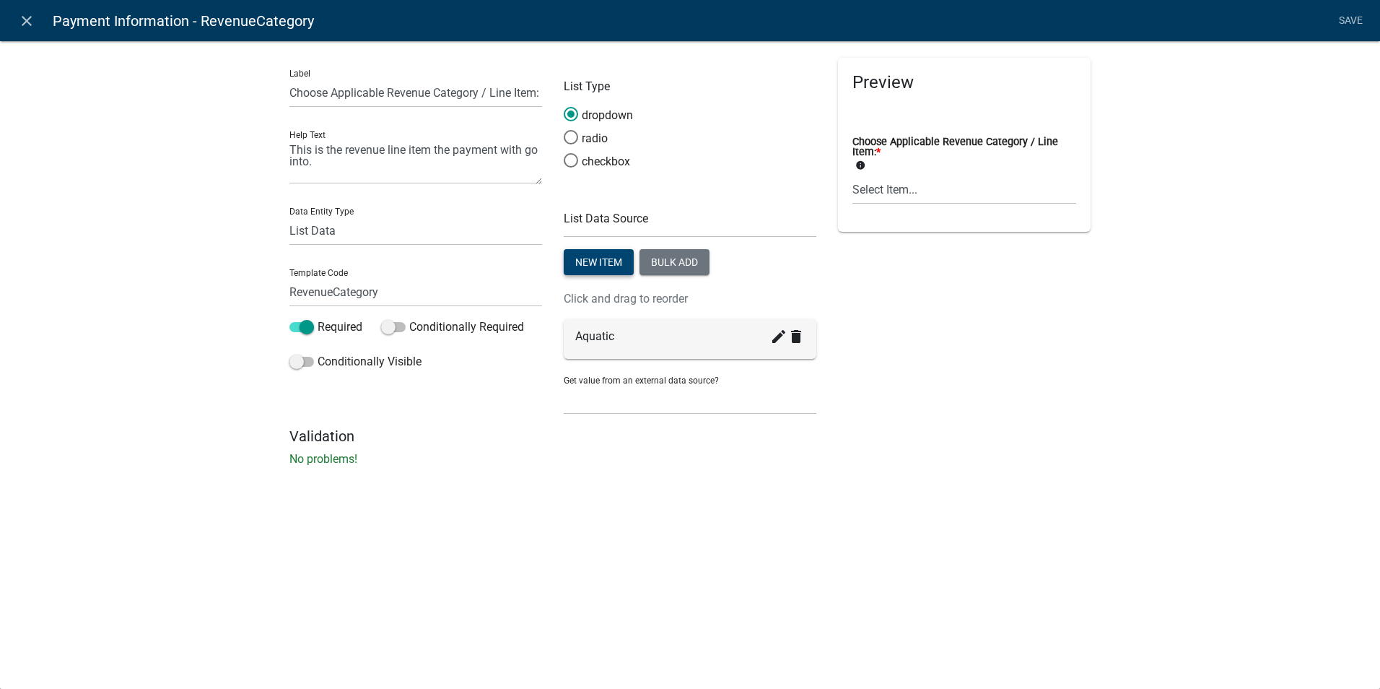
click at [580, 255] on button "New item" at bounding box center [599, 262] width 70 height 26
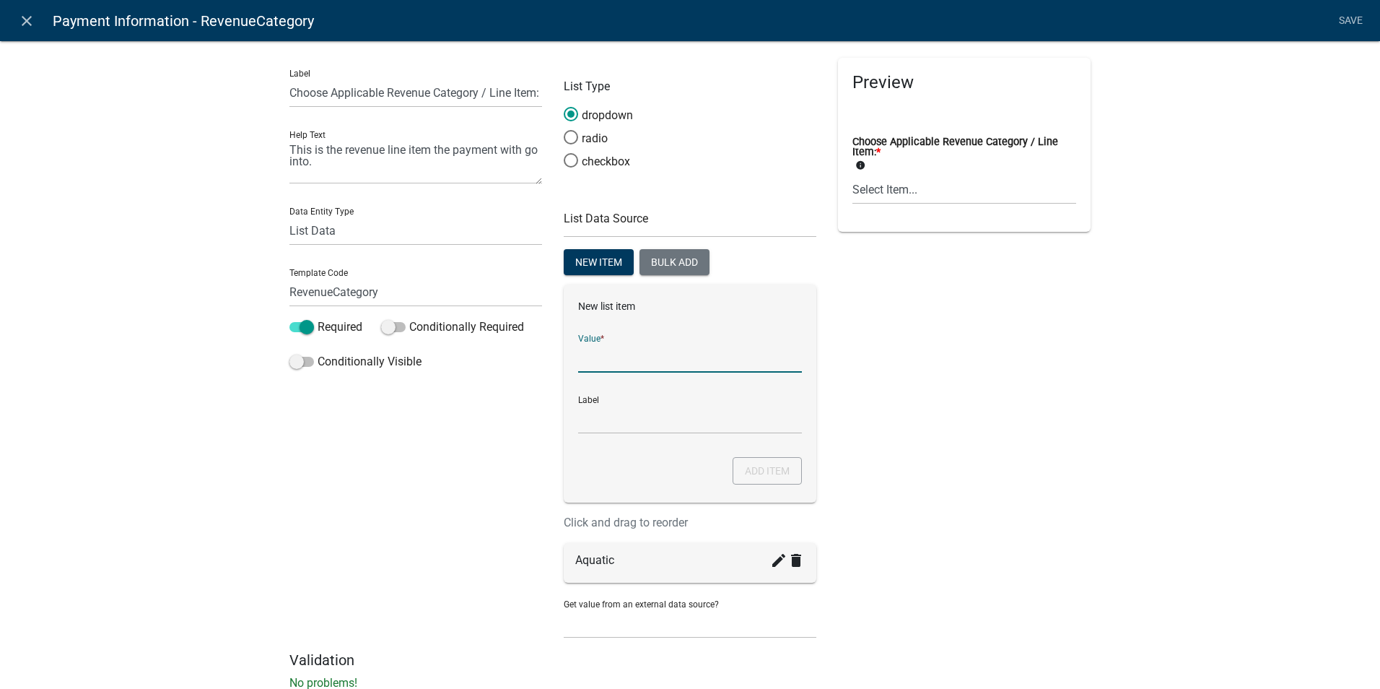
click at [593, 355] on input "List Data Source" at bounding box center [690, 358] width 224 height 30
type input "[MEDICAL_DATA]"
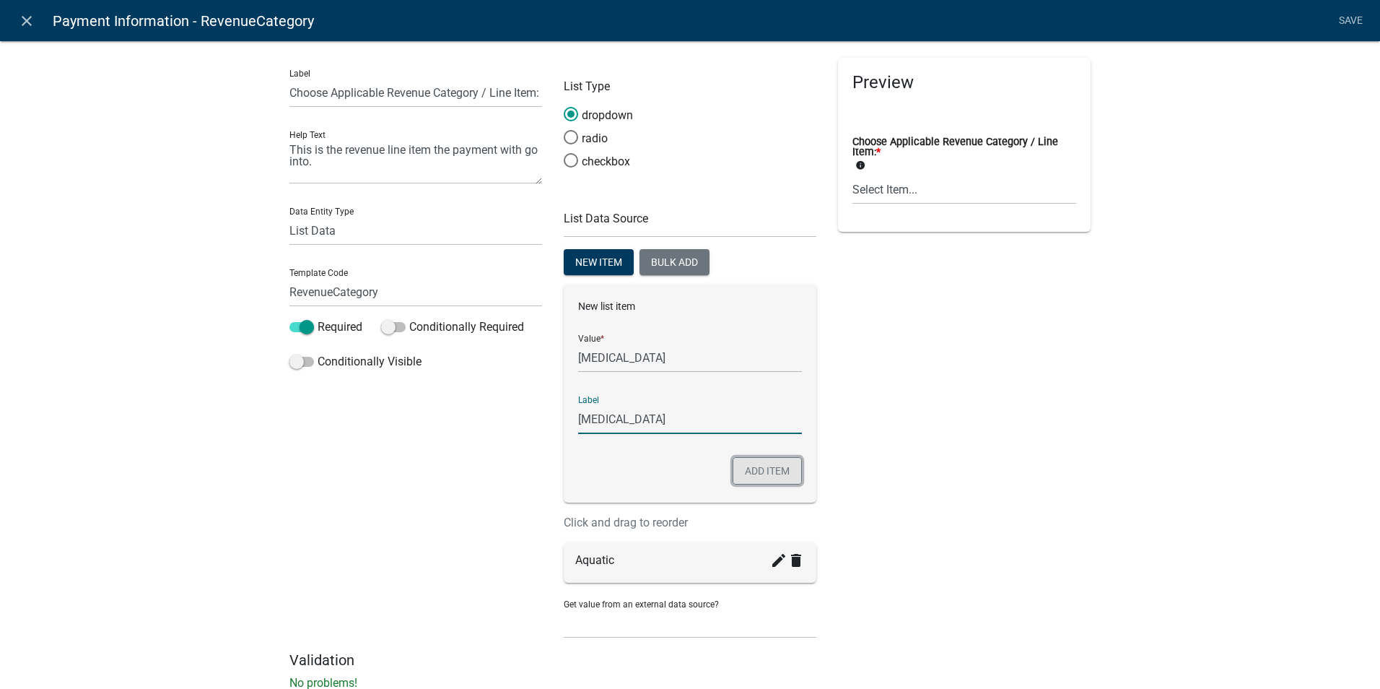
click at [747, 474] on button "Add item" at bounding box center [767, 470] width 69 height 27
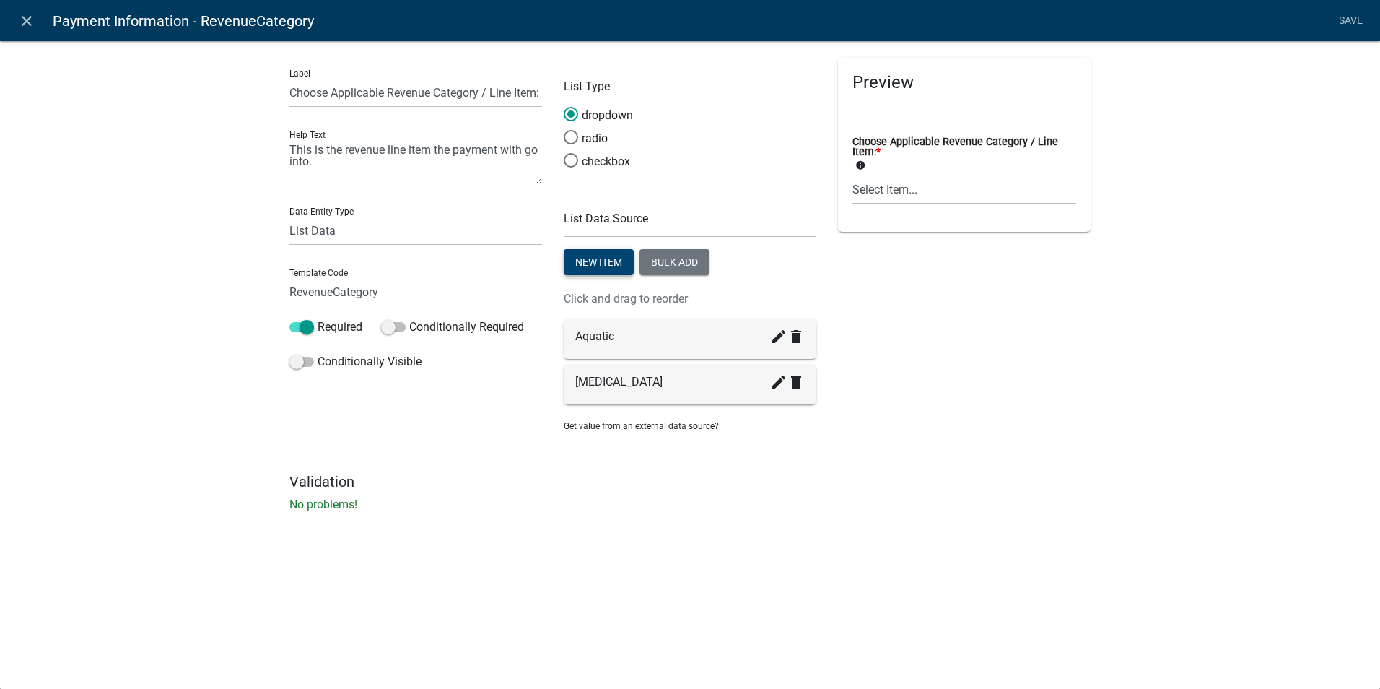
click at [598, 253] on button "New item" at bounding box center [599, 262] width 70 height 26
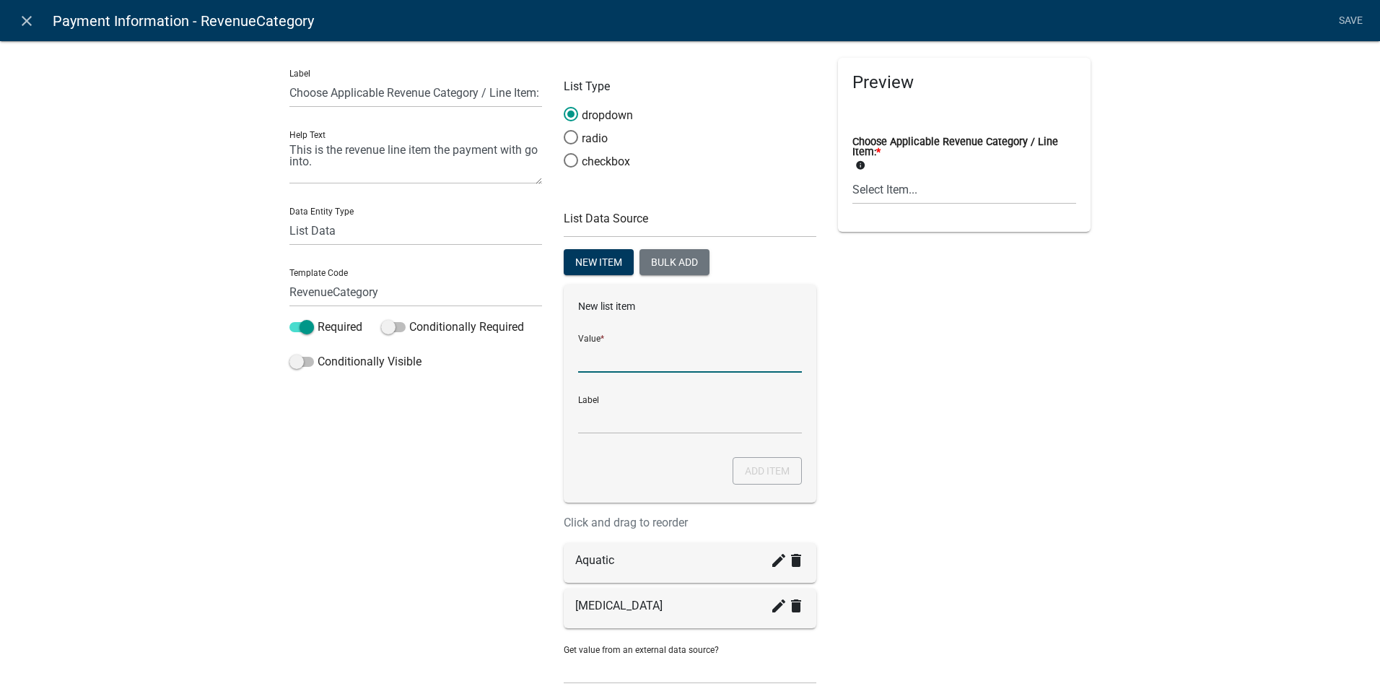
click at [596, 355] on input "List Data Source" at bounding box center [690, 358] width 224 height 30
type input "Tattoo"
click at [585, 420] on input "Tattoo" at bounding box center [690, 419] width 224 height 30
click at [955, 427] on div "Preview Choose Applicable Revenue Category / Line Item: * info Select Item... A…" at bounding box center [964, 377] width 274 height 639
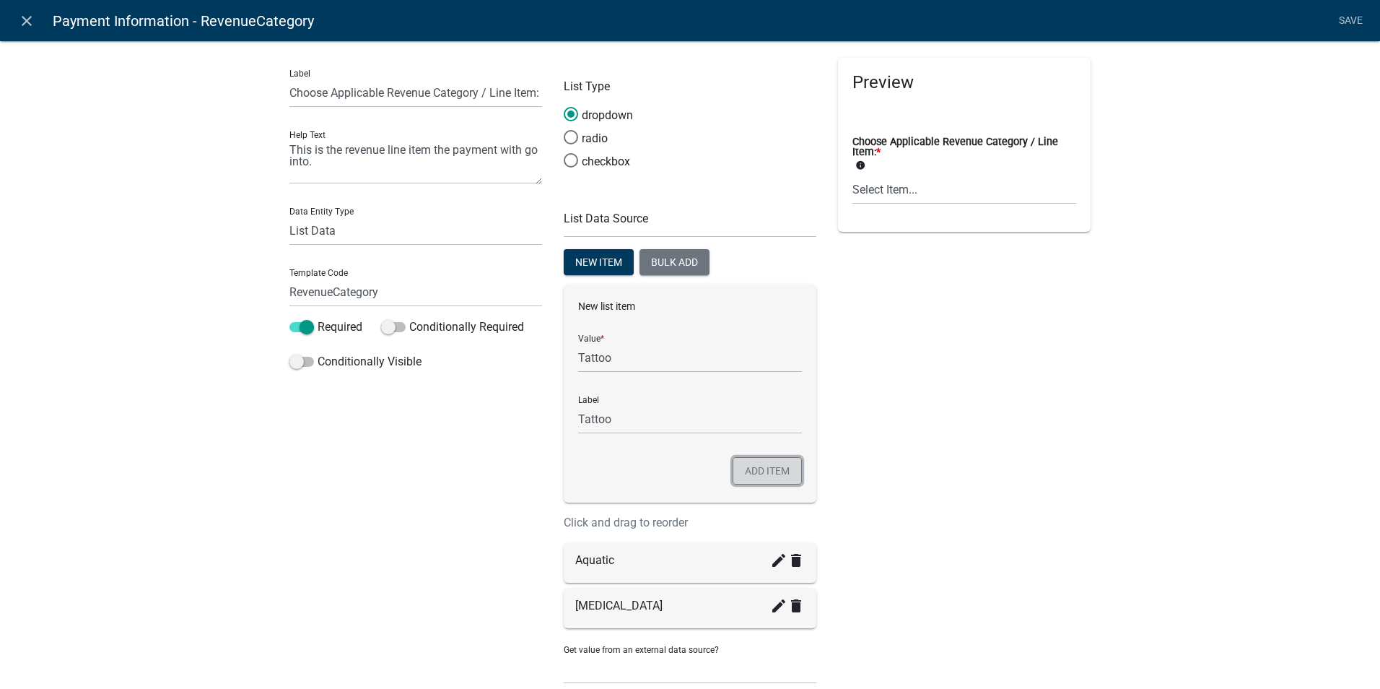
click at [767, 465] on button "Add item" at bounding box center [767, 470] width 69 height 27
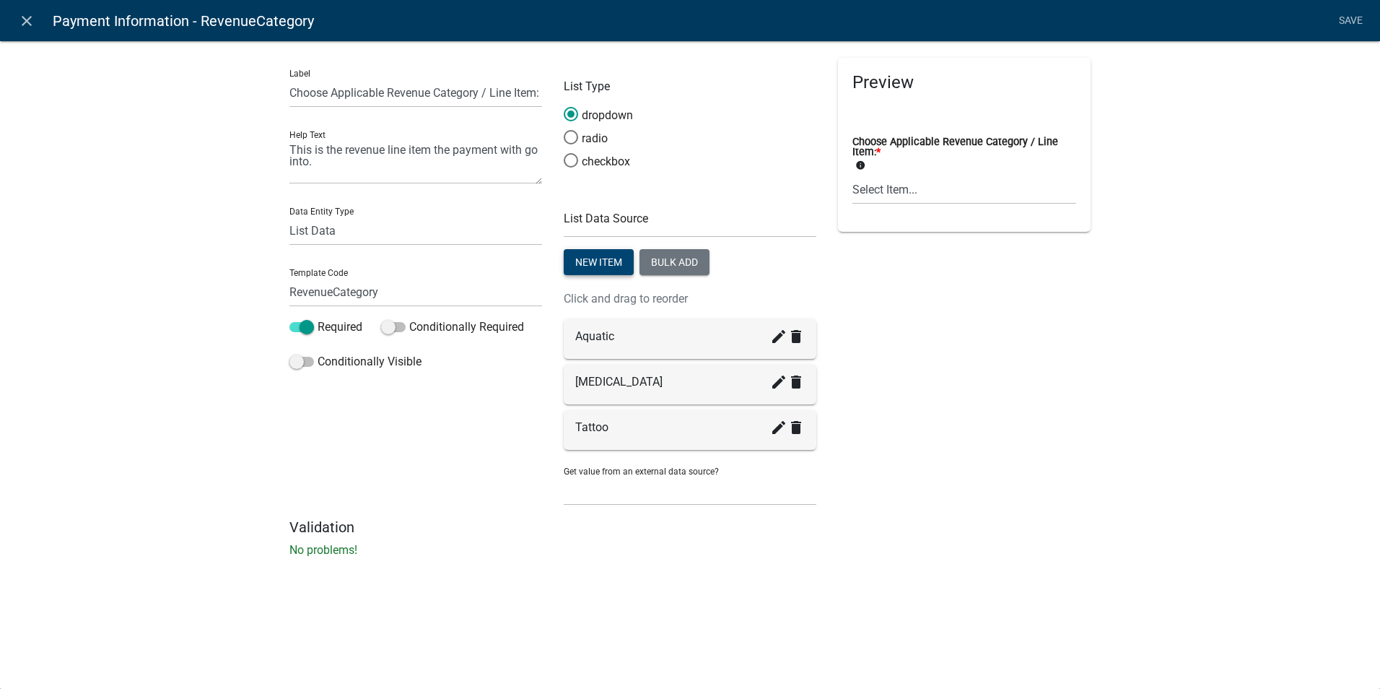
click at [584, 262] on button "New item" at bounding box center [599, 262] width 70 height 26
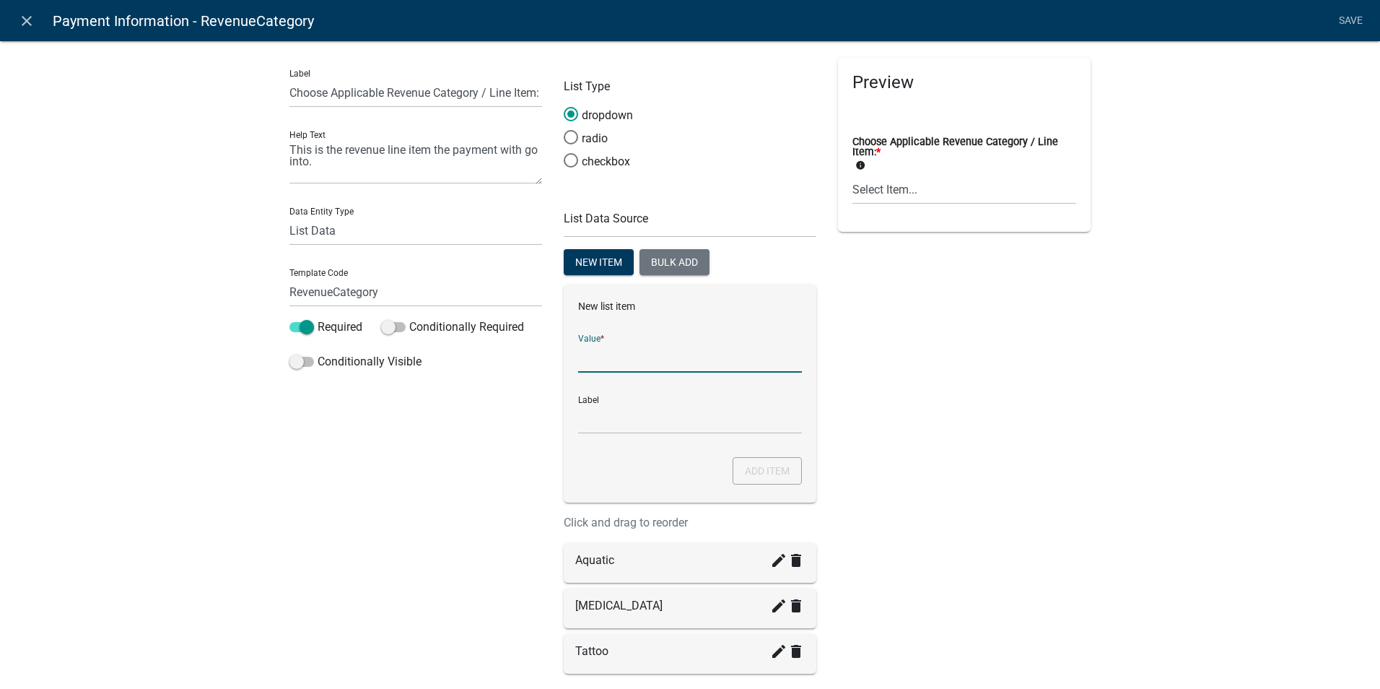
click at [591, 356] on input "List Data Source" at bounding box center [690, 358] width 224 height 30
type input "Radon"
click at [583, 412] on input "Radon" at bounding box center [690, 419] width 224 height 30
click at [961, 408] on div "Preview Choose Applicable Revenue Category / Line Item: * info Select Item... A…" at bounding box center [964, 400] width 274 height 684
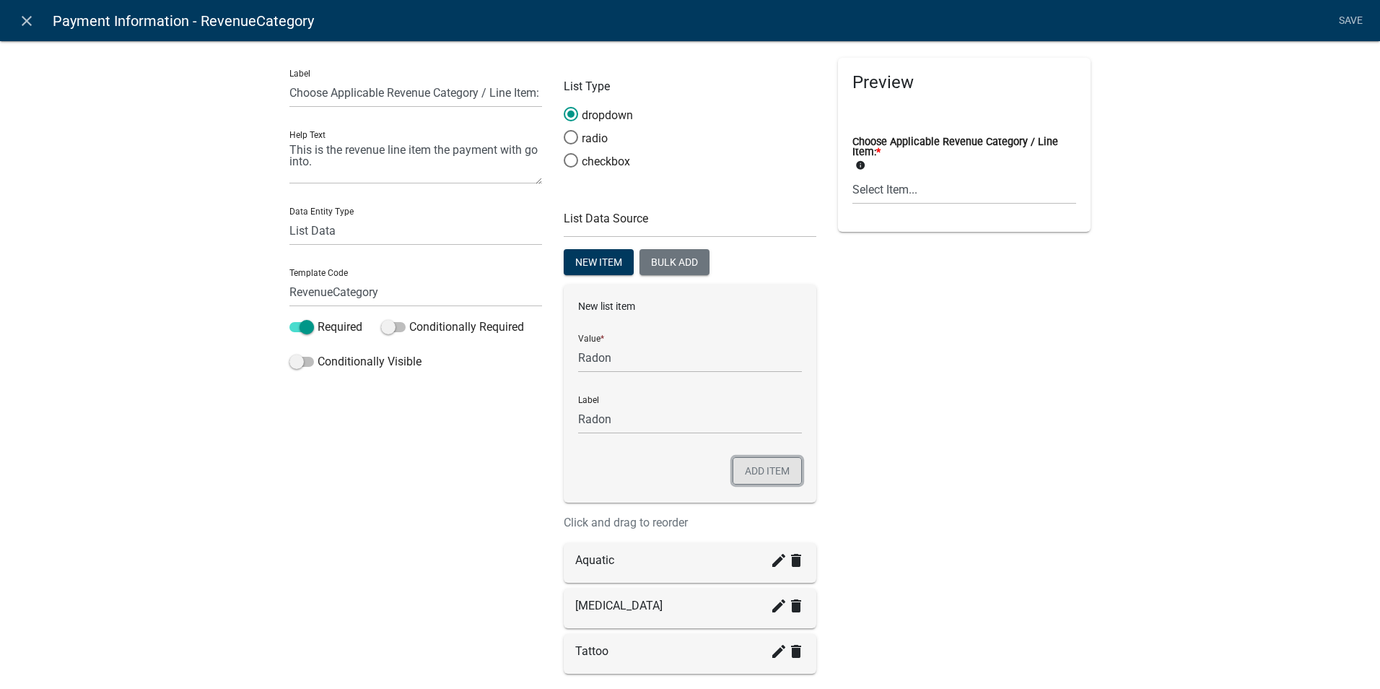
click at [756, 465] on button "Add item" at bounding box center [767, 470] width 69 height 27
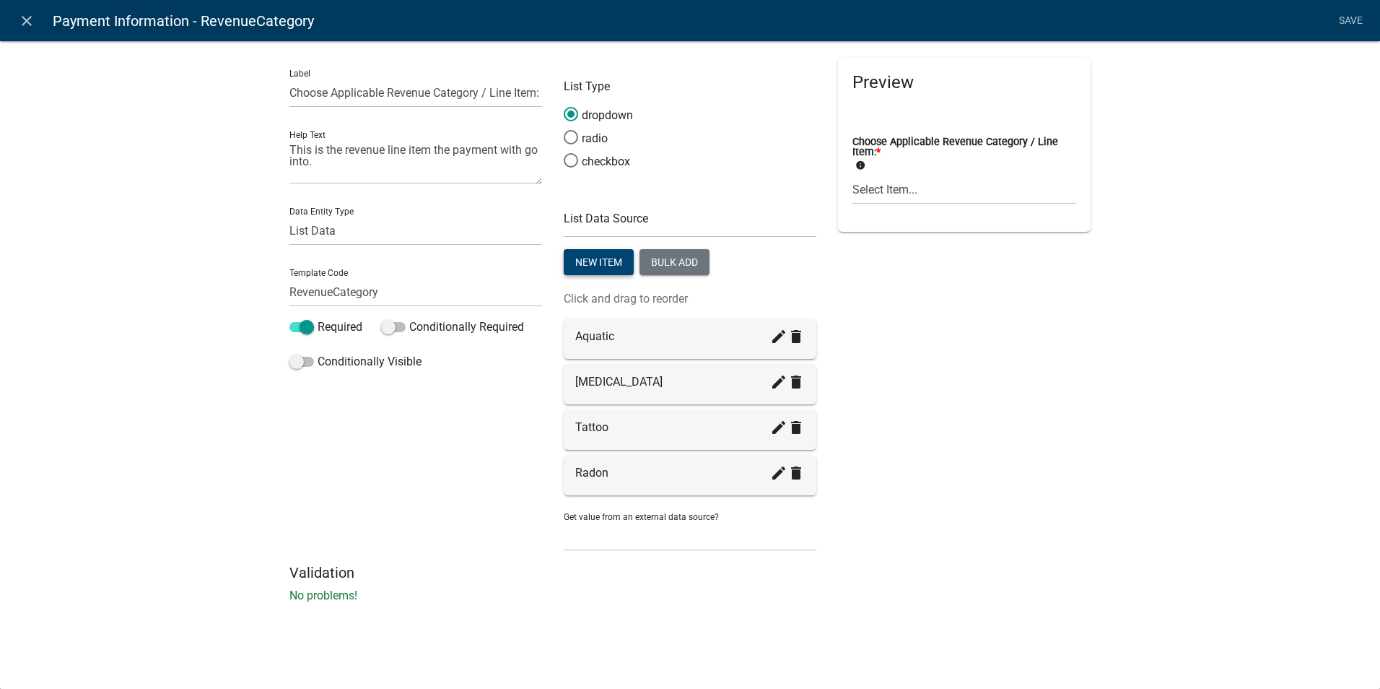
click at [596, 258] on button "New item" at bounding box center [599, 262] width 70 height 26
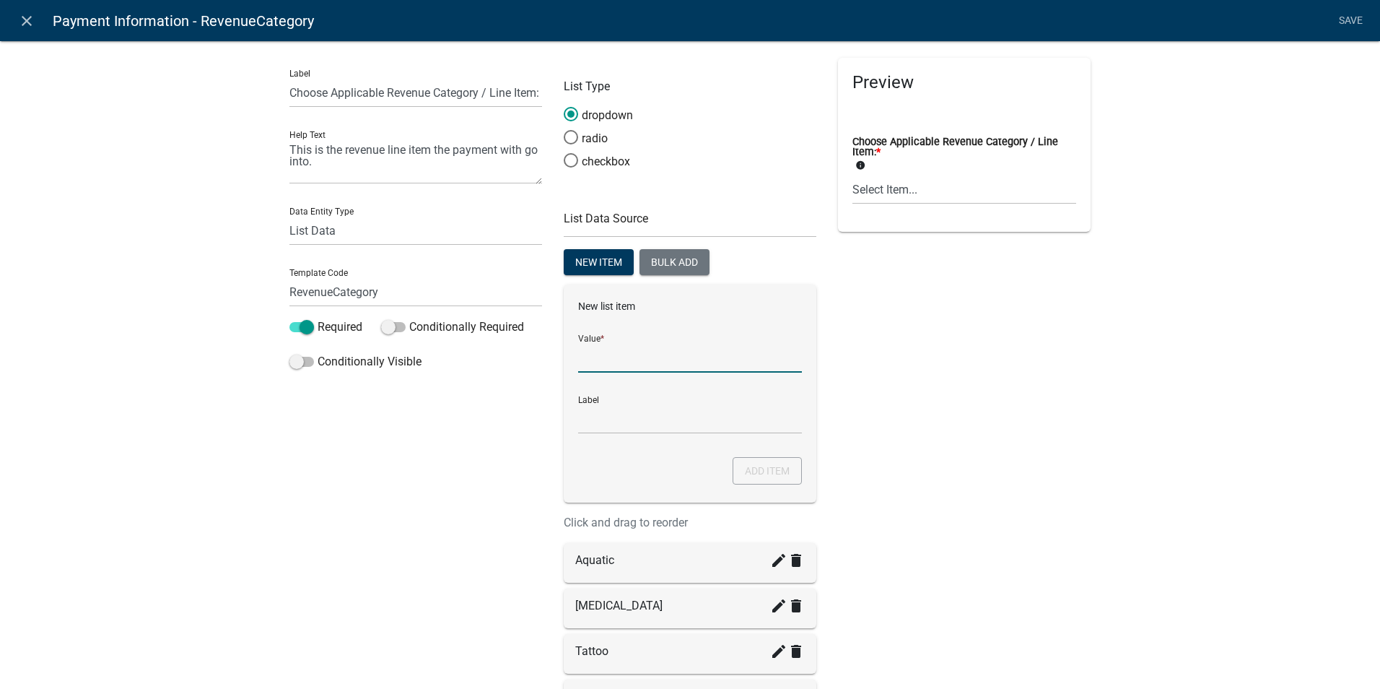
click at [593, 359] on input "List Data Source" at bounding box center [690, 358] width 224 height 30
type input "Other Health Fees"
click at [597, 418] on input "Other Health Fees" at bounding box center [690, 419] width 224 height 30
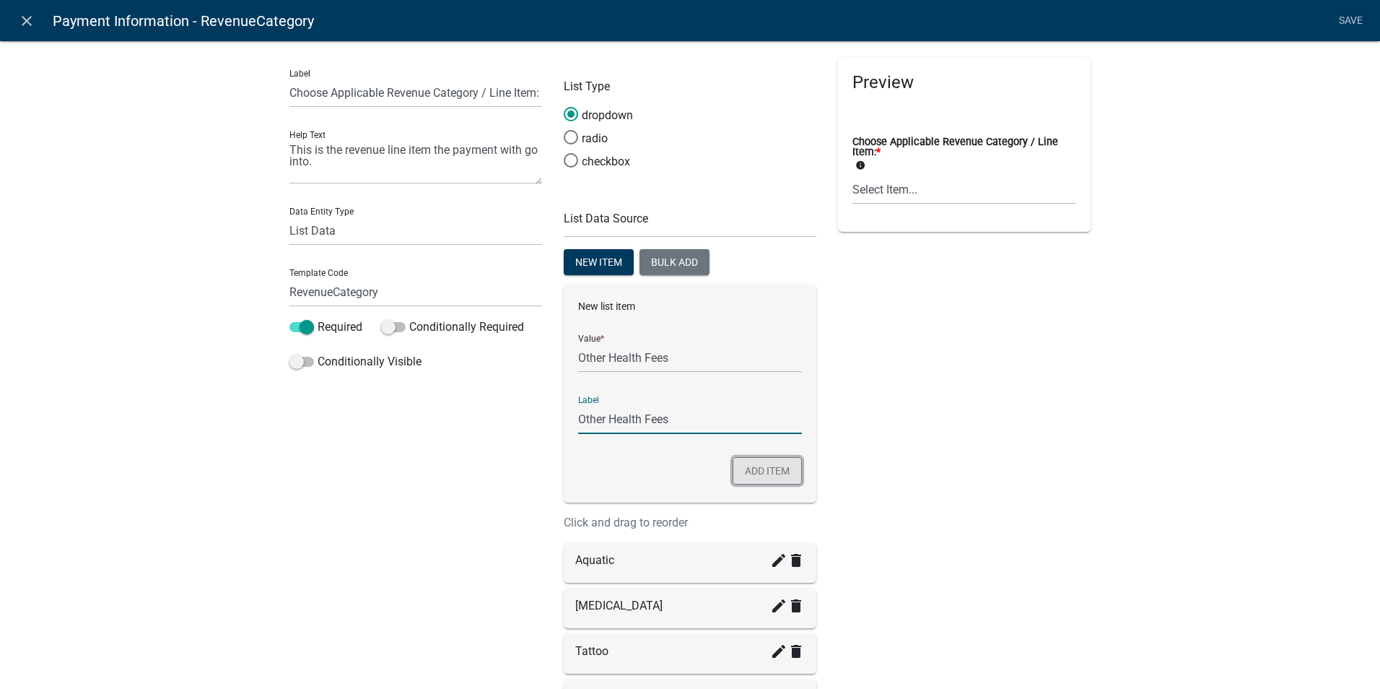
click at [765, 481] on button "Add item" at bounding box center [767, 470] width 69 height 27
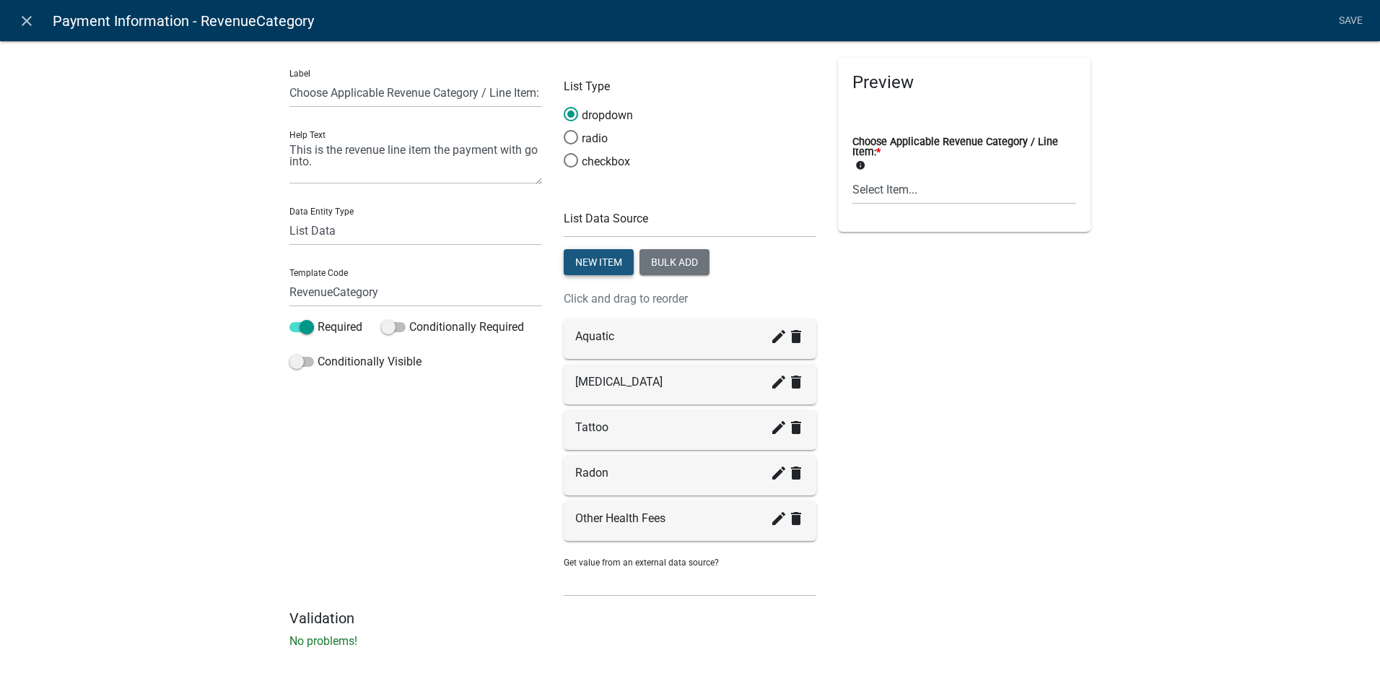
click at [579, 261] on button "New item" at bounding box center [599, 262] width 70 height 26
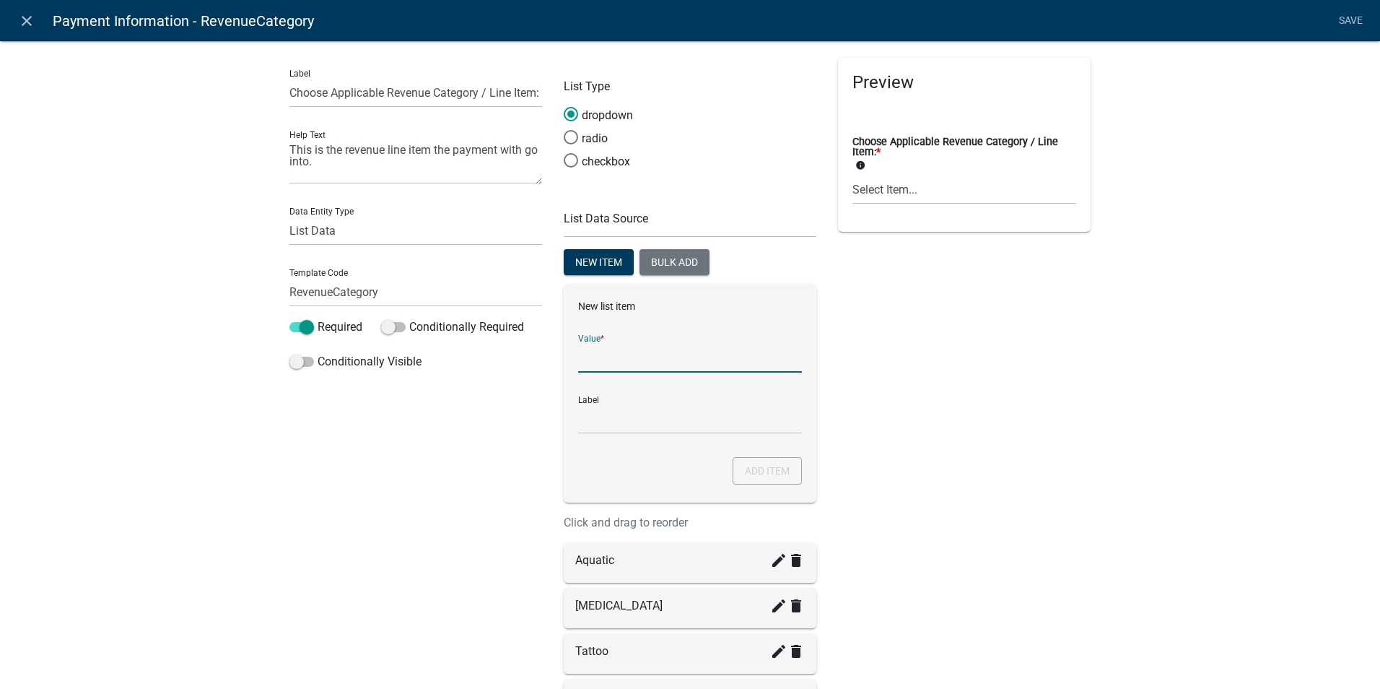
click at [592, 352] on input "List Data Source" at bounding box center [690, 358] width 224 height 30
type input "Septic"
click at [584, 423] on input "Septic" at bounding box center [690, 419] width 224 height 30
click at [973, 353] on div "Preview Choose Applicable Revenue Category / Line Item: * info Select Item... A…" at bounding box center [964, 445] width 274 height 775
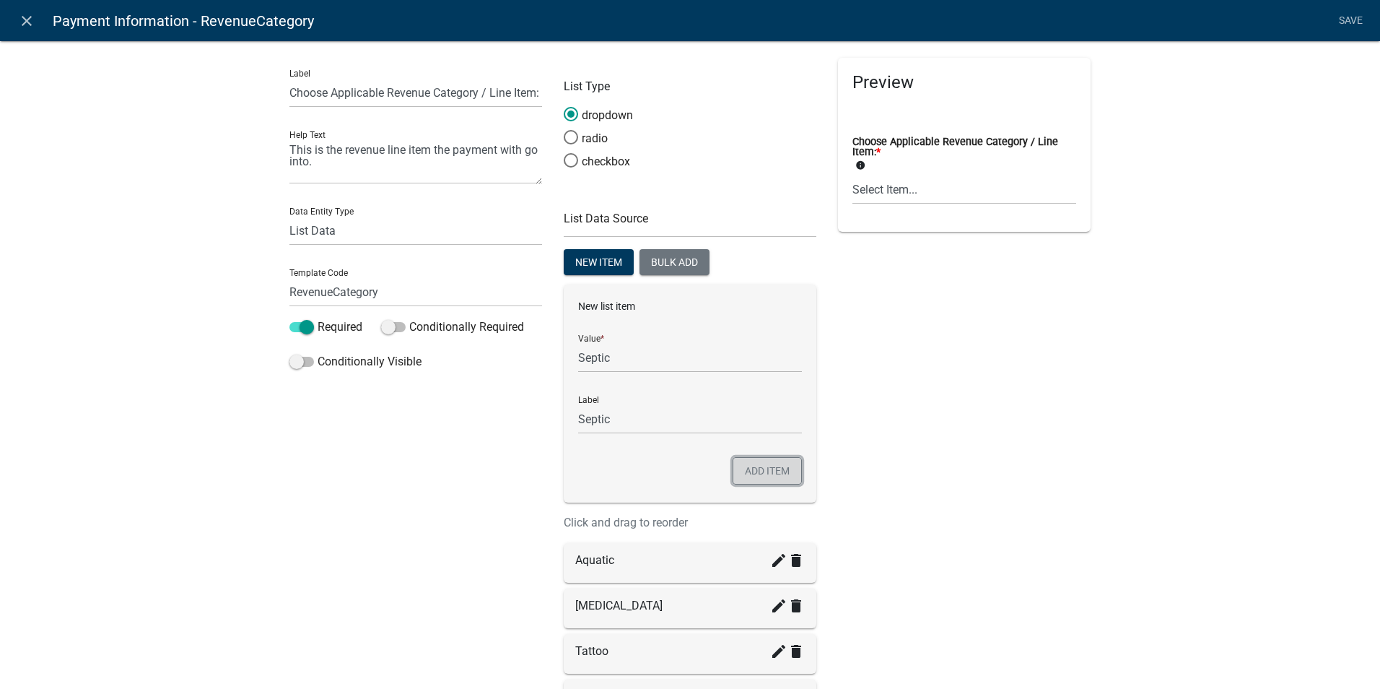
click at [758, 464] on button "Add item" at bounding box center [767, 470] width 69 height 27
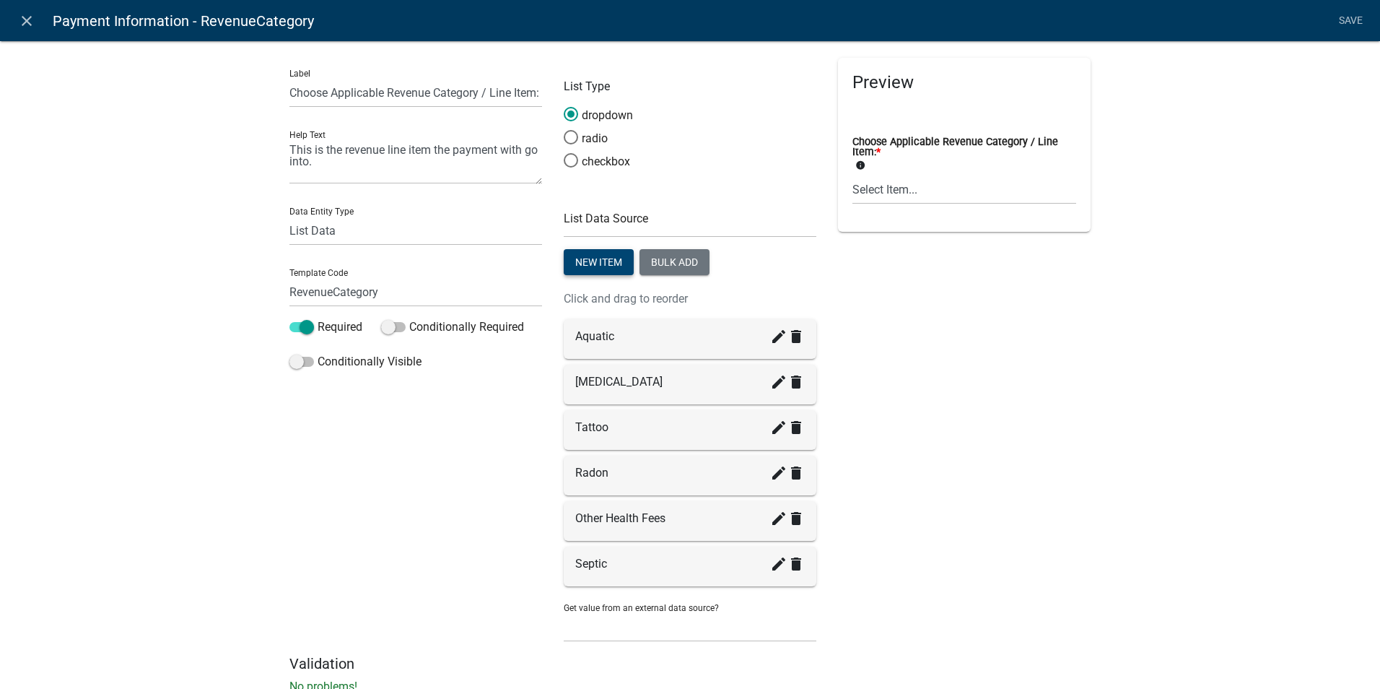
click at [594, 267] on button "New item" at bounding box center [599, 262] width 70 height 26
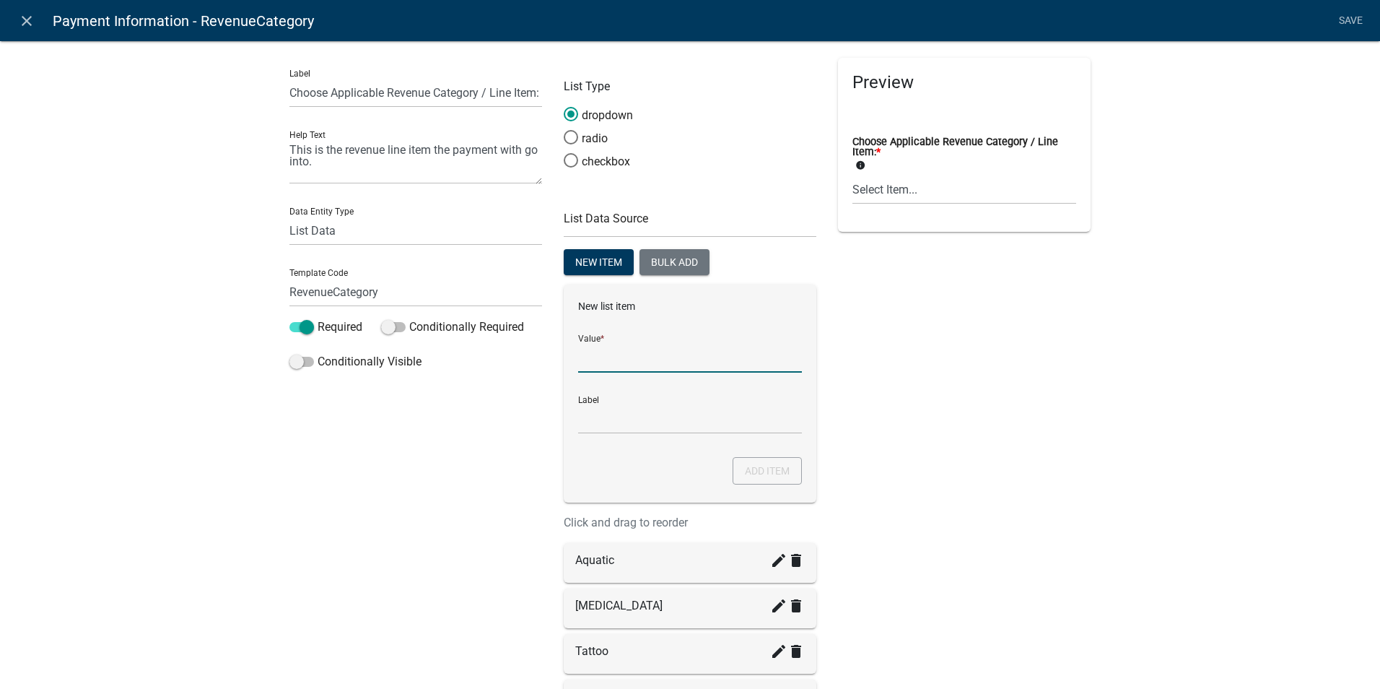
click at [595, 356] on input "List Data Source" at bounding box center [690, 358] width 224 height 30
type input "Septic Pumper Contract"
click at [939, 370] on div "Preview Choose Applicable Revenue Category / Line Item: * info Select Item... A…" at bounding box center [964, 468] width 274 height 821
click at [743, 472] on button "Add item" at bounding box center [767, 470] width 69 height 27
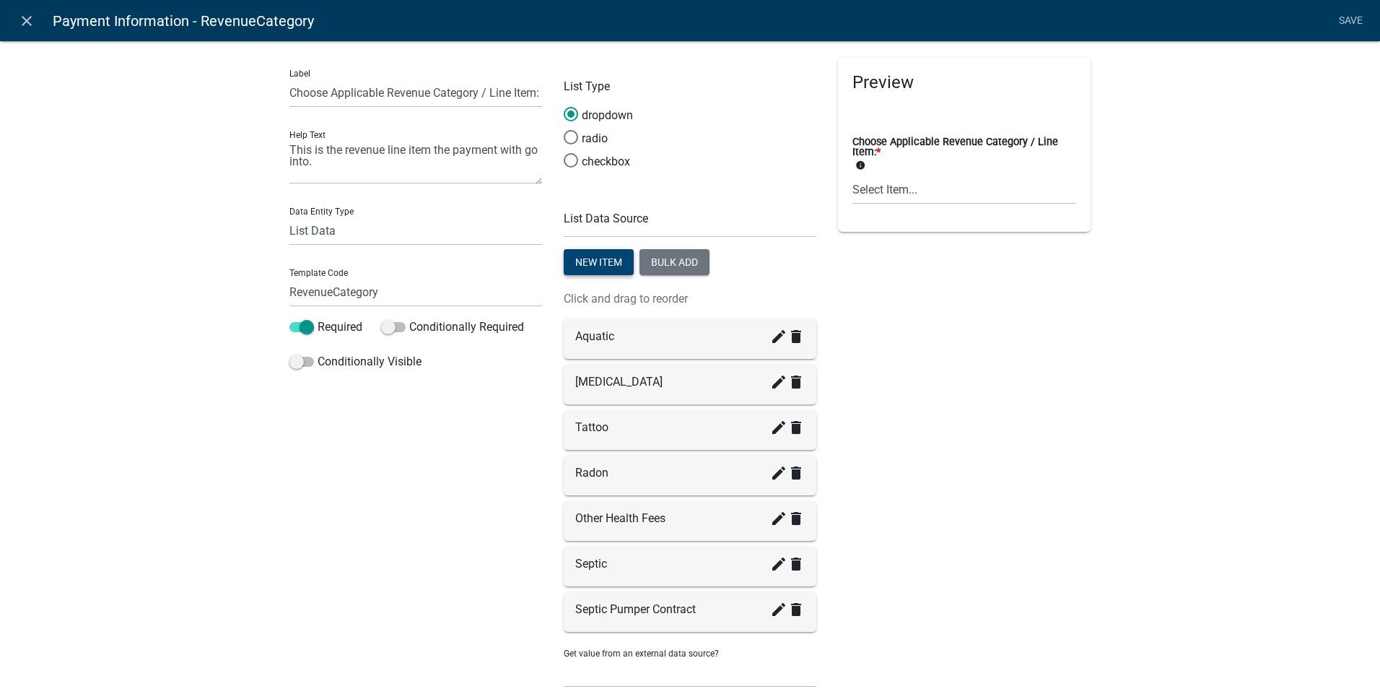
click at [586, 260] on button "New item" at bounding box center [599, 262] width 70 height 26
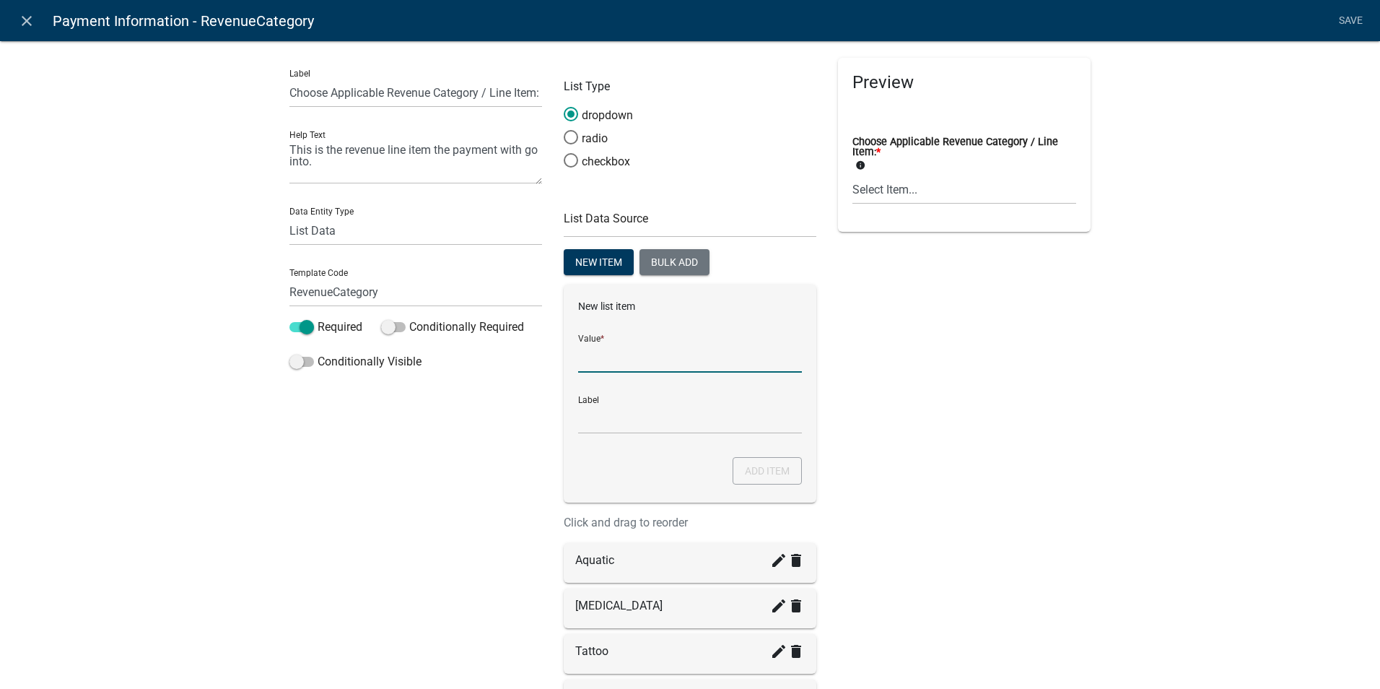
click at [595, 360] on input "List Data Source" at bounding box center [690, 358] width 224 height 30
type input "Wells - Non-PWG"
click at [783, 462] on button "Add item" at bounding box center [767, 470] width 69 height 27
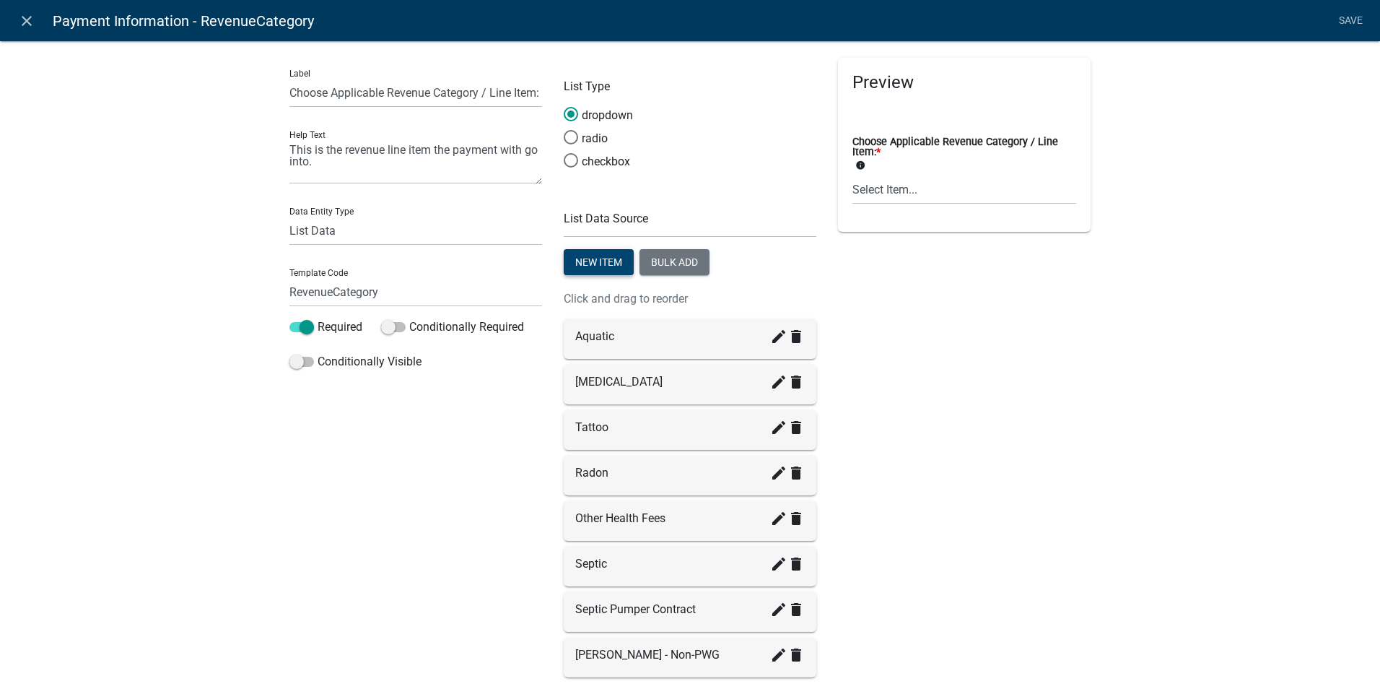
click at [569, 257] on button "New item" at bounding box center [599, 262] width 70 height 26
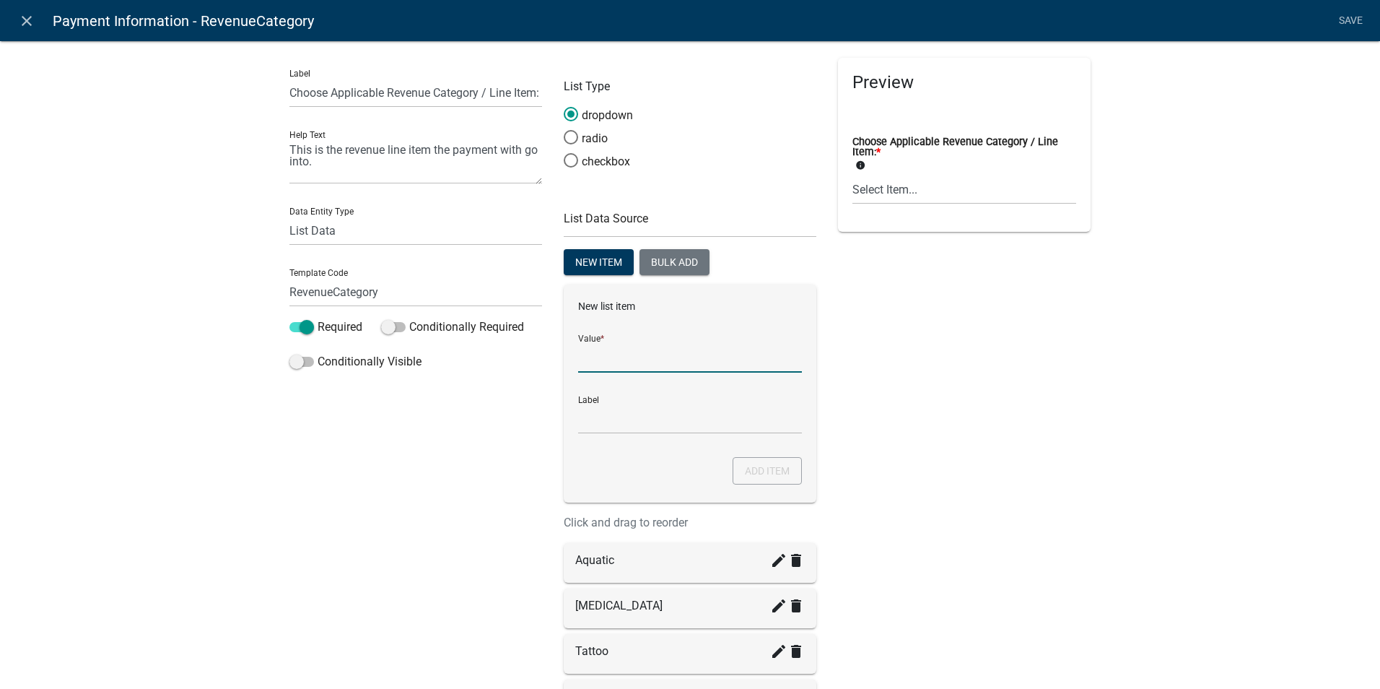
click at [609, 361] on input "List Data Source" at bounding box center [690, 358] width 224 height 30
type input "Private Well Grant (PWG) Reimbursement"
click at [994, 377] on div "Preview Choose Applicable Revenue Category / Line Item: * info Select Item... A…" at bounding box center [964, 514] width 274 height 912
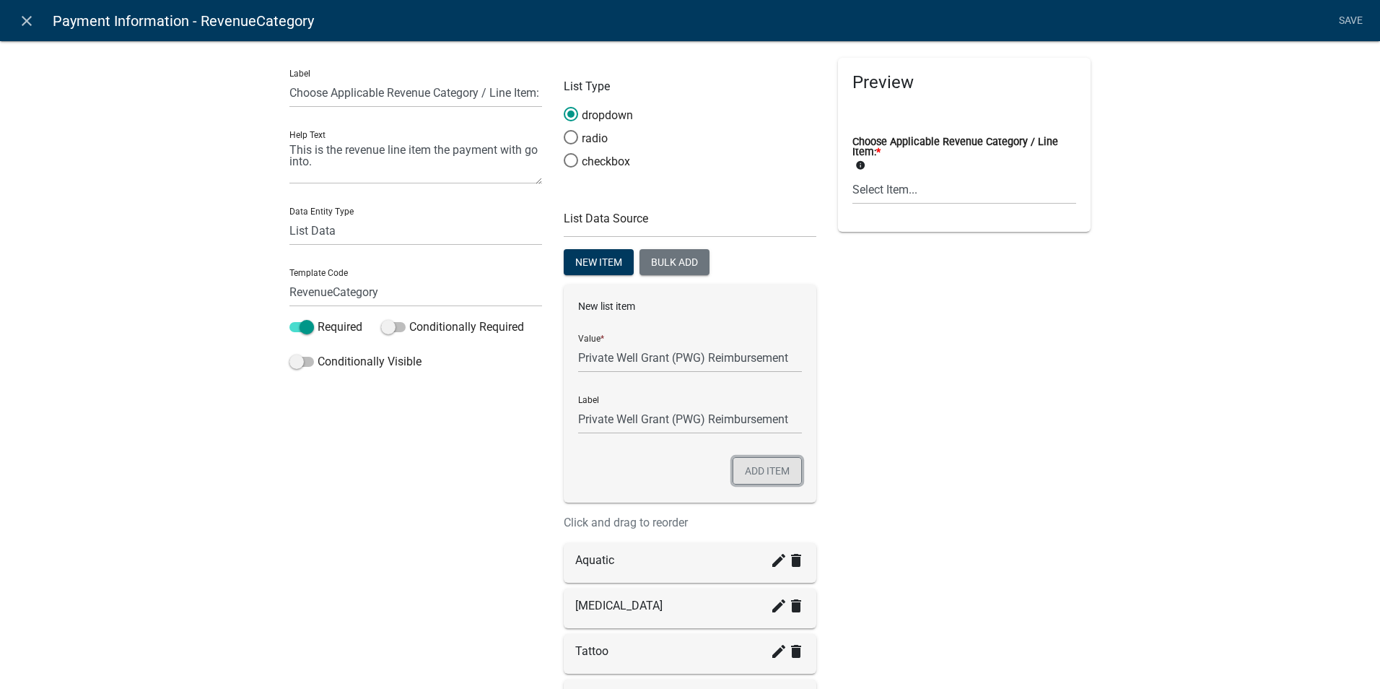
click at [754, 471] on button "Add item" at bounding box center [767, 470] width 69 height 27
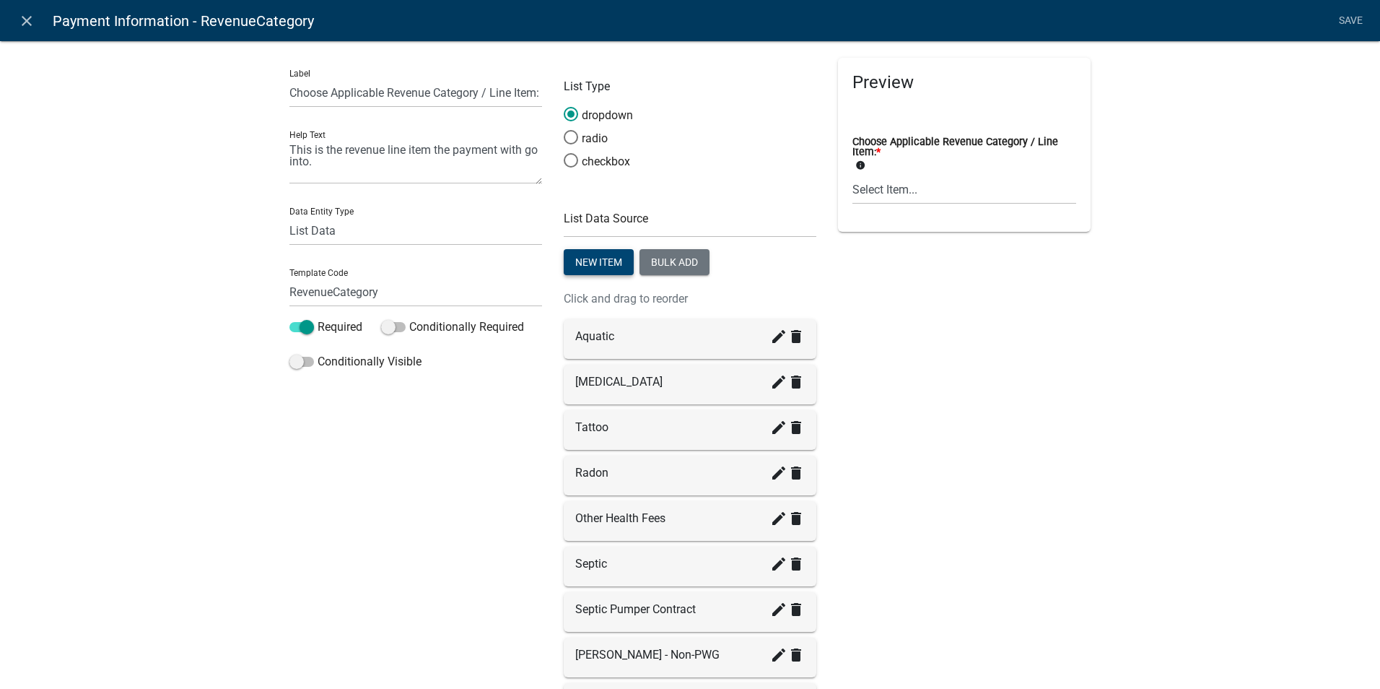
click at [594, 263] on button "New item" at bounding box center [599, 262] width 70 height 26
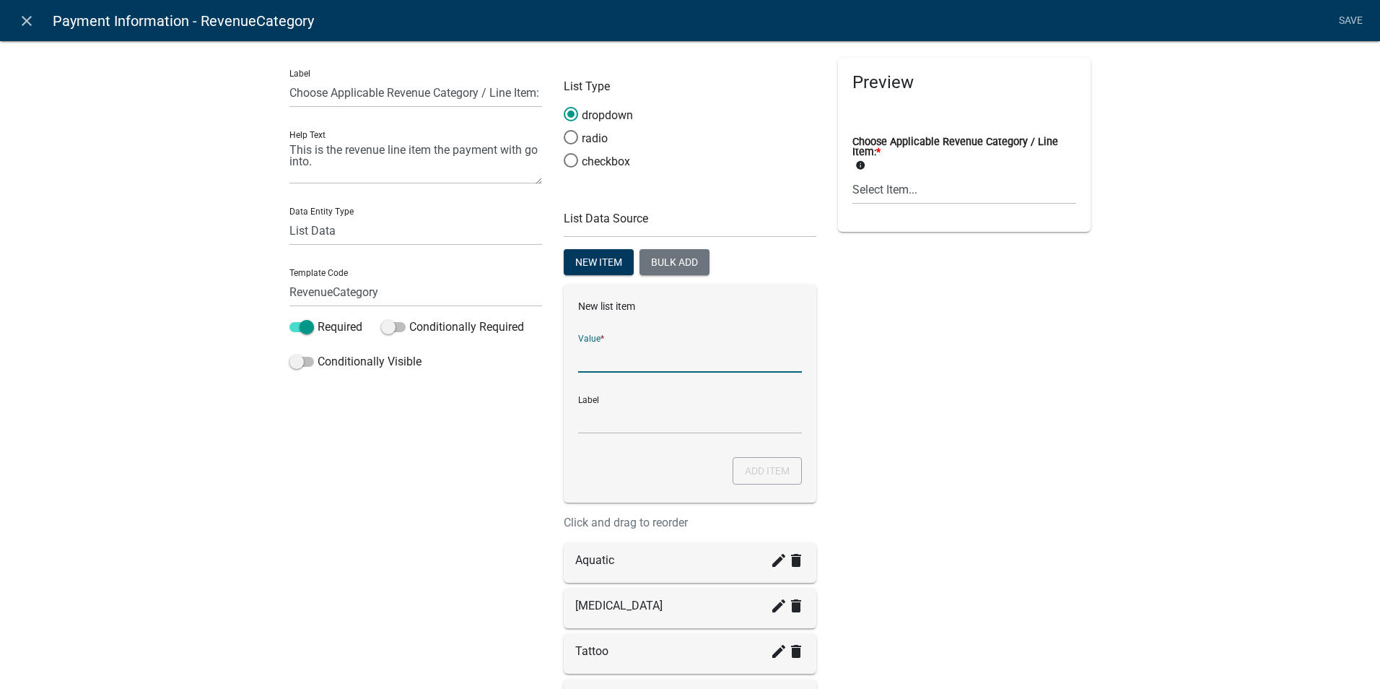
click at [585, 357] on input "List Data Source" at bounding box center [690, 358] width 224 height 30
type input "Miscellaneous"
click at [920, 422] on div "Preview Choose Applicable Revenue Category / Line Item: * info Select Item... A…" at bounding box center [964, 545] width 274 height 974
click at [757, 466] on button "Add item" at bounding box center [767, 470] width 69 height 27
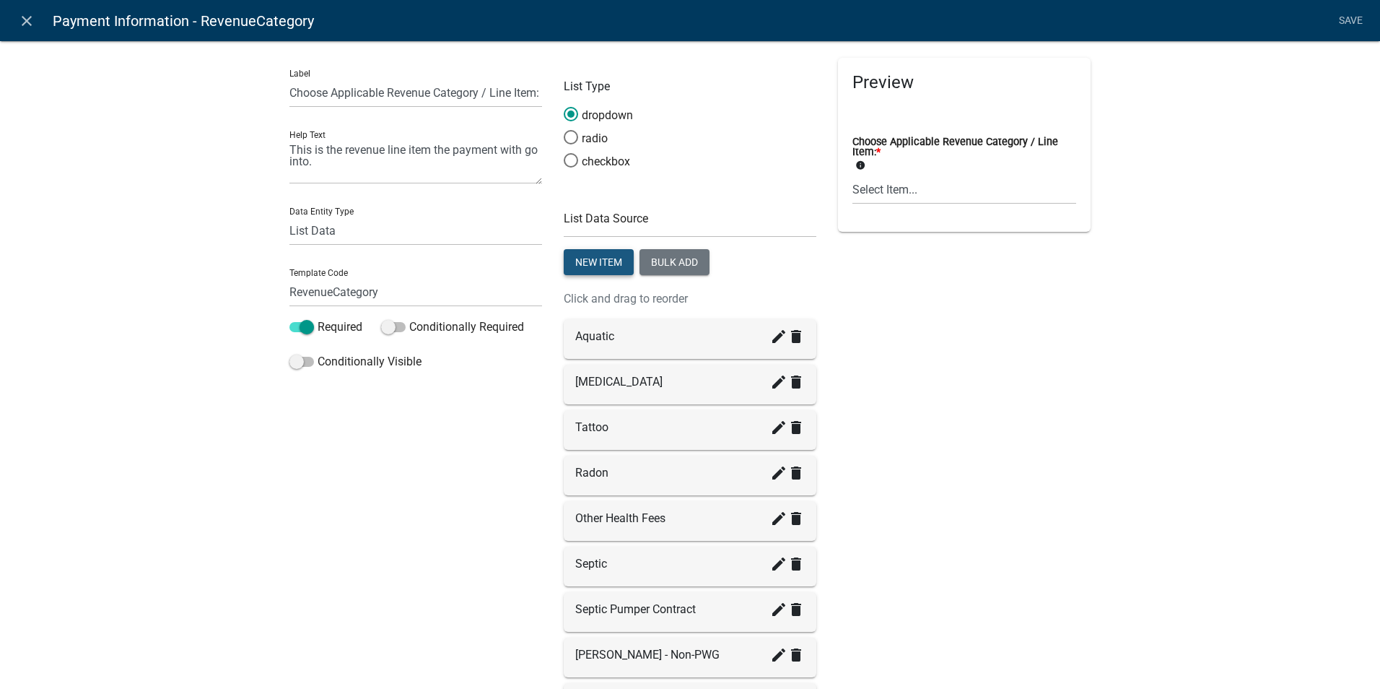
click at [582, 259] on button "New item" at bounding box center [599, 262] width 70 height 26
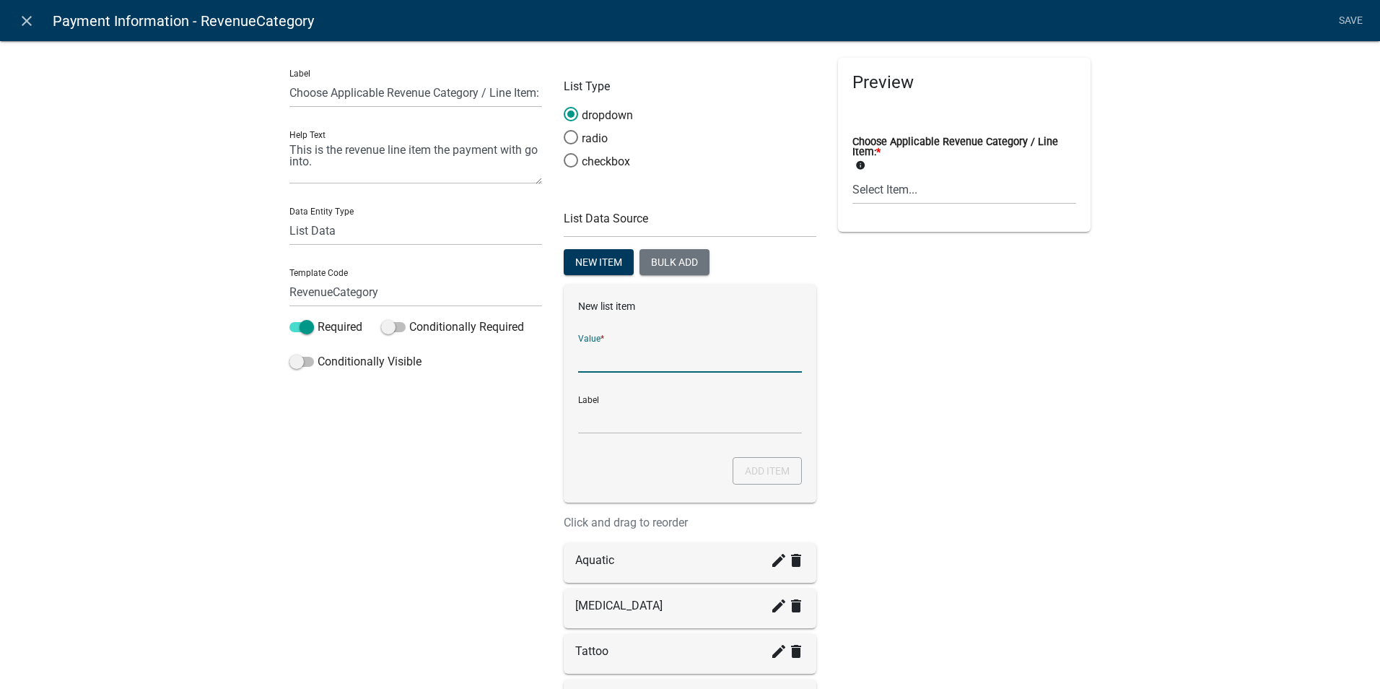
click at [585, 366] on input "List Data Source" at bounding box center [690, 358] width 224 height 30
type input "Donation / Other"
click at [978, 393] on div "Preview Choose Applicable Revenue Category / Line Item: * info Select Item... A…" at bounding box center [964, 568] width 274 height 1020
click at [755, 468] on button "Add item" at bounding box center [767, 470] width 69 height 27
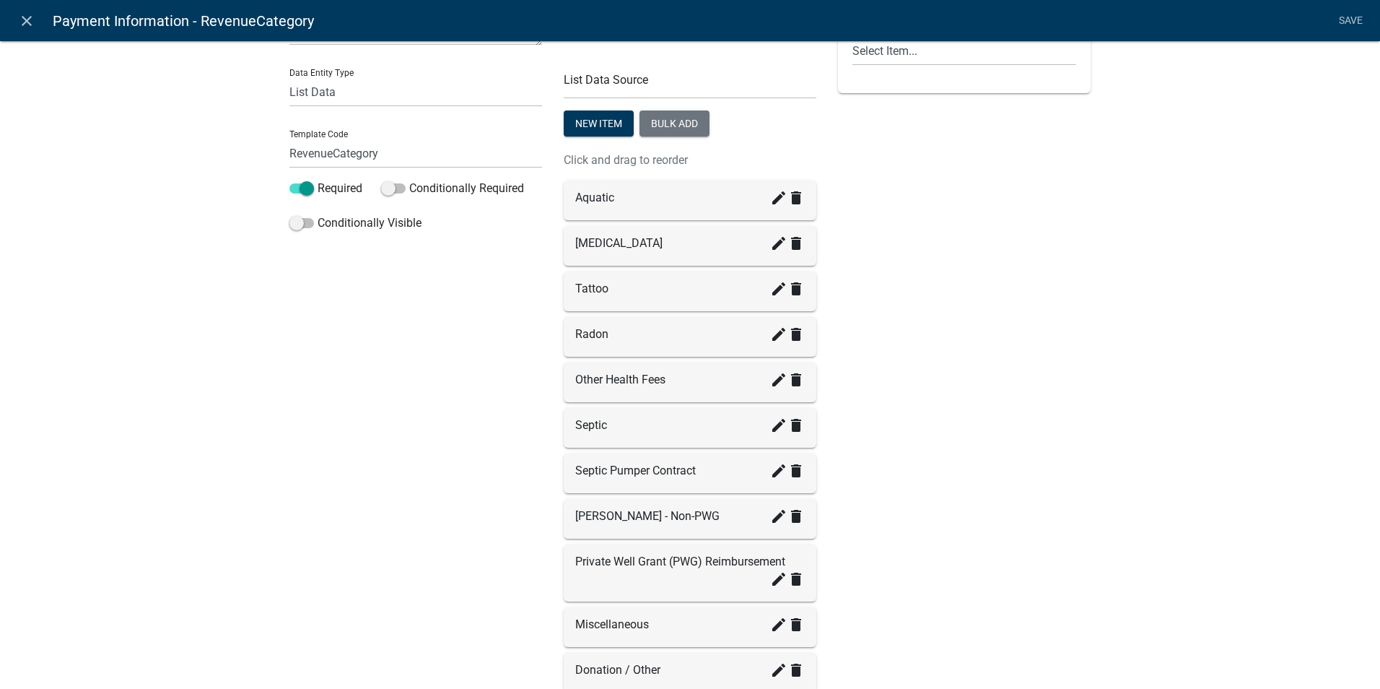
scroll to position [0, 0]
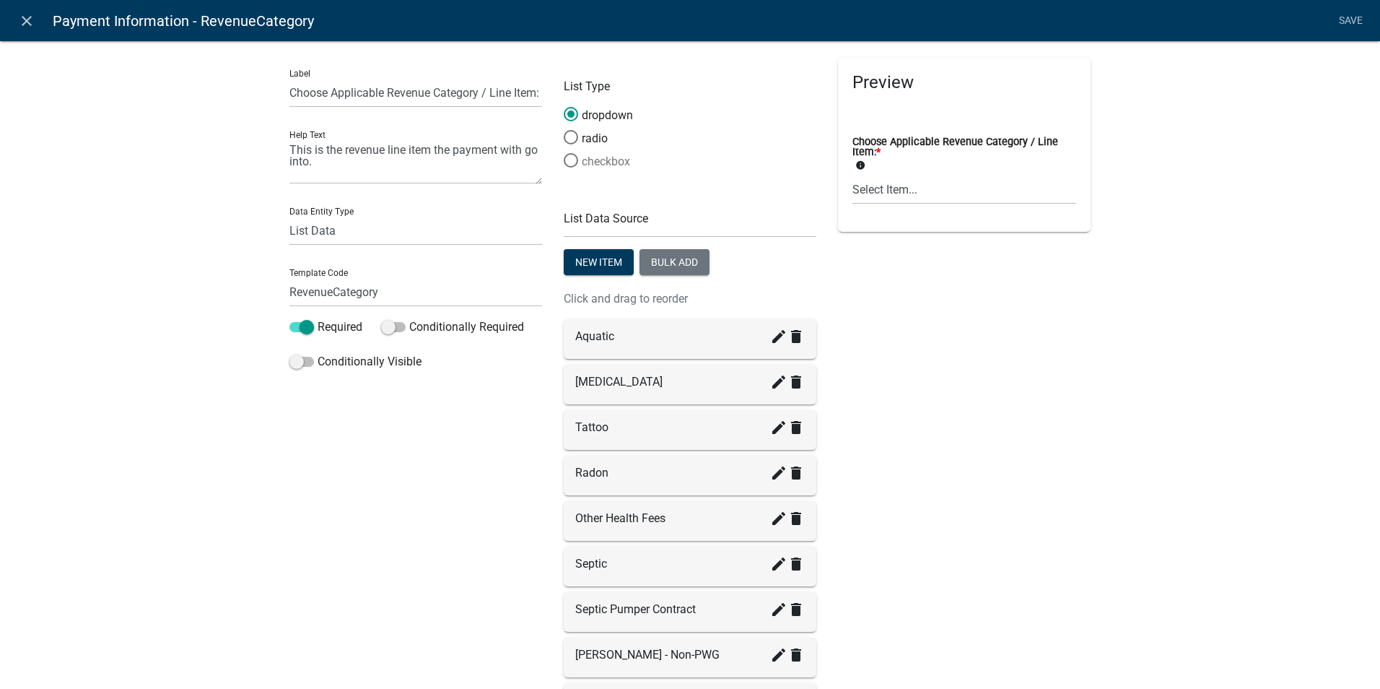
click at [562, 156] on span at bounding box center [571, 160] width 30 height 31
click at [564, 153] on input "checkbox" at bounding box center [564, 153] width 0 height 0
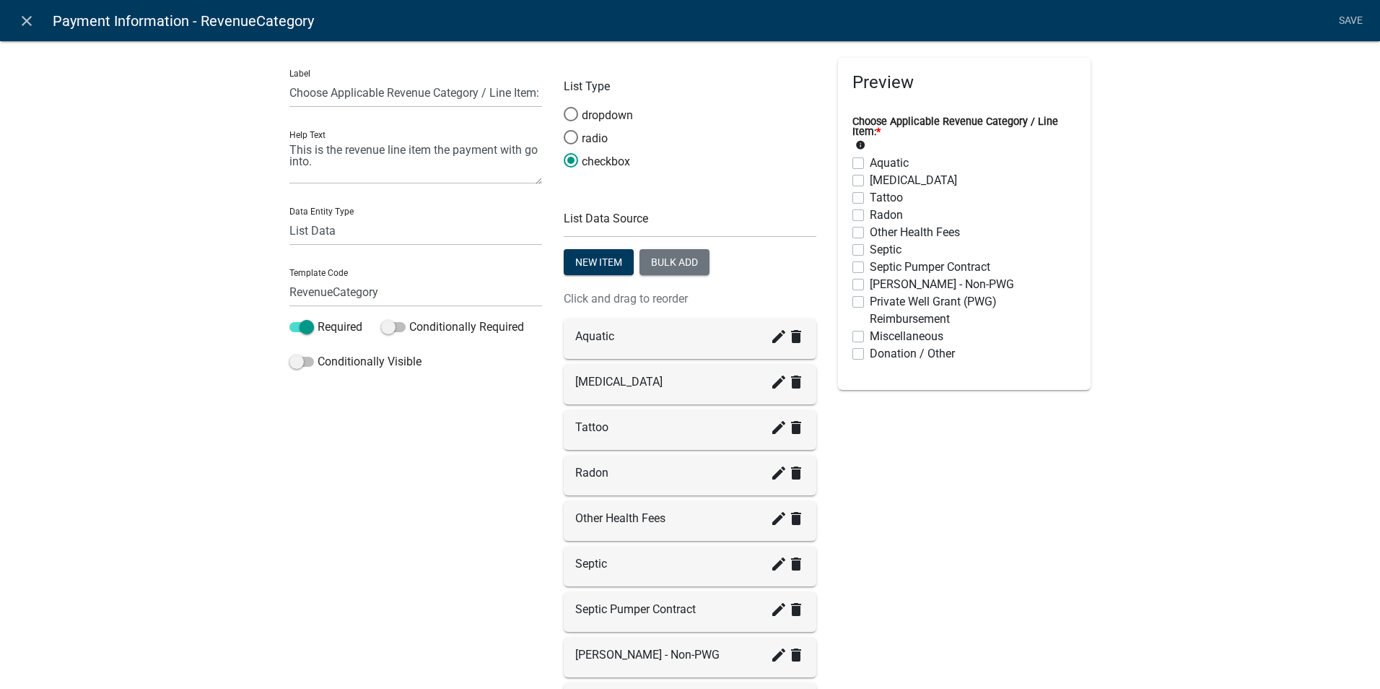
click at [855, 449] on div "Preview Choose Applicable Revenue Category / Line Item: * info Aquatic Tanning …" at bounding box center [964, 479] width 274 height 842
click at [1349, 19] on link "Save" at bounding box center [1351, 20] width 36 height 27
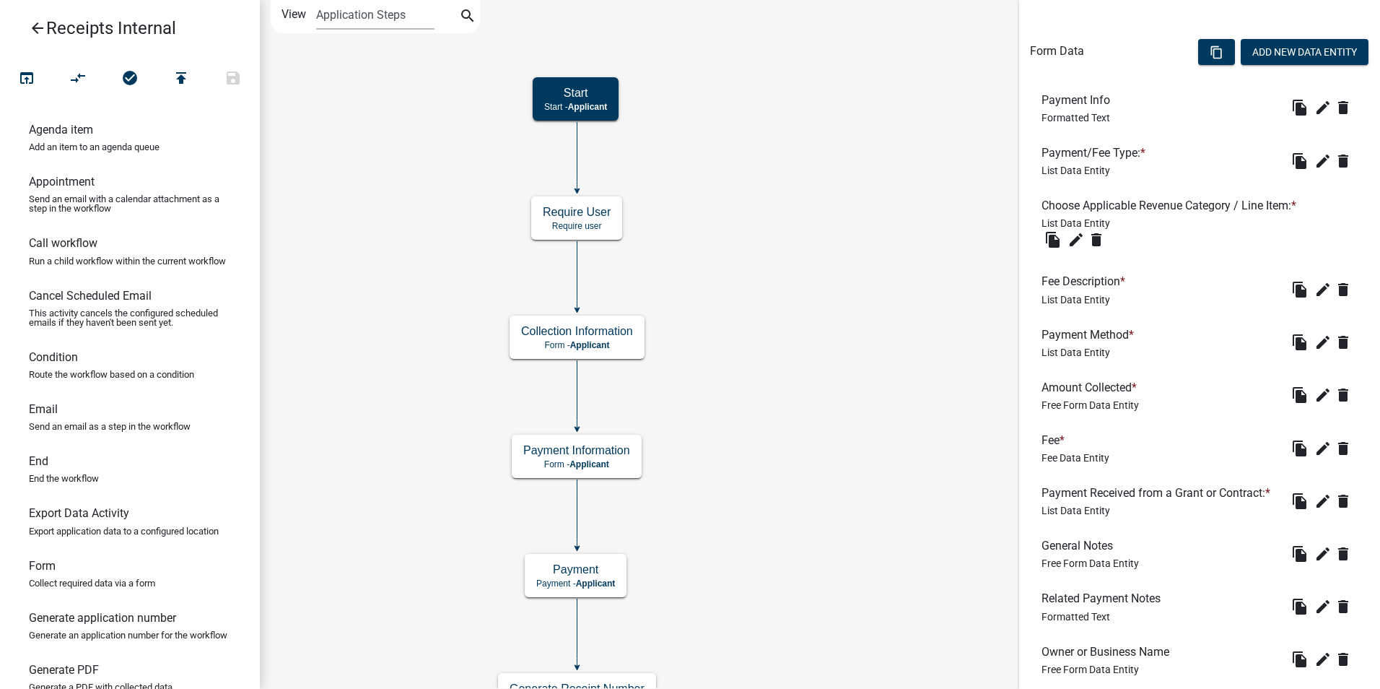
scroll to position [379, 0]
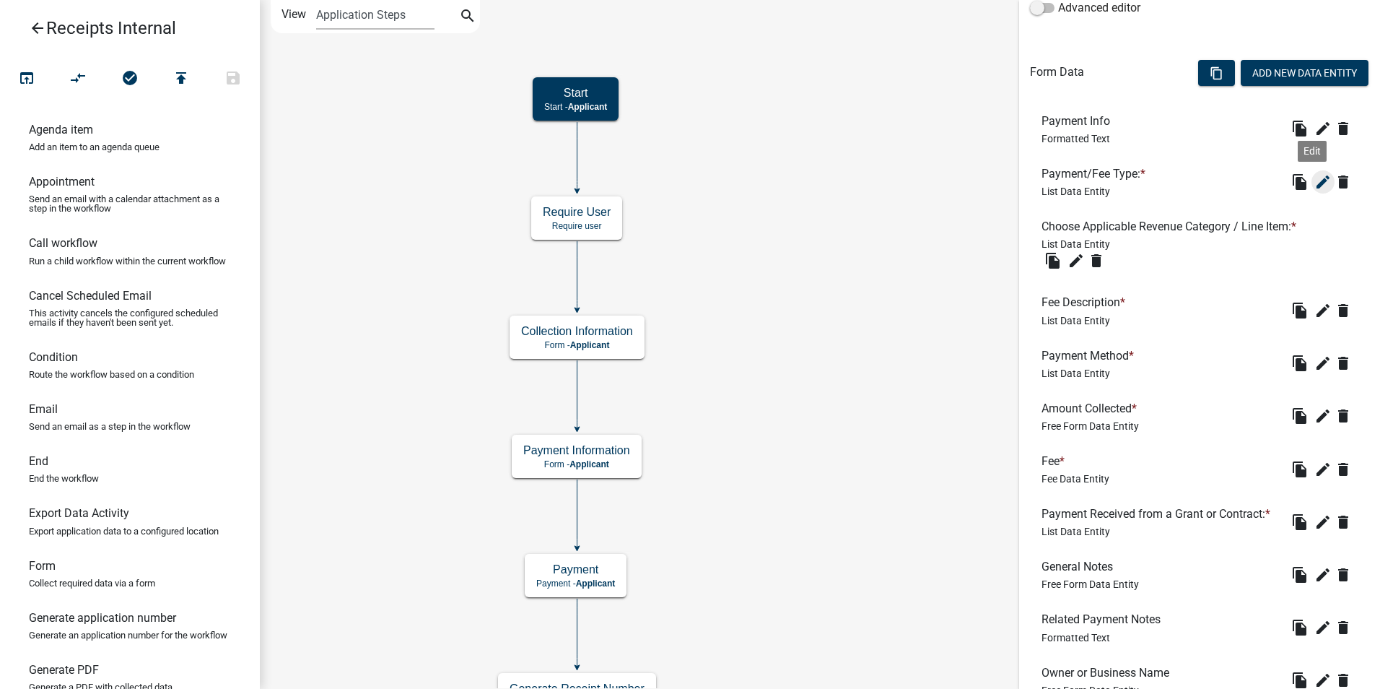
click at [1314, 178] on icon "edit" at bounding box center [1322, 181] width 17 height 17
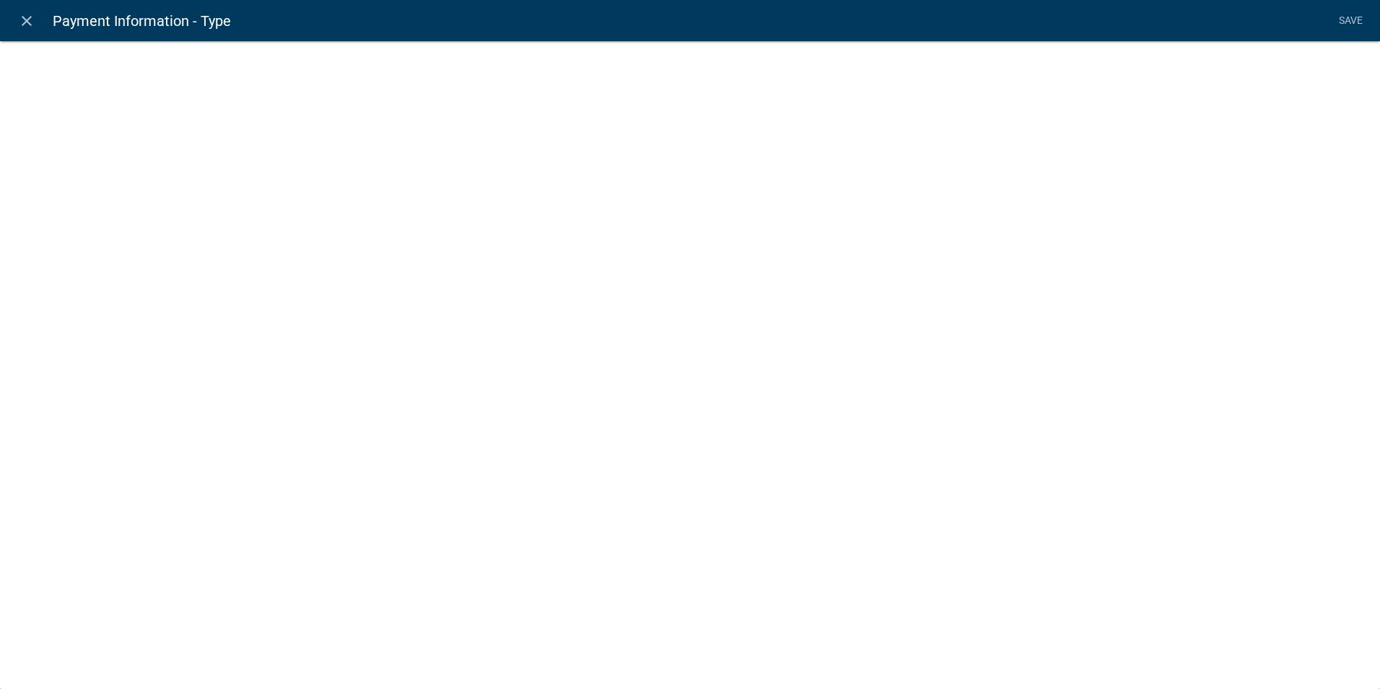
select select "list-data"
select select "custom-list-d55d1e7b-34b8-4681-9f47-60ba77762c0a"
select select
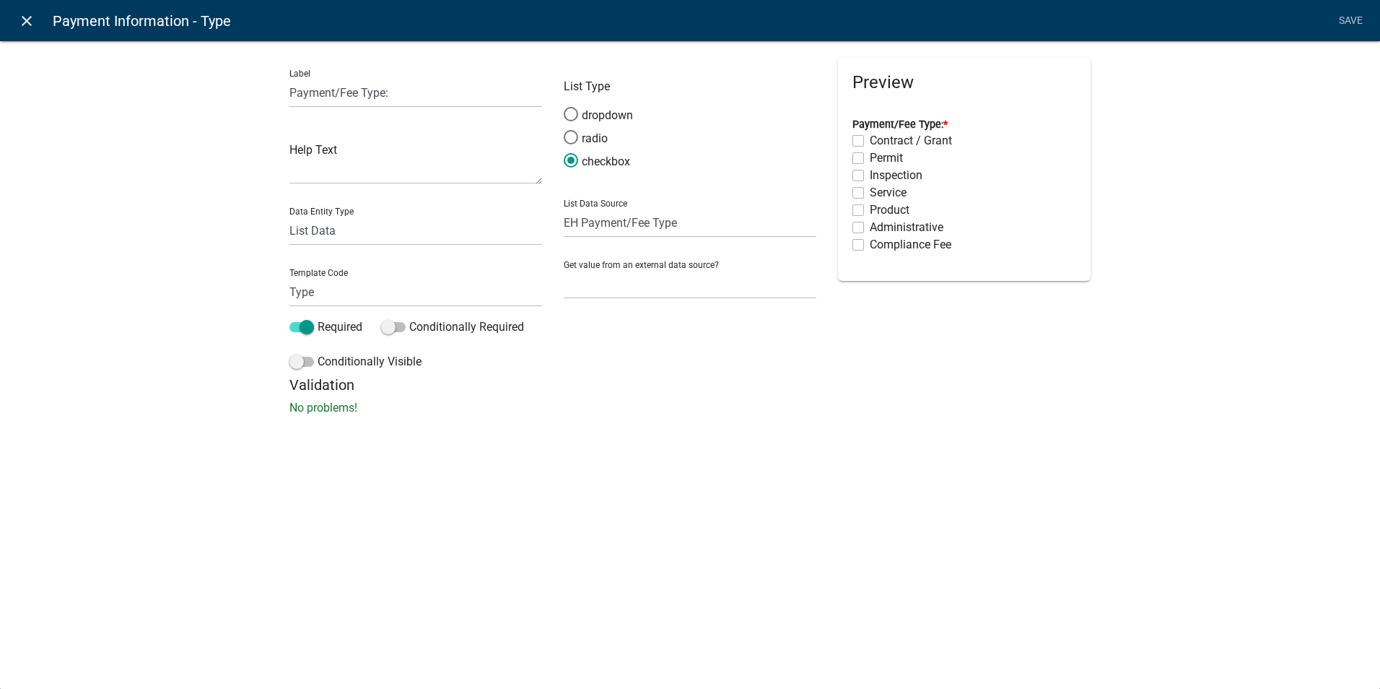
click at [26, 24] on icon "close" at bounding box center [26, 20] width 17 height 17
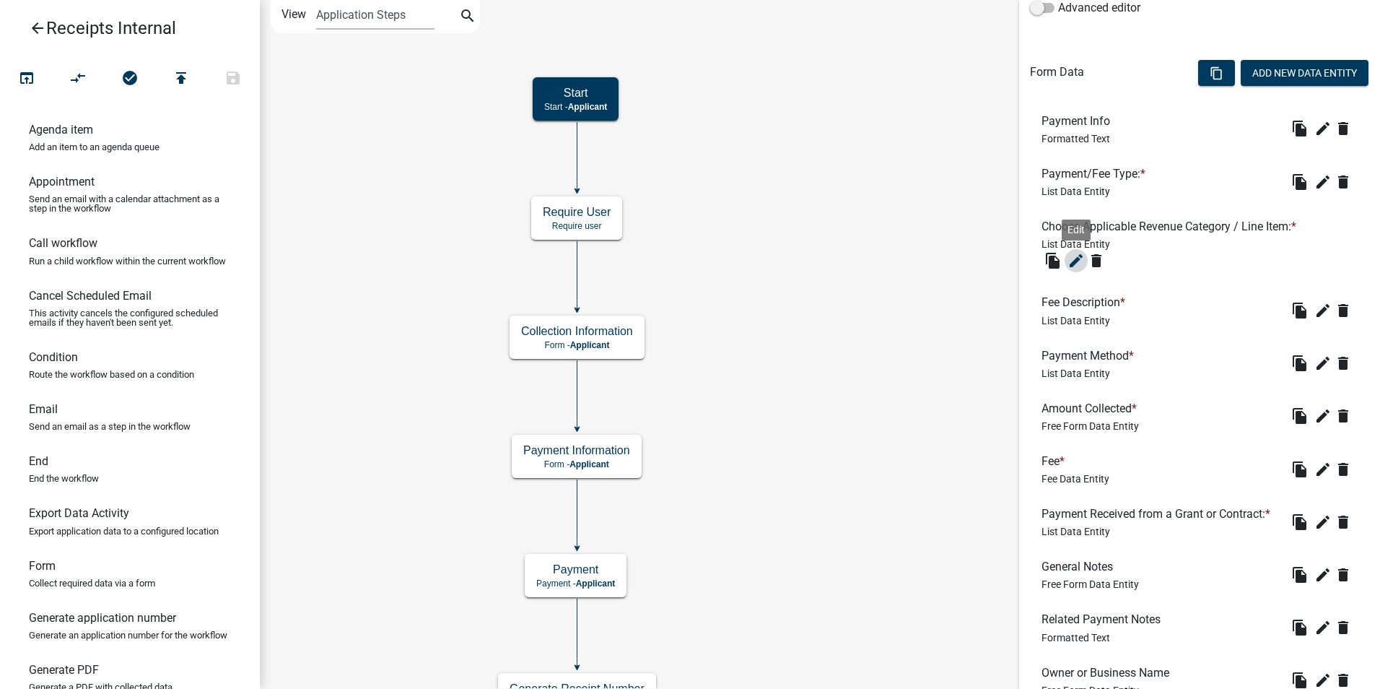
click at [1077, 263] on icon "edit" at bounding box center [1076, 260] width 17 height 17
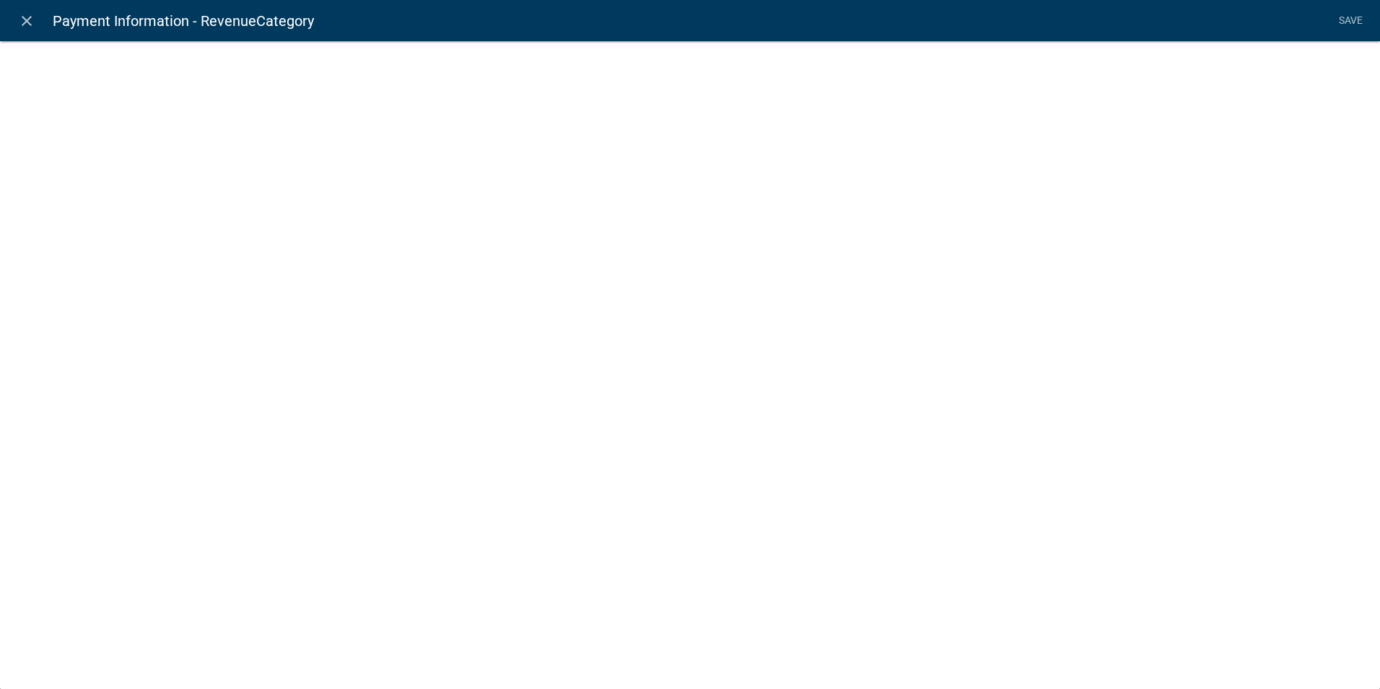
select select "list-data"
select select
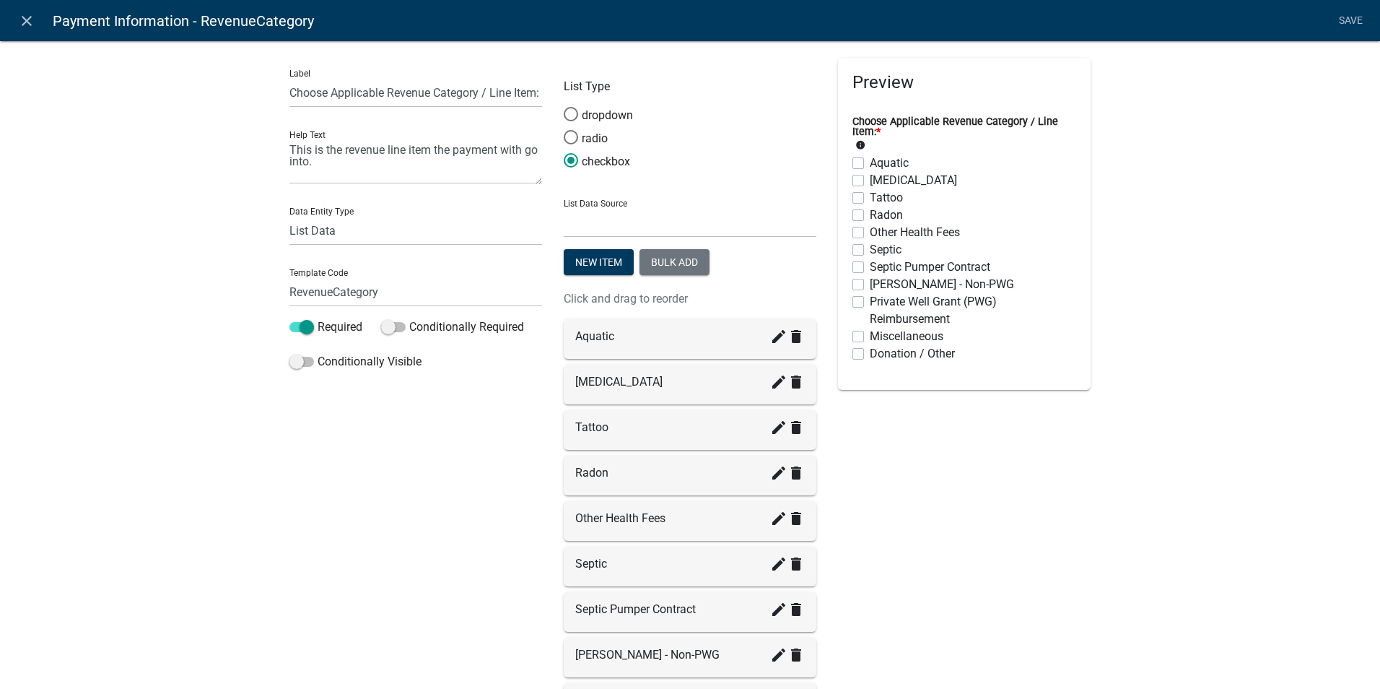
click at [910, 332] on label "Miscellaneous" at bounding box center [907, 336] width 74 height 17
click at [879, 332] on input "Miscellaneous" at bounding box center [874, 332] width 9 height 9
checkbox input "true"
checkbox input "false"
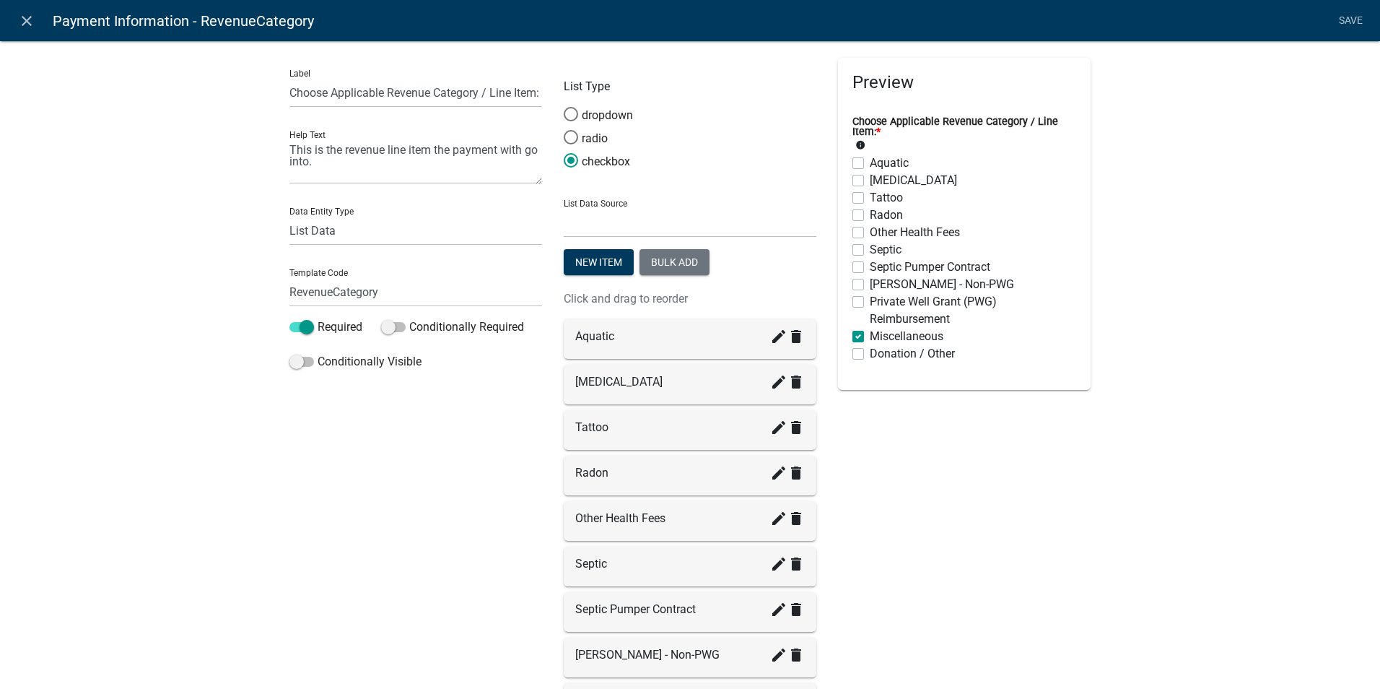
checkbox input "false"
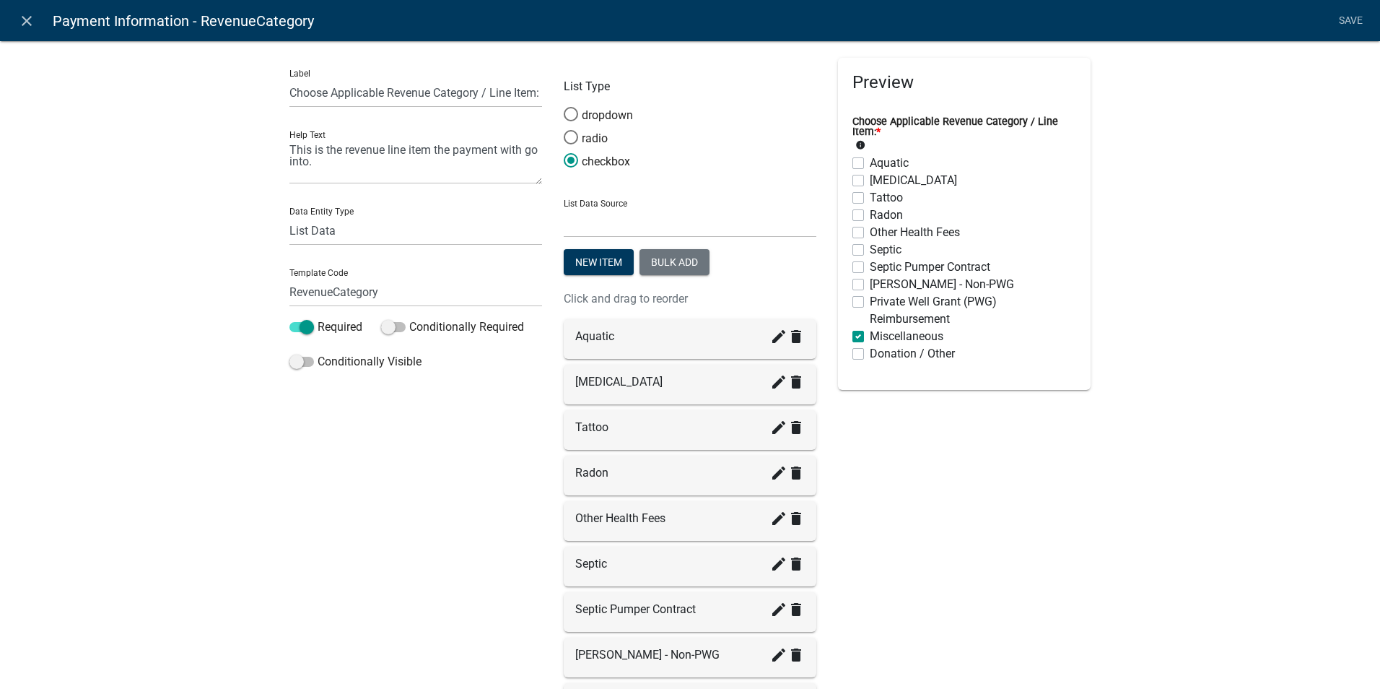
checkbox input "false"
checkbox input "true"
checkbox input "false"
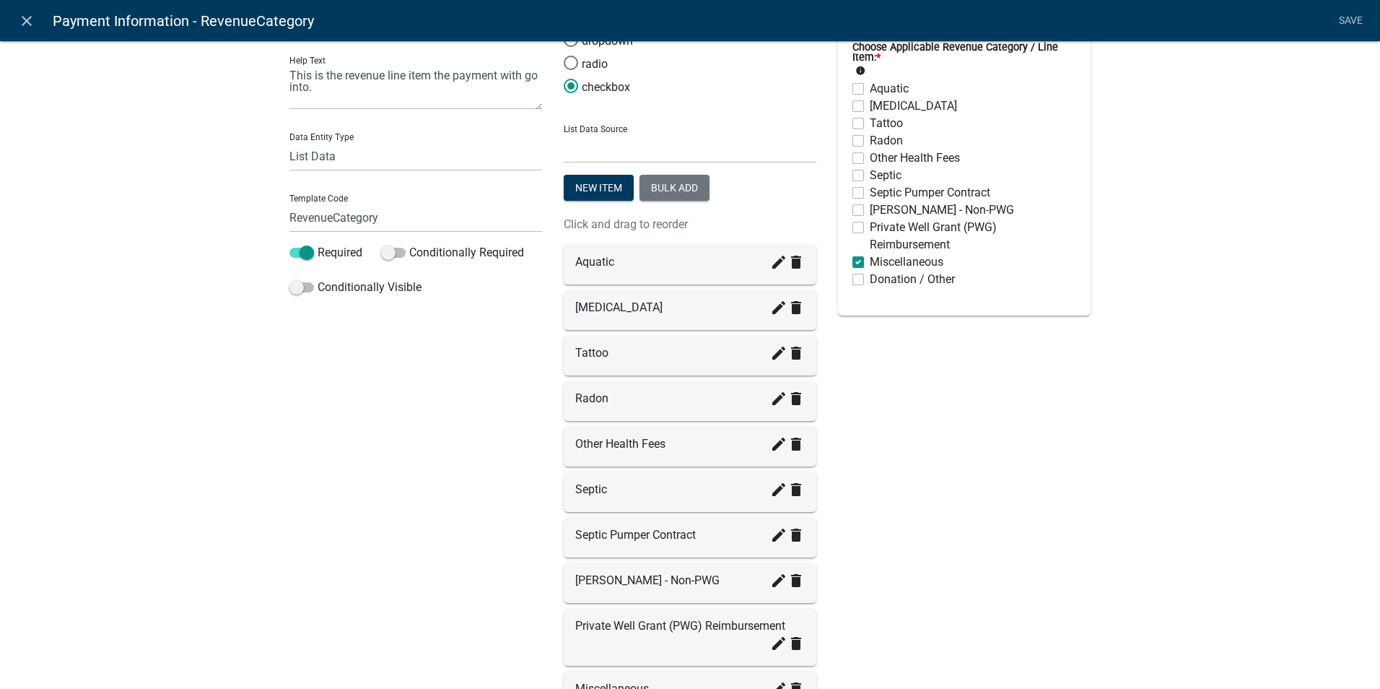
scroll to position [6, 0]
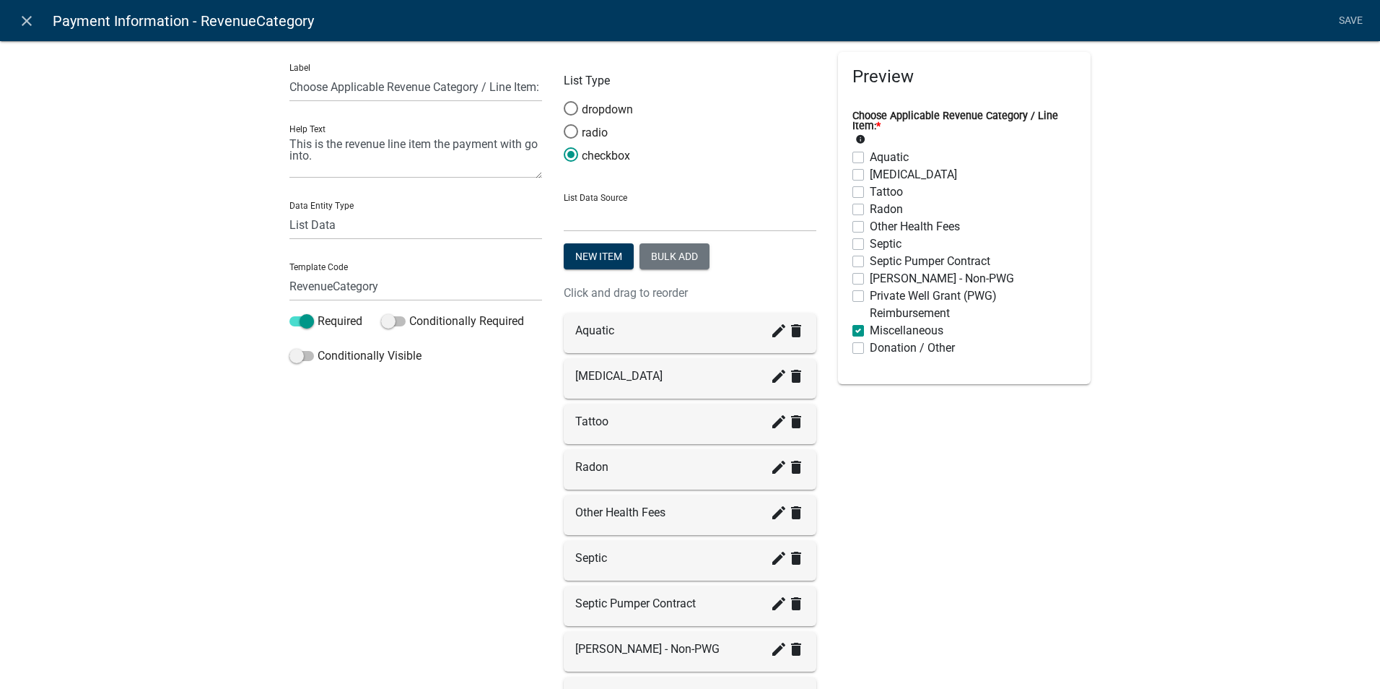
click at [870, 330] on label "Miscellaneous" at bounding box center [907, 330] width 74 height 17
click at [870, 330] on input "Miscellaneous" at bounding box center [874, 326] width 9 height 9
checkbox input "false"
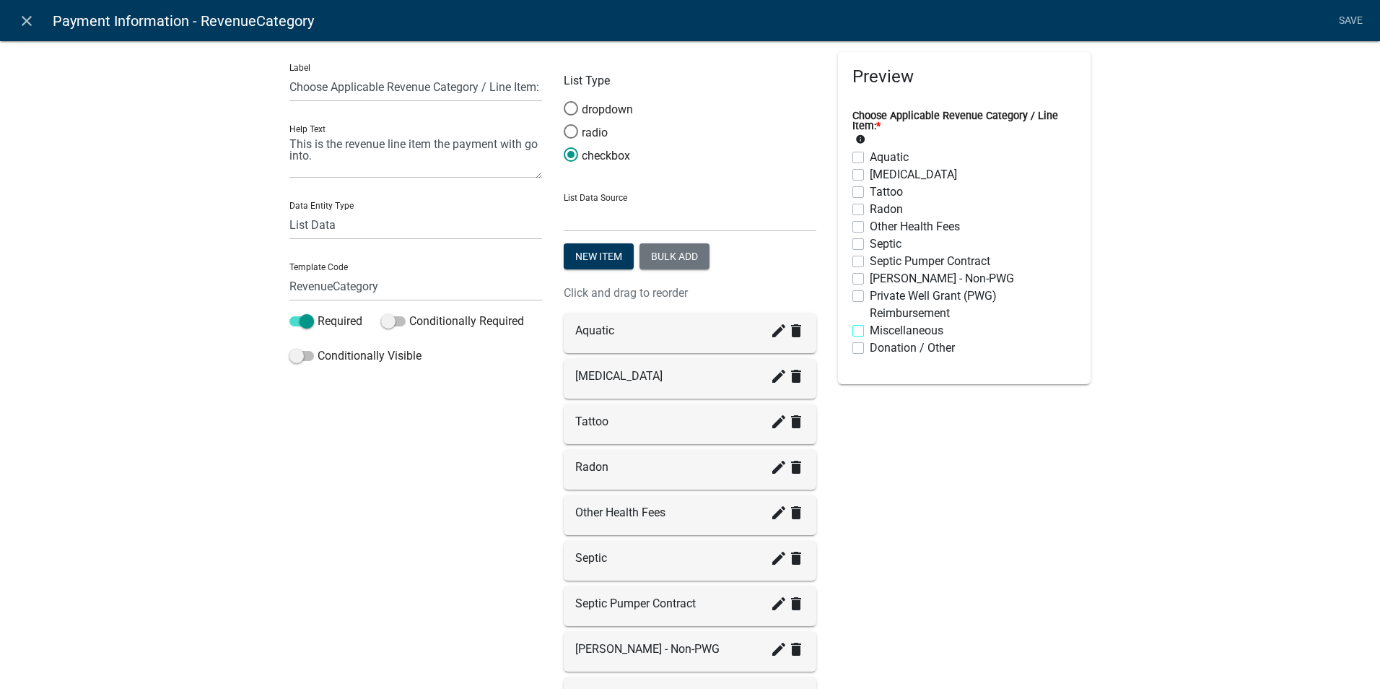
checkbox input "false"
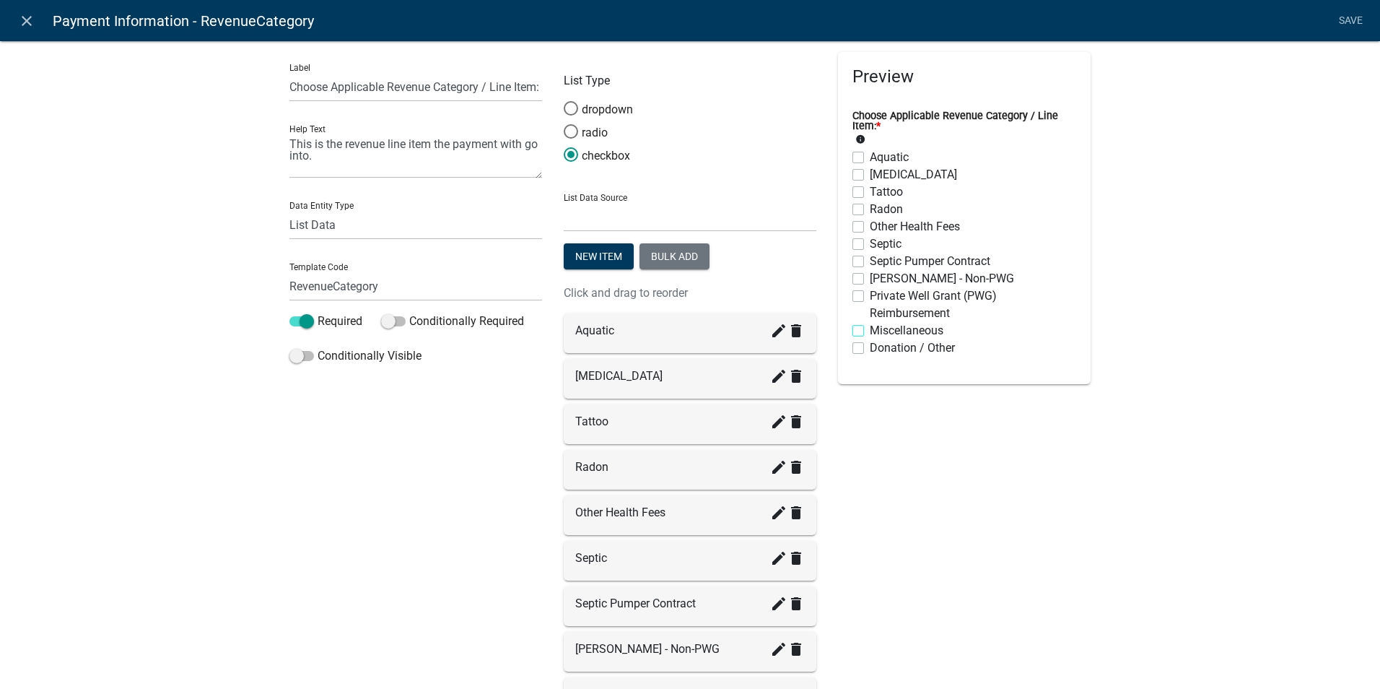
checkbox input "false"
click at [1073, 440] on div "Preview Choose Applicable Revenue Category / Line Item: * info Aquatic Tanning …" at bounding box center [964, 473] width 274 height 842
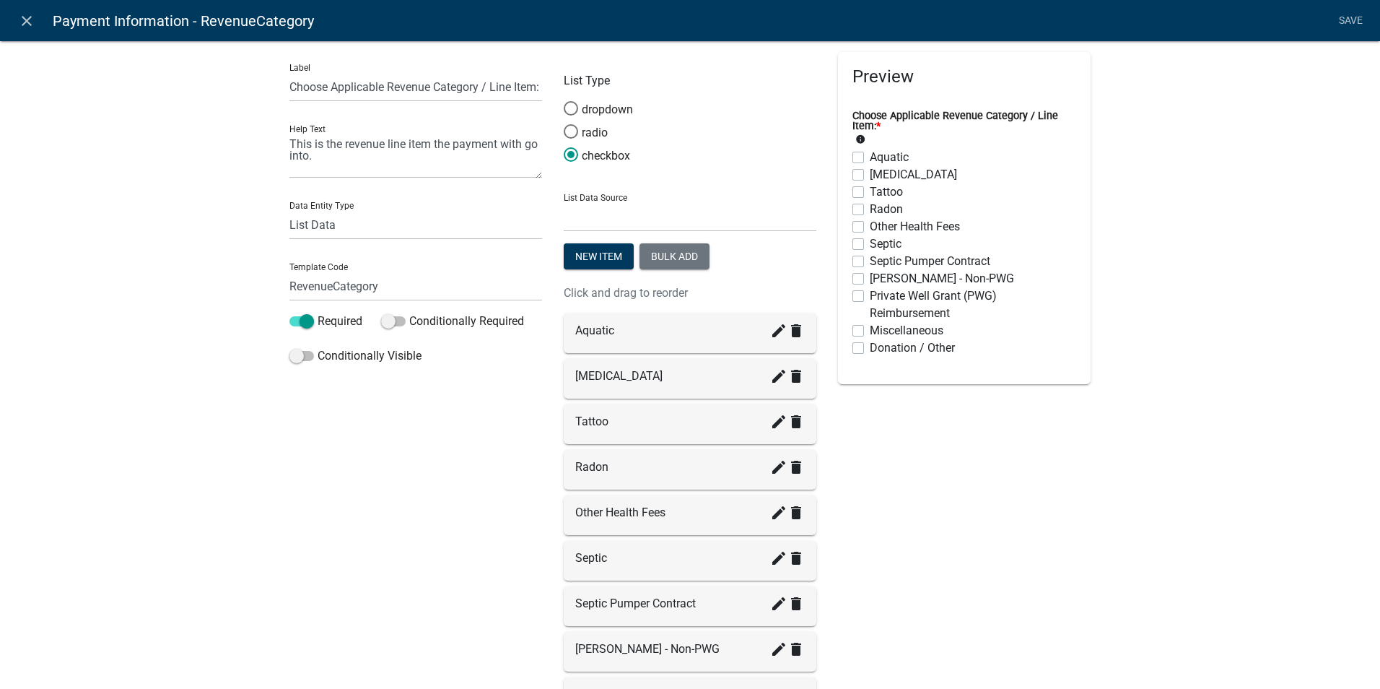
click at [446, 481] on div "Label Choose Applicable Revenue Category / Line Item: Help Text This is the rev…" at bounding box center [416, 473] width 274 height 842
click at [295, 479] on div "Label Choose Applicable Revenue Category / Line Item: Help Text This is the rev…" at bounding box center [416, 473] width 274 height 842
click at [25, 12] on icon "close" at bounding box center [26, 20] width 17 height 17
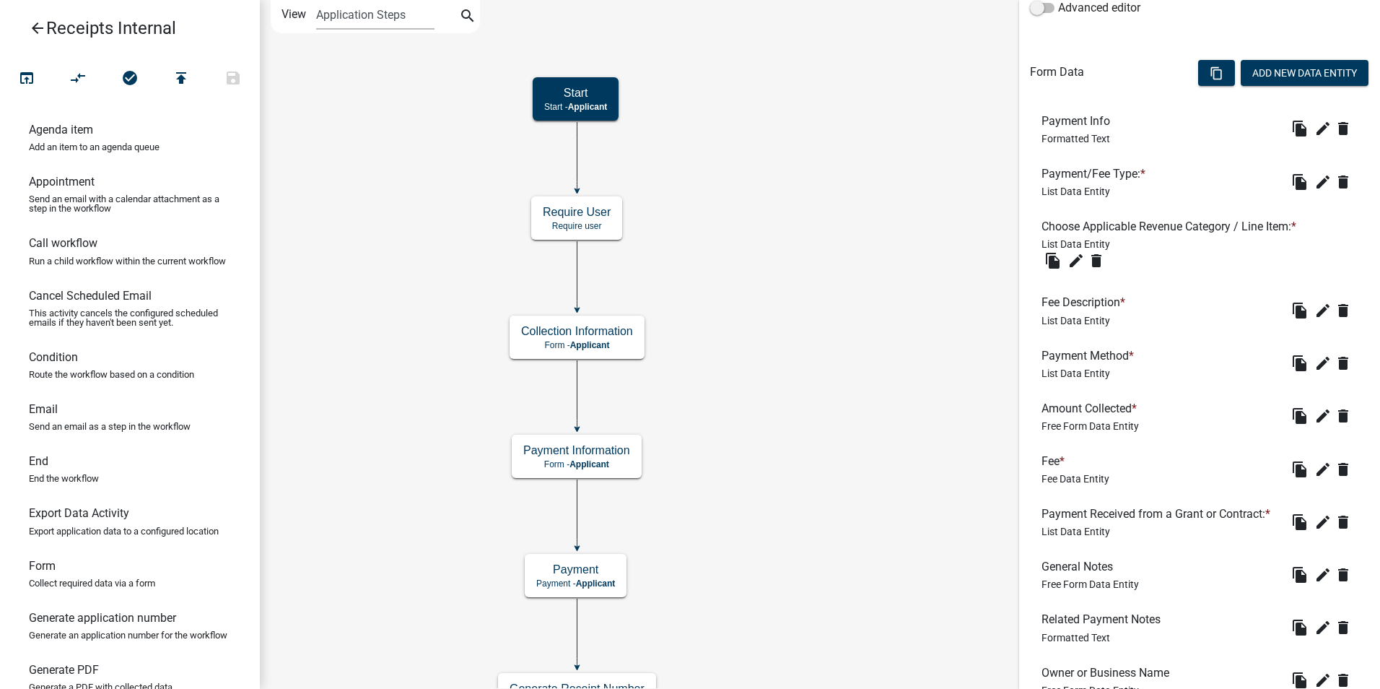
scroll to position [884, 0]
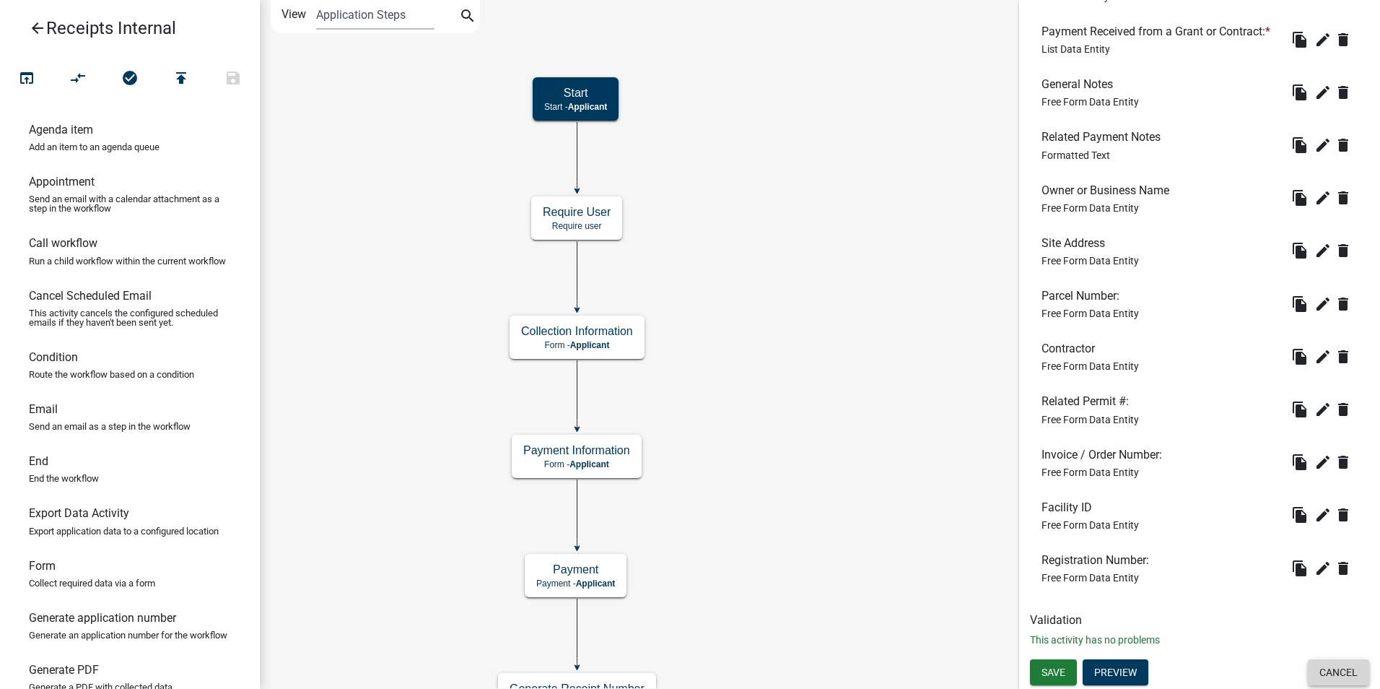
click at [1329, 671] on button "Cancel" at bounding box center [1338, 672] width 61 height 26
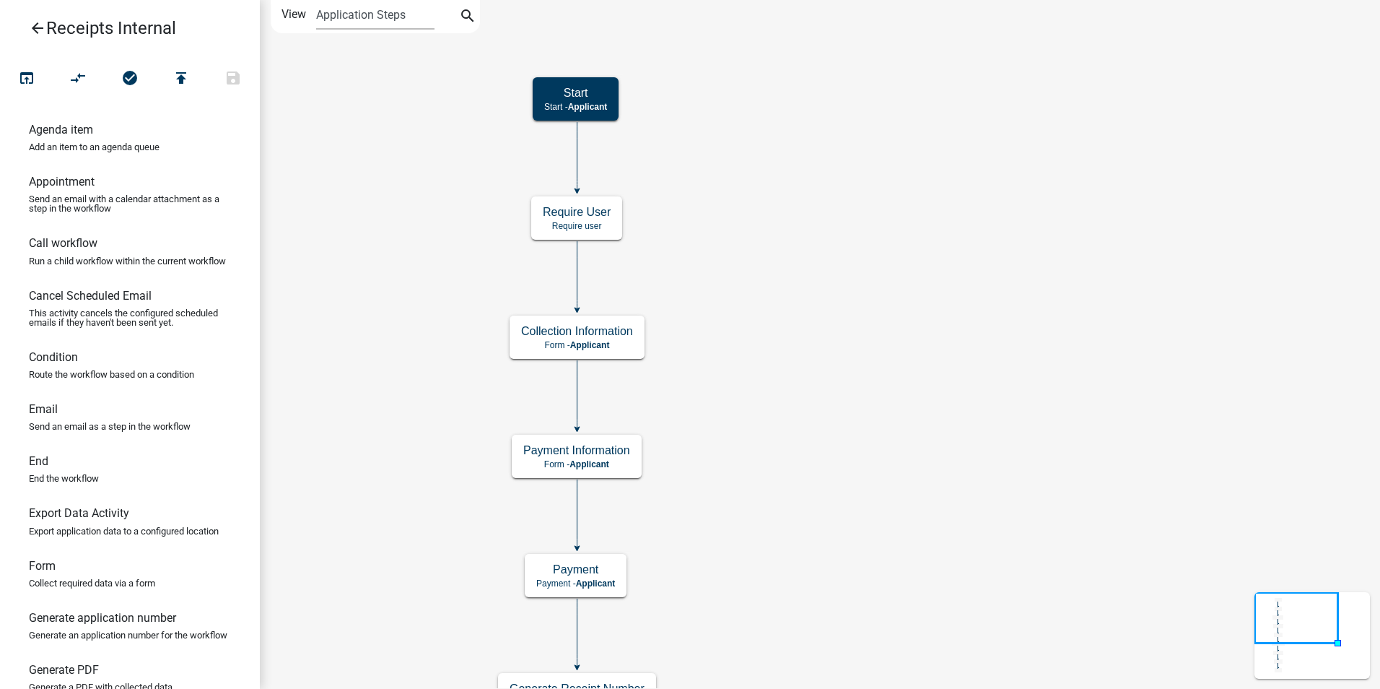
click at [36, 23] on icon "arrow_back" at bounding box center [37, 29] width 17 height 20
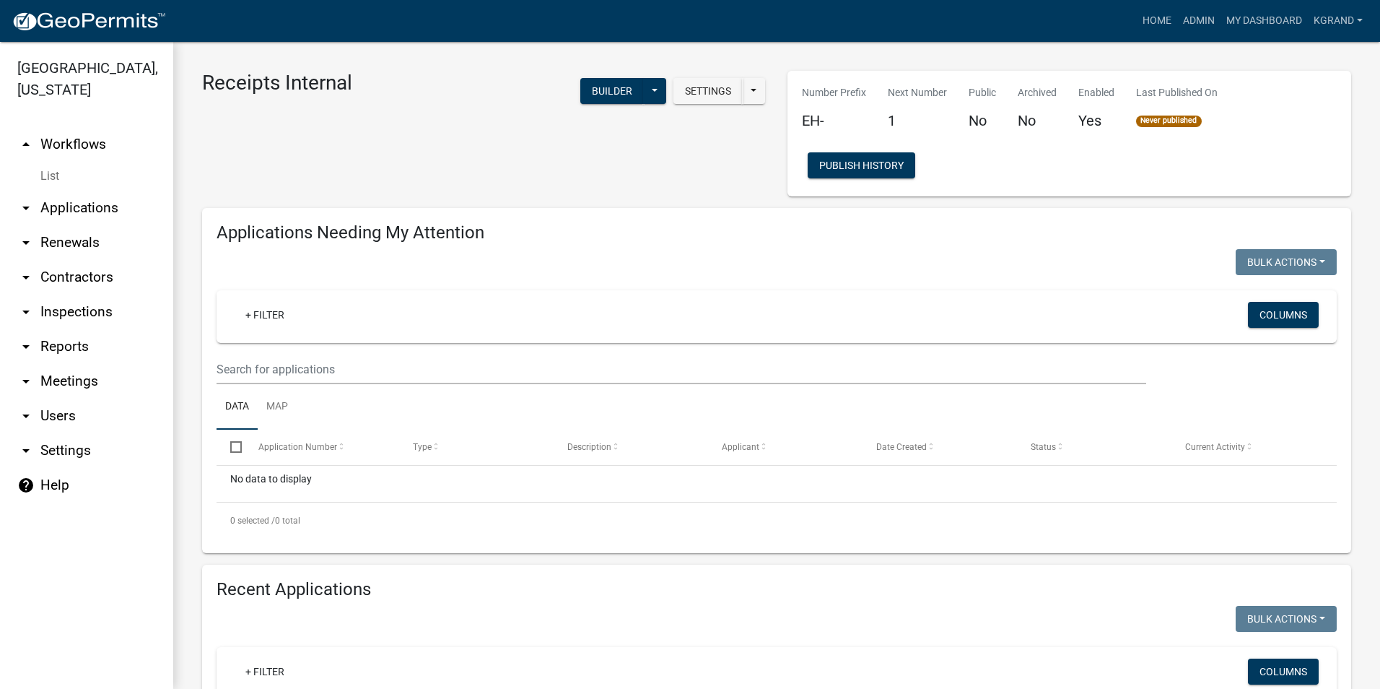
click at [60, 127] on link "arrow_drop_up Workflows" at bounding box center [86, 144] width 173 height 35
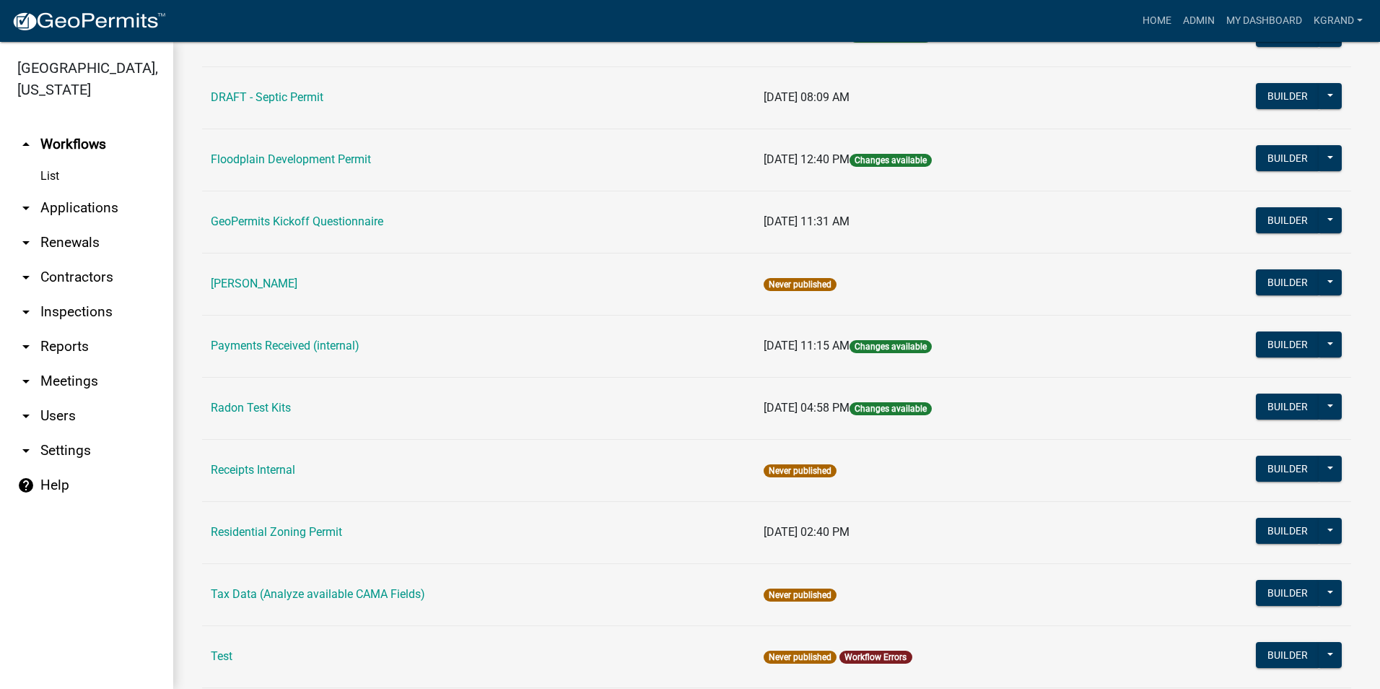
scroll to position [502, 0]
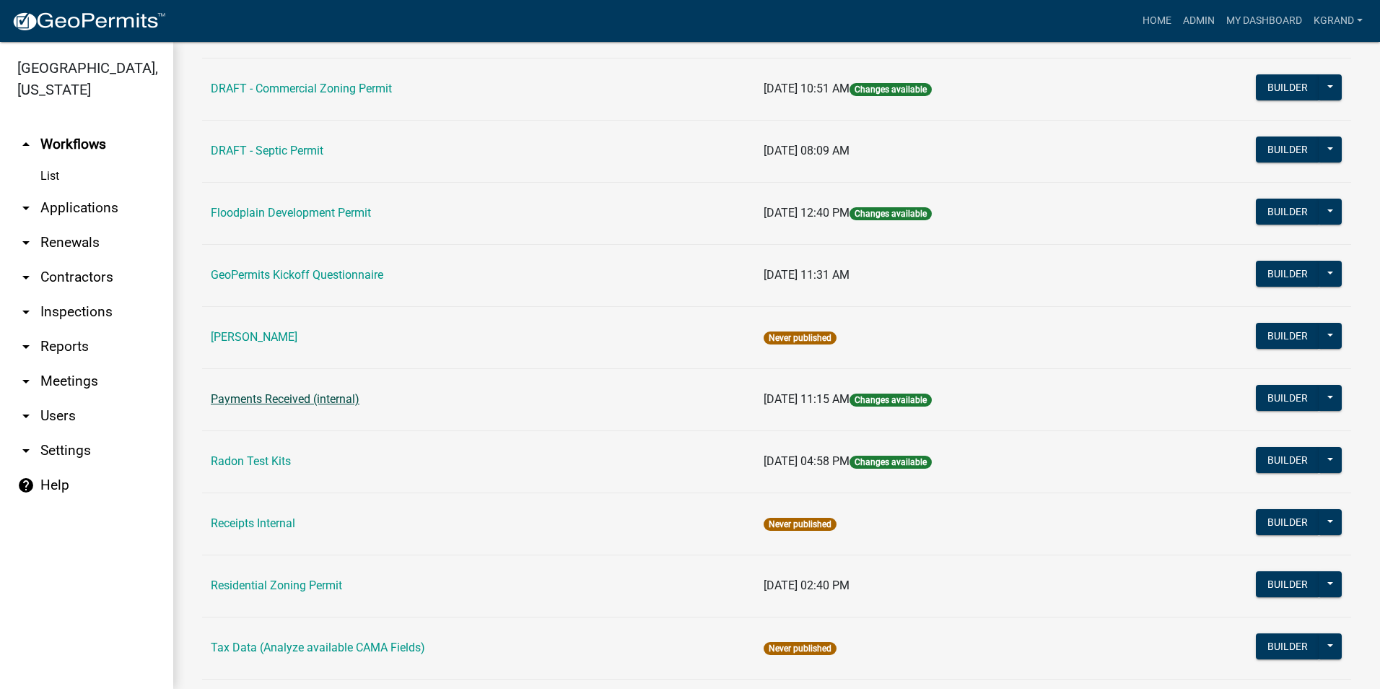
click at [245, 401] on link "Payments Received (internal)" at bounding box center [285, 399] width 149 height 14
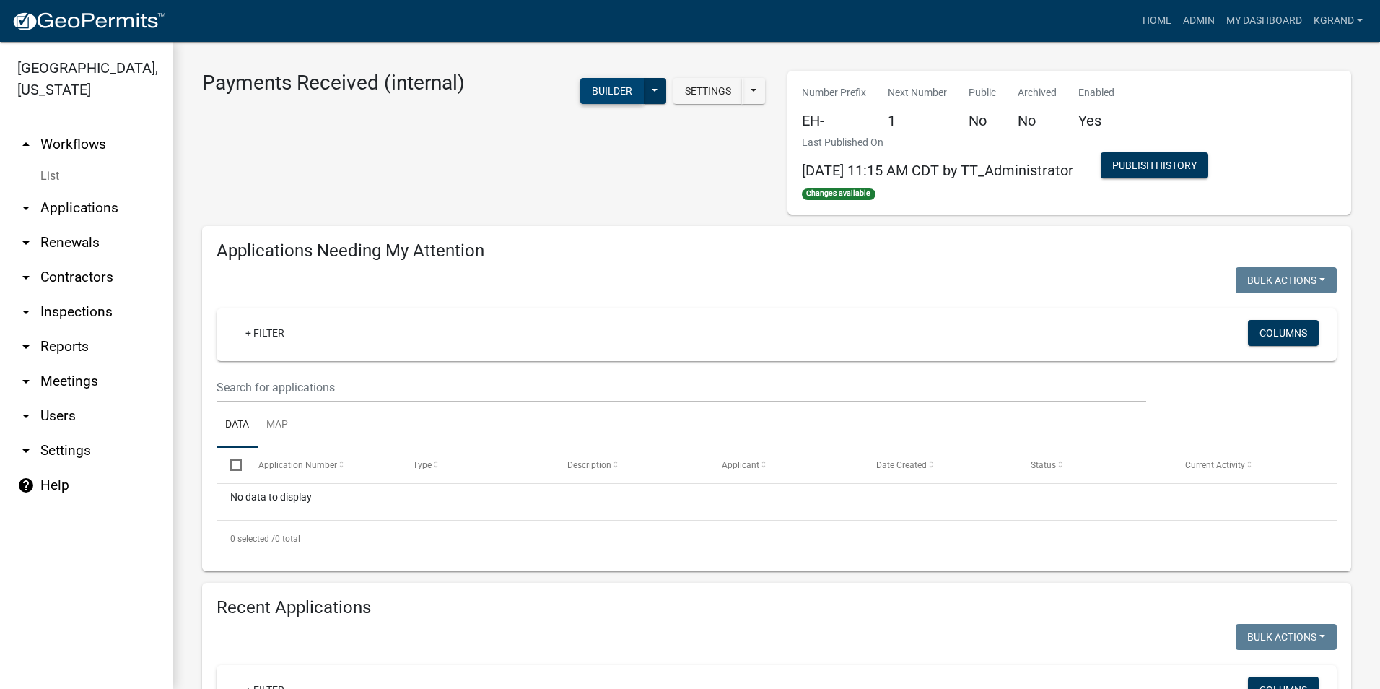
click at [588, 86] on button "Builder" at bounding box center [612, 91] width 64 height 26
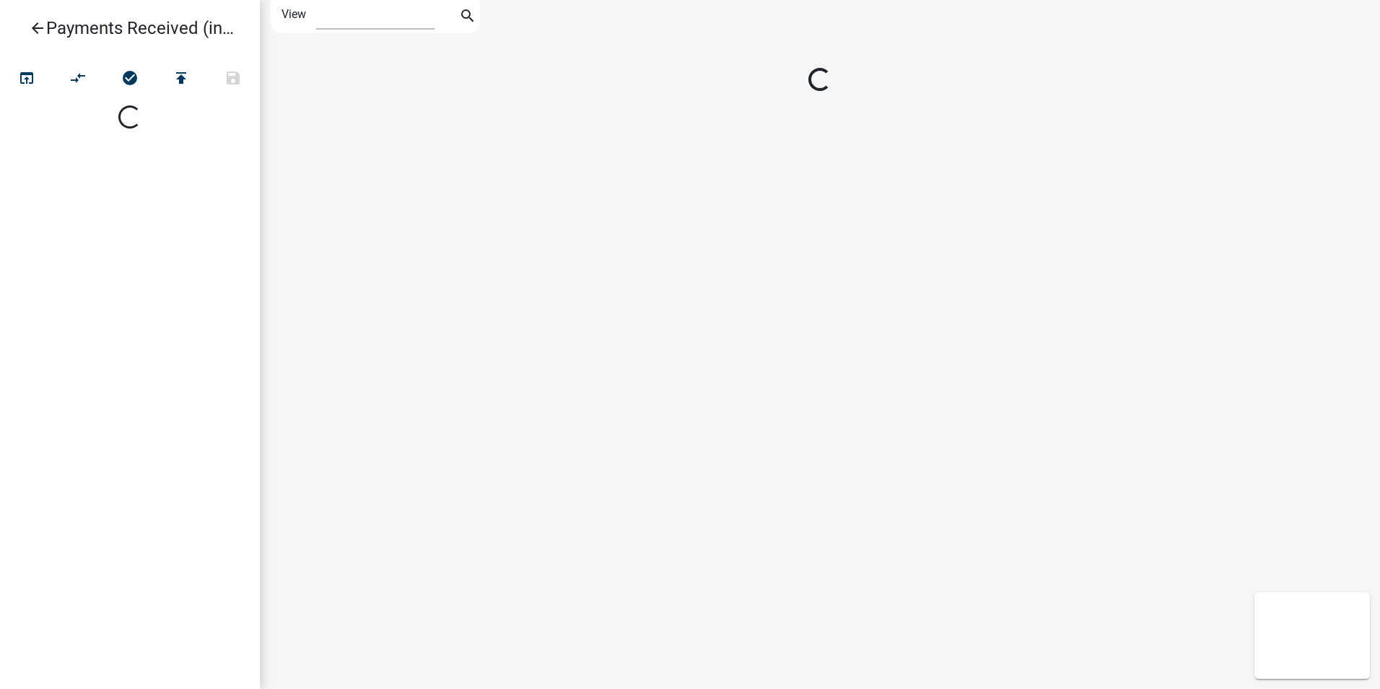
select select "1"
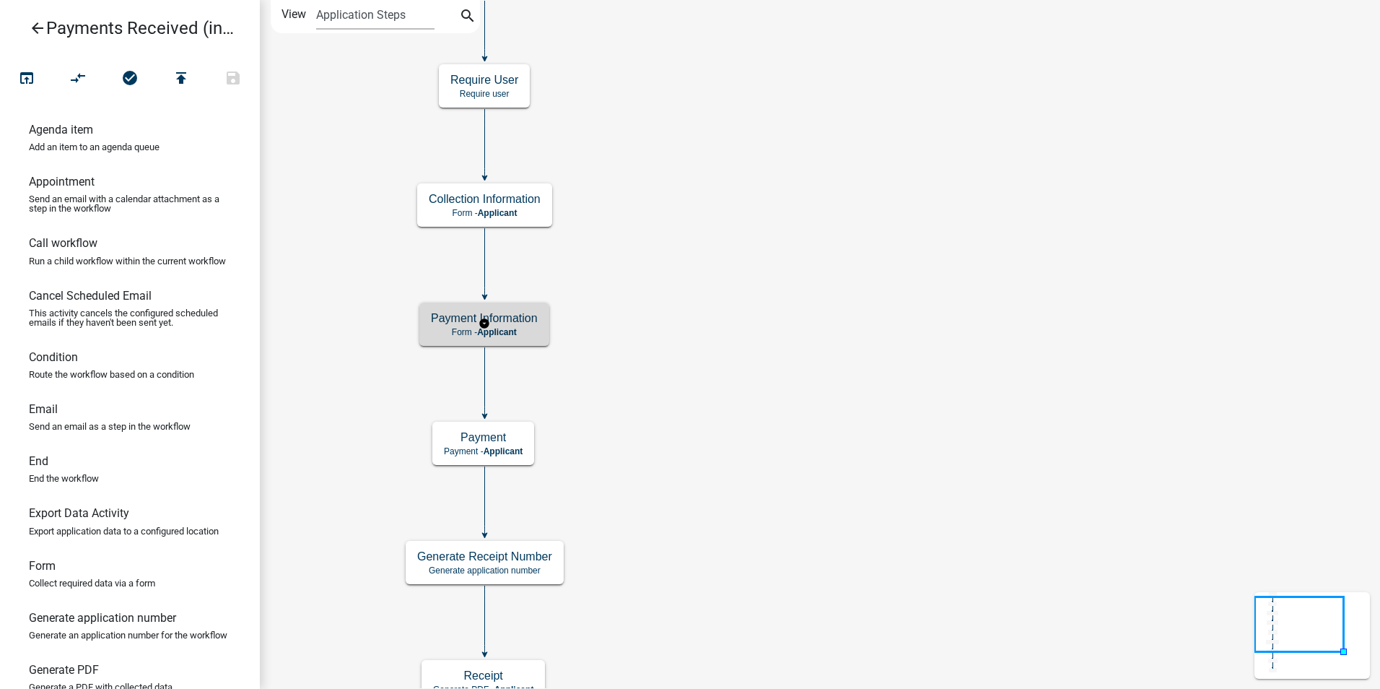
click at [476, 329] on p "Form - Applicant" at bounding box center [484, 332] width 107 height 10
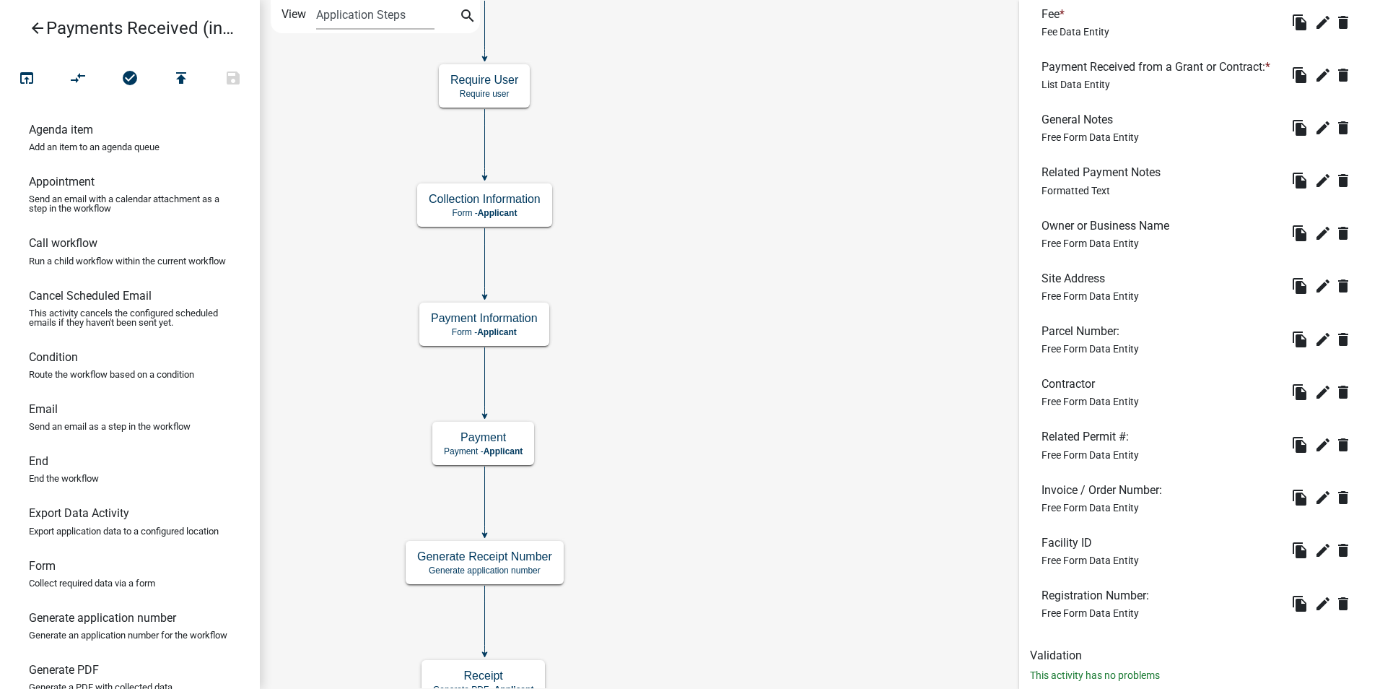
scroll to position [884, 0]
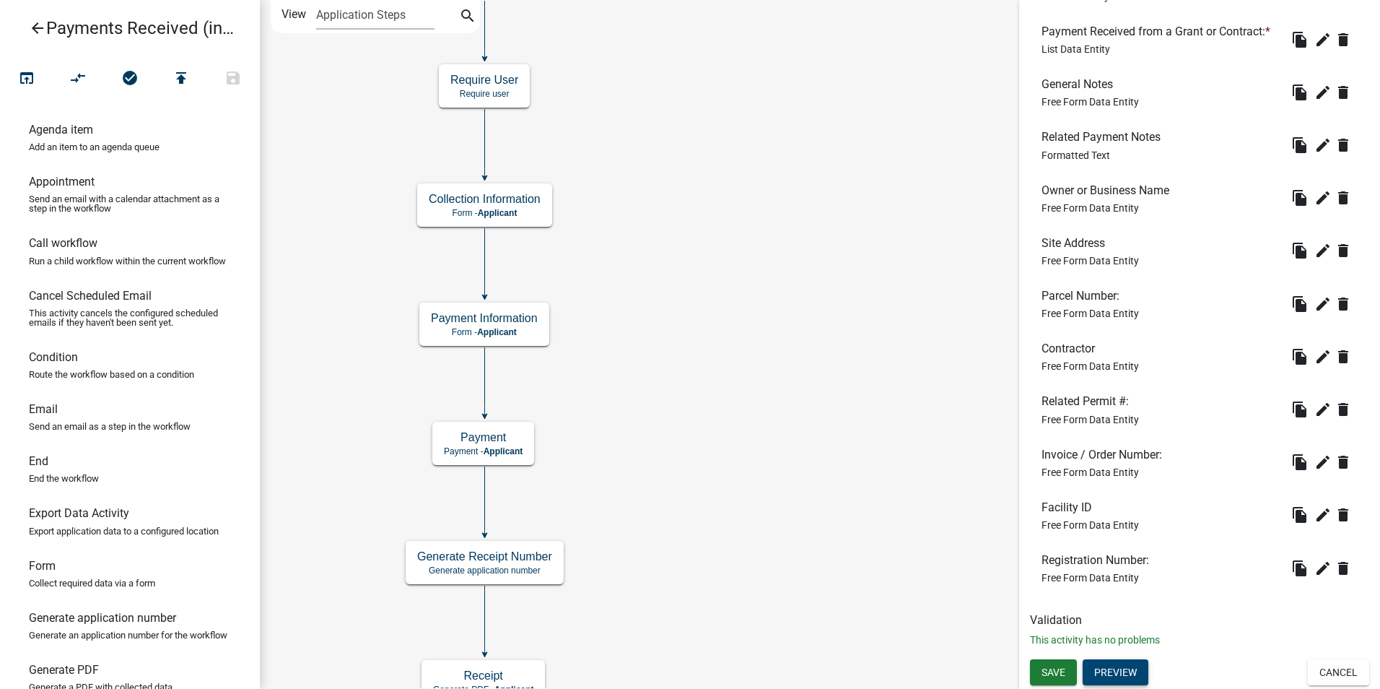
click at [1128, 673] on button "Preview" at bounding box center [1116, 672] width 66 height 26
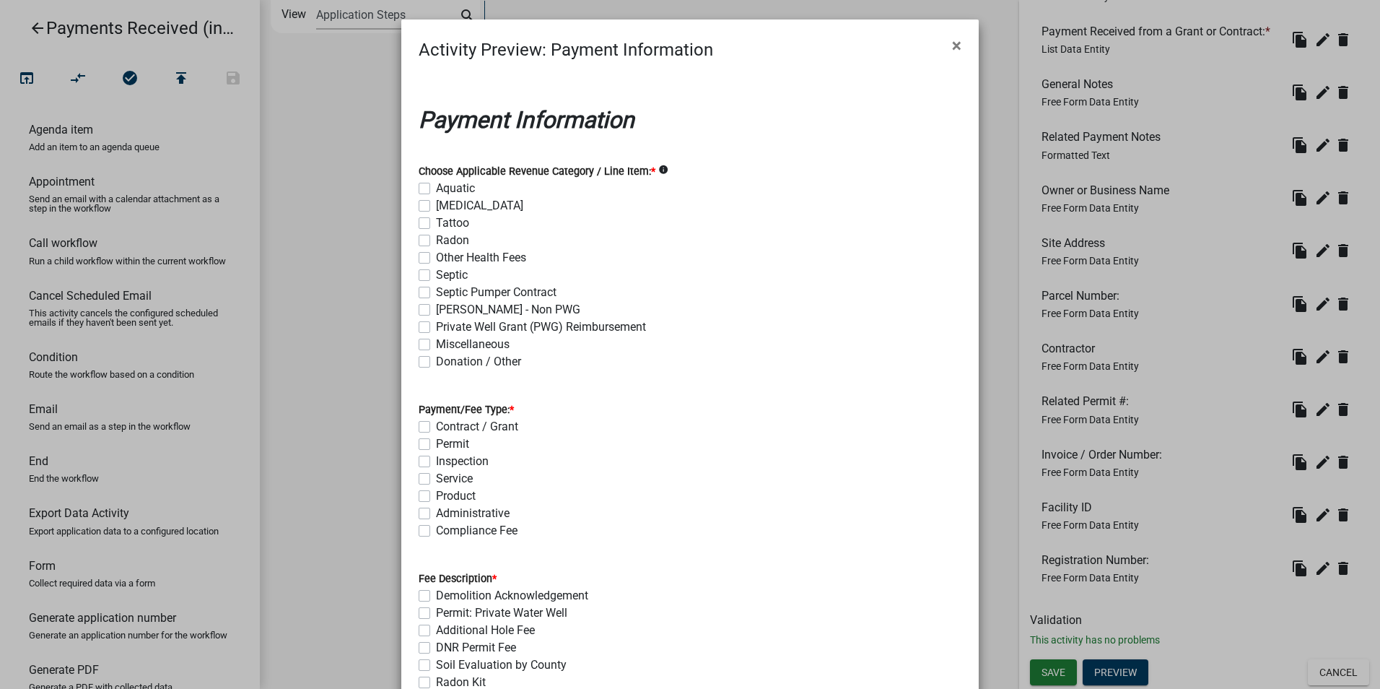
scroll to position [0, 0]
click at [570, 376] on wm-data-entity-input "Choose Applicable Revenue Category / Line Item: * info Aquatic Tanning Tattoo R…" at bounding box center [690, 265] width 543 height 238
click at [510, 381] on wm-data-entity-input "Choose Applicable Revenue Category / Line Item: * info Aquatic Tanning Tattoo R…" at bounding box center [690, 265] width 543 height 238
click at [432, 372] on wm-data-entity-input "Choose Applicable Revenue Category / Line Item: * info Aquatic Tanning Tattoo R…" at bounding box center [690, 265] width 543 height 238
click at [1113, 394] on ngb-modal-window "Activity Preview : Payment Information × Payment Information Choose Applicable …" at bounding box center [690, 344] width 1380 height 689
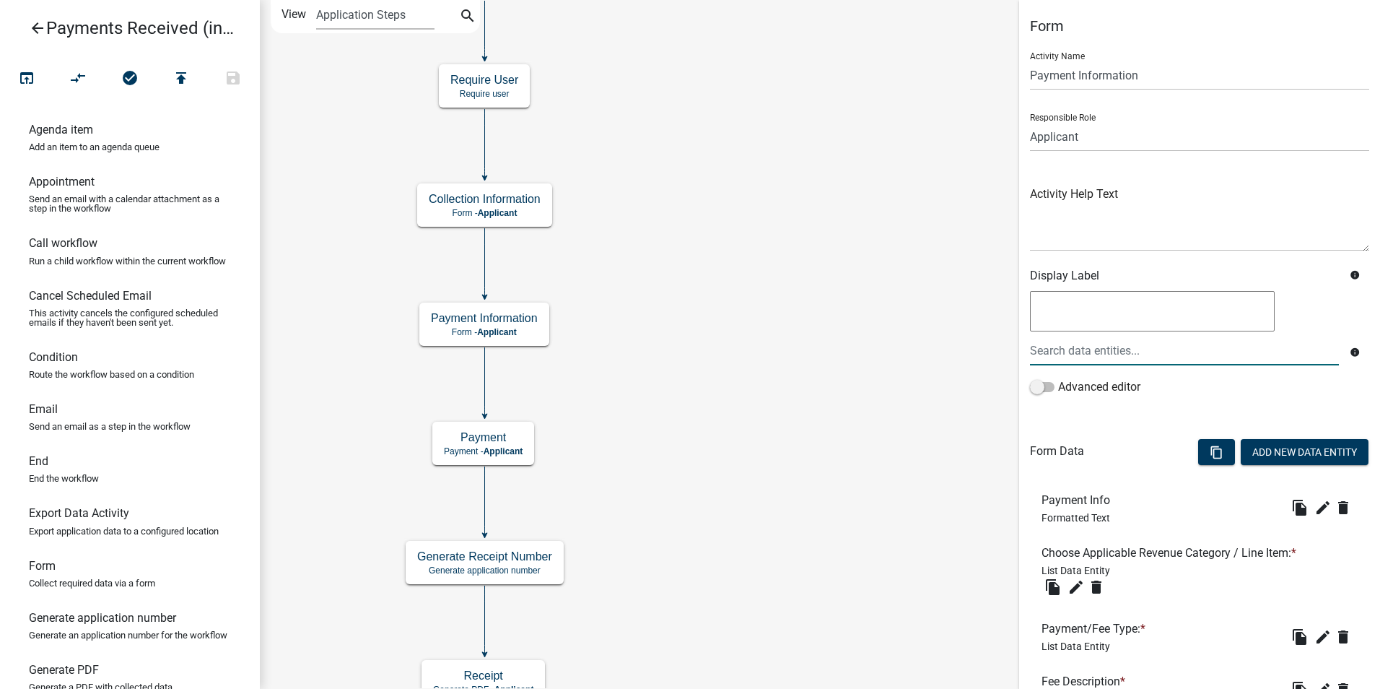
scroll to position [217, 0]
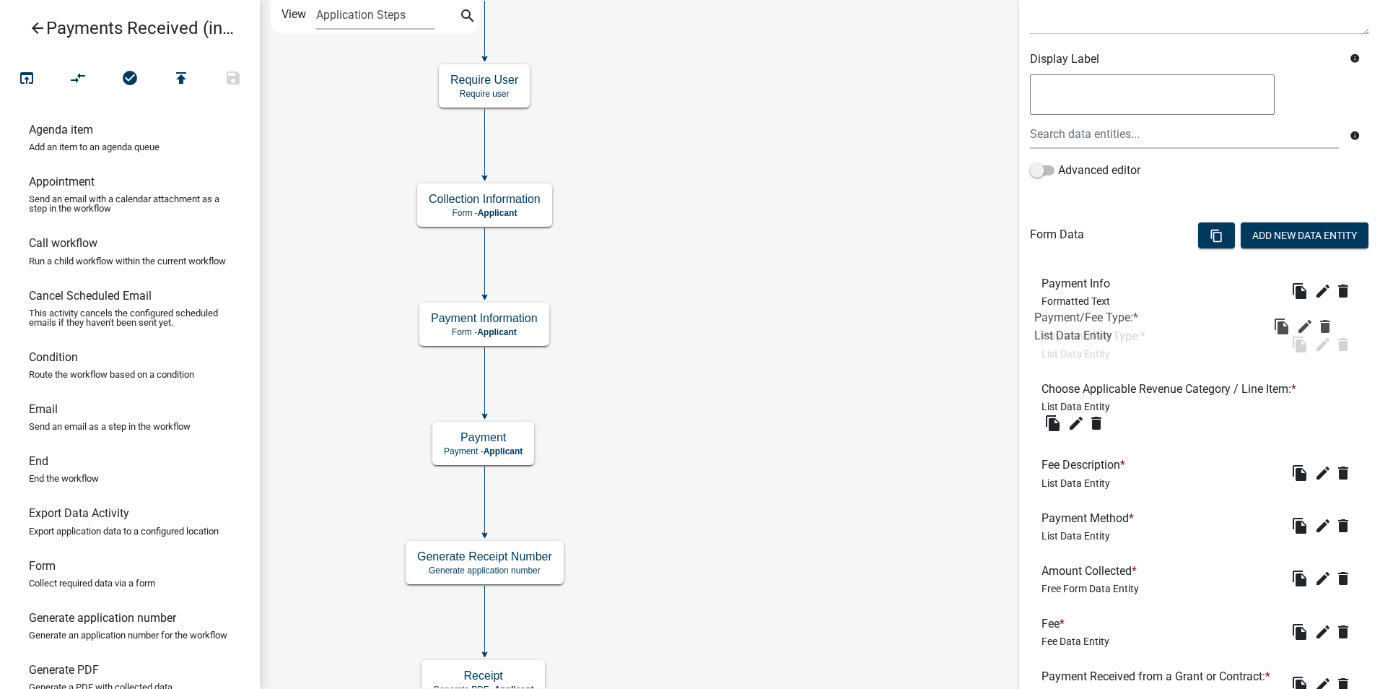
drag, startPoint x: 1055, startPoint y: 414, endPoint x: 1049, endPoint y: 319, distance: 94.8
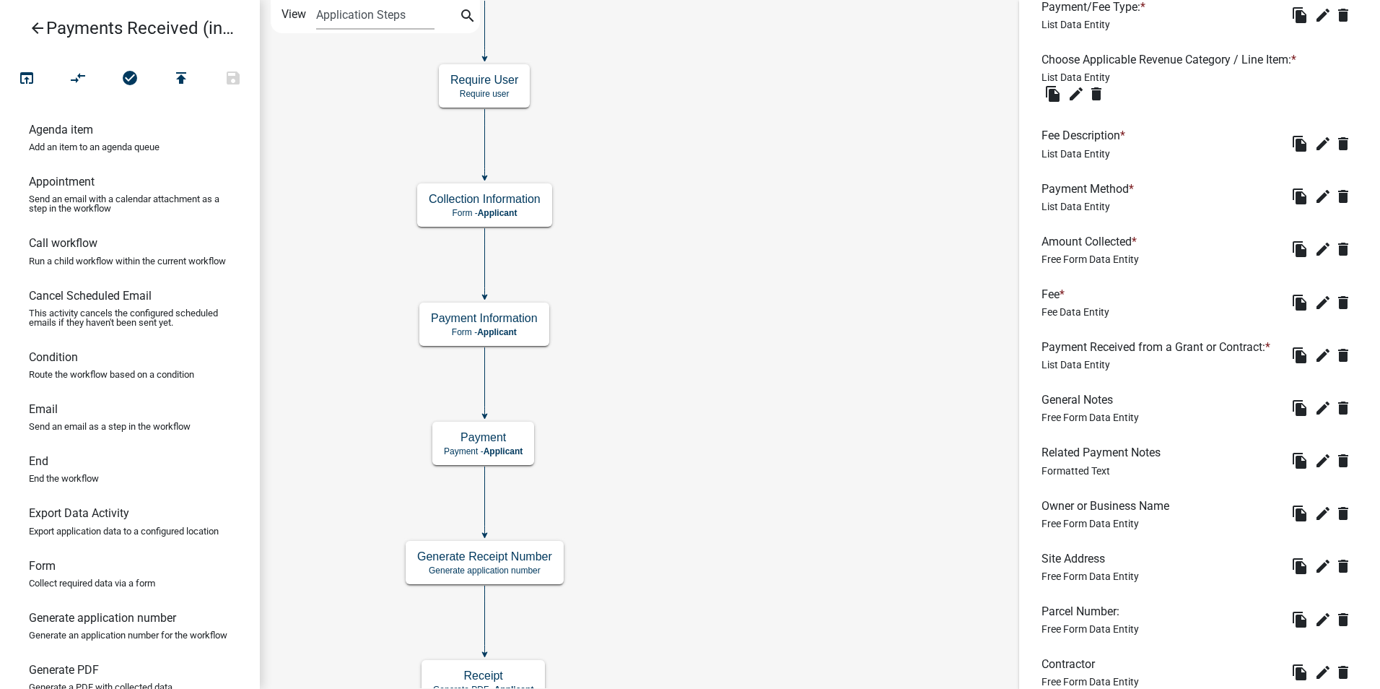
scroll to position [884, 0]
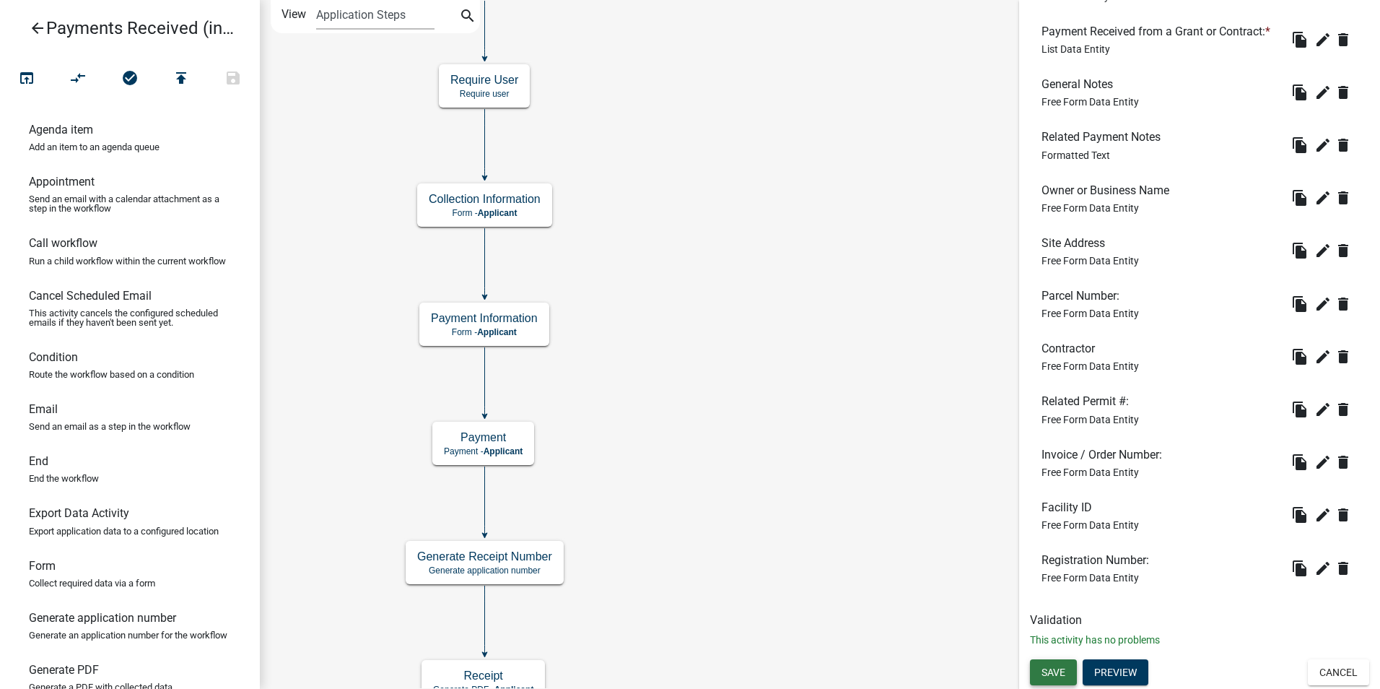
click at [1057, 679] on button "Save" at bounding box center [1053, 672] width 47 height 26
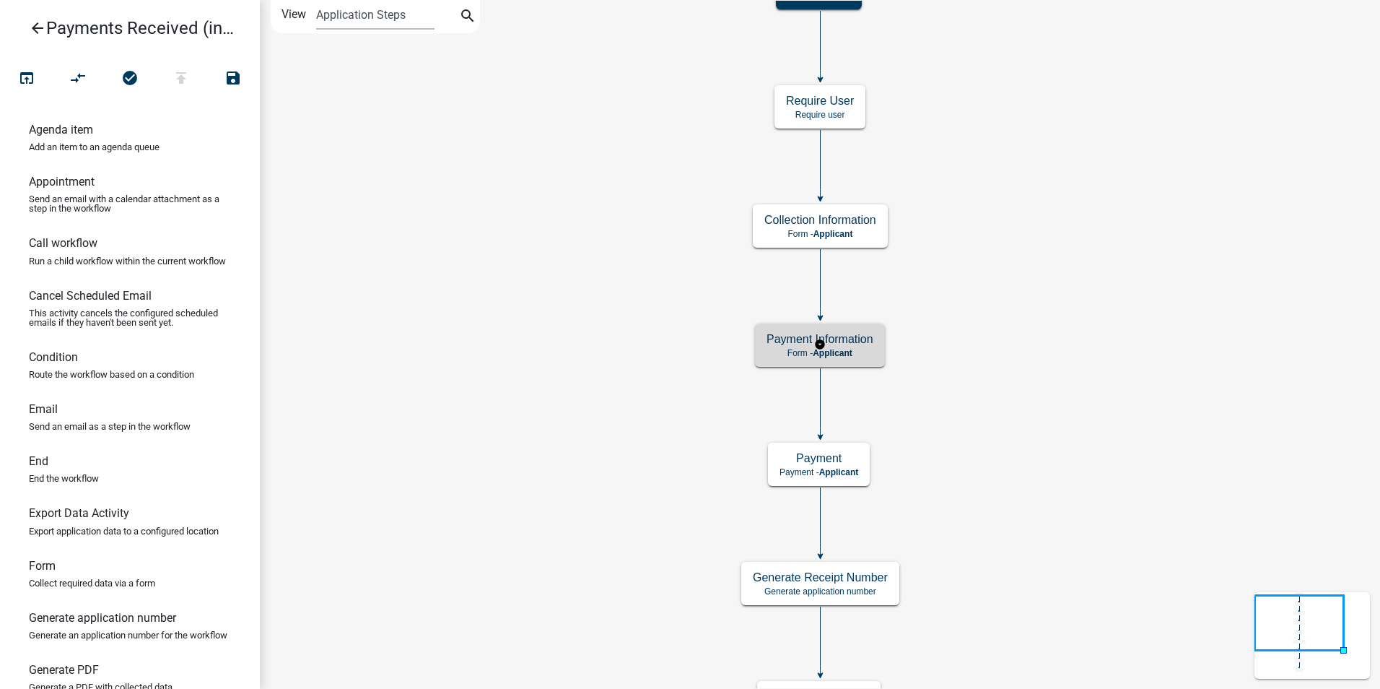
click at [872, 339] on h5 "Payment Information" at bounding box center [820, 339] width 107 height 14
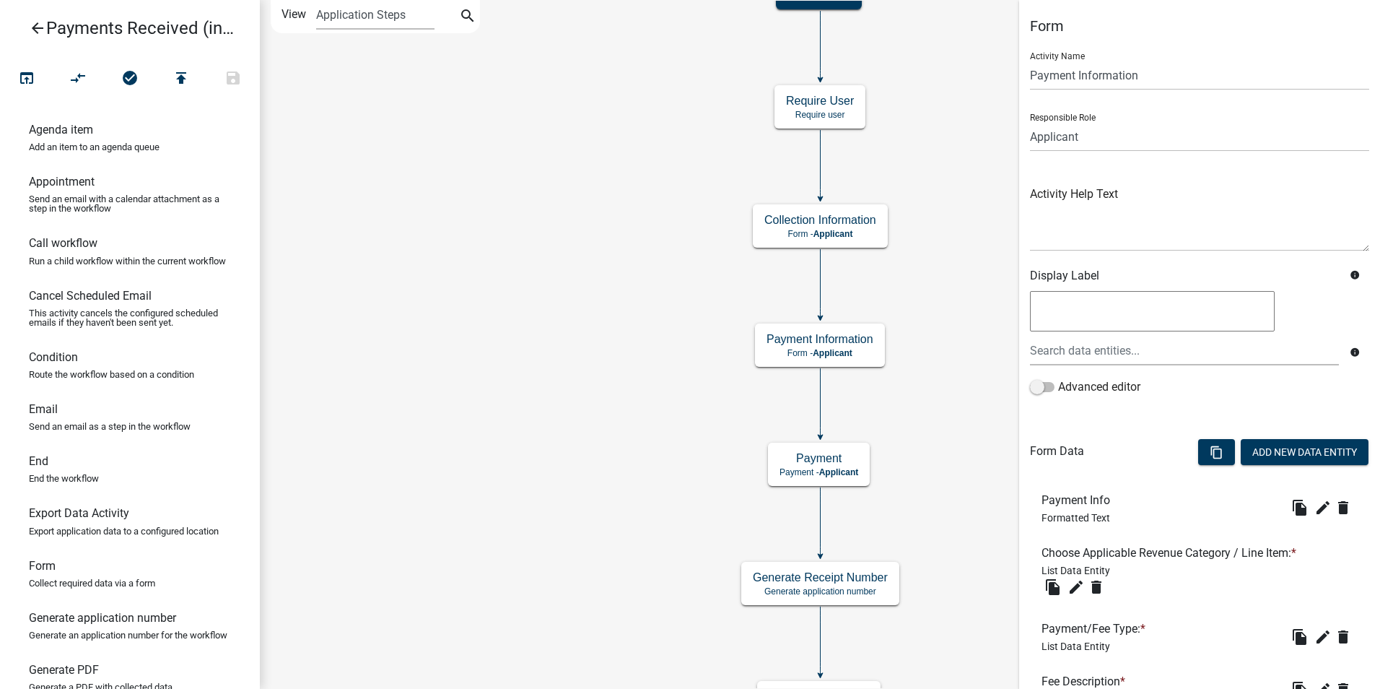
scroll to position [884, 0]
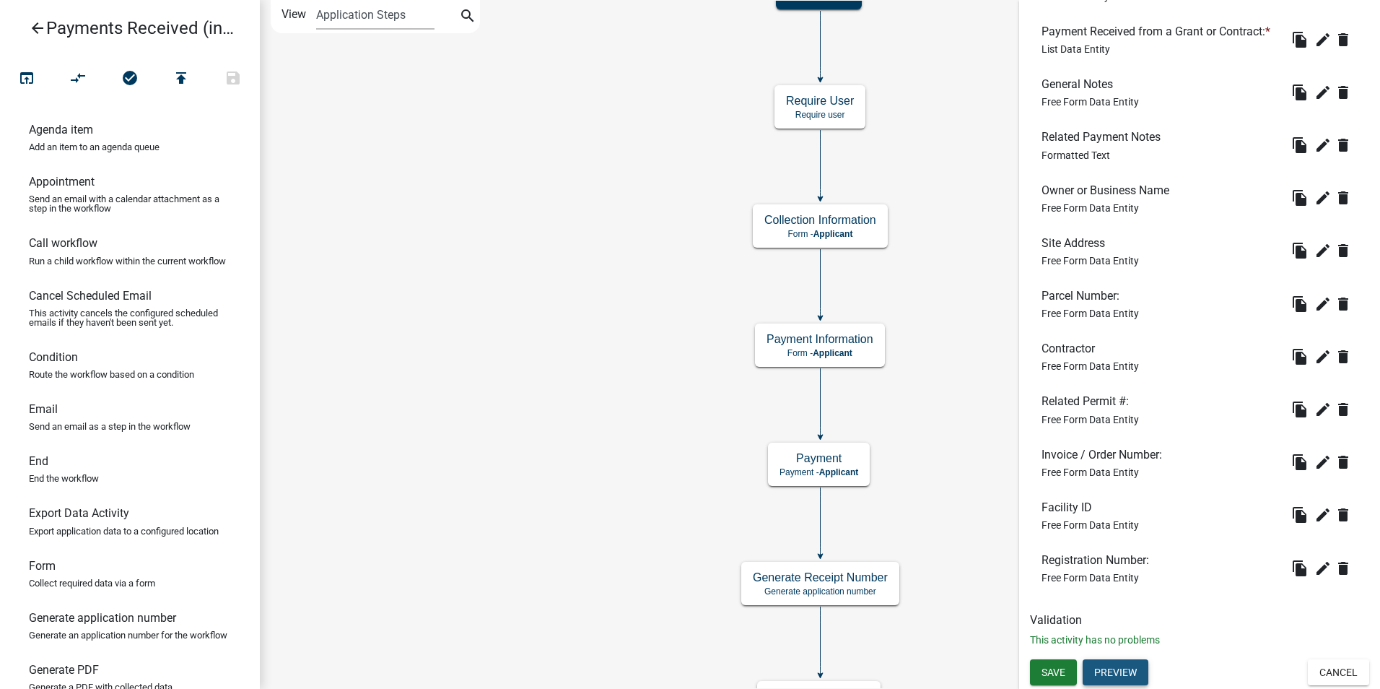
click at [1127, 668] on button "Preview" at bounding box center [1116, 672] width 66 height 26
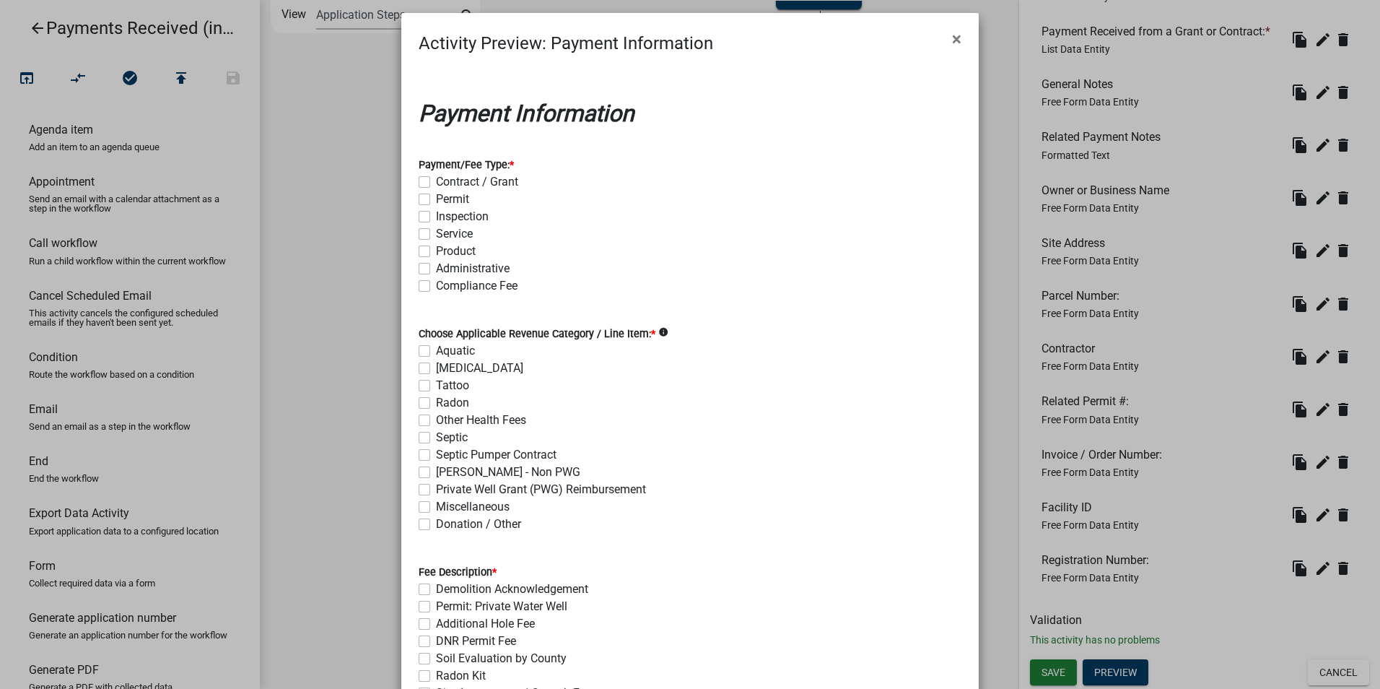
scroll to position [0, 0]
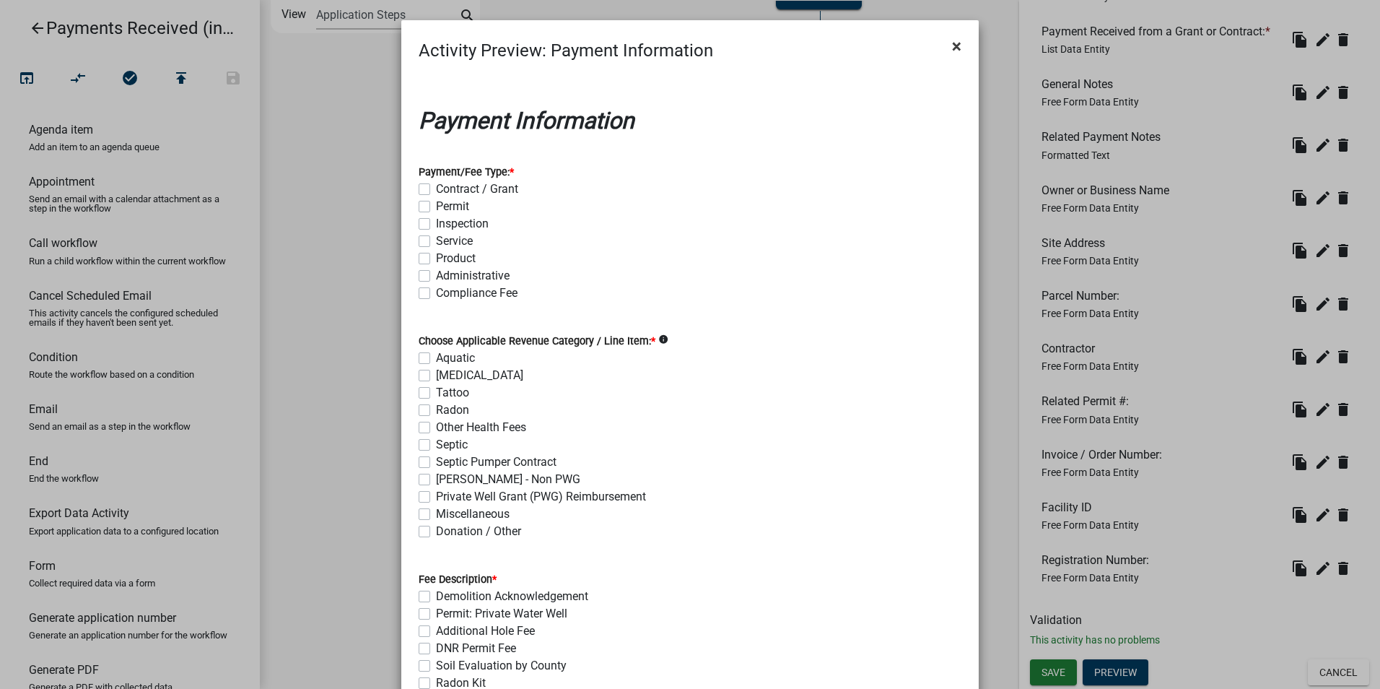
click at [952, 47] on span "×" at bounding box center [956, 46] width 9 height 20
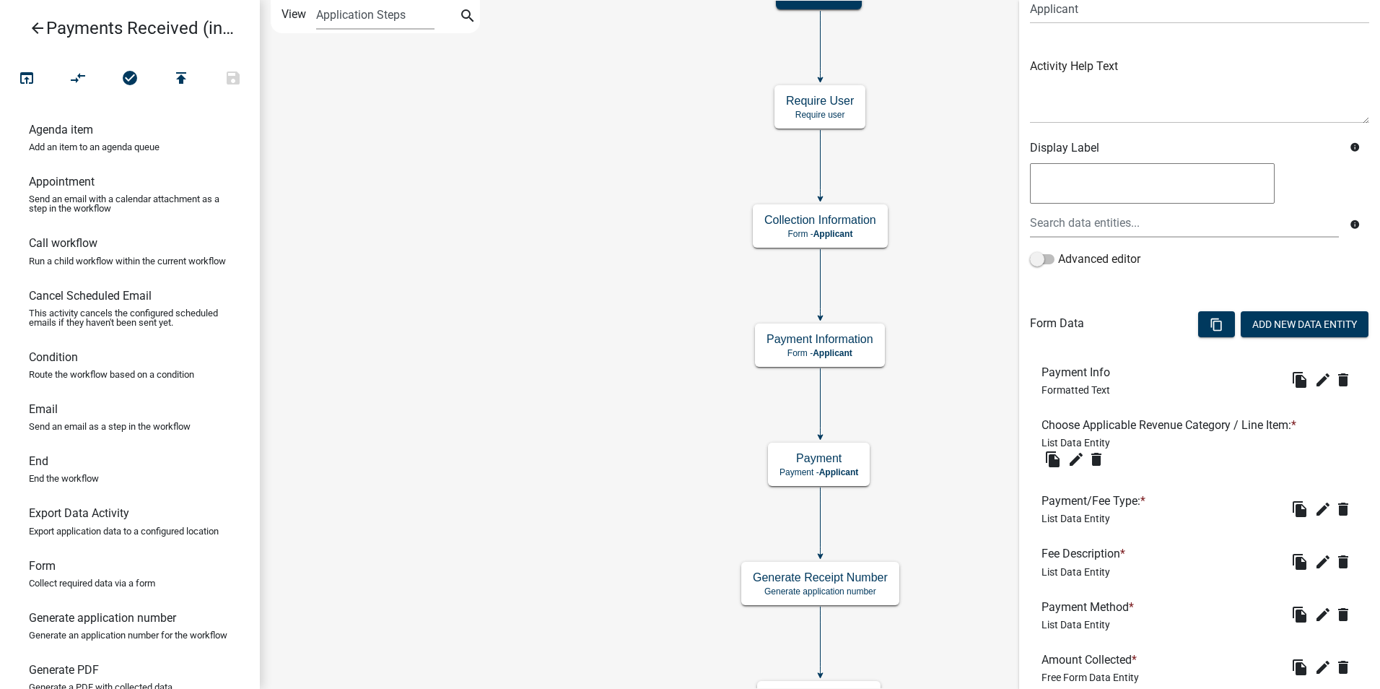
scroll to position [162, 0]
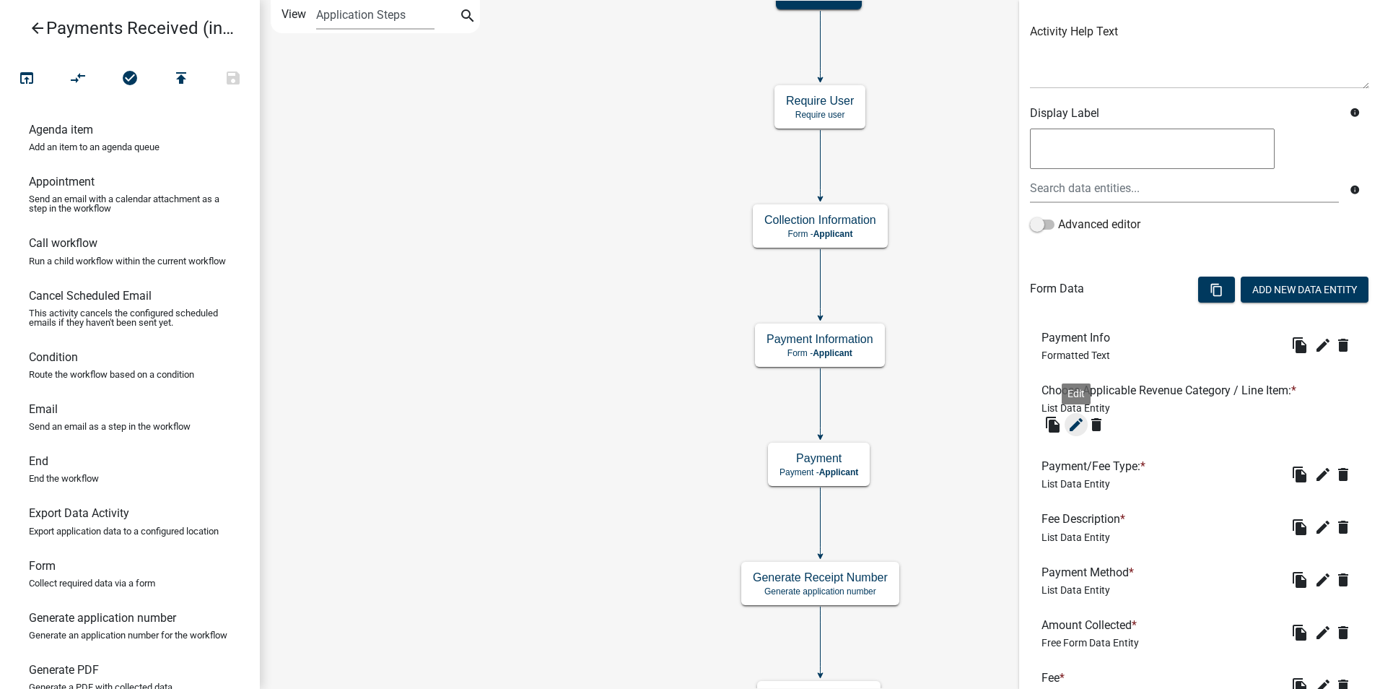
click at [1073, 425] on icon "edit" at bounding box center [1076, 424] width 17 height 17
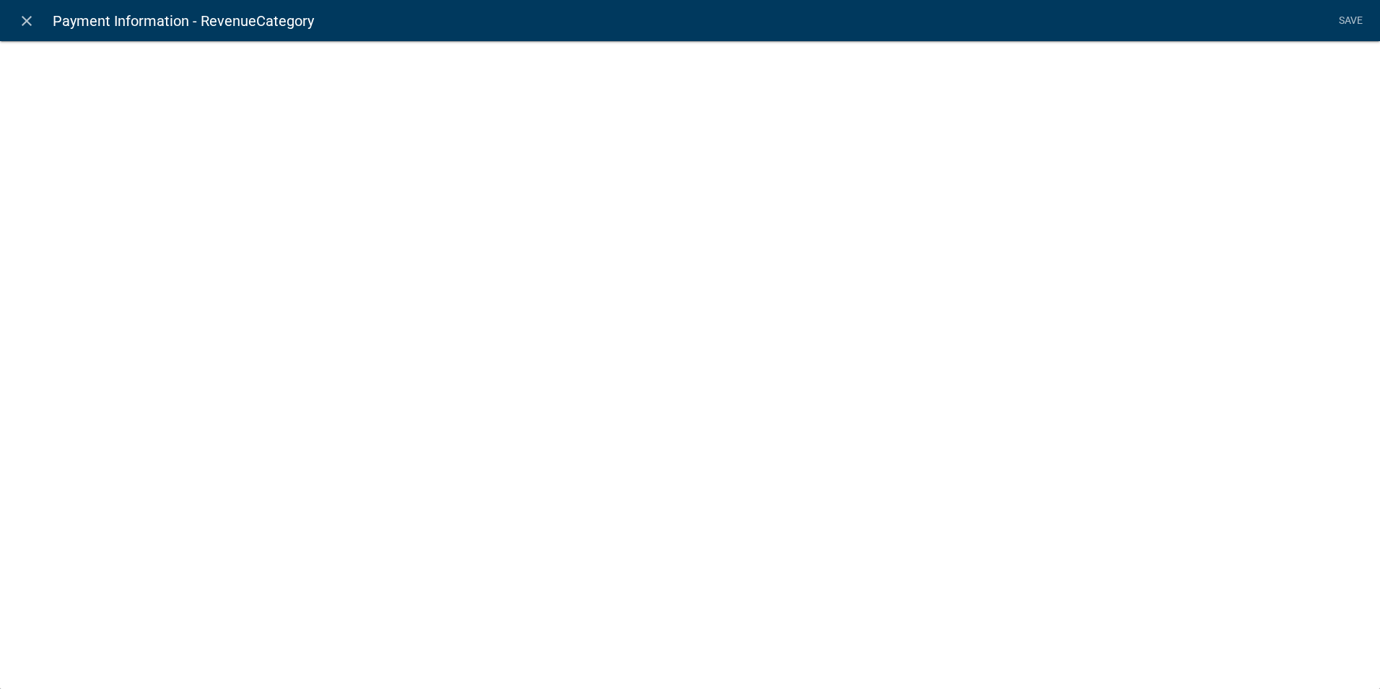
select select "list-data"
select select "custom-list-6b8724ae-86b8-4cd6-a61d-dc5adcf4b6fa"
select select
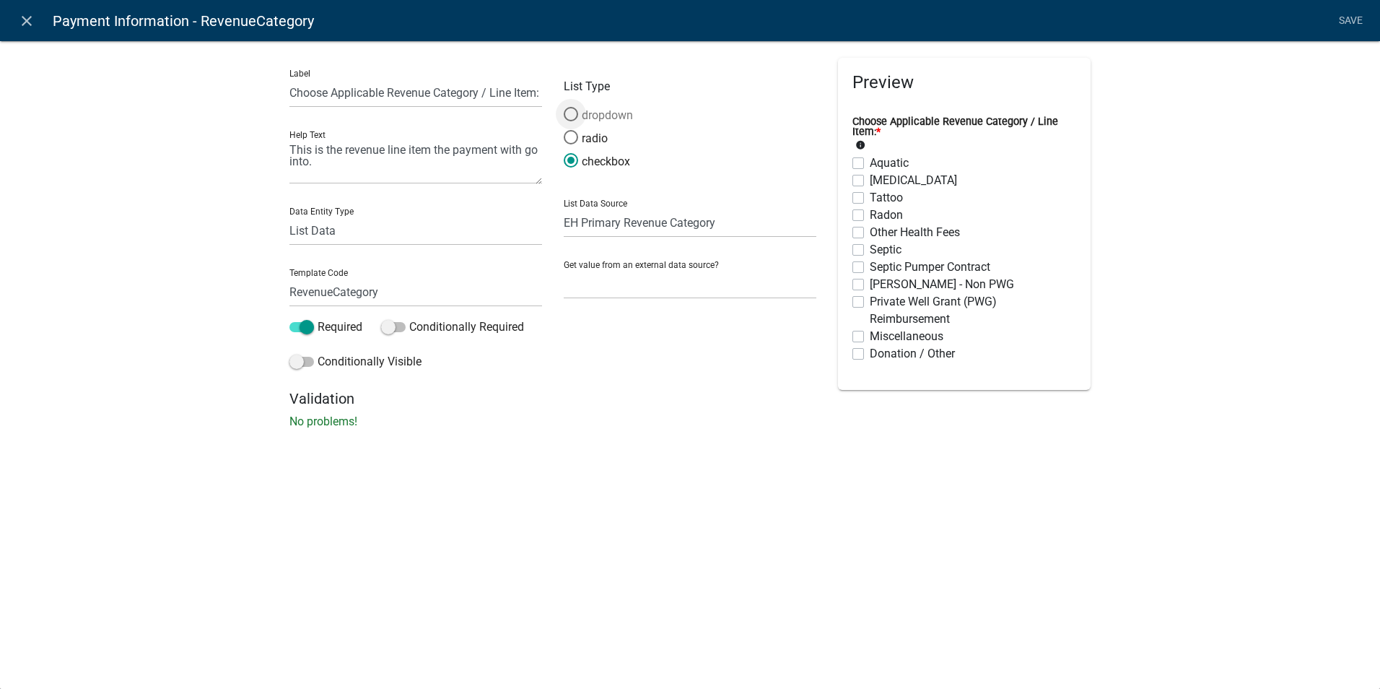
click at [565, 113] on span at bounding box center [571, 114] width 30 height 31
click at [564, 107] on input "dropdown" at bounding box center [564, 107] width 0 height 0
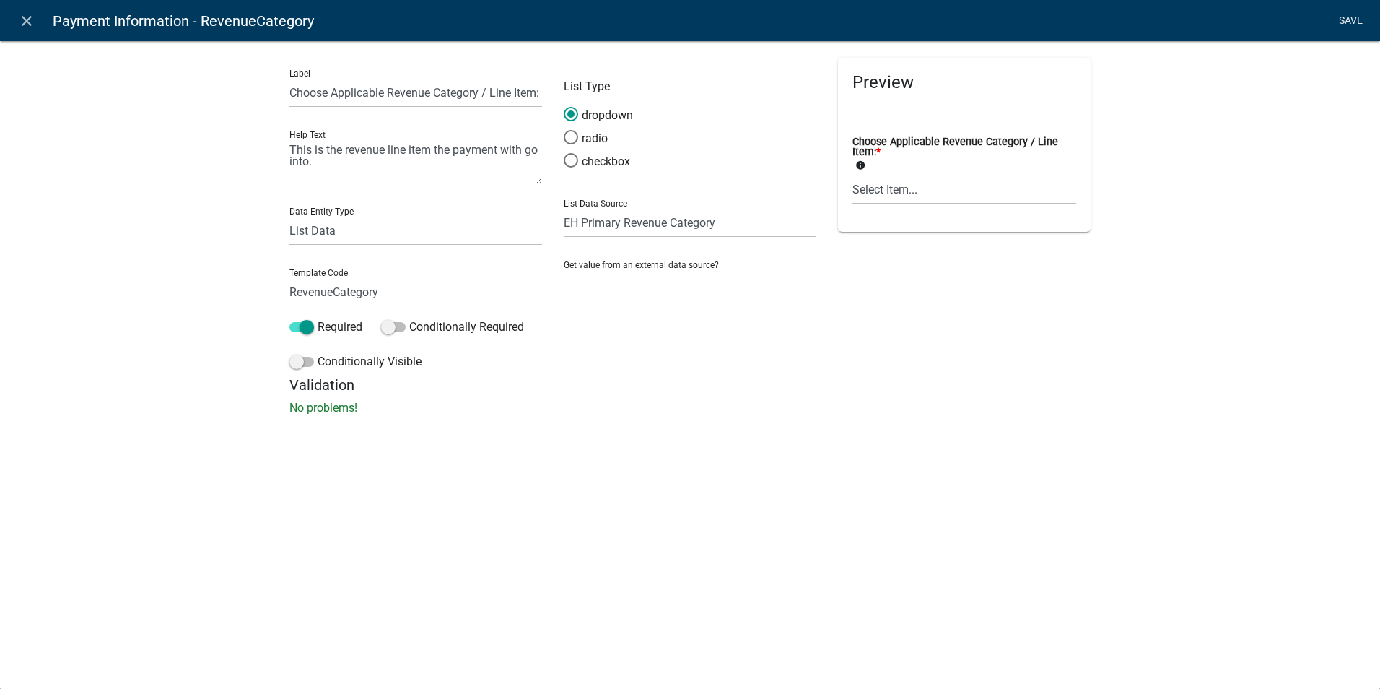
click at [1346, 22] on link "Save" at bounding box center [1351, 20] width 36 height 27
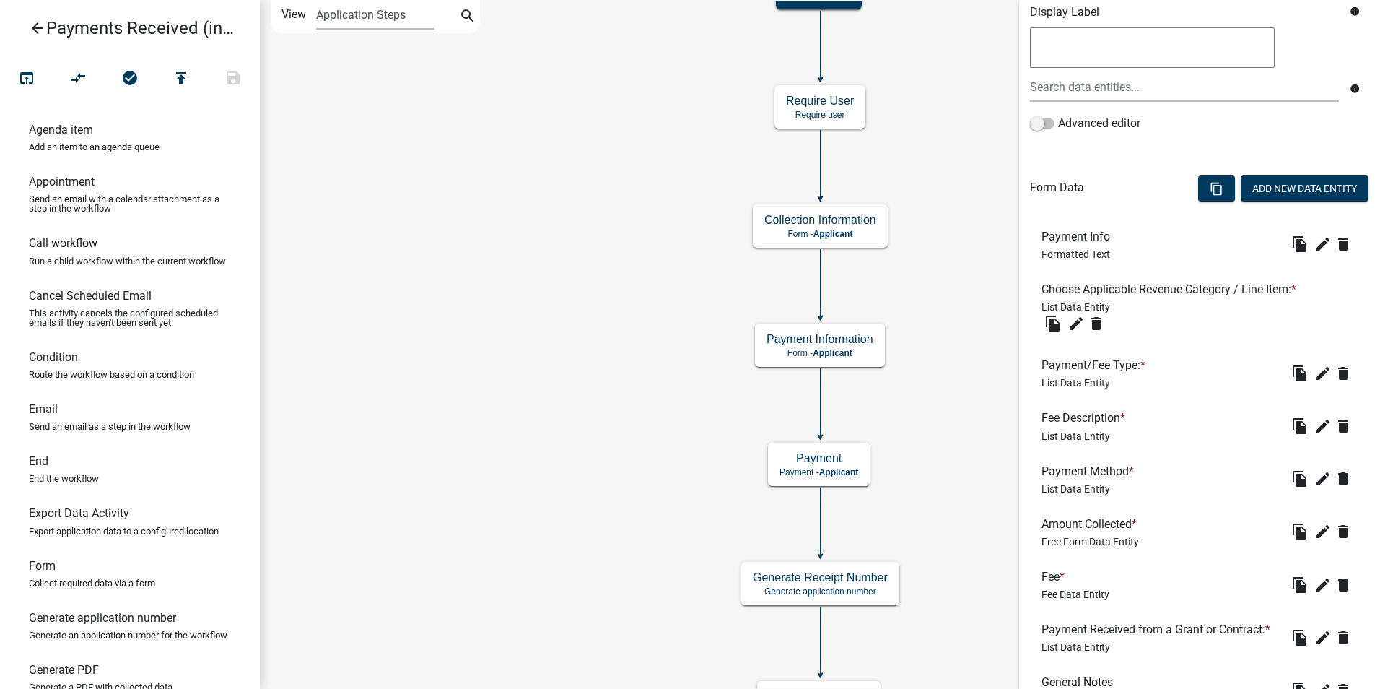
scroll to position [289, 0]
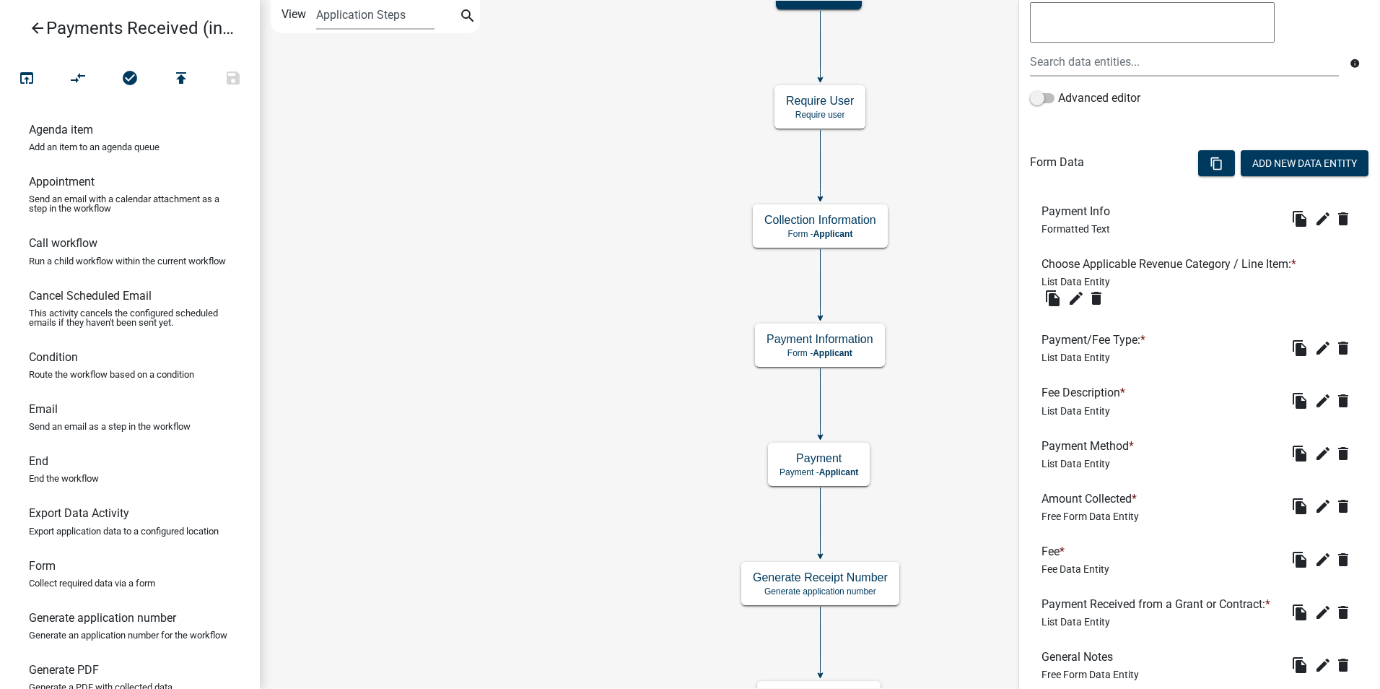
click at [42, 26] on icon "arrow_back" at bounding box center [37, 29] width 17 height 20
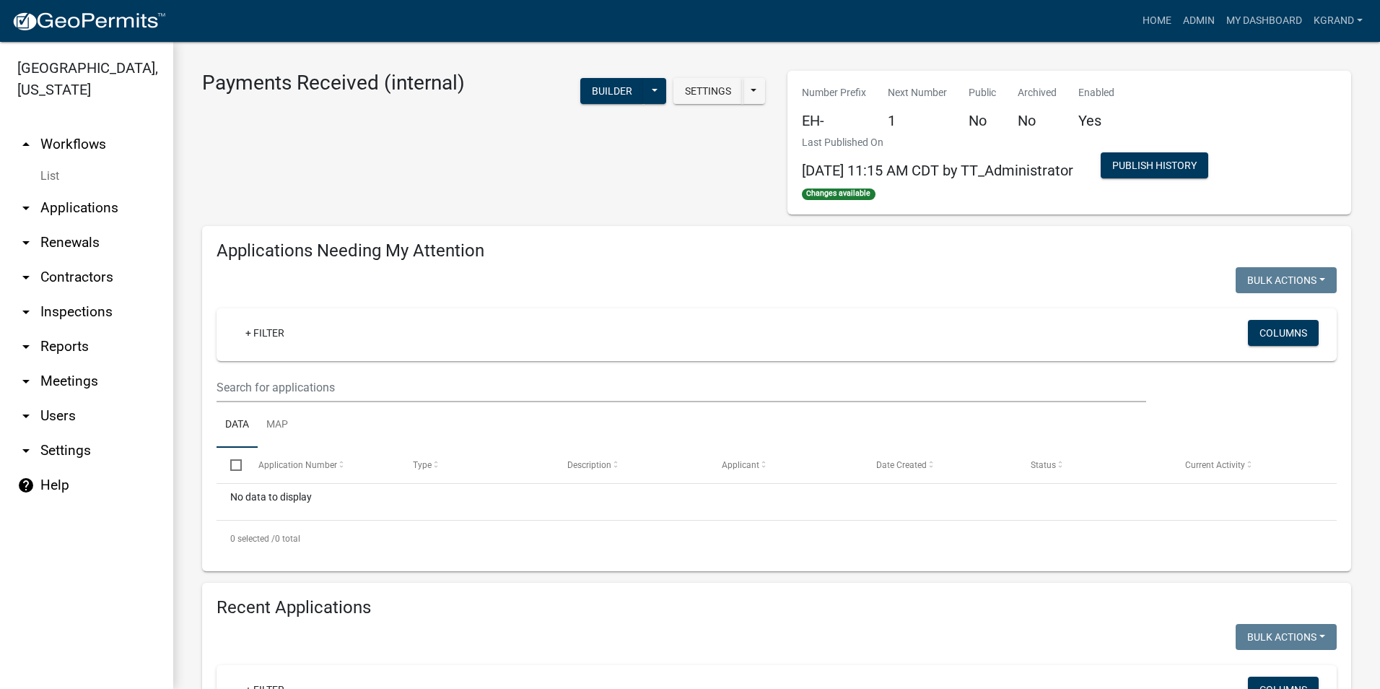
click at [274, 176] on div "Payments Received (internal) Settings Start Application URL Start Application U…" at bounding box center [483, 143] width 585 height 144
click at [75, 433] on link "arrow_drop_down Settings" at bounding box center [86, 450] width 173 height 35
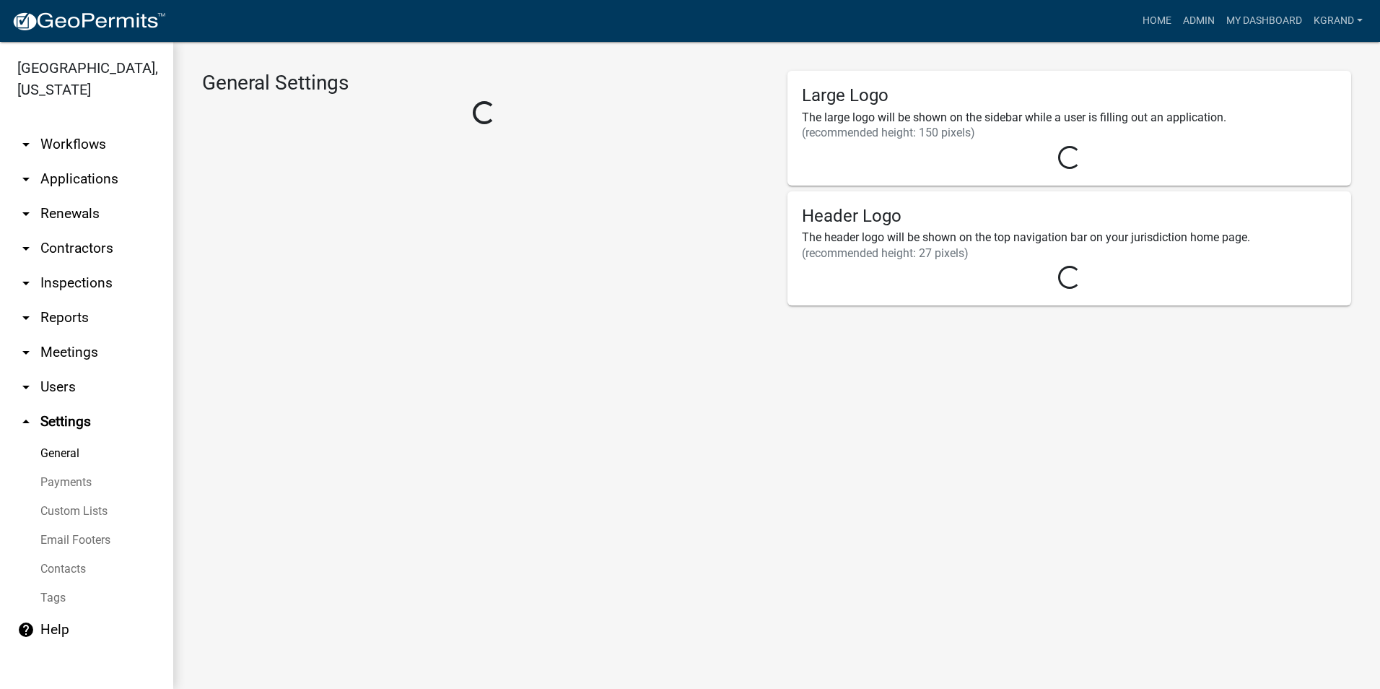
select select "03540cc7-cae6-4ec5-9df4-19164d3ec826"
select select "IA"
select select "Central Standard Time"
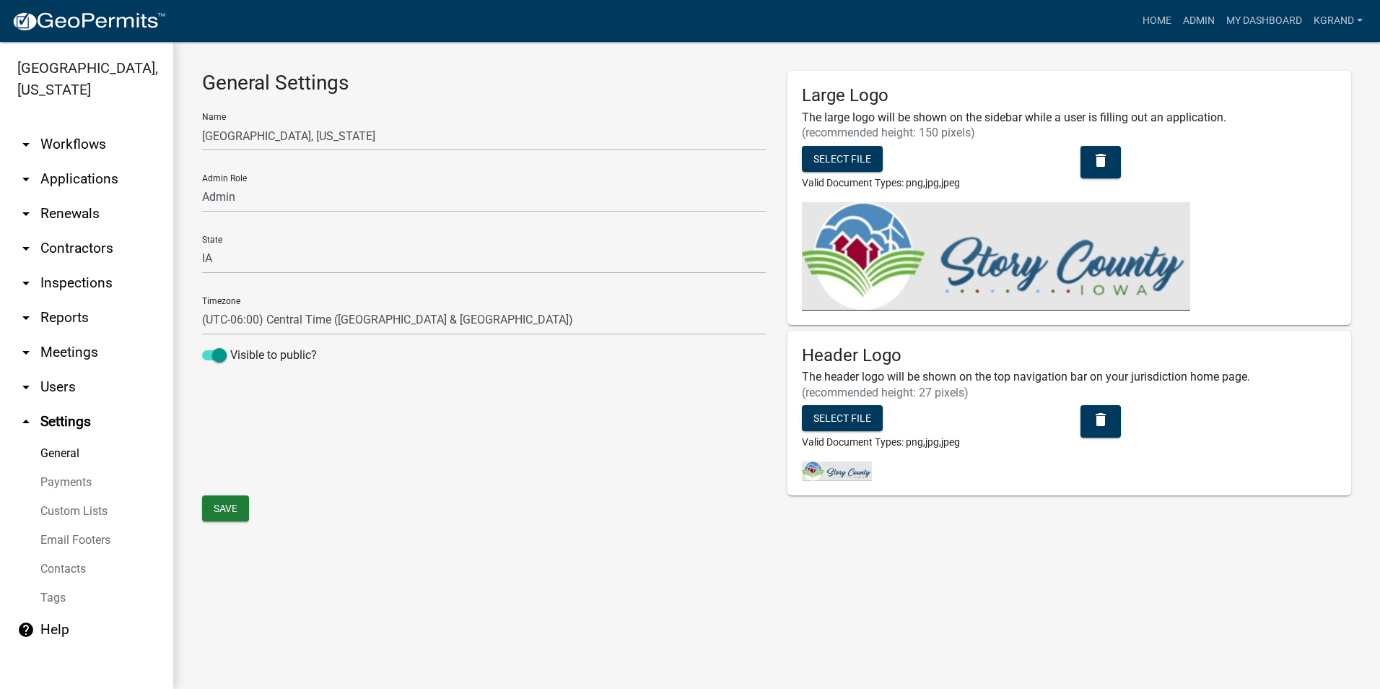
click at [56, 497] on link "Custom Lists" at bounding box center [86, 511] width 173 height 29
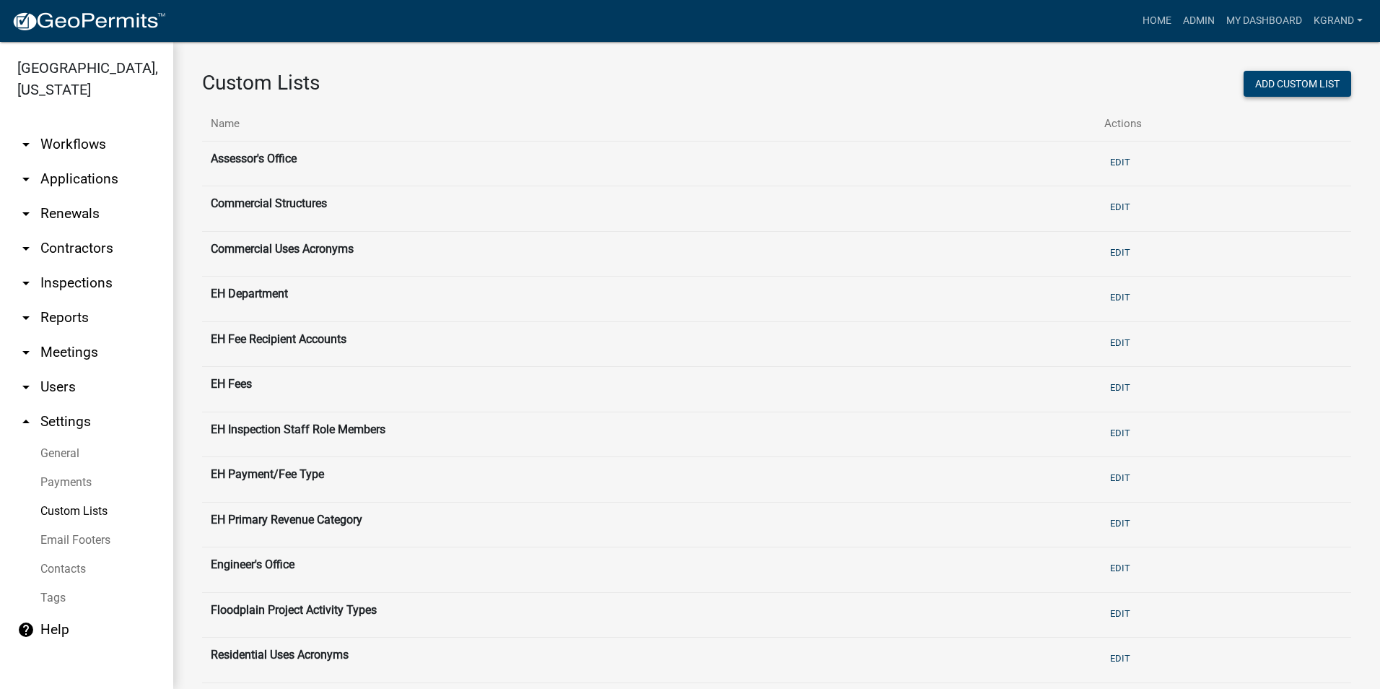
click at [1274, 83] on button "Add Custom List" at bounding box center [1298, 84] width 108 height 26
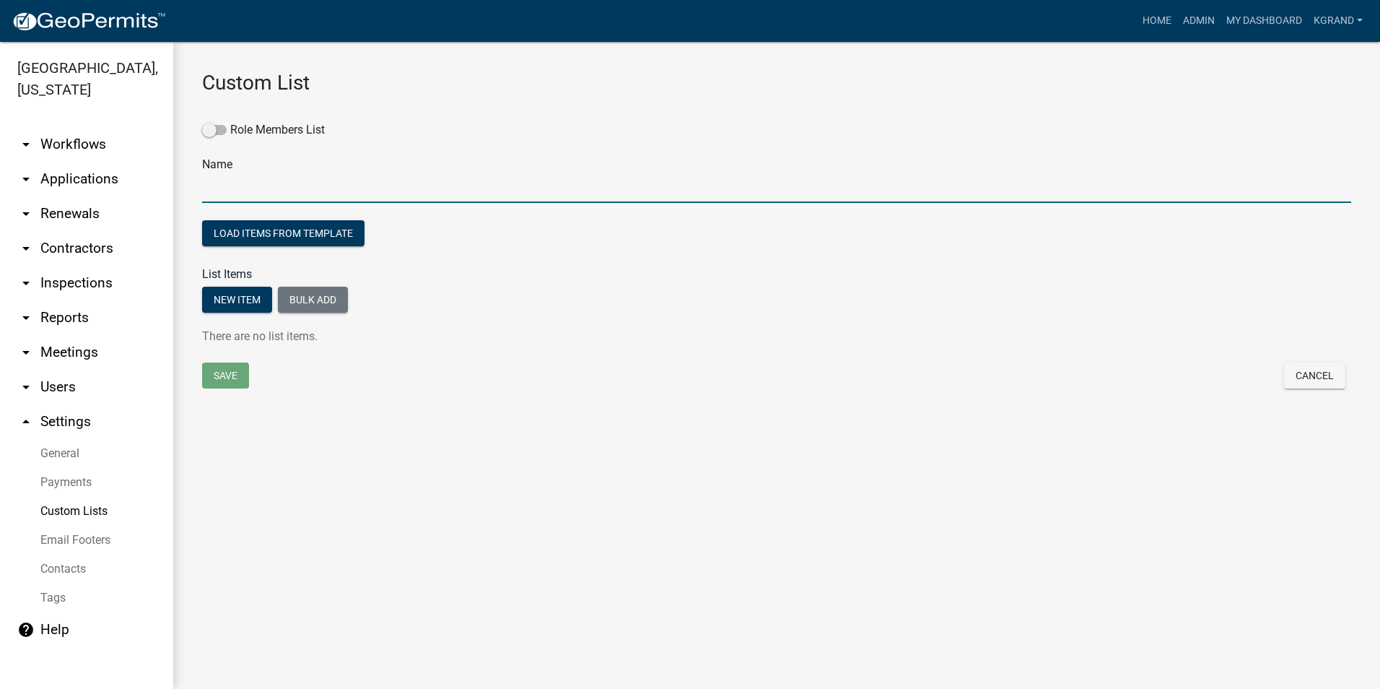
click at [224, 191] on input "text" at bounding box center [776, 188] width 1149 height 30
type input "EH Fees - Sewage"
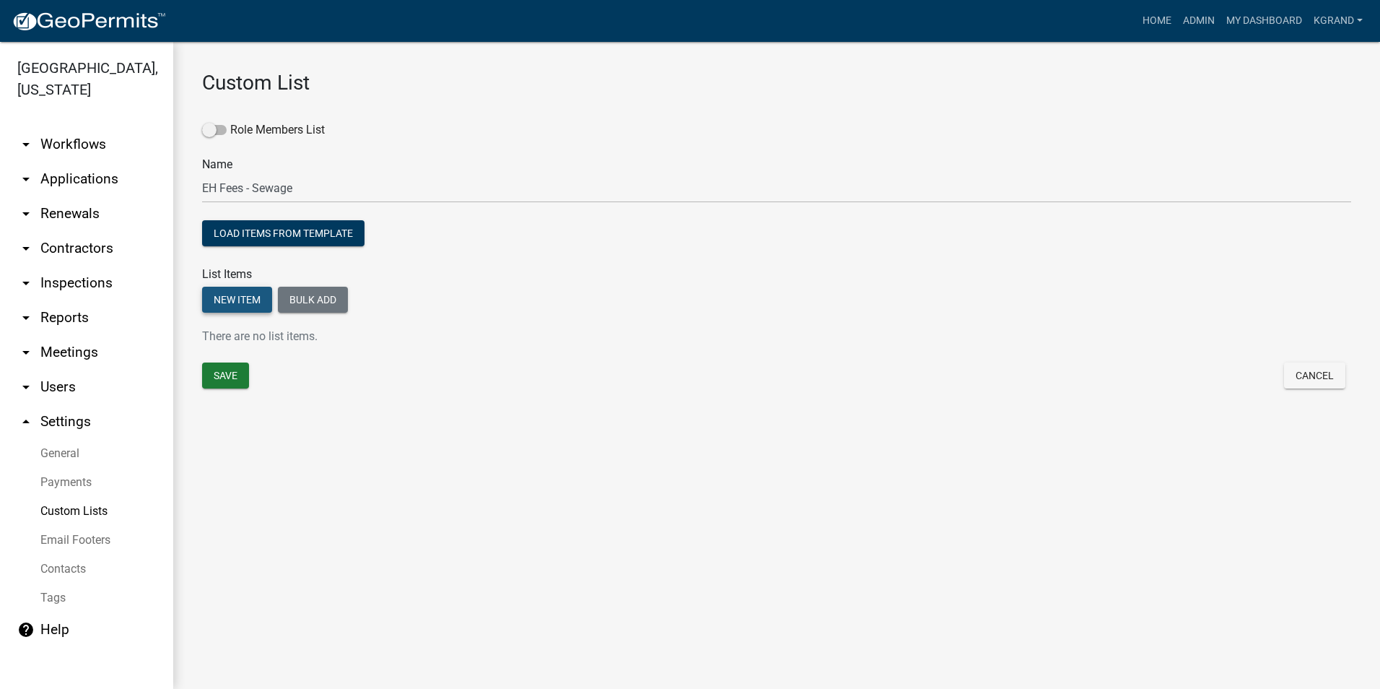
click at [239, 301] on button "New item" at bounding box center [237, 300] width 70 height 26
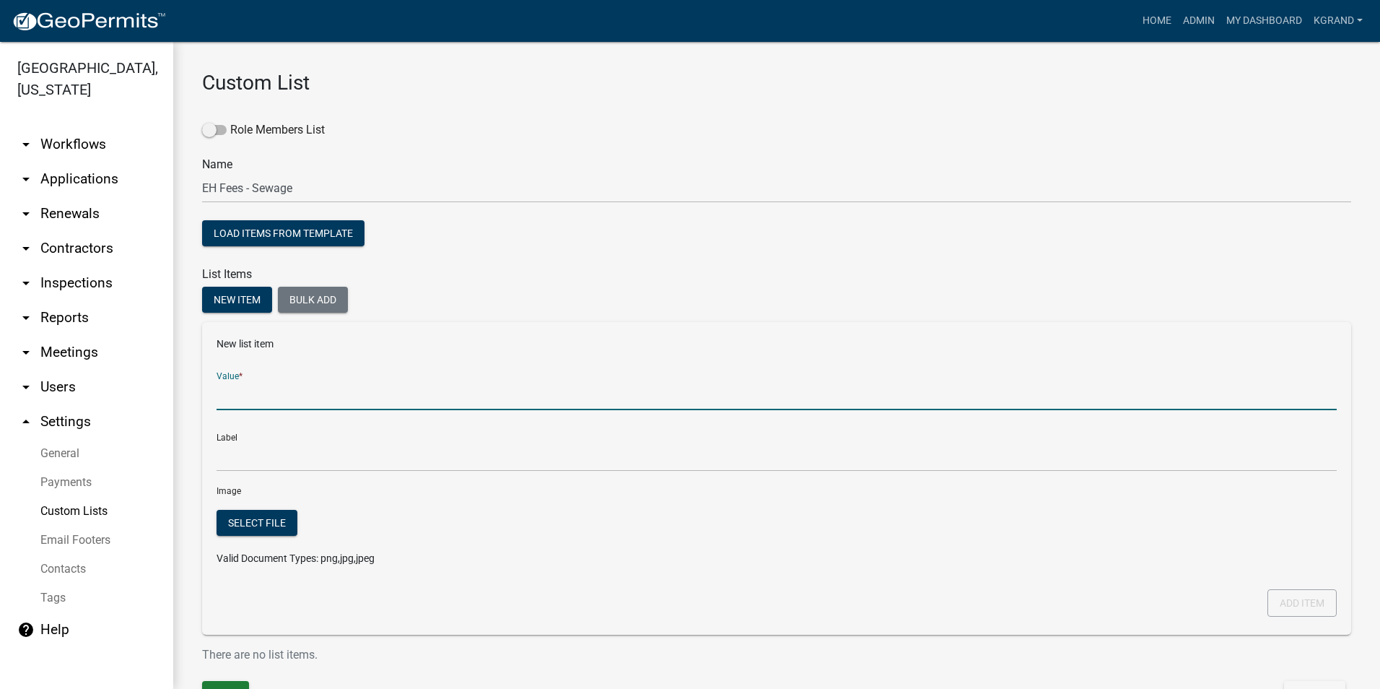
click at [243, 396] on input "Value *" at bounding box center [777, 395] width 1120 height 30
type input "Permit: Laterals"
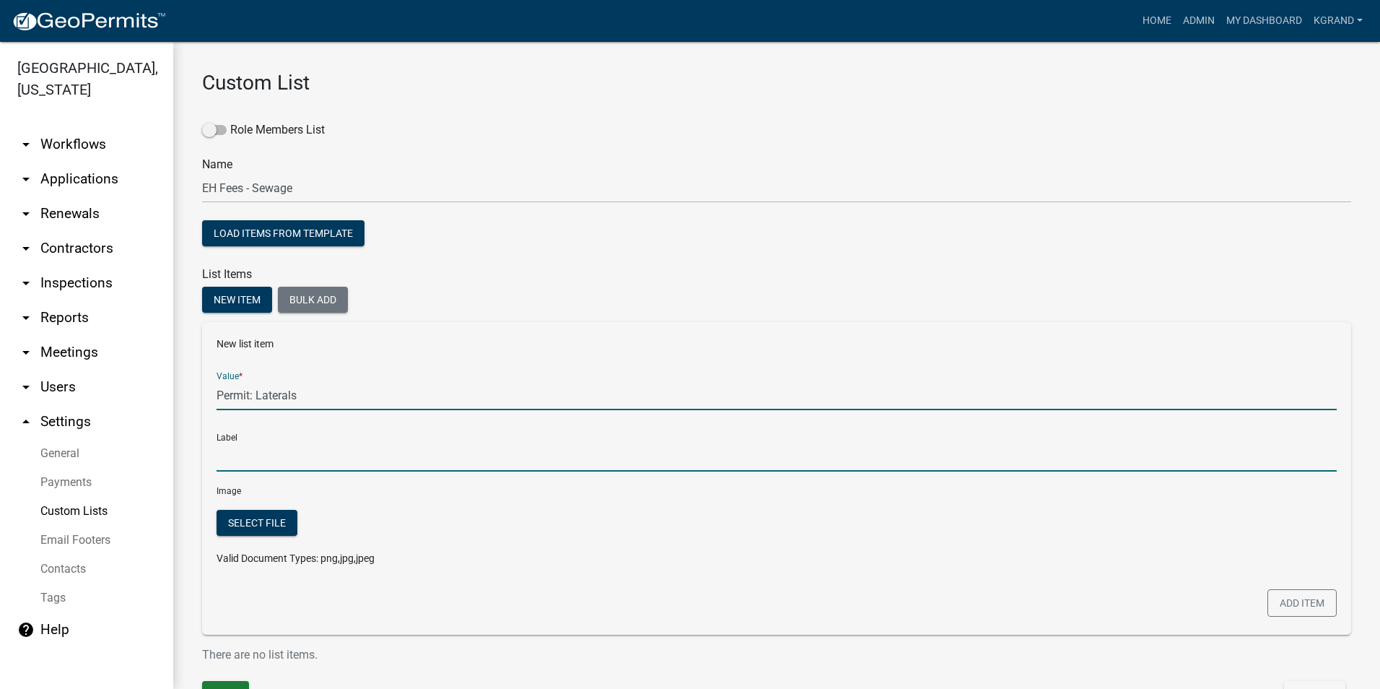
type input "Permit: Laterals"
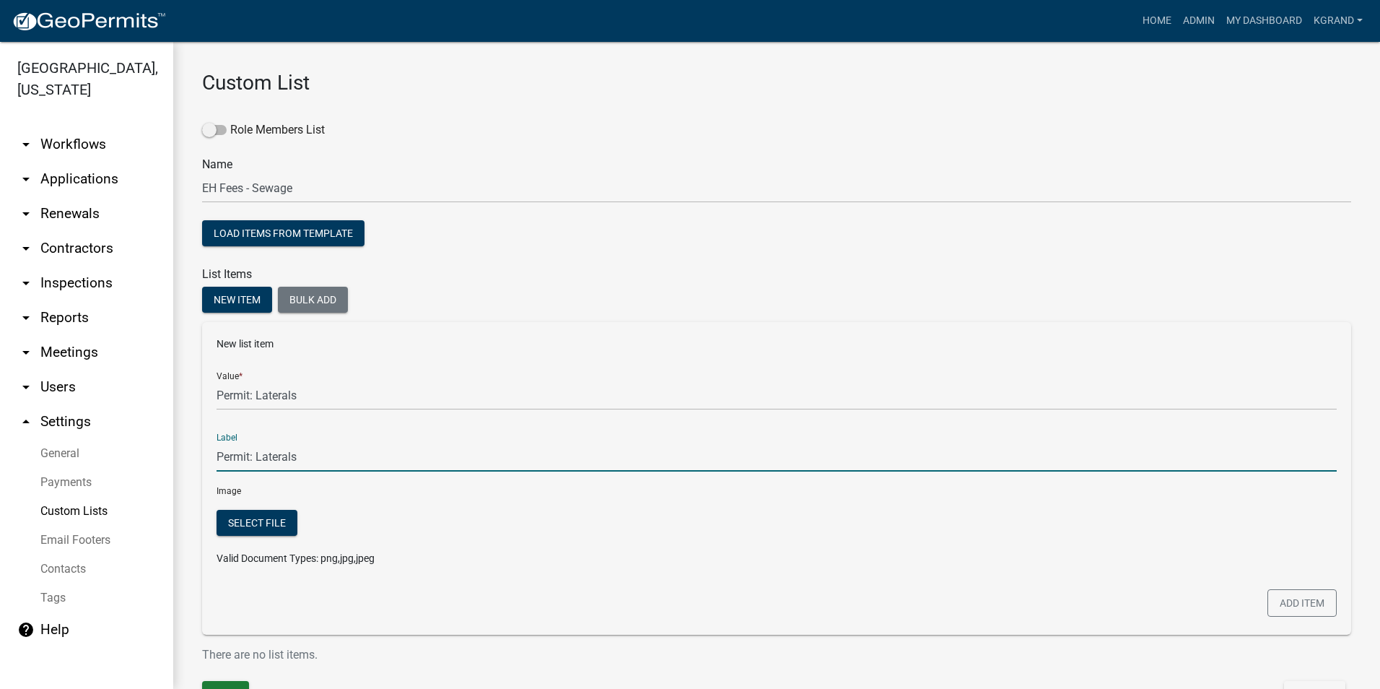
click at [266, 459] on input "Permit: Laterals" at bounding box center [777, 457] width 1120 height 30
click at [1283, 606] on button "Add item" at bounding box center [1302, 602] width 69 height 27
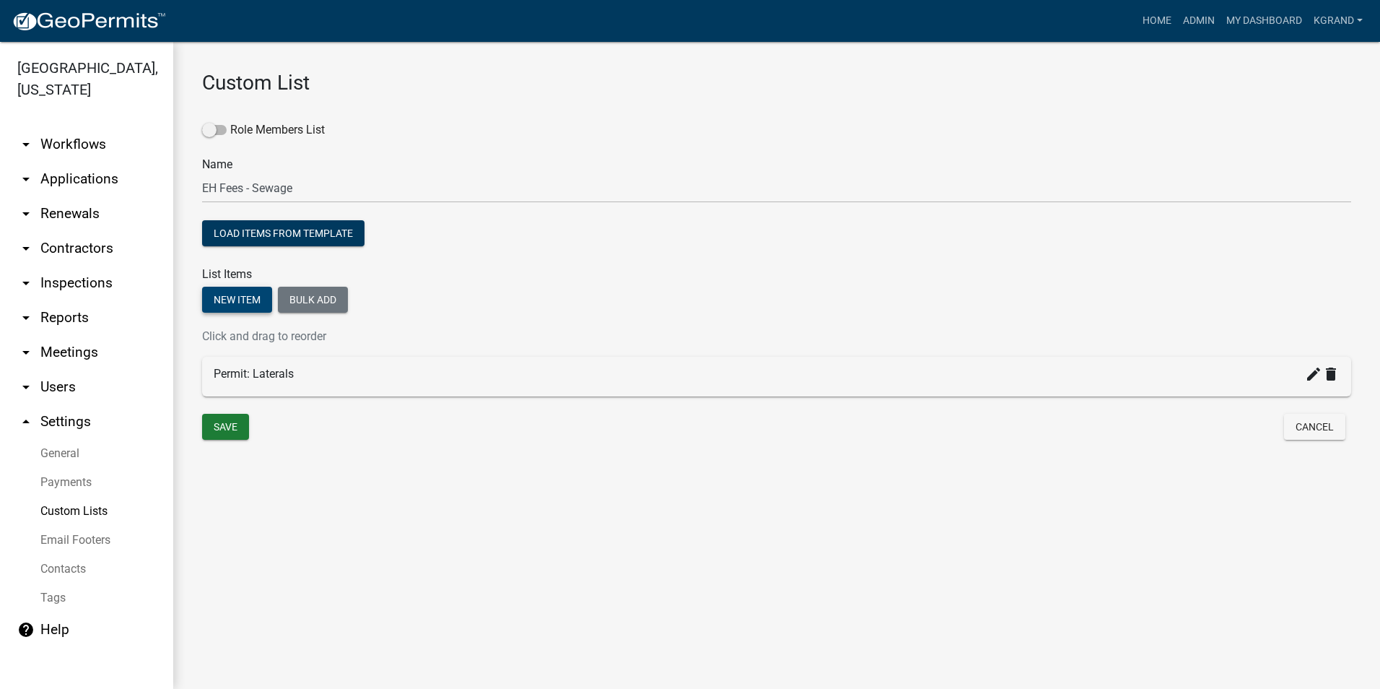
click at [257, 295] on button "New item" at bounding box center [237, 300] width 70 height 26
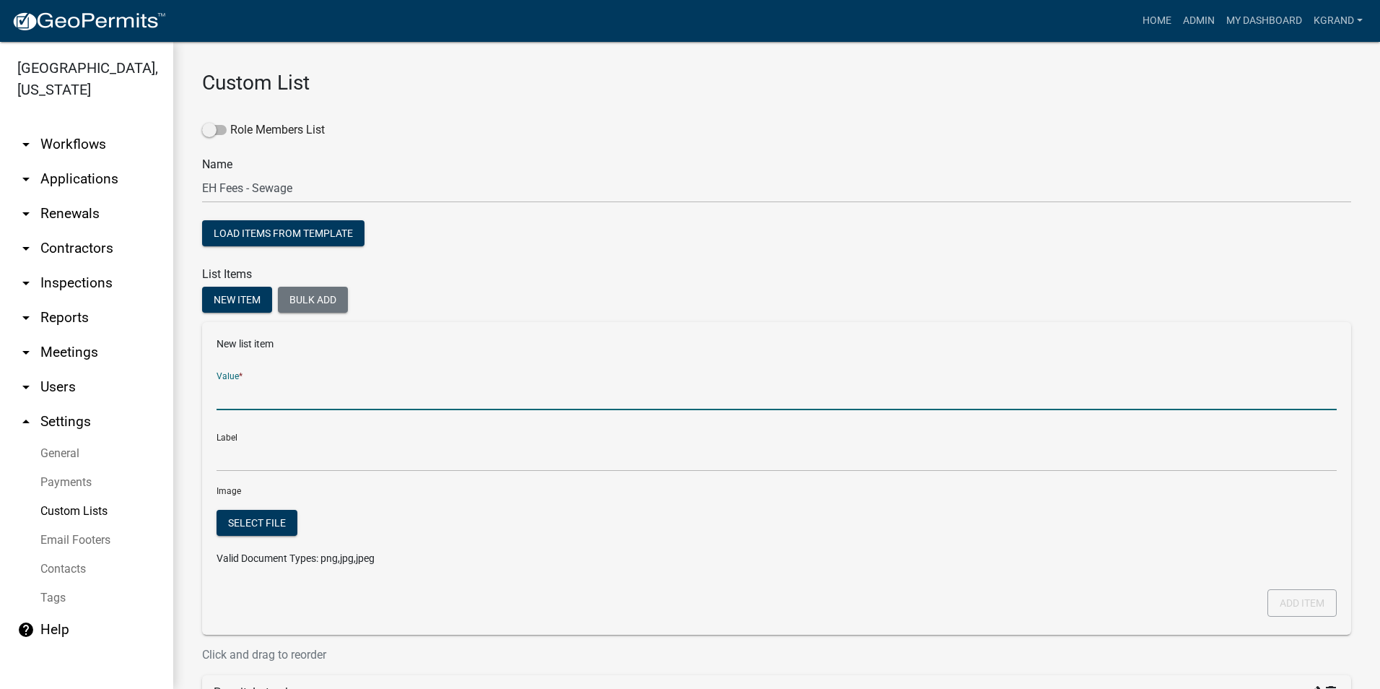
click at [249, 393] on input "Value *" at bounding box center [777, 395] width 1120 height 30
click at [302, 397] on input "Permit: At-grade / mound" at bounding box center [777, 395] width 1120 height 30
type input "Permit: At-grade / Mound / Sand Filter"
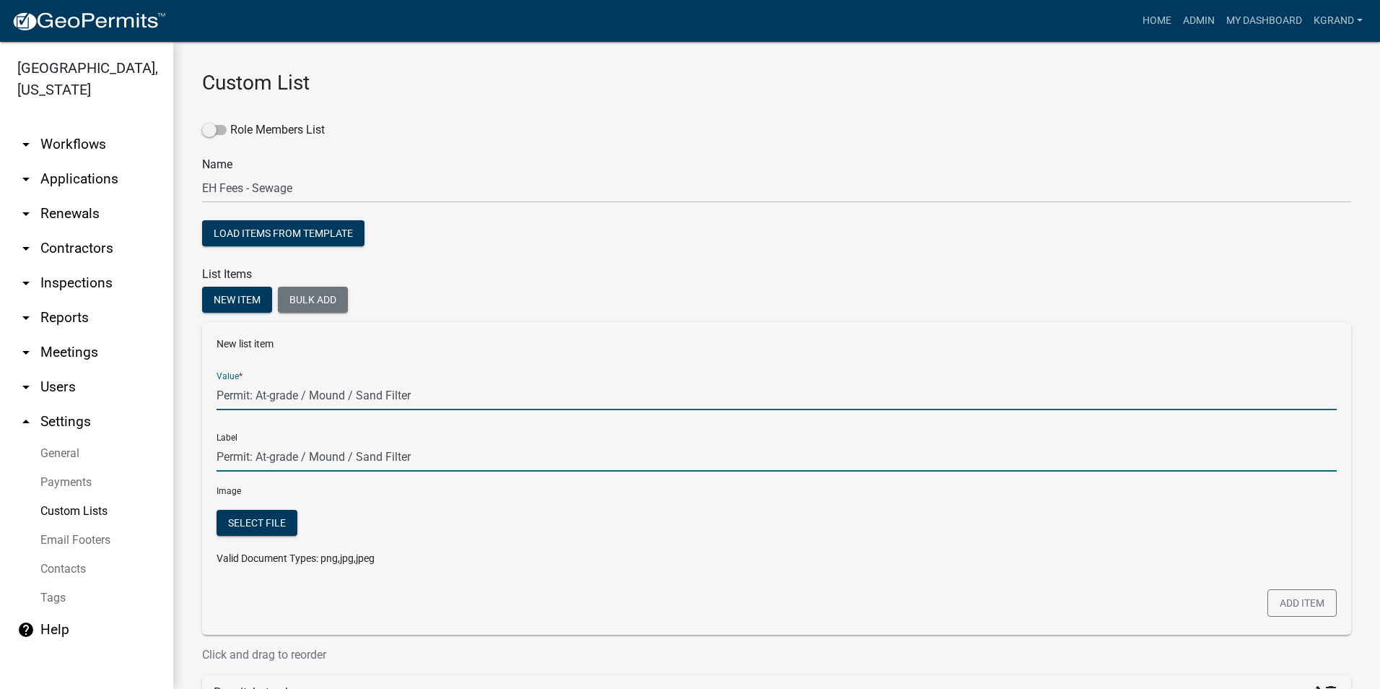
click at [501, 461] on input "Permit: At-grade / Mound / Sand Filter" at bounding box center [777, 457] width 1120 height 30
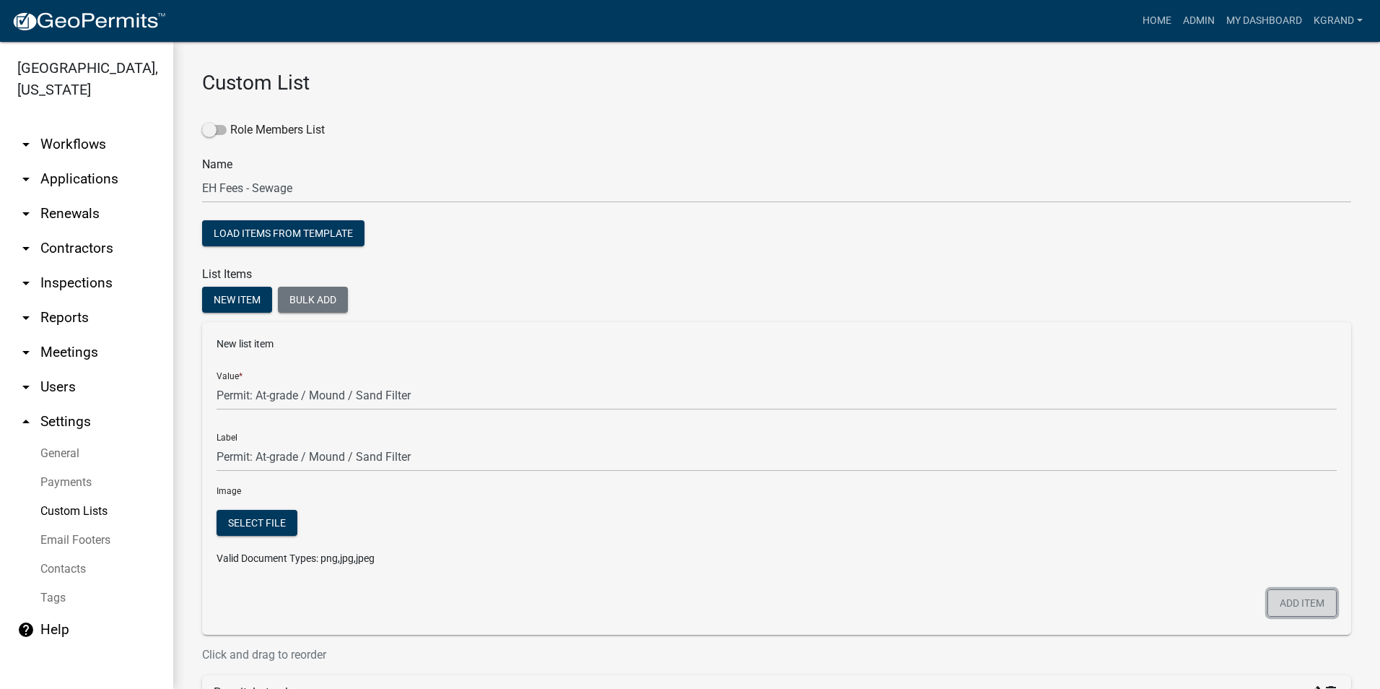
drag, startPoint x: 1270, startPoint y: 601, endPoint x: 1240, endPoint y: 596, distance: 30.0
click at [1268, 601] on button "Add item" at bounding box center [1302, 602] width 69 height 27
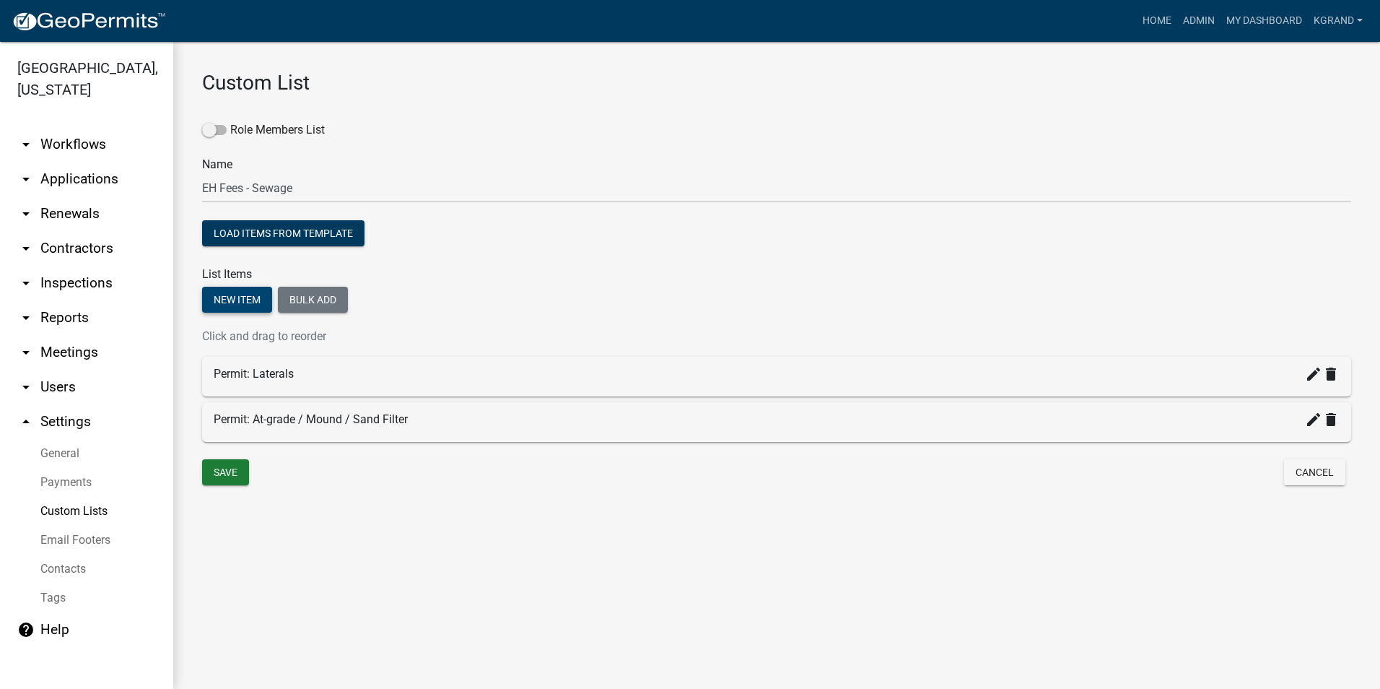
click at [226, 298] on button "New item" at bounding box center [237, 300] width 70 height 26
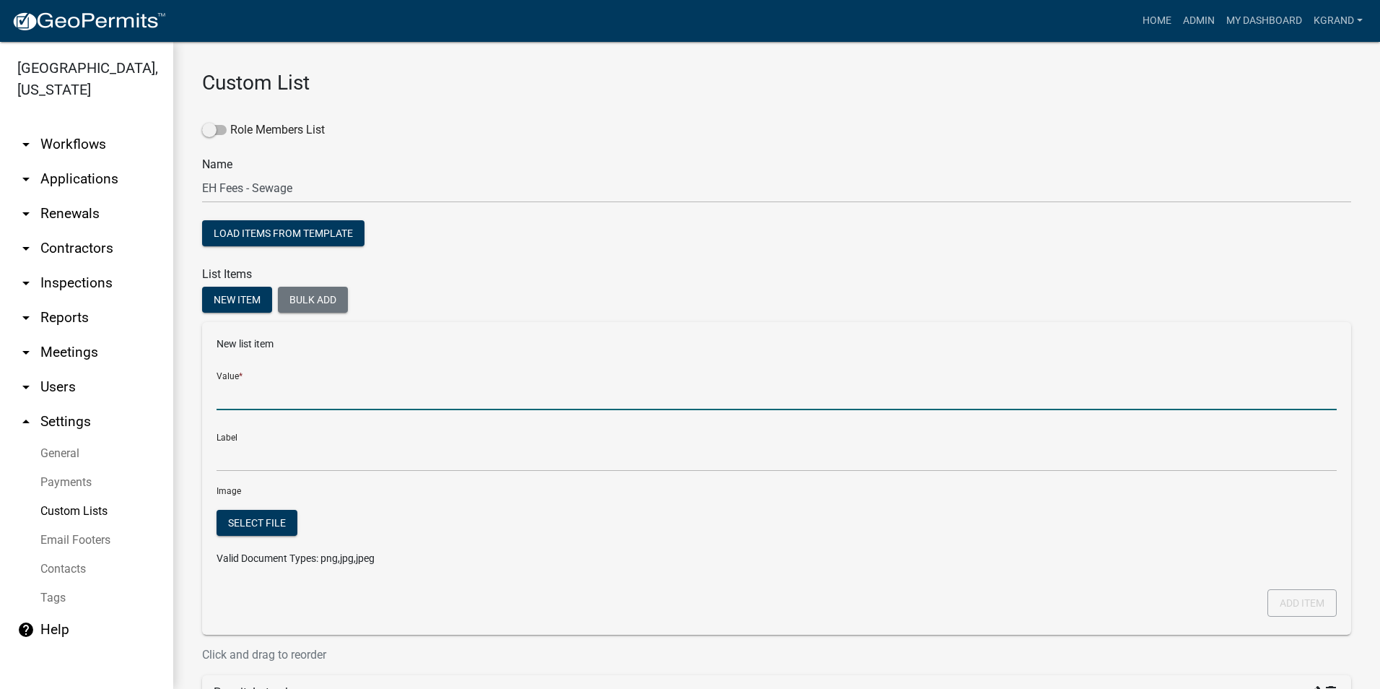
click at [231, 395] on input "Value *" at bounding box center [777, 395] width 1120 height 30
type input "Permit: PTS"
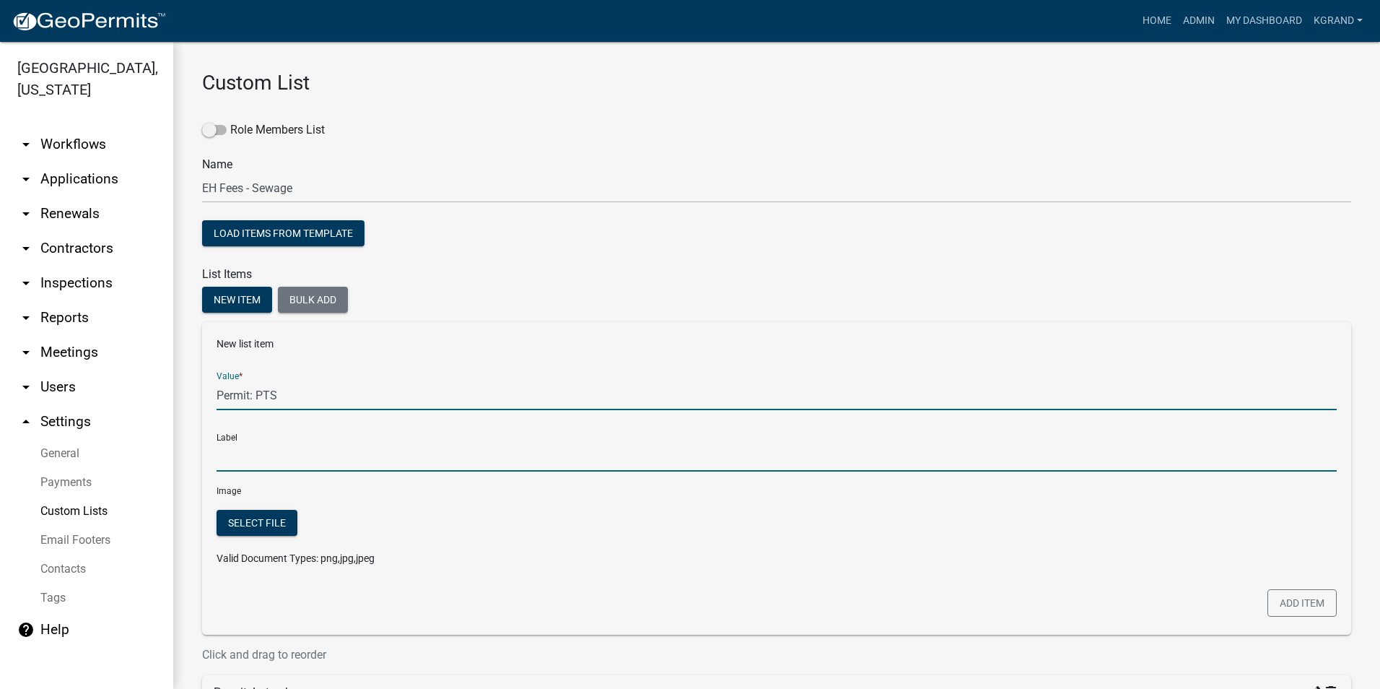
type input "Permit: PTS"
click at [290, 451] on input "Permit: PTS" at bounding box center [777, 457] width 1120 height 30
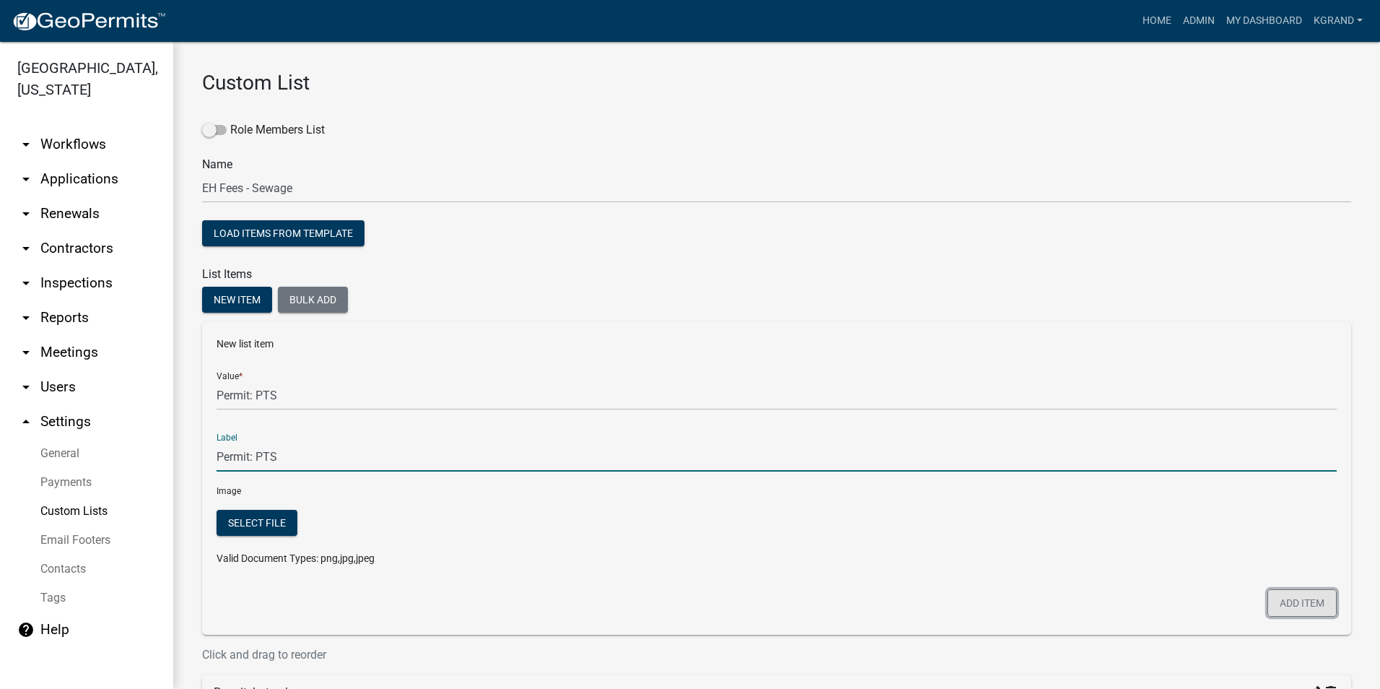
click at [1278, 598] on button "Add item" at bounding box center [1302, 602] width 69 height 27
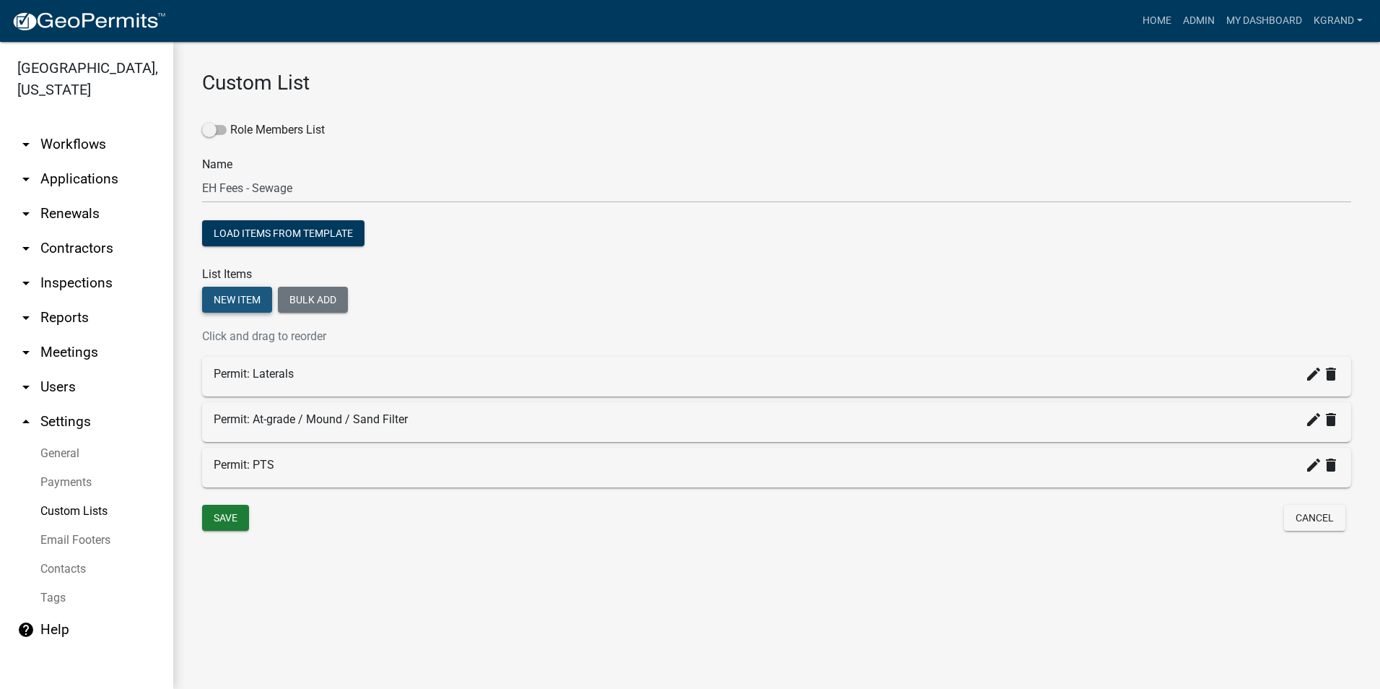
click at [255, 295] on button "New item" at bounding box center [237, 300] width 70 height 26
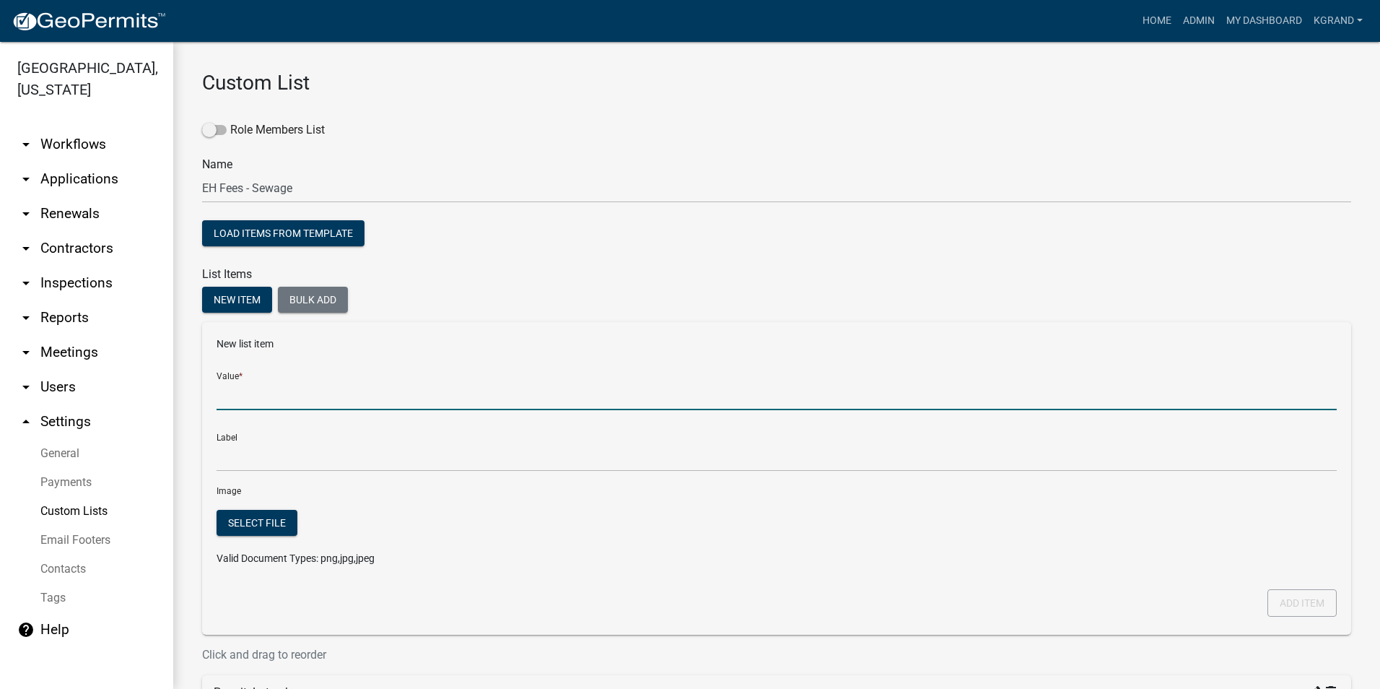
click at [261, 401] on input "Value *" at bounding box center [777, 395] width 1120 height 30
type input "Permit: Holding Tank"
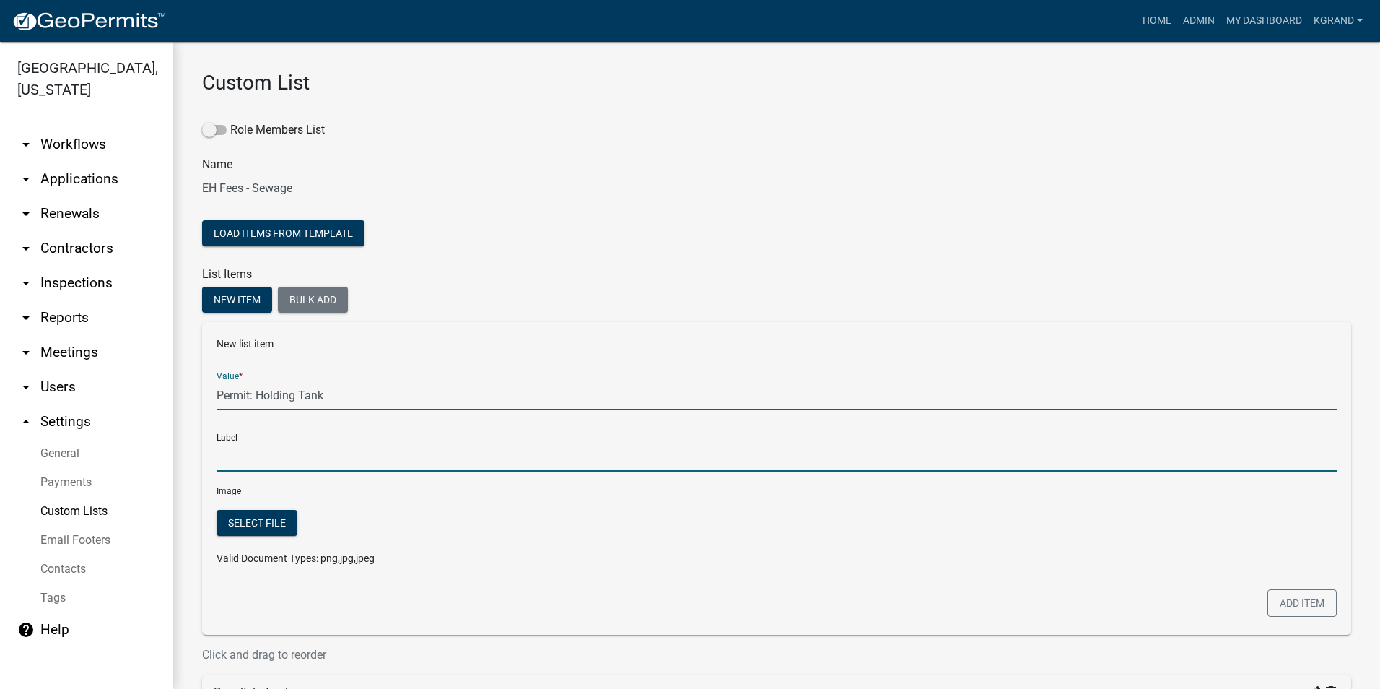
type input "Permit: Holding Tank"
click at [267, 463] on input "Permit: Holding Tank" at bounding box center [777, 457] width 1120 height 30
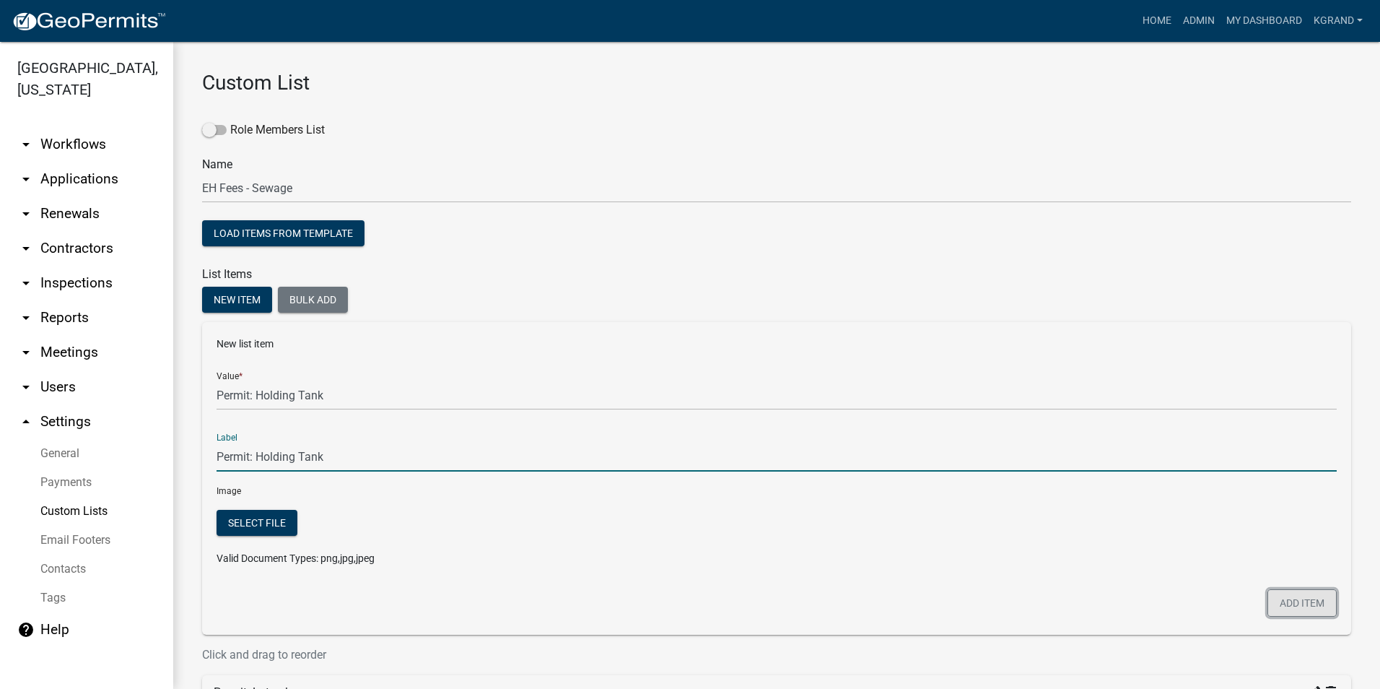
drag, startPoint x: 1270, startPoint y: 609, endPoint x: 1191, endPoint y: 571, distance: 87.8
click at [1270, 608] on button "Add item" at bounding box center [1302, 602] width 69 height 27
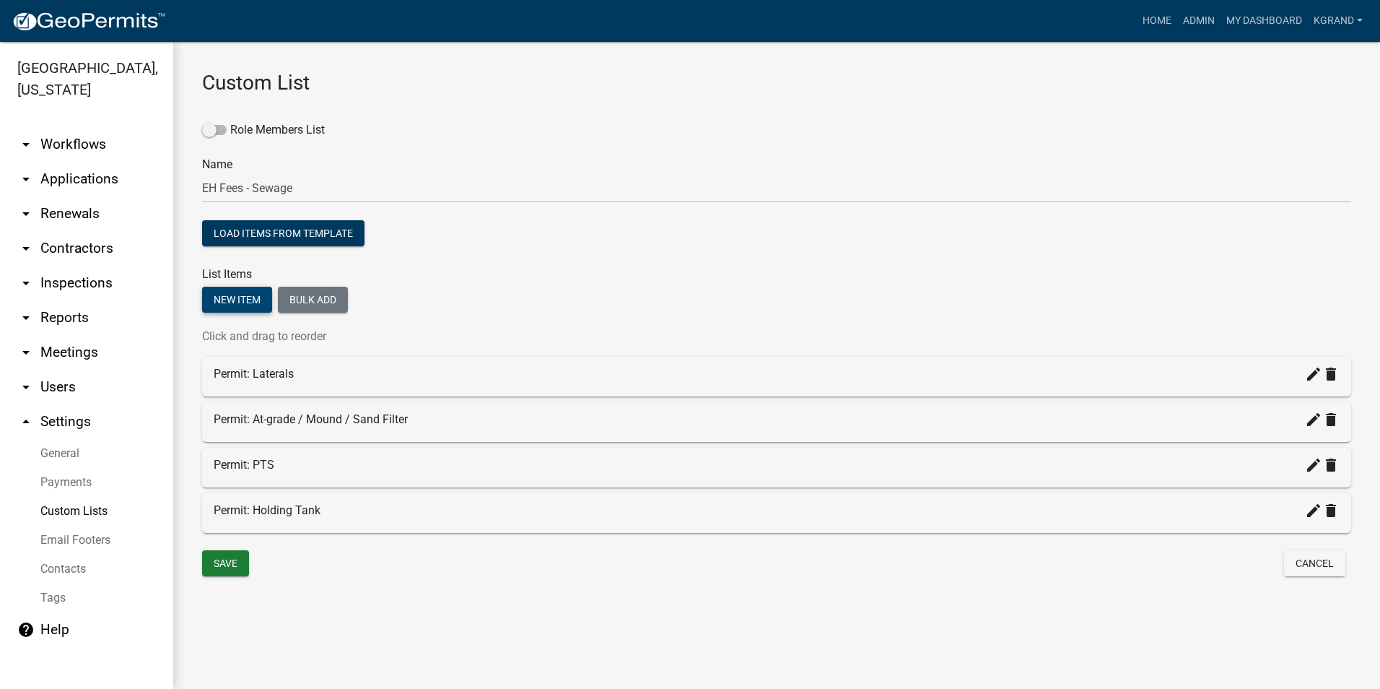
click at [238, 300] on button "New item" at bounding box center [237, 300] width 70 height 26
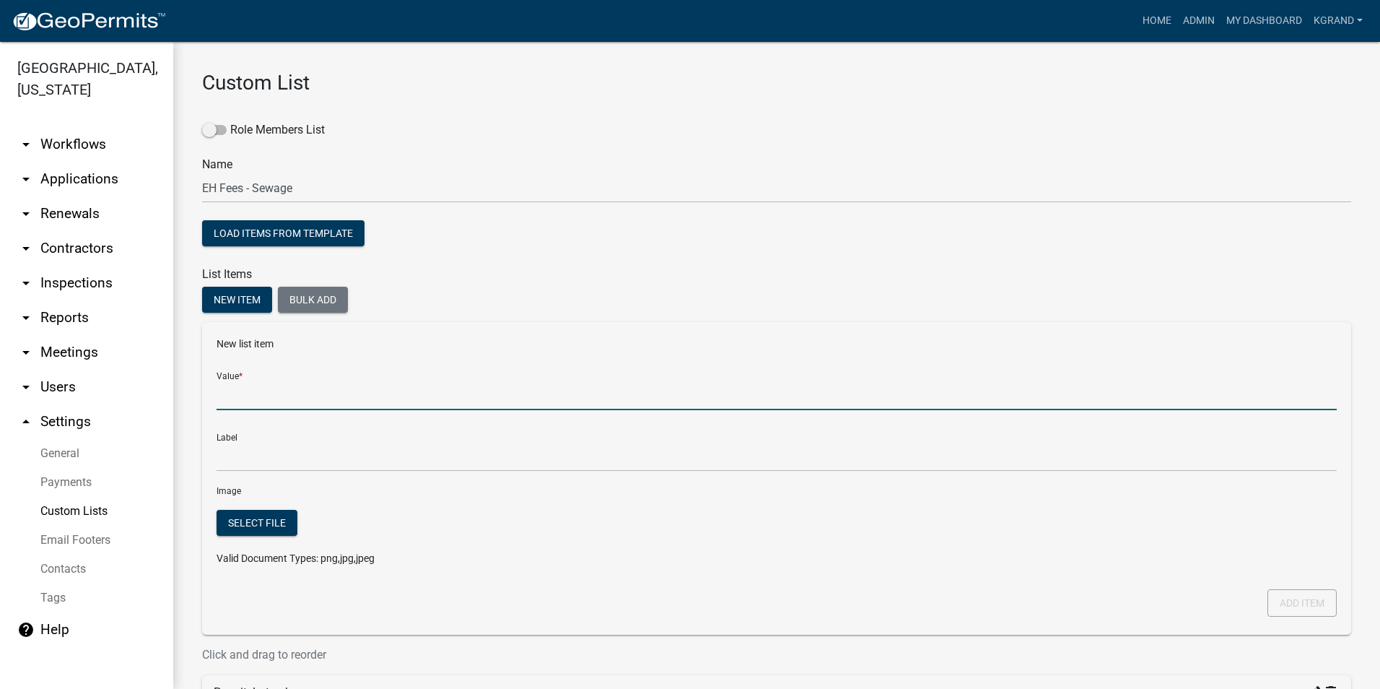
click at [247, 405] on input "Value *" at bounding box center [777, 395] width 1120 height 30
type input "Permit: Connect to Existing System"
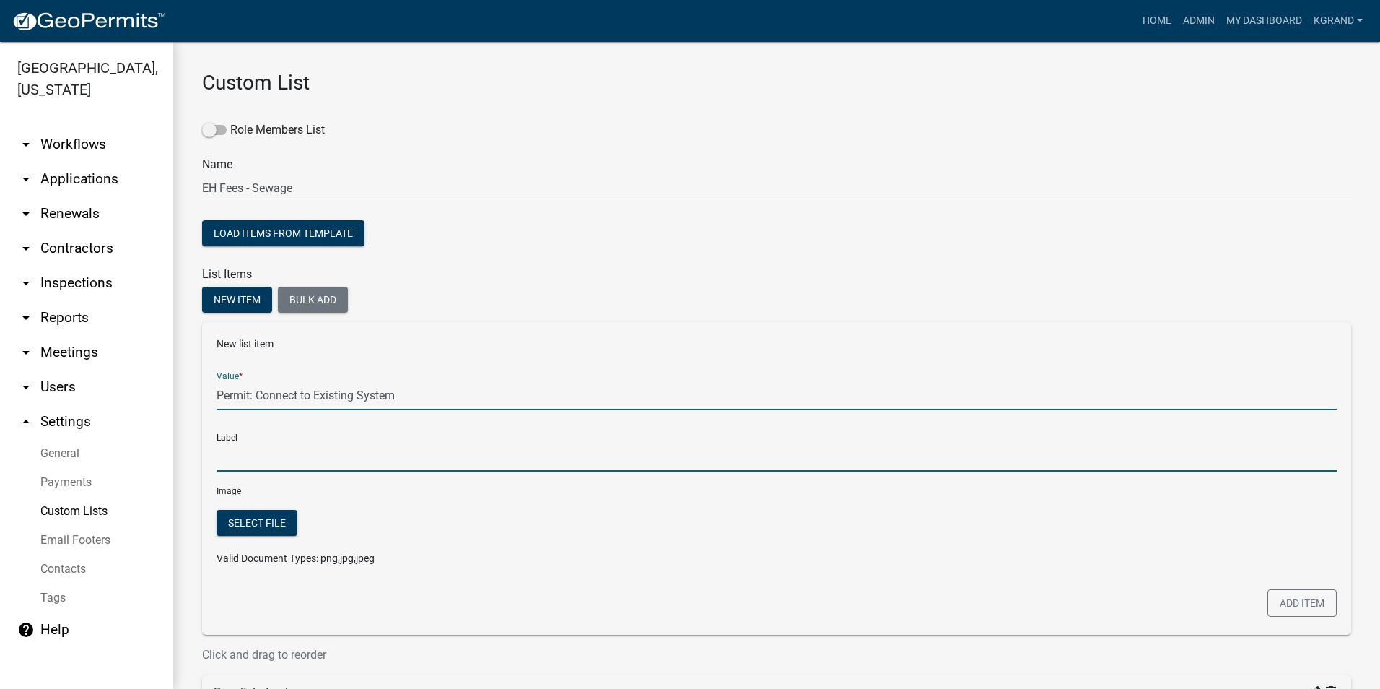
type input "Permit: Connect to Existing System"
click at [328, 449] on input "Permit: Connect to Existing System" at bounding box center [777, 457] width 1120 height 30
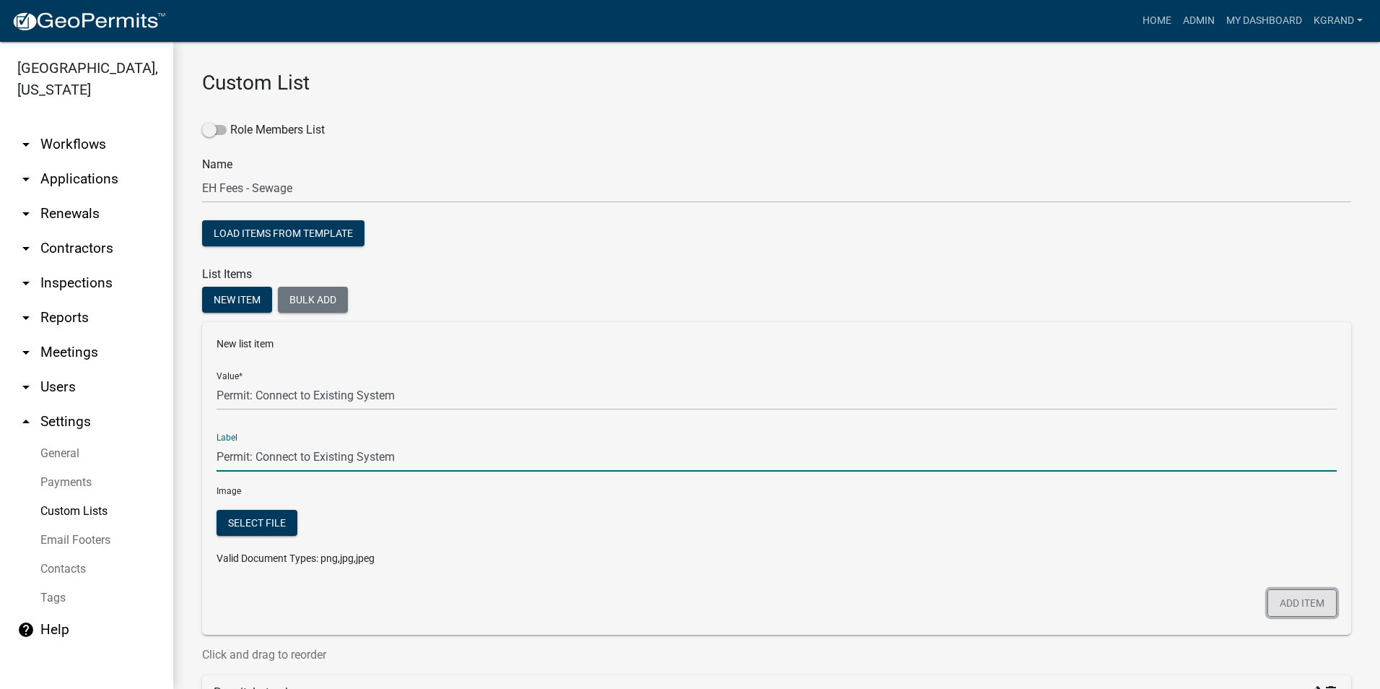
click at [1296, 595] on button "Add item" at bounding box center [1302, 602] width 69 height 27
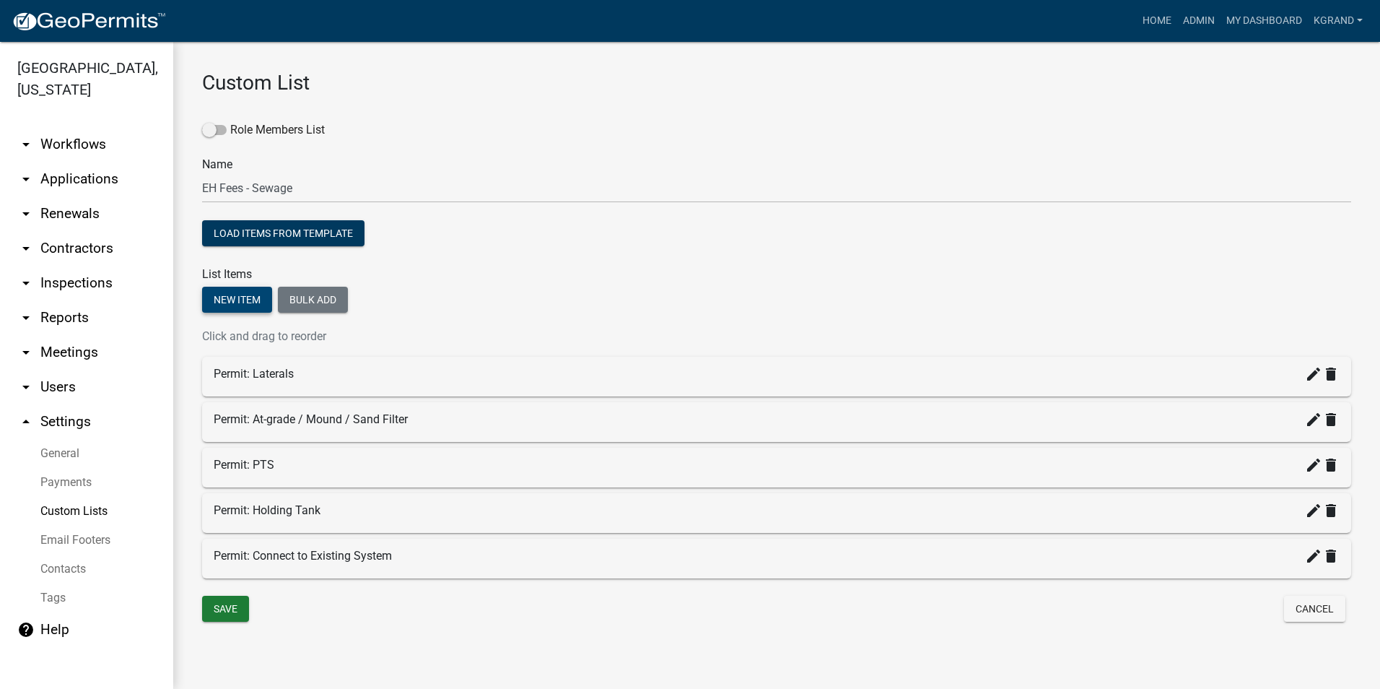
click at [230, 302] on button "New item" at bounding box center [237, 300] width 70 height 26
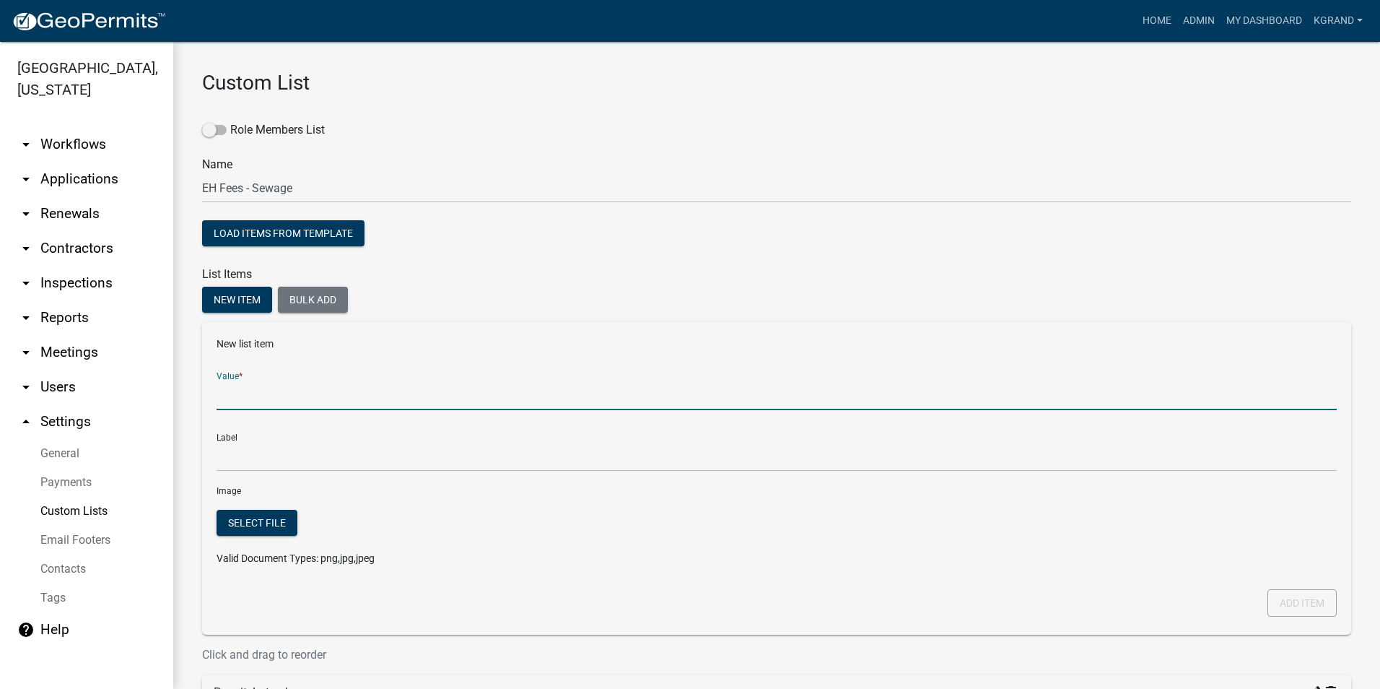
click at [243, 403] on input "Value *" at bounding box center [777, 395] width 1120 height 30
click at [434, 393] on input "Permit: Abandonment" at bounding box center [777, 395] width 1120 height 30
type input "Permit: Abandonment"
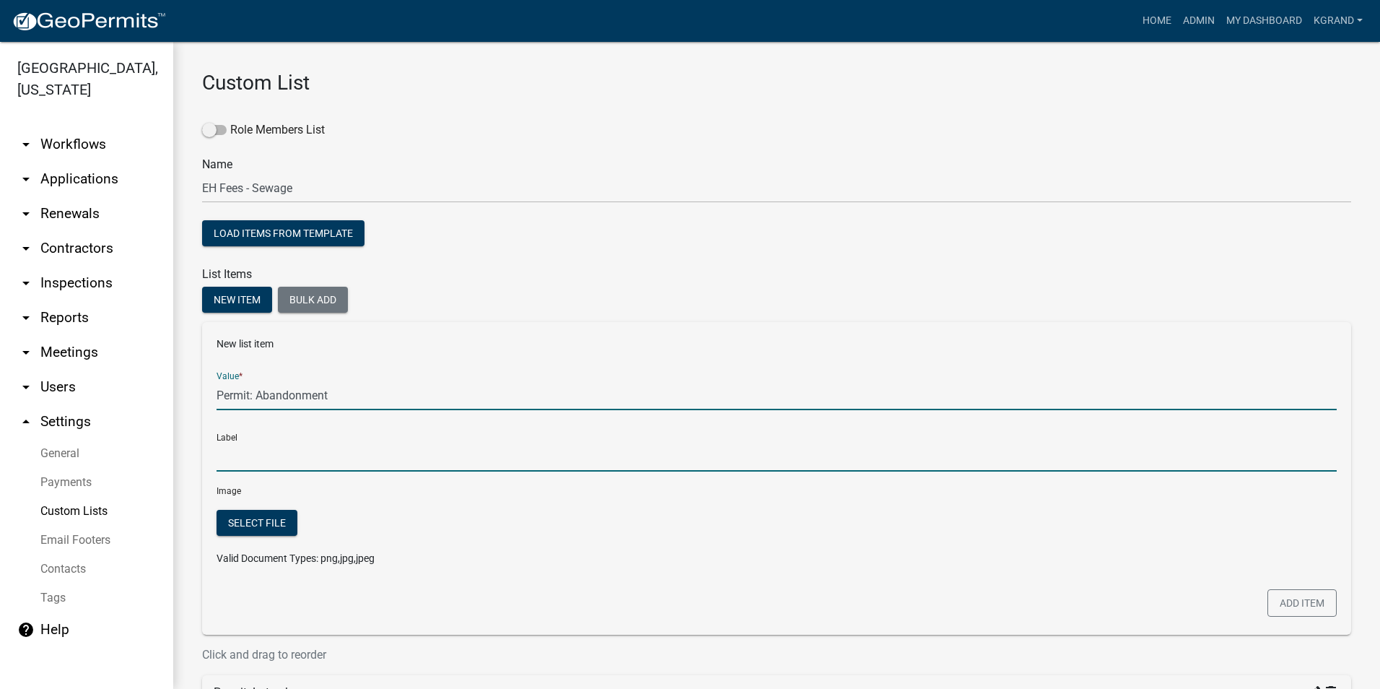
type input "Permit: Abandonment"
click at [341, 458] on input "Permit: Abandonment" at bounding box center [777, 457] width 1120 height 30
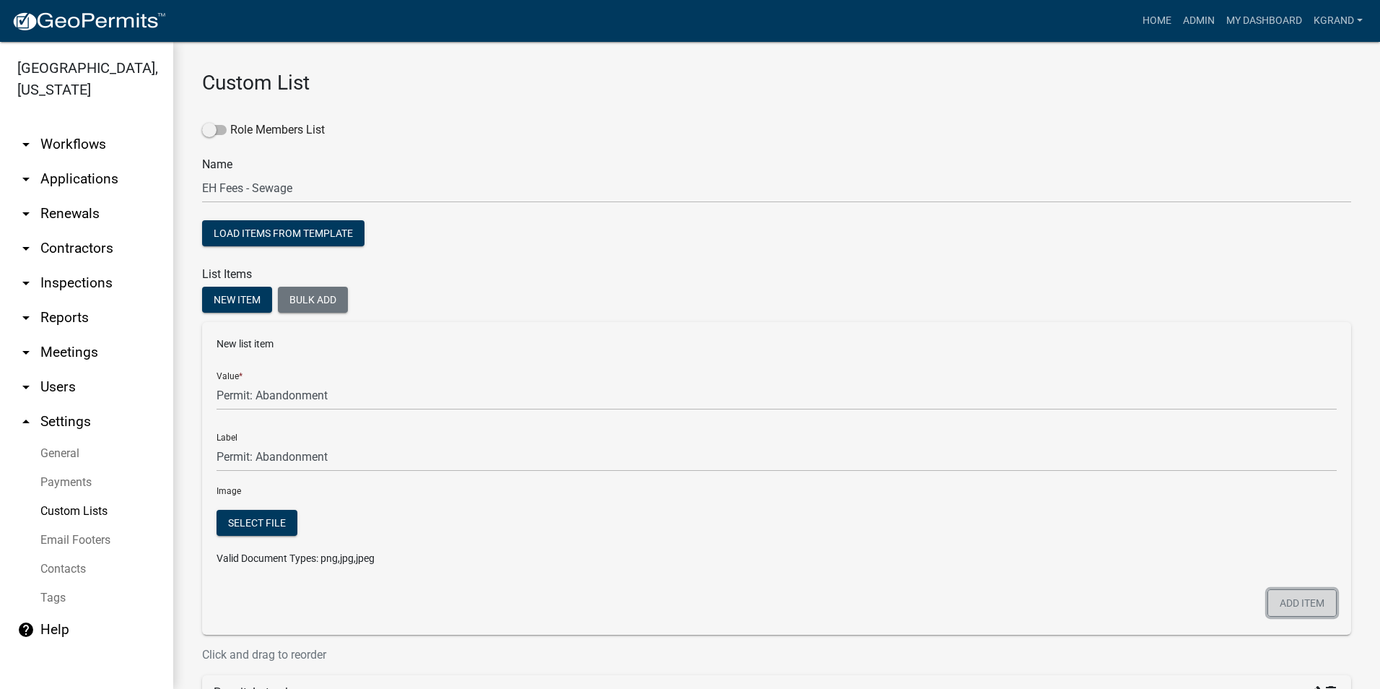
click at [1283, 594] on button "Add item" at bounding box center [1302, 602] width 69 height 27
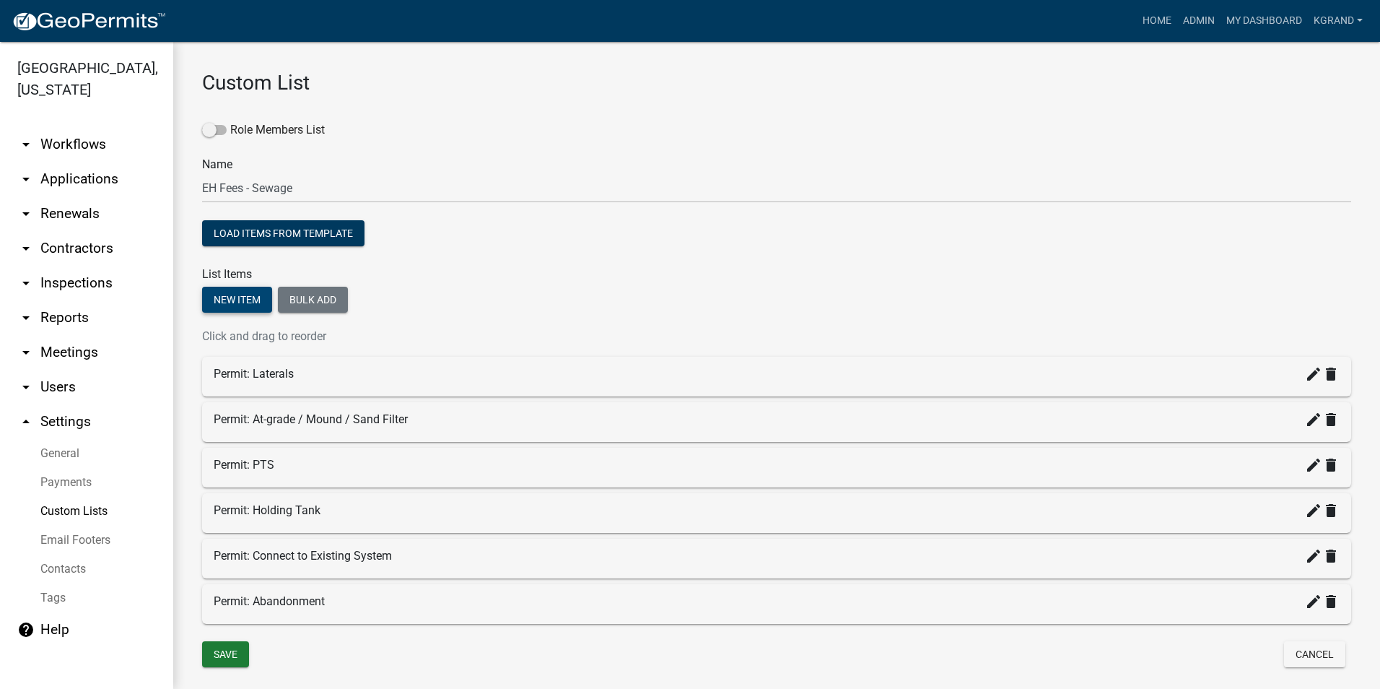
click at [209, 290] on button "New item" at bounding box center [237, 300] width 70 height 26
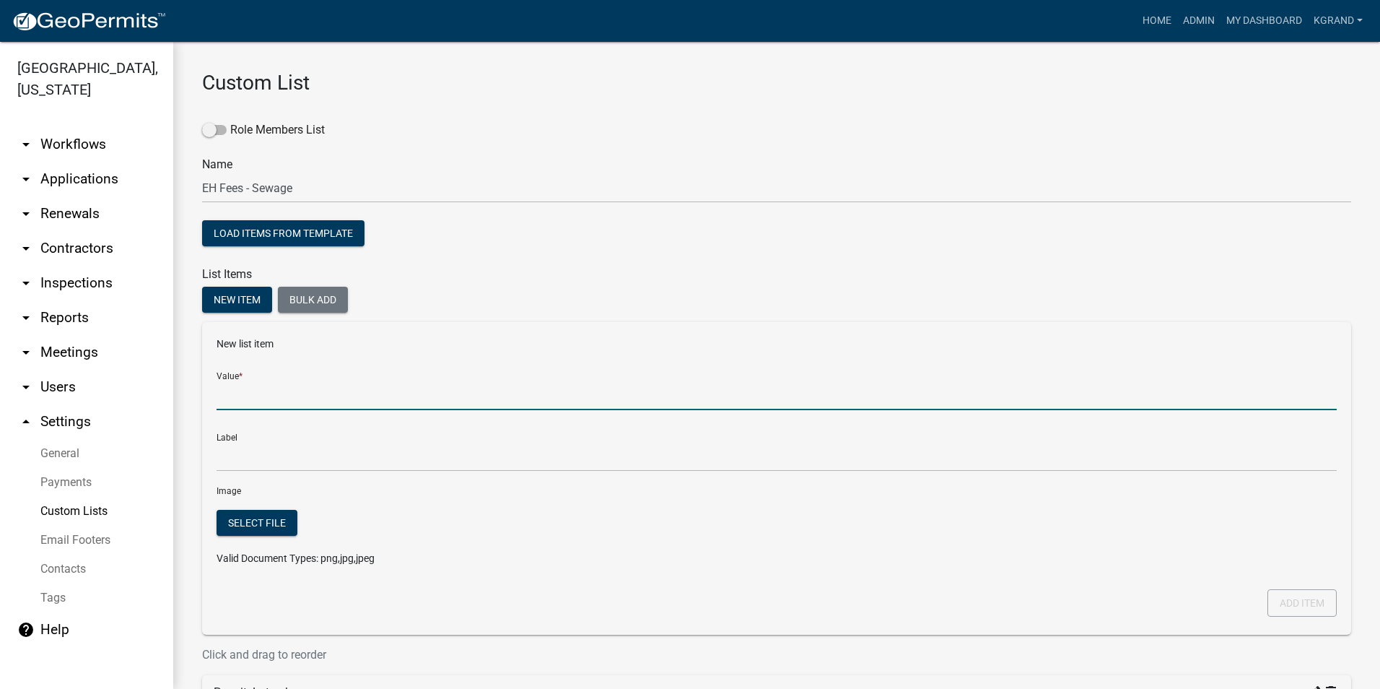
click at [222, 397] on input "Value *" at bounding box center [777, 395] width 1120 height 30
type input "Alteration Permit: Treatment"
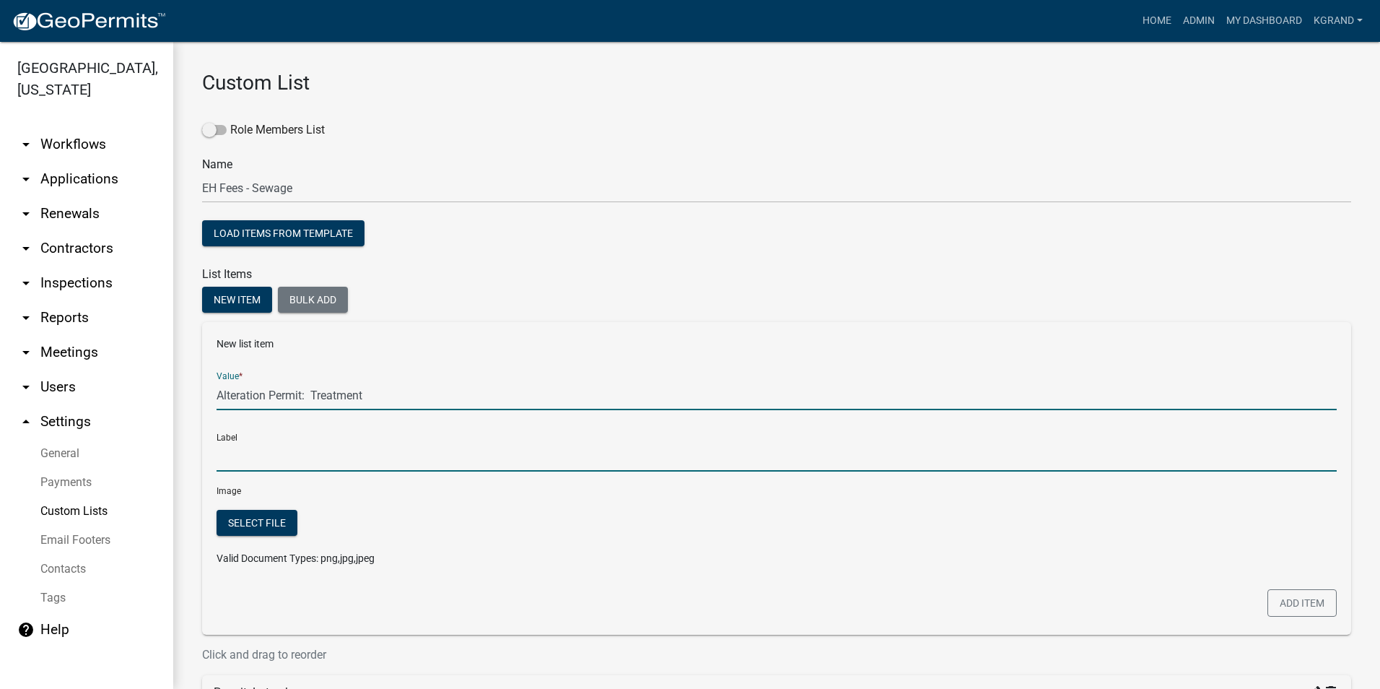
type input "Alteration Permit: Treatment"
click at [261, 450] on input "Alteration Permit: Treatment" at bounding box center [777, 457] width 1120 height 30
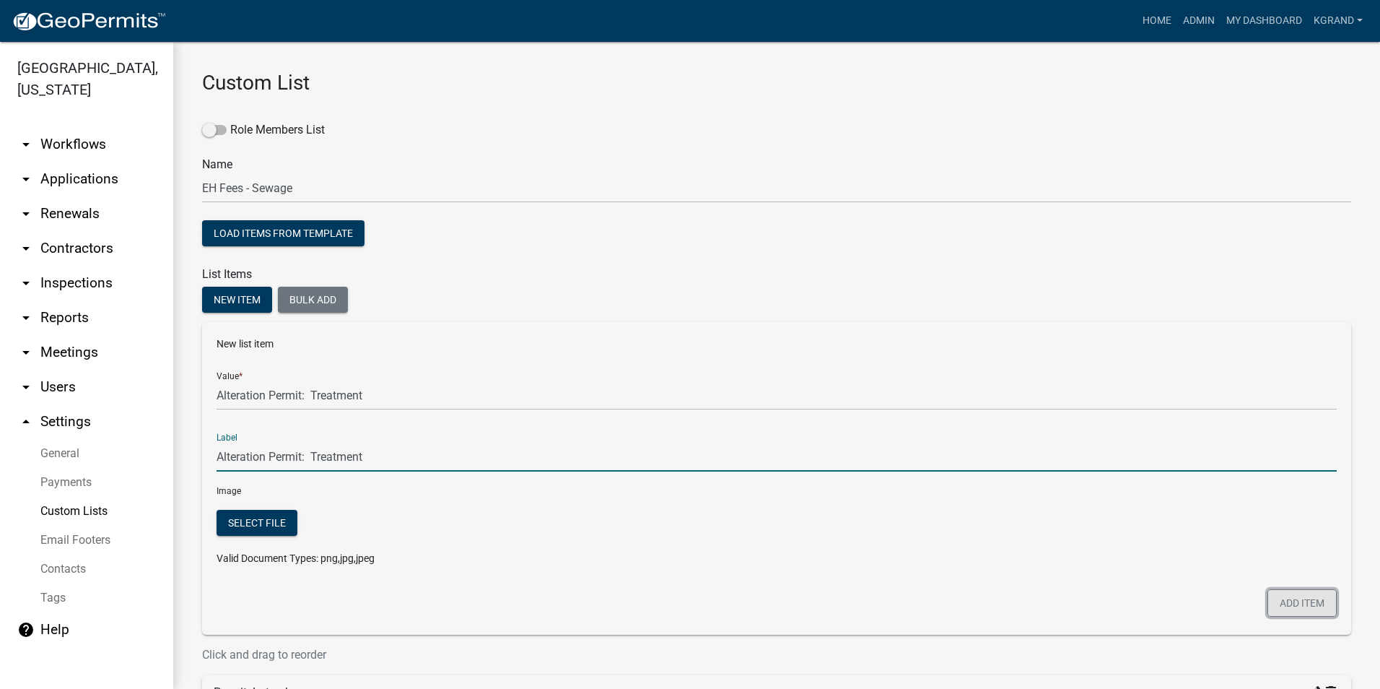
click at [1272, 603] on button "Add item" at bounding box center [1302, 602] width 69 height 27
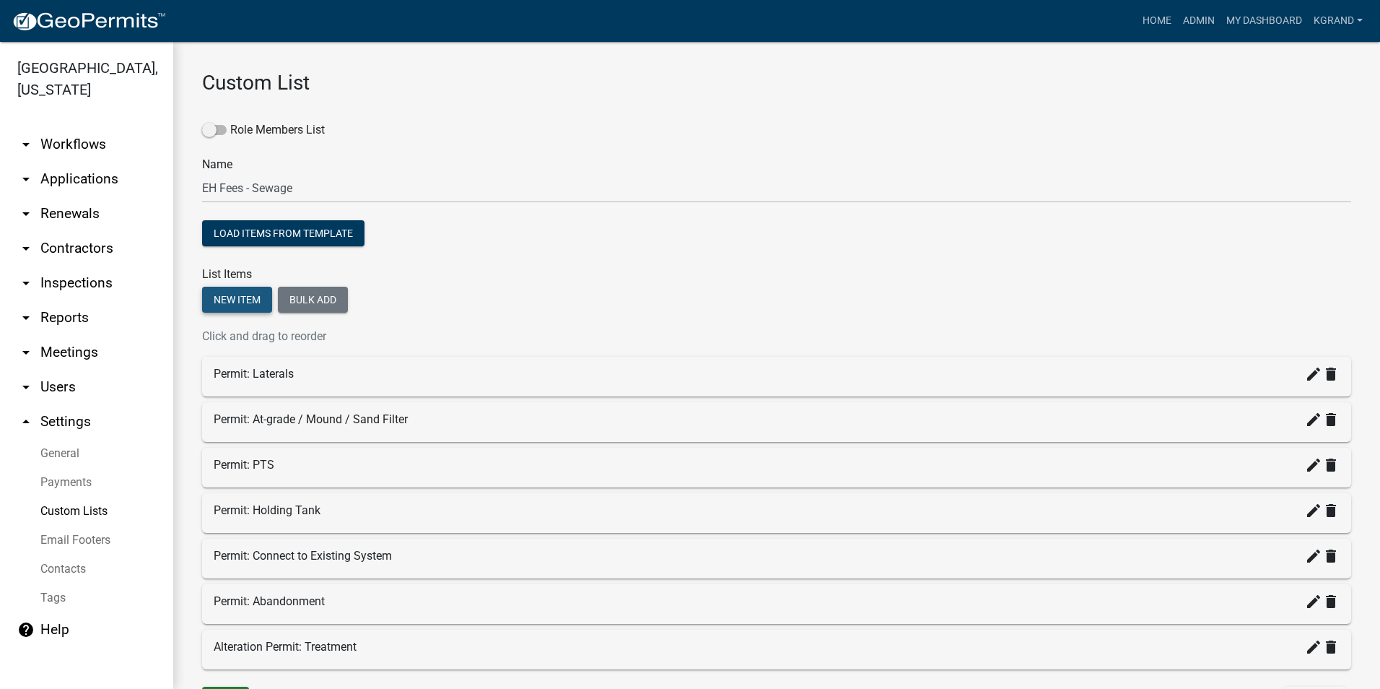
click at [256, 297] on button "New item" at bounding box center [237, 300] width 70 height 26
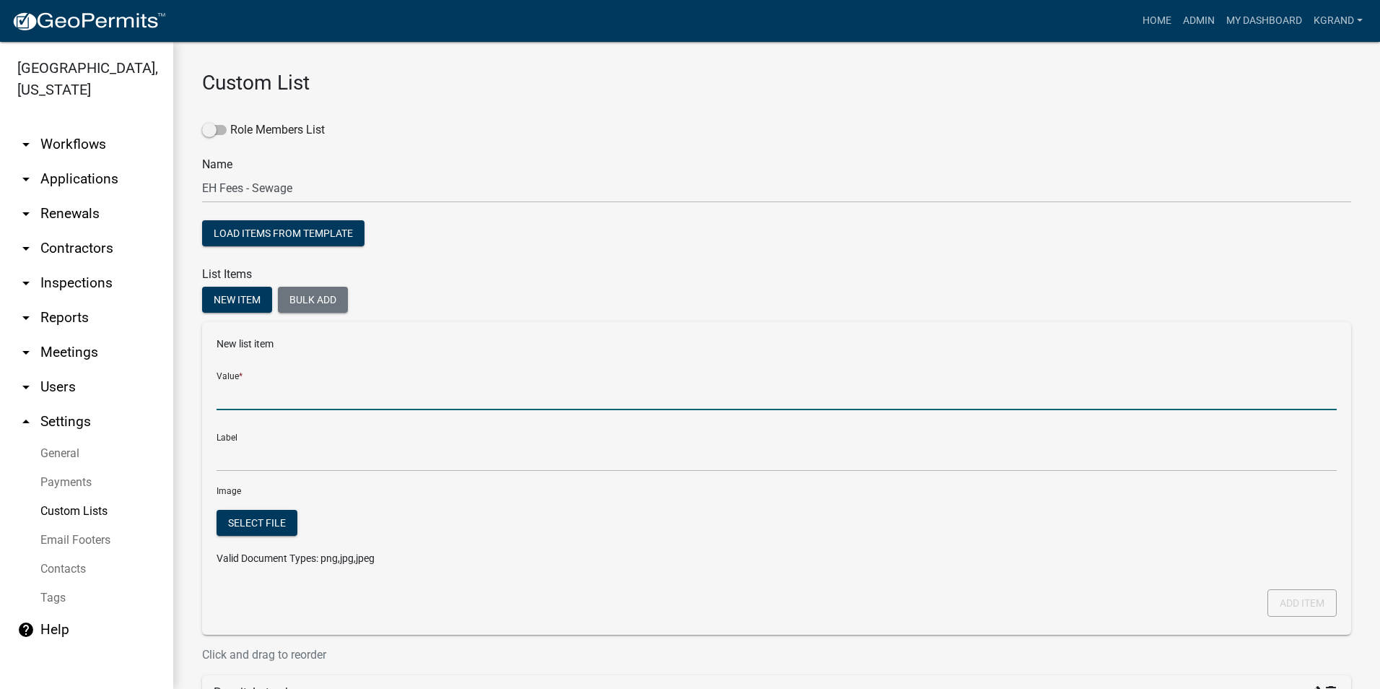
click at [253, 390] on input "Value *" at bounding box center [777, 395] width 1120 height 30
type input "Alteration Permit: Non-Treatment"
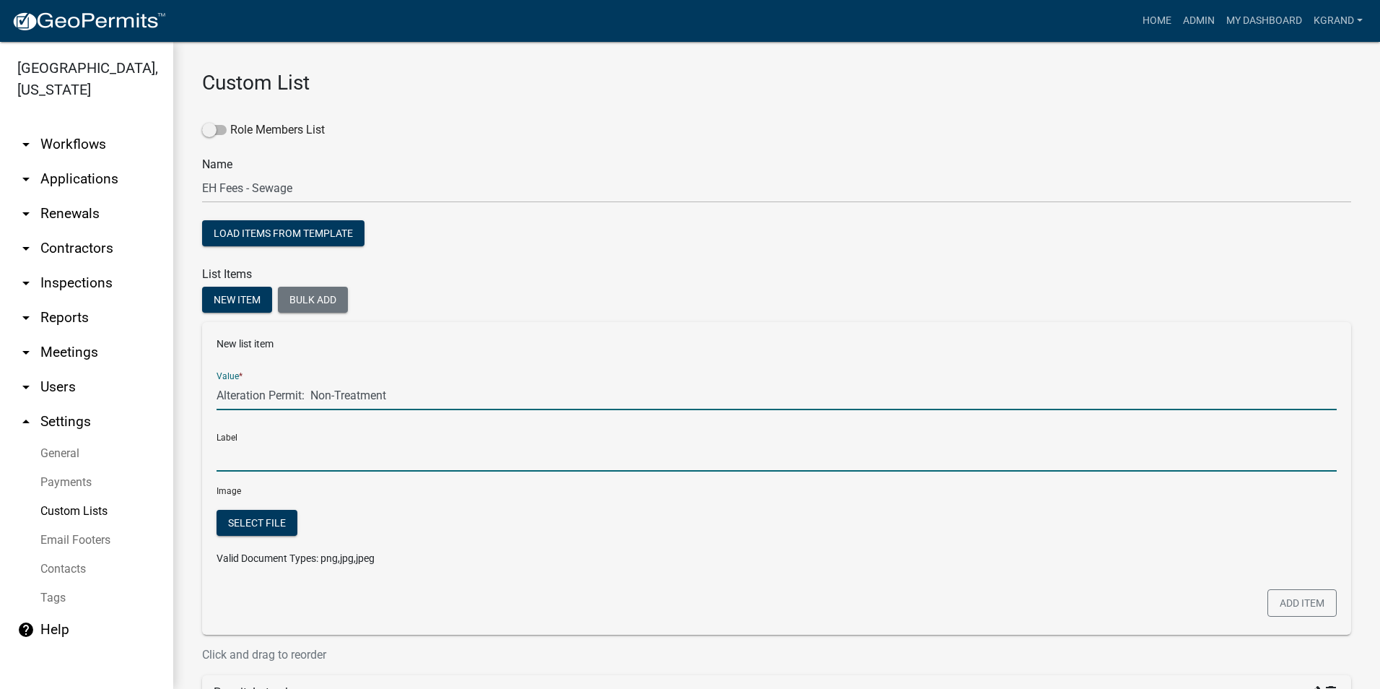
type input "Alteration Permit: Non-Treatment"
click at [288, 459] on input "Alteration Permit: Non-Treatment" at bounding box center [777, 457] width 1120 height 30
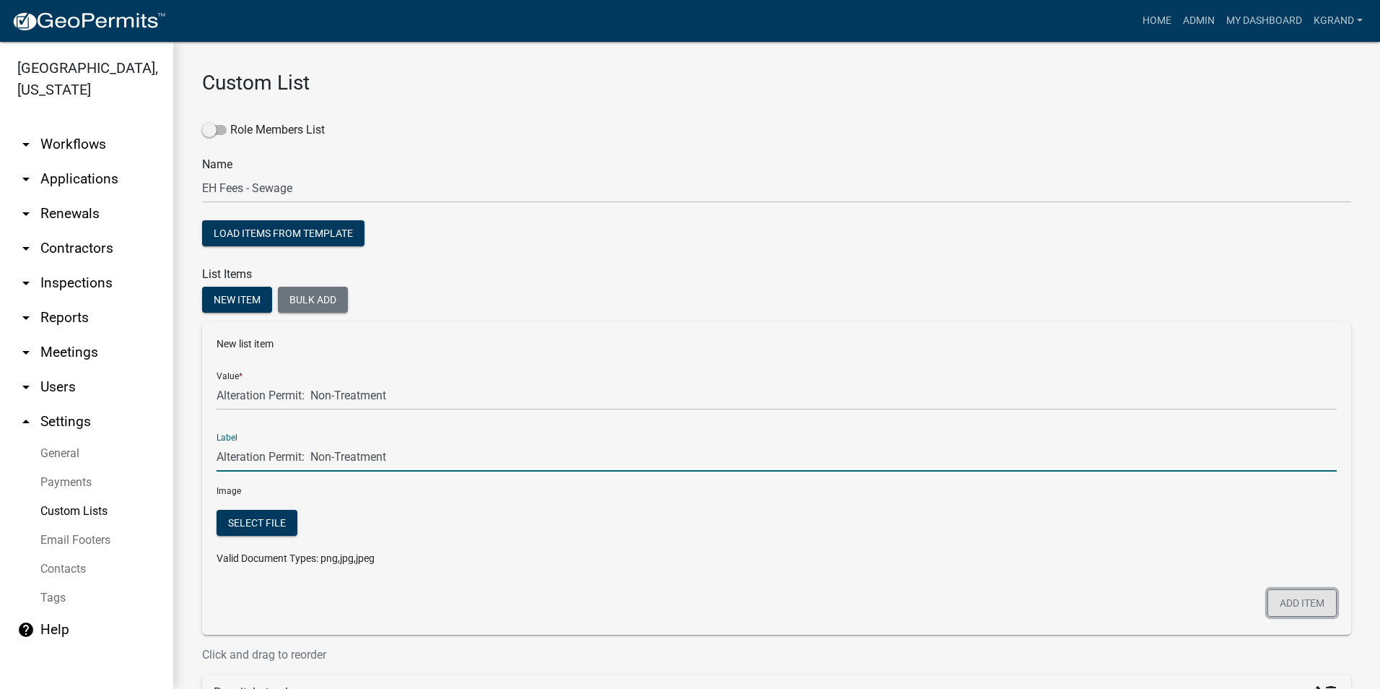
click at [1268, 596] on button "Add item" at bounding box center [1302, 602] width 69 height 27
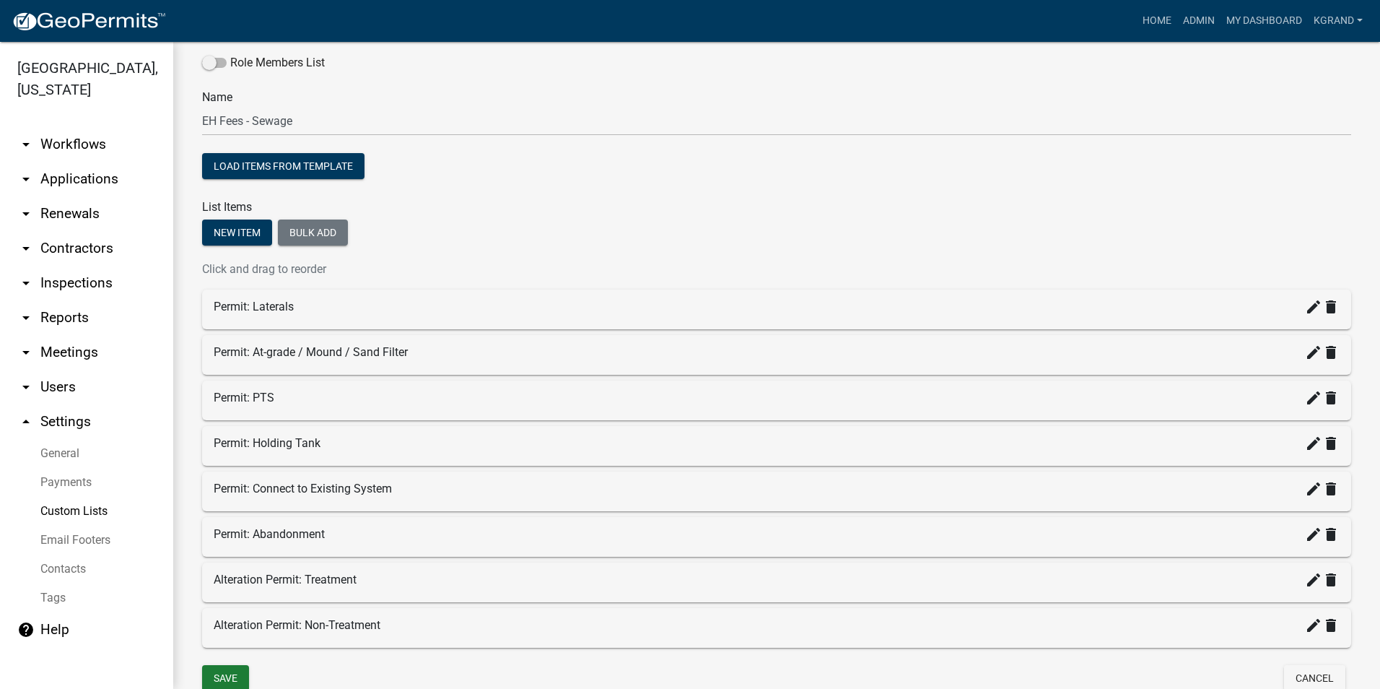
scroll to position [132, 0]
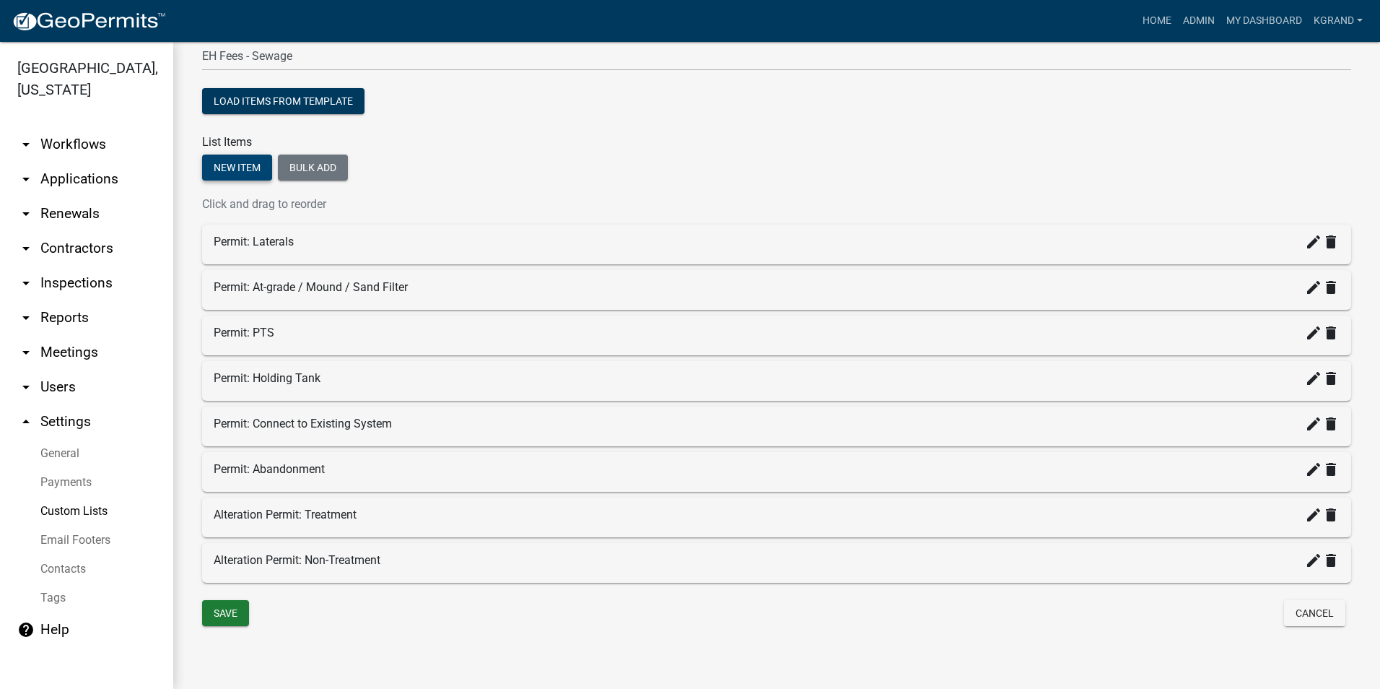
drag, startPoint x: 230, startPoint y: 167, endPoint x: 232, endPoint y: 179, distance: 11.8
click at [230, 167] on button "New item" at bounding box center [237, 167] width 70 height 26
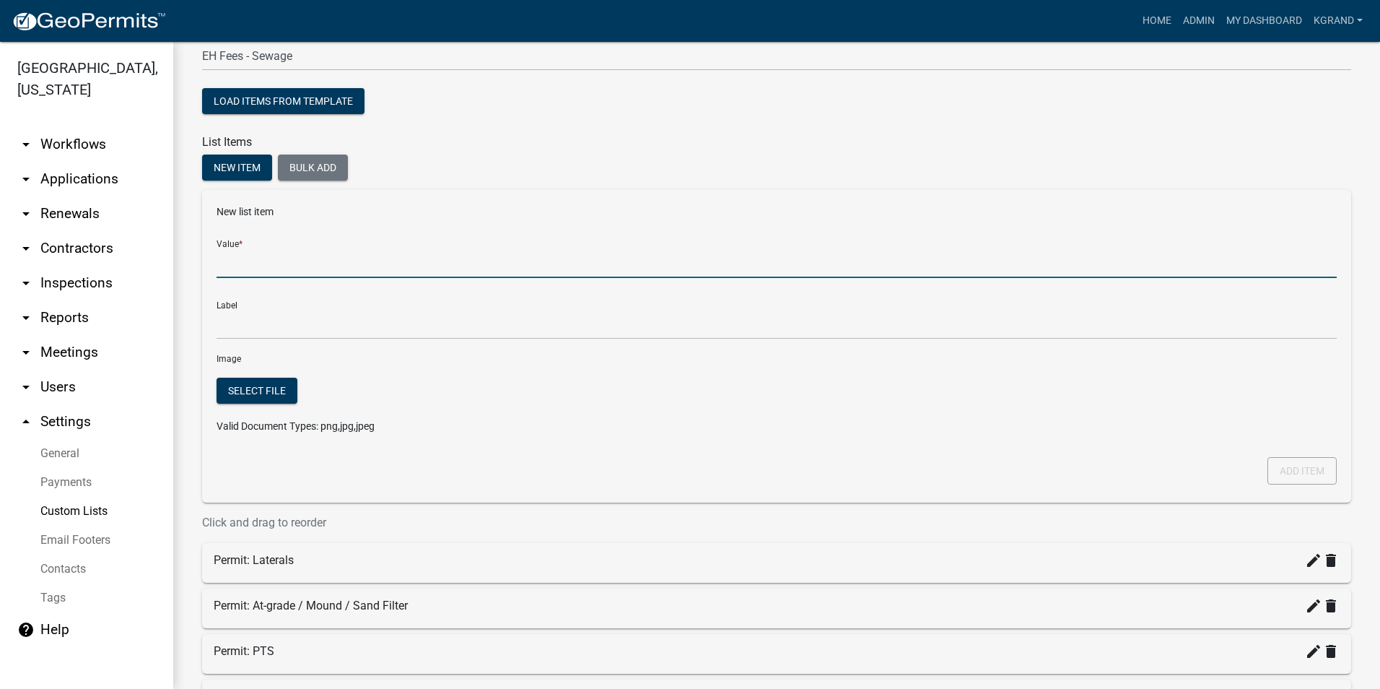
click at [235, 266] on input "Value *" at bounding box center [777, 263] width 1120 height 30
type input "Binding Agreement"
click at [215, 328] on div "New list item Value * Binding Agreement Label Binding Agreement Image Select fi…" at bounding box center [776, 346] width 1149 height 313
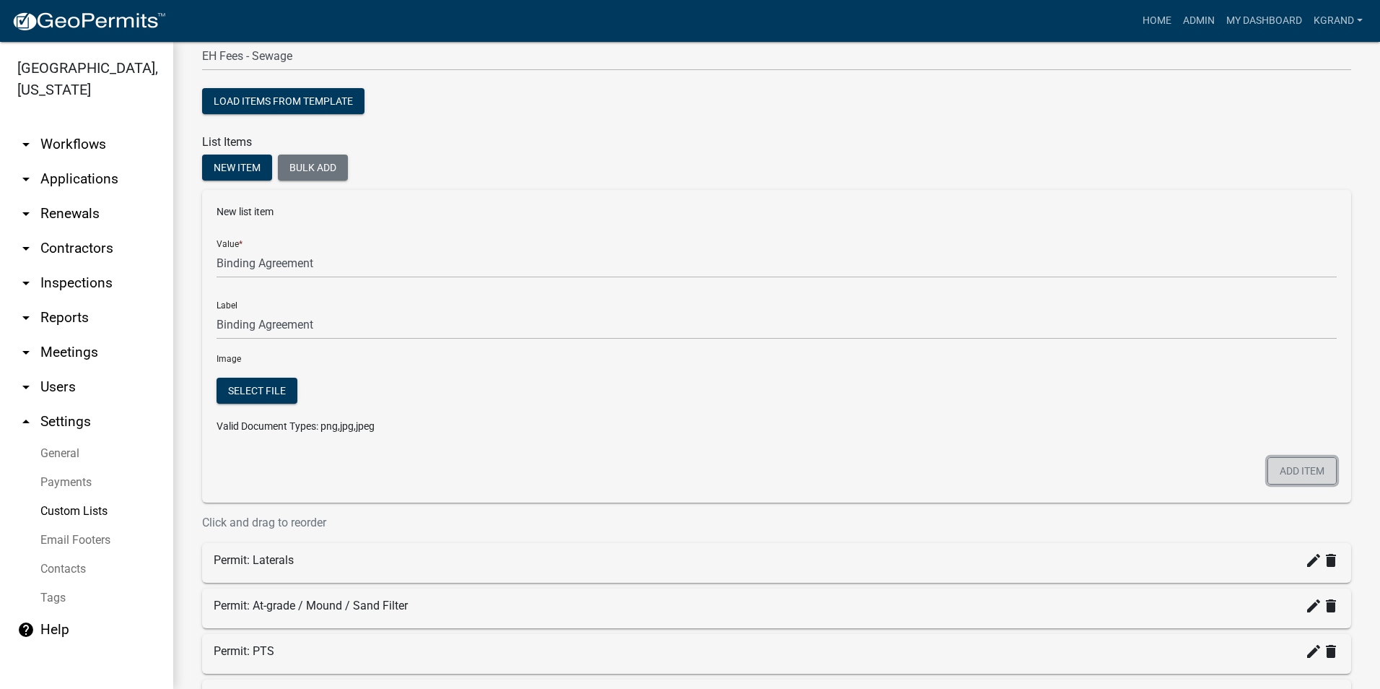
click at [1274, 471] on button "Add item" at bounding box center [1302, 470] width 69 height 27
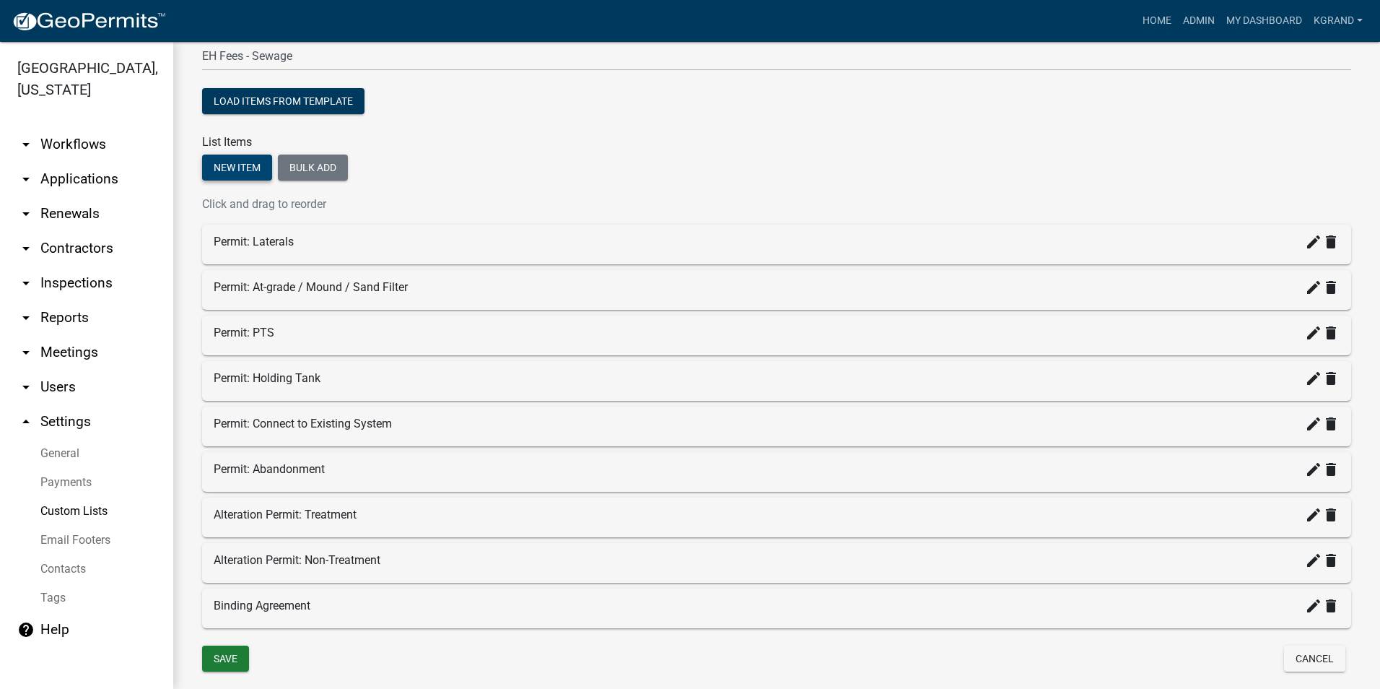
click at [239, 168] on button "New item" at bounding box center [237, 167] width 70 height 26
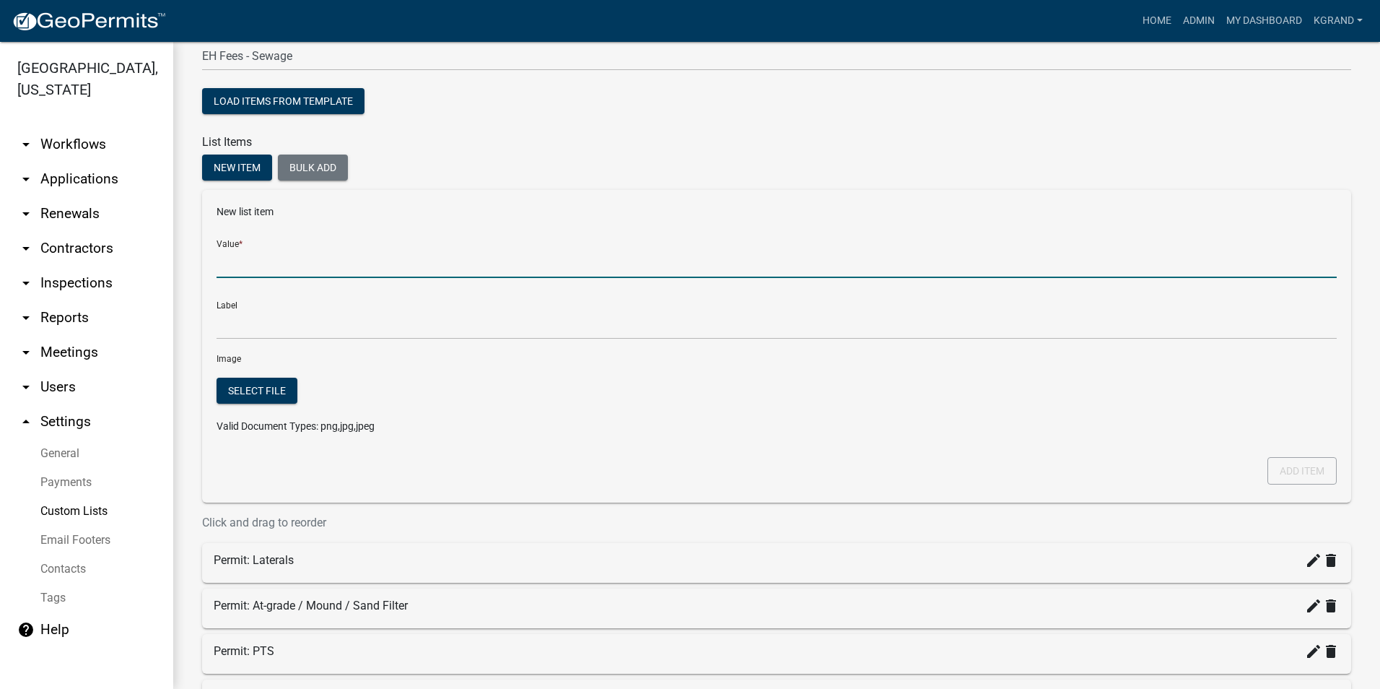
click at [235, 265] on input "Value *" at bounding box center [777, 263] width 1120 height 30
type input "NPDES - GP4"
click at [1269, 462] on button "Add item" at bounding box center [1302, 470] width 69 height 27
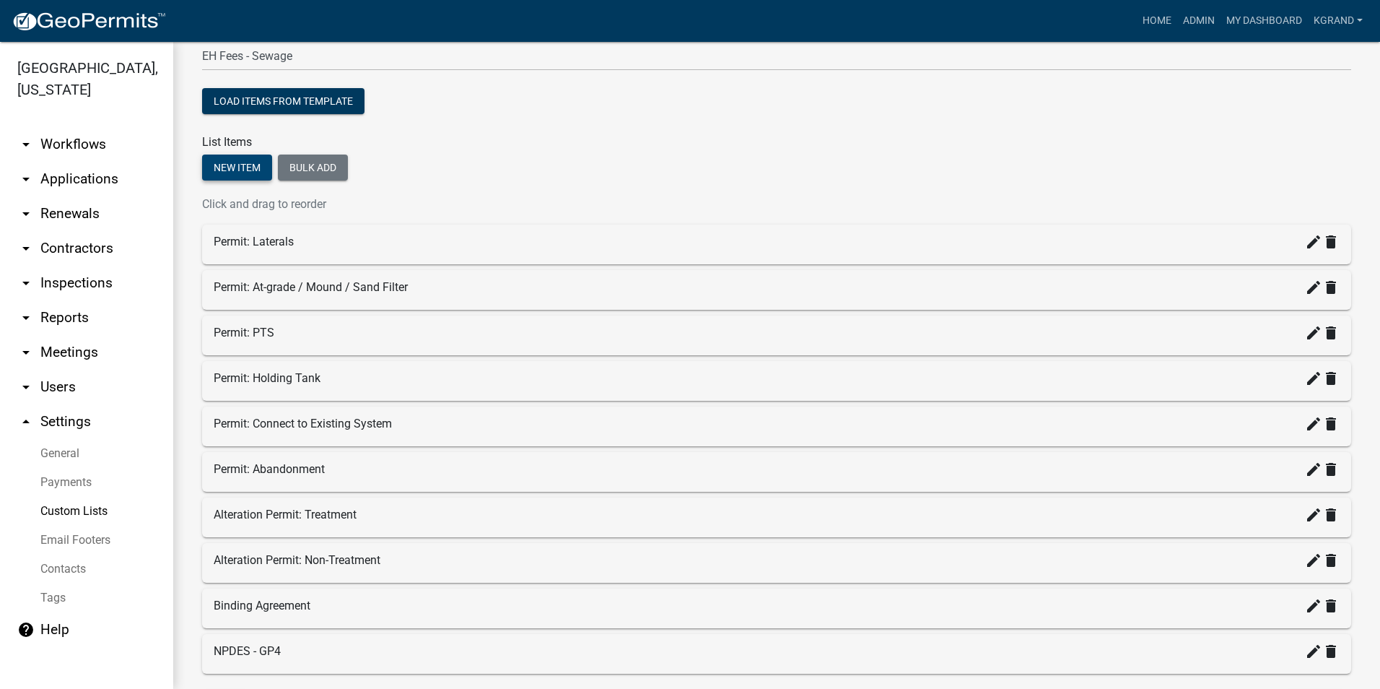
click at [227, 167] on button "New item" at bounding box center [237, 167] width 70 height 26
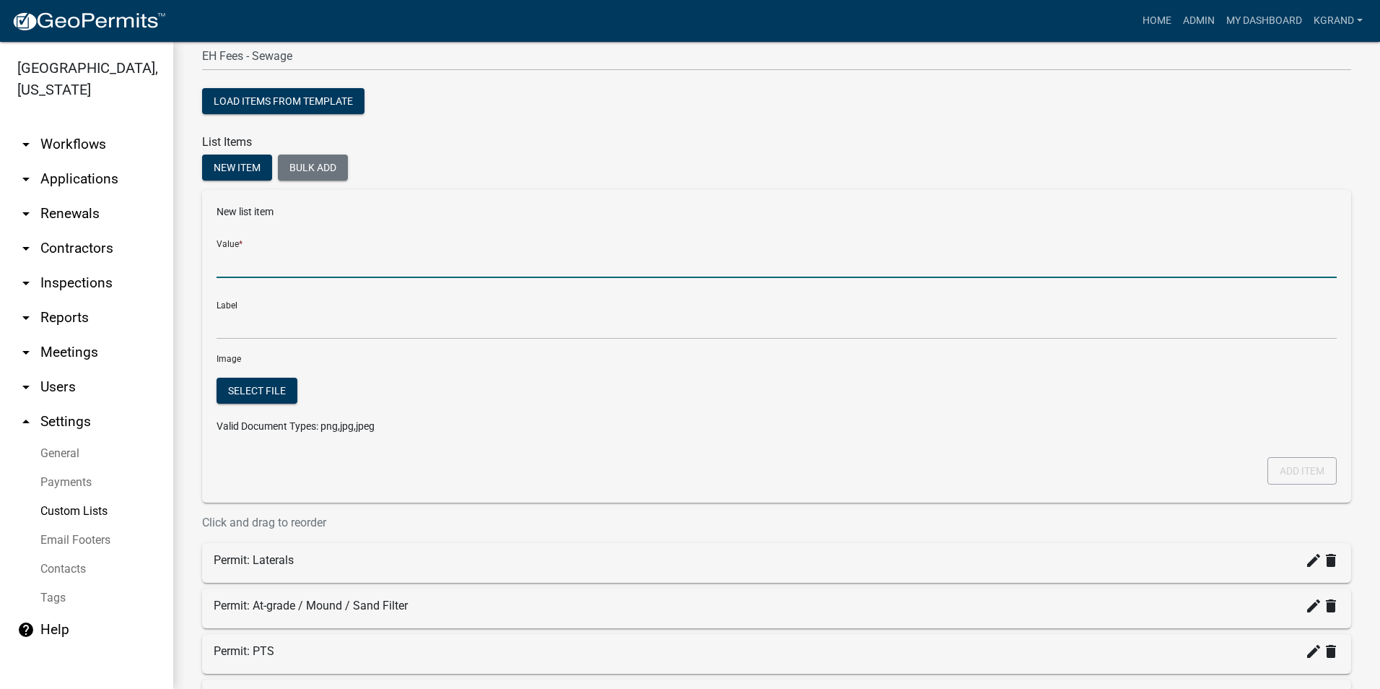
click at [220, 257] on input "Value *" at bounding box center [777, 263] width 1120 height 30
type input "Soil Evaluation by County"
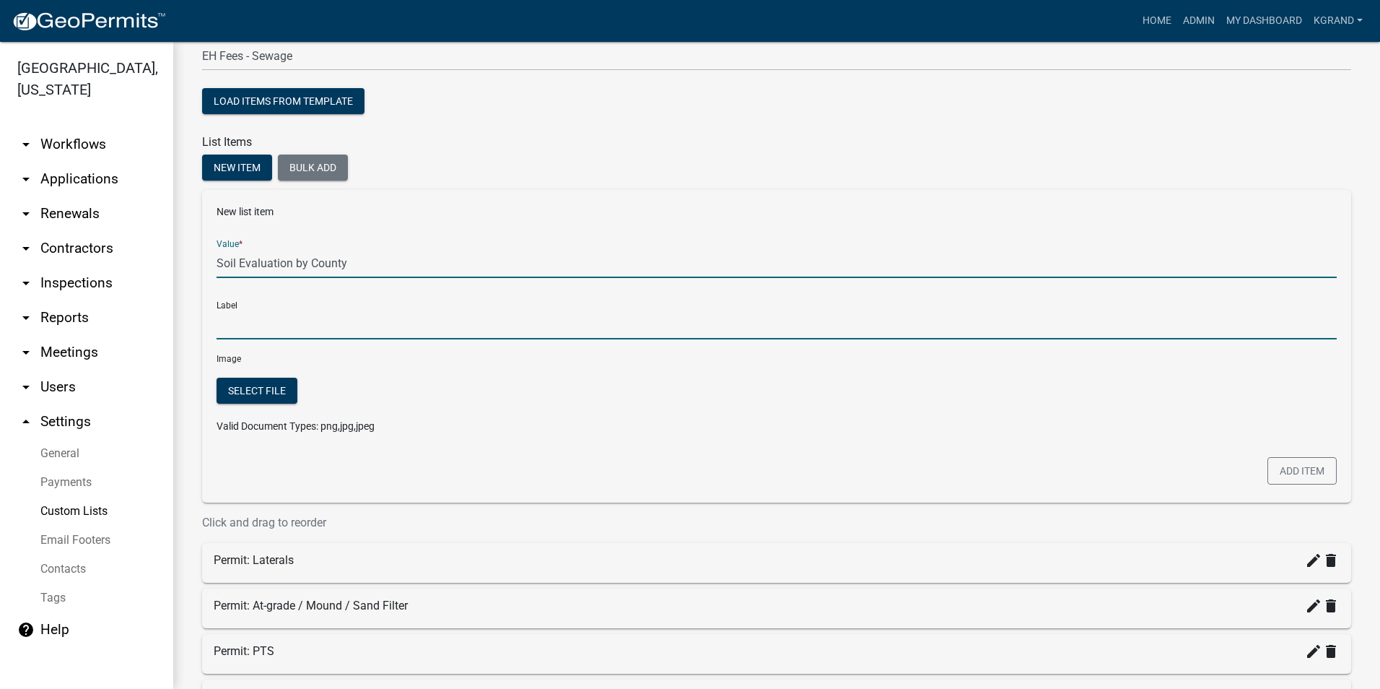
type input "Soil Evaluation by County"
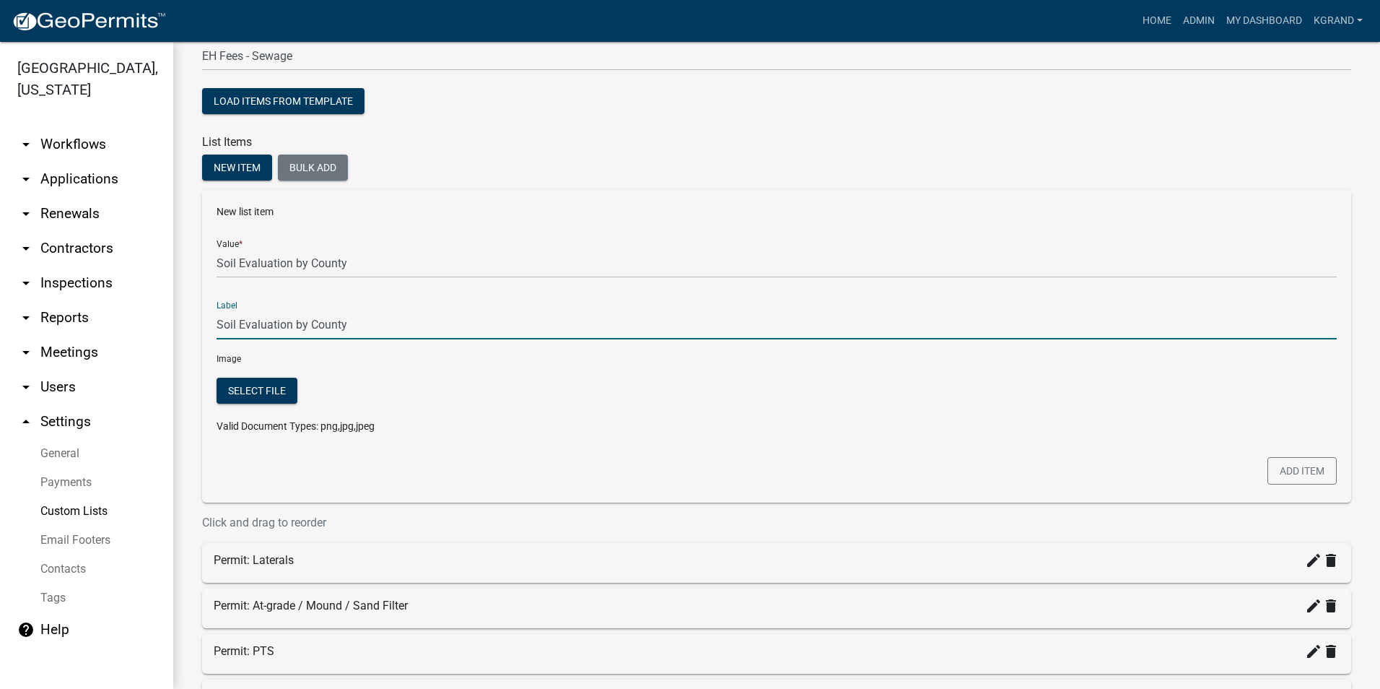
click at [241, 321] on input "Soil Evaluation by County" at bounding box center [777, 325] width 1120 height 30
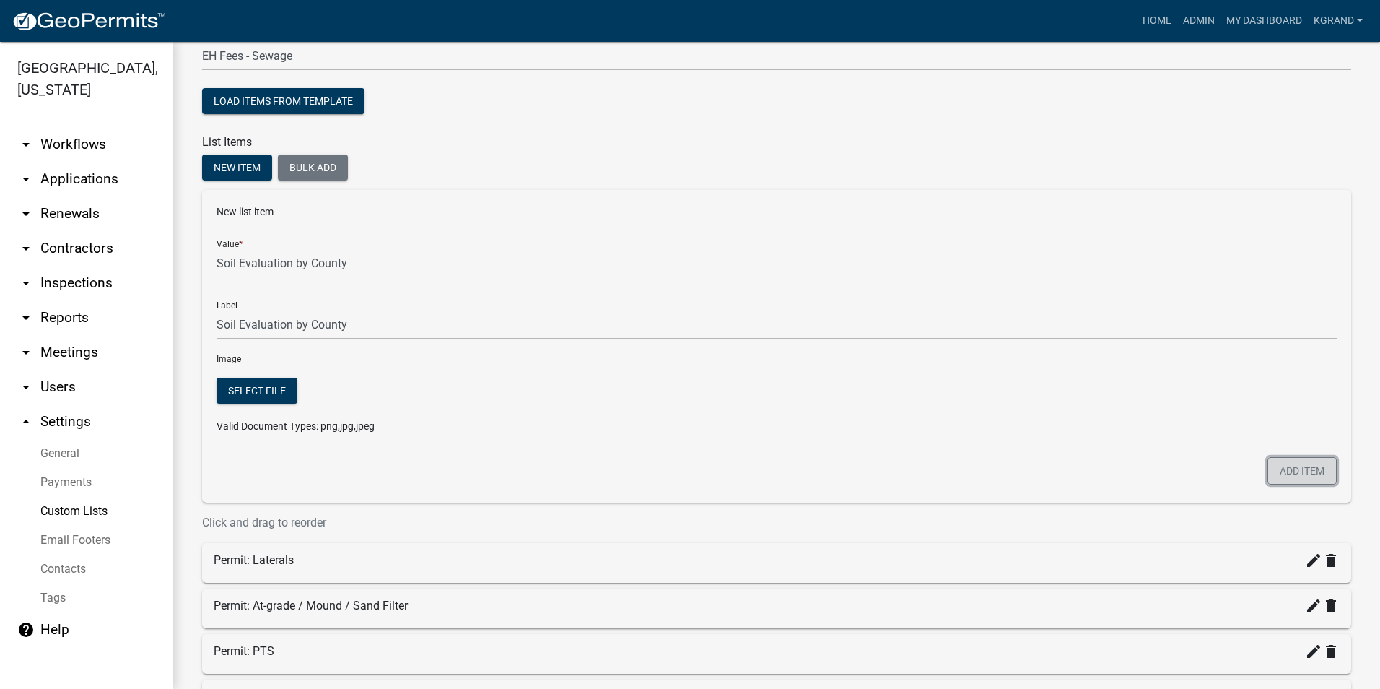
click at [1309, 471] on button "Add item" at bounding box center [1302, 470] width 69 height 27
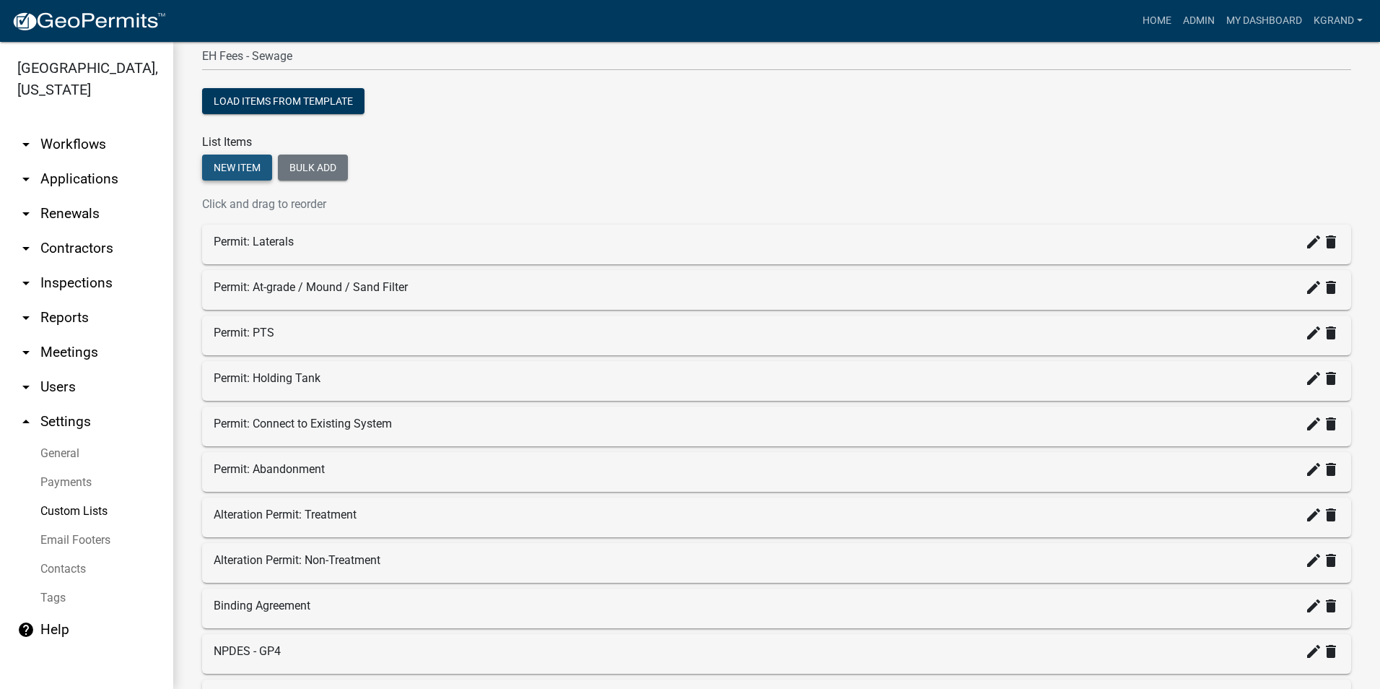
click at [227, 165] on button "New item" at bounding box center [237, 167] width 70 height 26
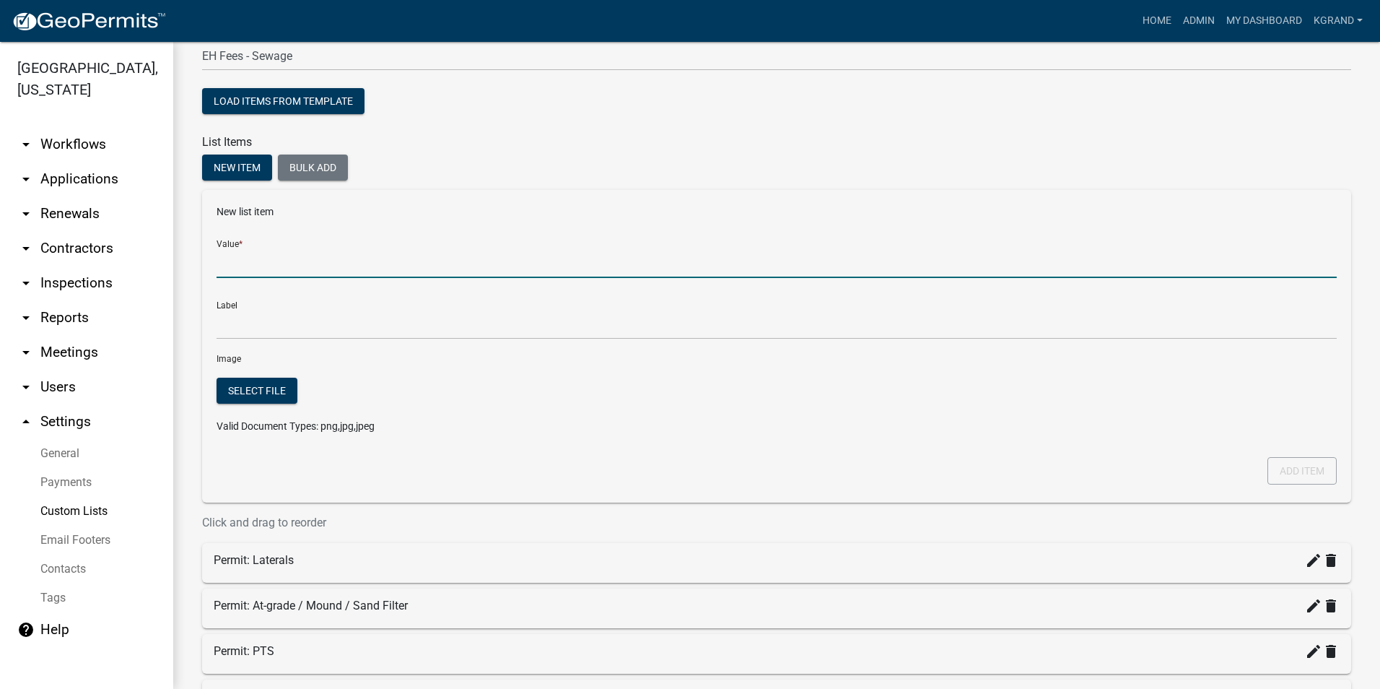
click at [238, 269] on input "Value *" at bounding box center [777, 263] width 1120 height 30
type input "Site Assessment / Consult (no permit)"
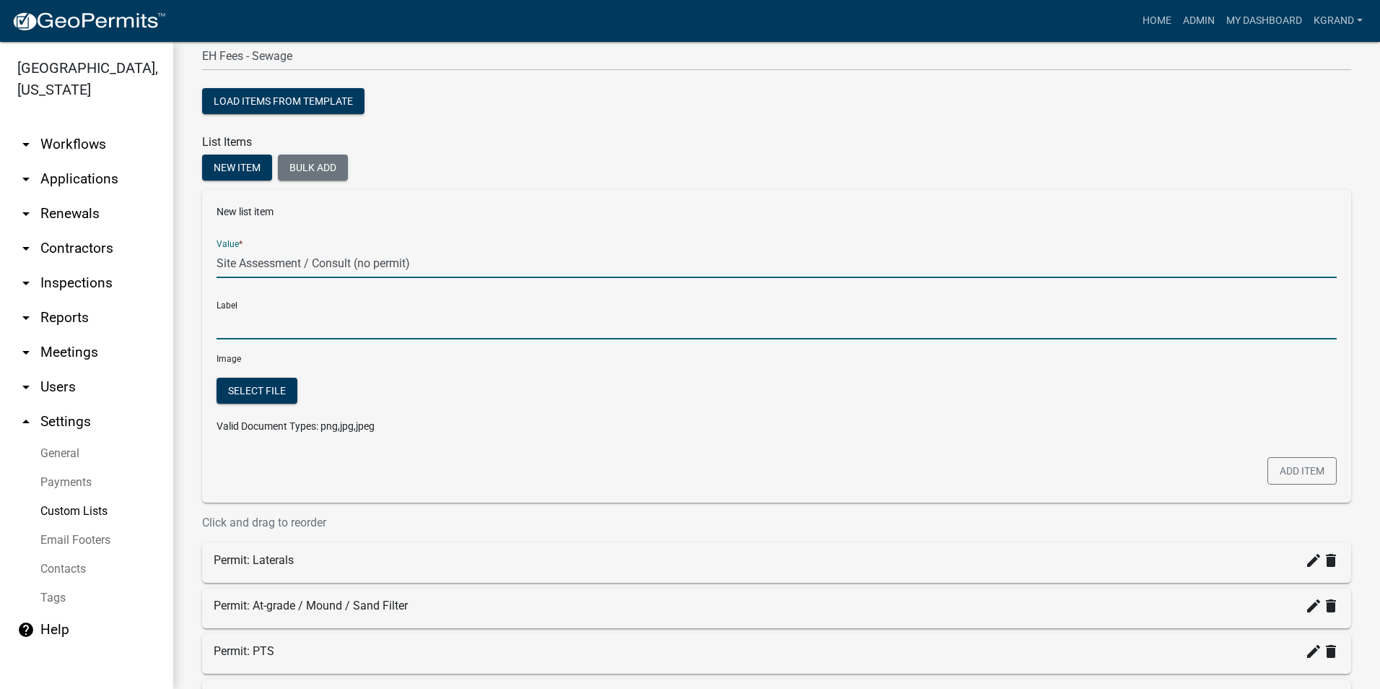
type input "Site Assessment / Consult (no permit)"
click at [247, 326] on input "Site Assessment / Consult (no permit)" at bounding box center [777, 325] width 1120 height 30
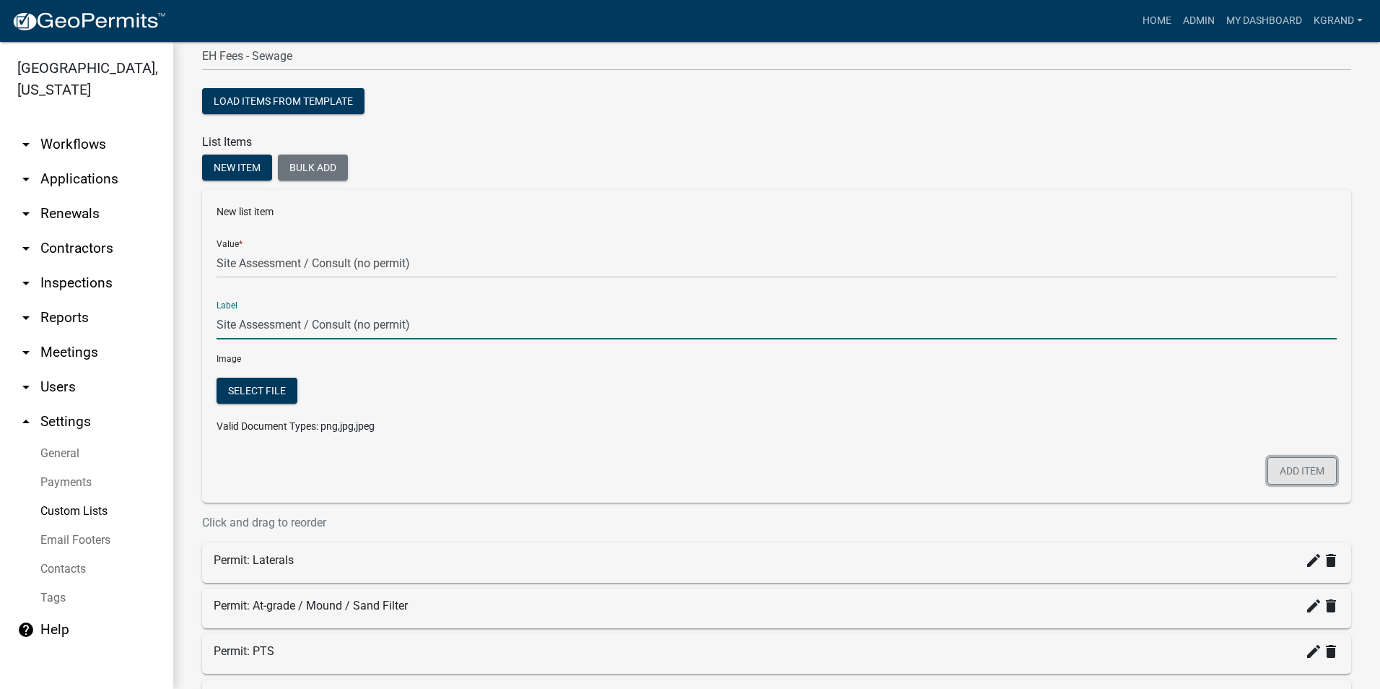
click at [1295, 471] on button "Add item" at bounding box center [1302, 470] width 69 height 27
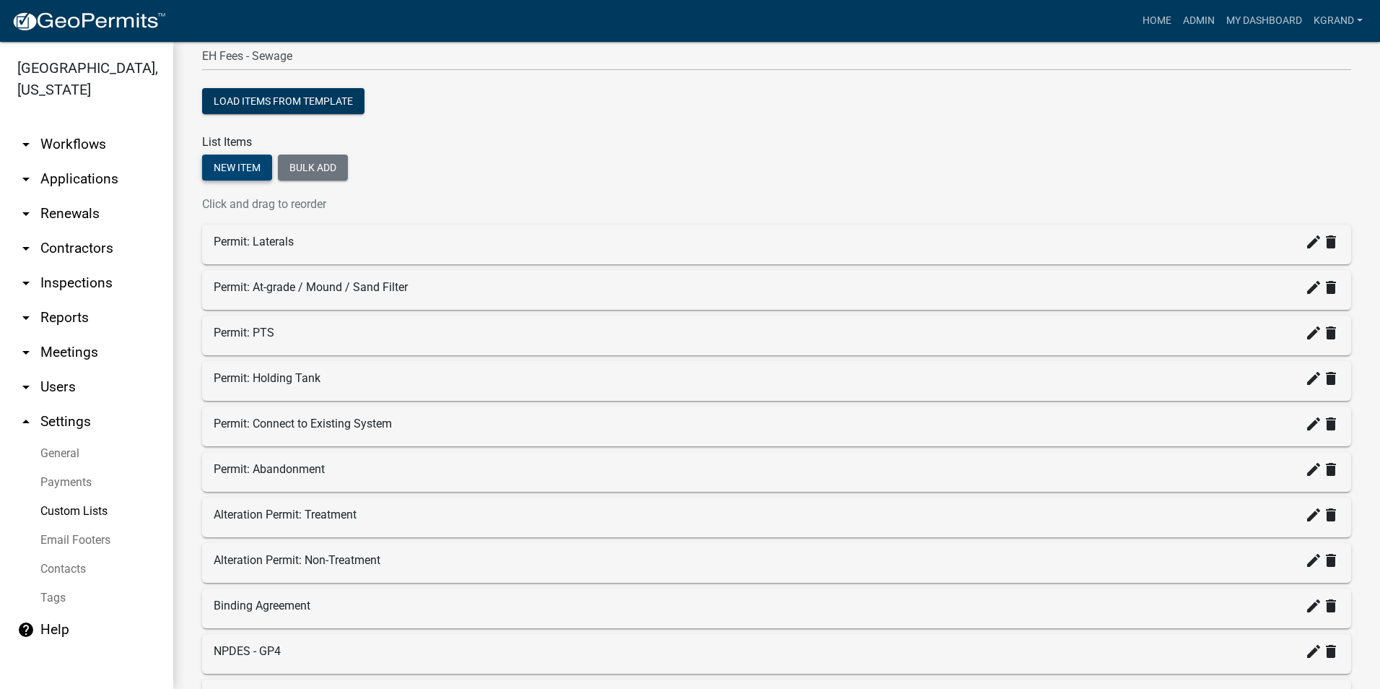
click at [210, 159] on button "New item" at bounding box center [237, 167] width 70 height 26
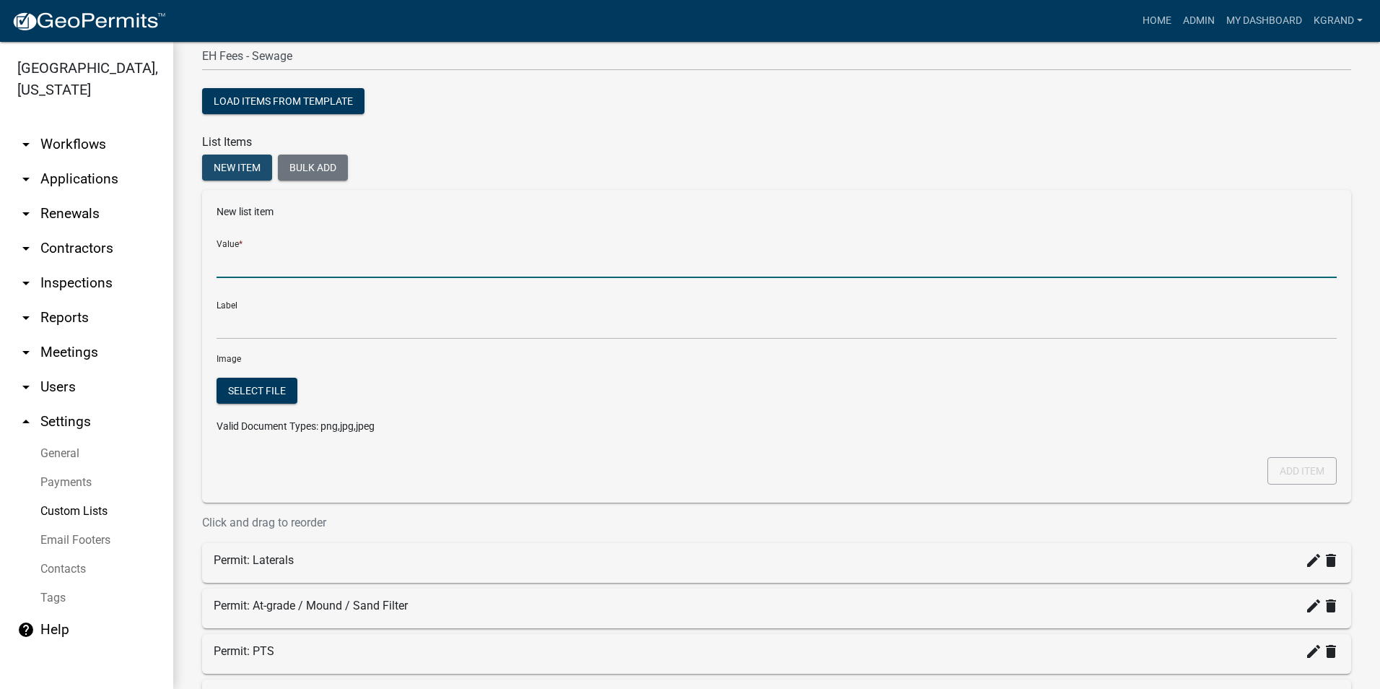
click at [224, 263] on input "Value *" at bounding box center [777, 263] width 1120 height 30
type input "Extra Trip / Re-inspection Fee"
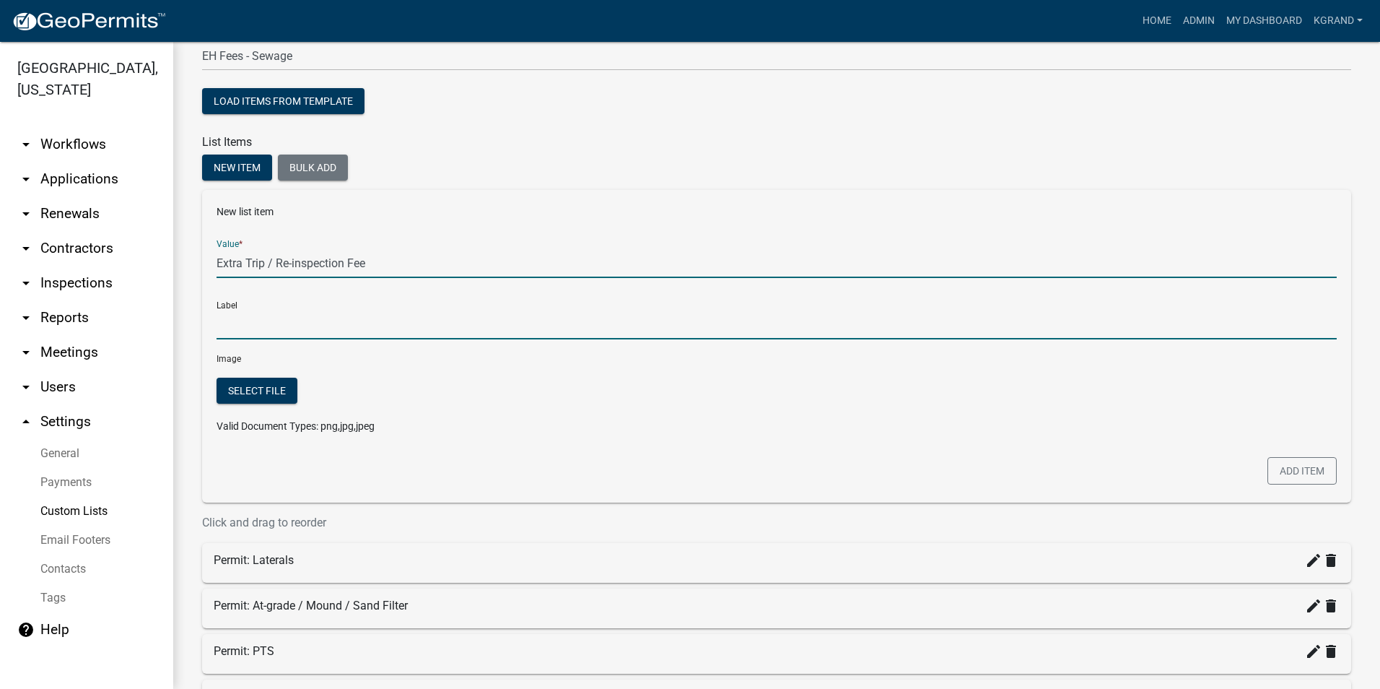
type input "Extra Trip / Re-inspection Fee"
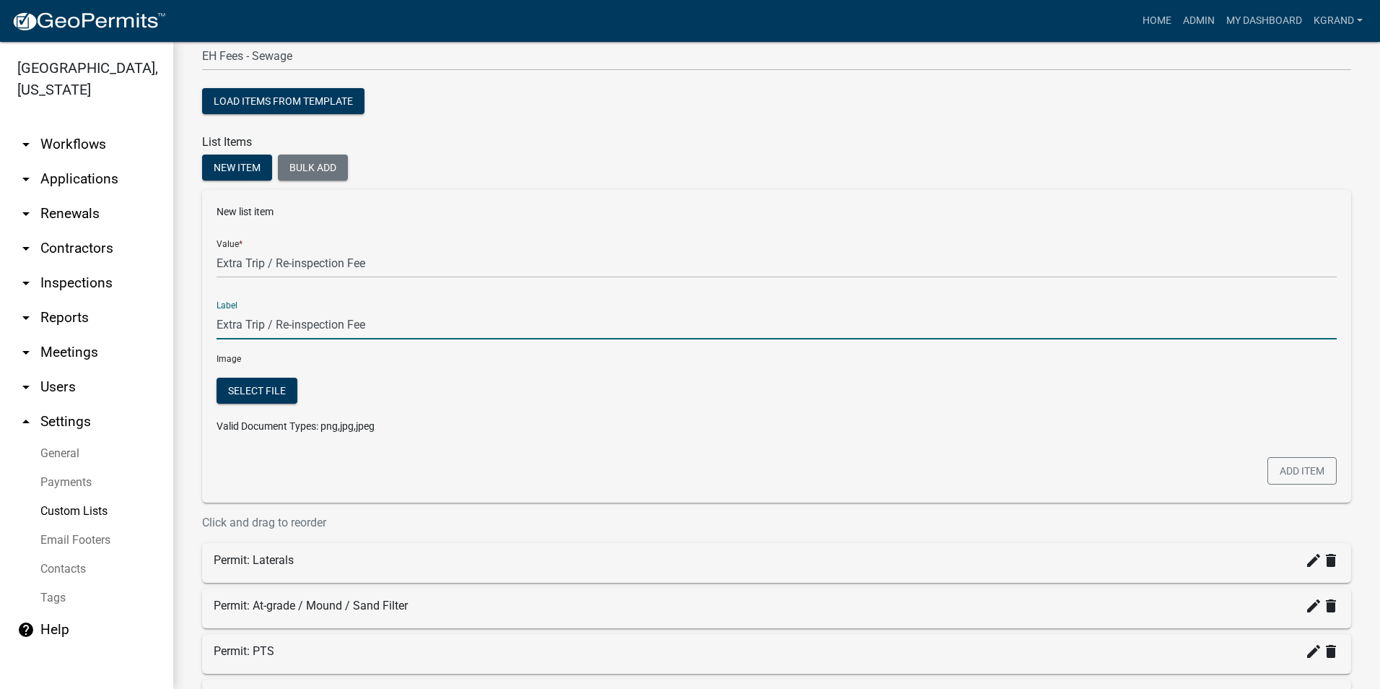
click at [234, 332] on input "Extra Trip / Re-inspection Fee" at bounding box center [777, 325] width 1120 height 30
click at [1268, 468] on button "Add item" at bounding box center [1302, 470] width 69 height 27
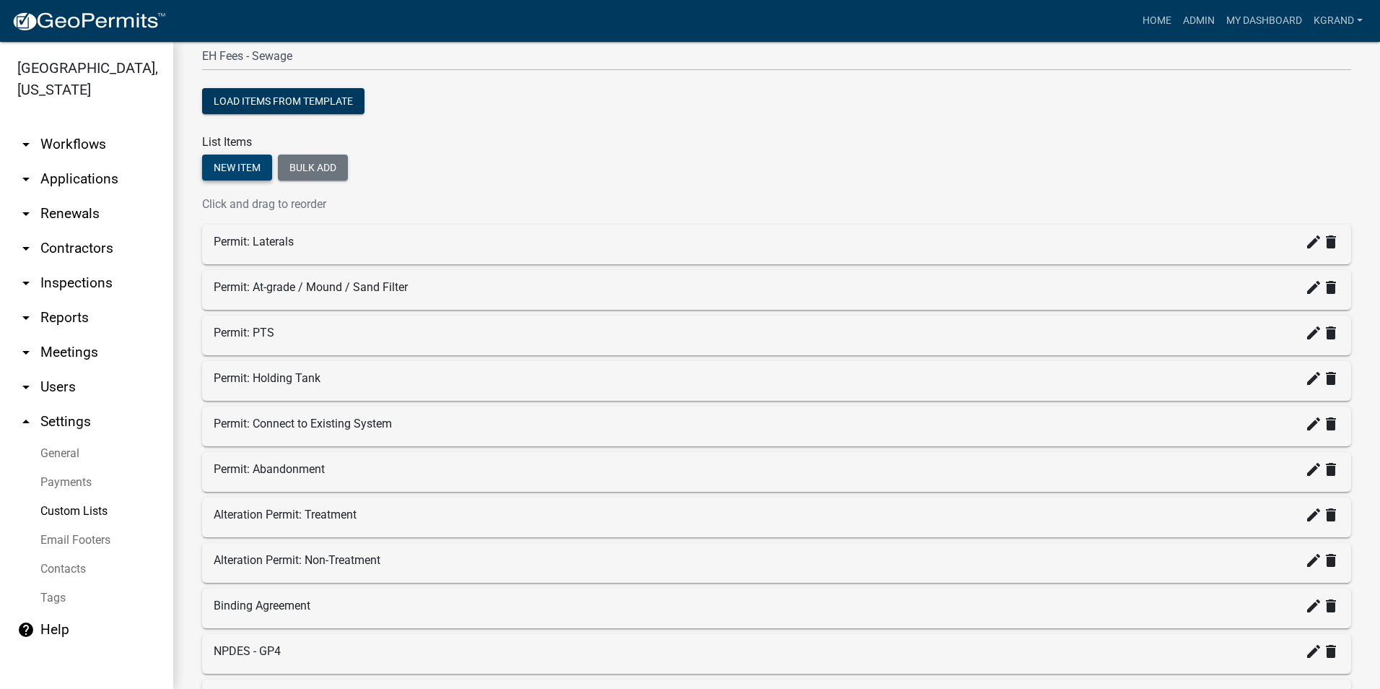
click at [214, 162] on button "New item" at bounding box center [237, 167] width 70 height 26
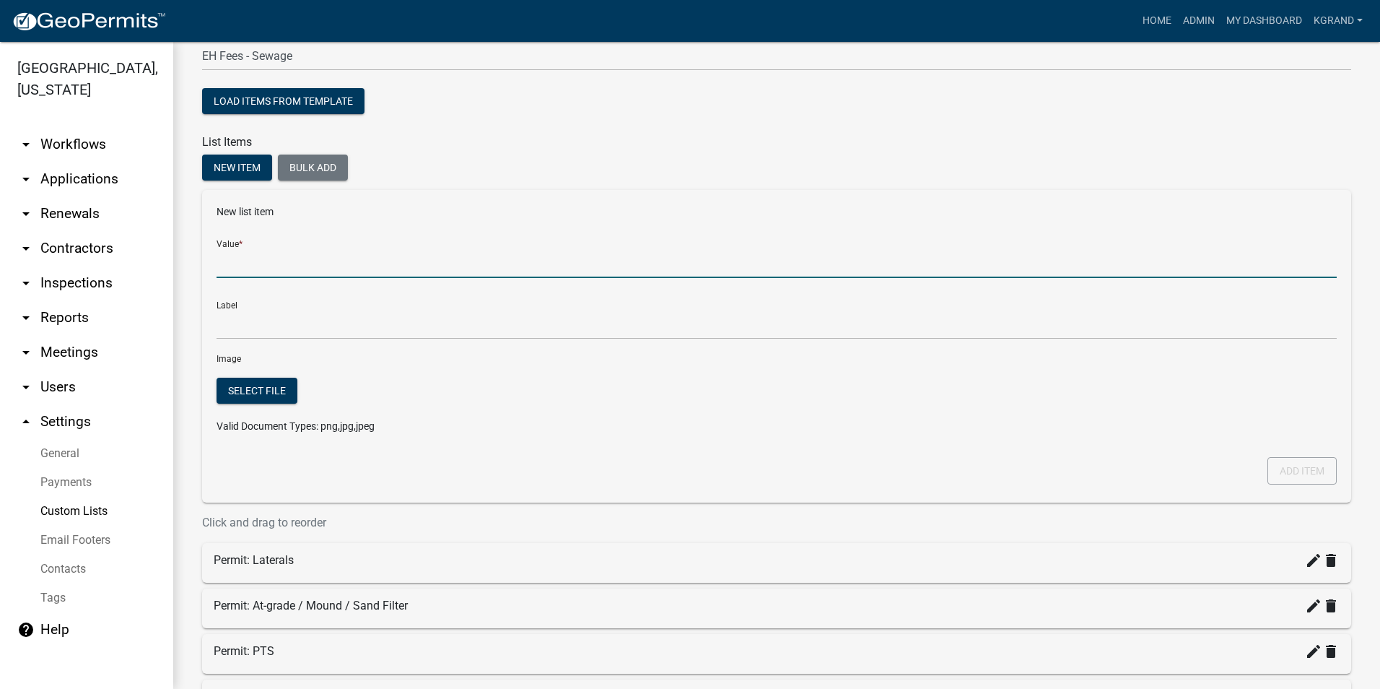
click at [230, 265] on input "Value *" at bounding box center [777, 263] width 1120 height 30
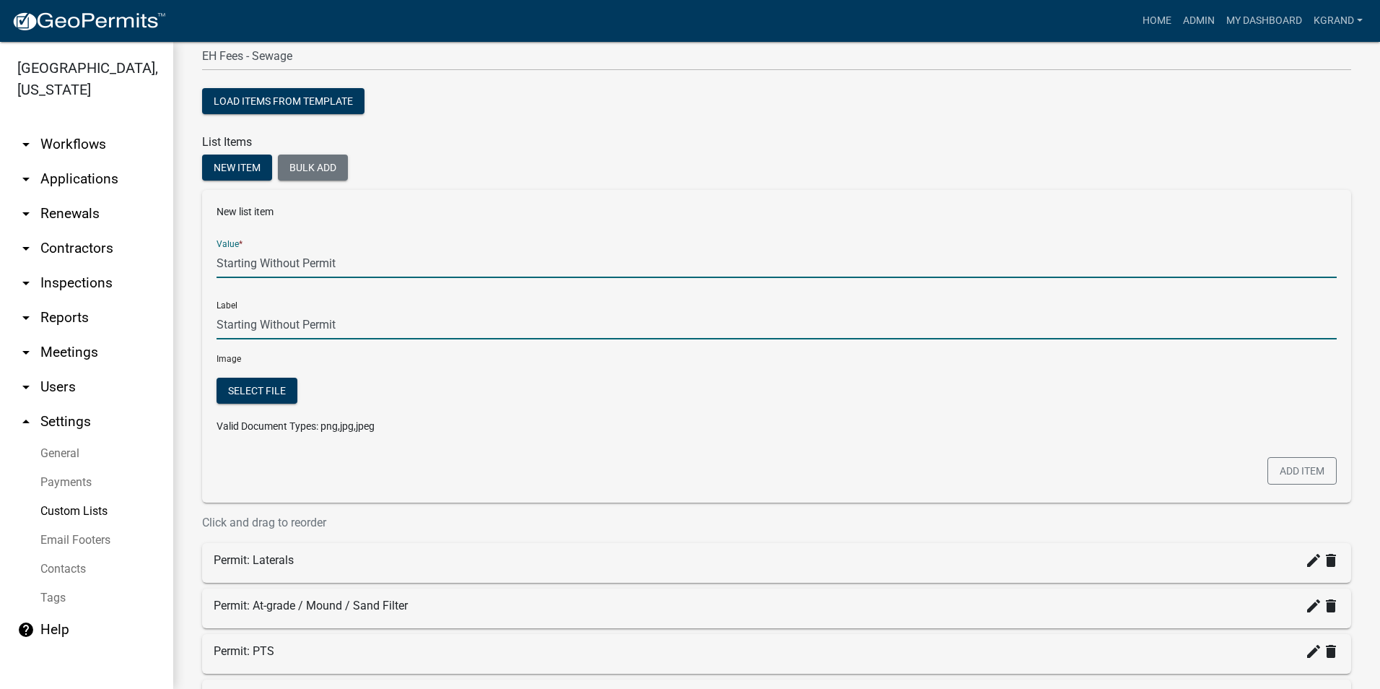
click at [565, 313] on input "Starting Without Permit" at bounding box center [777, 325] width 1120 height 30
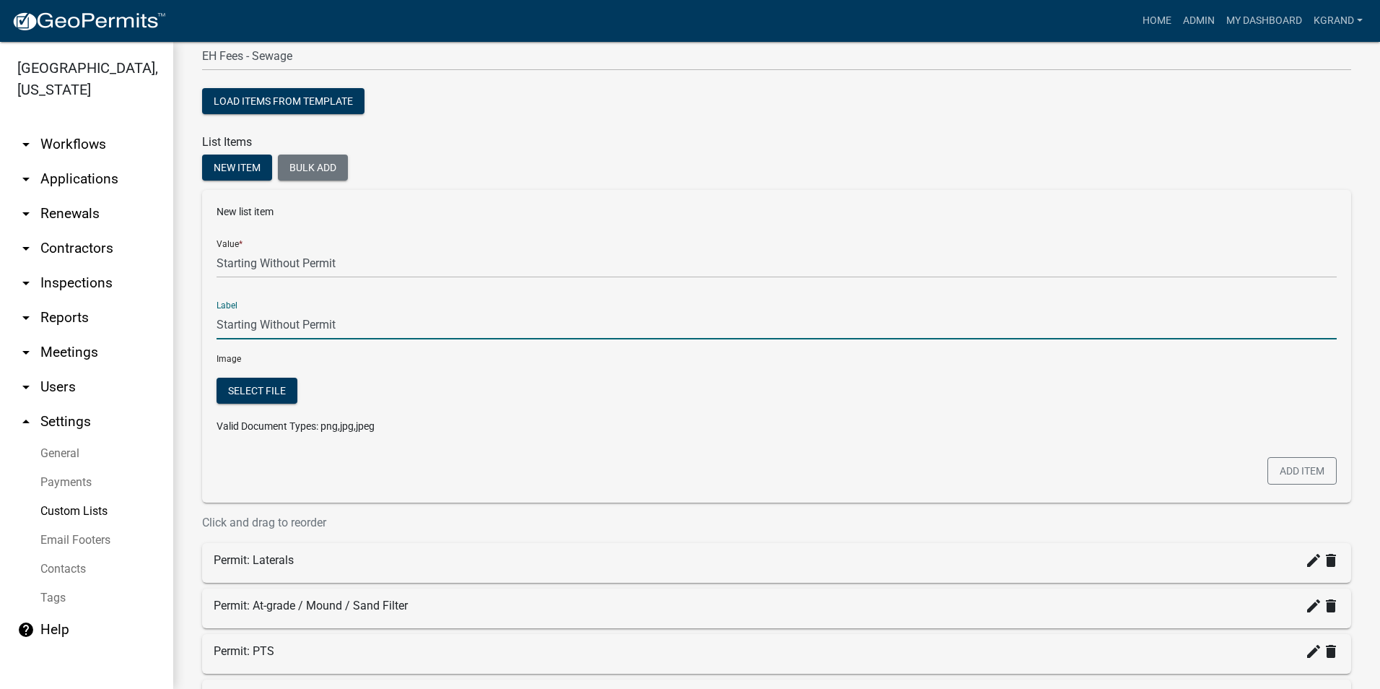
click at [624, 406] on div at bounding box center [920, 412] width 857 height 68
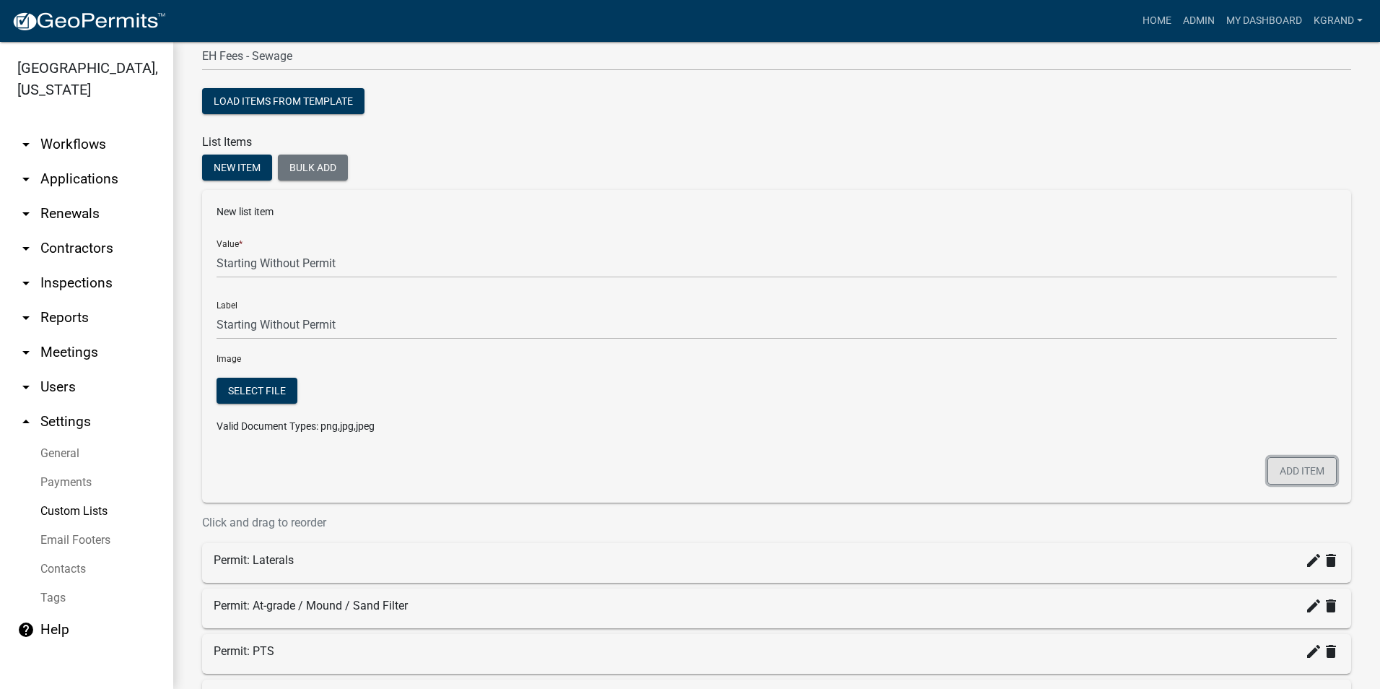
click at [1273, 468] on button "Add item" at bounding box center [1302, 470] width 69 height 27
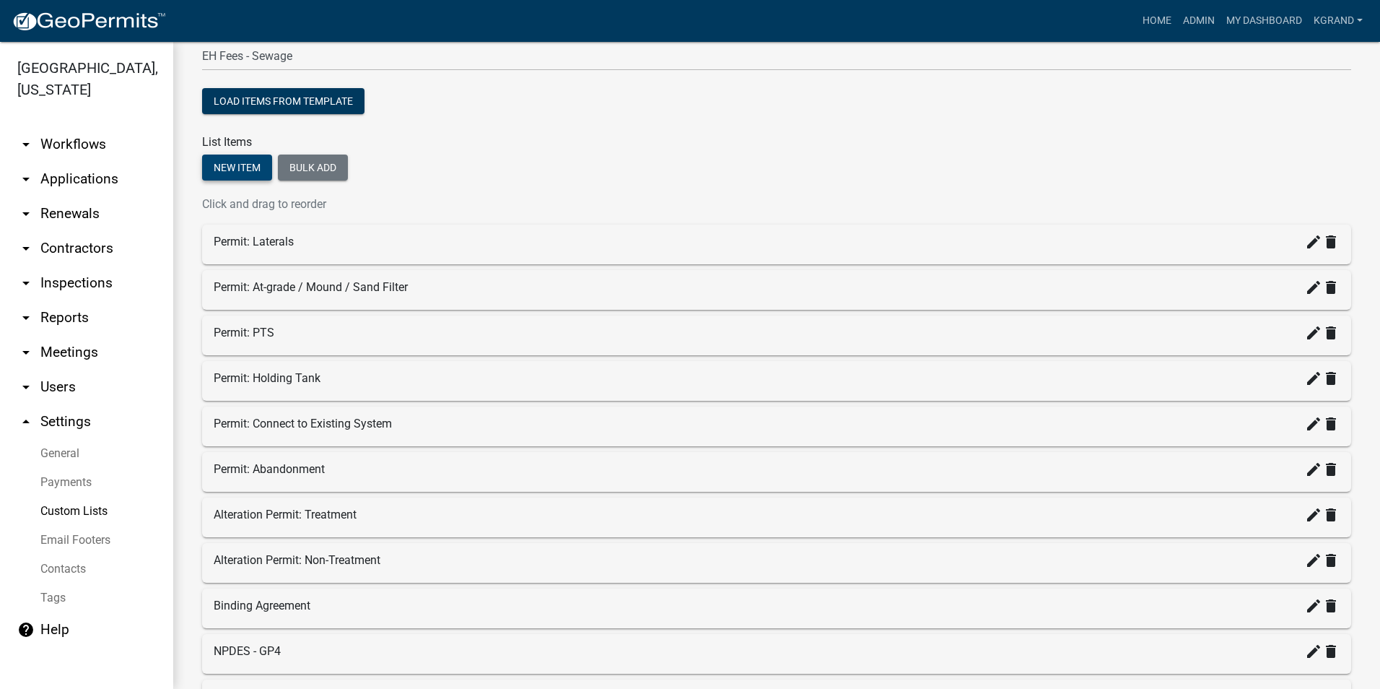
click at [219, 161] on button "New item" at bounding box center [237, 167] width 70 height 26
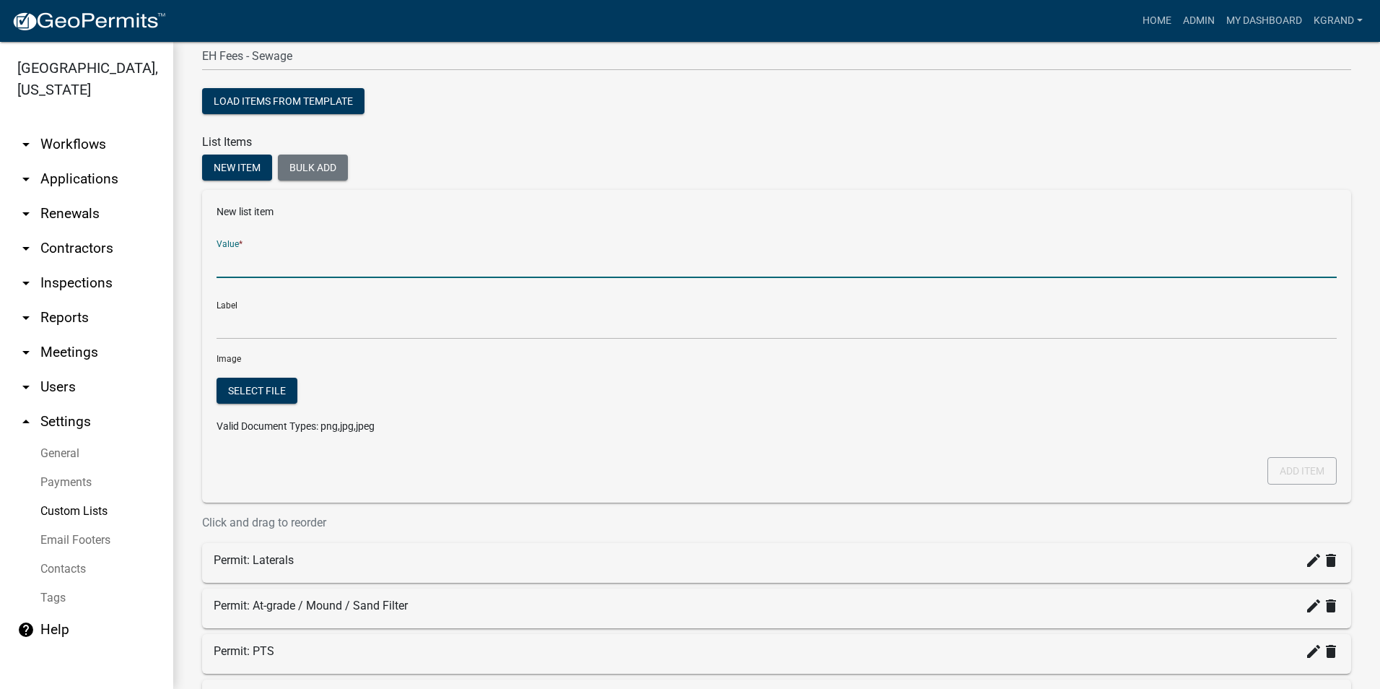
click at [270, 263] on input "Value *" at bounding box center [777, 263] width 1120 height 30
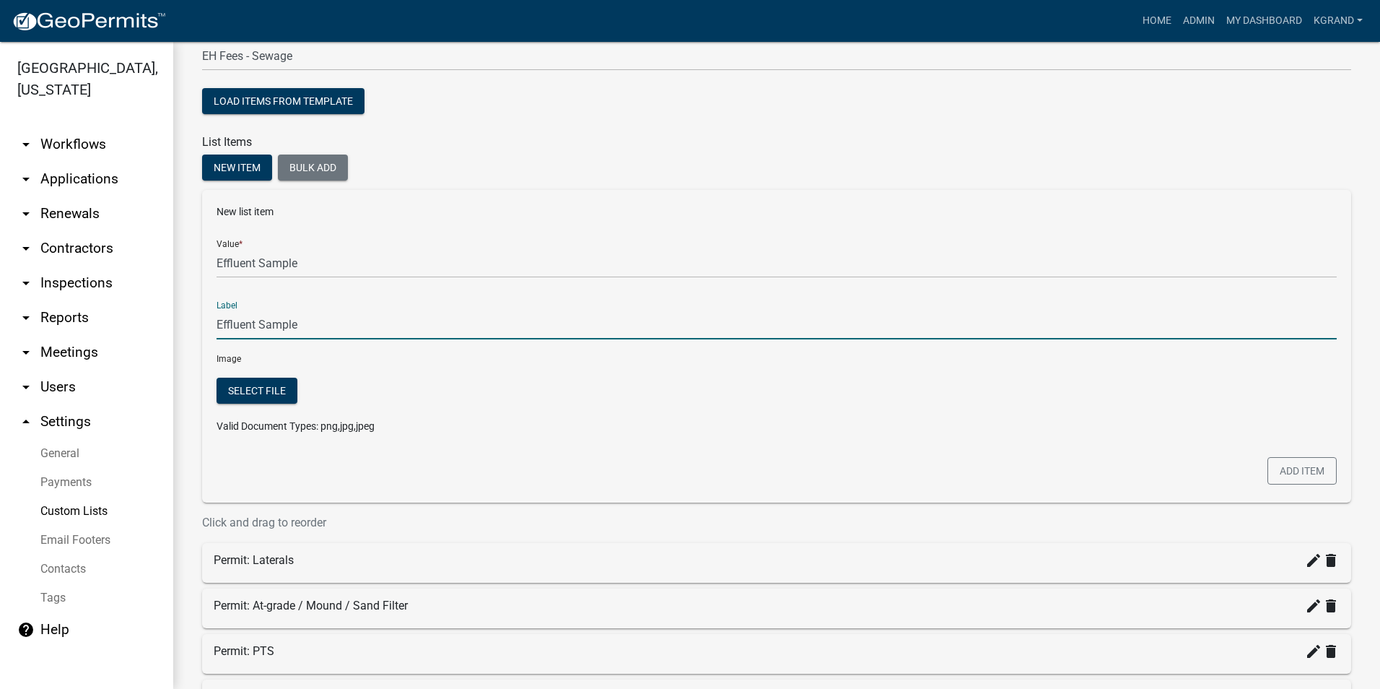
click at [274, 326] on input "Effluent Sample" at bounding box center [777, 325] width 1120 height 30
click at [1297, 467] on button "Add item" at bounding box center [1302, 470] width 69 height 27
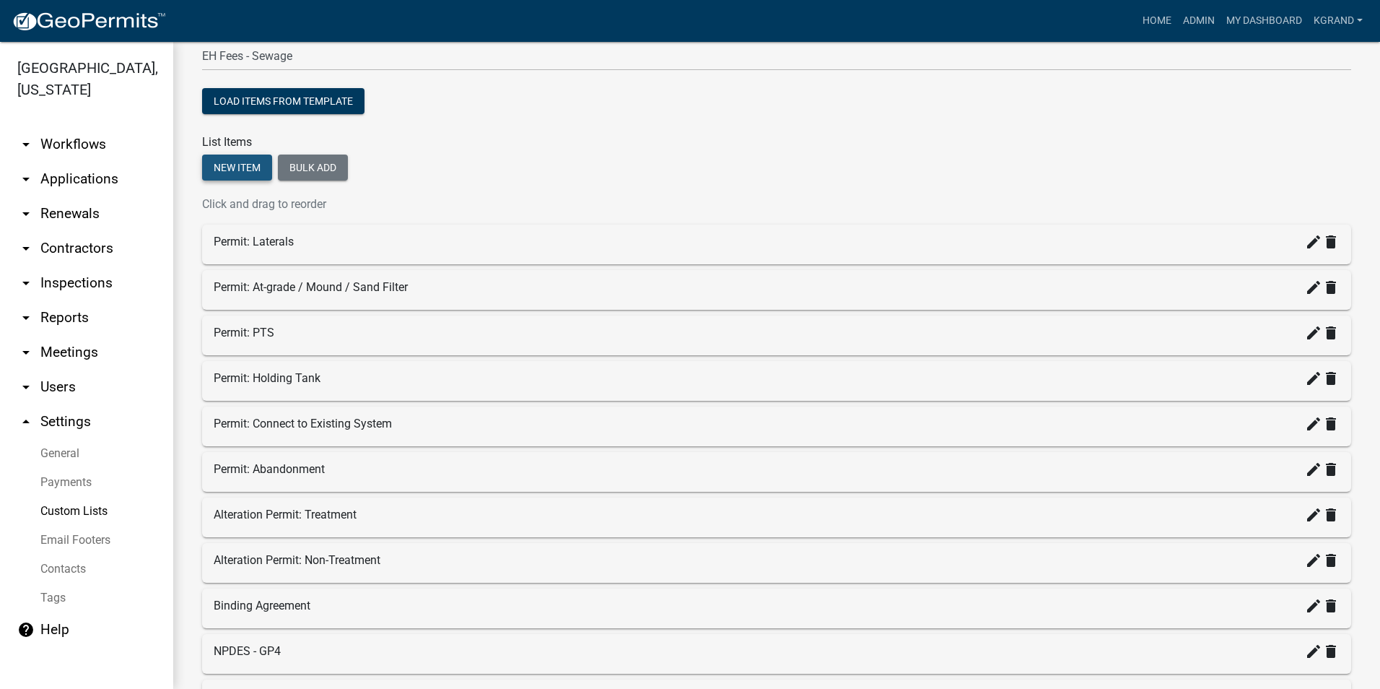
click at [230, 166] on button "New item" at bounding box center [237, 167] width 70 height 26
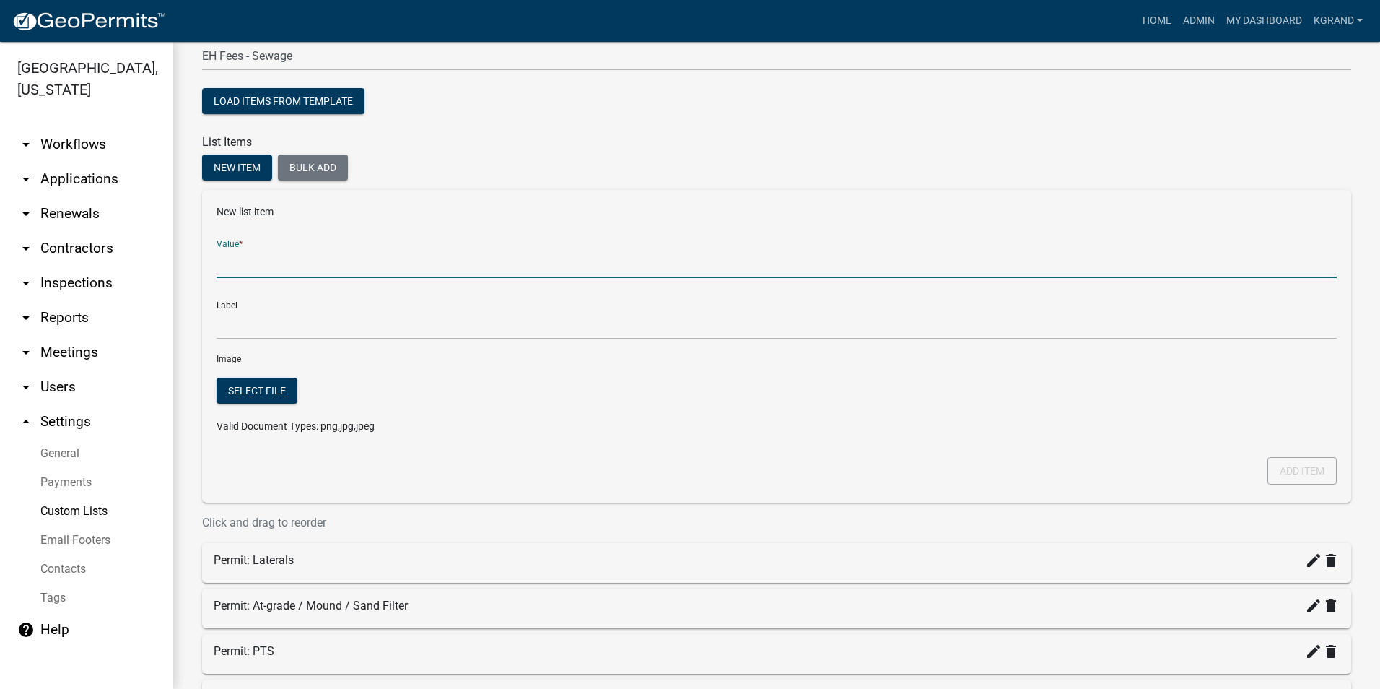
click at [256, 257] on input "Value *" at bounding box center [777, 263] width 1120 height 30
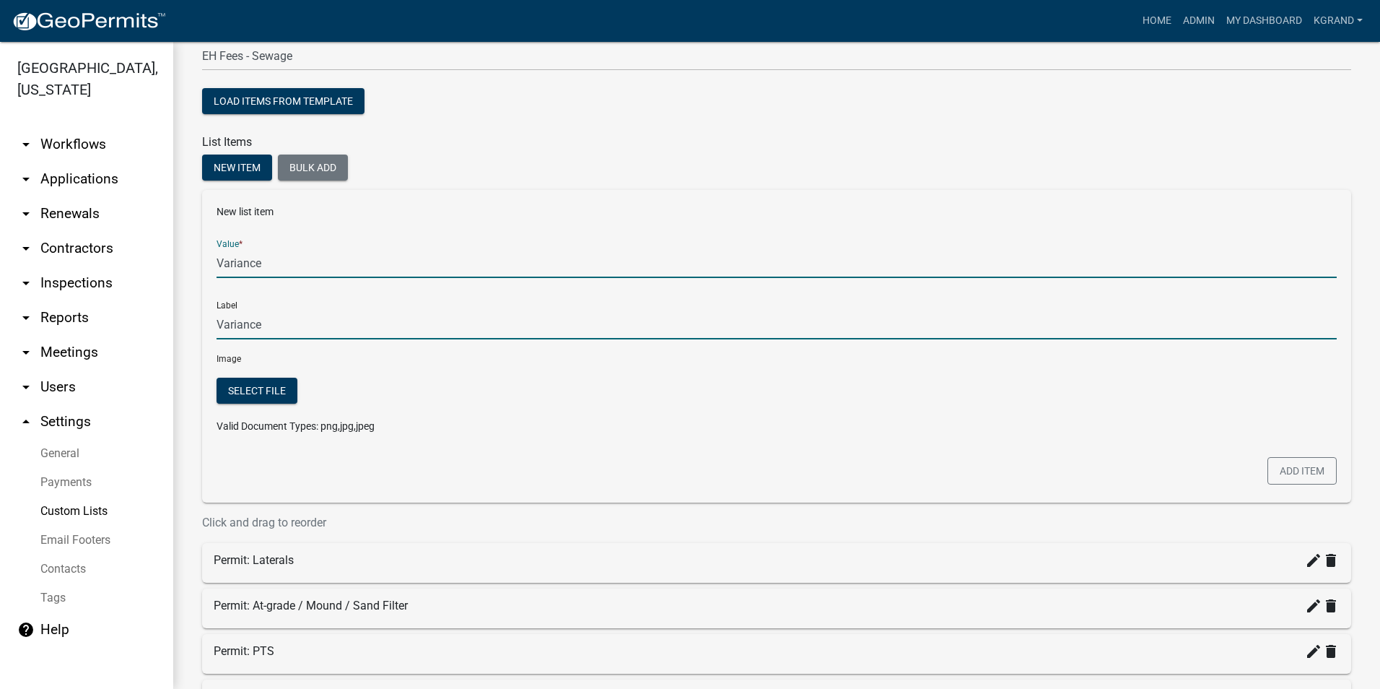
click at [232, 323] on input "Variance" at bounding box center [777, 325] width 1120 height 30
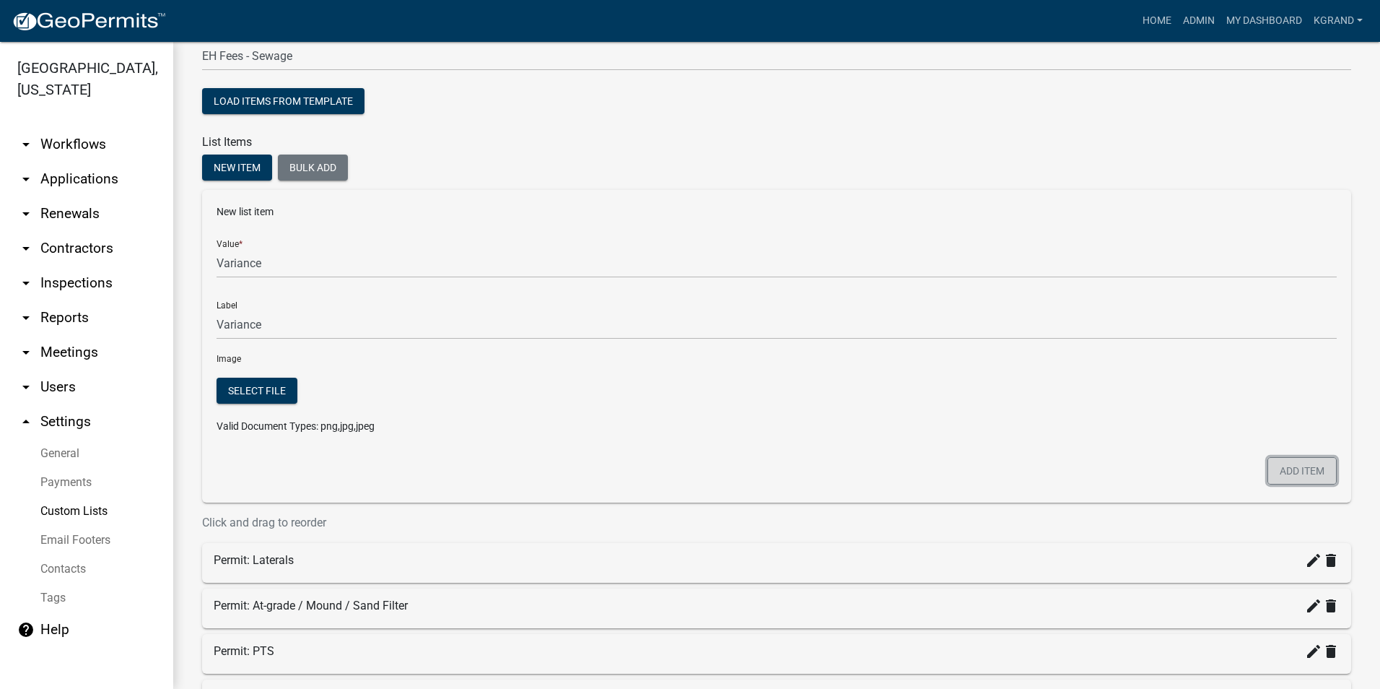
click at [1276, 466] on button "Add item" at bounding box center [1302, 470] width 69 height 27
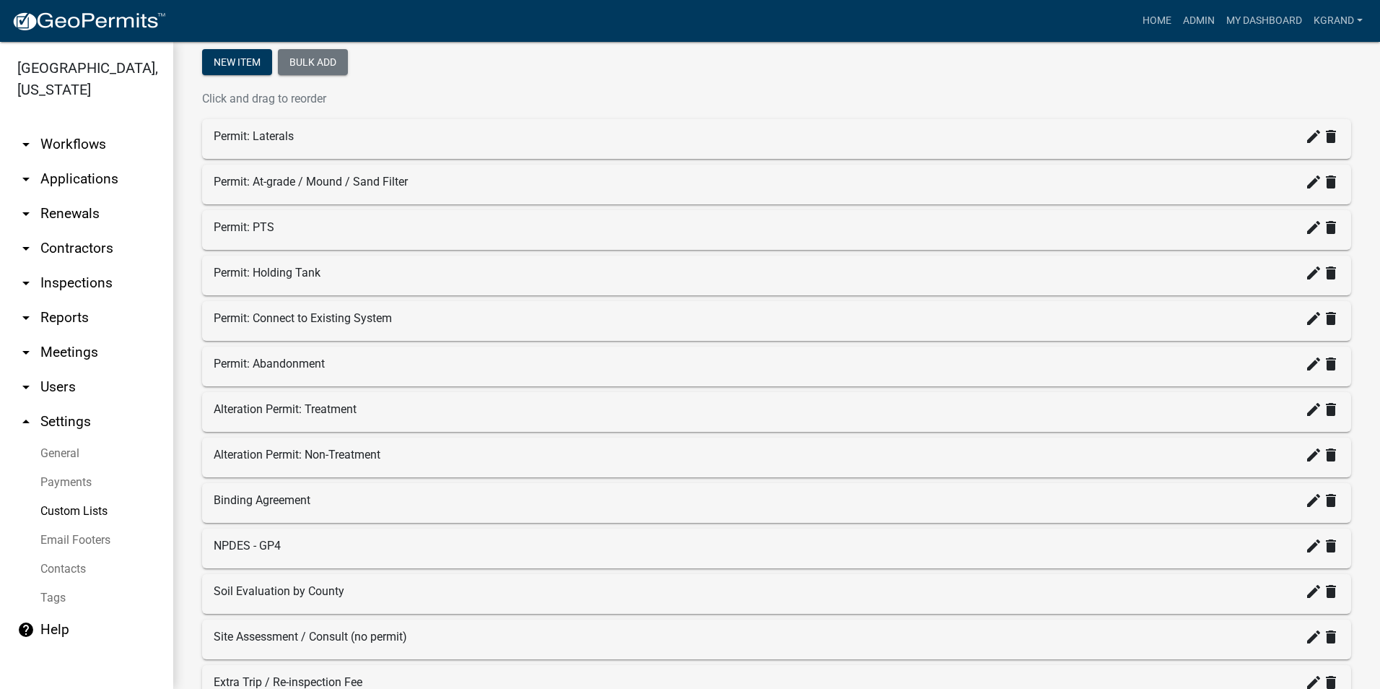
scroll to position [496, 0]
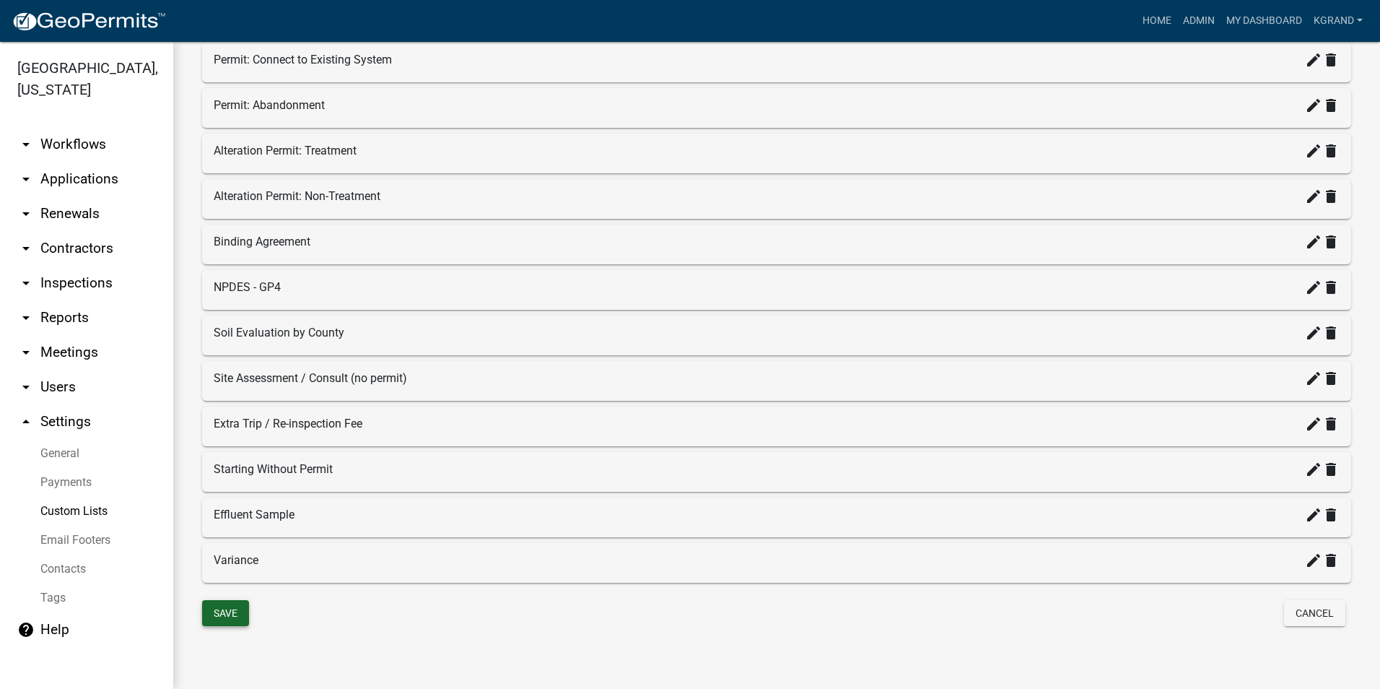
click at [217, 617] on button "Save" at bounding box center [225, 613] width 47 height 26
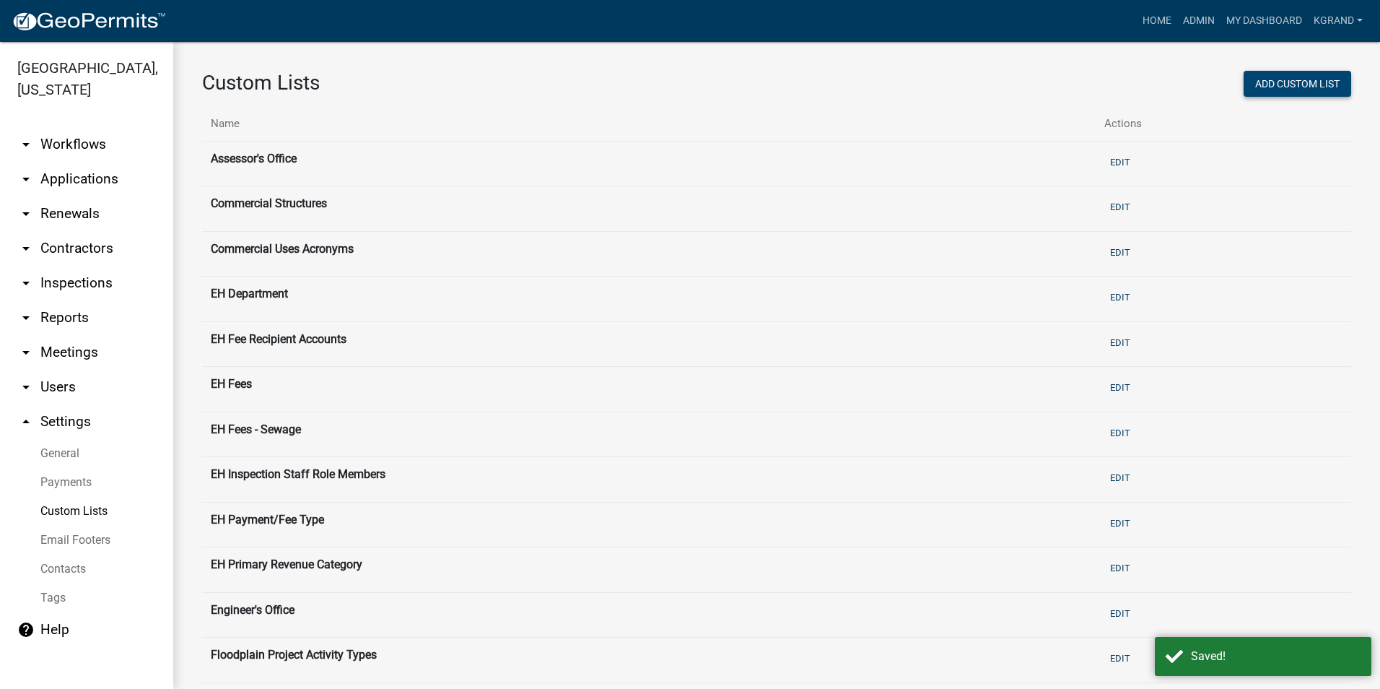
click at [1262, 83] on button "Add Custom List" at bounding box center [1298, 84] width 108 height 26
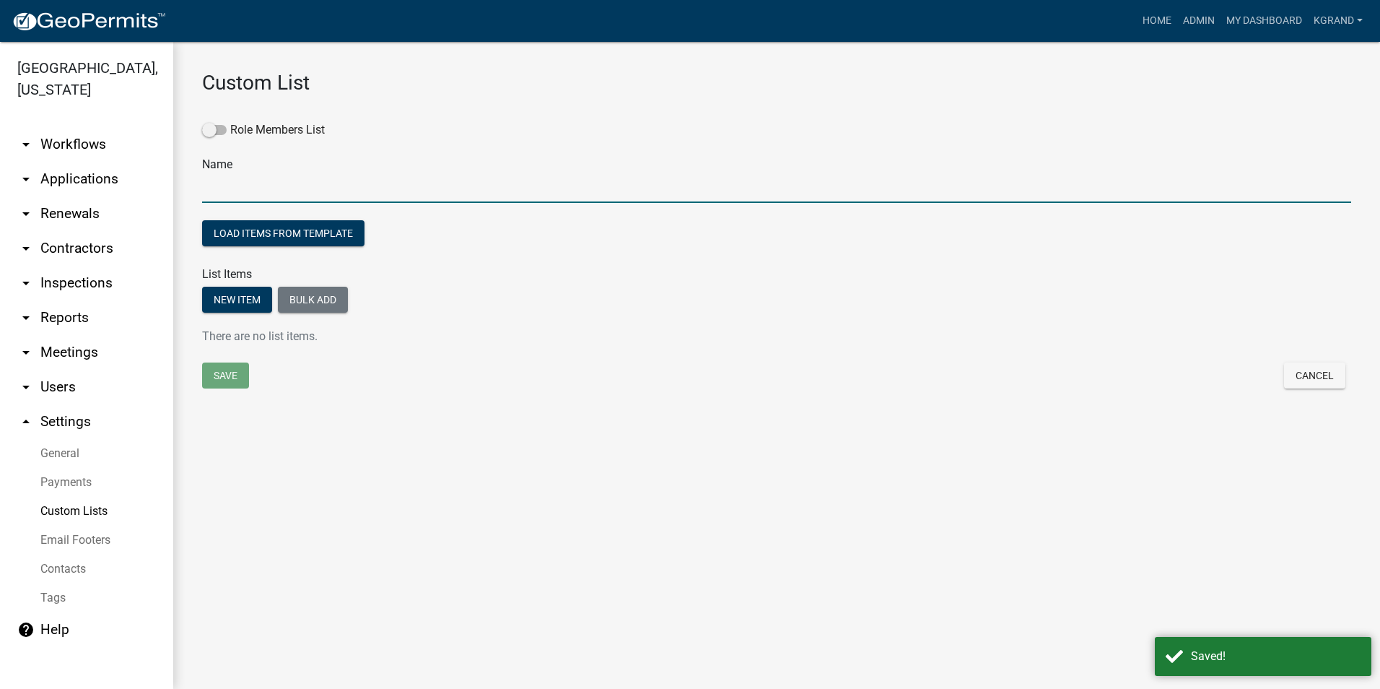
click at [257, 188] on input "text" at bounding box center [776, 188] width 1149 height 30
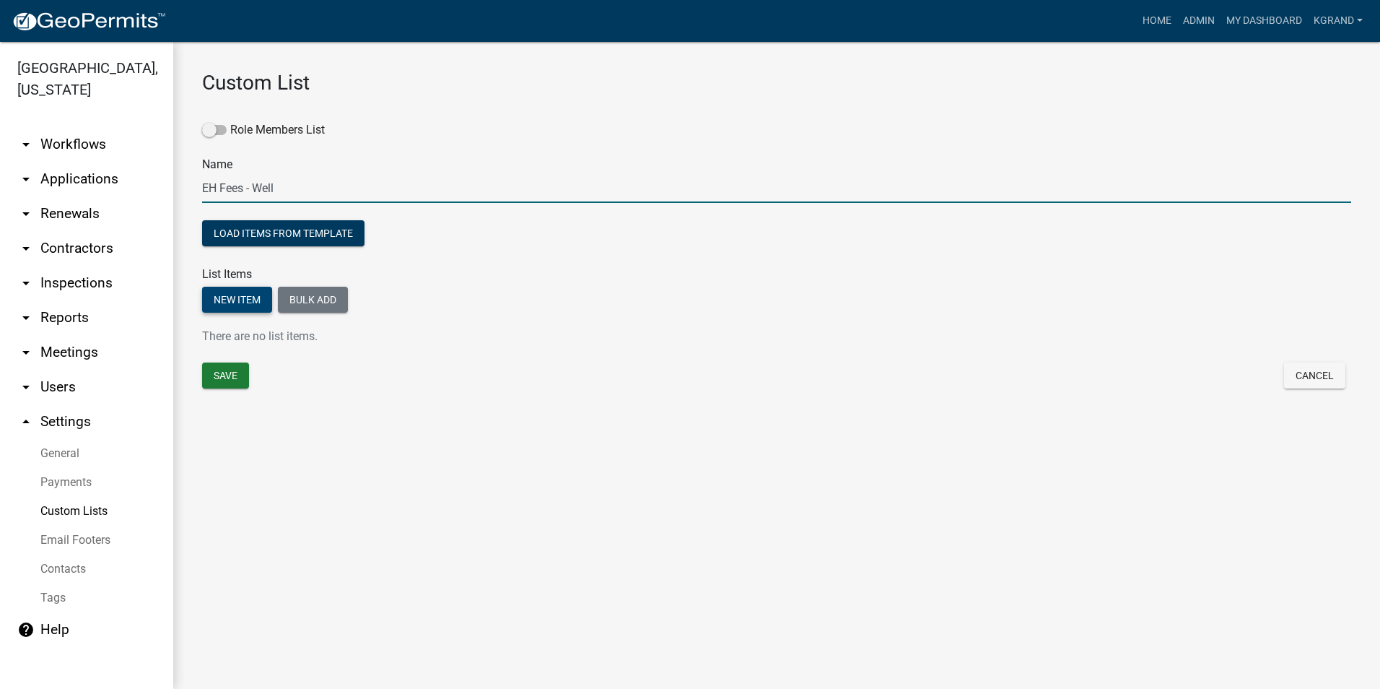
click at [237, 300] on button "New item" at bounding box center [237, 300] width 70 height 26
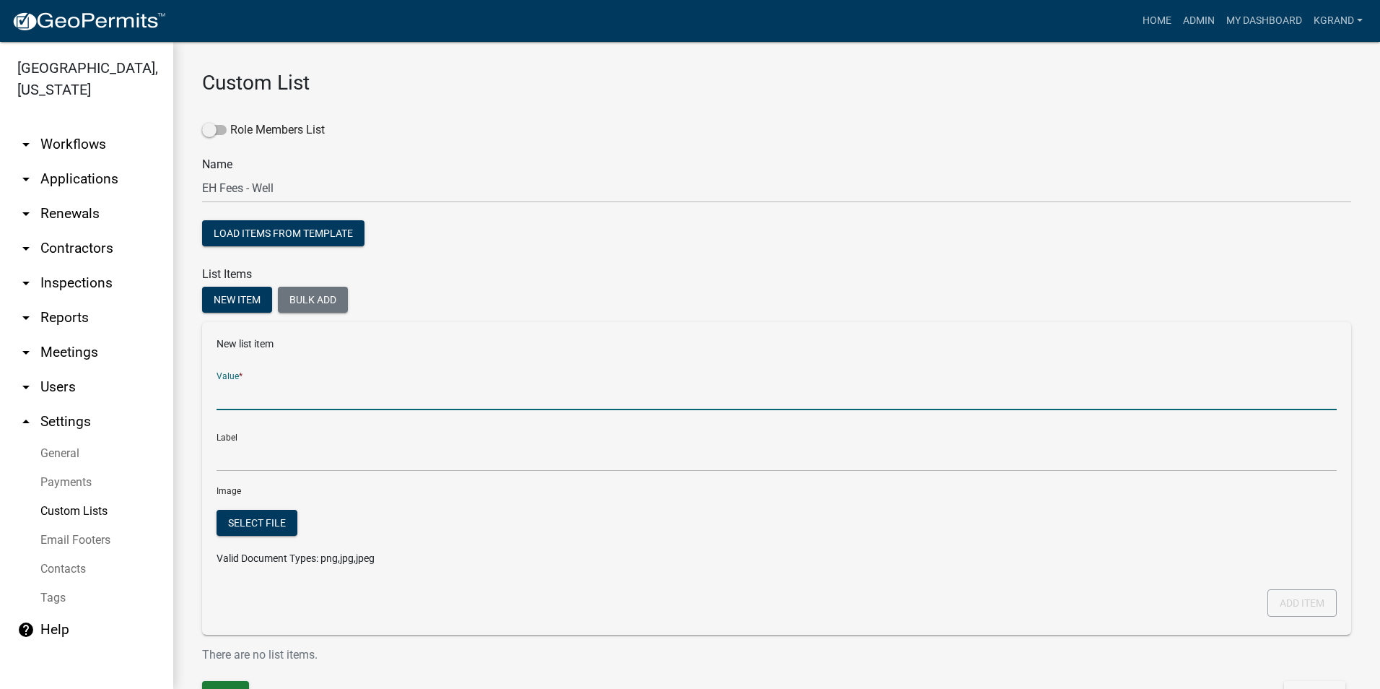
click at [264, 397] on input "Value *" at bounding box center [777, 395] width 1120 height 30
click at [325, 393] on input "Value *" at bounding box center [777, 395] width 1120 height 30
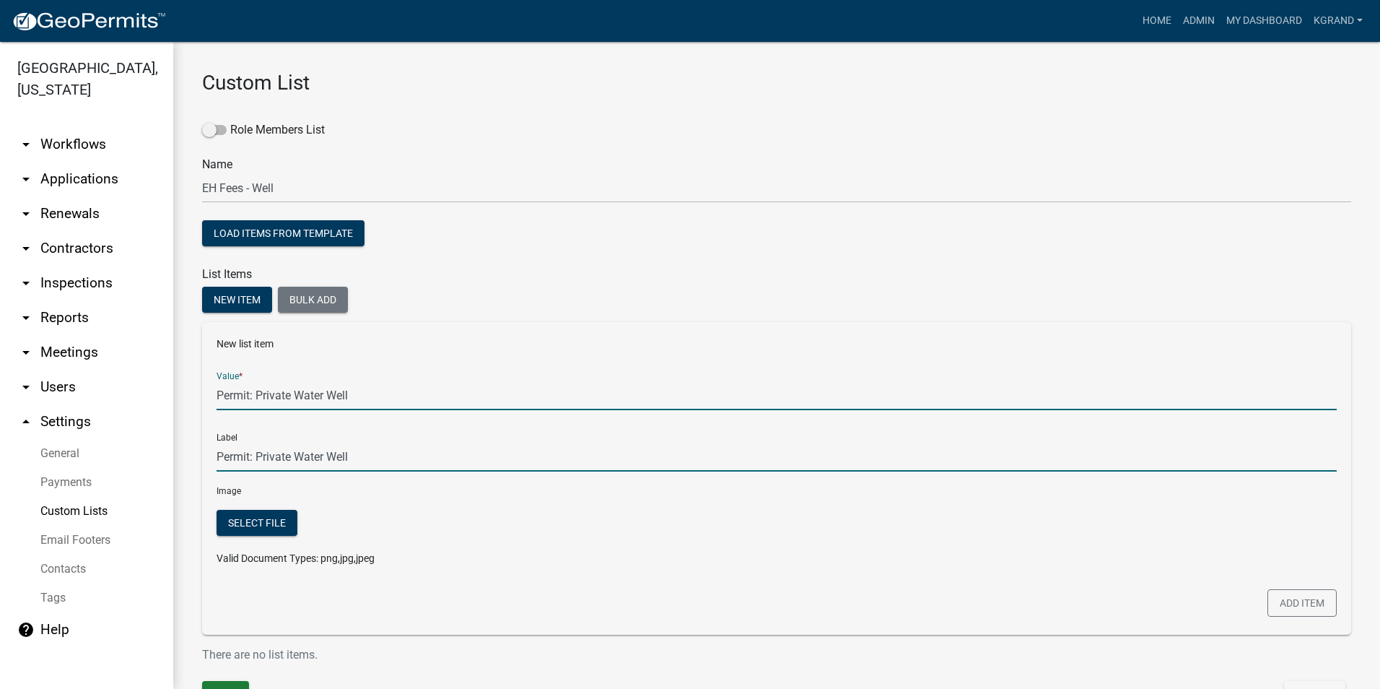
click at [315, 460] on input "Permit: Private Water Well" at bounding box center [777, 457] width 1120 height 30
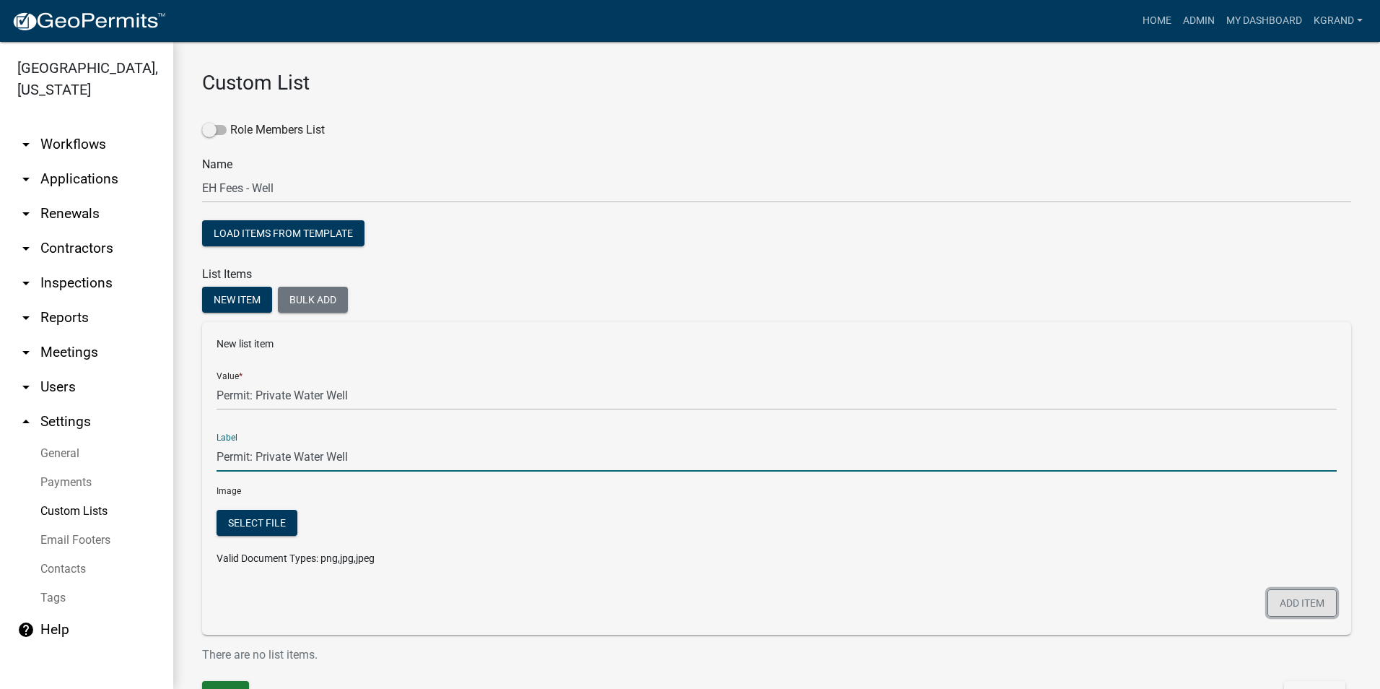
click at [1300, 600] on button "Add item" at bounding box center [1302, 602] width 69 height 27
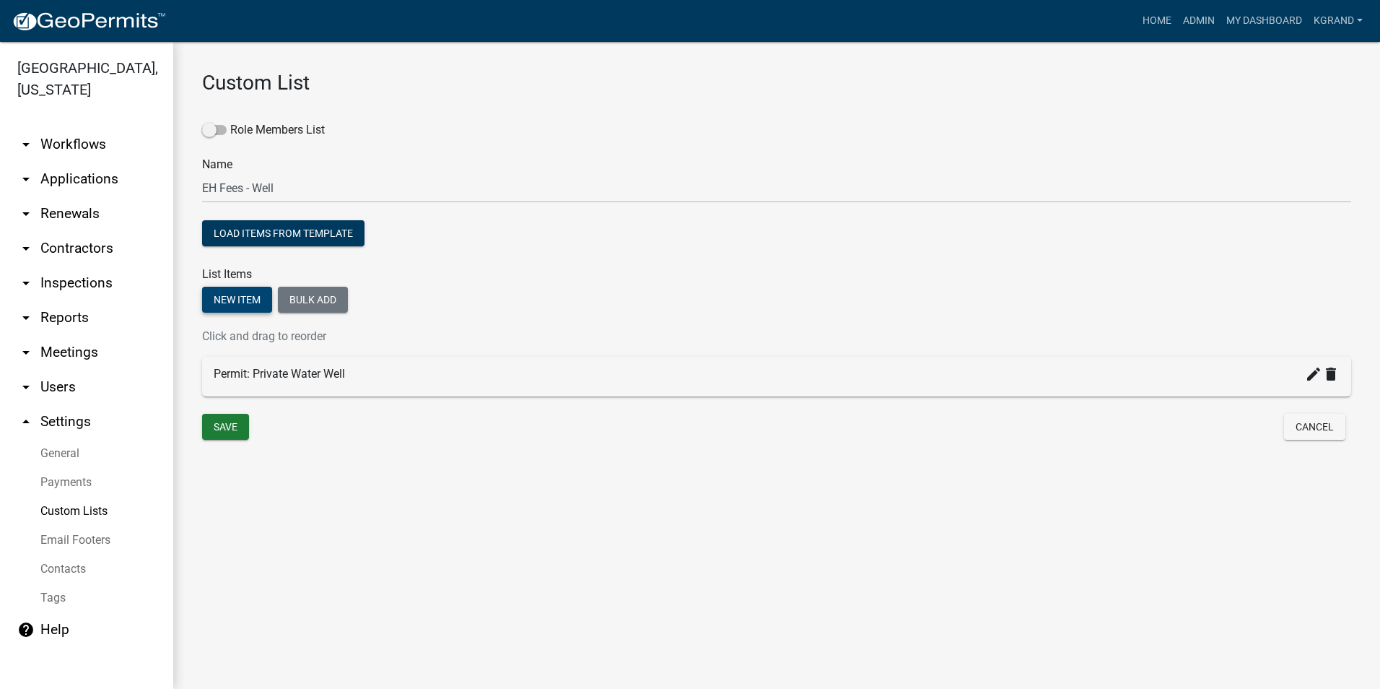
click at [243, 303] on button "New item" at bounding box center [237, 300] width 70 height 26
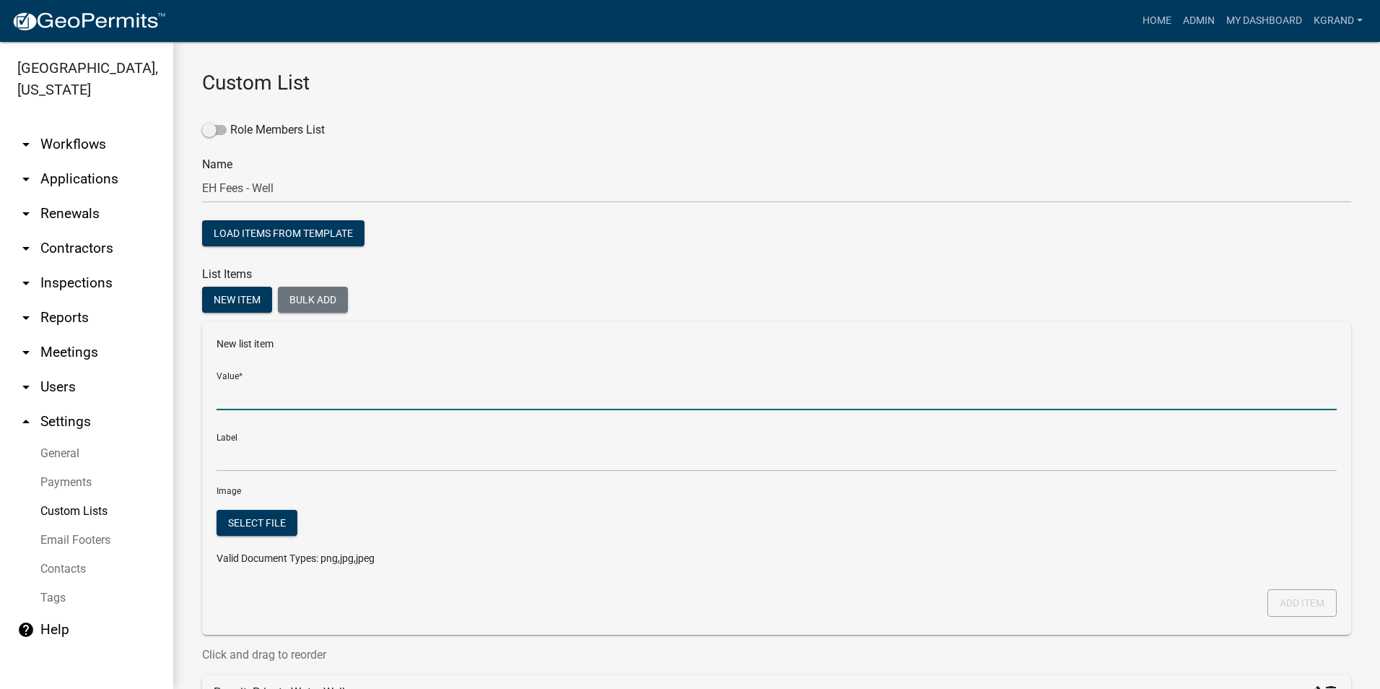
click at [232, 400] on input "Value *" at bounding box center [777, 395] width 1120 height 30
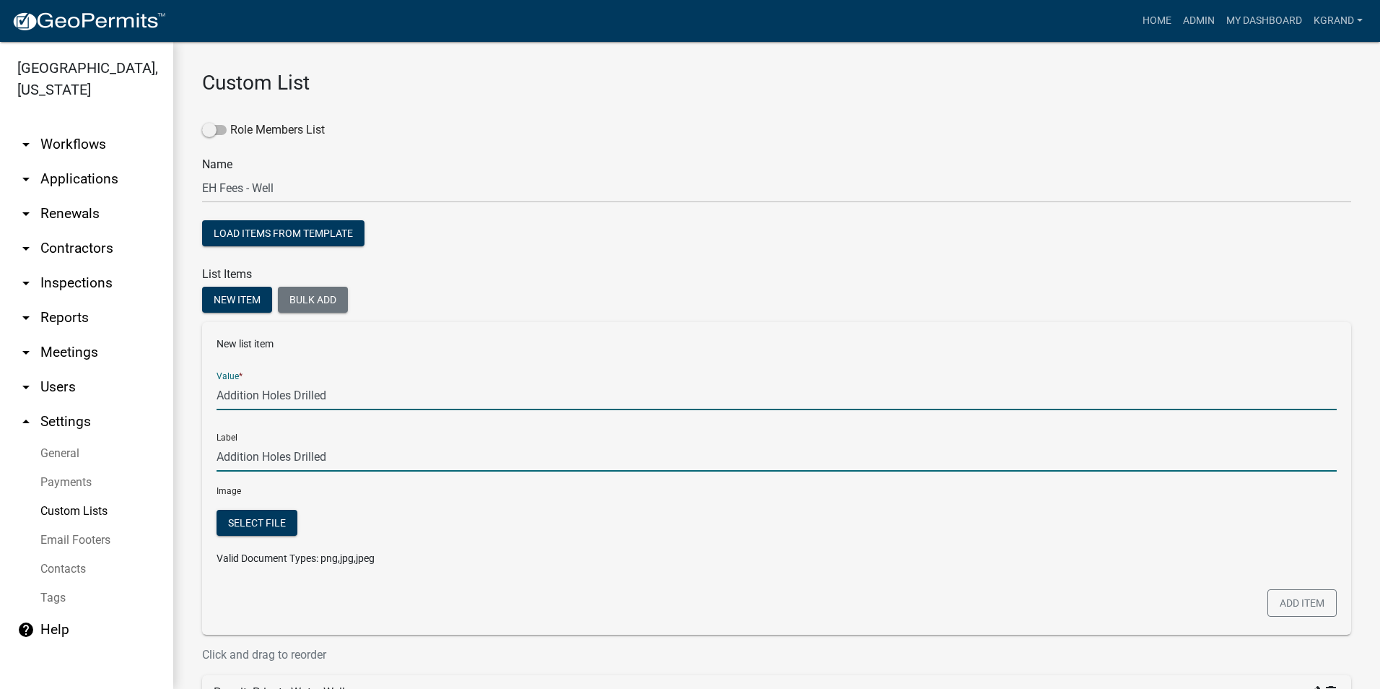
click at [247, 454] on input "Addition Holes Drilled" at bounding box center [777, 457] width 1120 height 30
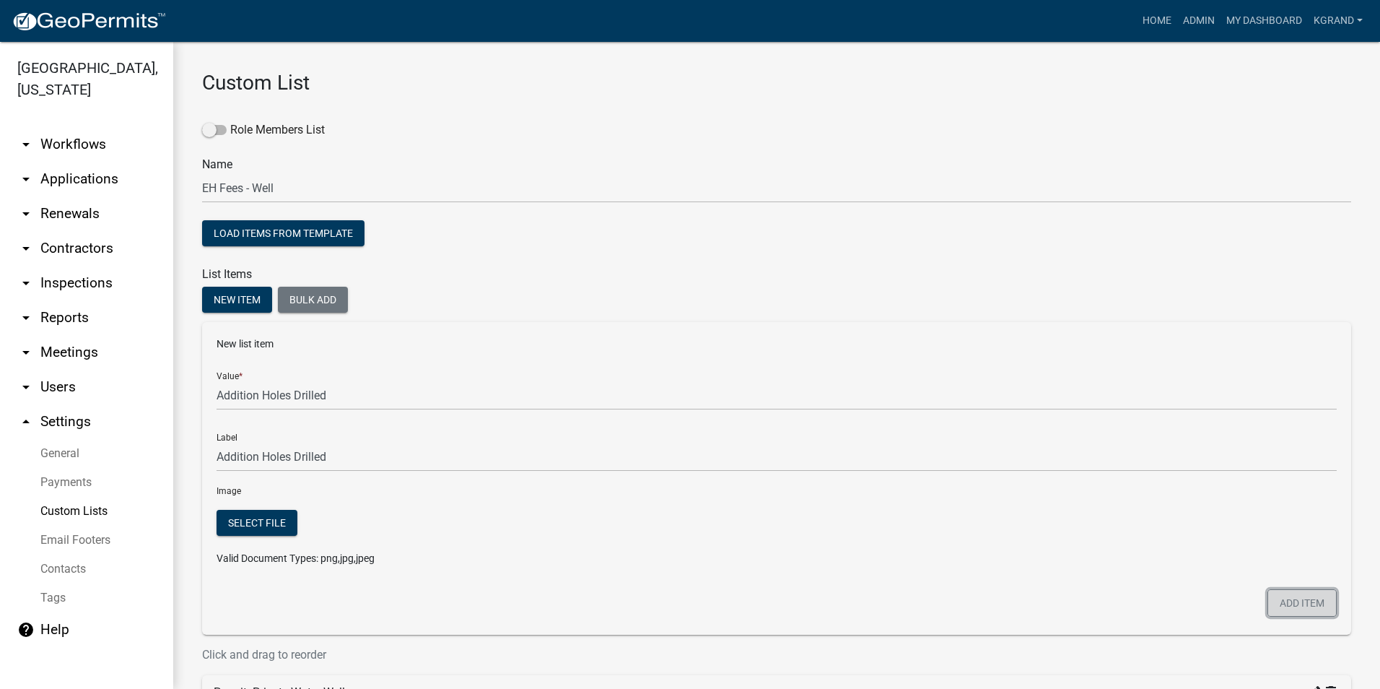
click at [1282, 601] on button "Add item" at bounding box center [1302, 602] width 69 height 27
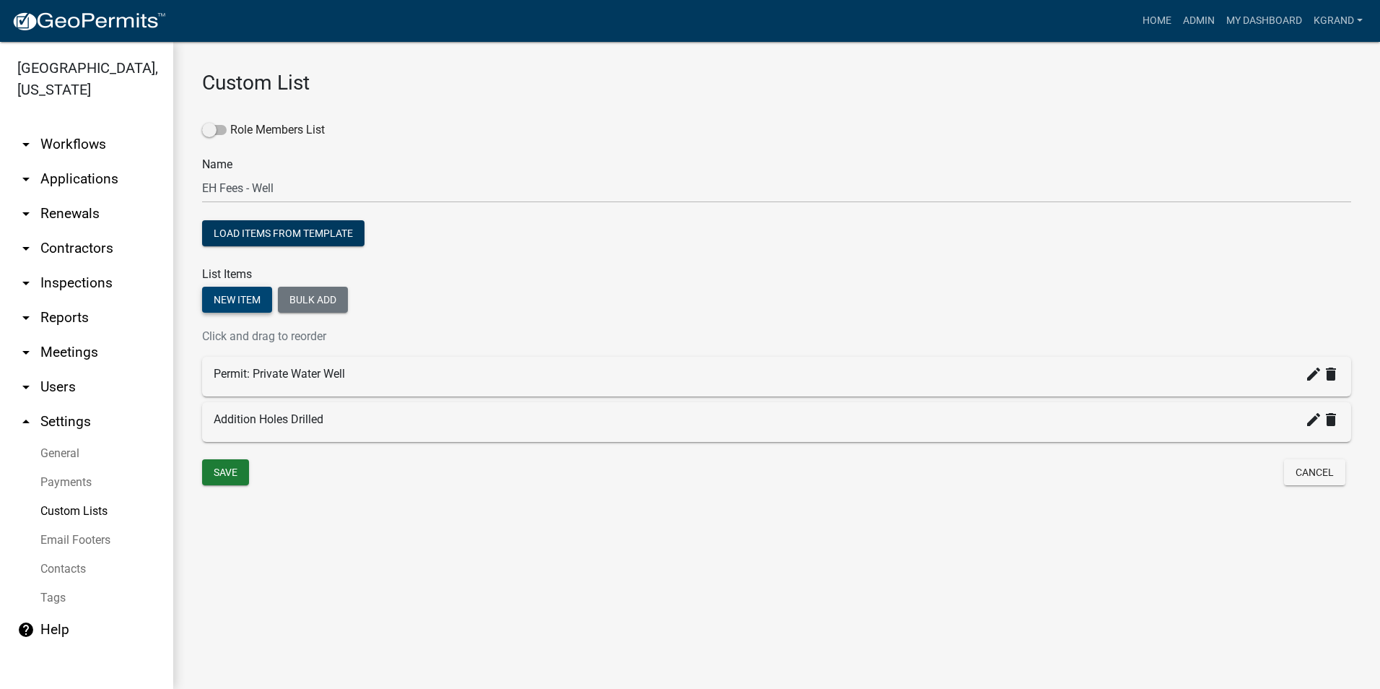
drag, startPoint x: 231, startPoint y: 307, endPoint x: 235, endPoint y: 319, distance: 12.8
click at [231, 307] on button "New item" at bounding box center [237, 300] width 70 height 26
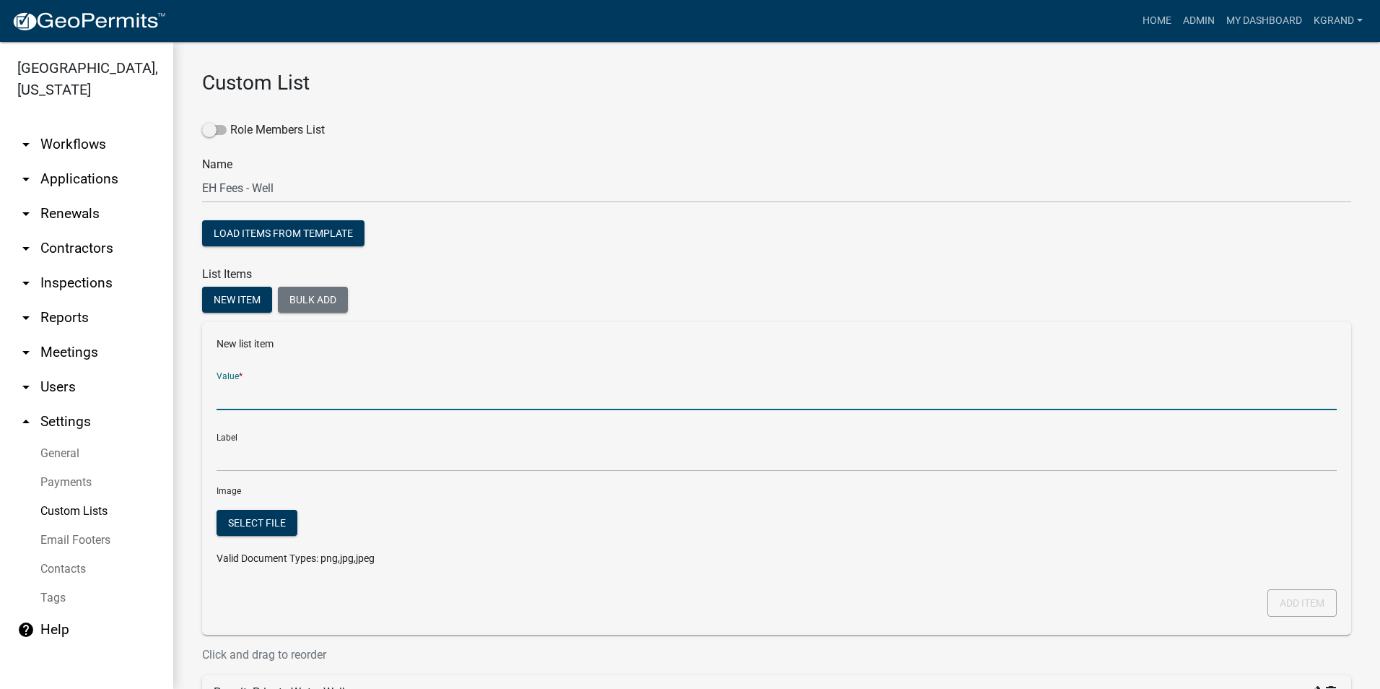
click at [242, 398] on input "Value *" at bounding box center [777, 395] width 1120 height 30
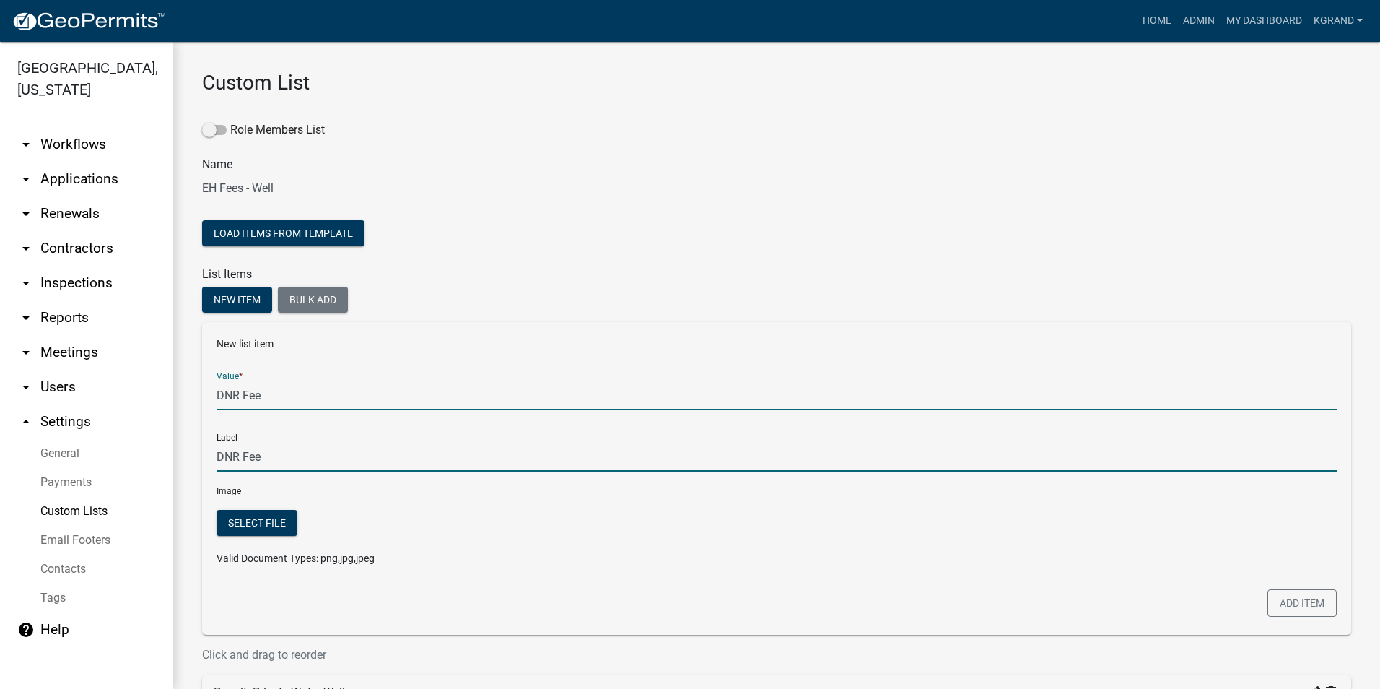
click at [273, 450] on input "DNR Fee" at bounding box center [777, 457] width 1120 height 30
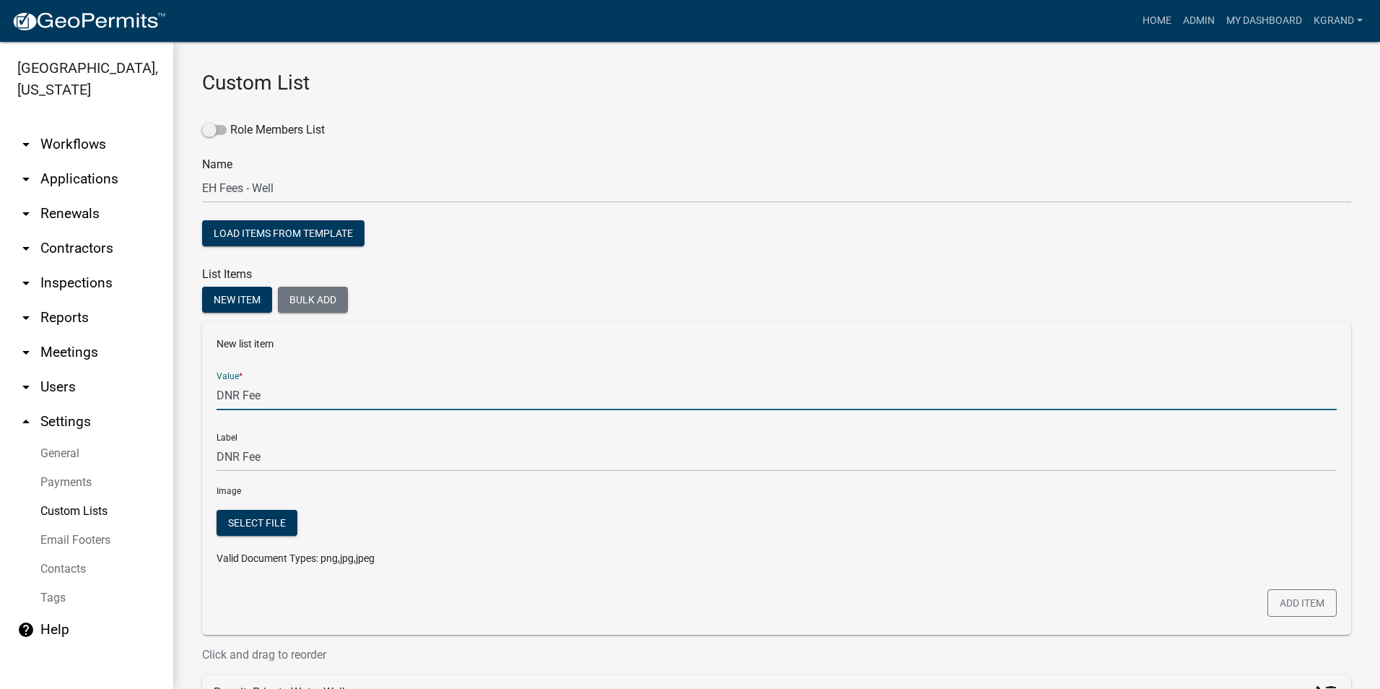
click at [256, 393] on input "DNR Fee" at bounding box center [777, 395] width 1120 height 30
click at [264, 396] on input "DNR Fee" at bounding box center [777, 395] width 1120 height 30
click at [1286, 591] on button "Add item" at bounding box center [1302, 602] width 69 height 27
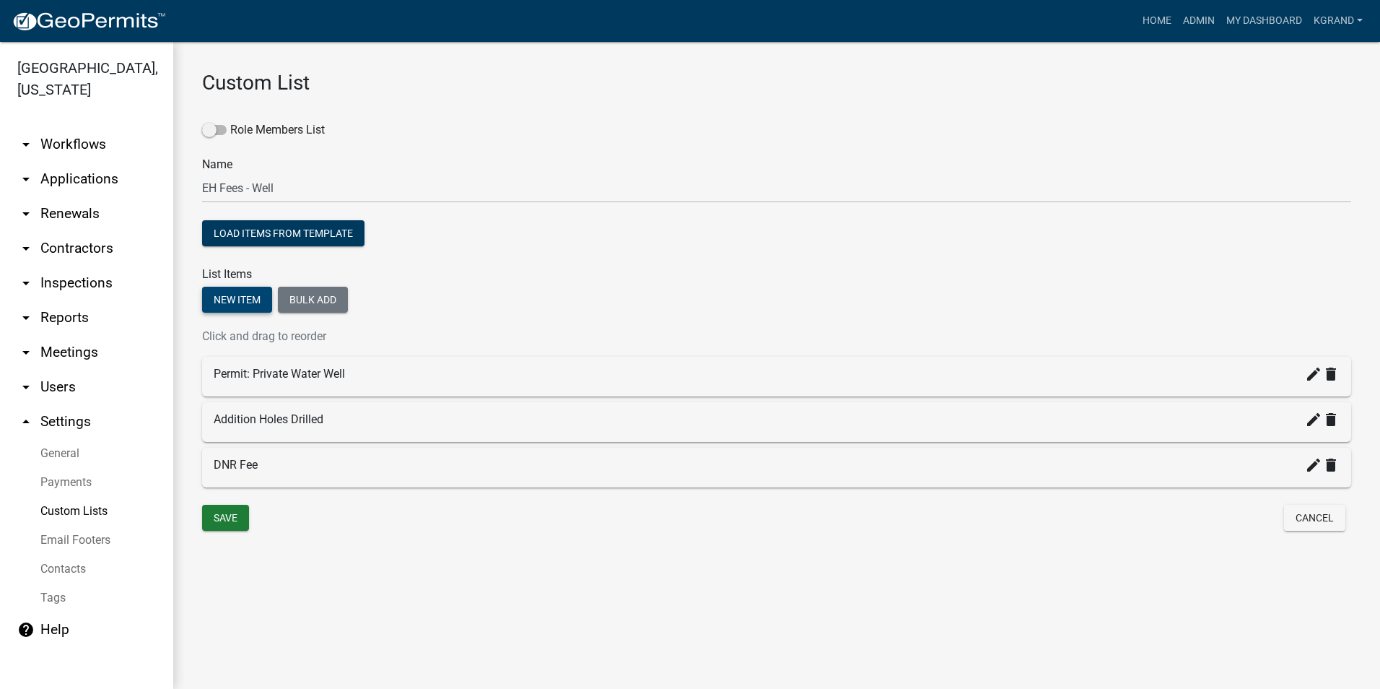
click at [227, 300] on button "New item" at bounding box center [237, 300] width 70 height 26
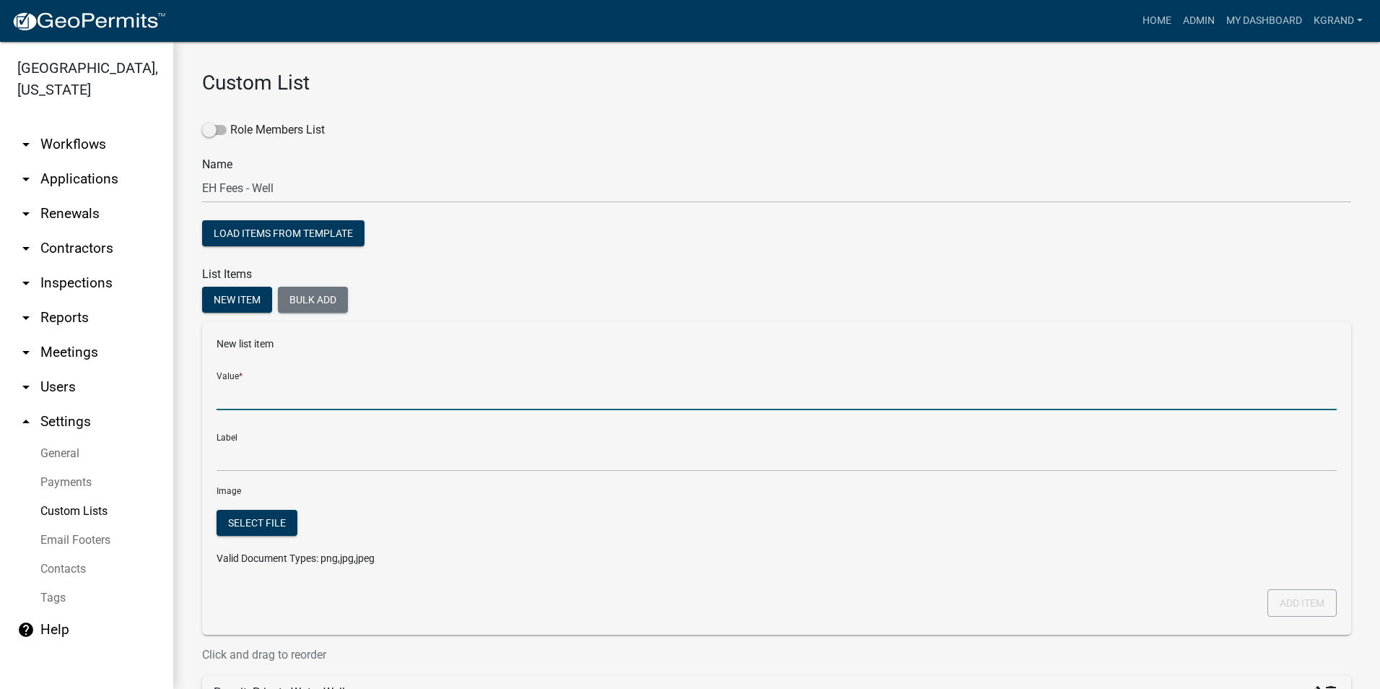
click at [248, 393] on input "Value *" at bounding box center [777, 395] width 1120 height 30
click at [223, 391] on input "starting without a Permit" at bounding box center [777, 395] width 1120 height 30
click at [268, 397] on input "Starting without a Permit" at bounding box center [777, 395] width 1120 height 30
drag, startPoint x: 358, startPoint y: 393, endPoint x: 165, endPoint y: 390, distance: 192.8
click at [165, 390] on div "Story County, Iowa arrow_drop_down Workflows List arrow_drop_down Applications …" at bounding box center [690, 365] width 1380 height 647
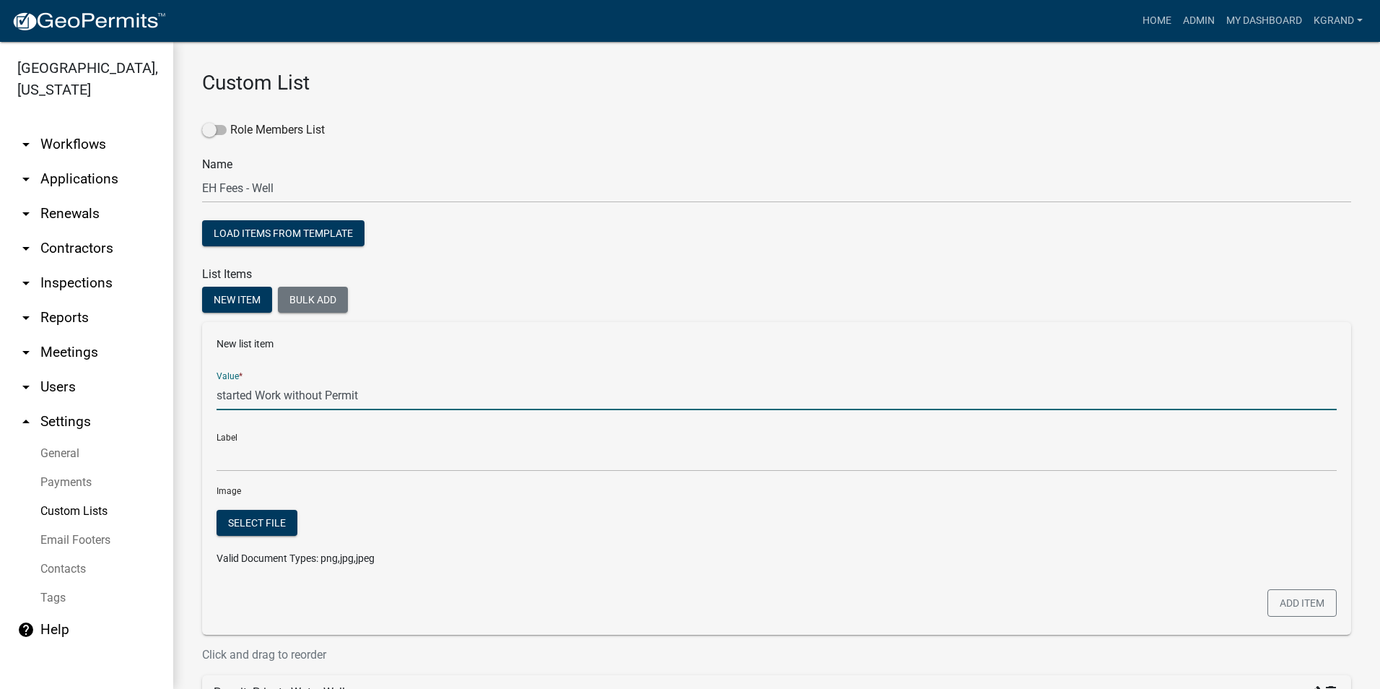
click at [294, 396] on input "started Work without Permit" at bounding box center [777, 395] width 1120 height 30
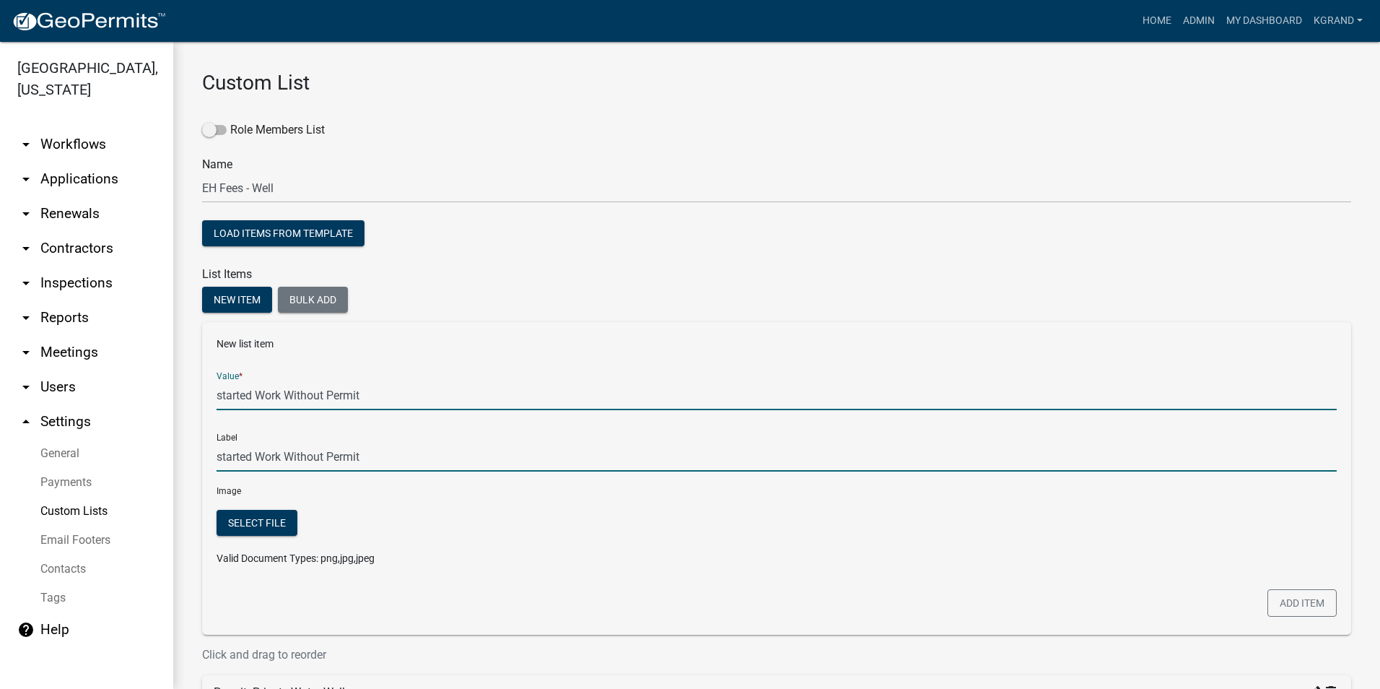
click at [276, 447] on input "started Work Without Permit" at bounding box center [777, 457] width 1120 height 30
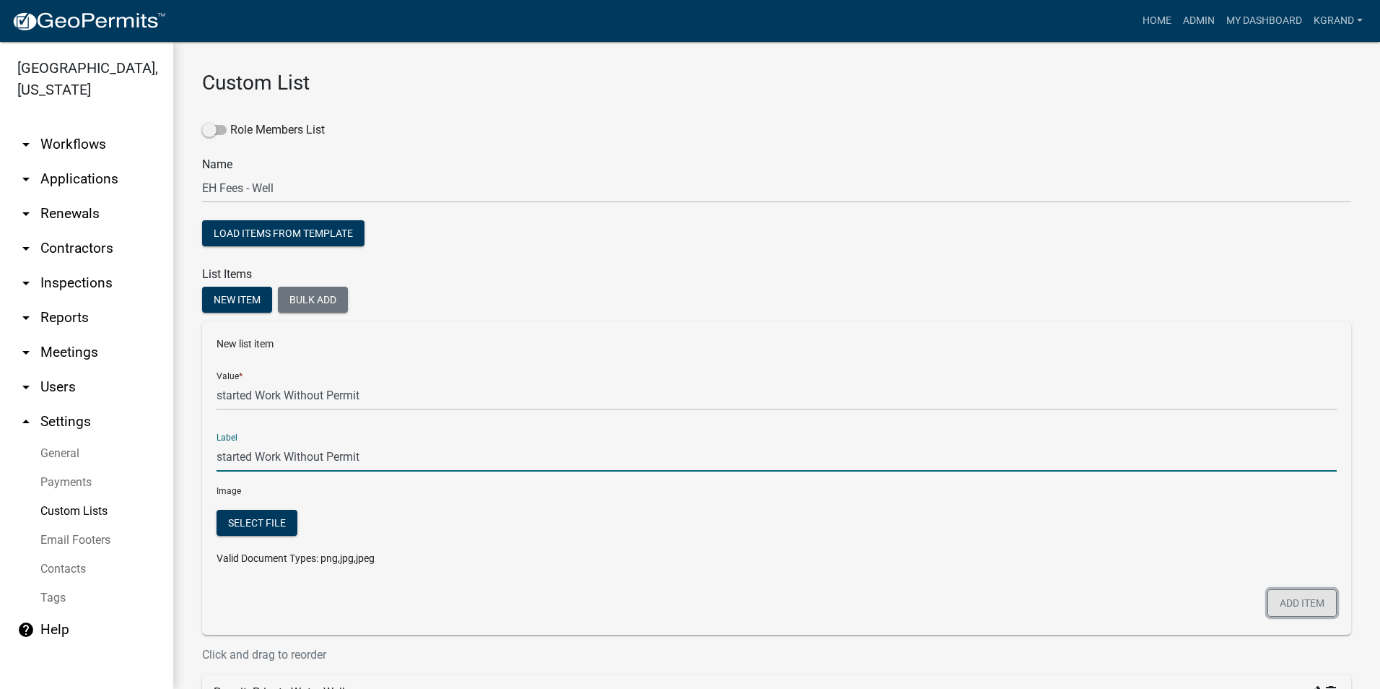
click at [1305, 595] on button "Add item" at bounding box center [1302, 602] width 69 height 27
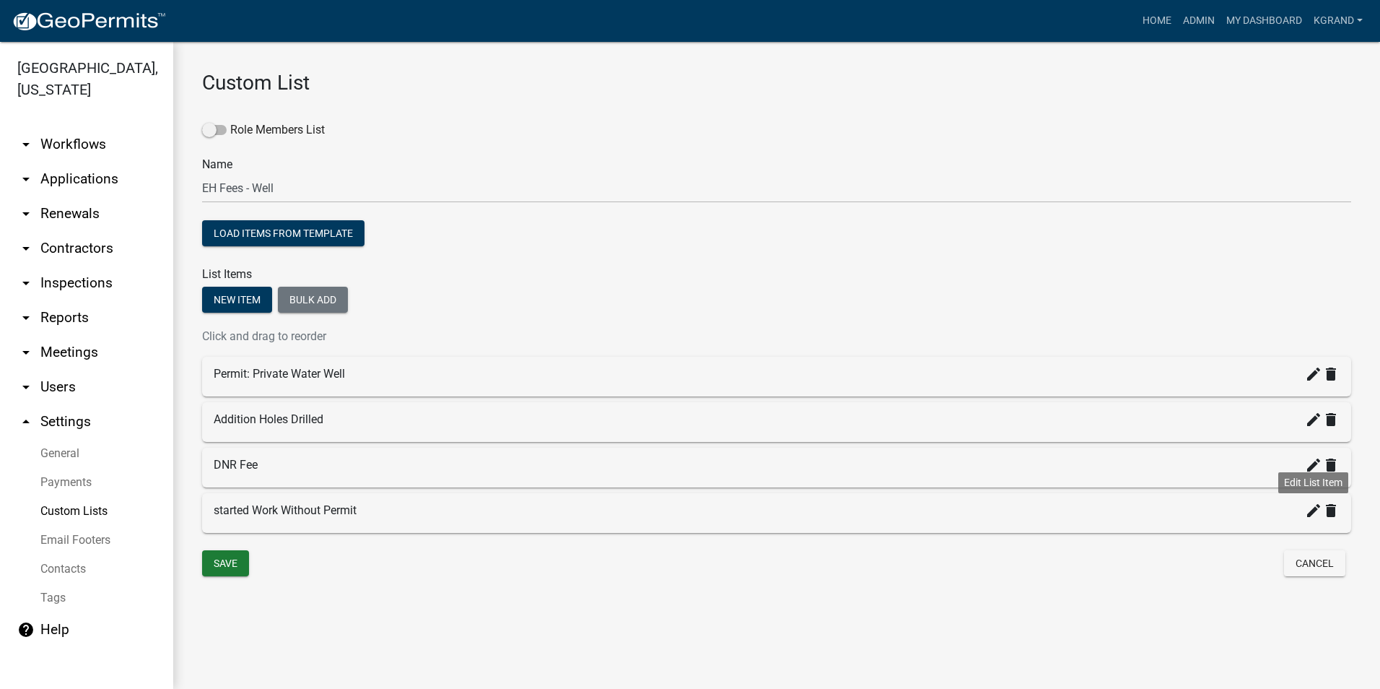
click at [1310, 512] on icon "create" at bounding box center [1313, 510] width 17 height 17
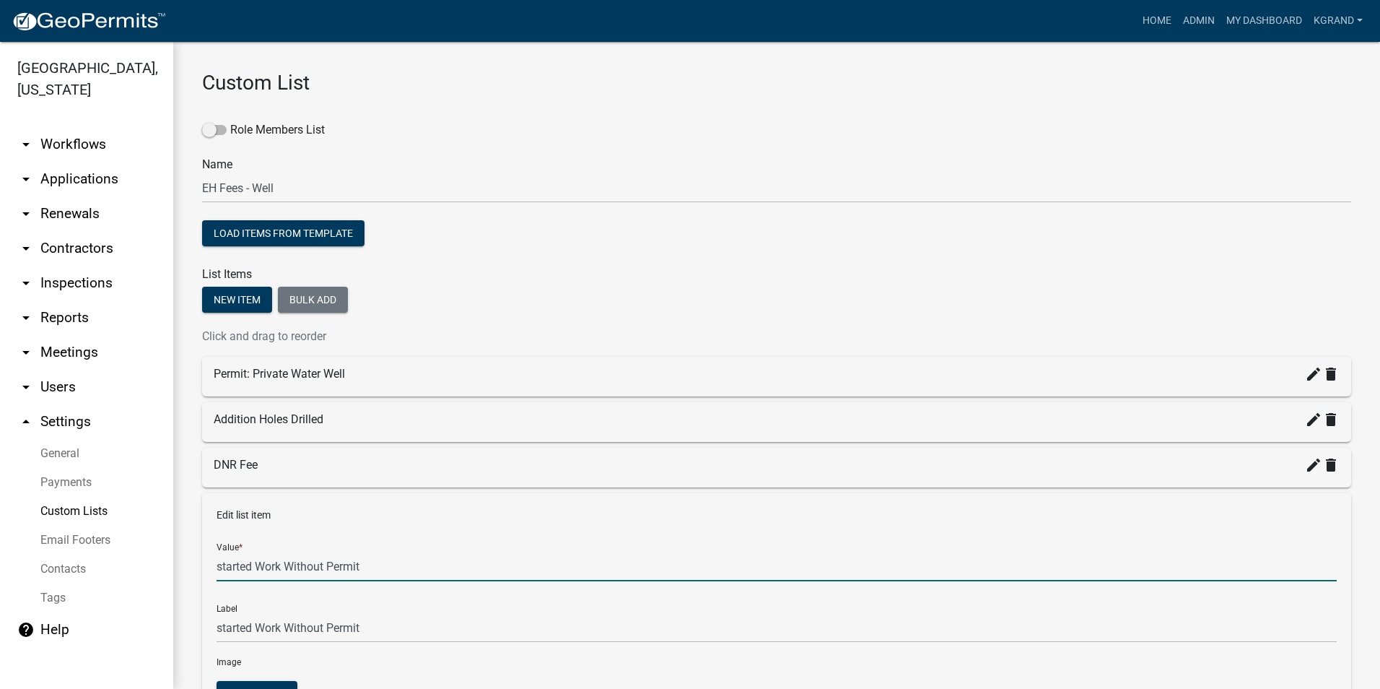
click at [222, 567] on input "started Work Without Permit" at bounding box center [777, 566] width 1120 height 30
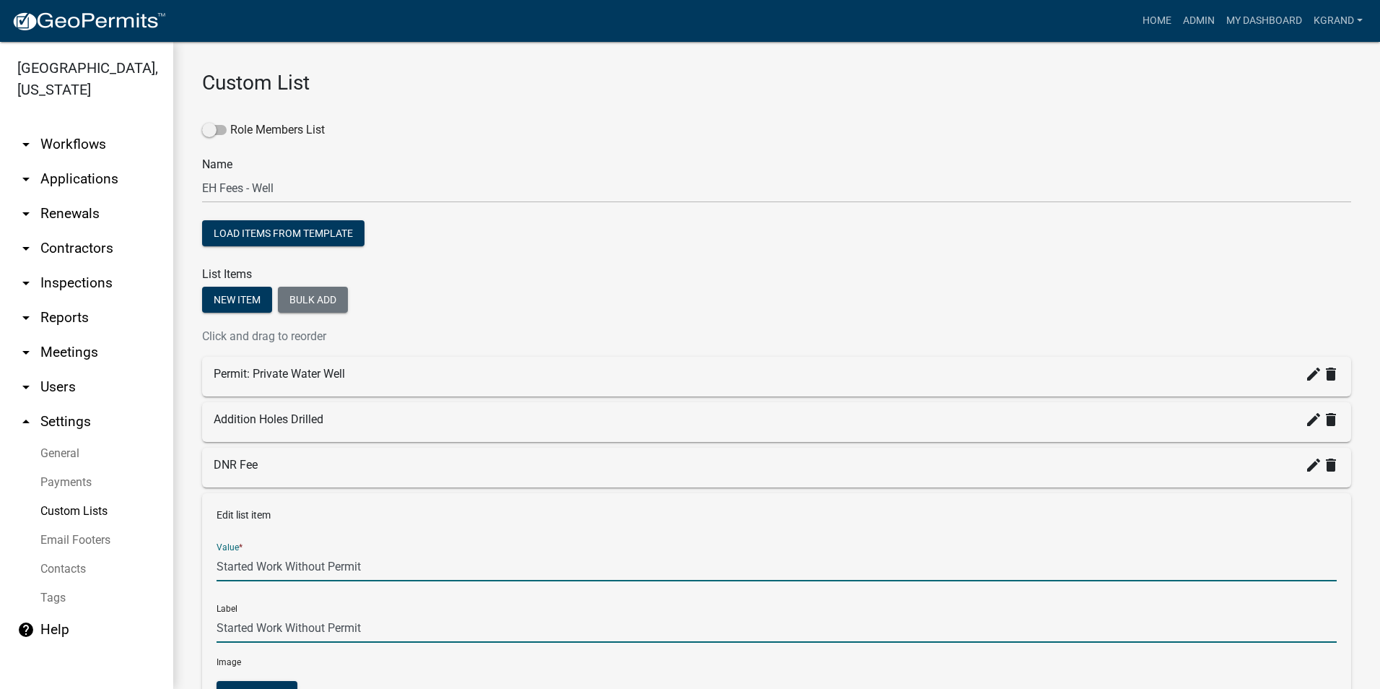
click at [396, 620] on input "Started Work Without Permit" at bounding box center [777, 628] width 1120 height 30
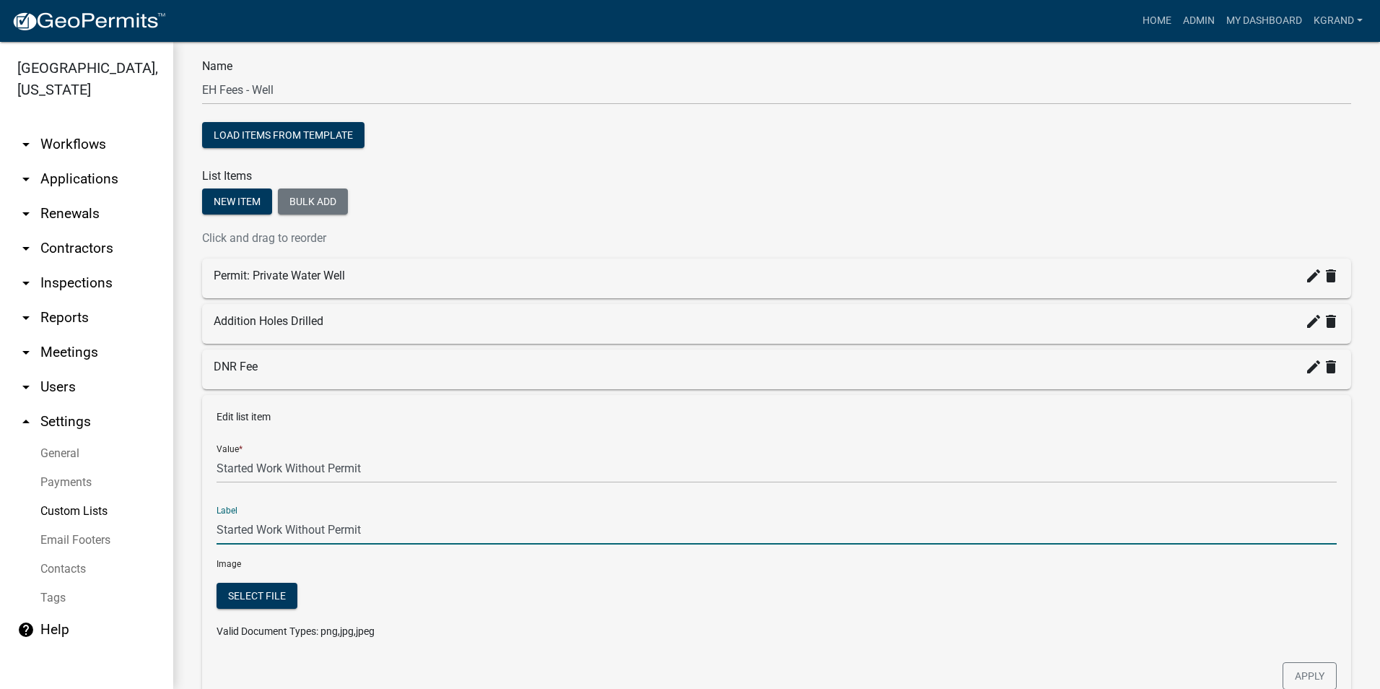
scroll to position [223, 0]
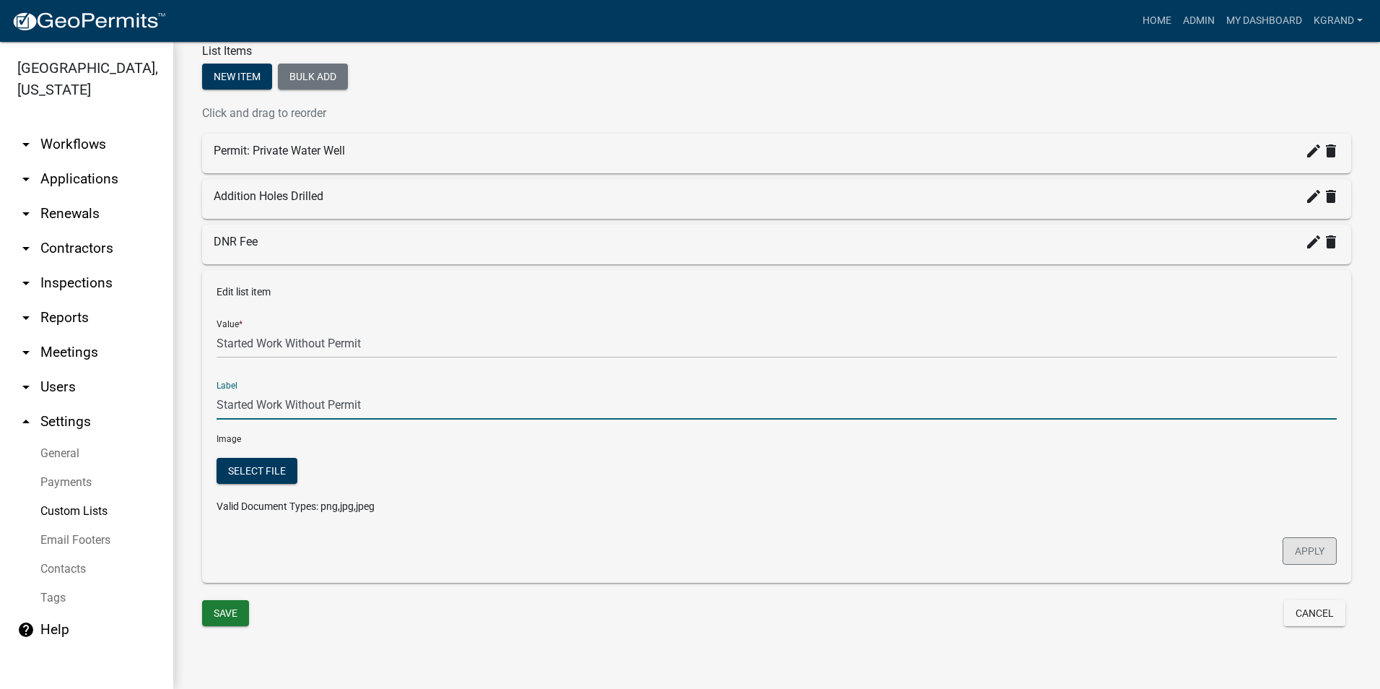
click at [1283, 551] on button "Apply" at bounding box center [1310, 550] width 54 height 27
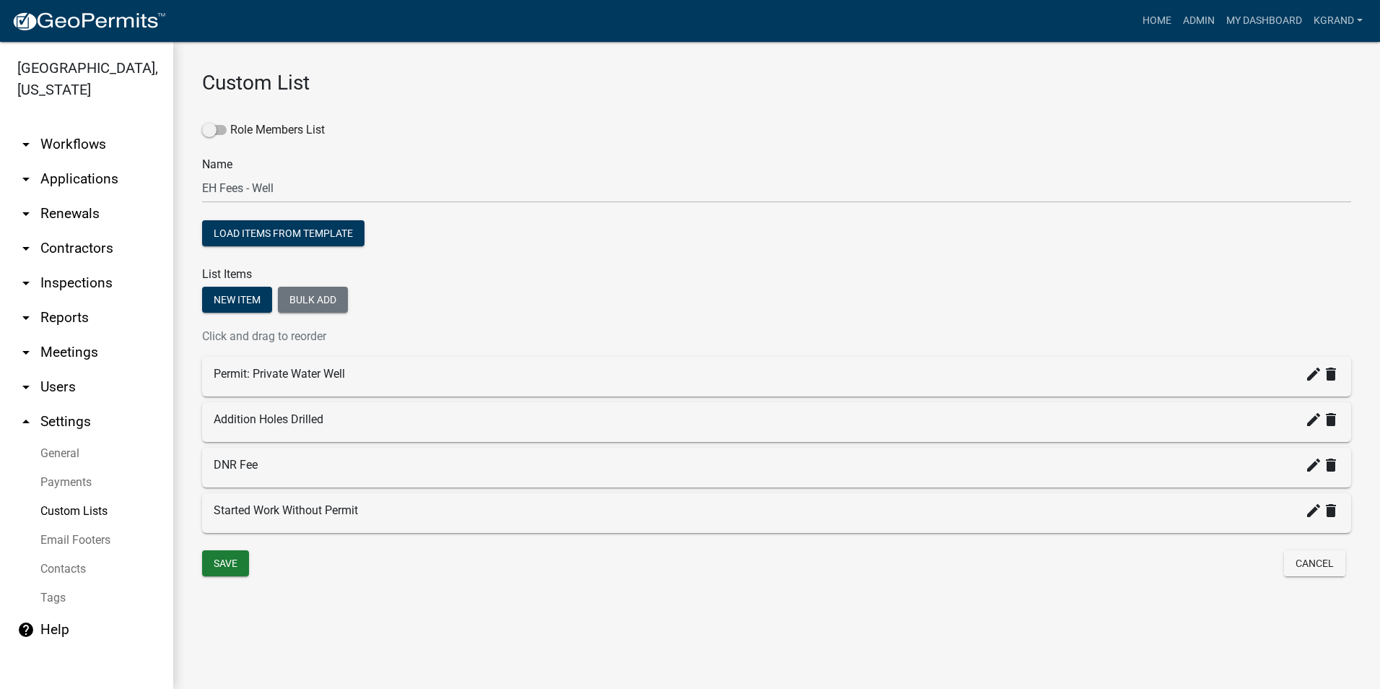
scroll to position [0, 0]
click at [231, 297] on button "New item" at bounding box center [237, 300] width 70 height 26
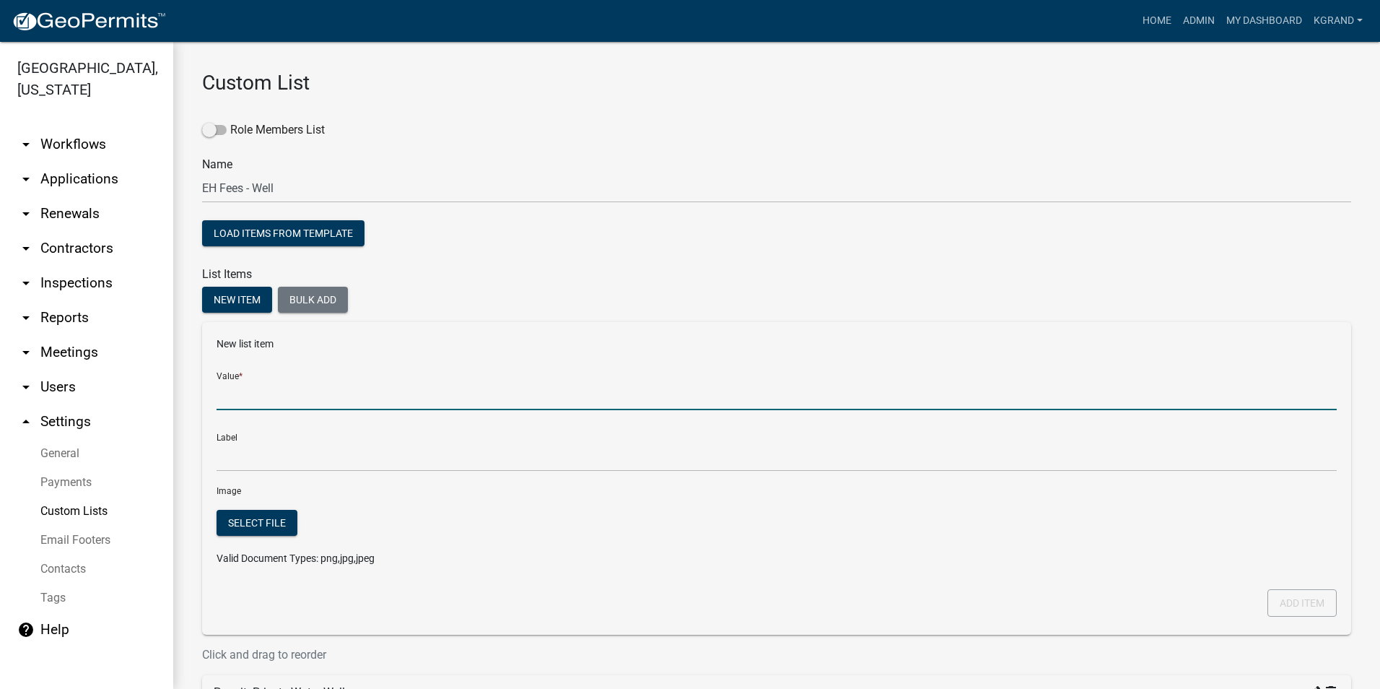
click at [236, 400] on input "Value *" at bounding box center [777, 395] width 1120 height 30
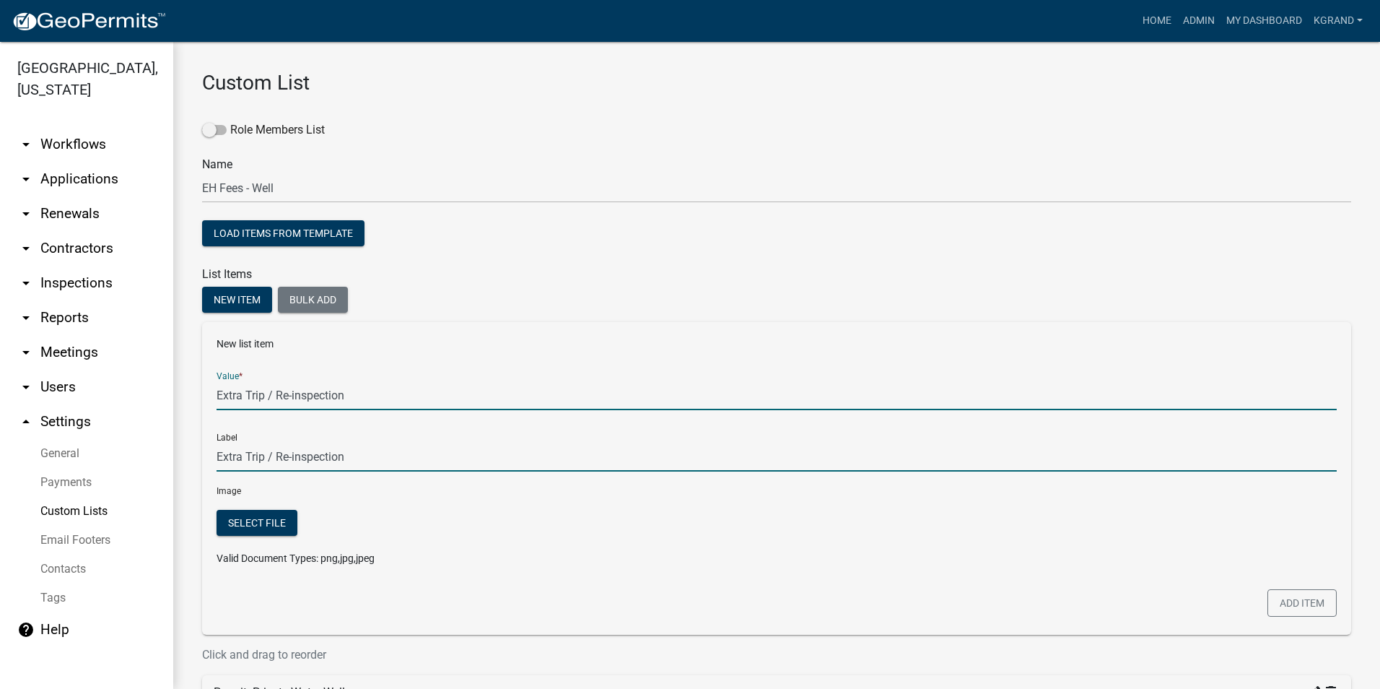
click at [538, 452] on input "Extra Trip / Re-inspection" at bounding box center [777, 457] width 1120 height 30
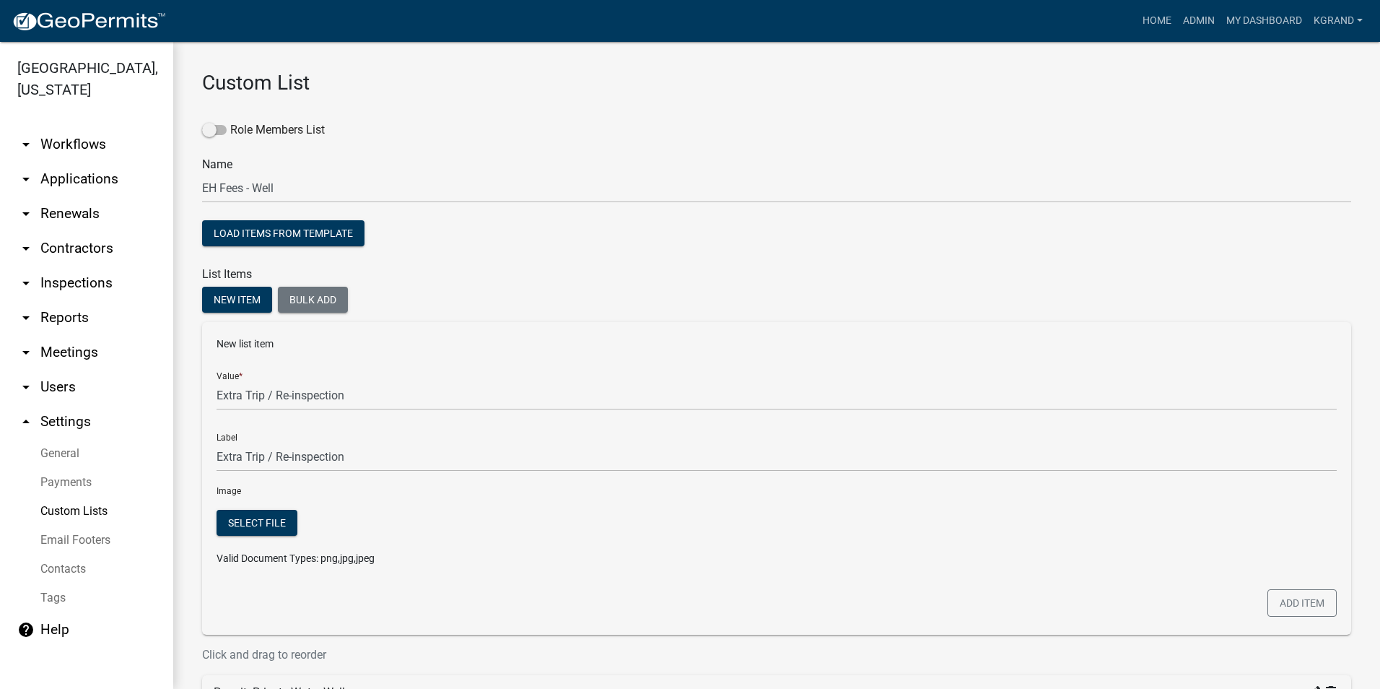
click at [622, 546] on div at bounding box center [920, 544] width 857 height 68
click at [1315, 599] on button "Add item" at bounding box center [1302, 602] width 69 height 27
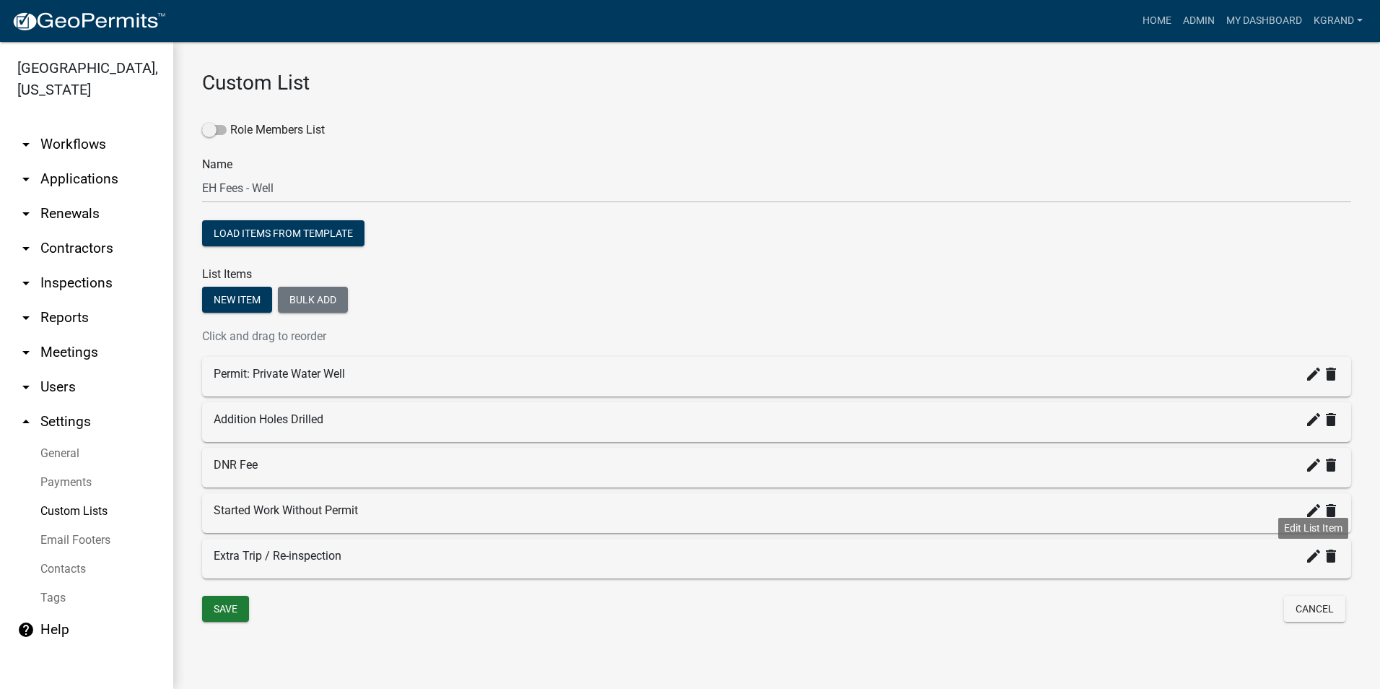
click at [1310, 558] on icon "create" at bounding box center [1313, 555] width 17 height 17
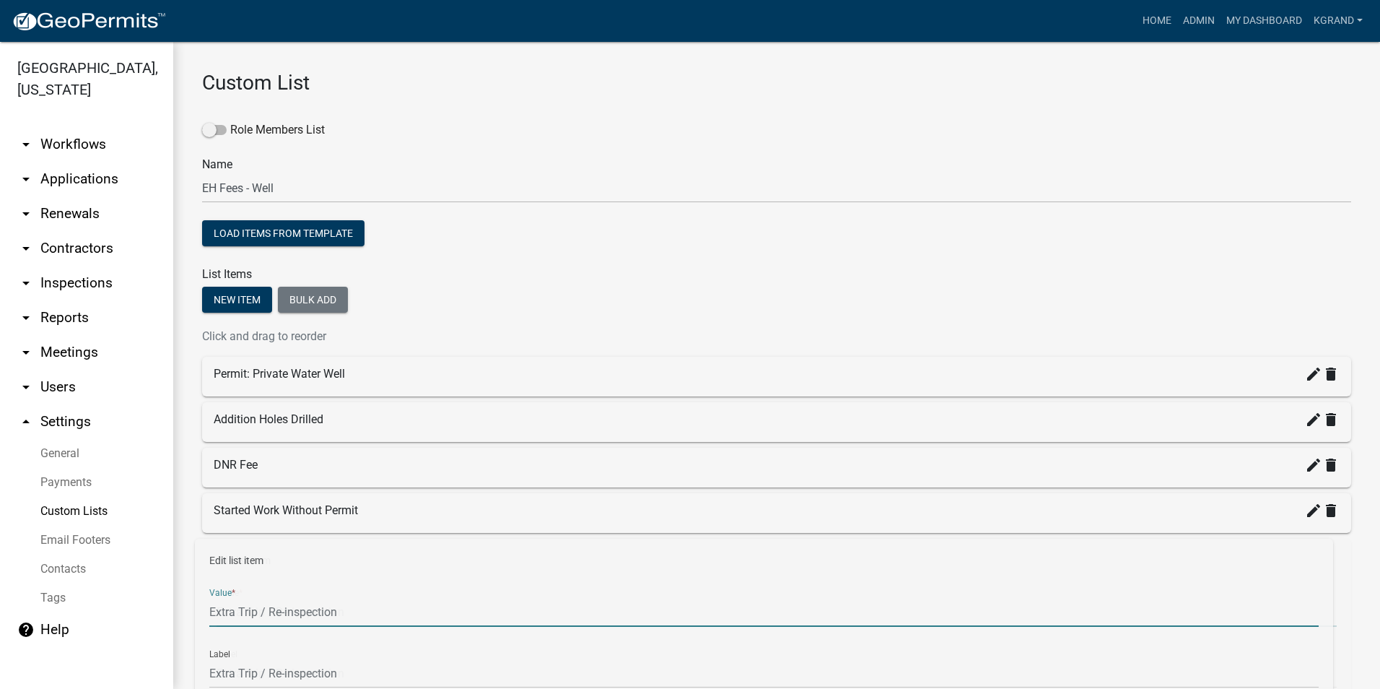
drag, startPoint x: 247, startPoint y: 611, endPoint x: 192, endPoint y: 600, distance: 55.9
click at [192, 600] on div "Custom List Role Members List Name EH Fees - Well Load items from template List…" at bounding box center [776, 499] width 1207 height 915
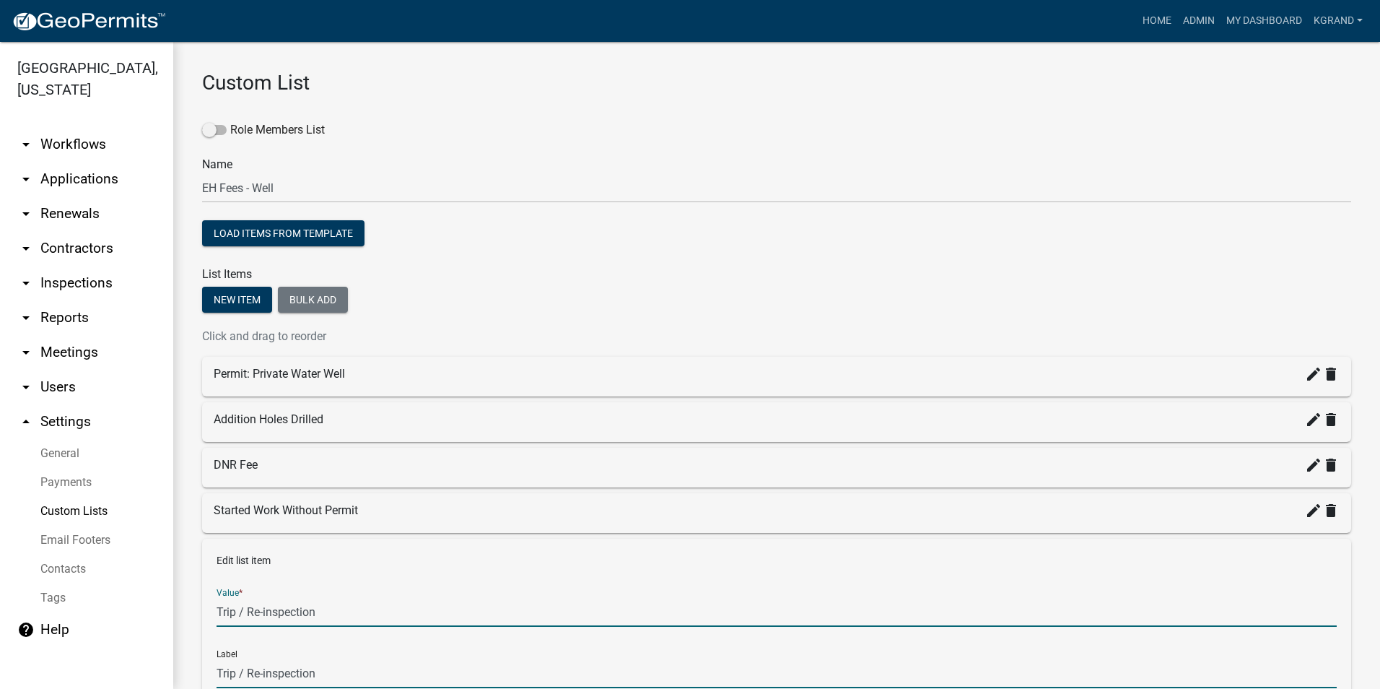
click at [373, 673] on input "Trip / Re-inspection" at bounding box center [777, 673] width 1120 height 30
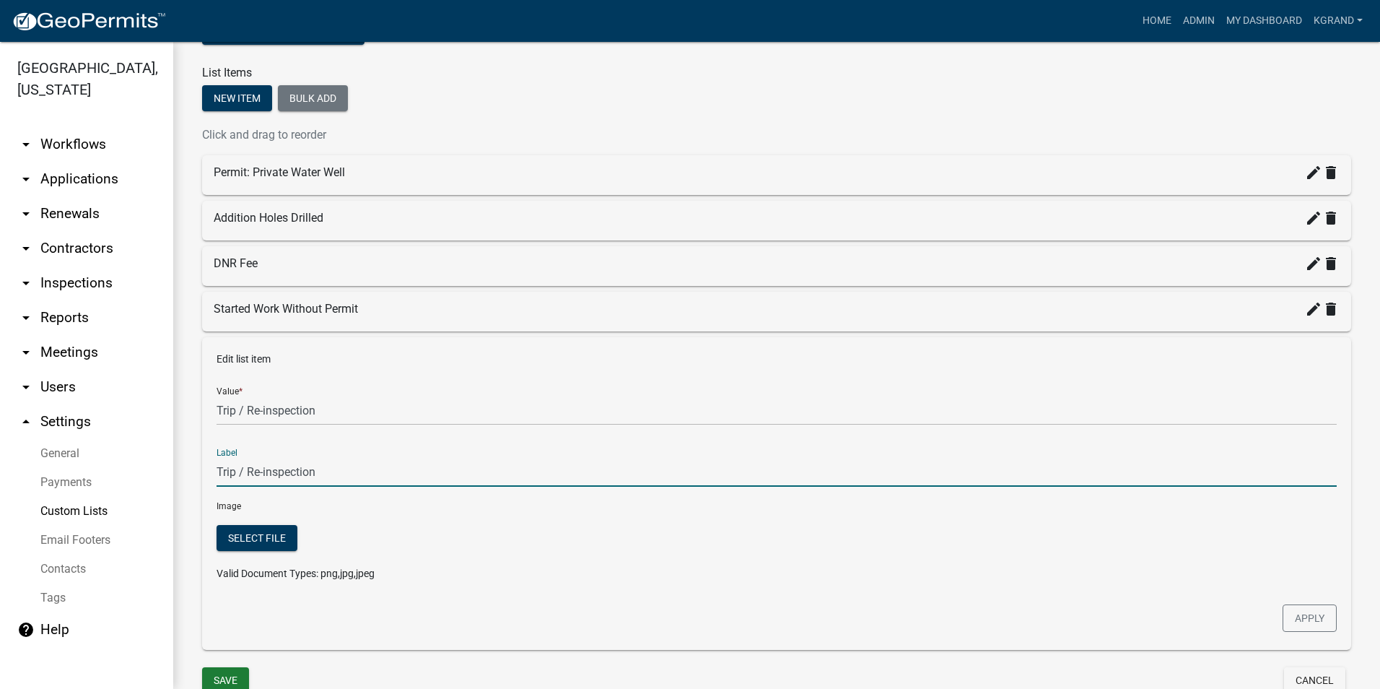
scroll to position [269, 0]
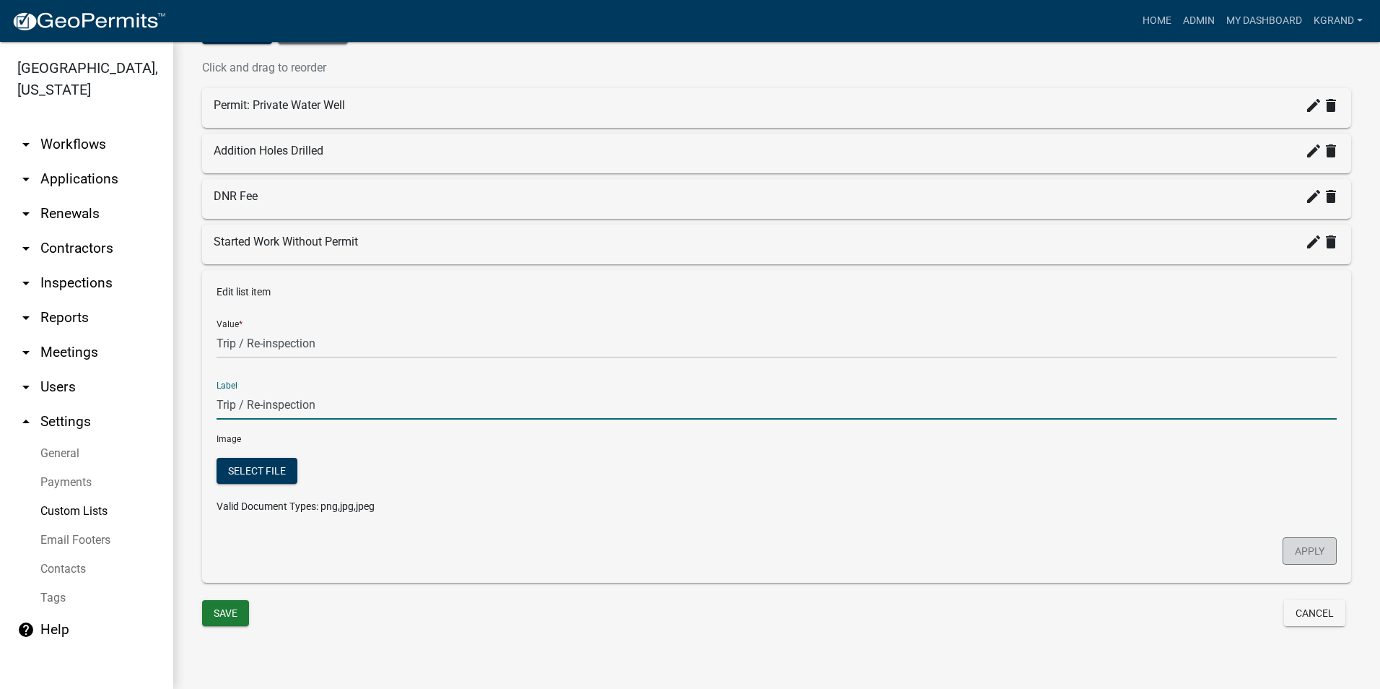
click at [1286, 549] on button "Apply" at bounding box center [1310, 550] width 54 height 27
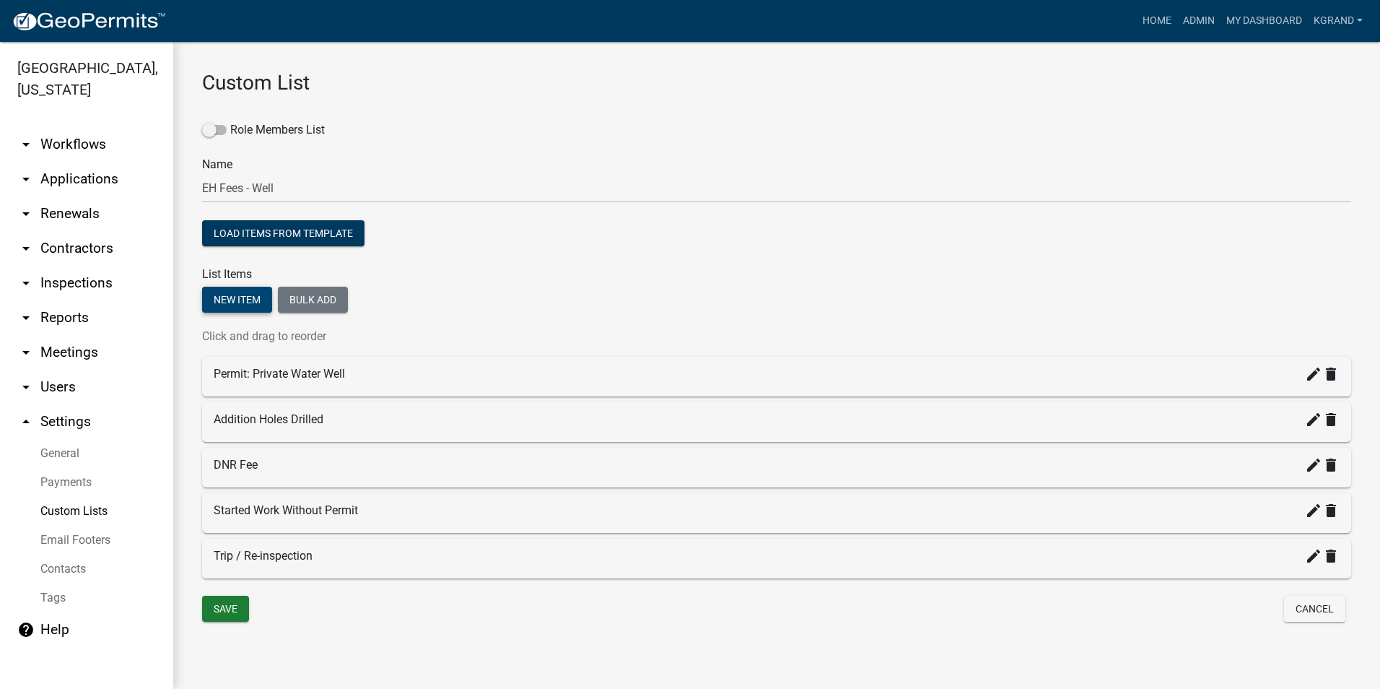
click at [221, 300] on button "New item" at bounding box center [237, 300] width 70 height 26
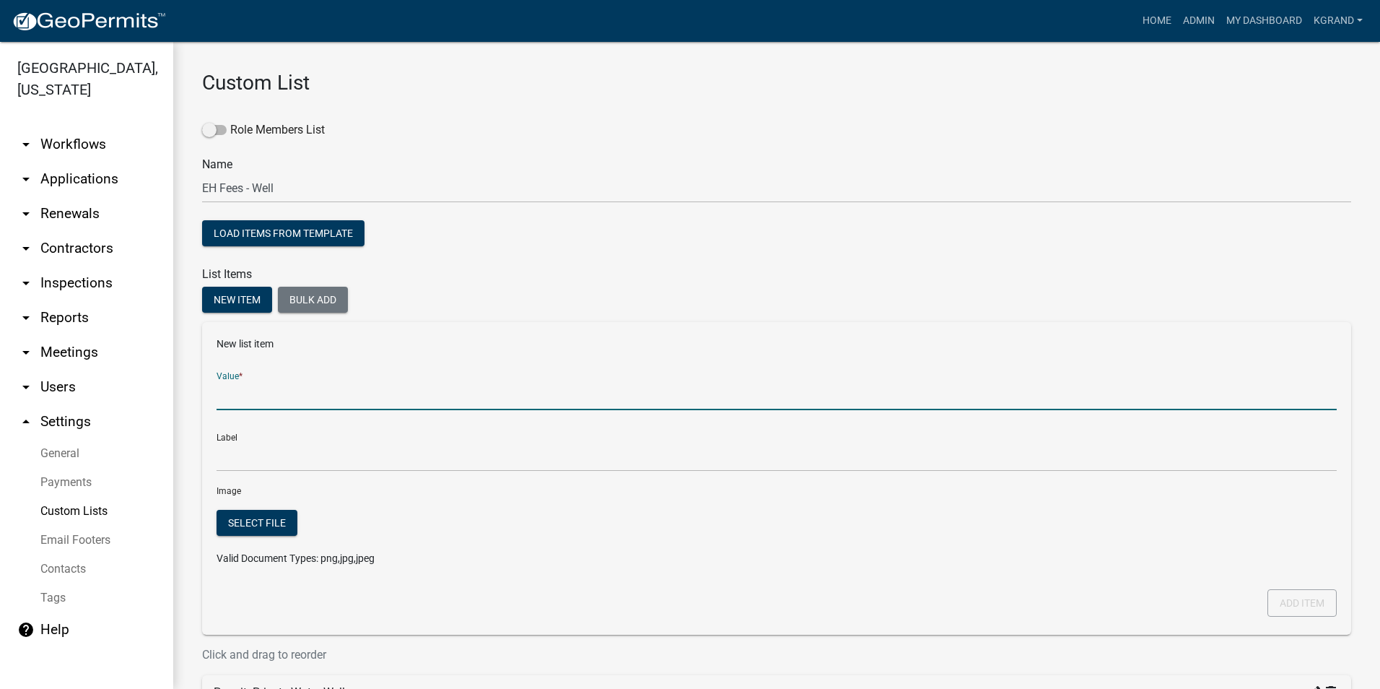
click at [238, 394] on input "Value *" at bounding box center [777, 395] width 1120 height 30
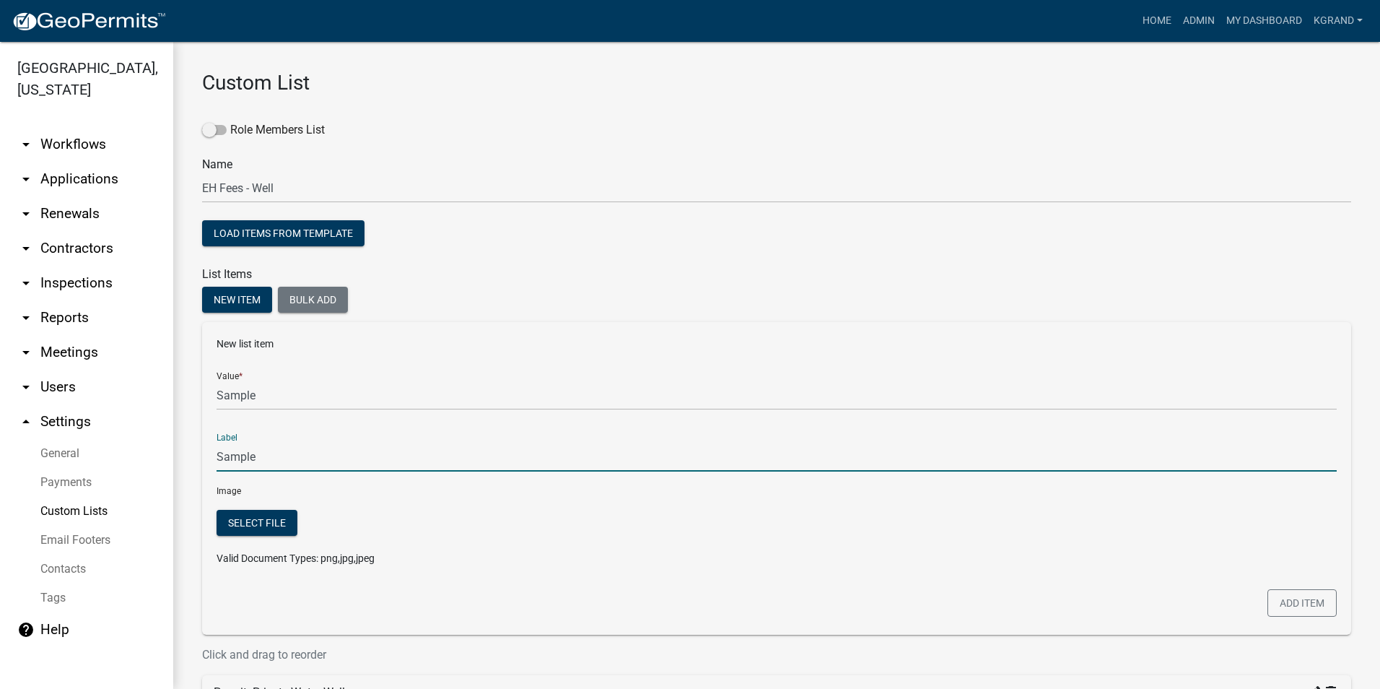
click at [261, 458] on input "Sample" at bounding box center [777, 457] width 1120 height 30
click at [513, 523] on div at bounding box center [920, 544] width 857 height 68
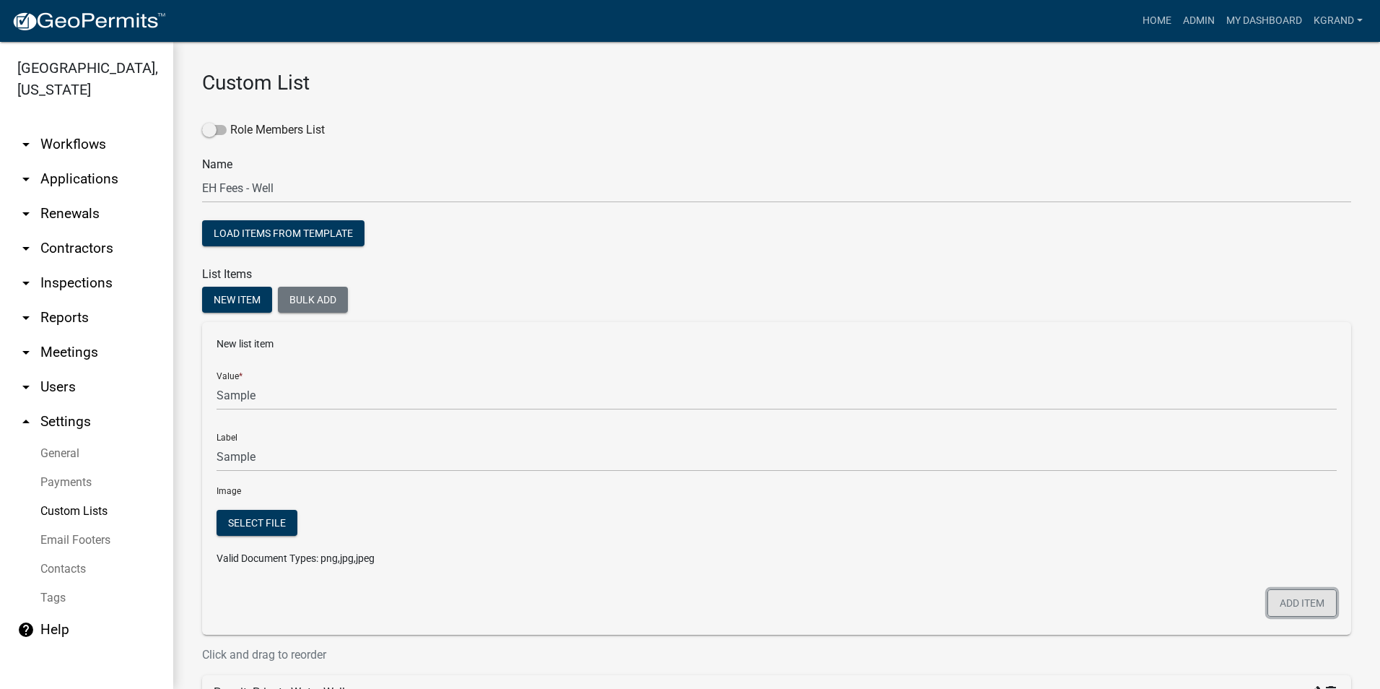
click at [1289, 603] on button "Add item" at bounding box center [1302, 602] width 69 height 27
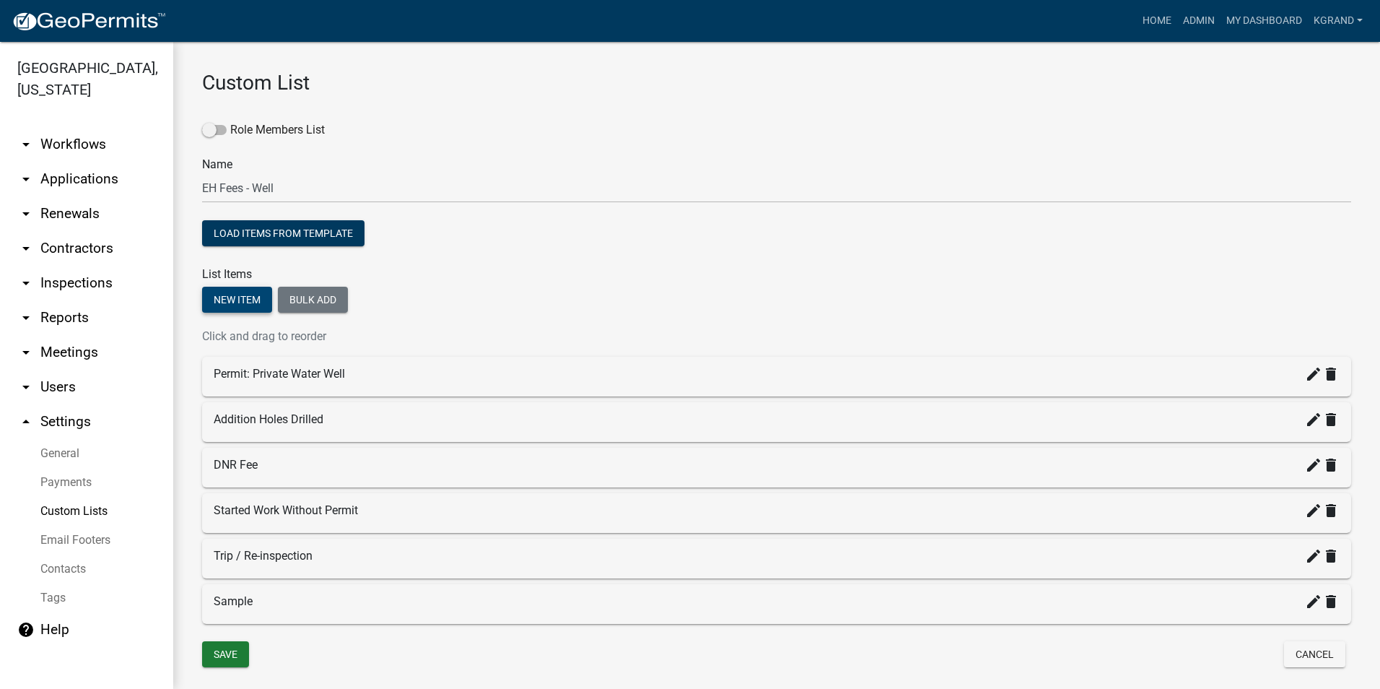
click at [243, 305] on button "New item" at bounding box center [237, 300] width 70 height 26
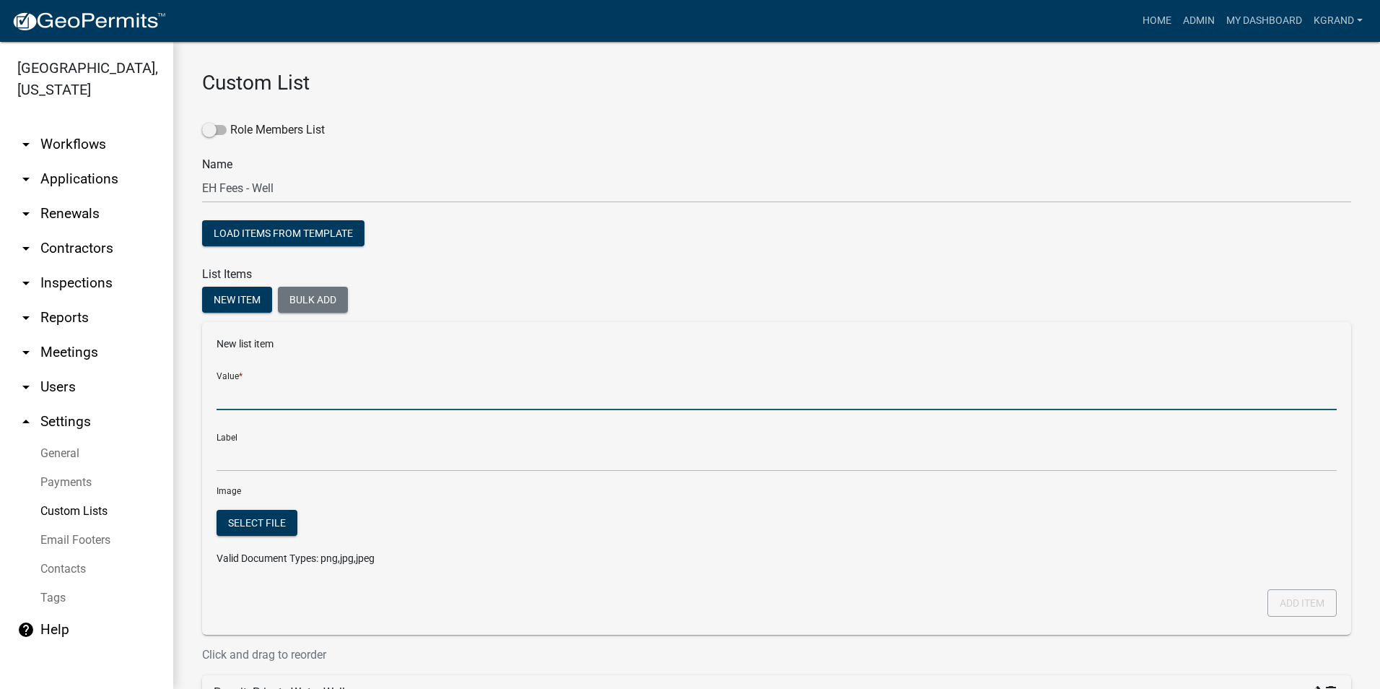
click at [261, 396] on input "Value *" at bounding box center [777, 395] width 1120 height 30
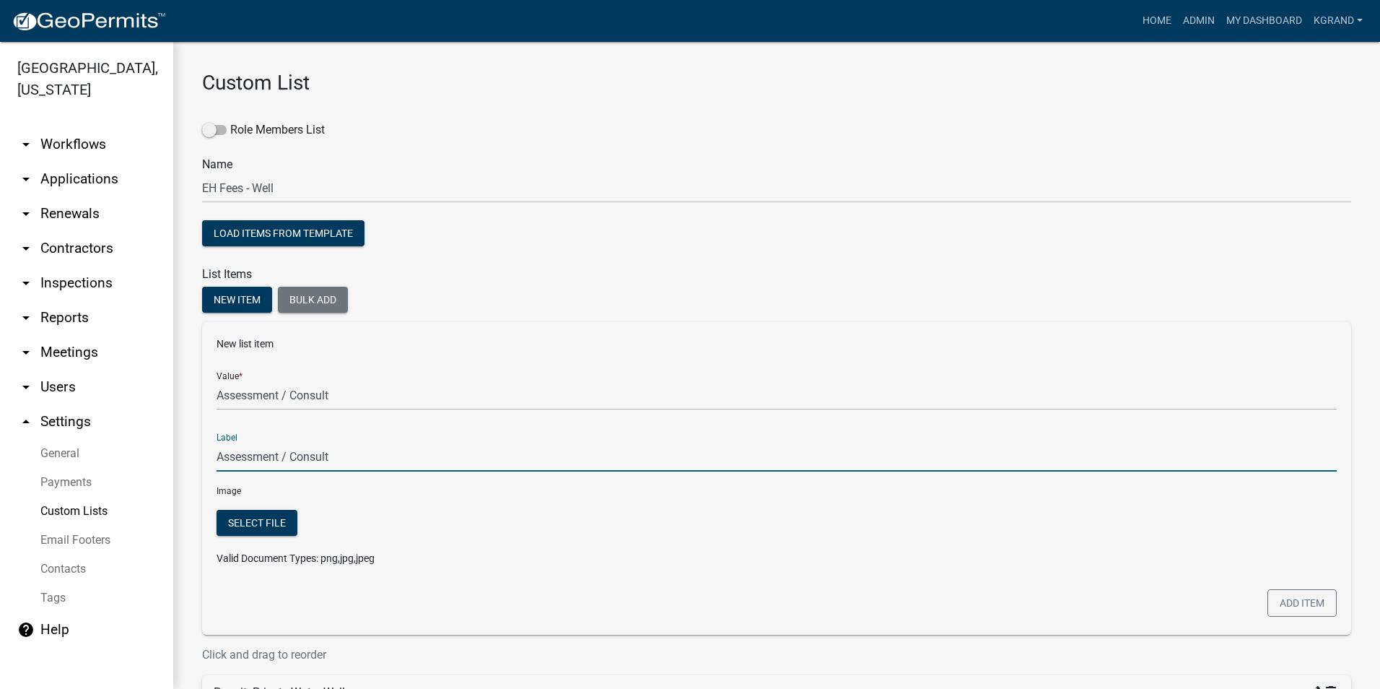
click at [305, 457] on input "Assessment / Consult" at bounding box center [777, 457] width 1120 height 30
click at [1282, 589] on div "New list item Value * Assessment / Consult Label Assessment / Consult Image Sel…" at bounding box center [776, 478] width 1149 height 313
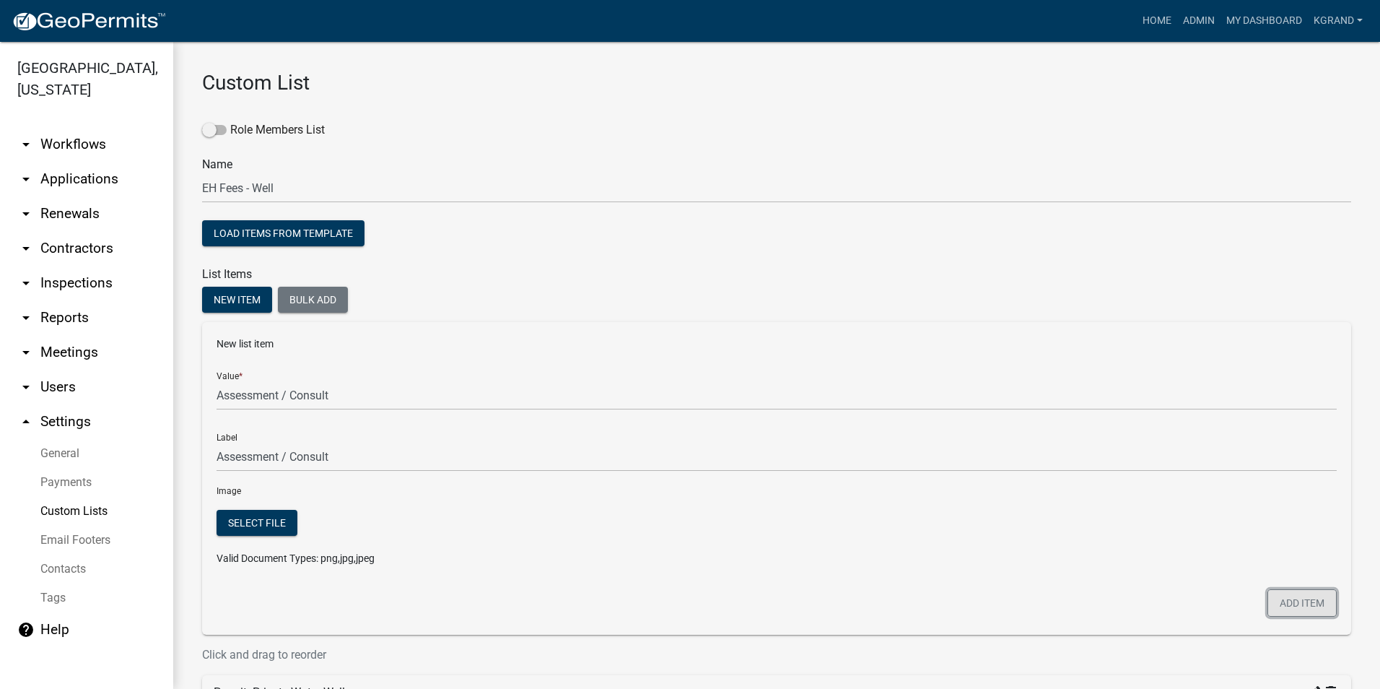
drag, startPoint x: 1282, startPoint y: 589, endPoint x: 1285, endPoint y: 604, distance: 15.4
click at [1288, 606] on button "Add item" at bounding box center [1302, 602] width 69 height 27
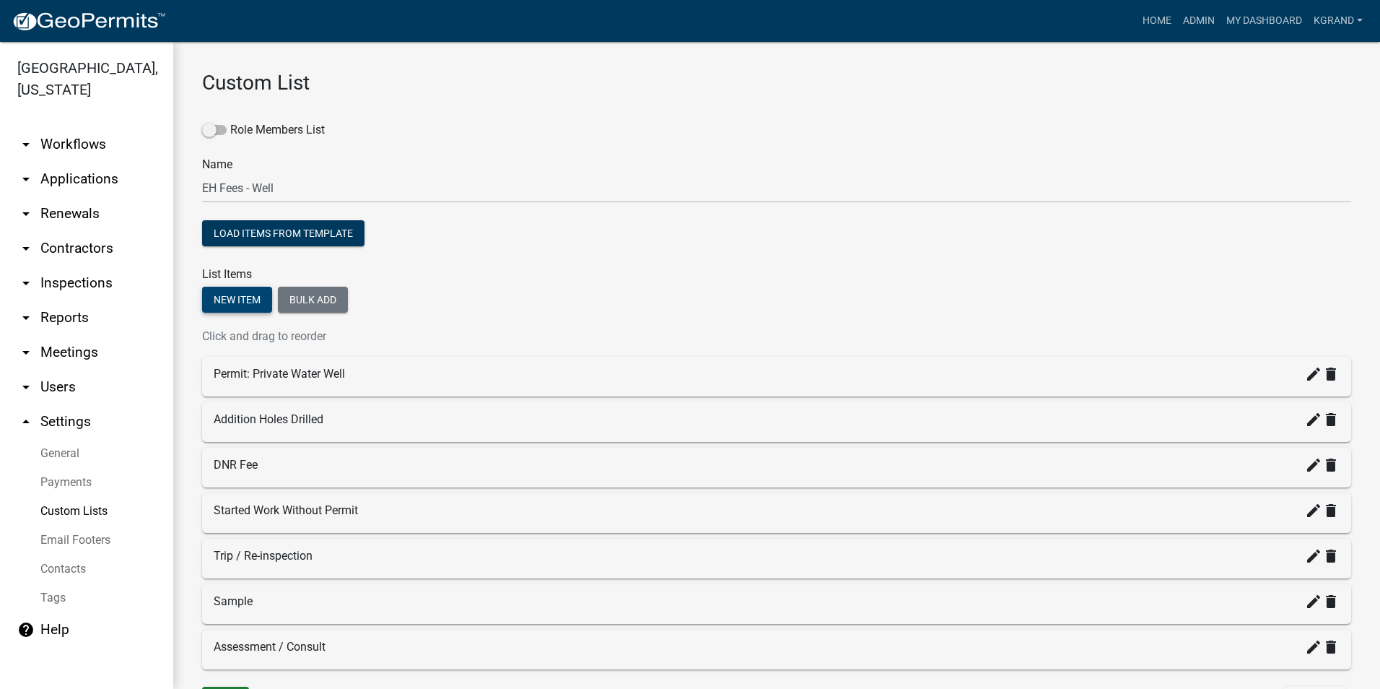
click at [243, 299] on button "New item" at bounding box center [237, 300] width 70 height 26
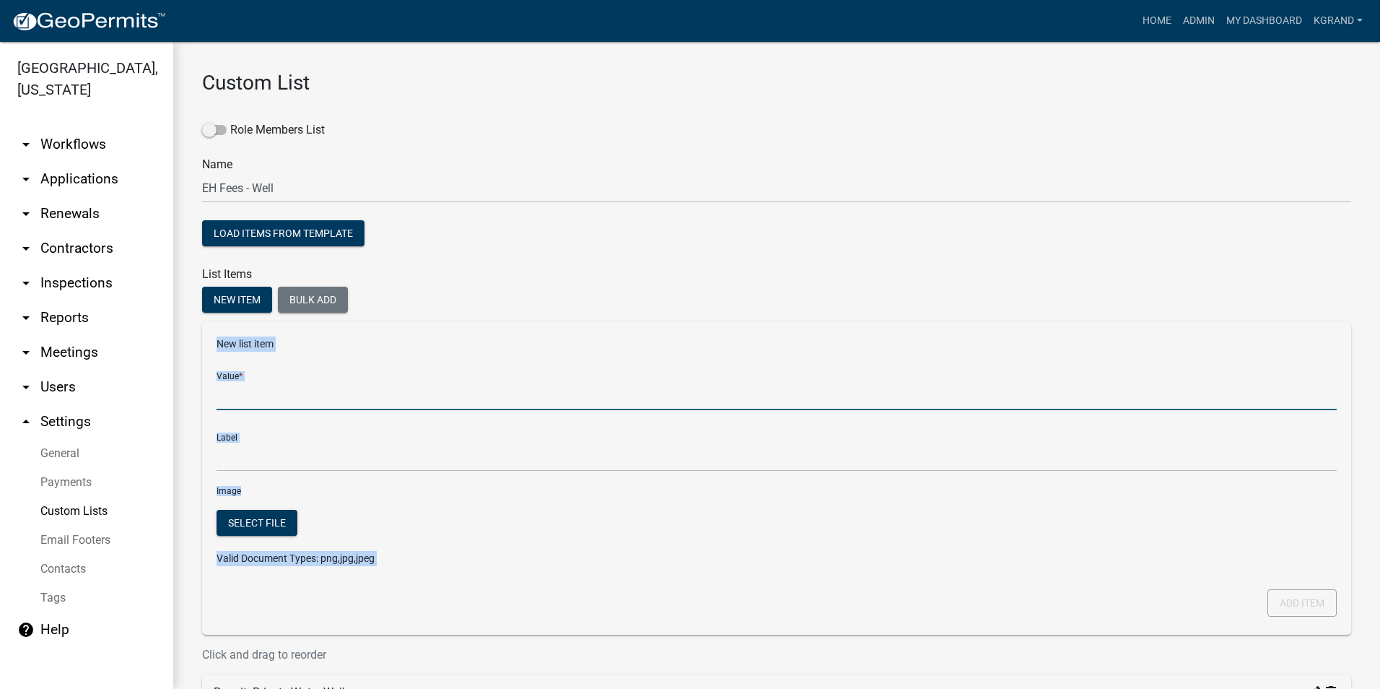
click at [254, 400] on input "Value *" at bounding box center [777, 395] width 1120 height 30
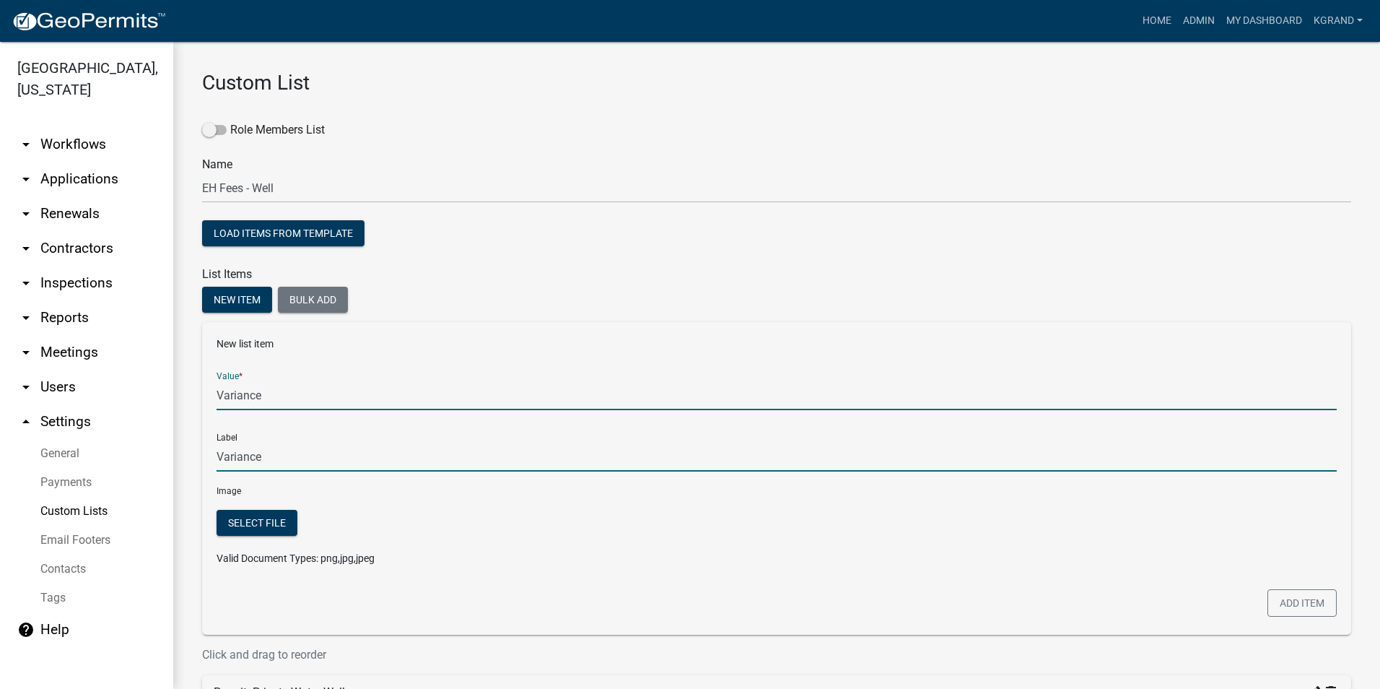
drag, startPoint x: 632, startPoint y: 460, endPoint x: 615, endPoint y: 469, distance: 19.1
click at [632, 460] on input "Variance" at bounding box center [777, 457] width 1120 height 30
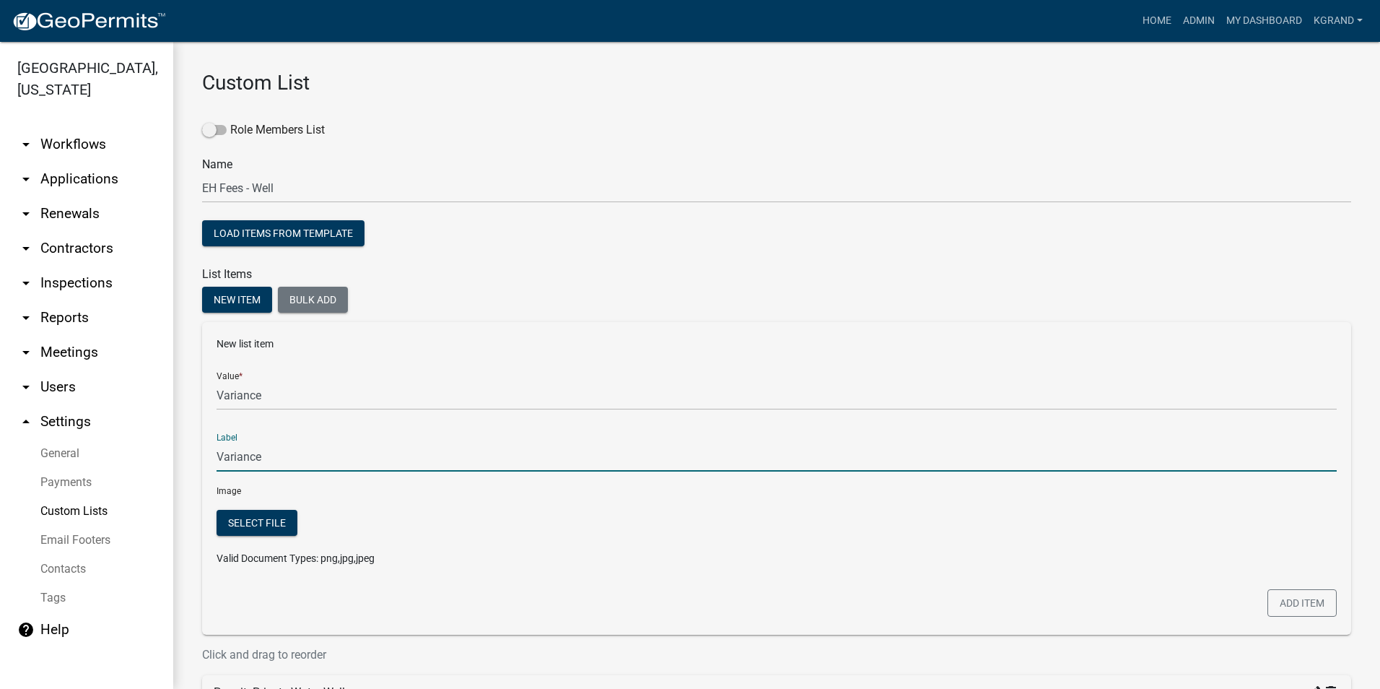
click at [832, 467] on input "Variance" at bounding box center [777, 457] width 1120 height 30
click at [802, 540] on div at bounding box center [920, 544] width 857 height 68
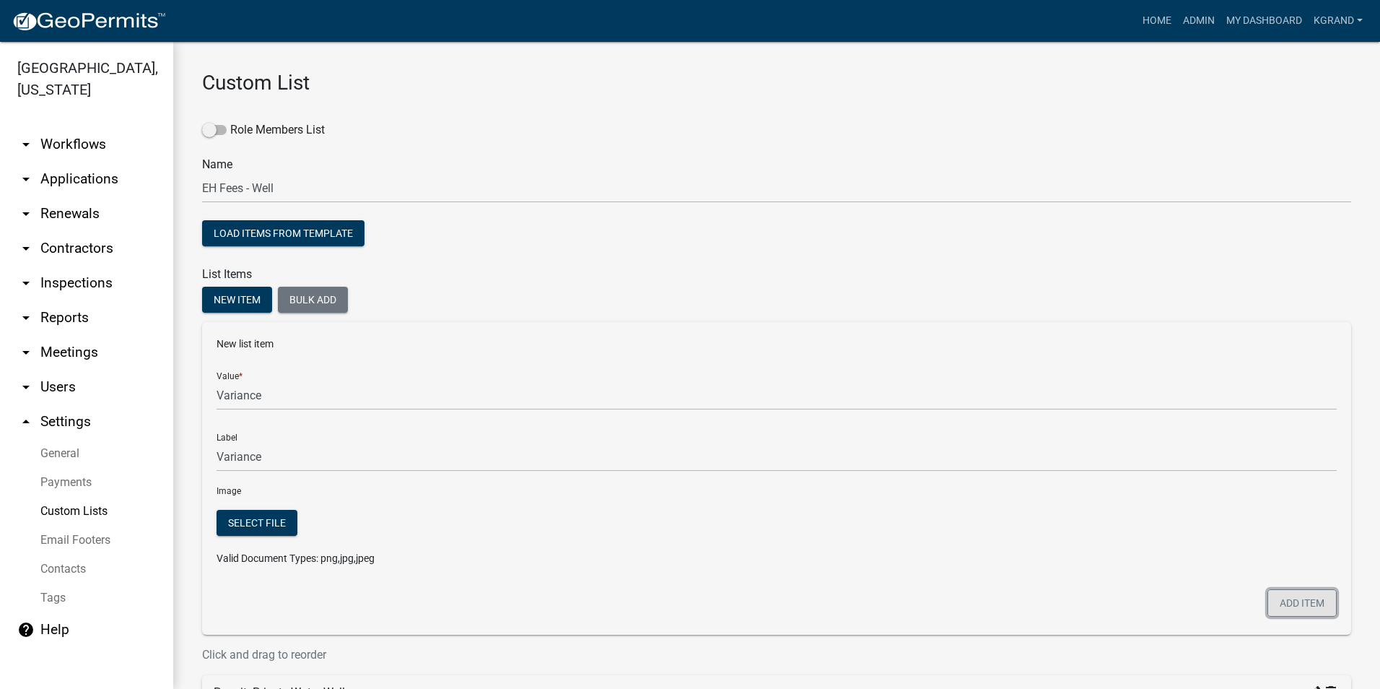
click at [1288, 603] on button "Add item" at bounding box center [1302, 602] width 69 height 27
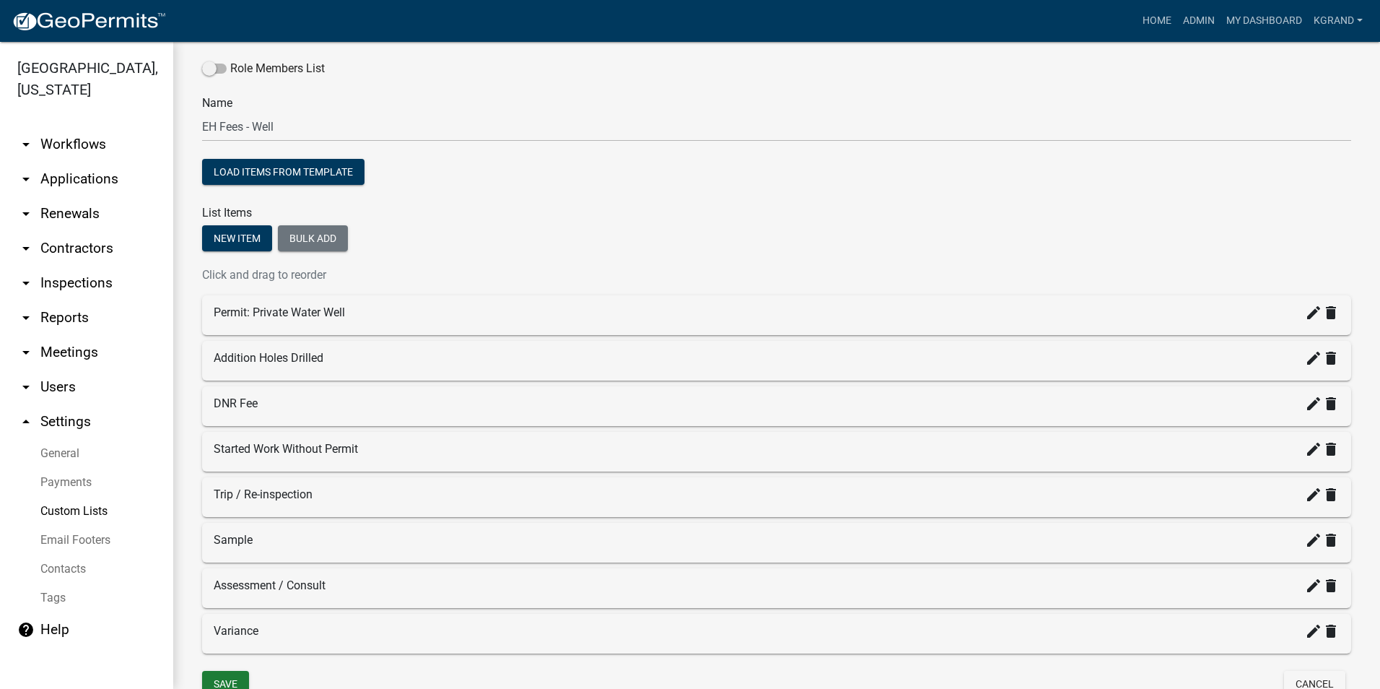
scroll to position [132, 0]
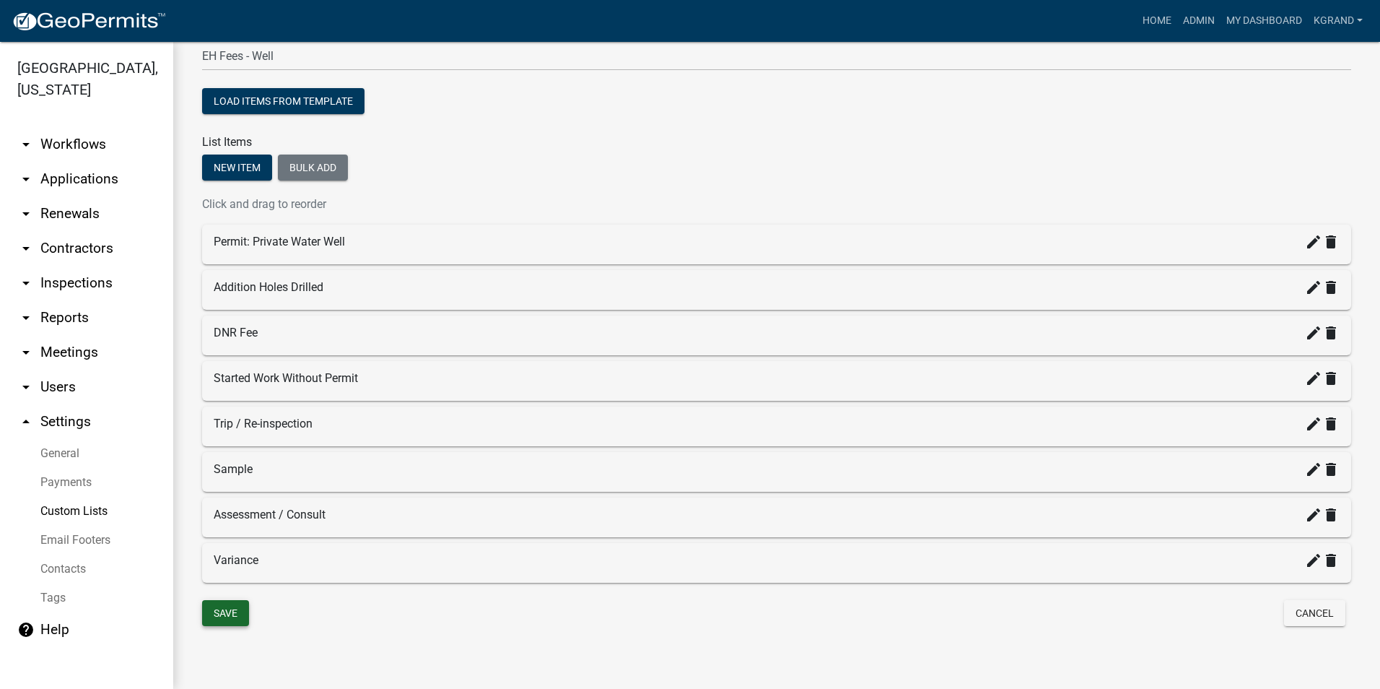
click at [222, 621] on button "Save" at bounding box center [225, 613] width 47 height 26
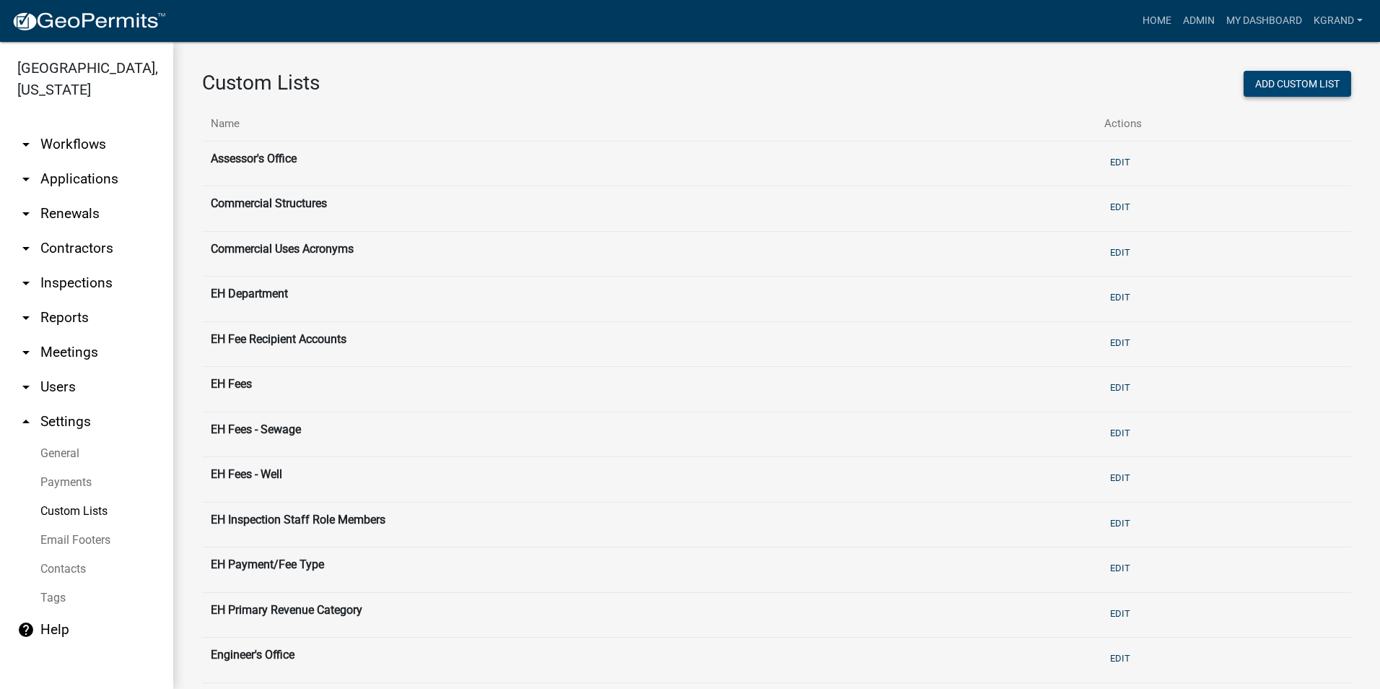
click at [1267, 87] on button "Add Custom List" at bounding box center [1298, 84] width 108 height 26
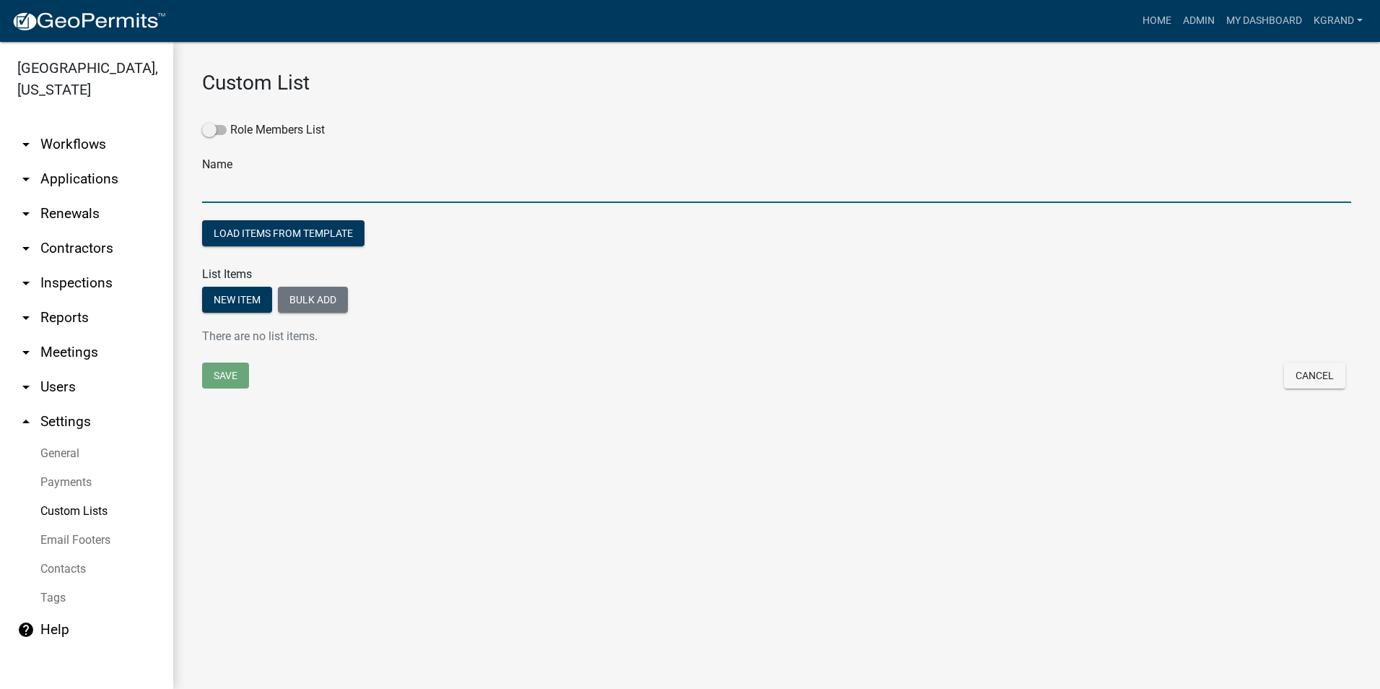
click at [232, 188] on input "text" at bounding box center [776, 188] width 1149 height 30
click at [398, 445] on div "Custom List Role Members List Name EH Fees - Radon / Other Load items from temp…" at bounding box center [776, 246] width 1207 height 409
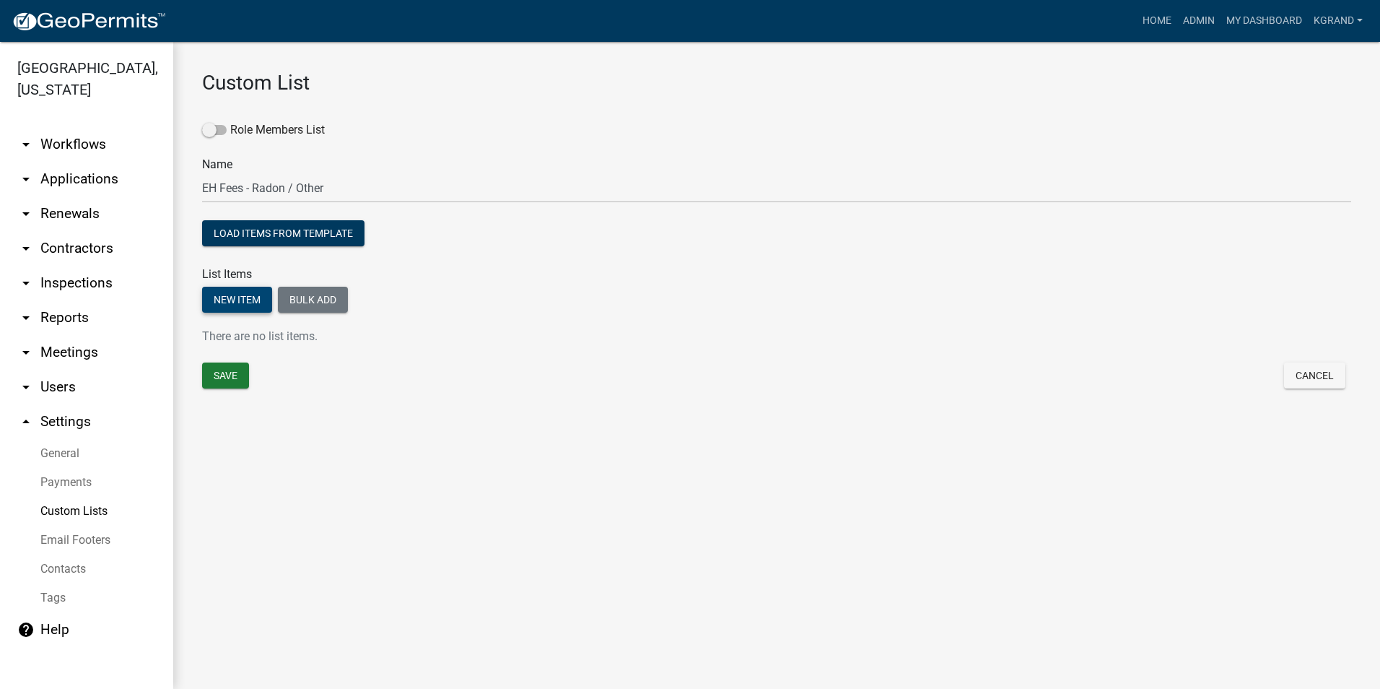
click at [243, 302] on button "New item" at bounding box center [237, 300] width 70 height 26
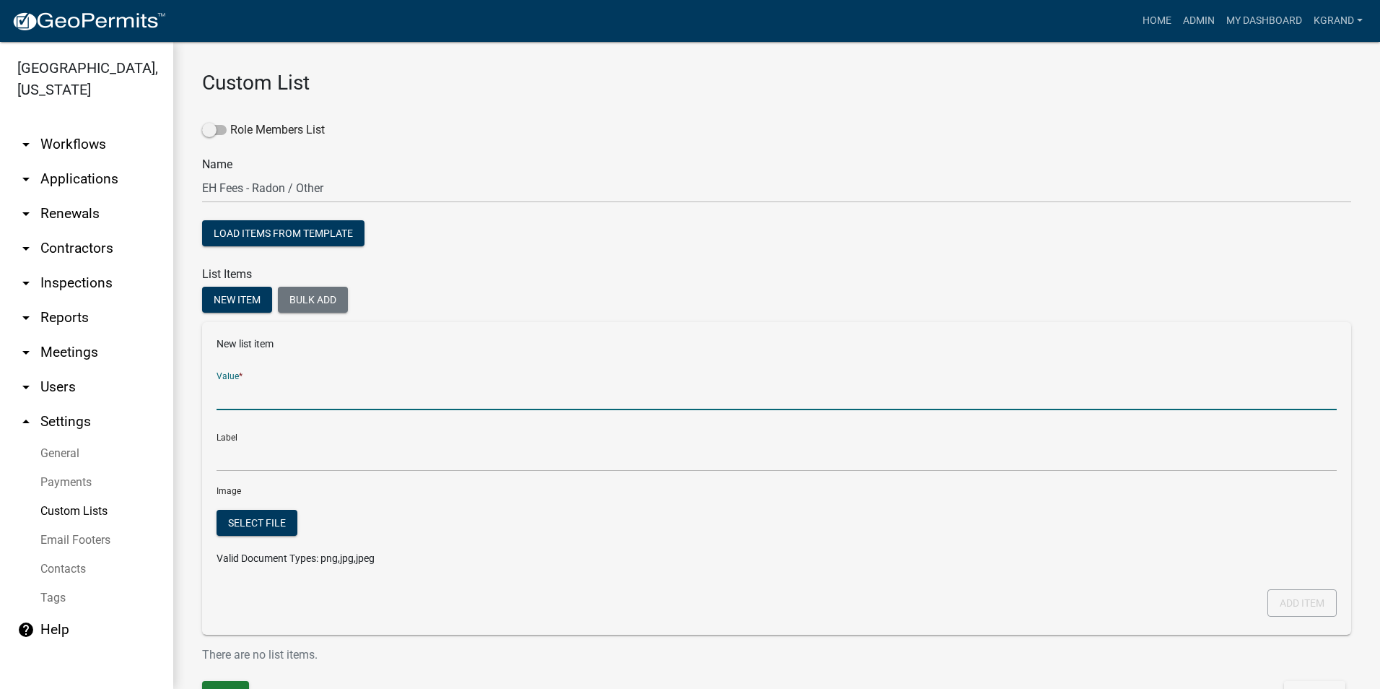
click at [254, 407] on input "Value *" at bounding box center [777, 395] width 1120 height 30
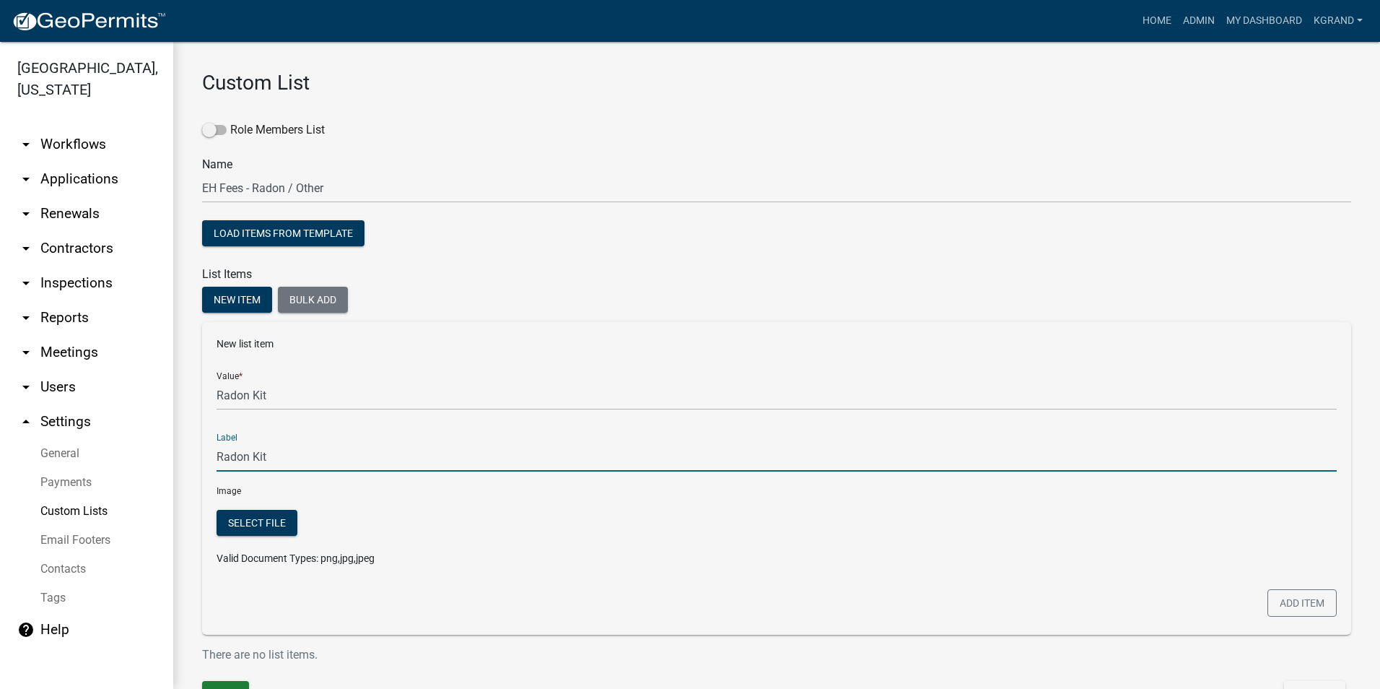
click at [249, 465] on input "Radon Kit" at bounding box center [777, 457] width 1120 height 30
click at [1306, 603] on button "Add item" at bounding box center [1302, 602] width 69 height 27
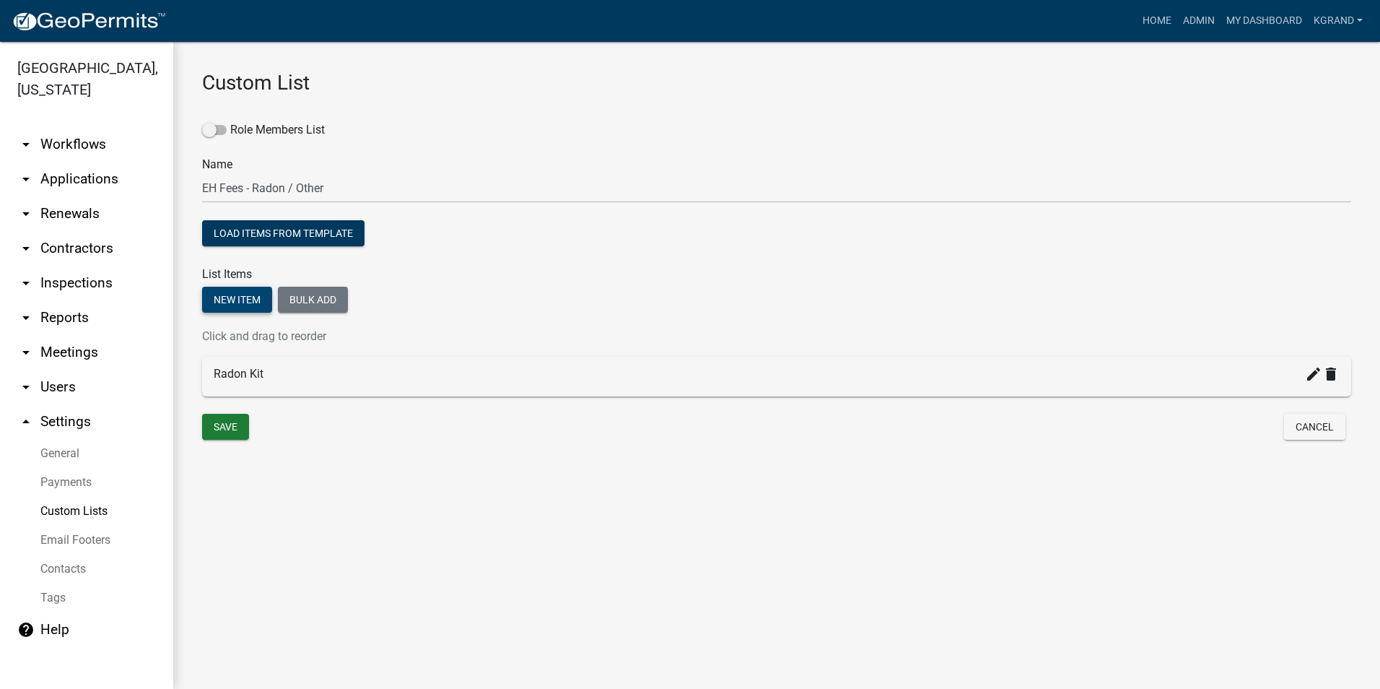
click at [248, 300] on button "New item" at bounding box center [237, 300] width 70 height 26
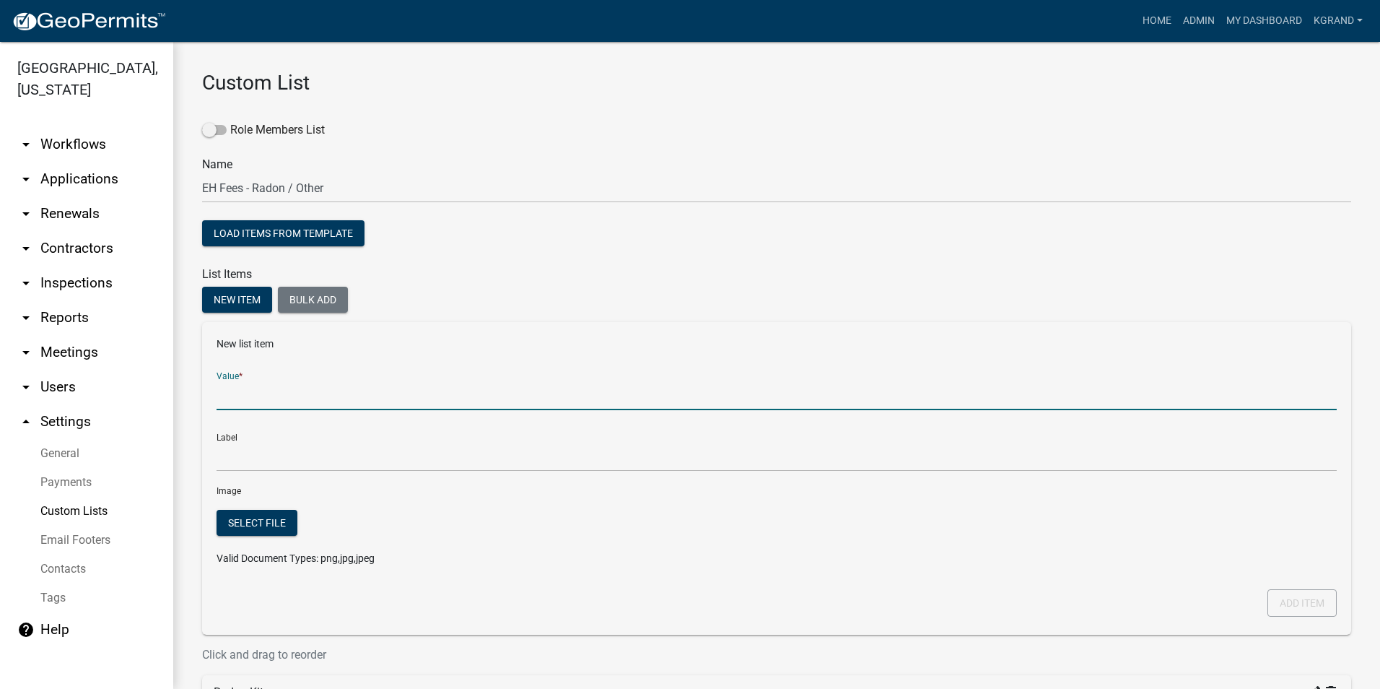
click at [255, 391] on input "Value *" at bounding box center [777, 395] width 1120 height 30
click at [307, 440] on div "Label Delivery / Placement" at bounding box center [777, 447] width 1120 height 50
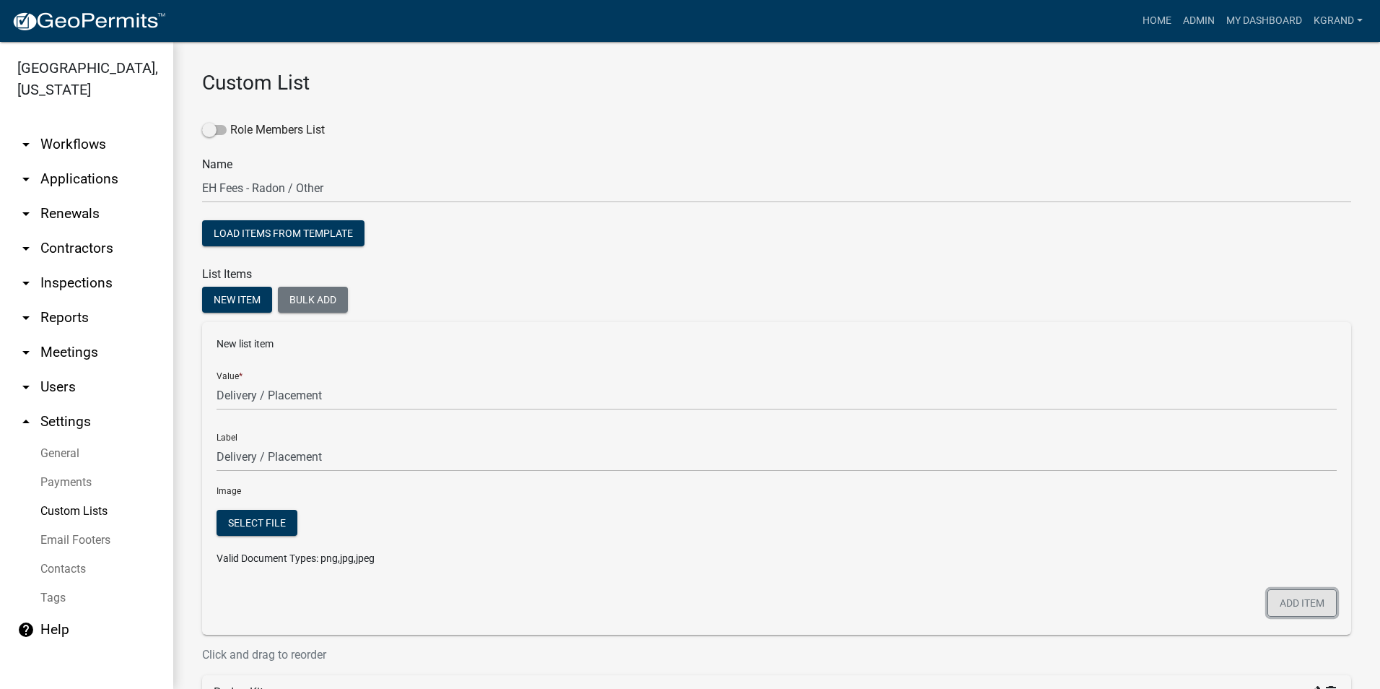
click at [1303, 603] on button "Add item" at bounding box center [1302, 602] width 69 height 27
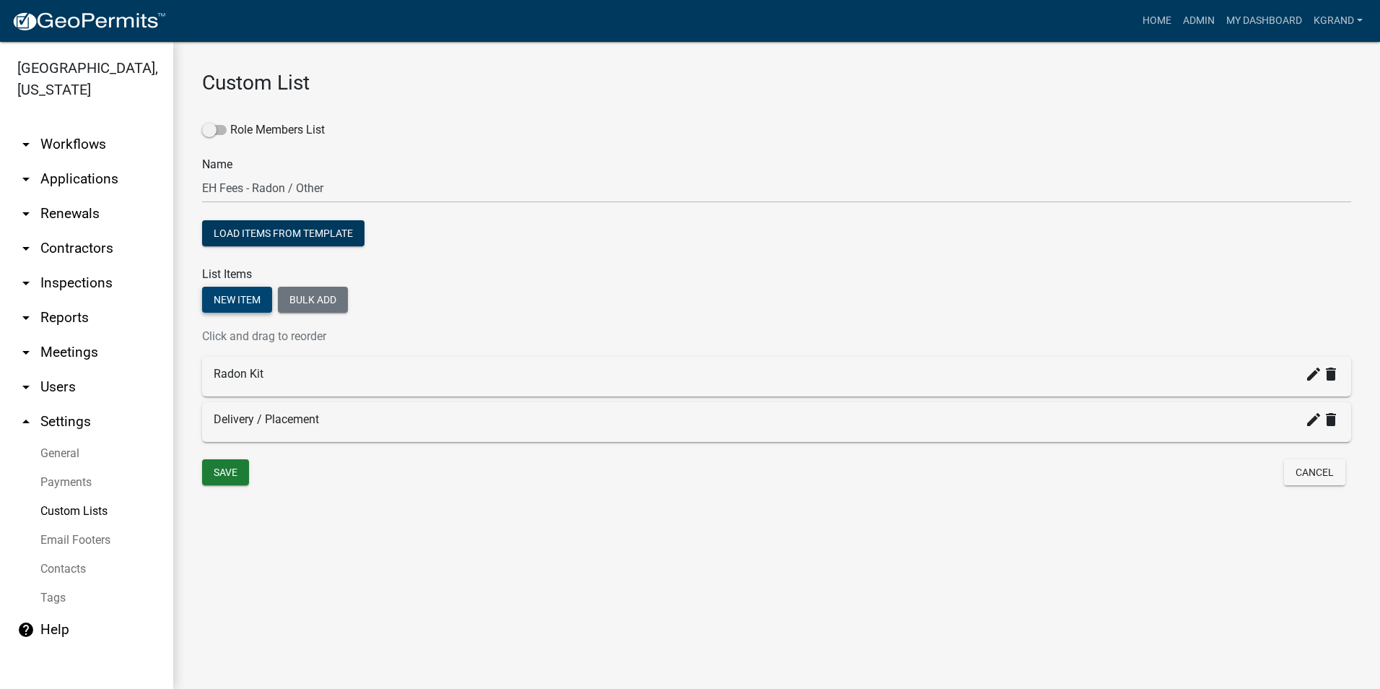
click at [232, 299] on button "New item" at bounding box center [237, 300] width 70 height 26
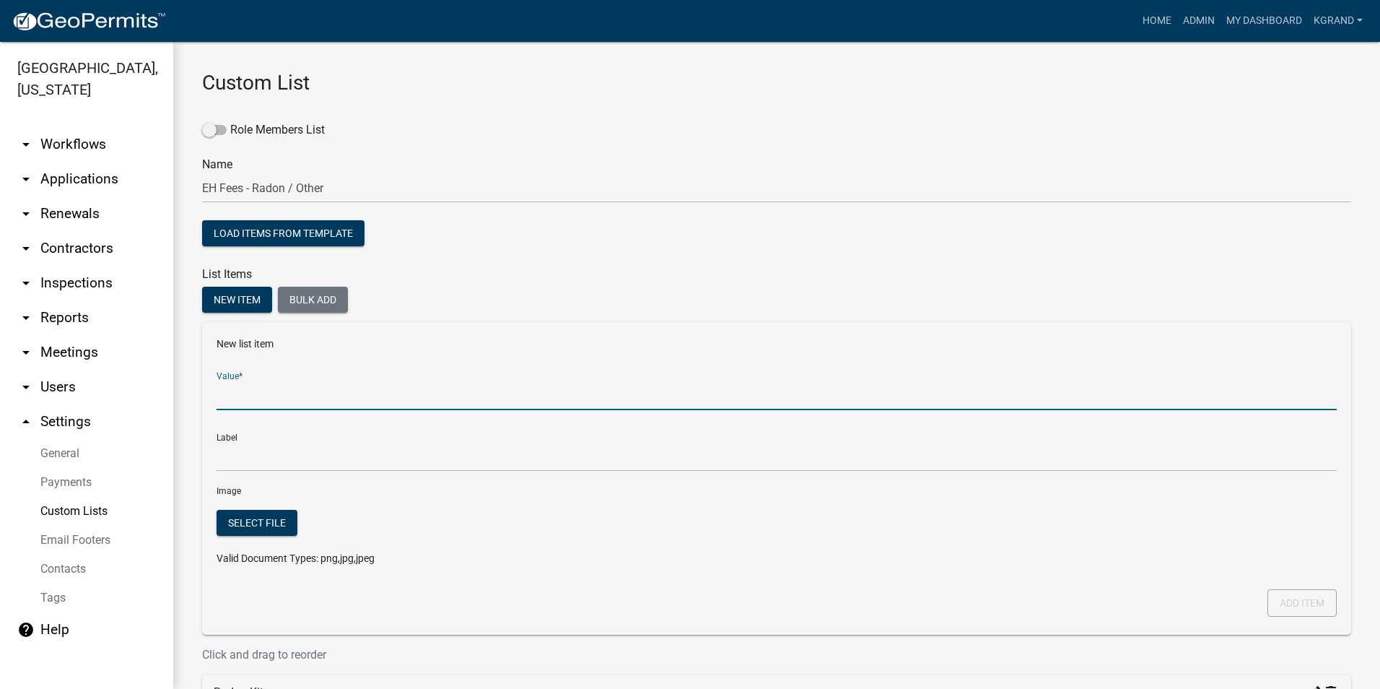
click at [238, 403] on input "Value *" at bounding box center [777, 395] width 1120 height 30
drag, startPoint x: 287, startPoint y: 392, endPoint x: 196, endPoint y: 388, distance: 90.3
click at [196, 388] on div "Custom List Role Members List Name EH Fees - Radon / Other Load items from temp…" at bounding box center [776, 454] width 1207 height 824
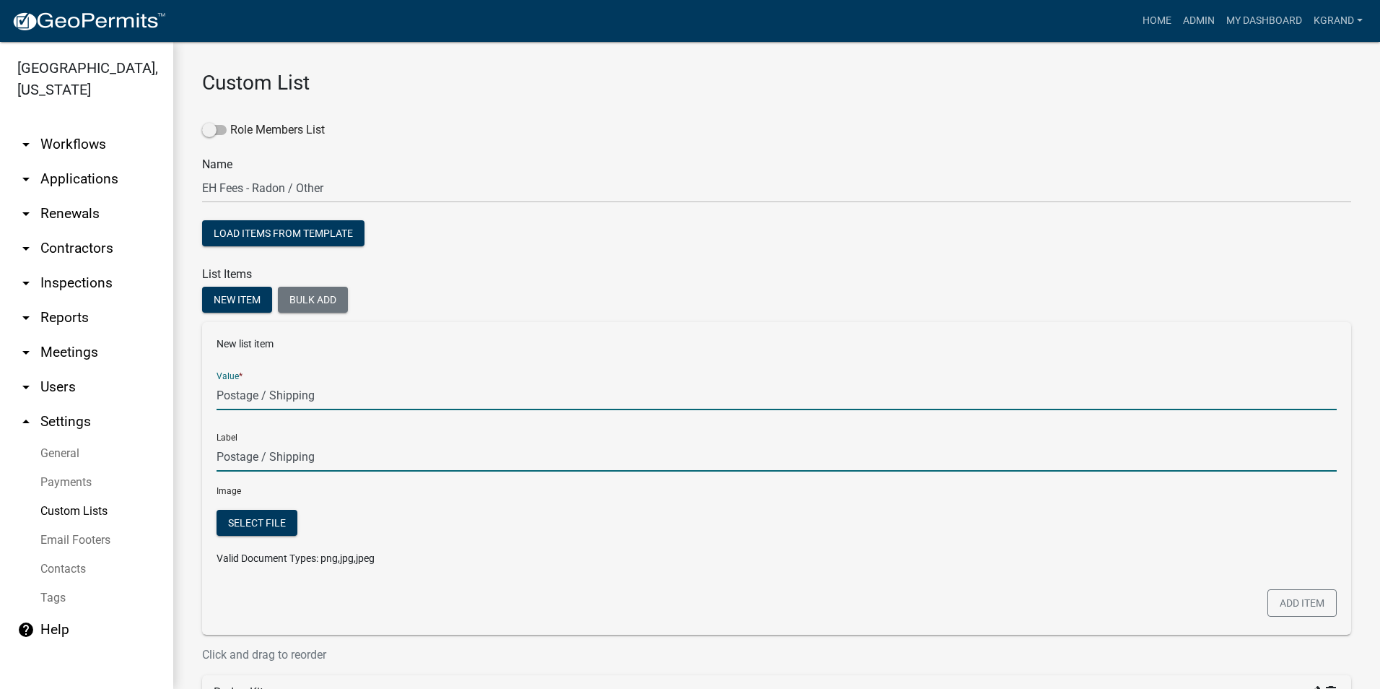
click at [263, 464] on input "Postage / Shipping" at bounding box center [777, 457] width 1120 height 30
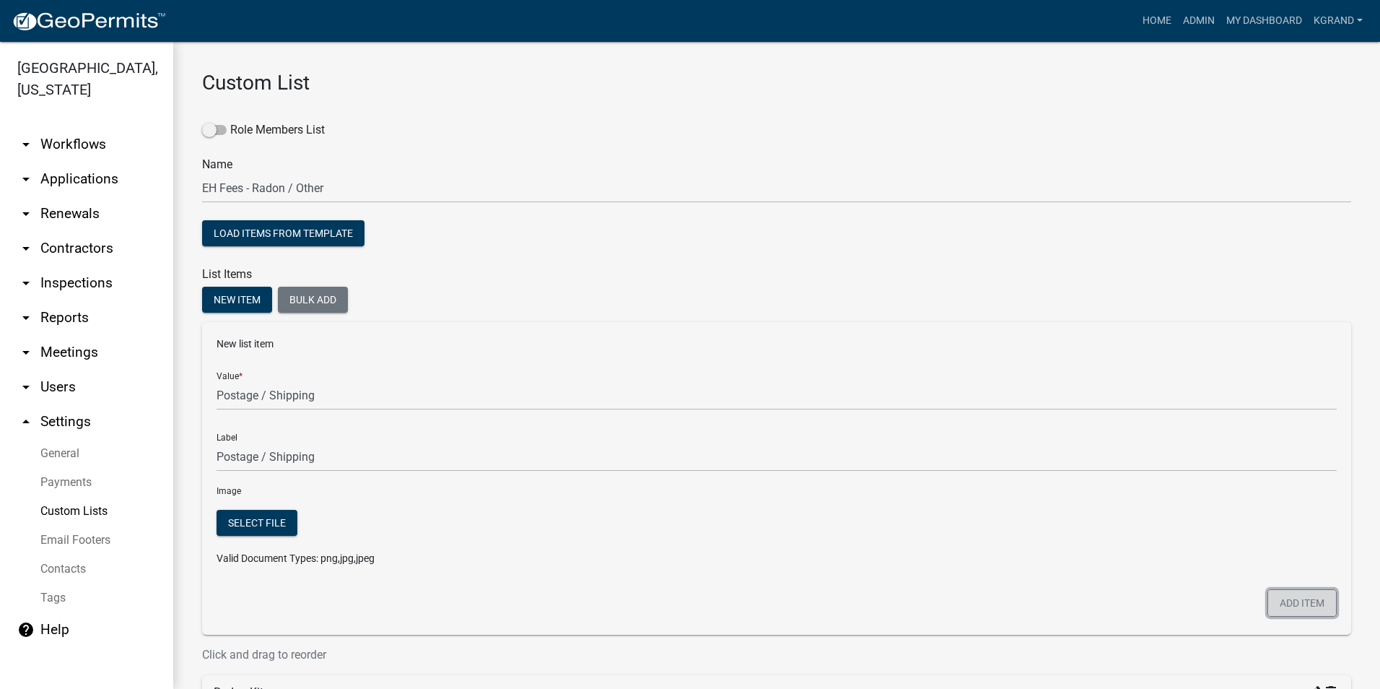
click at [1283, 605] on button "Add item" at bounding box center [1302, 602] width 69 height 27
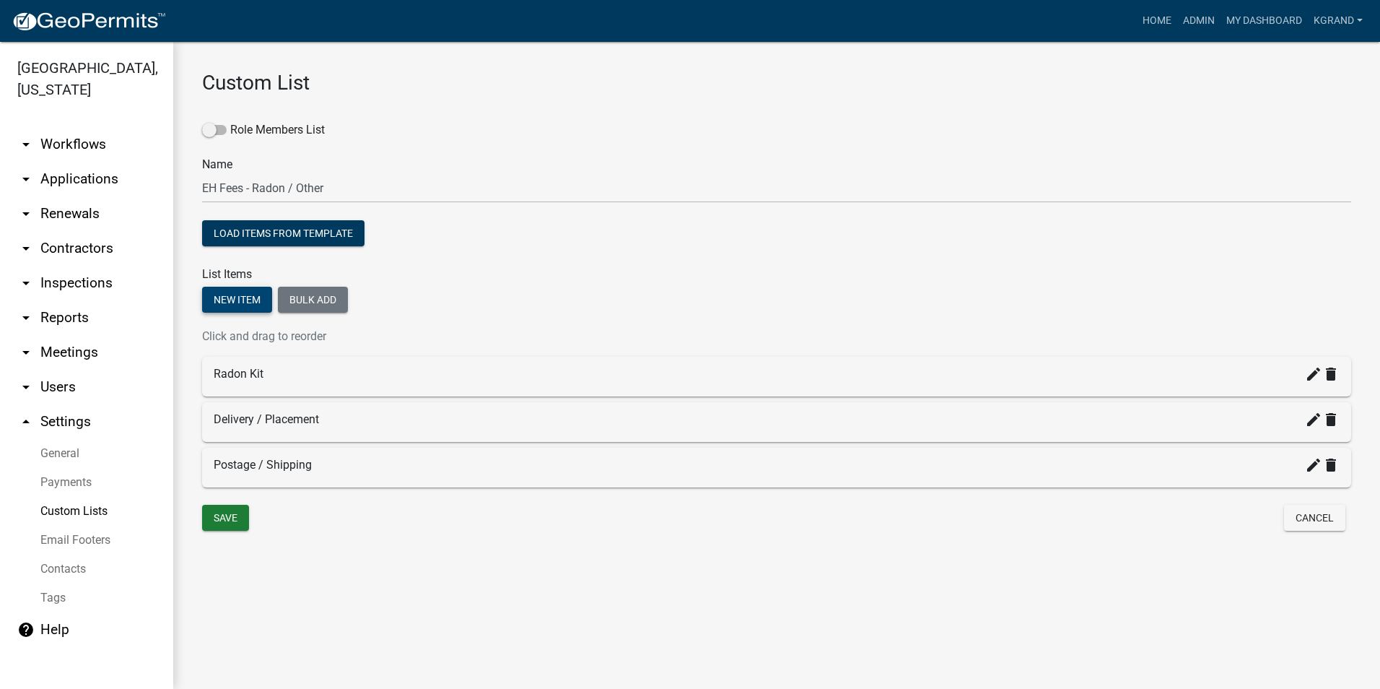
click at [232, 299] on button "New item" at bounding box center [237, 300] width 70 height 26
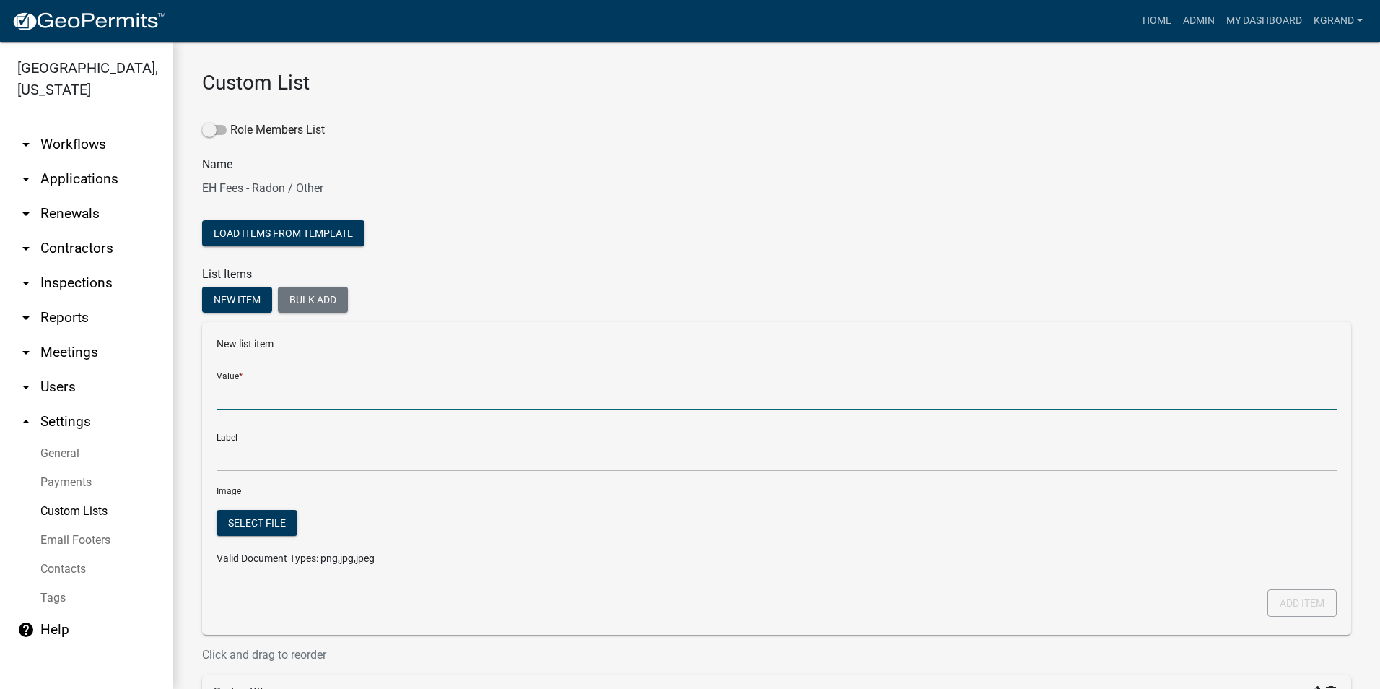
click at [241, 406] on input "Value *" at bounding box center [777, 395] width 1120 height 30
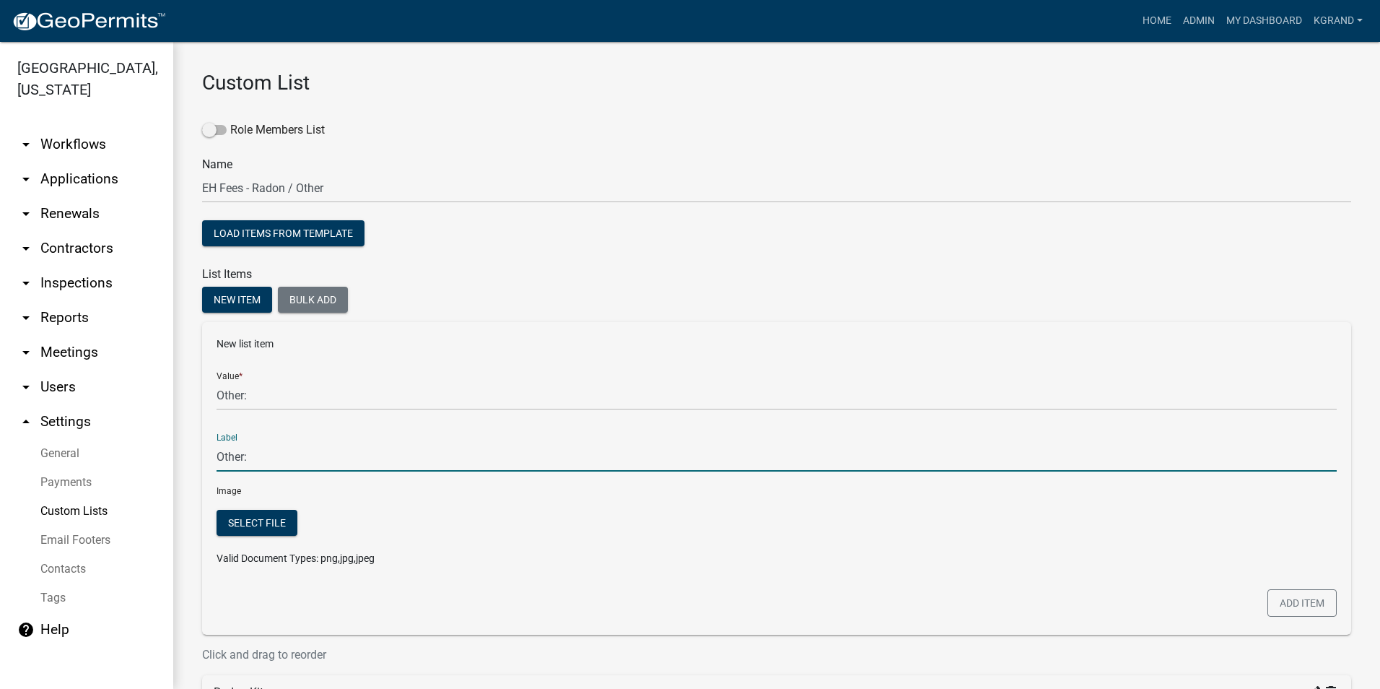
click at [245, 453] on input "Other:" at bounding box center [777, 457] width 1120 height 30
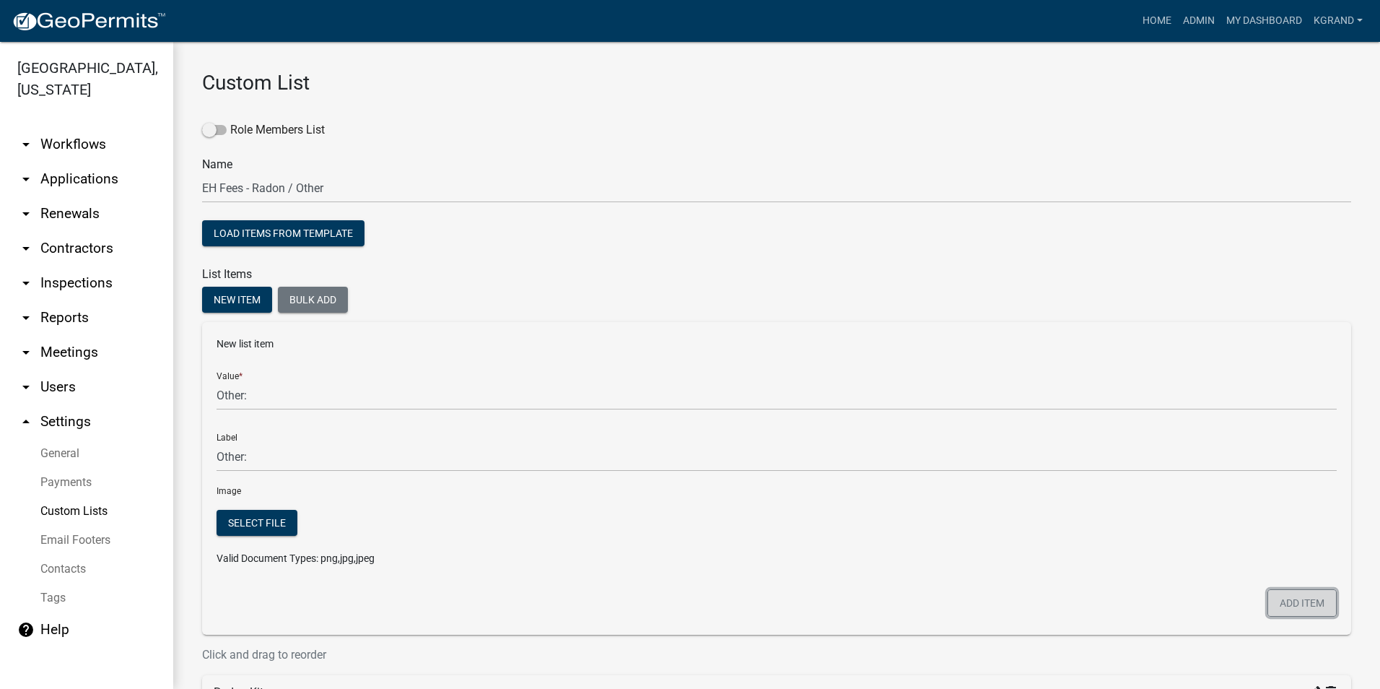
click at [1290, 596] on button "Add item" at bounding box center [1302, 602] width 69 height 27
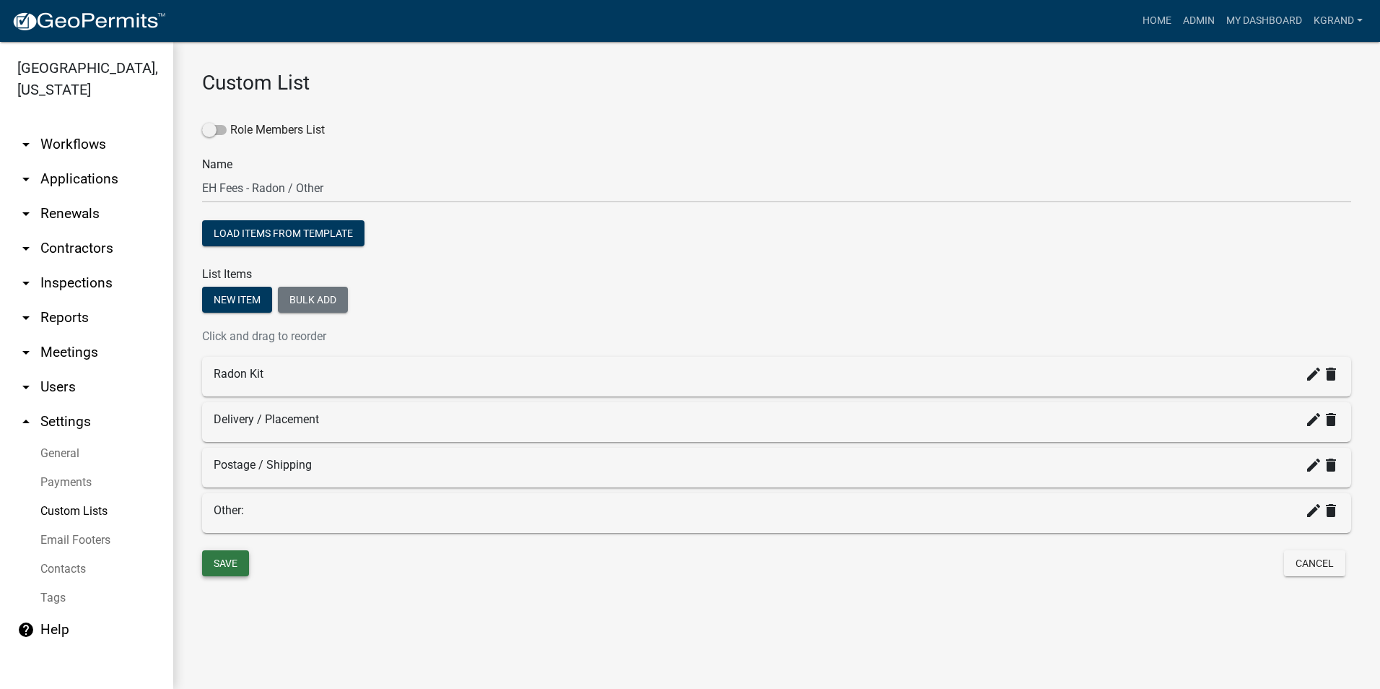
click at [212, 566] on button "Save" at bounding box center [225, 563] width 47 height 26
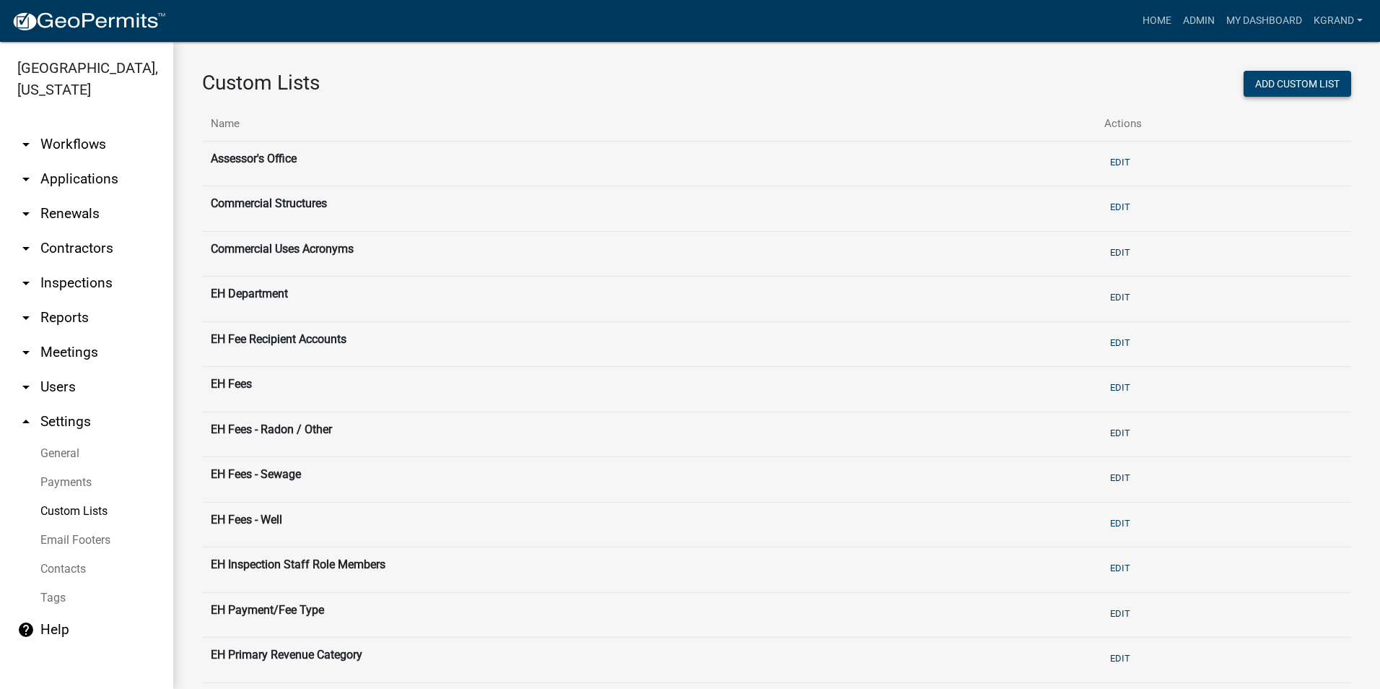
click at [1265, 88] on button "Add Custom List" at bounding box center [1298, 84] width 108 height 26
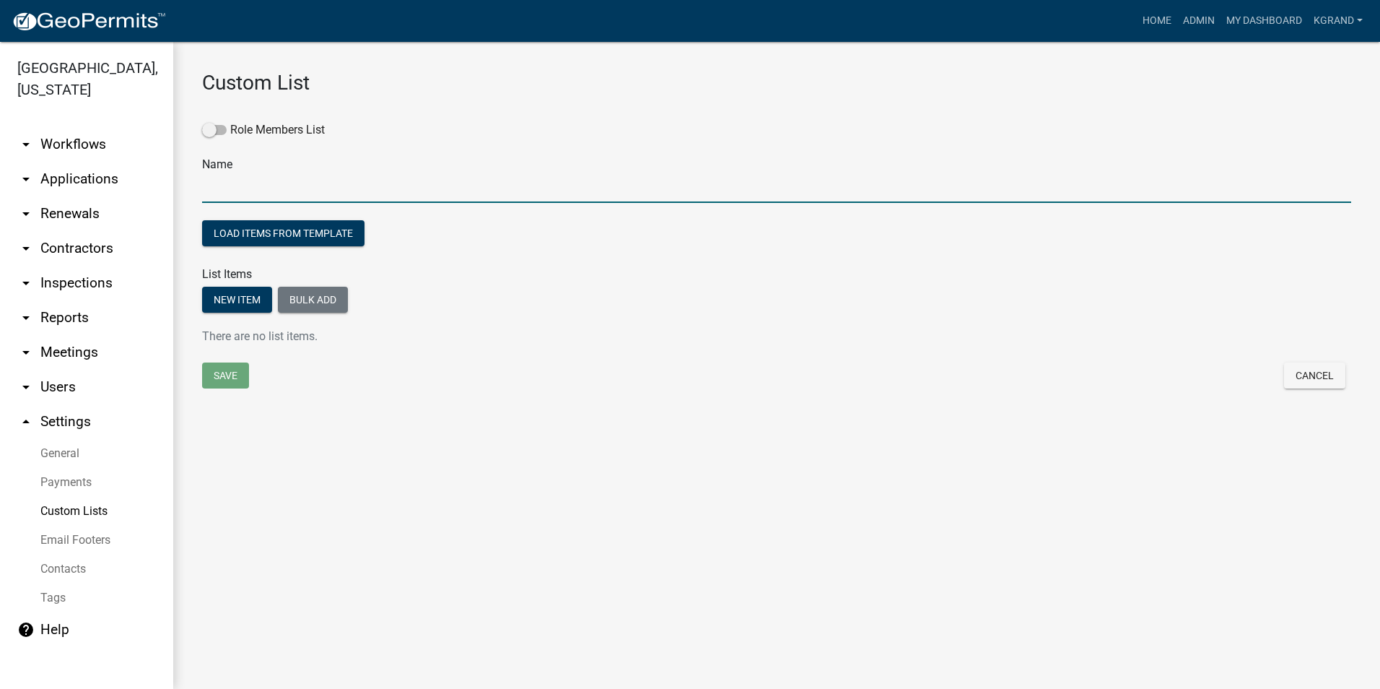
click at [259, 199] on input "text" at bounding box center [776, 188] width 1149 height 30
click at [232, 304] on button "New item" at bounding box center [237, 300] width 70 height 26
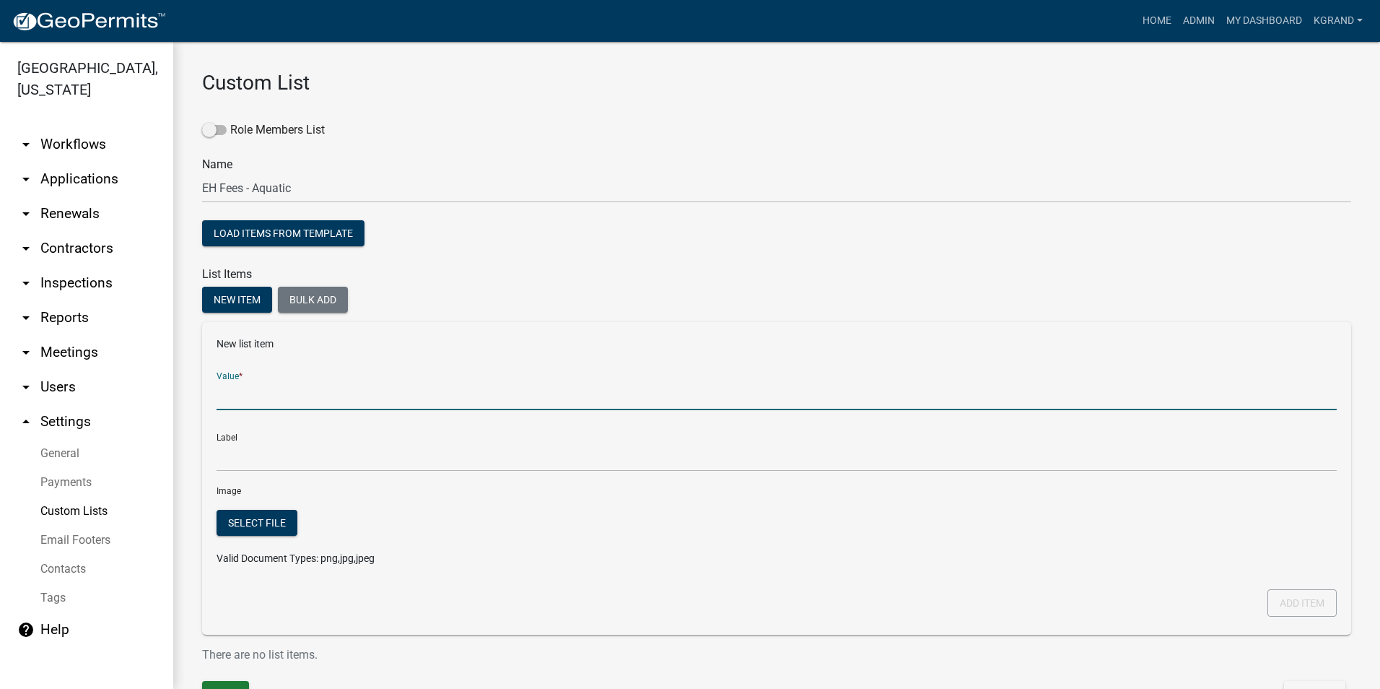
click at [232, 388] on input "Value *" at bounding box center [777, 395] width 1120 height 30
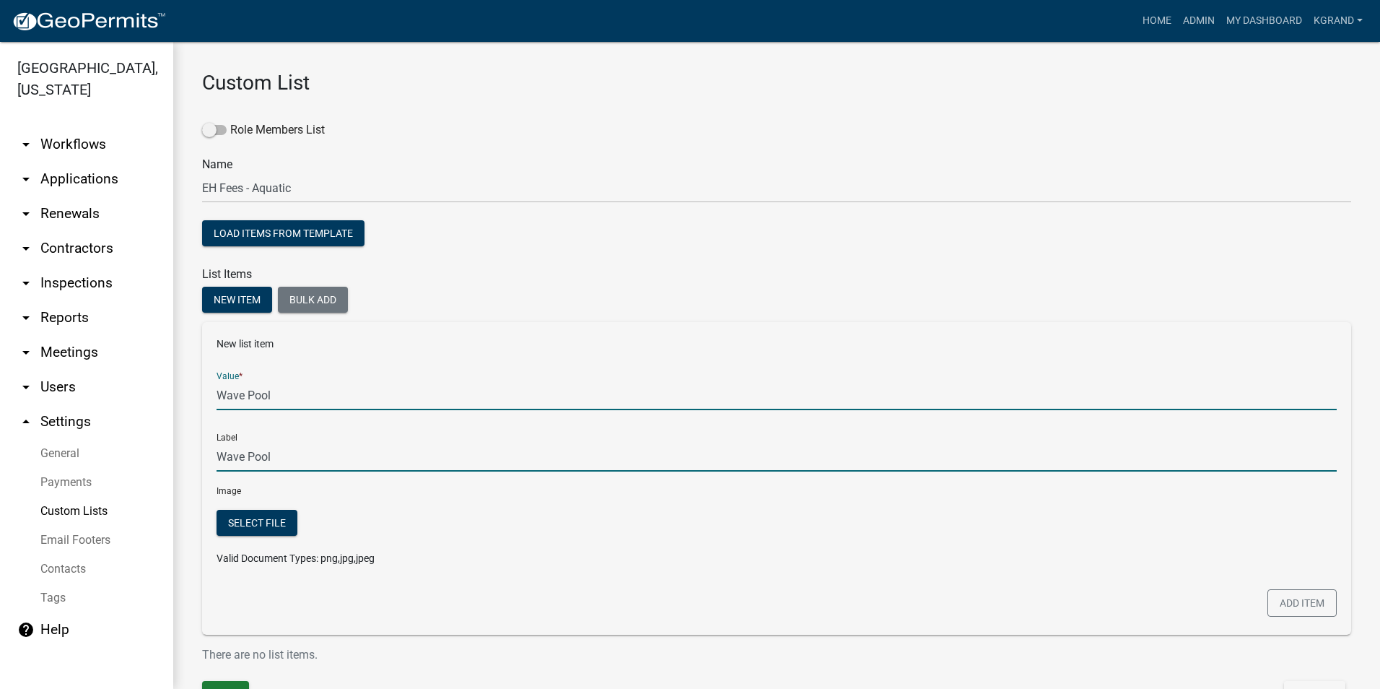
click at [260, 461] on input "Wave Pool" at bounding box center [777, 457] width 1120 height 30
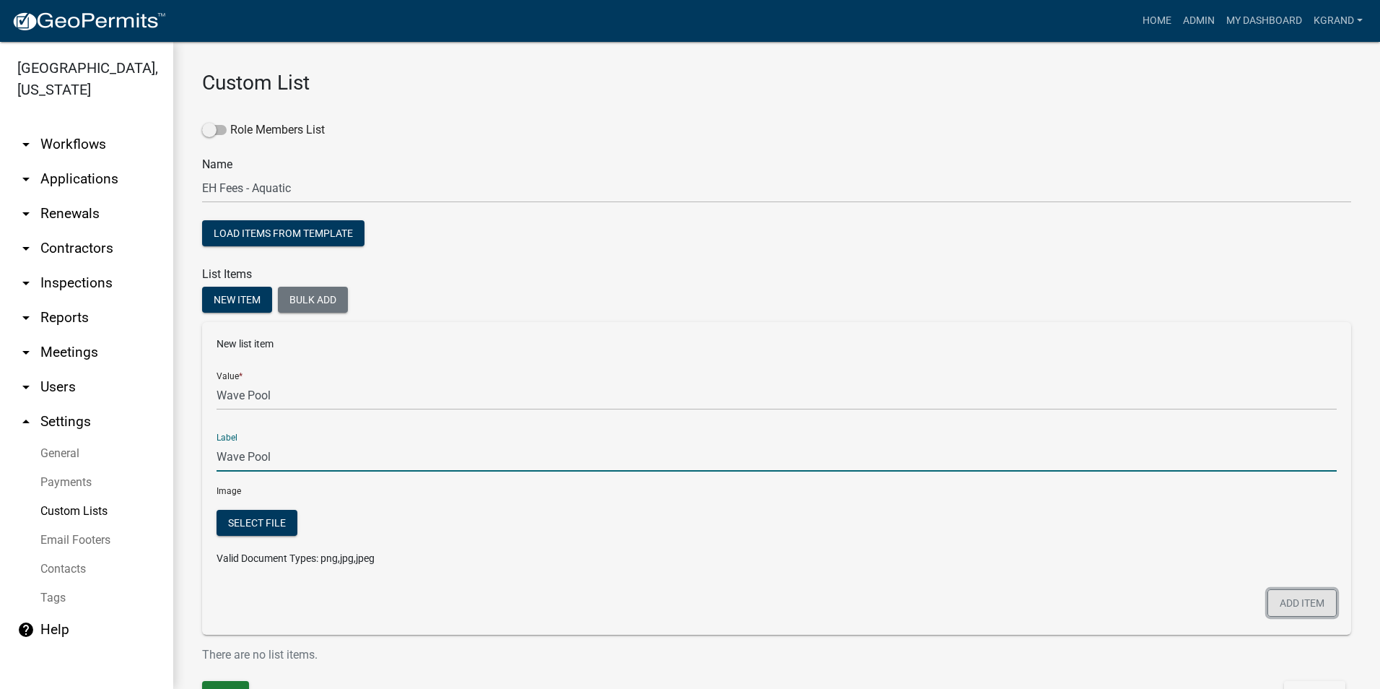
click at [1279, 600] on button "Add item" at bounding box center [1302, 602] width 69 height 27
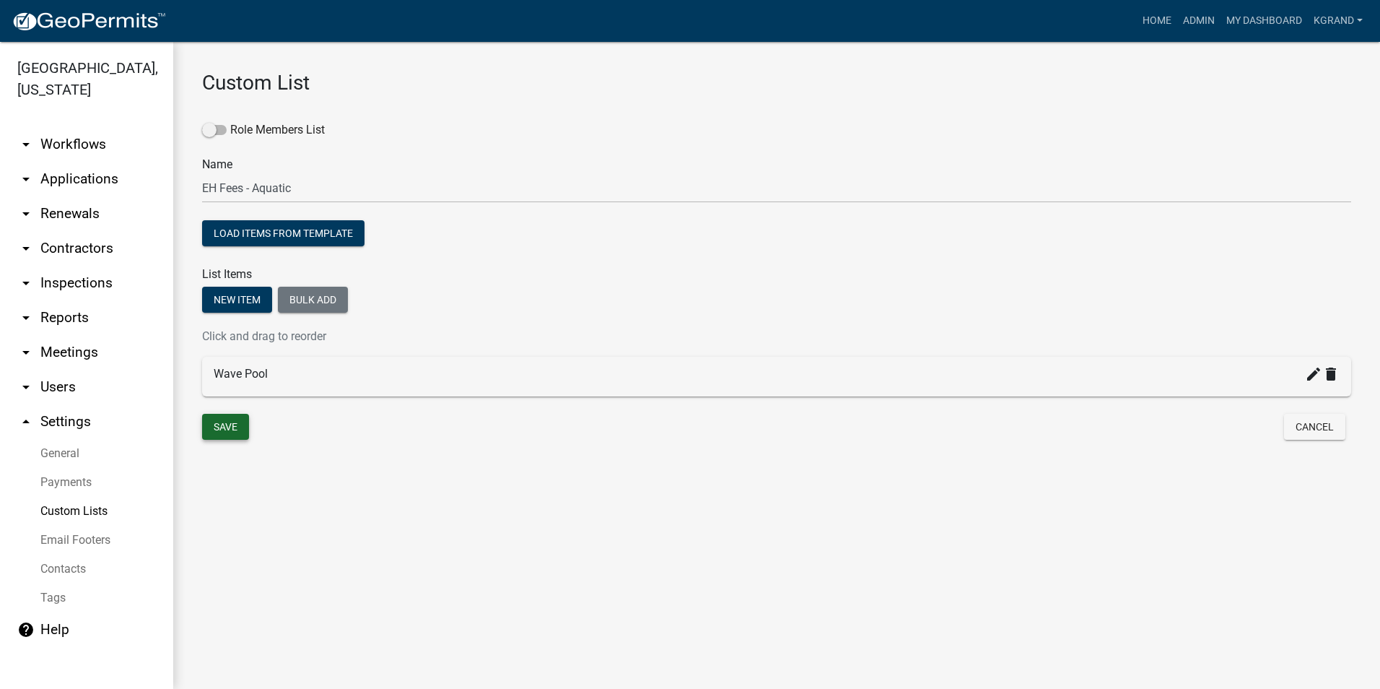
click at [224, 421] on button "Save" at bounding box center [225, 427] width 47 height 26
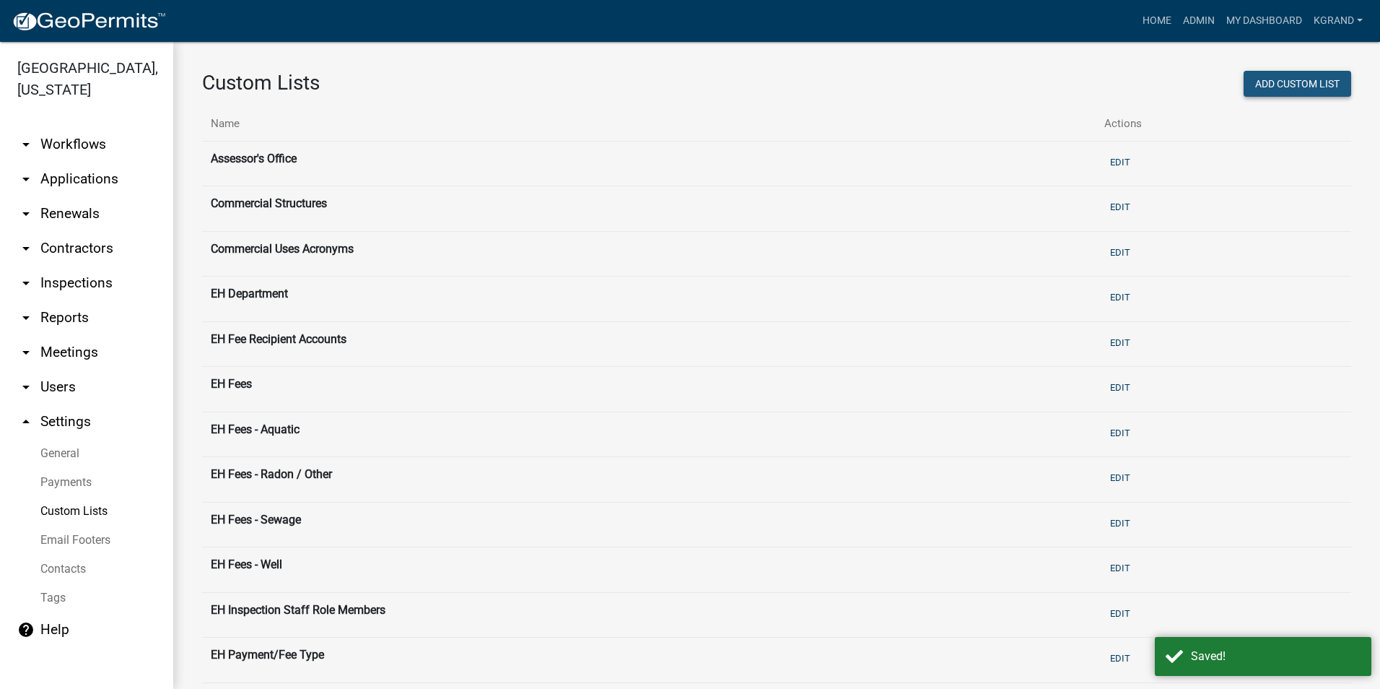
drag, startPoint x: 1272, startPoint y: 84, endPoint x: 886, endPoint y: 126, distance: 387.7
click at [1270, 85] on button "Add Custom List" at bounding box center [1298, 84] width 108 height 26
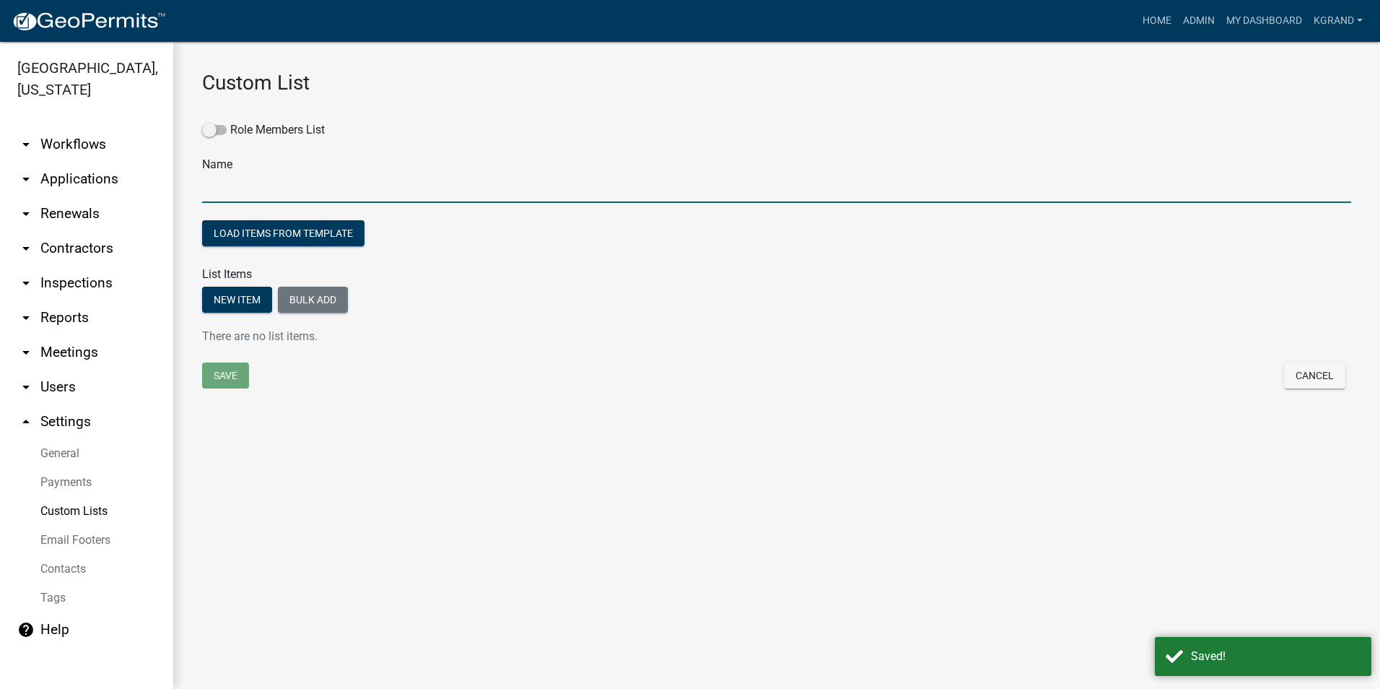
click at [219, 186] on input "text" at bounding box center [776, 188] width 1149 height 30
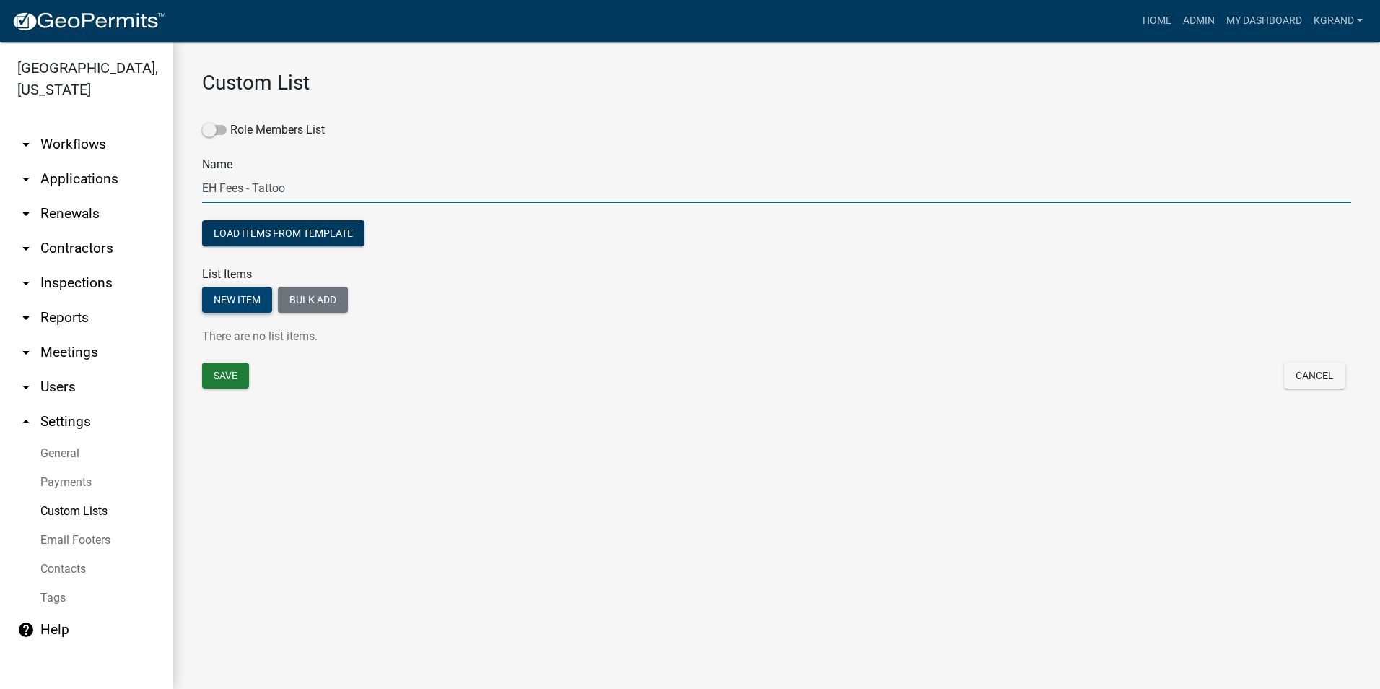
click at [220, 297] on button "New item" at bounding box center [237, 300] width 70 height 26
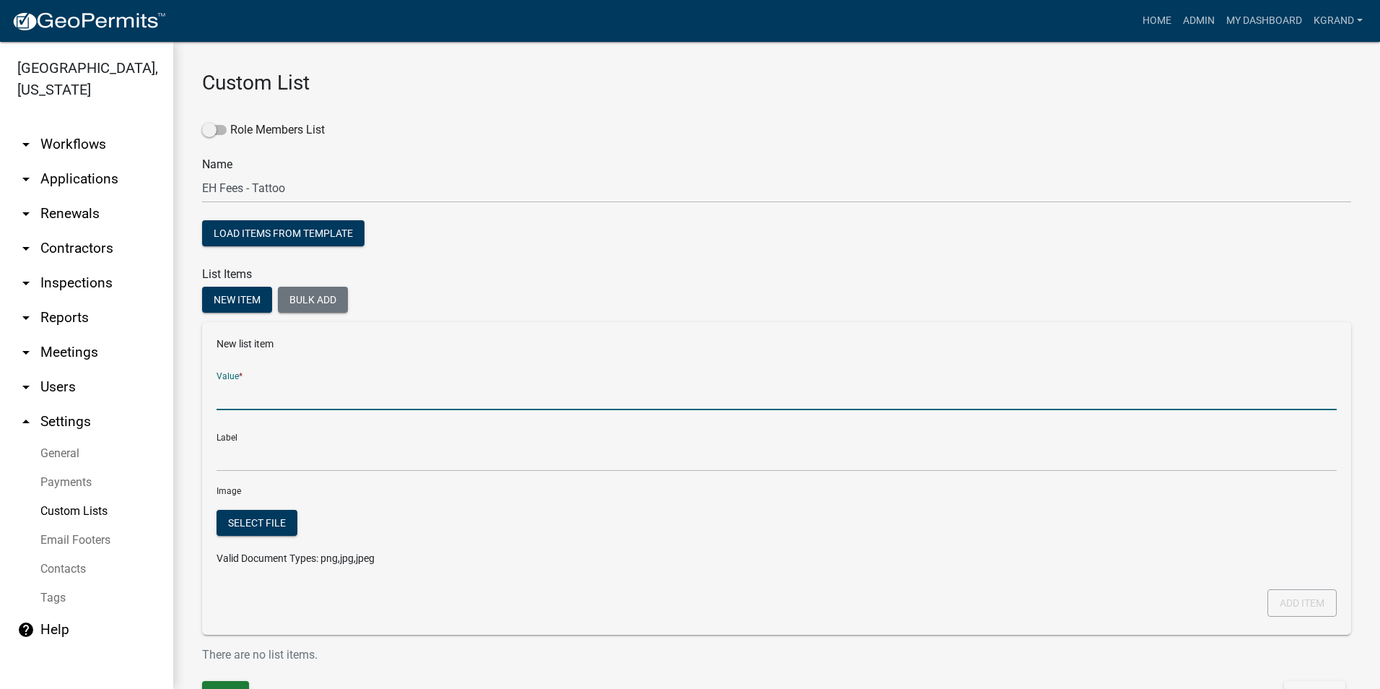
click at [235, 393] on input "Value *" at bounding box center [777, 395] width 1120 height 30
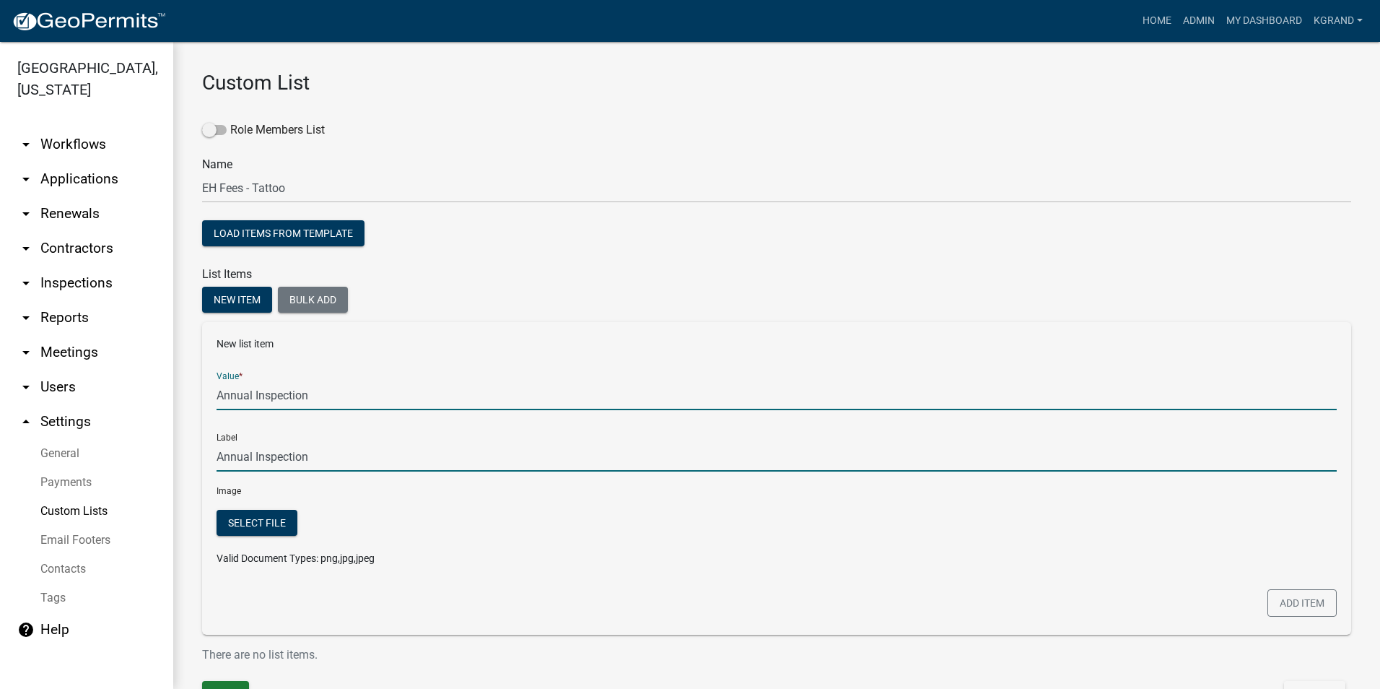
click at [267, 453] on input "Annual Inspection" at bounding box center [777, 457] width 1120 height 30
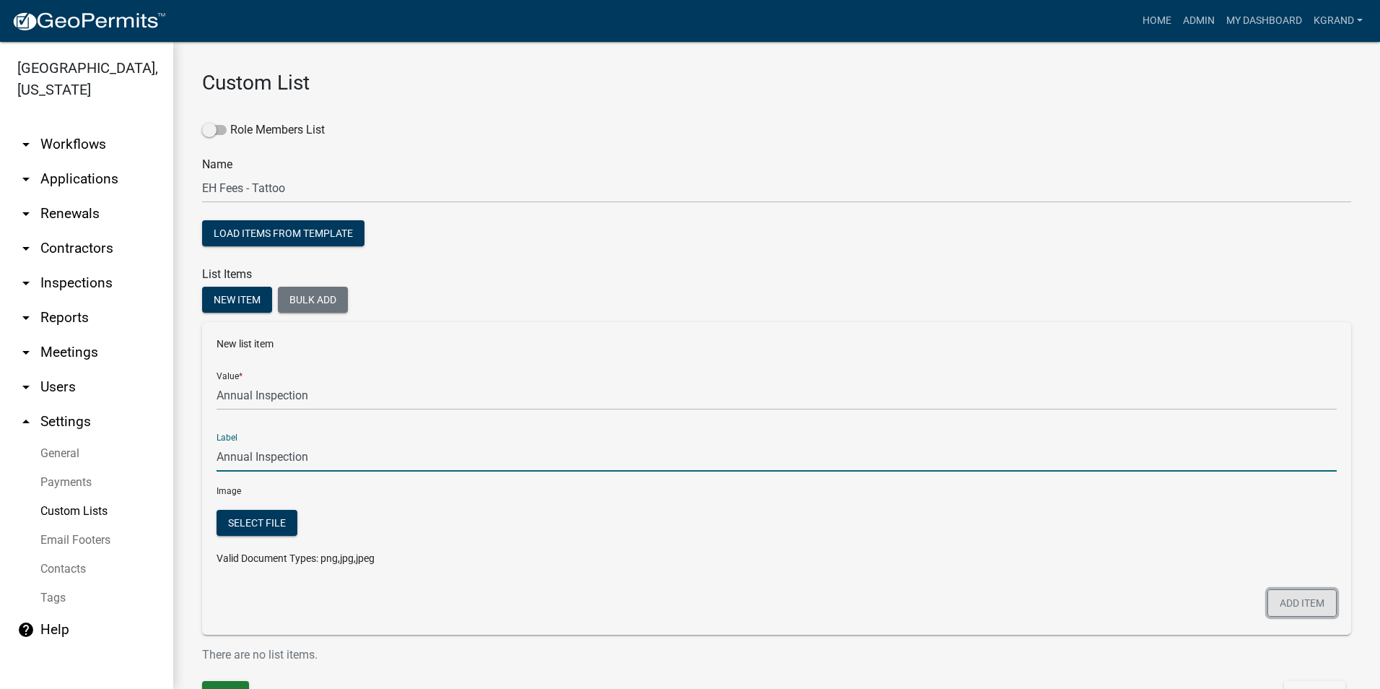
drag, startPoint x: 1287, startPoint y: 598, endPoint x: 1278, endPoint y: 593, distance: 10.0
click at [1283, 596] on button "Add item" at bounding box center [1302, 602] width 69 height 27
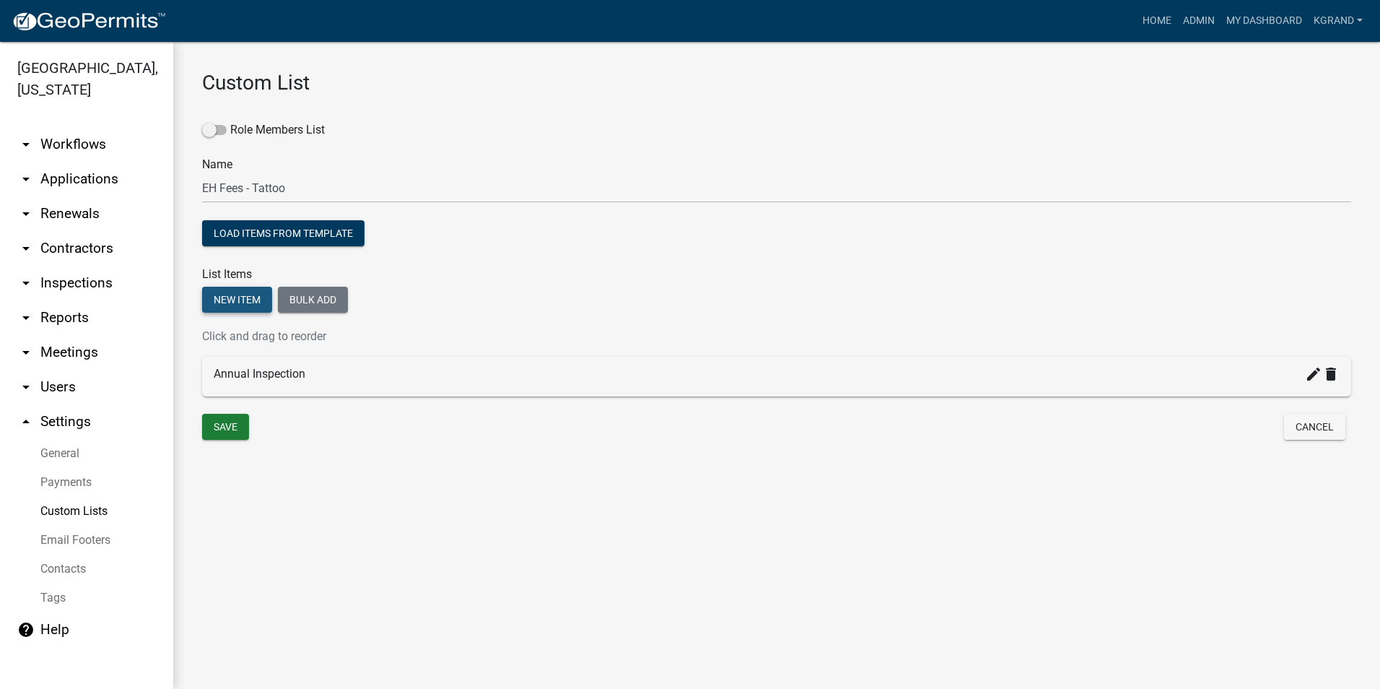
click at [238, 300] on button "New item" at bounding box center [237, 300] width 70 height 26
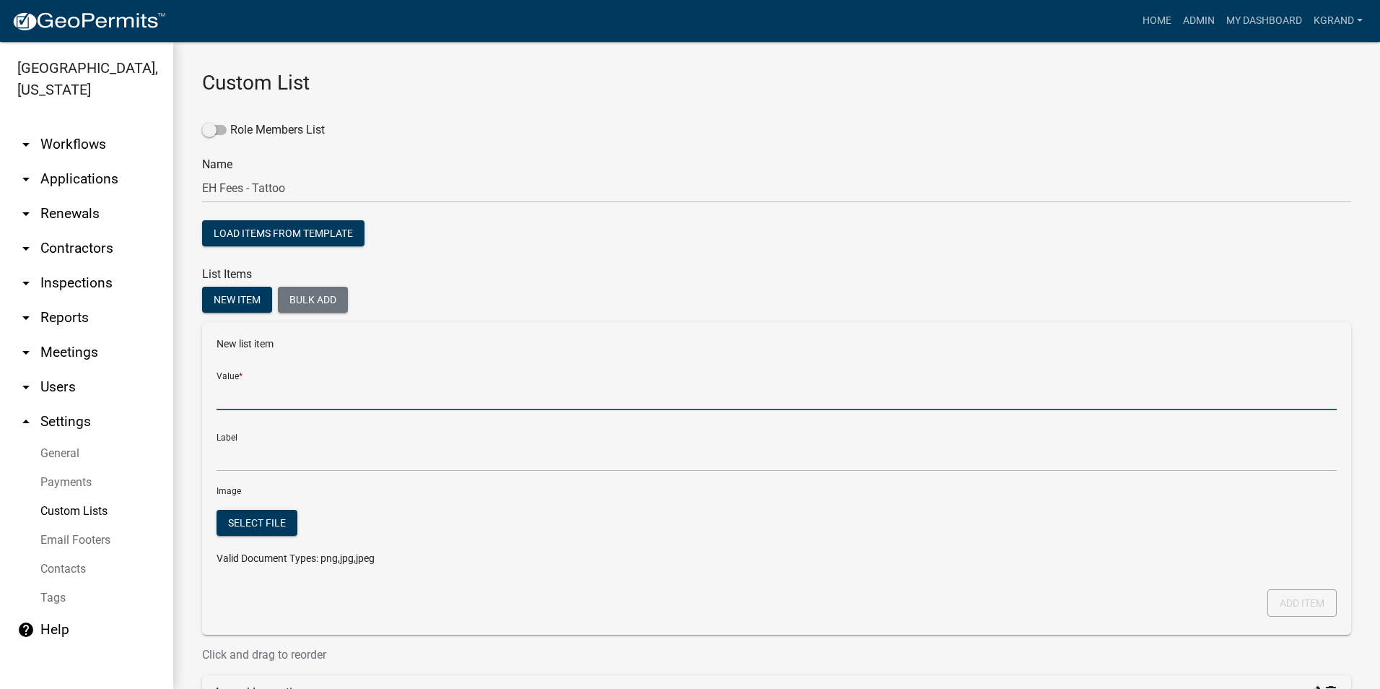
click at [266, 396] on input "Value *" at bounding box center [777, 395] width 1120 height 30
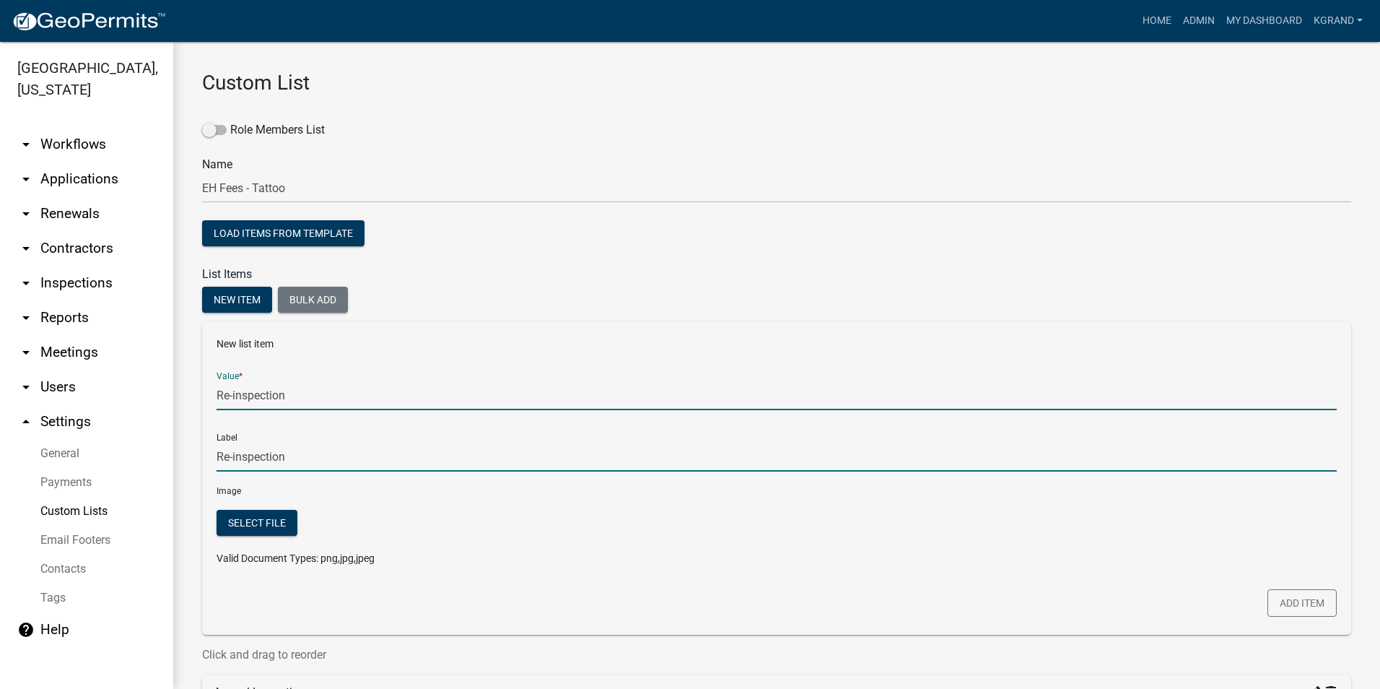
click at [555, 445] on input "Re-inspection" at bounding box center [777, 457] width 1120 height 30
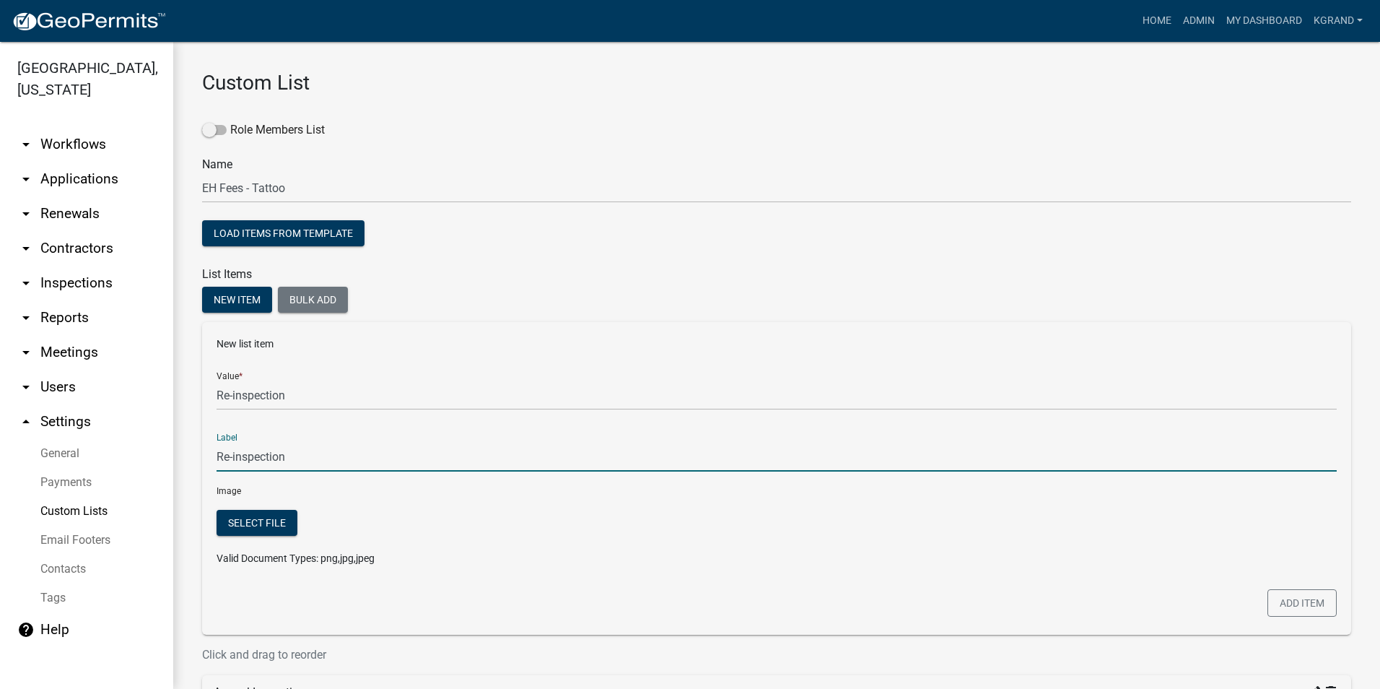
click at [709, 523] on div at bounding box center [920, 544] width 857 height 68
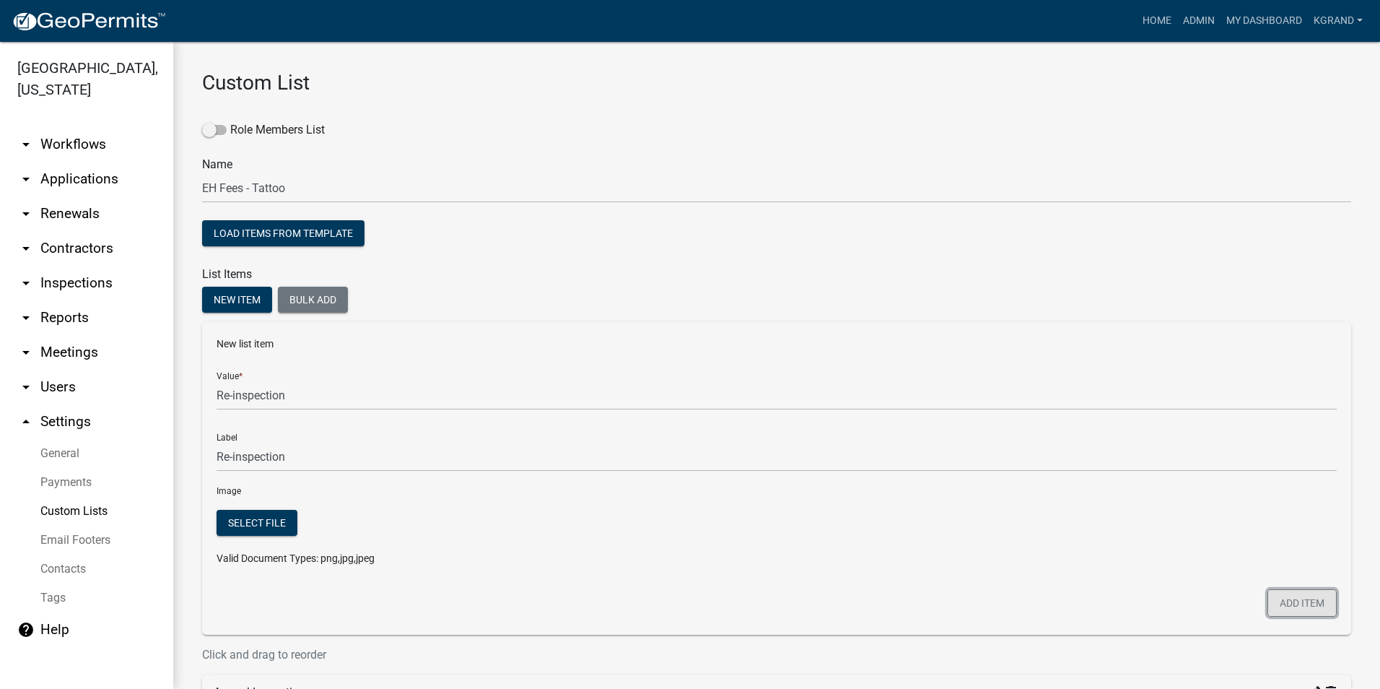
click at [1273, 607] on button "Add item" at bounding box center [1302, 602] width 69 height 27
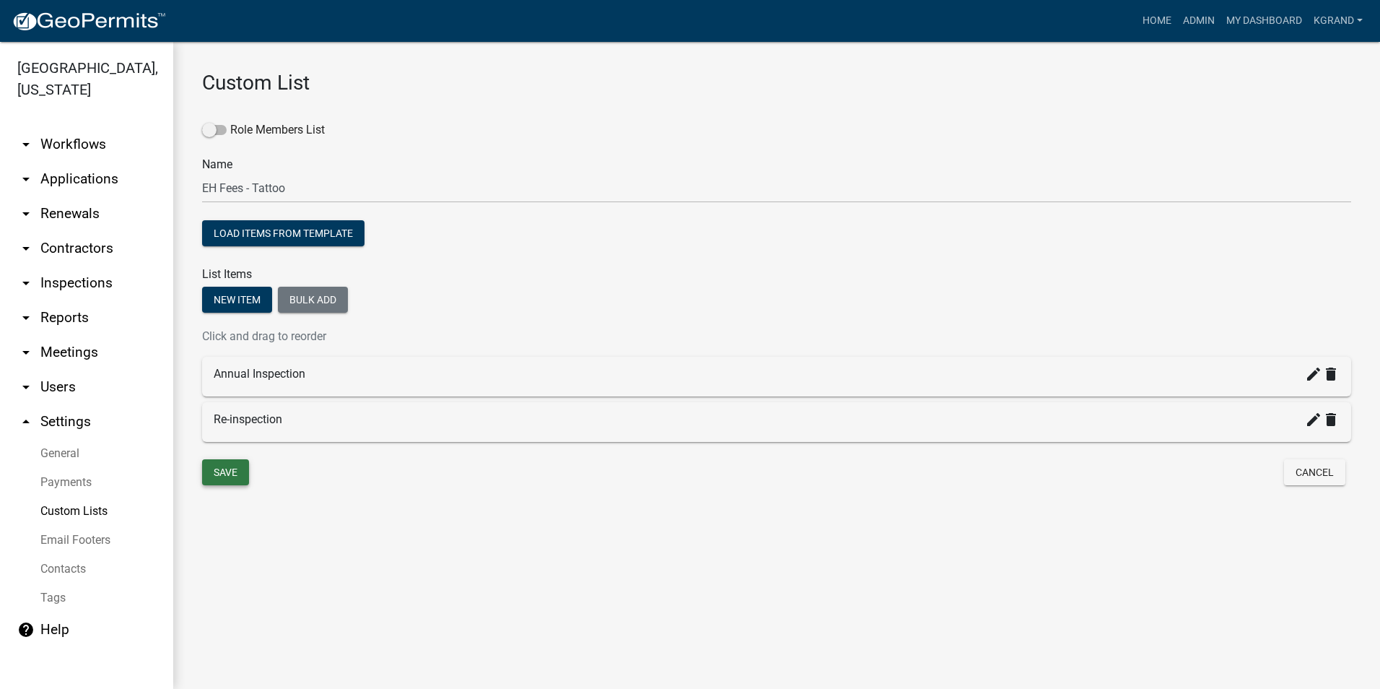
click at [204, 475] on button "Save" at bounding box center [225, 472] width 47 height 26
